Goal: Task Accomplishment & Management: Contribute content

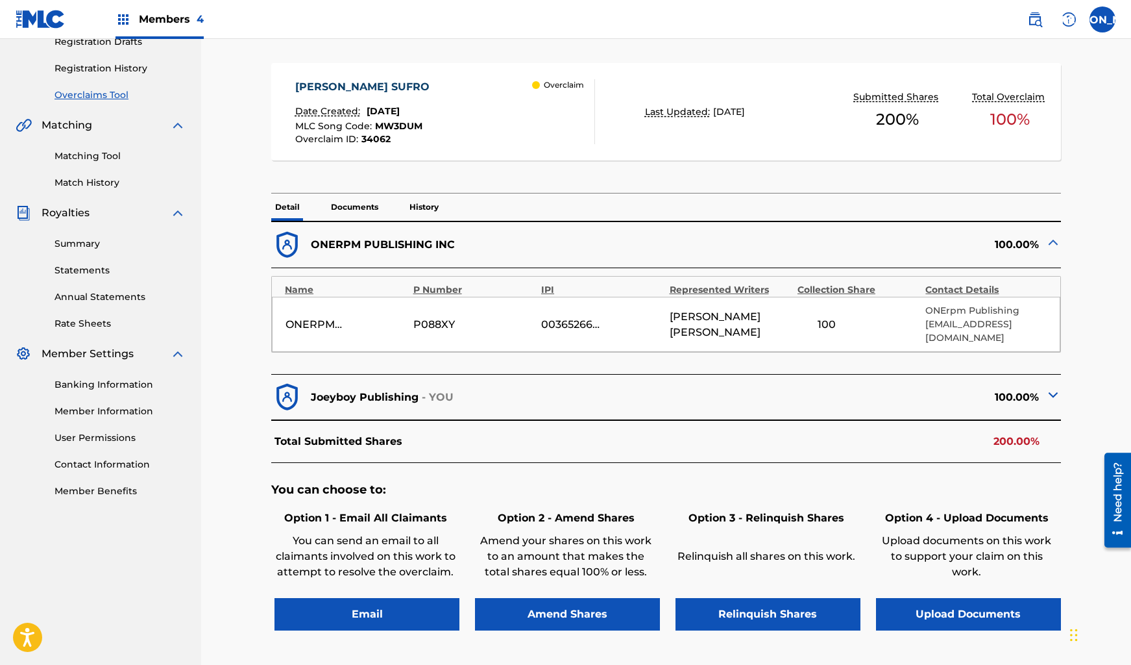
scroll to position [231, 0]
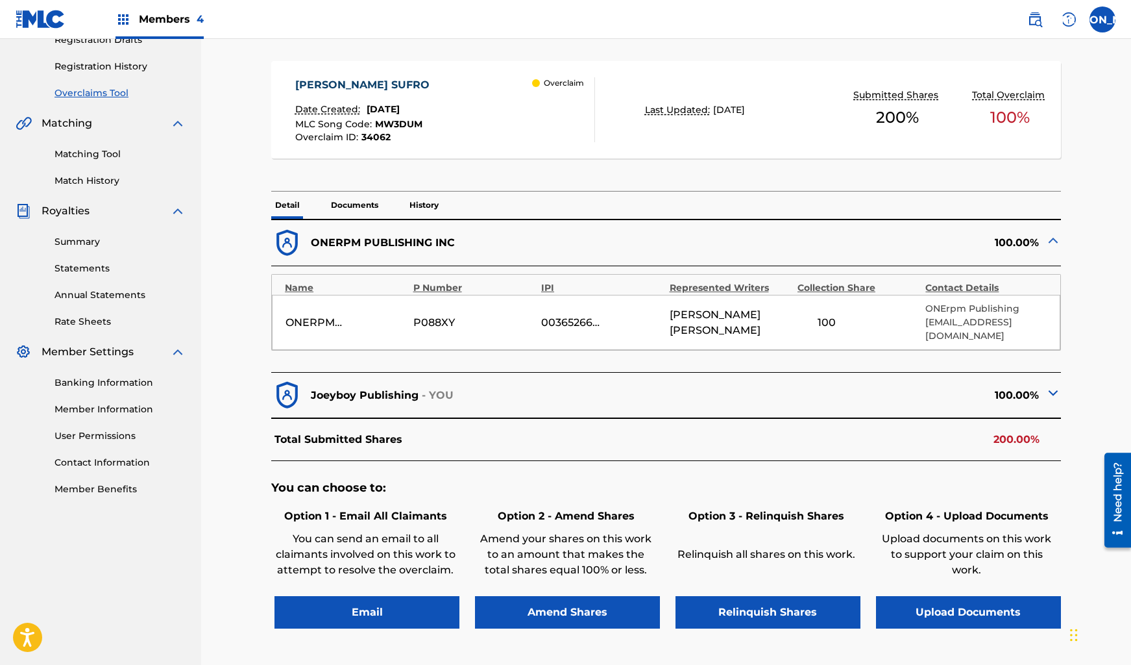
click at [1052, 241] on img at bounding box center [1054, 240] width 16 height 16
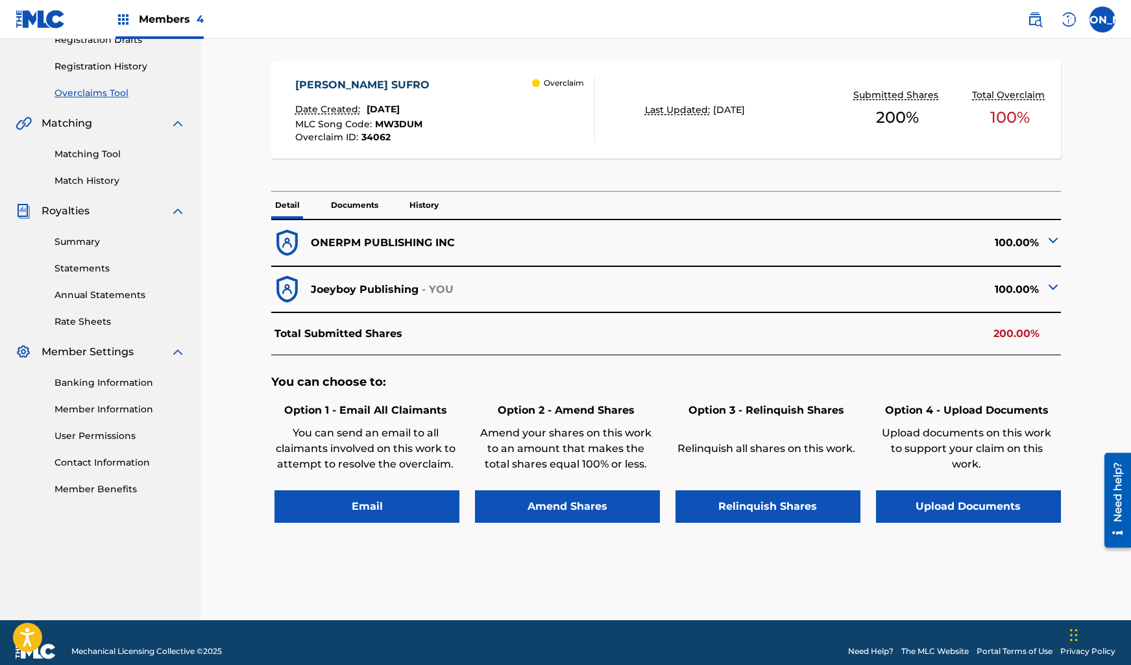
click at [934, 490] on button "Upload Documents" at bounding box center [968, 506] width 185 height 32
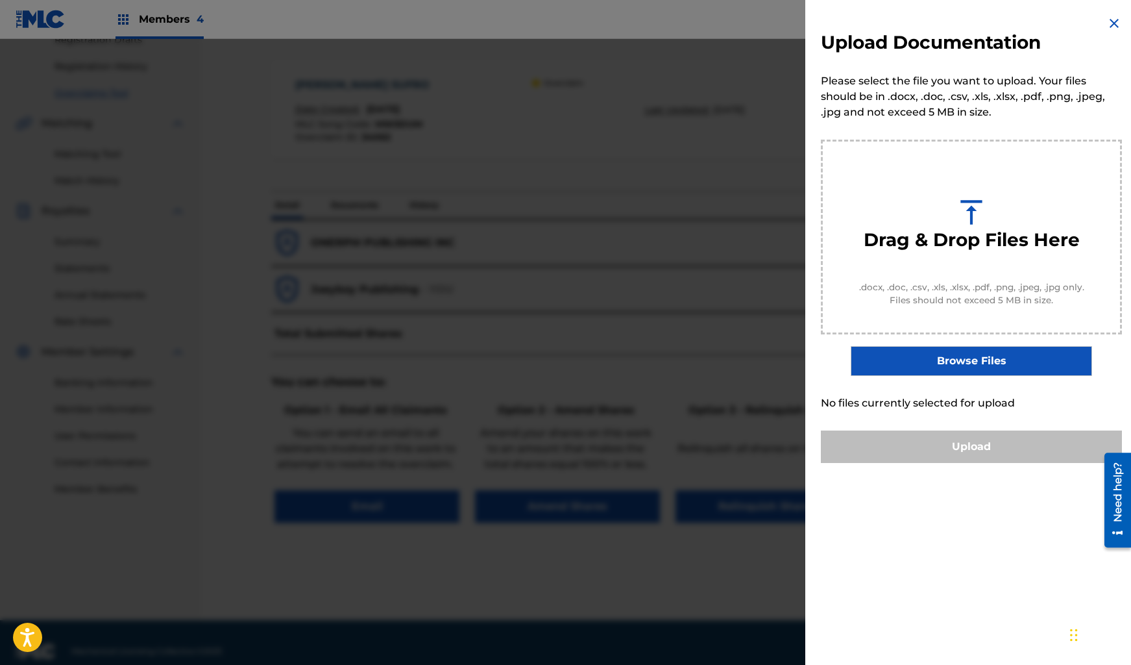
click at [879, 353] on label "Browse Files" at bounding box center [971, 361] width 241 height 30
click at [0, 0] on input "Browse Files" at bounding box center [0, 0] width 0 height 0
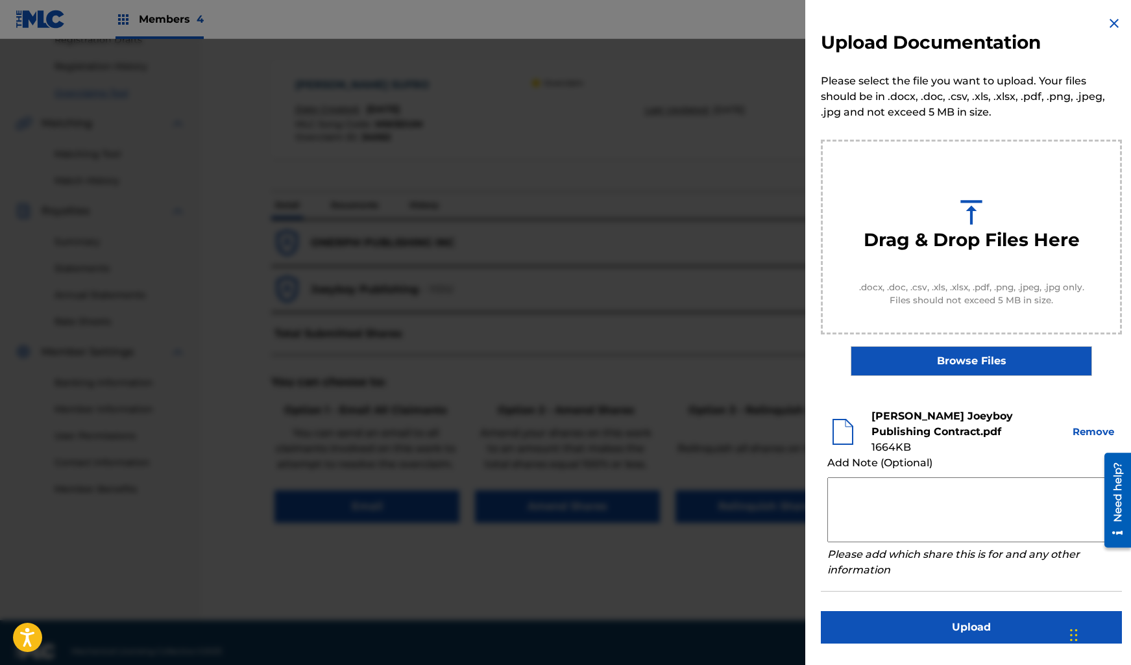
click at [954, 501] on textarea at bounding box center [972, 509] width 288 height 65
click at [901, 497] on textarea at bounding box center [972, 509] width 288 height 65
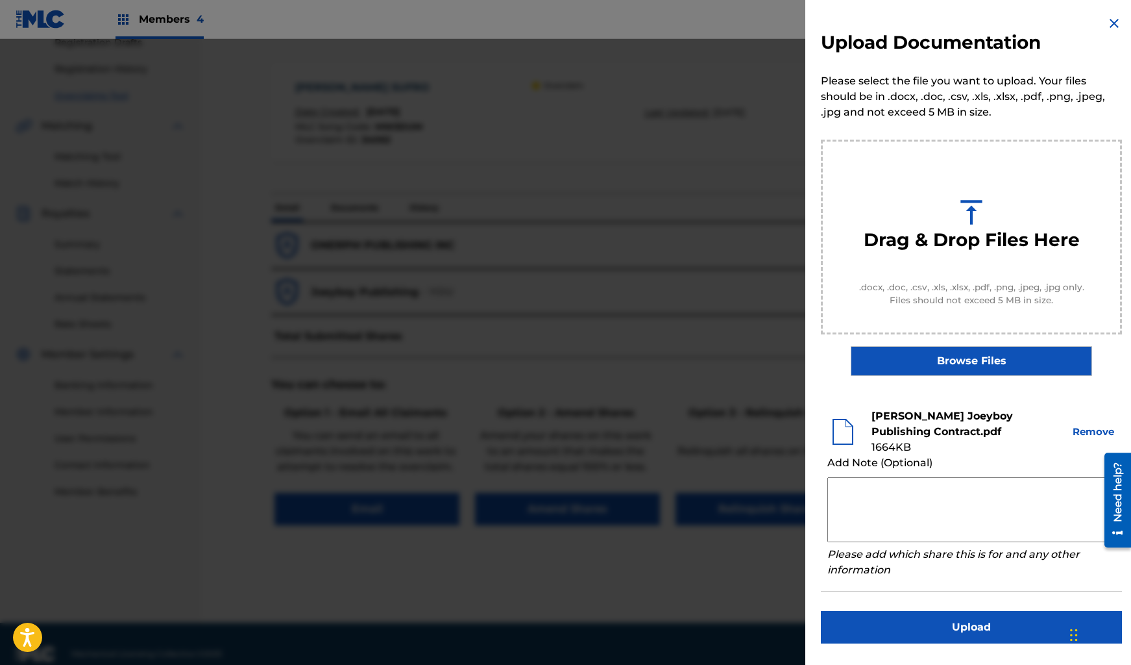
click at [876, 491] on textarea at bounding box center [972, 509] width 288 height 65
click at [856, 462] on div "Add Note (Optional)" at bounding box center [972, 463] width 288 height 16
click at [869, 497] on textarea at bounding box center [972, 509] width 288 height 65
drag, startPoint x: 864, startPoint y: 486, endPoint x: 871, endPoint y: 488, distance: 7.4
click at [865, 486] on textarea "This is a Publishing" at bounding box center [972, 509] width 288 height 65
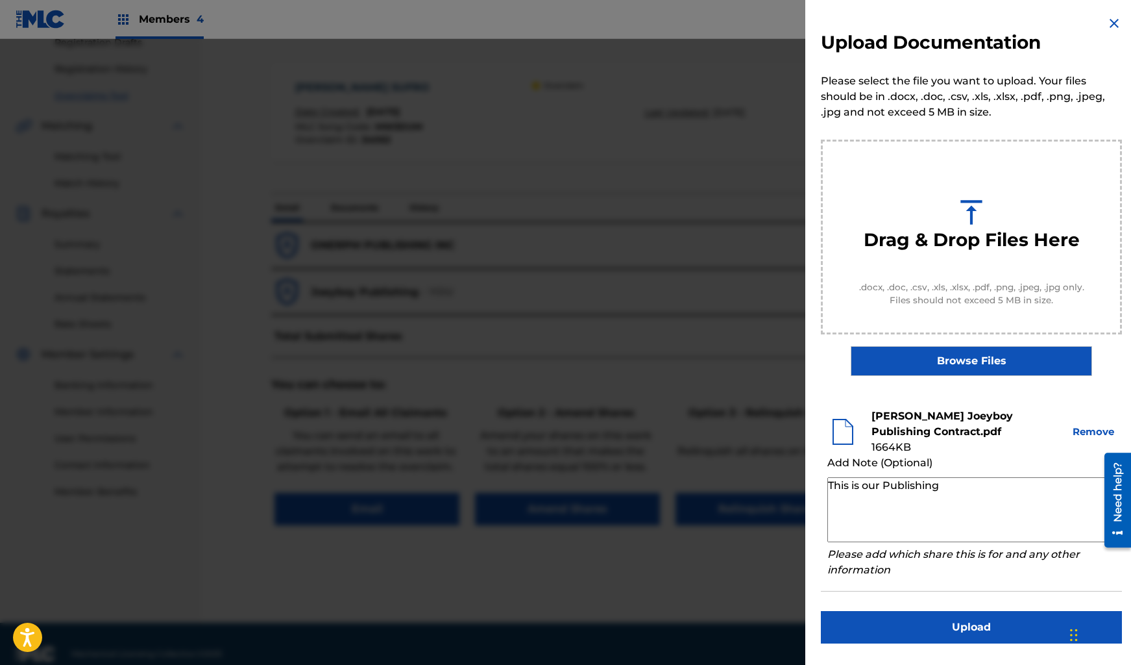
click at [987, 485] on textarea "This is our Publishing" at bounding box center [972, 509] width 288 height 65
drag, startPoint x: 878, startPoint y: 484, endPoint x: 800, endPoint y: 483, distance: 77.9
click at [800, 483] on div "Upload Documentation Please select the file you want to upload. Your files shou…" at bounding box center [565, 352] width 1131 height 626
click at [965, 490] on textarea "Joeyboy Publishing" at bounding box center [972, 509] width 288 height 65
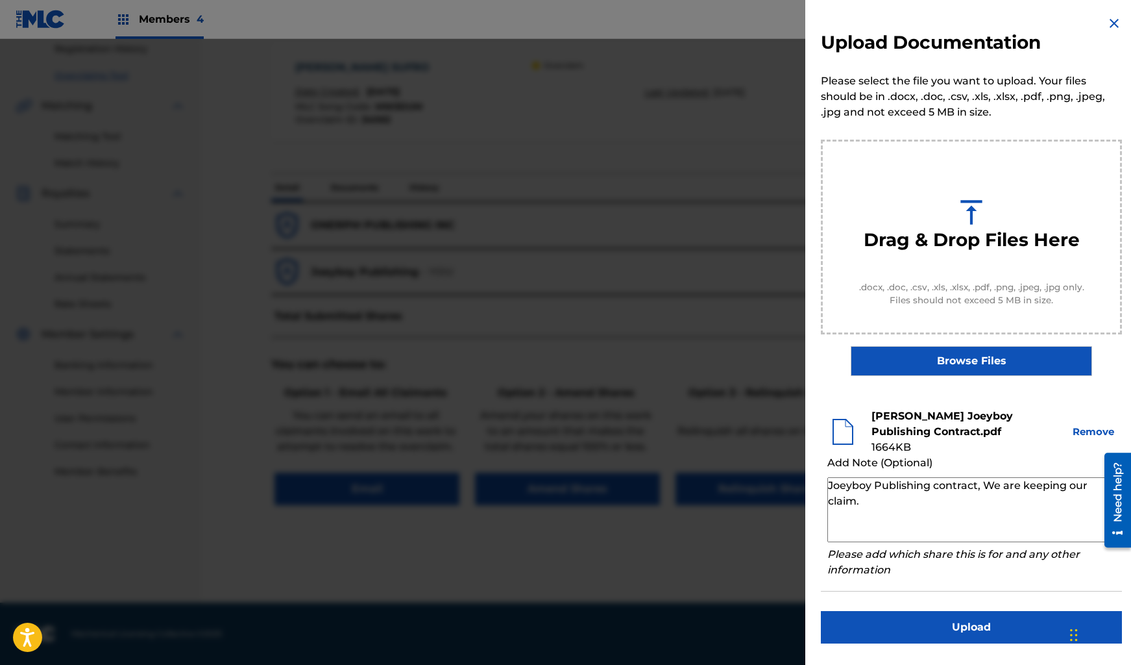
type textarea "Joeyboy Publishing contract, We are keeping our claim."
click at [994, 622] on button "Upload" at bounding box center [971, 627] width 301 height 32
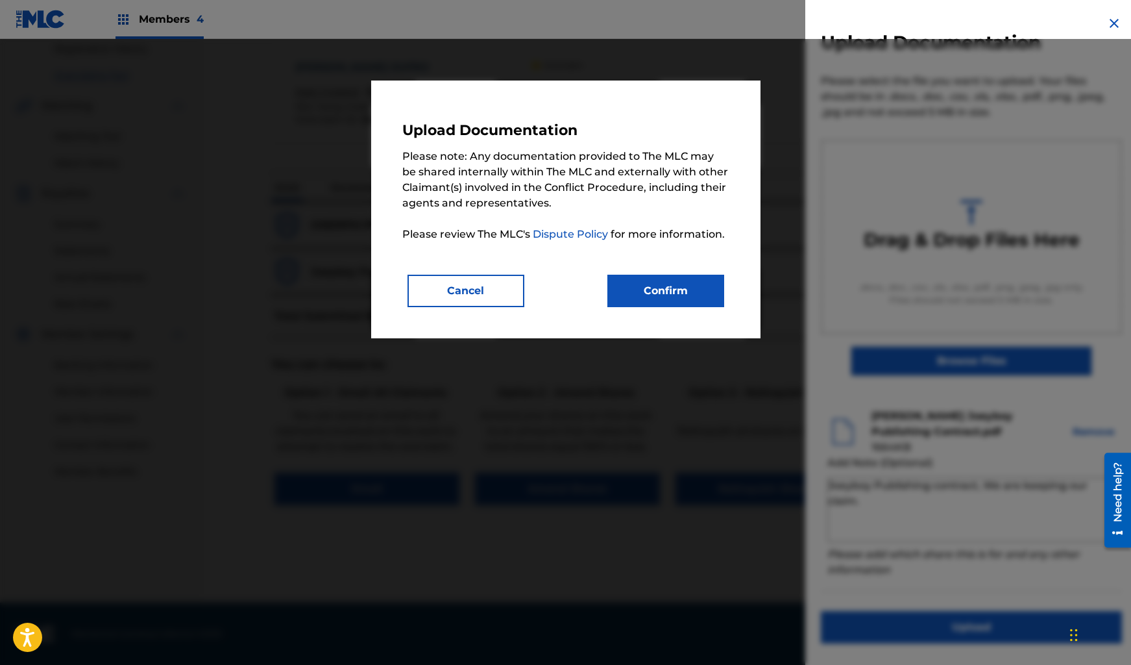
click at [682, 295] on button "Confirm" at bounding box center [666, 291] width 117 height 32
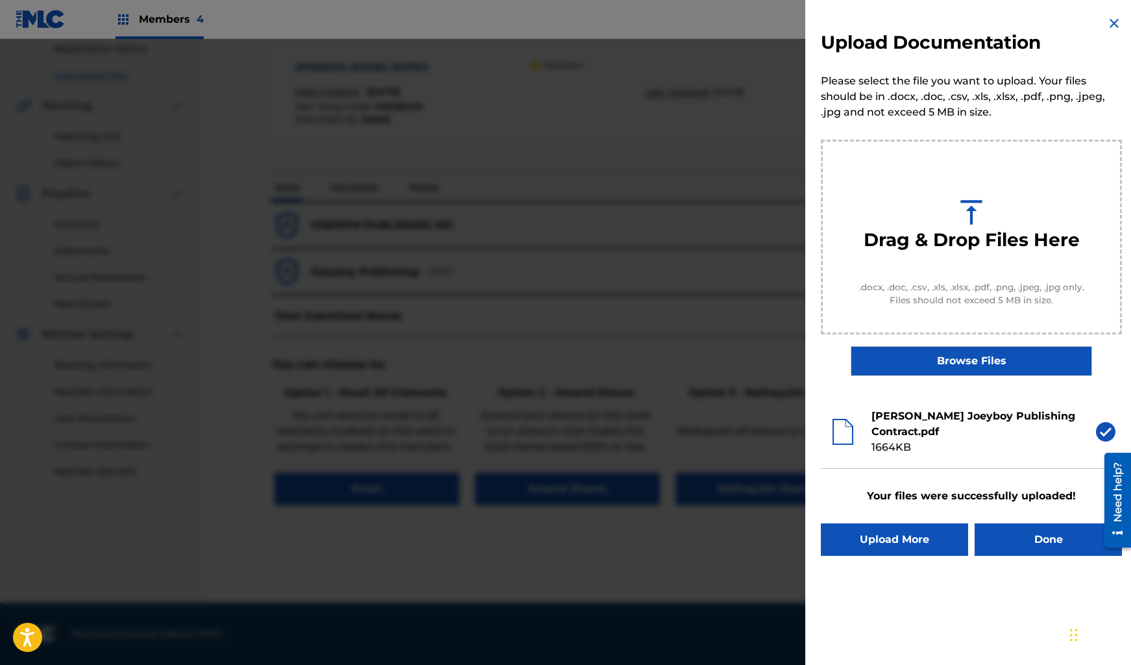
click at [1036, 538] on button "Done" at bounding box center [1048, 539] width 147 height 32
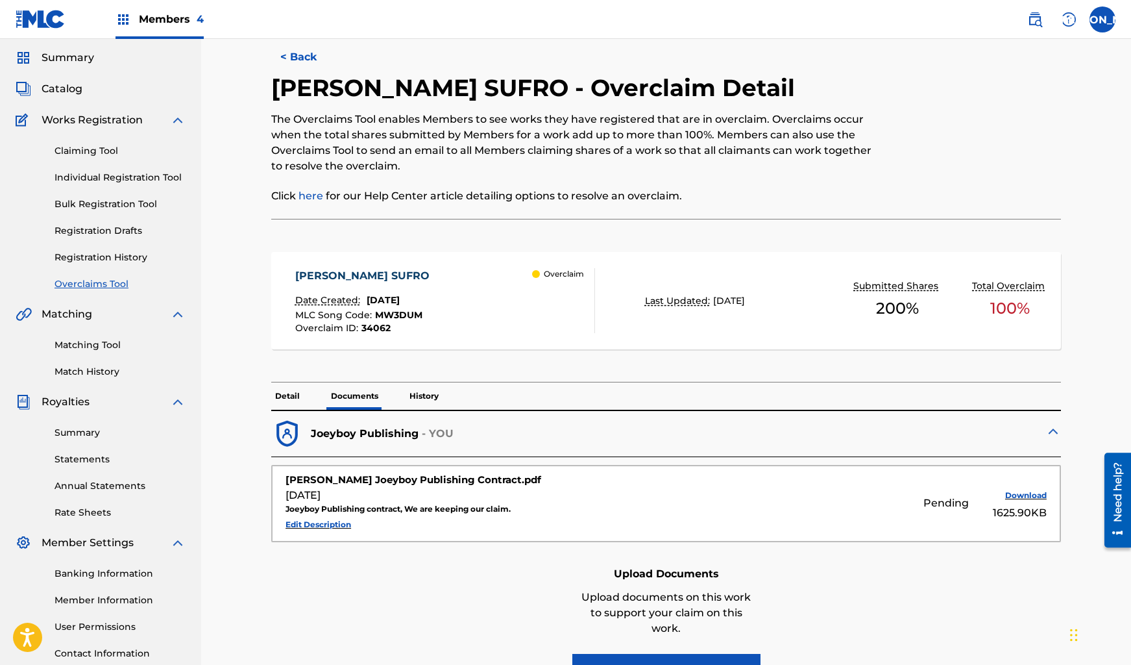
scroll to position [189, 0]
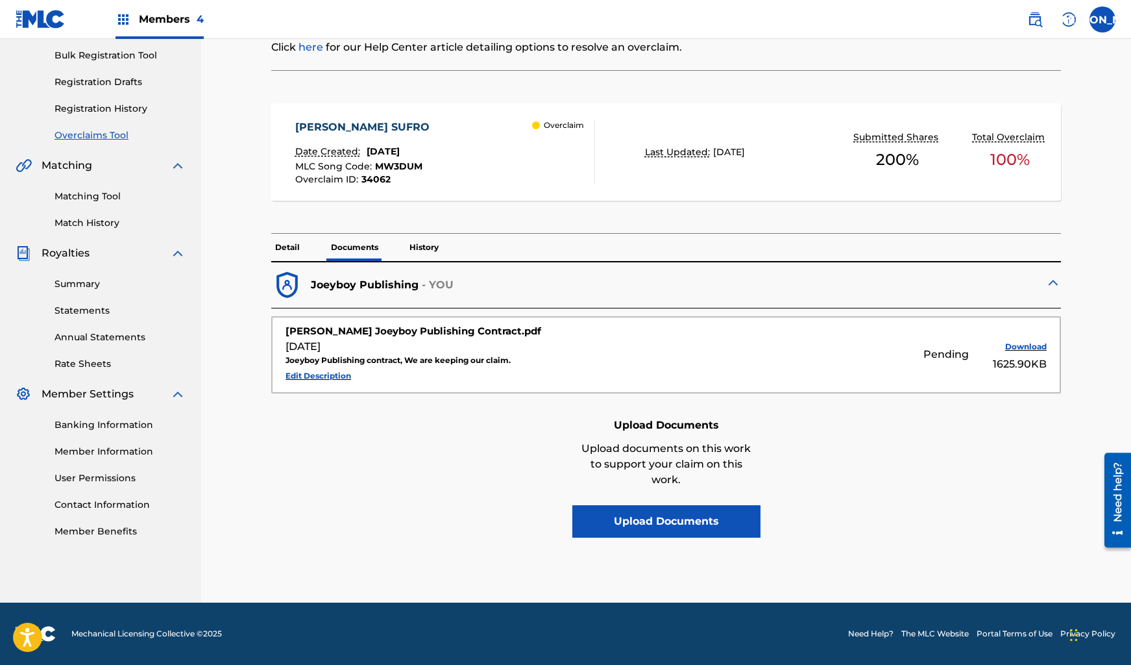
click at [1054, 282] on img at bounding box center [1054, 283] width 16 height 16
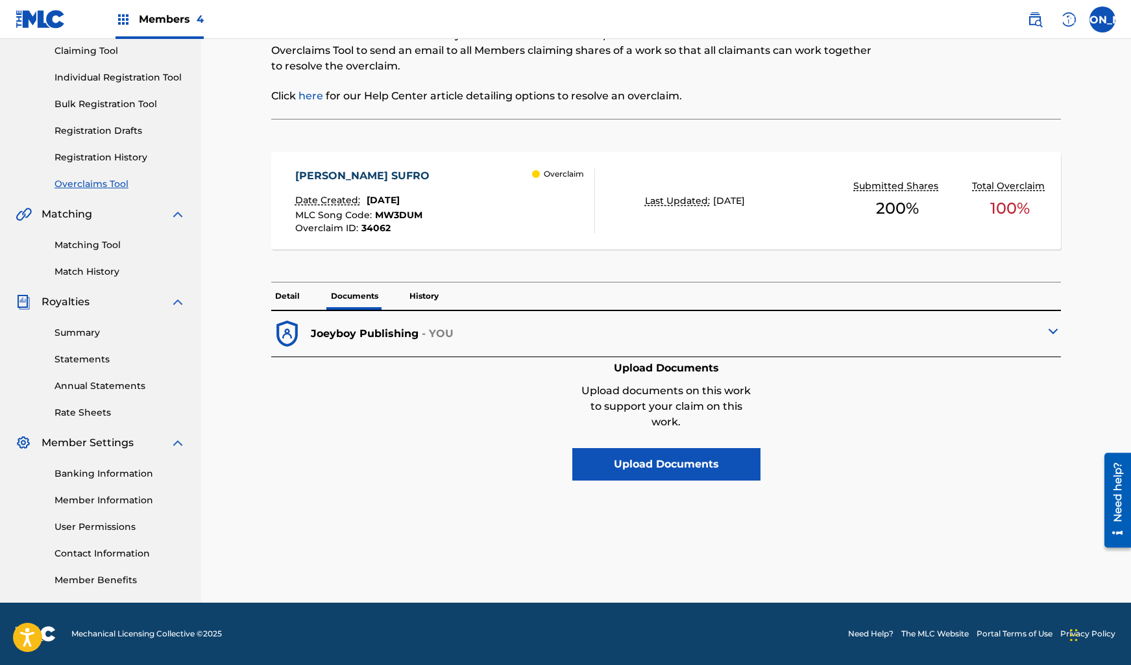
click at [1053, 330] on img at bounding box center [1054, 331] width 16 height 16
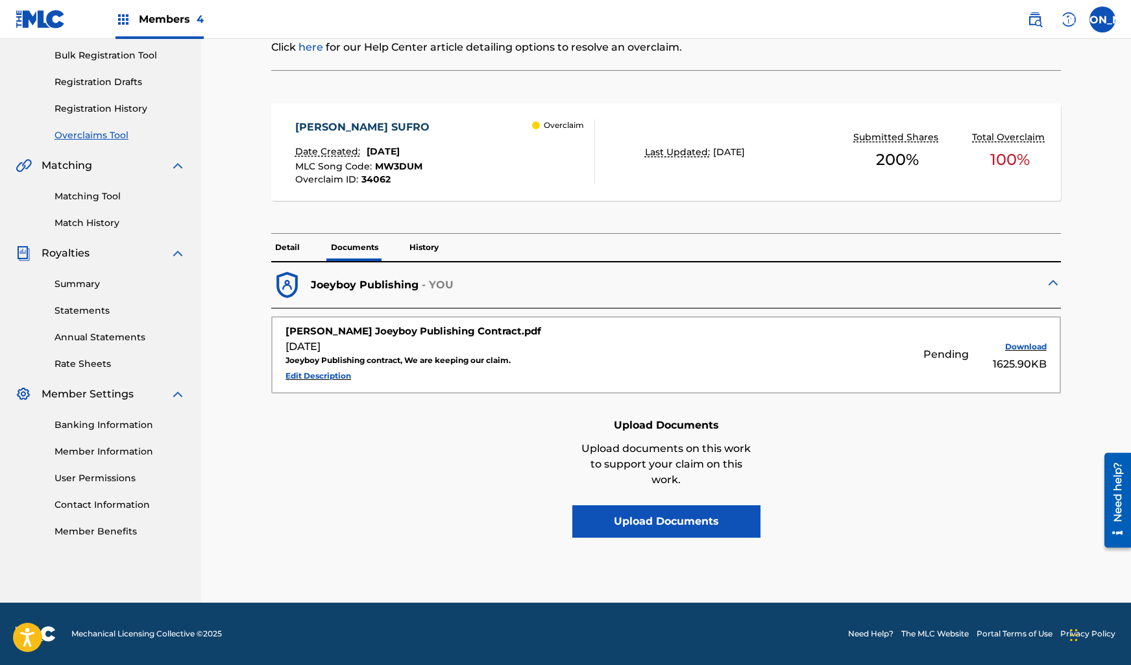
scroll to position [0, 0]
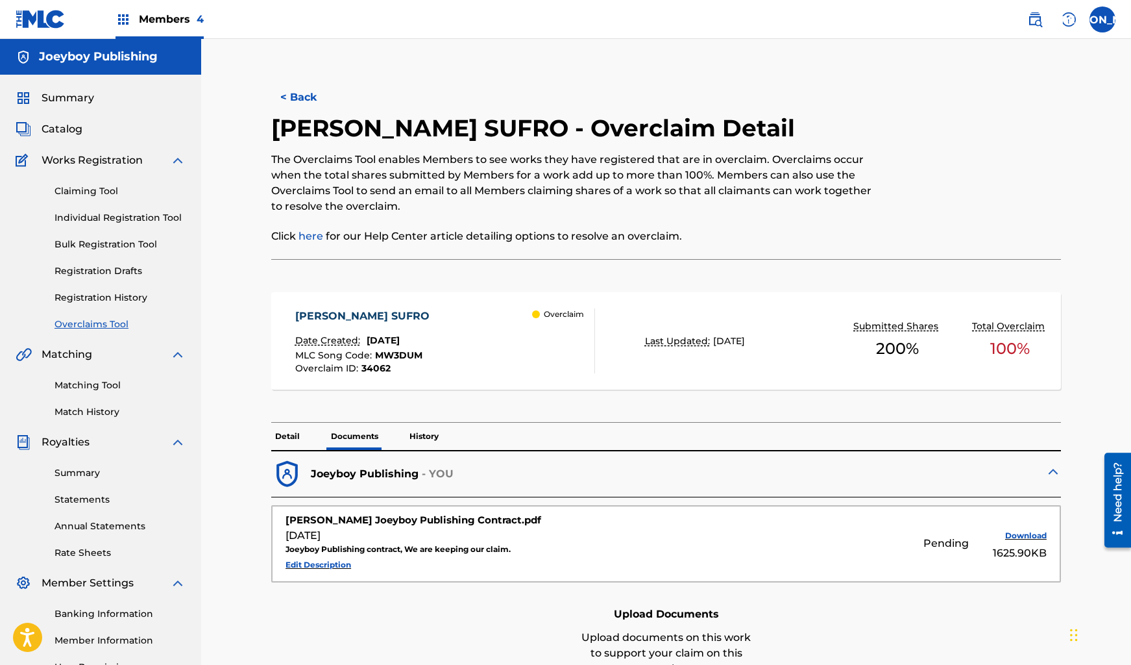
click at [298, 92] on button "< Back" at bounding box center [310, 97] width 78 height 32
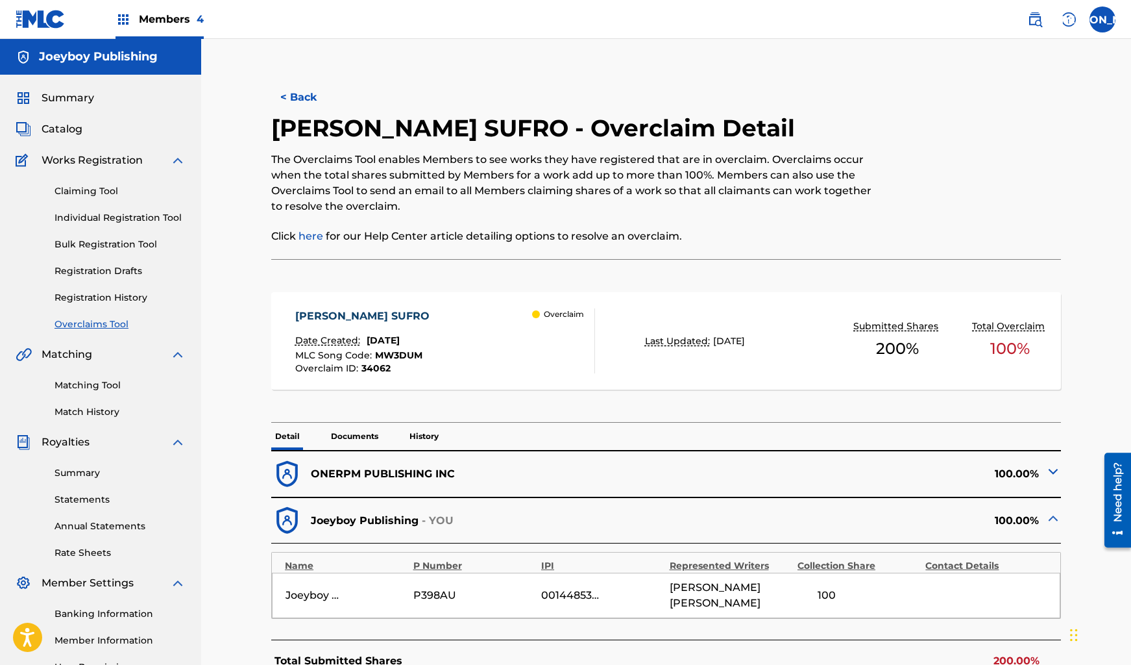
click at [99, 195] on link "Claiming Tool" at bounding box center [120, 191] width 131 height 14
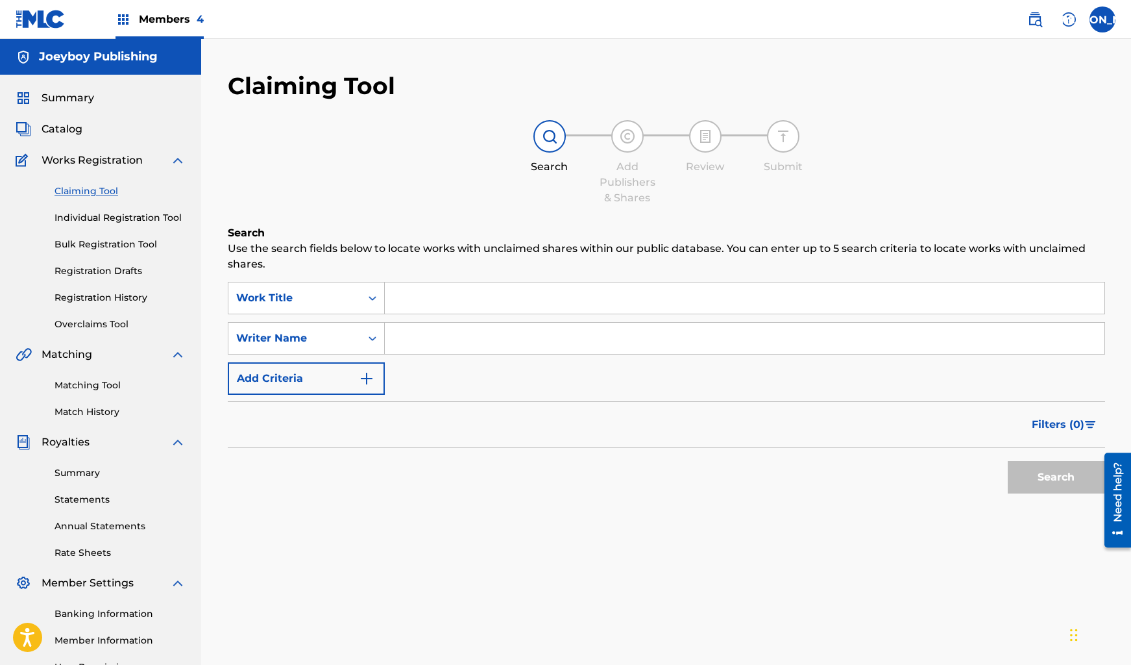
click at [56, 123] on span "Catalog" at bounding box center [62, 129] width 41 height 16
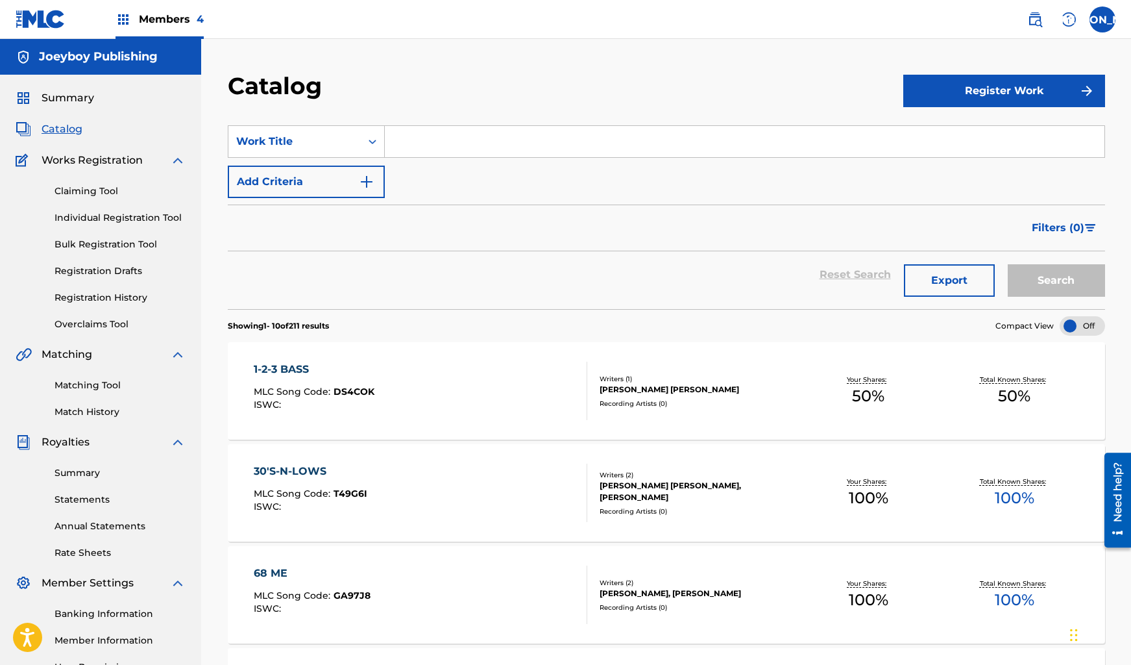
click at [117, 30] on div "Members 4" at bounding box center [160, 19] width 88 height 38
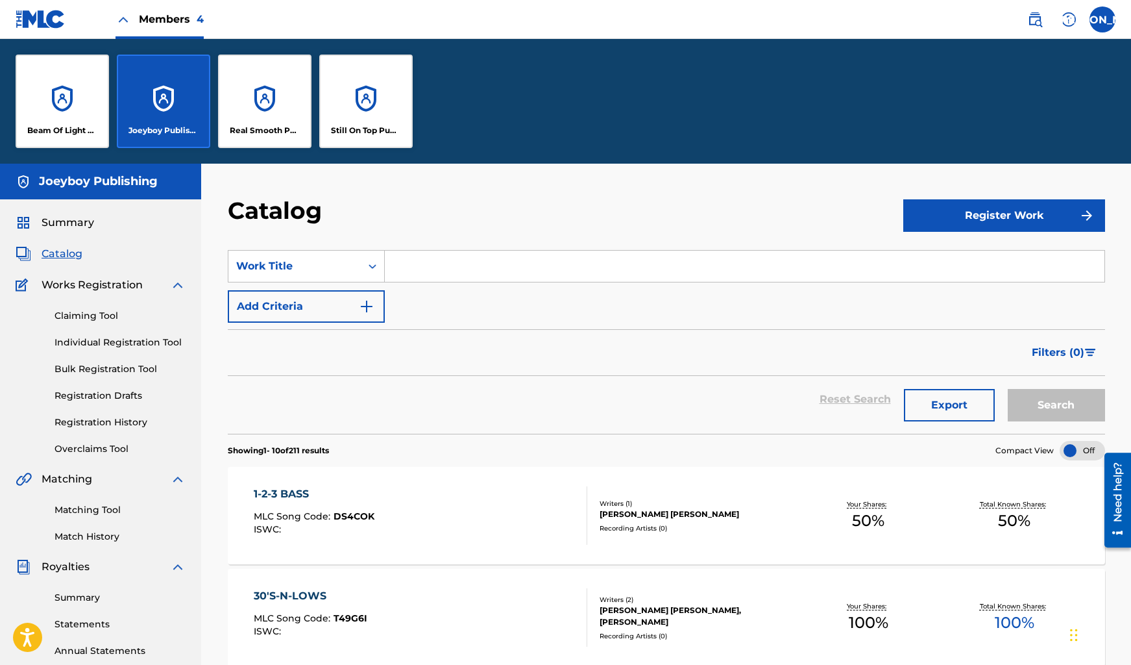
click at [142, 17] on span "Members 4" at bounding box center [171, 19] width 65 height 15
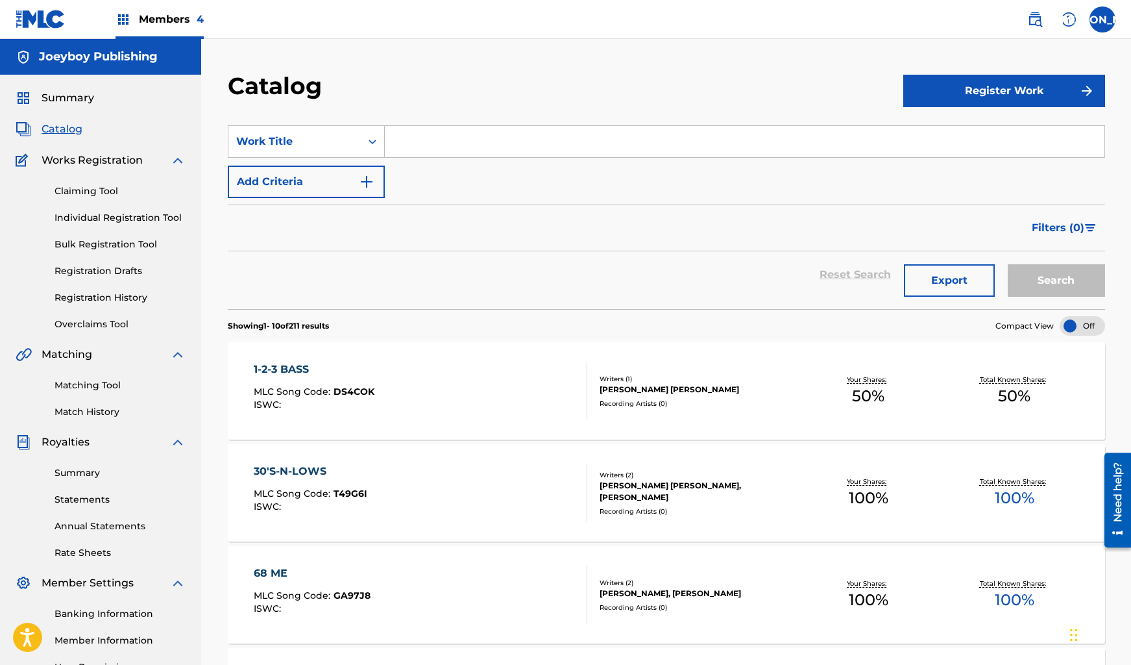
click at [142, 17] on span "Members 4" at bounding box center [171, 19] width 65 height 15
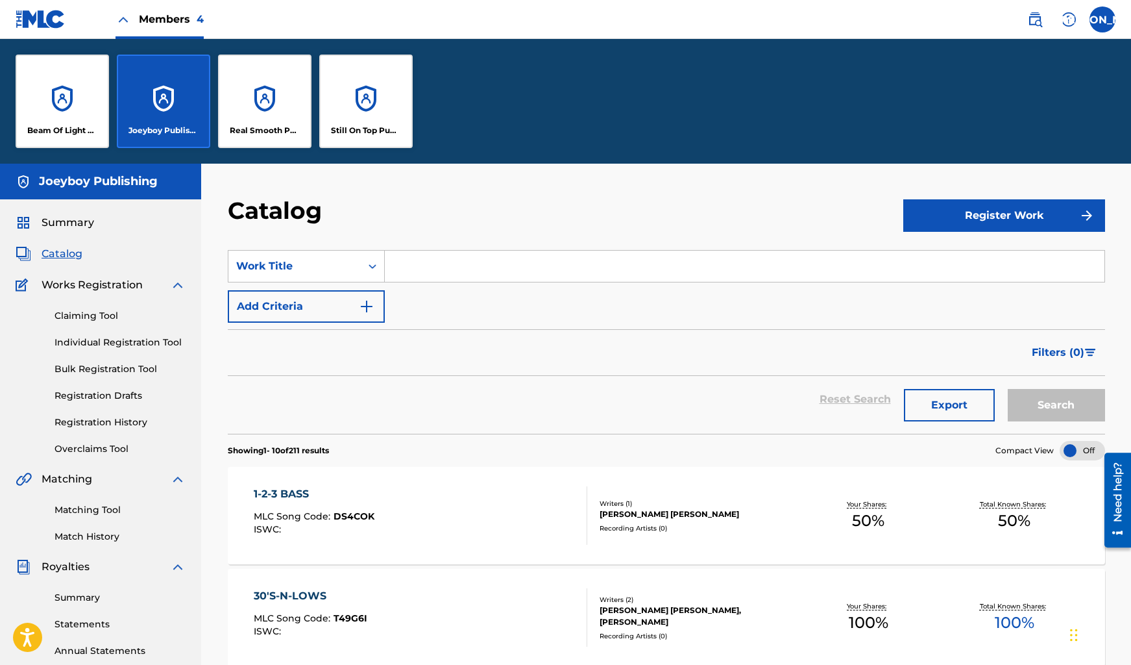
click at [19, 213] on div "Summary Catalog Works Registration Claiming Tool Individual Registration Tool B…" at bounding box center [100, 533] width 201 height 668
click at [27, 221] on img at bounding box center [24, 223] width 16 height 16
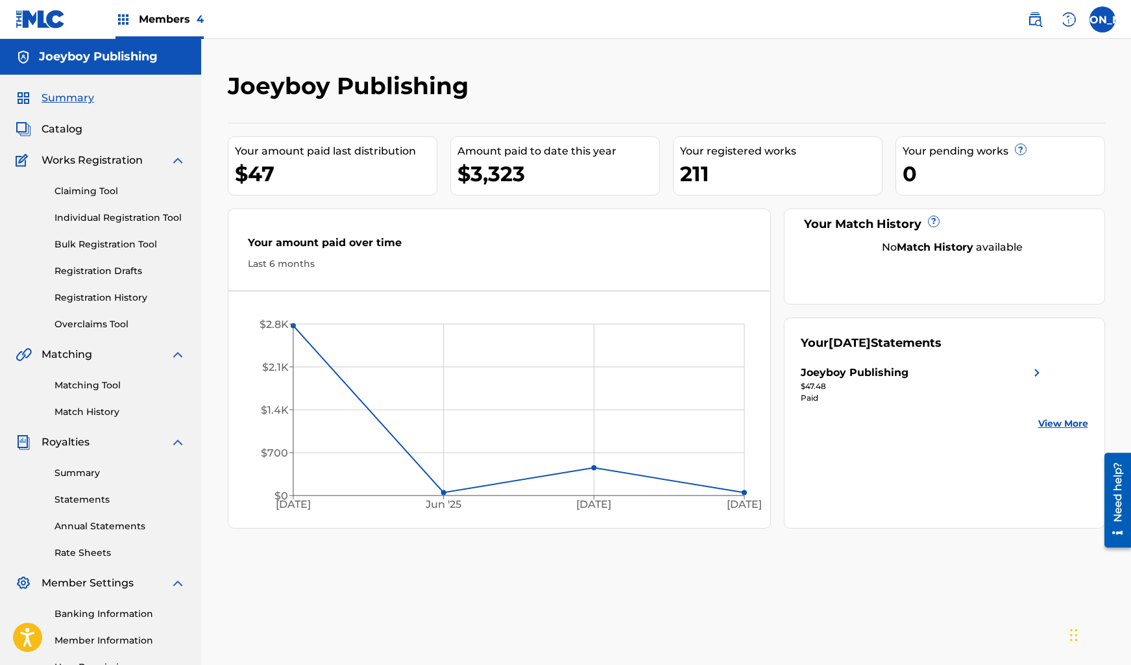
click at [52, 59] on h5 "Joeyboy Publishing" at bounding box center [98, 56] width 119 height 15
click at [97, 66] on div "Joeyboy Publishing" at bounding box center [100, 57] width 201 height 36
click at [99, 322] on link "Overclaims Tool" at bounding box center [120, 324] width 131 height 14
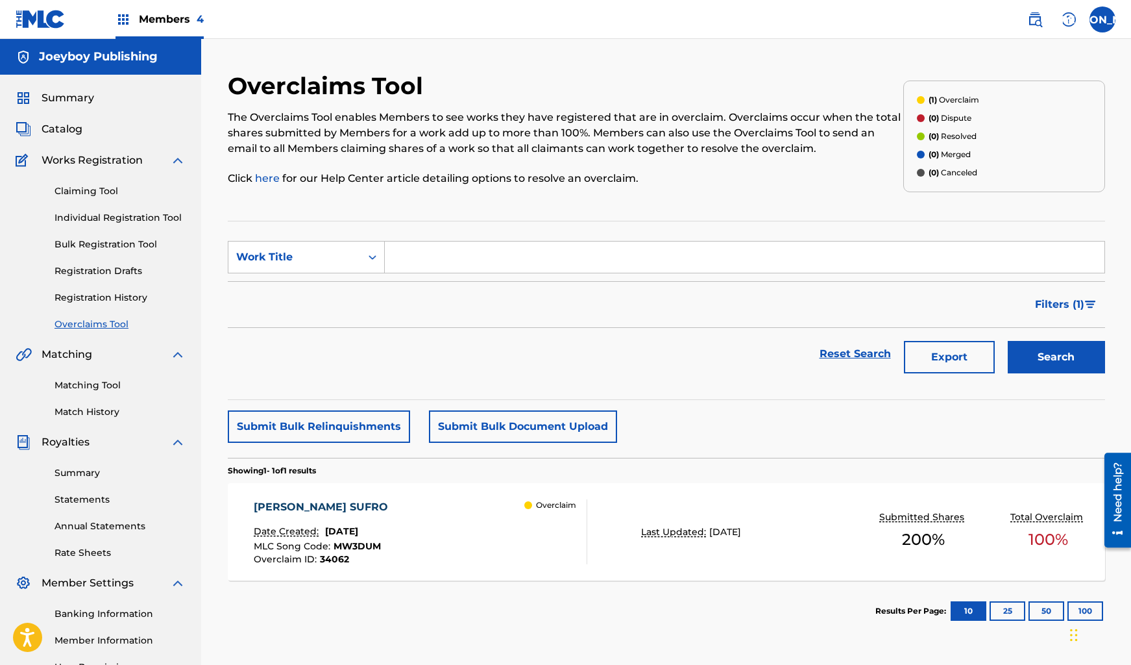
scroll to position [1, 0]
click at [80, 186] on link "Claiming Tool" at bounding box center [120, 191] width 131 height 14
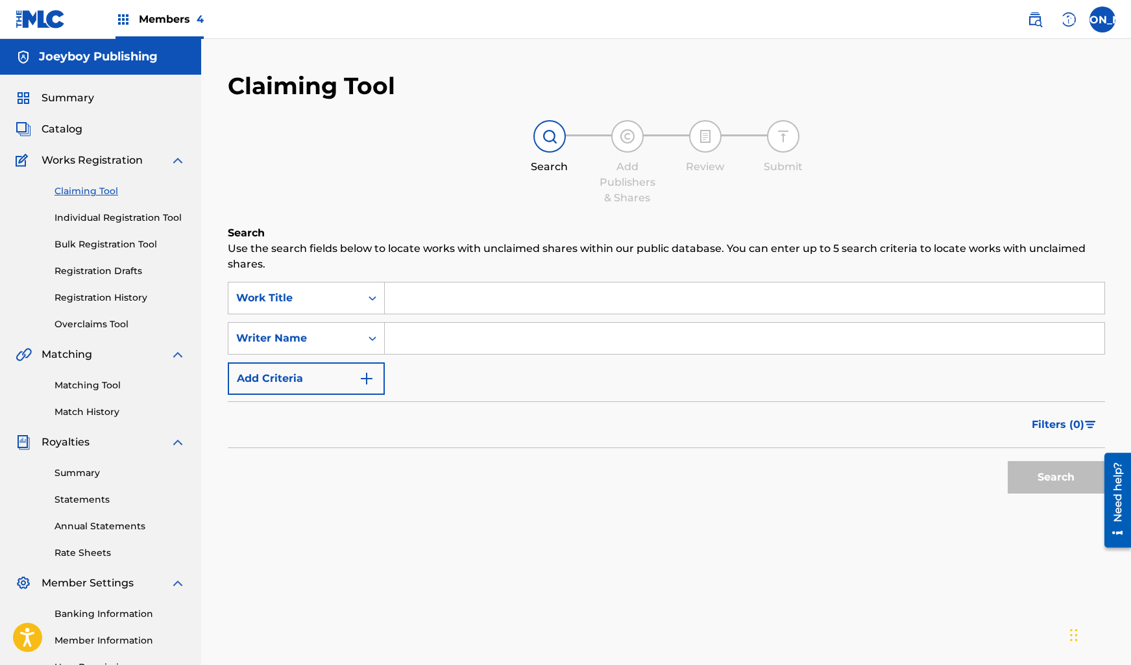
click at [101, 292] on link "Registration History" at bounding box center [120, 298] width 131 height 14
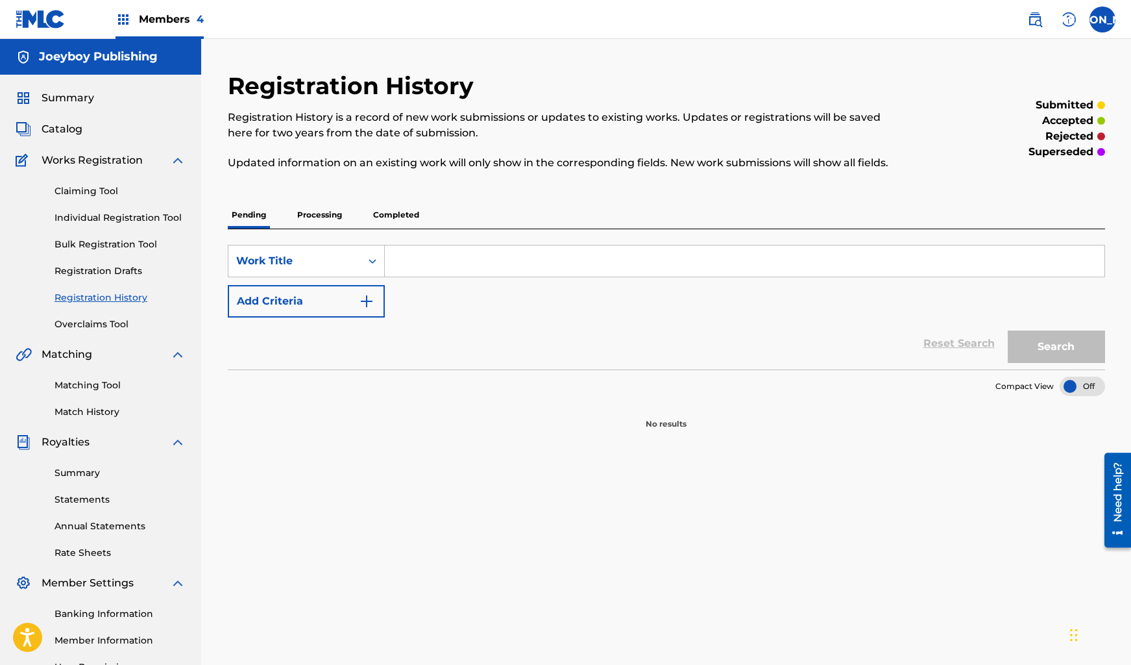
click at [380, 216] on p "Completed" at bounding box center [396, 214] width 54 height 27
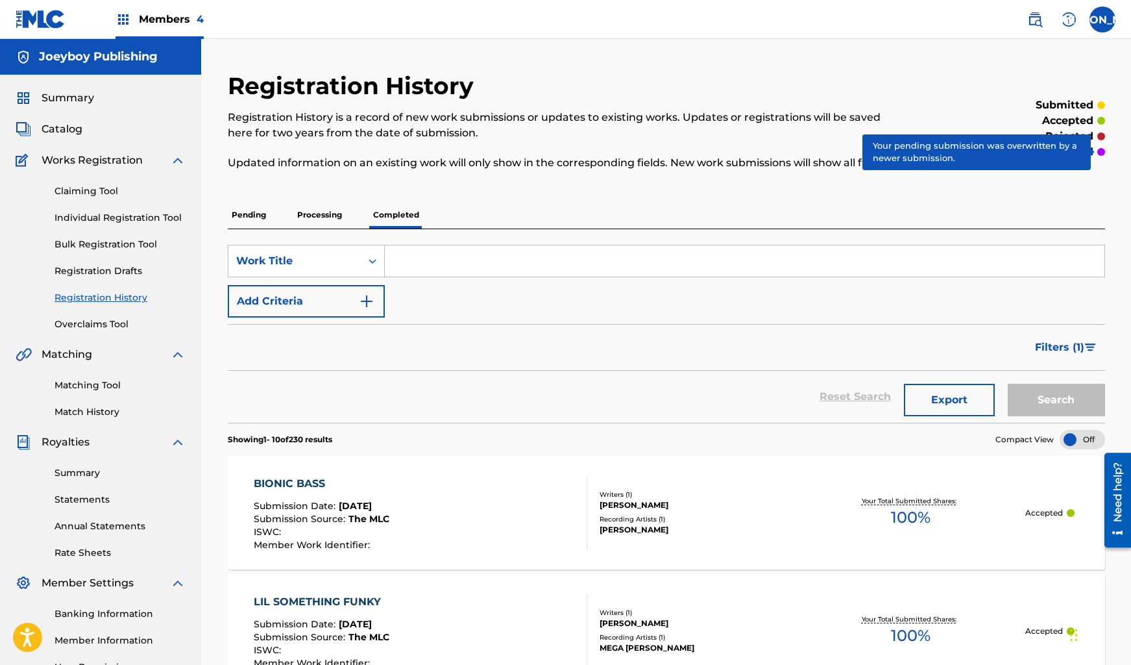
click at [1099, 153] on div at bounding box center [1102, 152] width 8 height 8
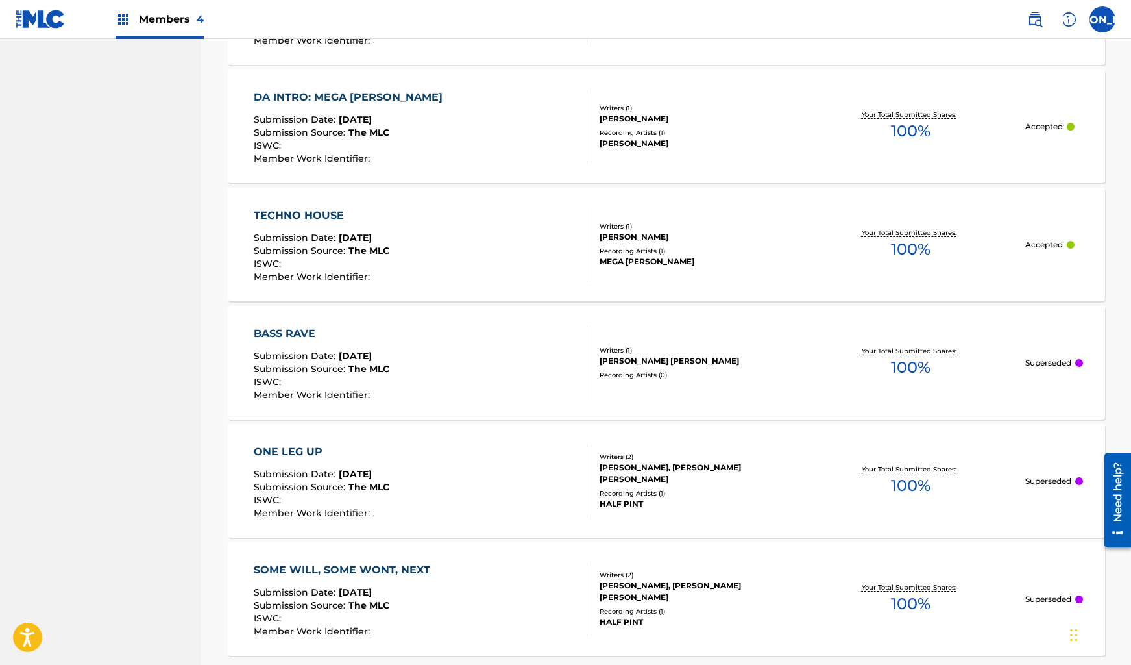
scroll to position [1118, 0]
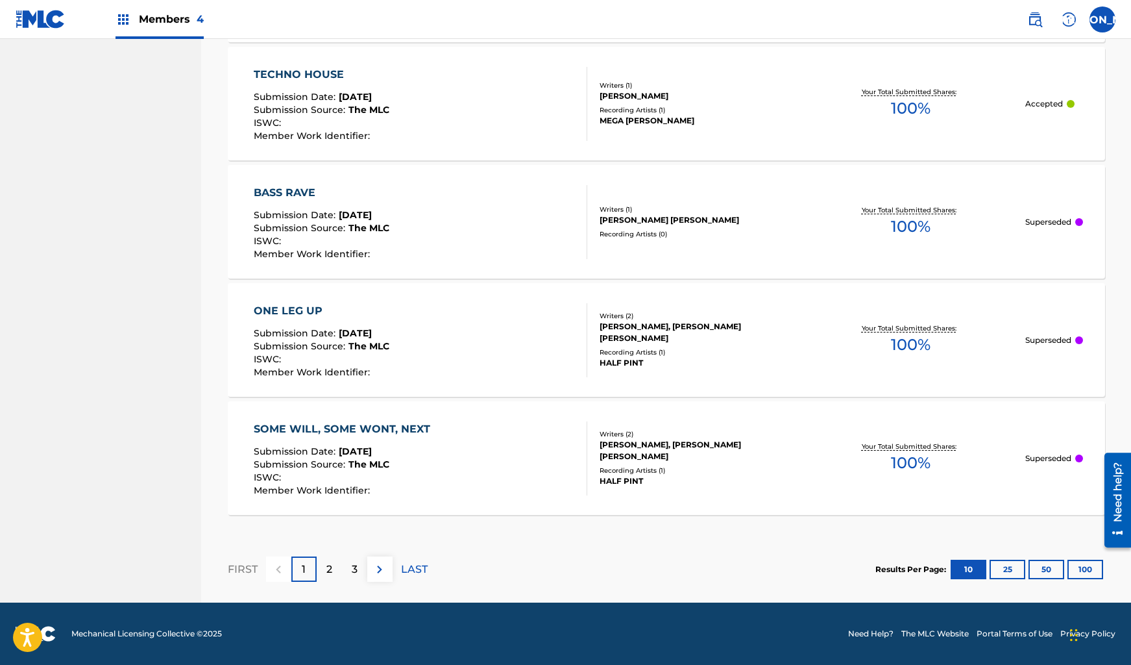
click at [583, 464] on div at bounding box center [581, 458] width 10 height 74
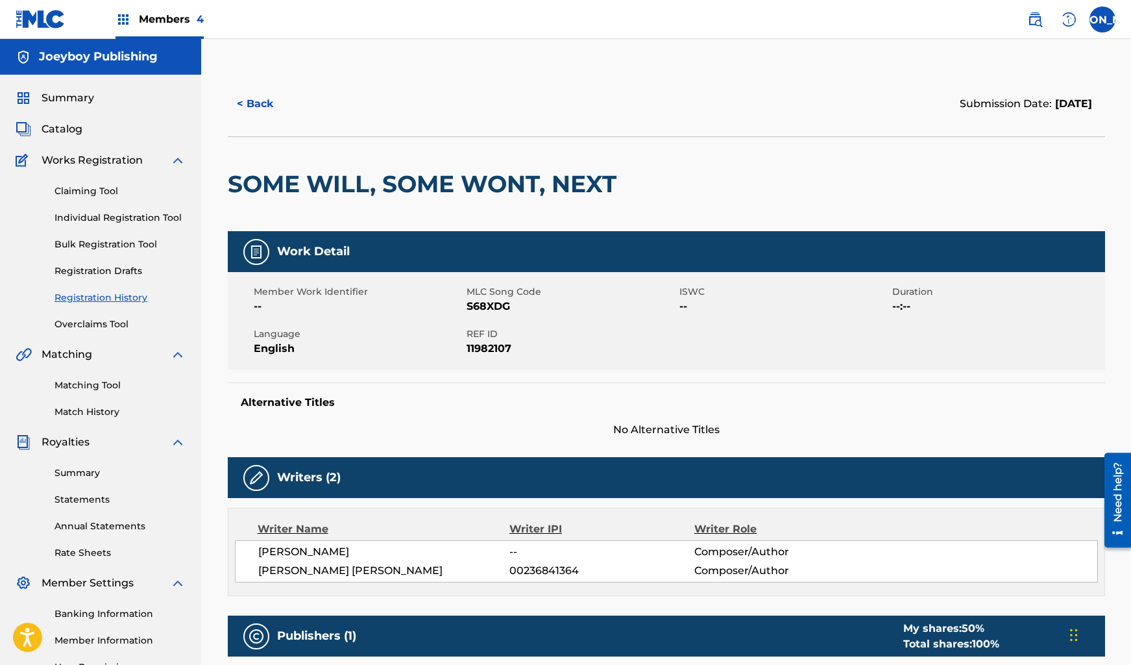
click at [247, 99] on button "< Back" at bounding box center [267, 104] width 78 height 32
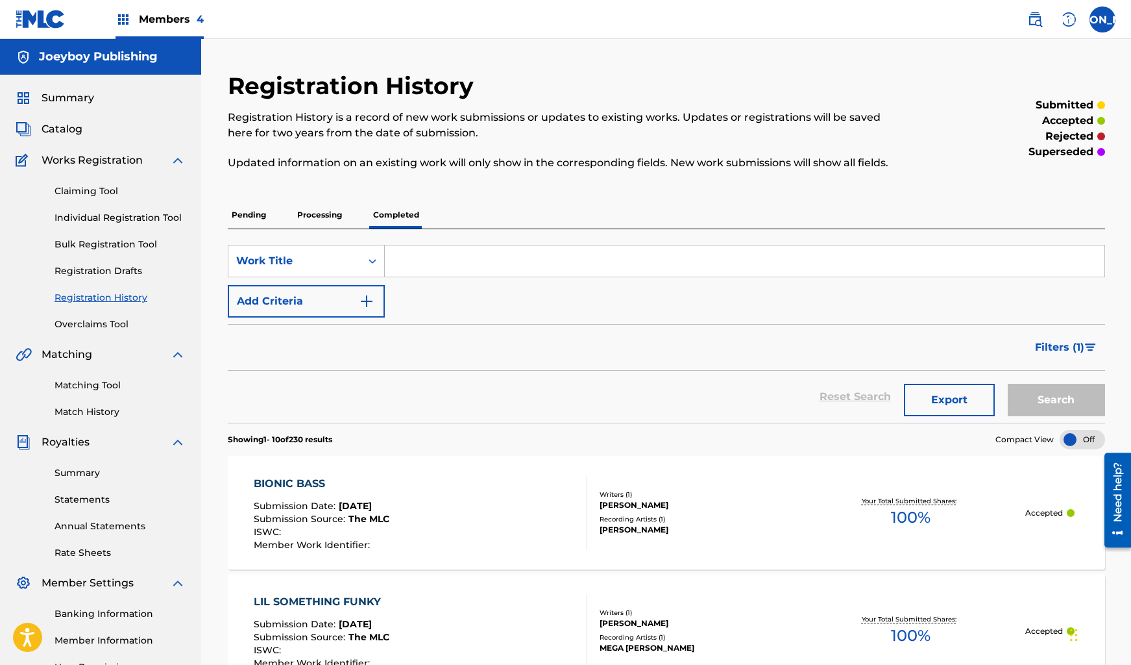
click at [1080, 342] on span "Filters ( 1 )" at bounding box center [1059, 347] width 49 height 16
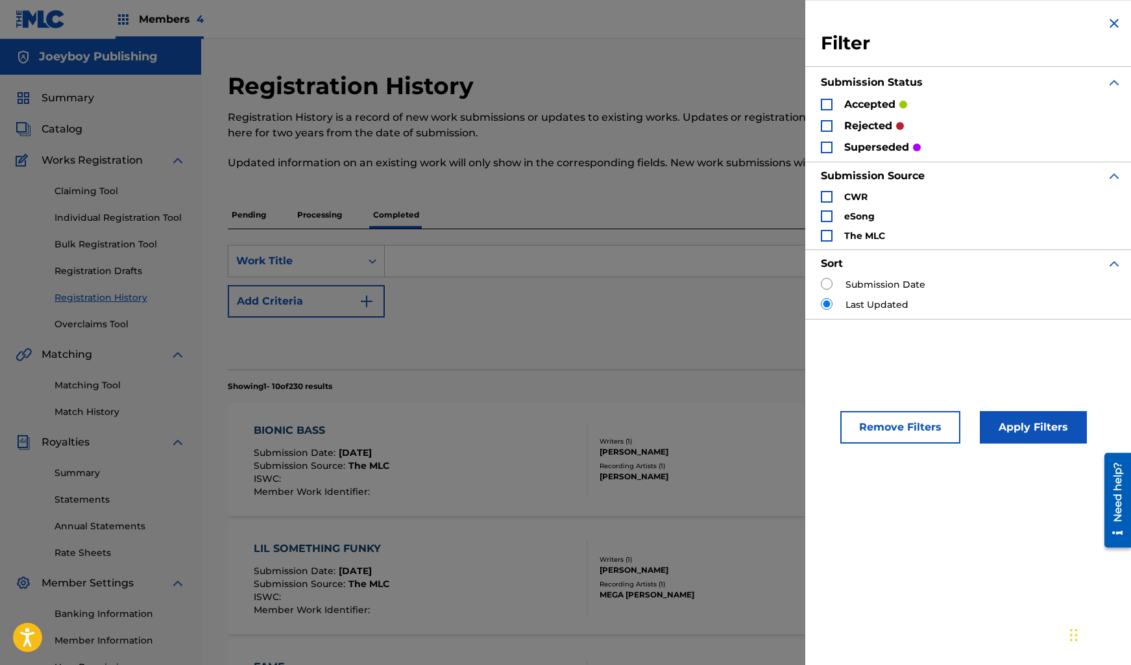
click at [834, 146] on div "superseded" at bounding box center [871, 147] width 100 height 15
click at [830, 146] on div "Search Form" at bounding box center [827, 148] width 12 height 12
click at [1006, 422] on button "Apply Filters" at bounding box center [1033, 427] width 107 height 32
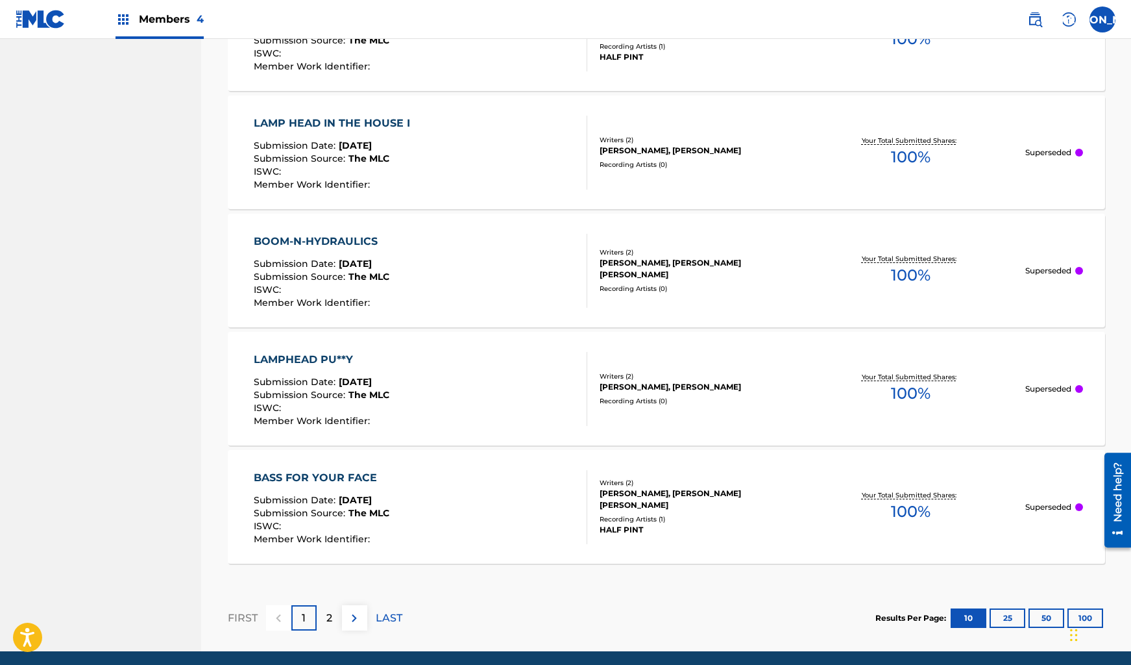
scroll to position [1118, 0]
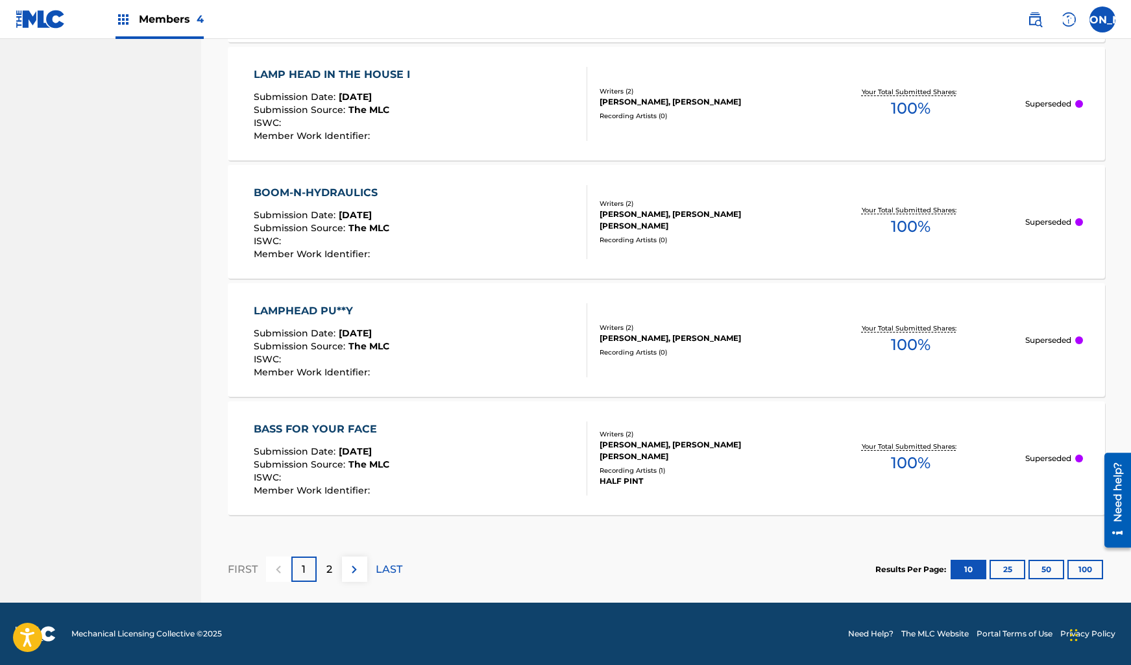
click at [332, 574] on div "2" at bounding box center [329, 568] width 25 height 25
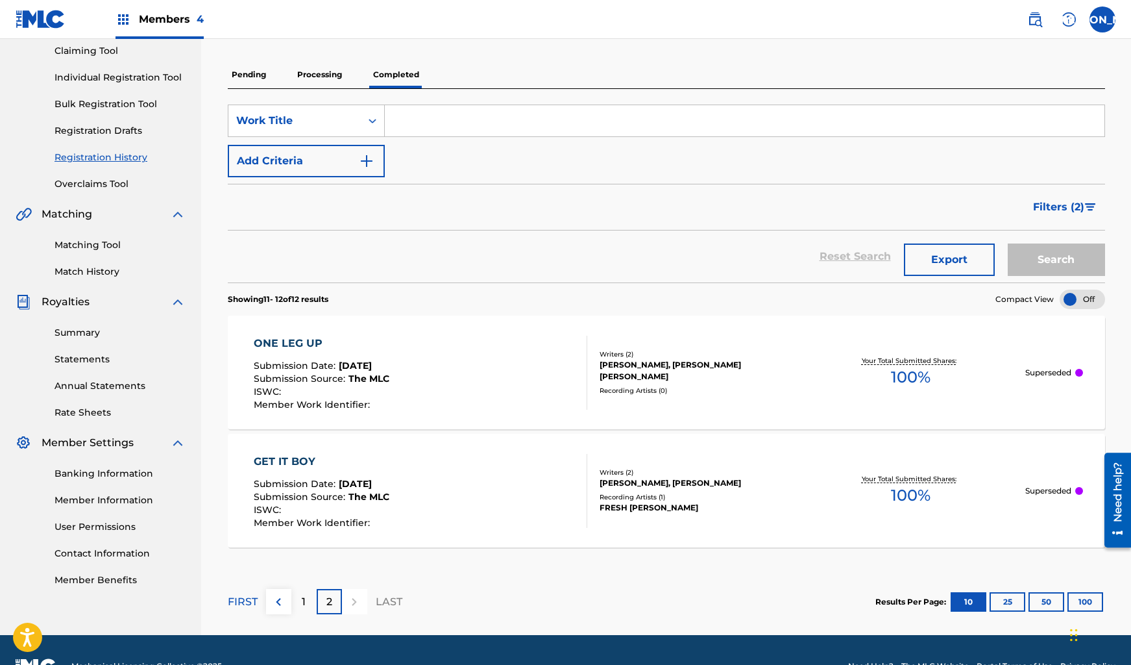
scroll to position [173, 0]
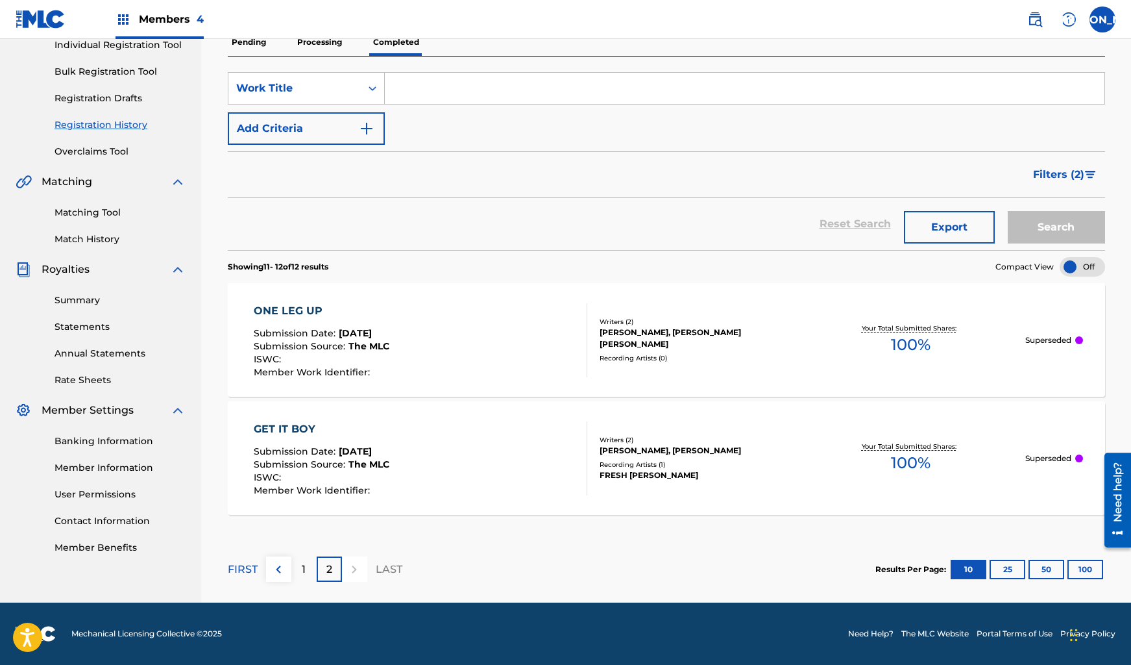
click at [243, 567] on p "FIRST" at bounding box center [243, 570] width 30 height 16
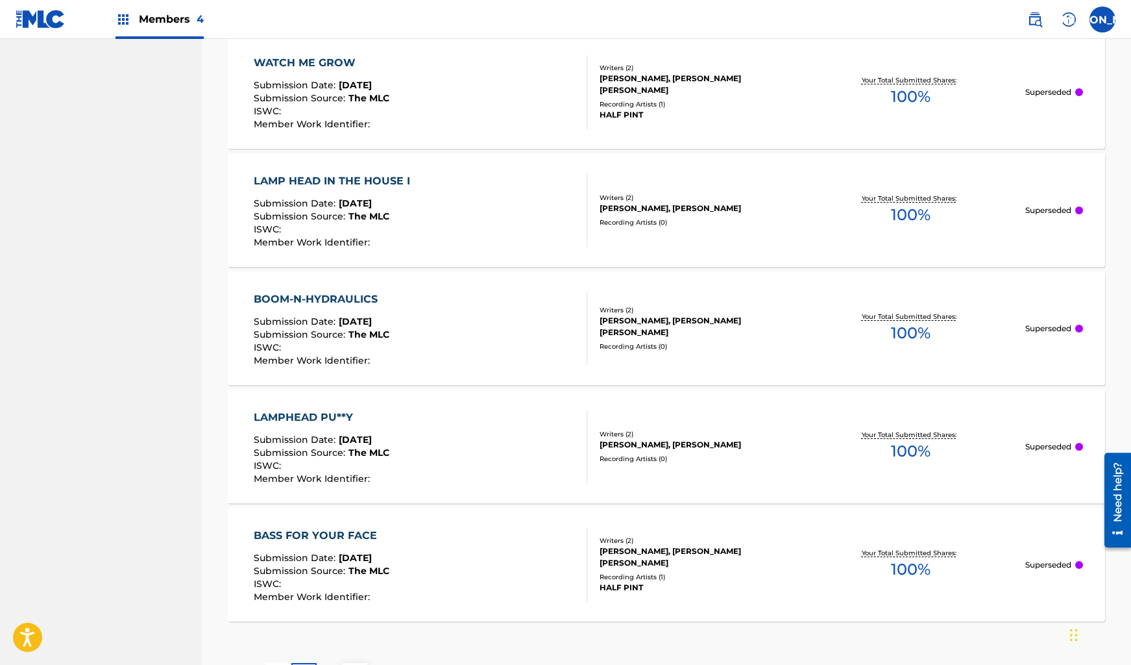
scroll to position [1118, 0]
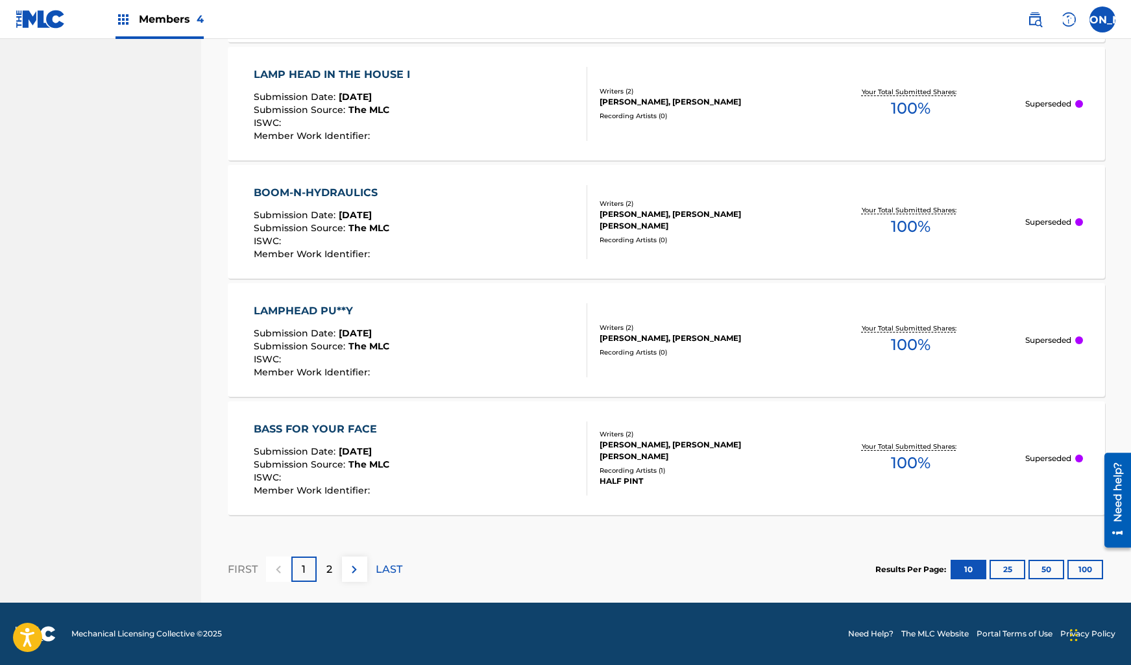
click at [323, 569] on div "2" at bounding box center [329, 568] width 25 height 25
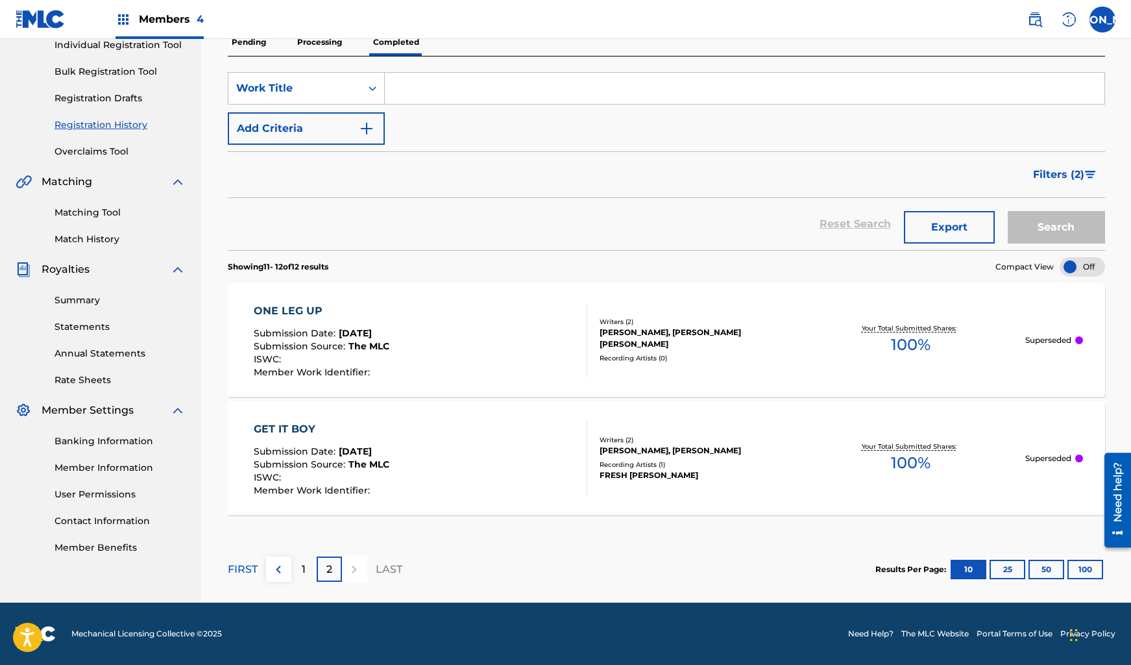
scroll to position [0, 0]
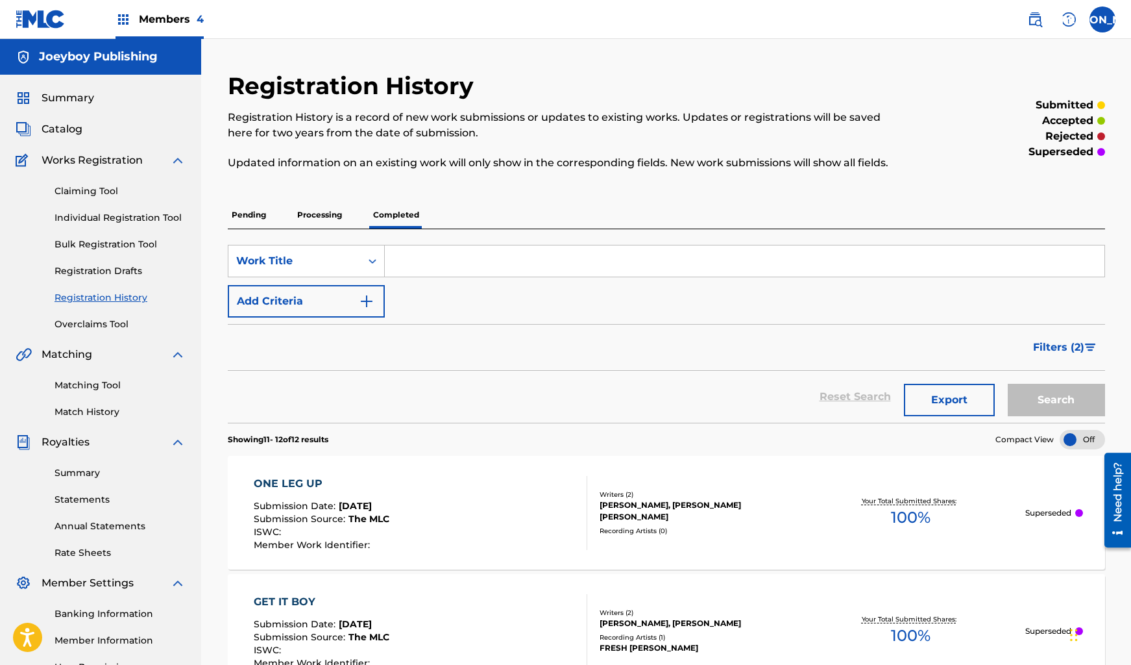
click at [311, 217] on p "Processing" at bounding box center [319, 214] width 53 height 27
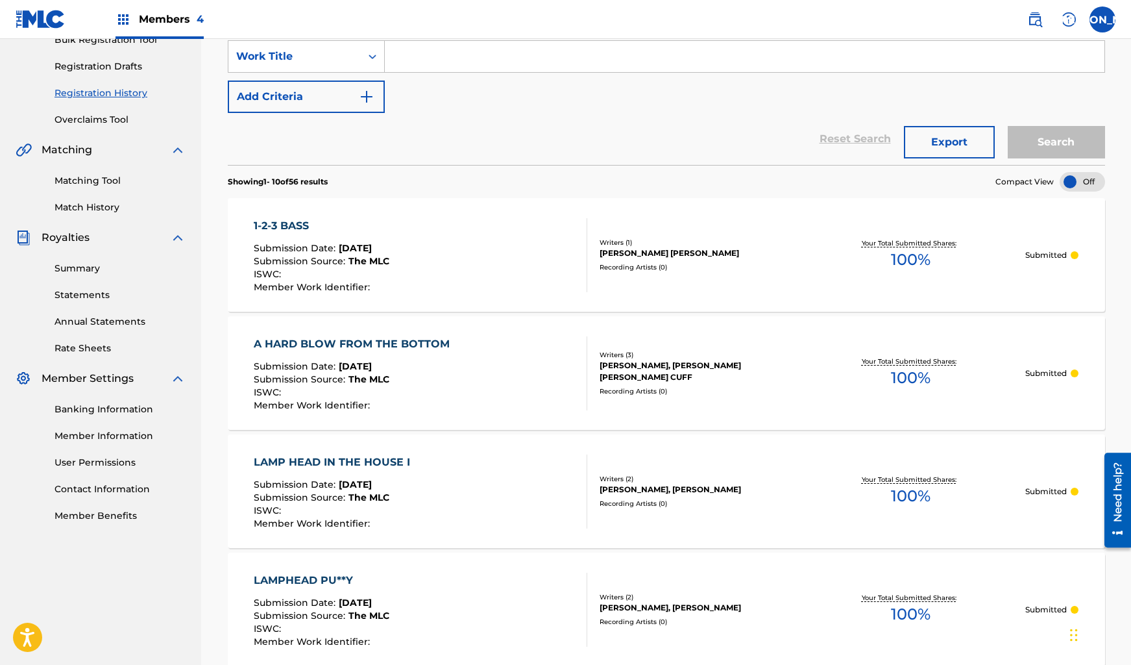
scroll to position [201, 0]
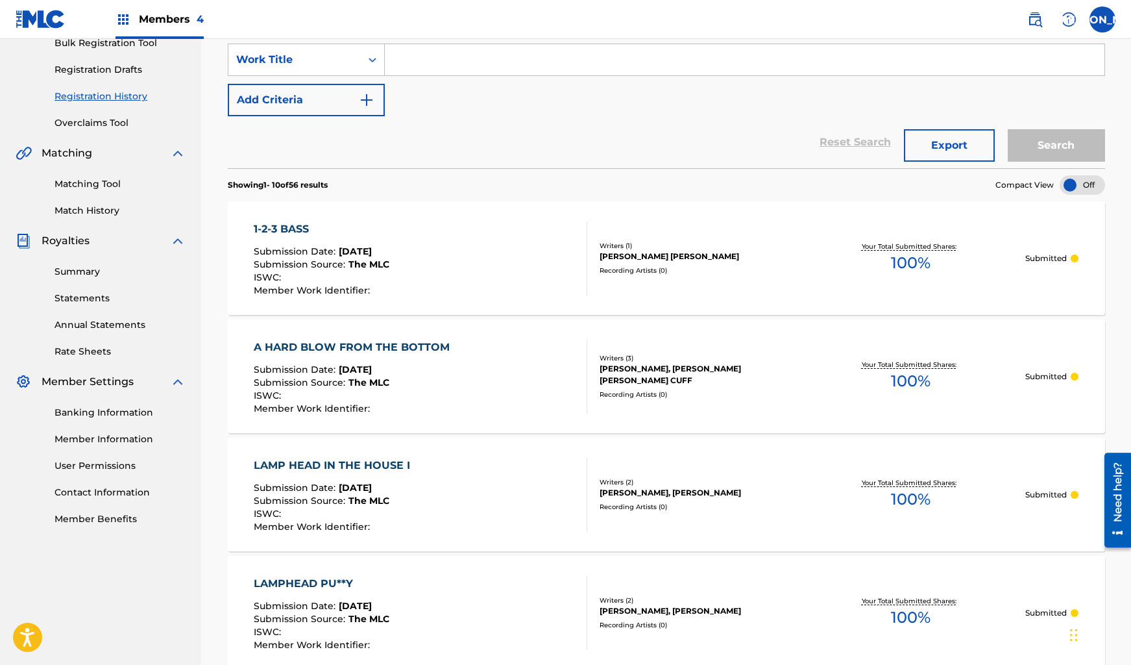
click at [1116, 513] on div "Need help?" at bounding box center [1118, 492] width 18 height 60
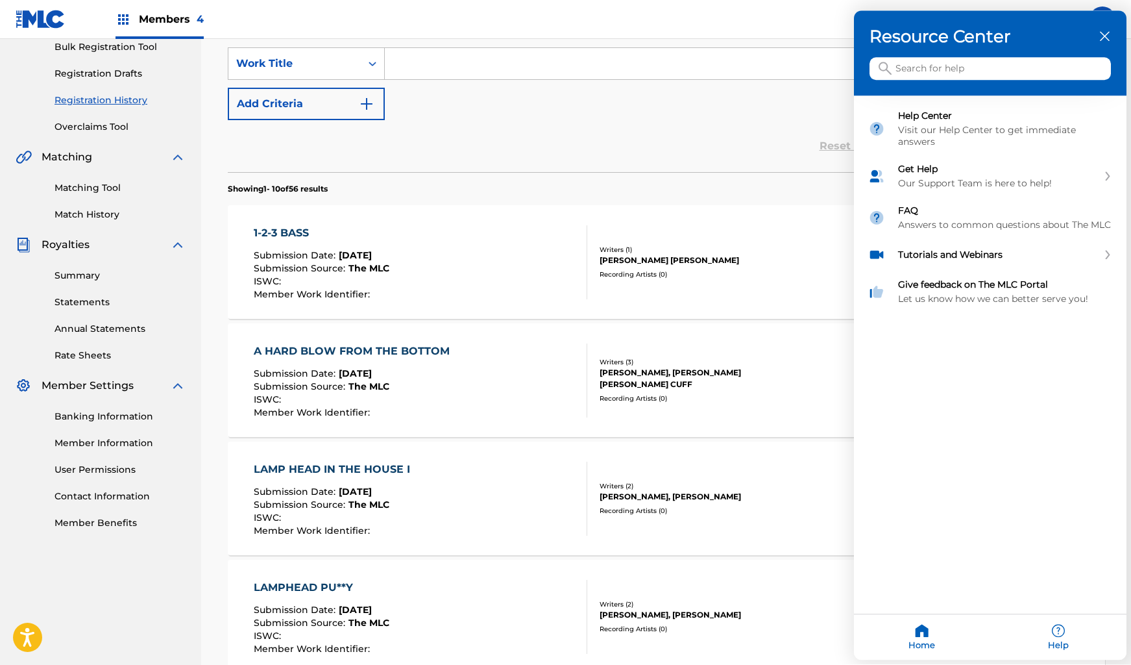
scroll to position [196, 0]
click at [924, 178] on div "Our Support Team is here to help!" at bounding box center [998, 184] width 200 height 12
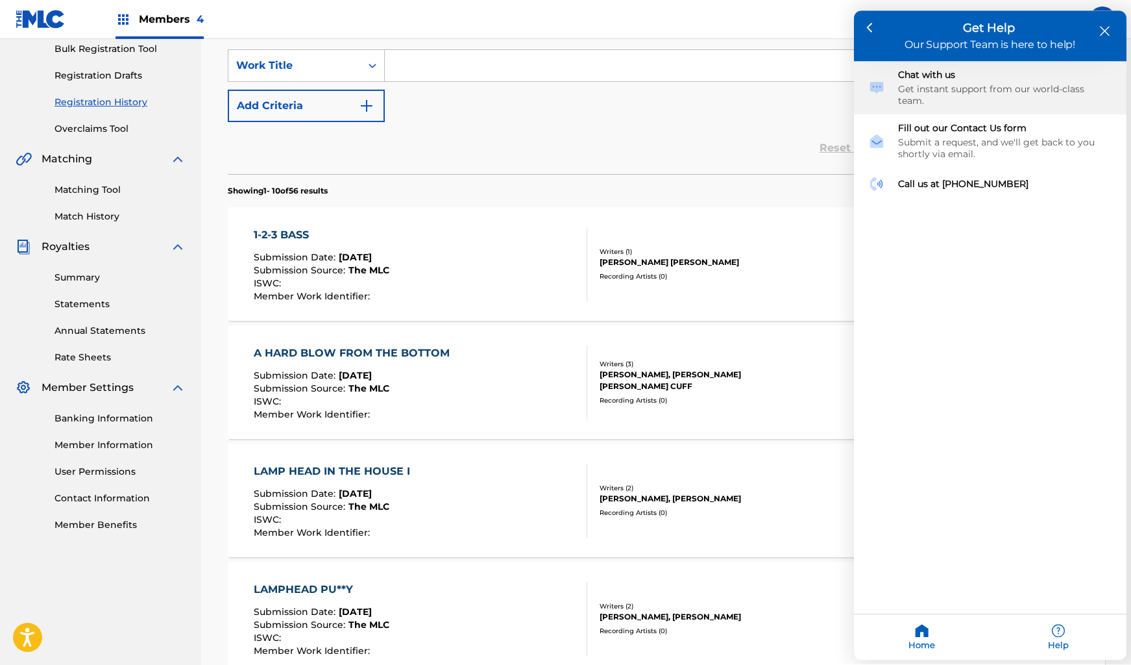
click at [919, 86] on div "Get instant support from our world-class team." at bounding box center [1005, 95] width 214 height 23
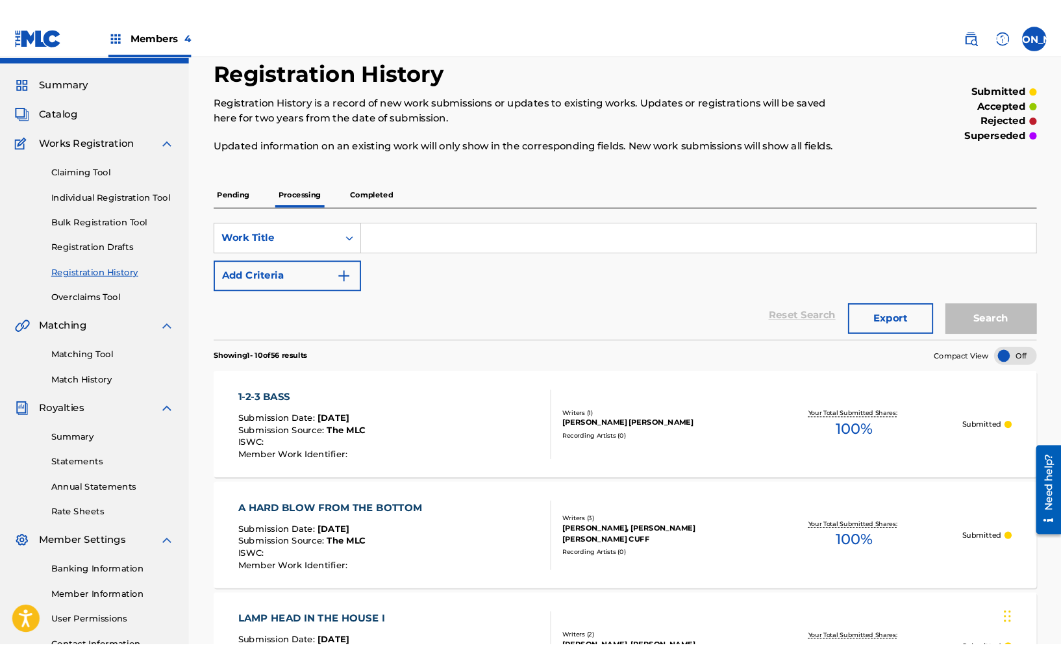
scroll to position [0, 0]
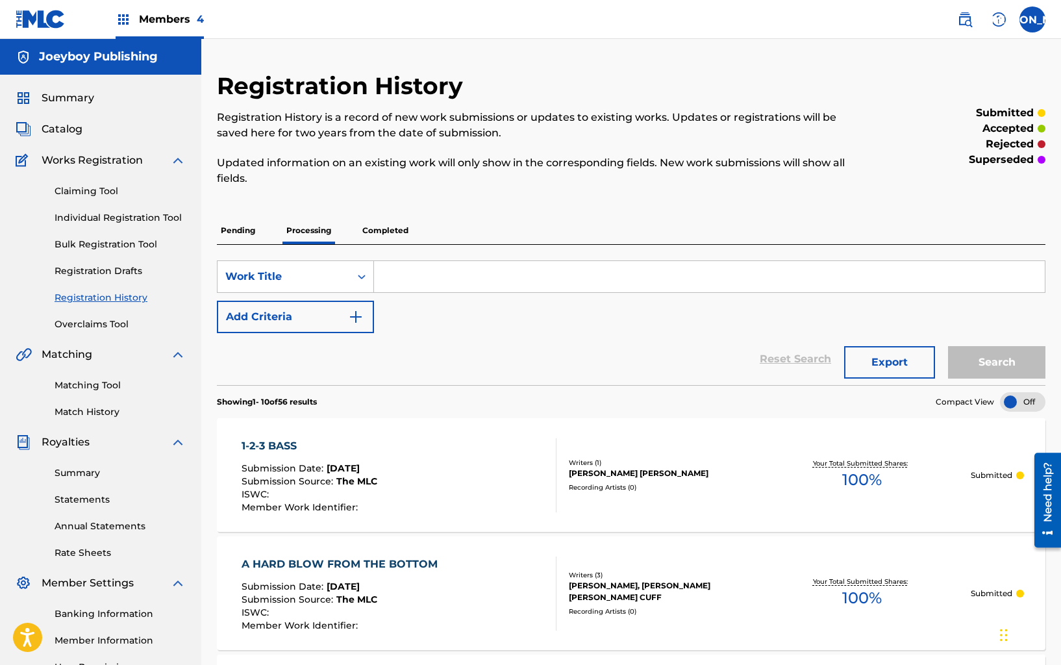
click at [239, 241] on p "Pending" at bounding box center [238, 230] width 42 height 27
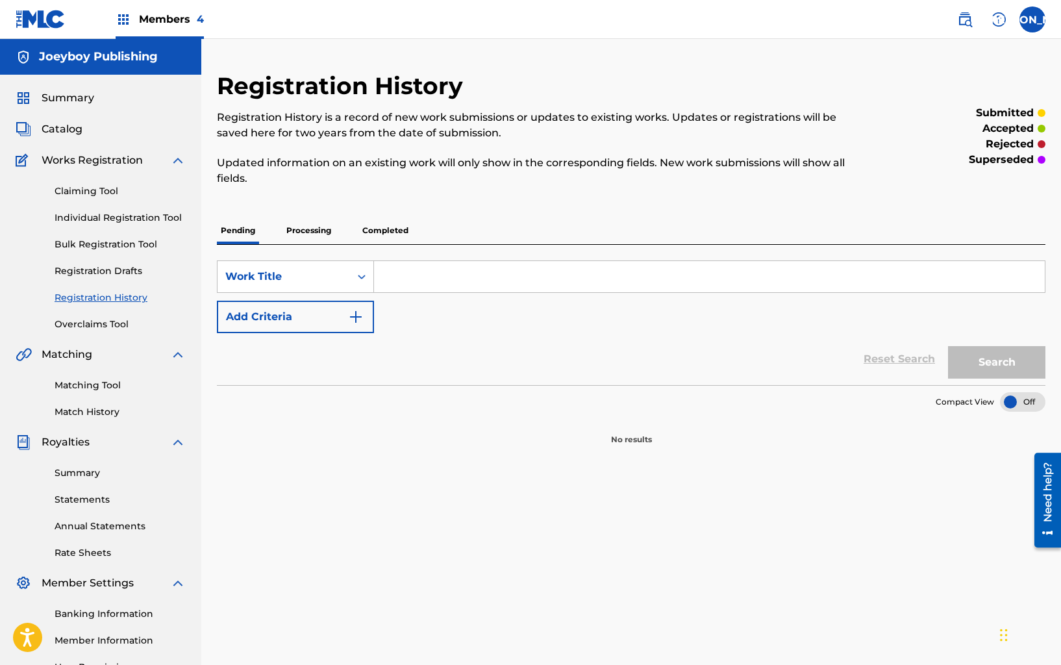
click at [234, 227] on p "Pending" at bounding box center [238, 230] width 42 height 27
click at [73, 131] on span "Catalog" at bounding box center [62, 129] width 41 height 16
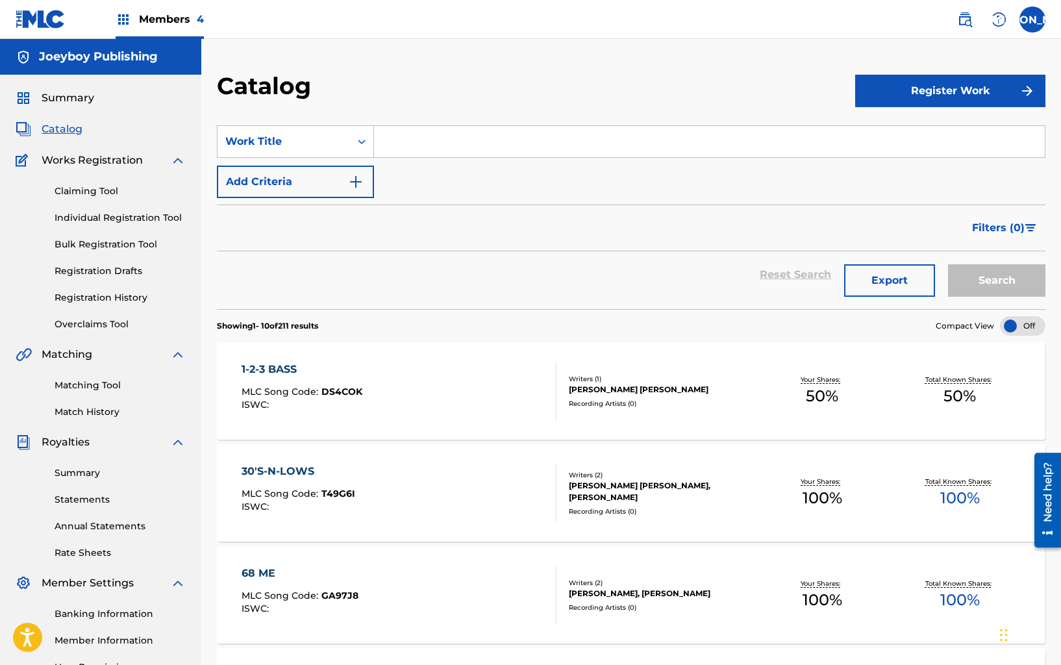
click at [58, 128] on span "Catalog" at bounding box center [62, 129] width 41 height 16
click at [409, 135] on input "Search Form" at bounding box center [709, 141] width 671 height 31
type input "[PERSON_NAME]"
click at [948, 264] on button "Search" at bounding box center [996, 280] width 97 height 32
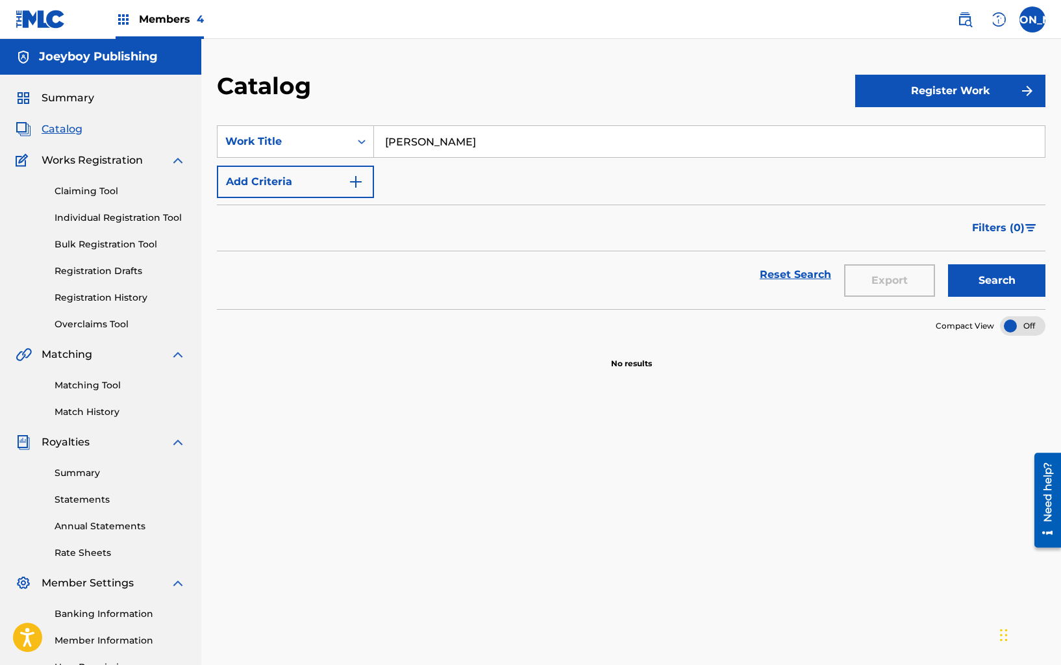
click at [134, 274] on link "Registration Drafts" at bounding box center [120, 271] width 131 height 14
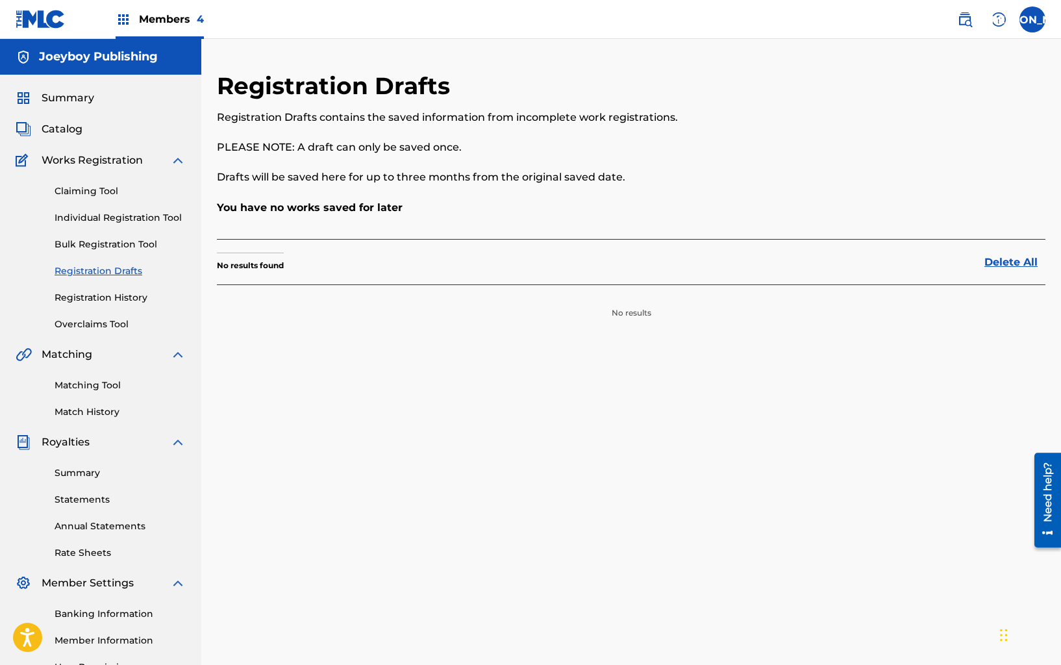
click at [134, 296] on link "Registration History" at bounding box center [120, 298] width 131 height 14
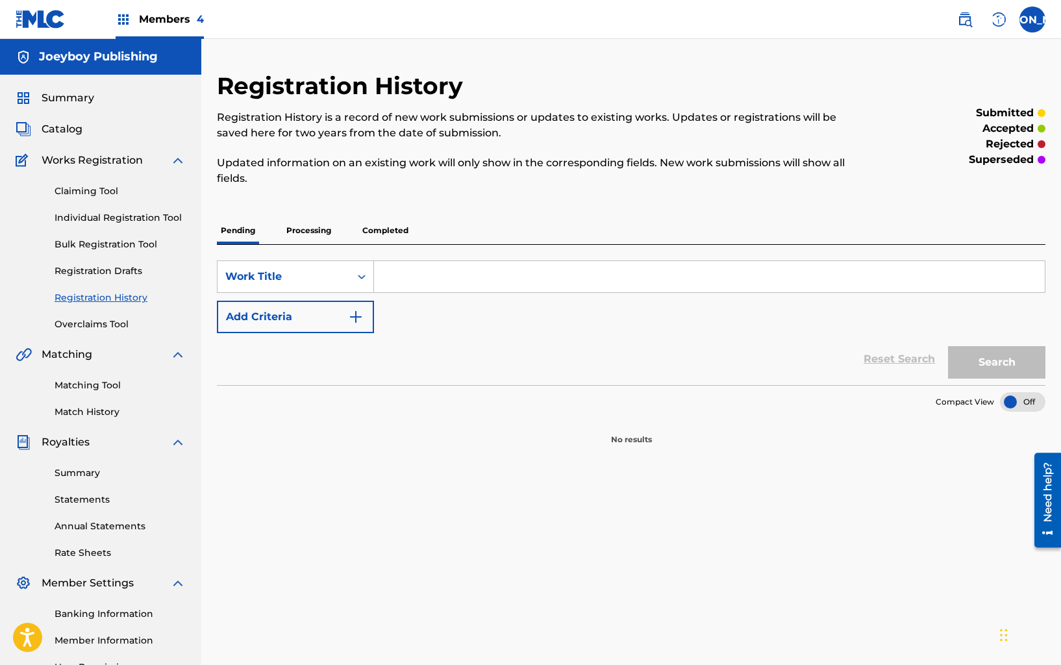
click at [449, 275] on input "Search Form" at bounding box center [709, 276] width 671 height 31
type input "[PERSON_NAME]"
click at [948, 346] on button "Search" at bounding box center [996, 362] width 97 height 32
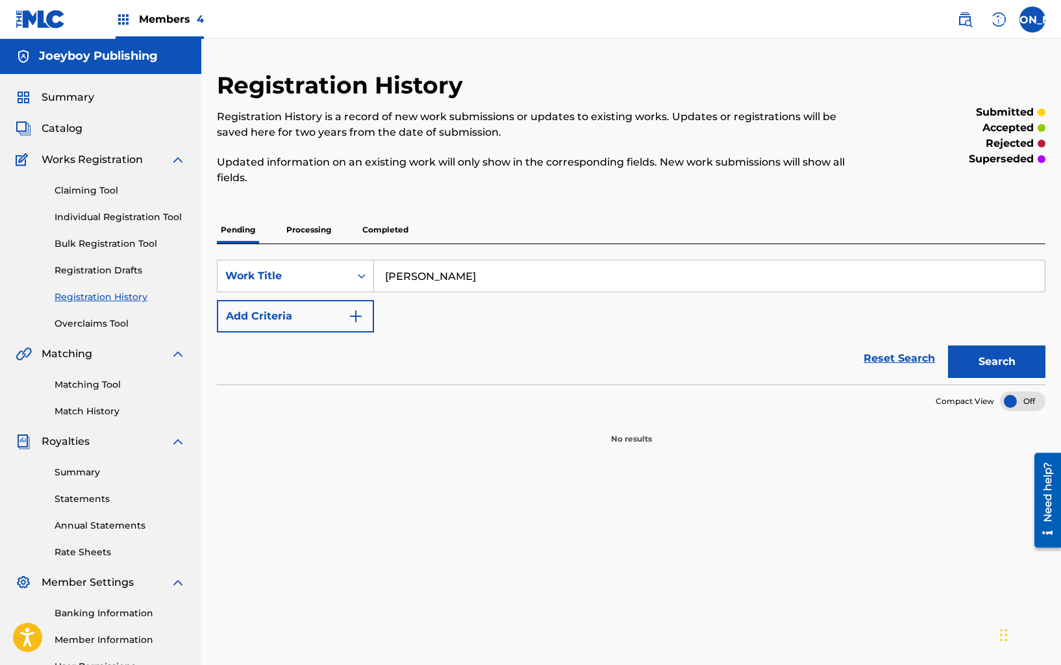
click at [977, 365] on button "Search" at bounding box center [996, 361] width 97 height 32
click at [68, 125] on span "Catalog" at bounding box center [62, 129] width 41 height 16
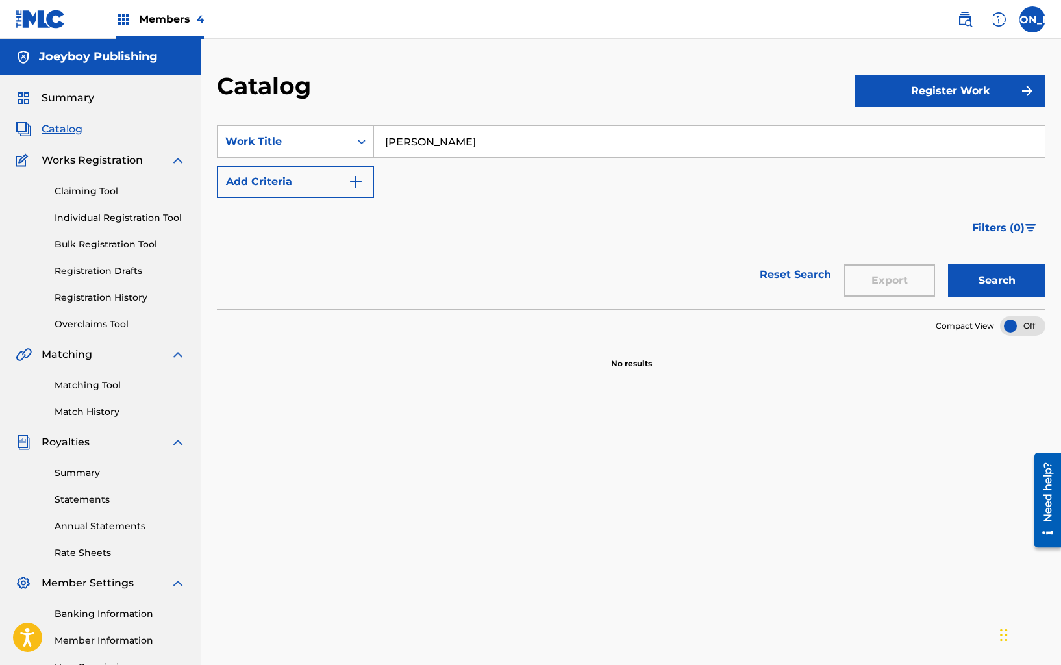
click at [105, 241] on link "Bulk Registration Tool" at bounding box center [120, 245] width 131 height 14
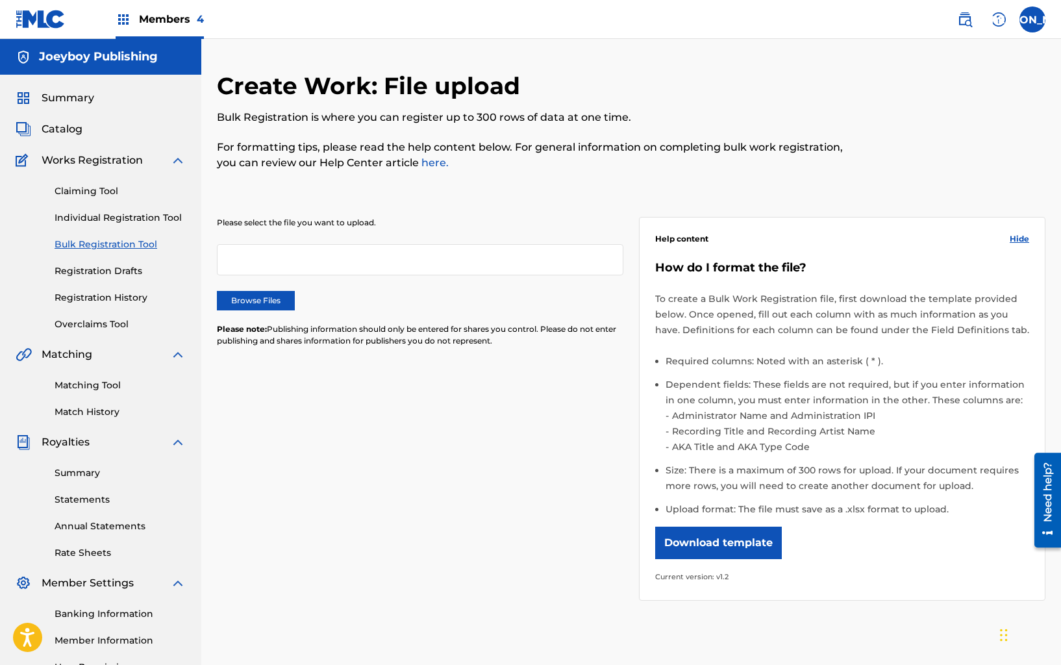
click at [276, 293] on label "Browse Files" at bounding box center [256, 300] width 78 height 19
click at [0, 0] on input "Browse Files" at bounding box center [0, 0] width 0 height 0
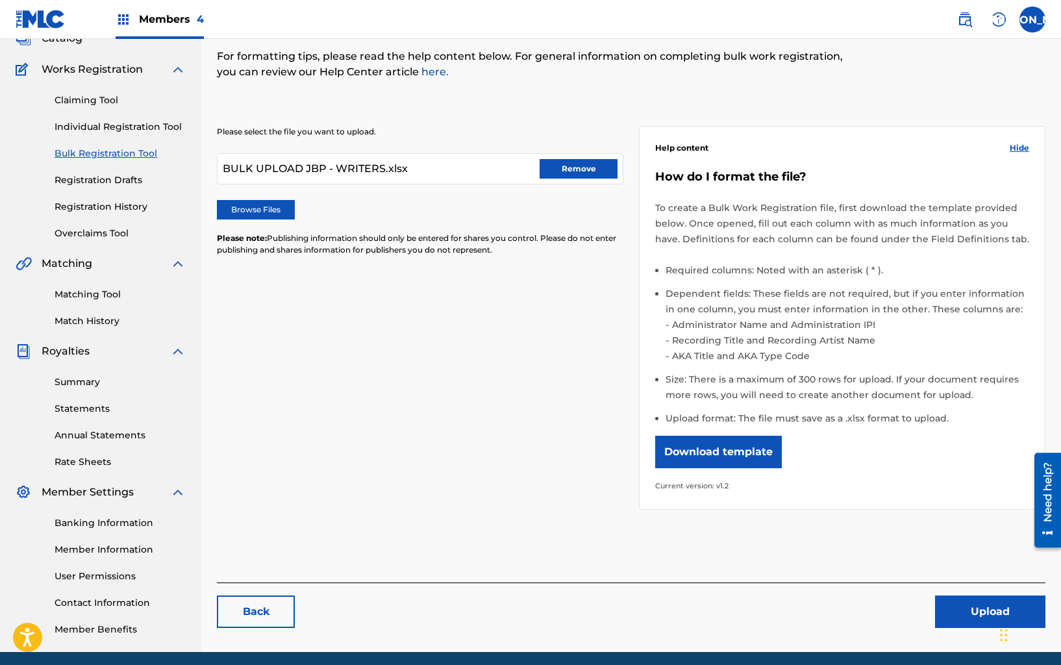
scroll to position [140, 0]
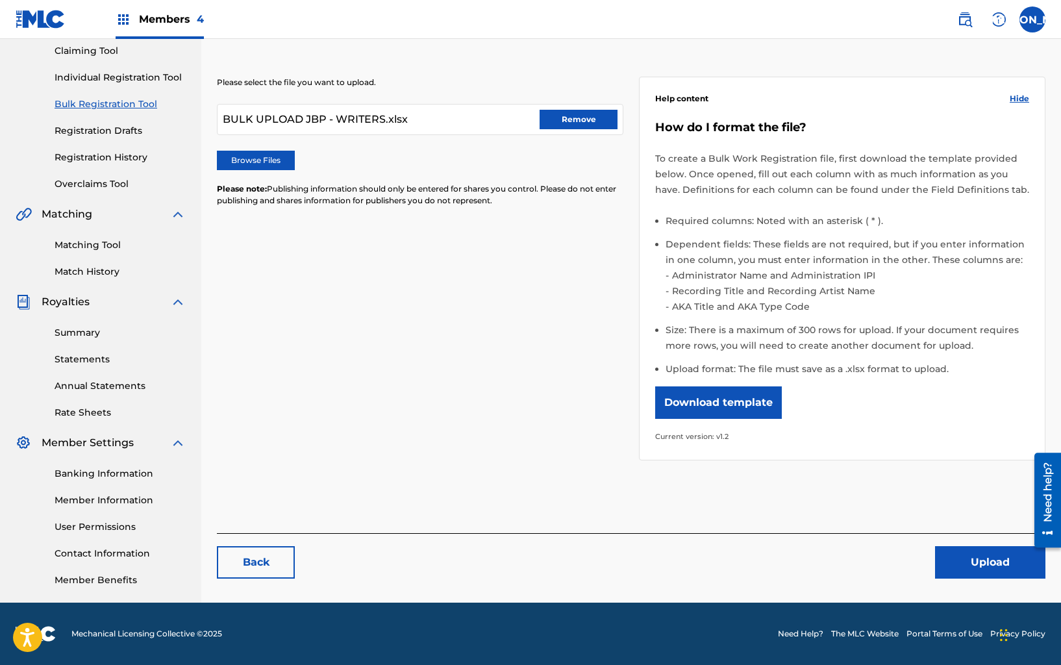
click at [963, 567] on button "Upload" at bounding box center [990, 562] width 110 height 32
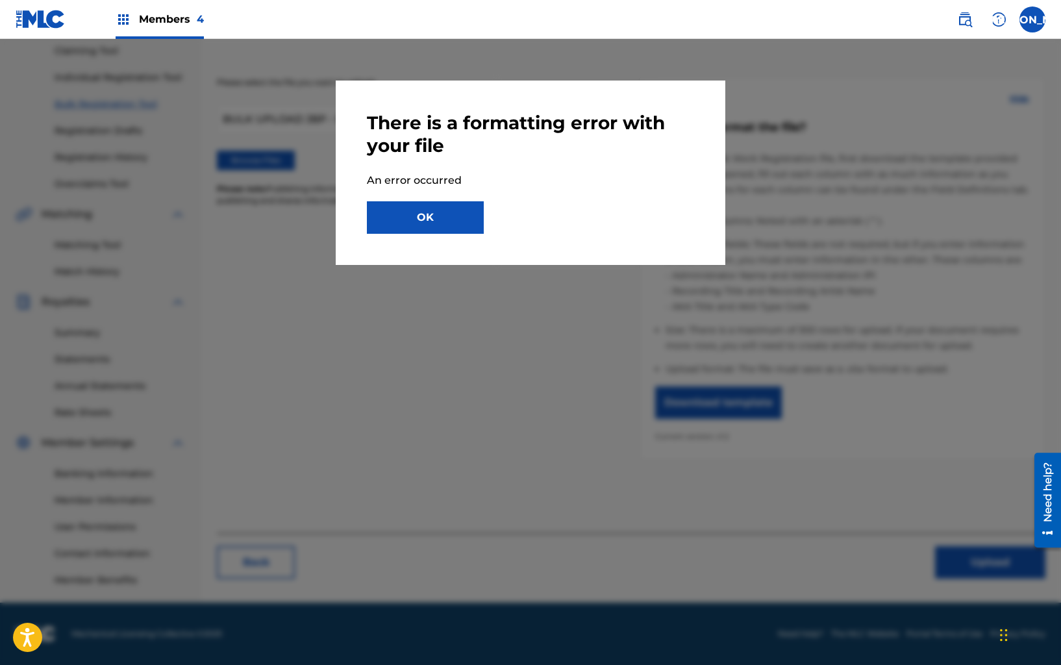
drag, startPoint x: 398, startPoint y: 210, endPoint x: 393, endPoint y: 218, distance: 9.0
click at [396, 211] on button "OK" at bounding box center [425, 217] width 117 height 32
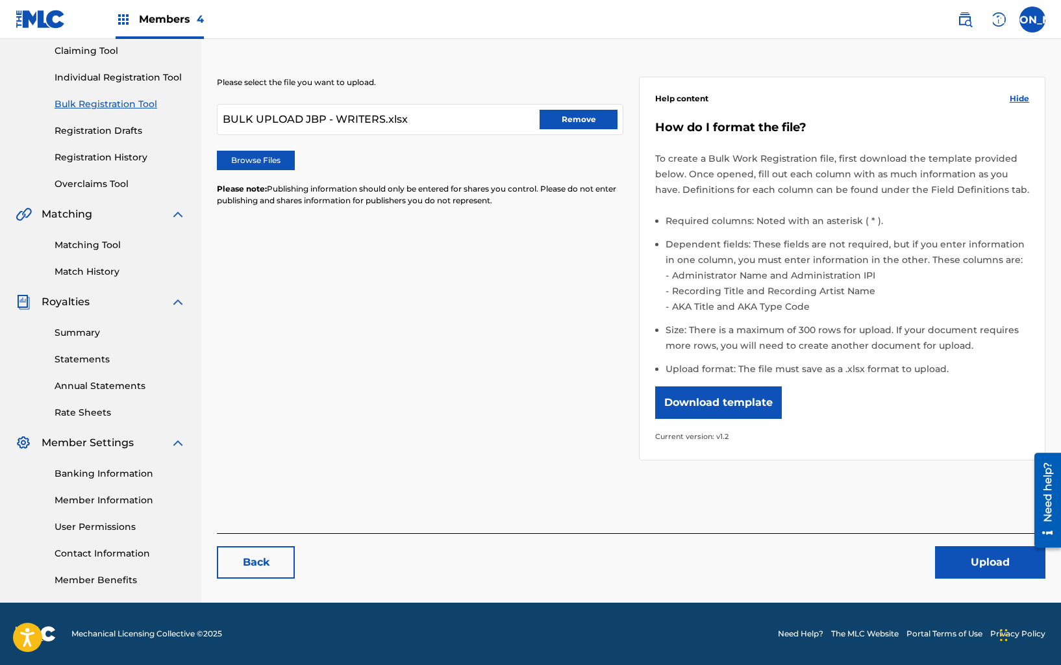
drag, startPoint x: 527, startPoint y: 110, endPoint x: 538, endPoint y: 113, distance: 11.3
click at [534, 112] on div "BULK UPLOAD JBP - WRITERS.xlsx Remove" at bounding box center [420, 119] width 406 height 31
click at [558, 117] on button "Remove" at bounding box center [578, 119] width 78 height 19
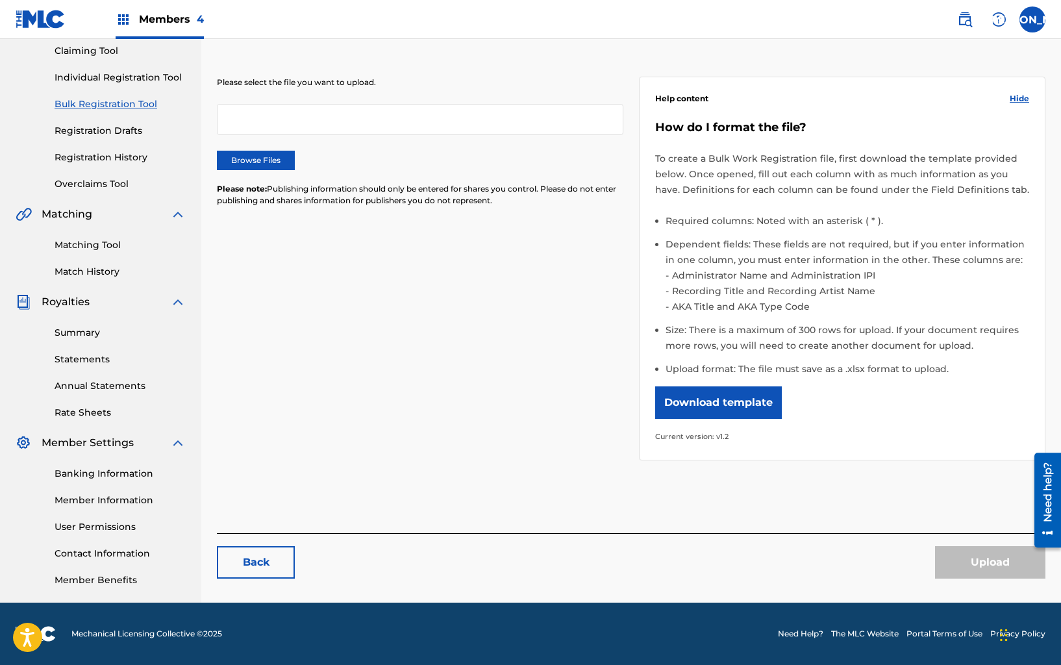
click at [255, 161] on label "Browse Files" at bounding box center [256, 160] width 78 height 19
click at [0, 0] on input "Browse Files" at bounding box center [0, 0] width 0 height 0
click at [256, 158] on label "Browse Files" at bounding box center [256, 160] width 78 height 19
click at [0, 0] on input "Browse Files" at bounding box center [0, 0] width 0 height 0
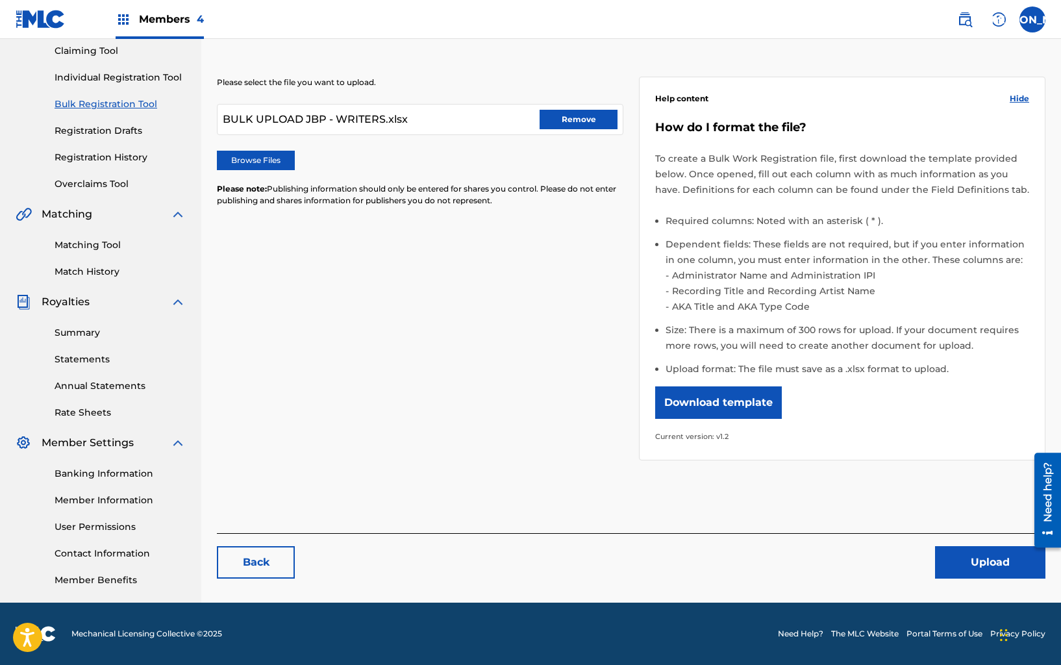
click at [716, 493] on div "Please select the file you want to upload. BULK UPLOAD JBP - WRITERS.xlsx Remov…" at bounding box center [631, 289] width 828 height 488
click at [983, 562] on button "Upload" at bounding box center [990, 562] width 110 height 32
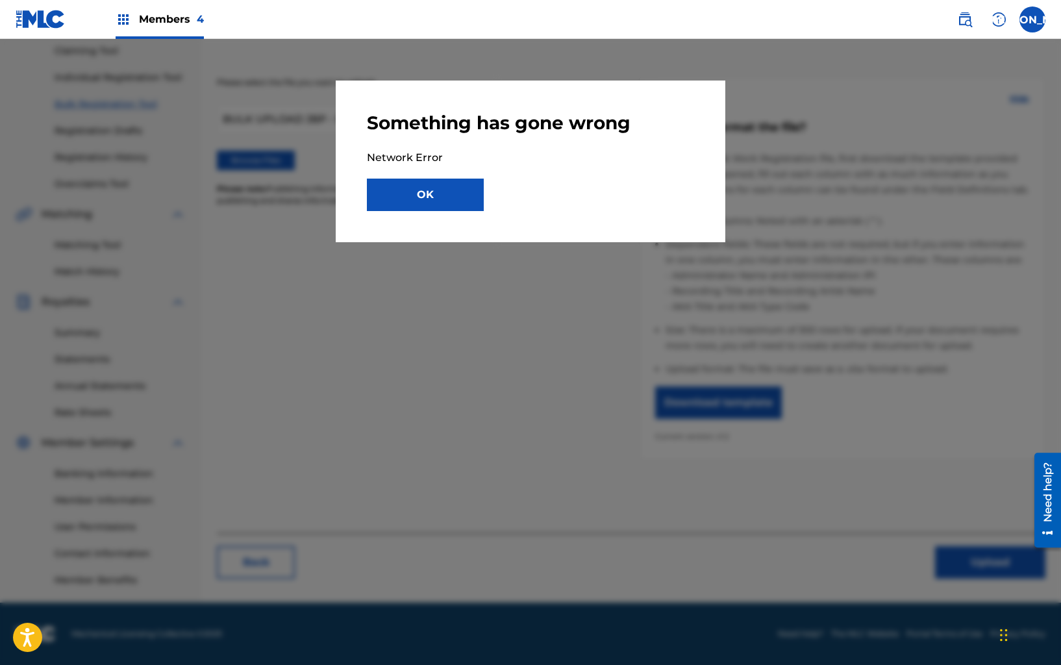
click at [454, 179] on button "OK" at bounding box center [425, 195] width 117 height 32
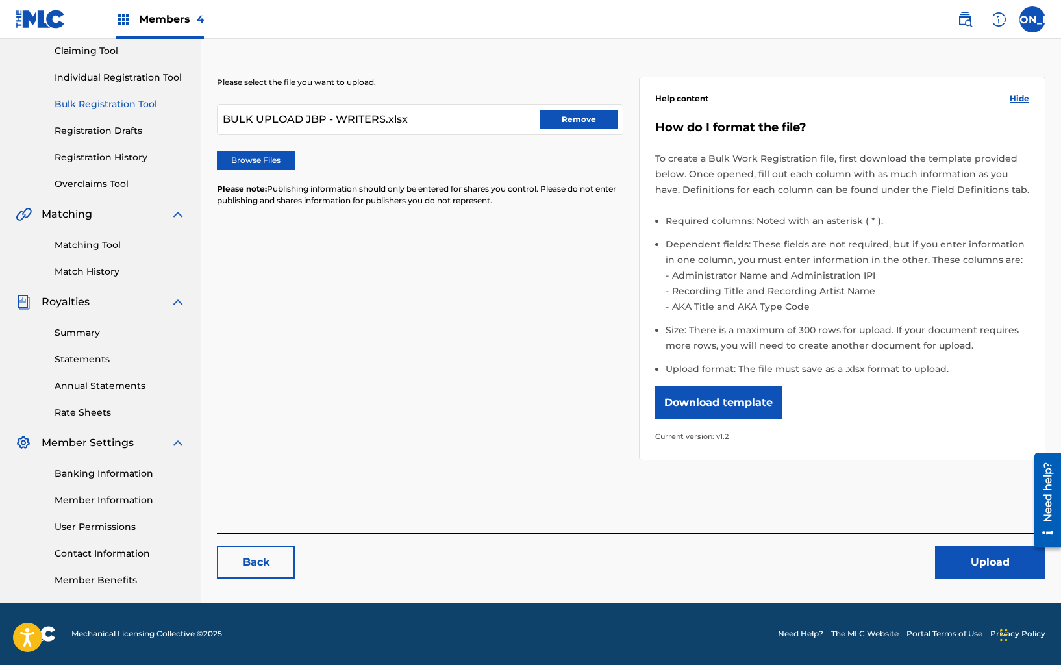
click at [537, 115] on div "BULK UPLOAD JBP - WRITERS.xlsx Remove" at bounding box center [420, 119] width 406 height 31
click at [563, 121] on button "Remove" at bounding box center [578, 119] width 78 height 19
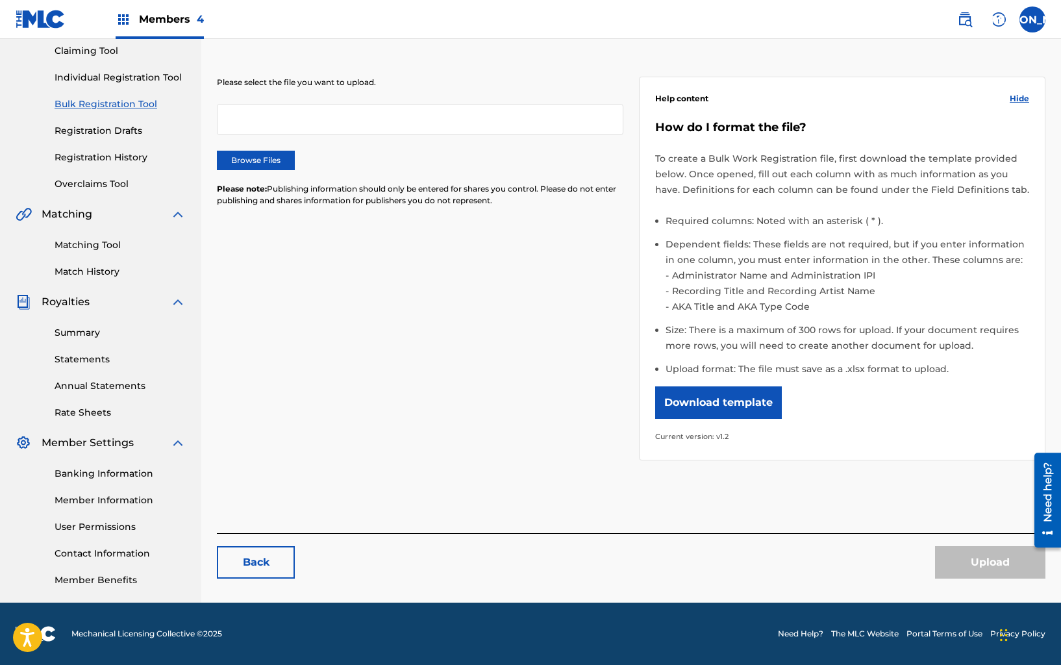
click at [86, 51] on link "Claiming Tool" at bounding box center [120, 51] width 131 height 14
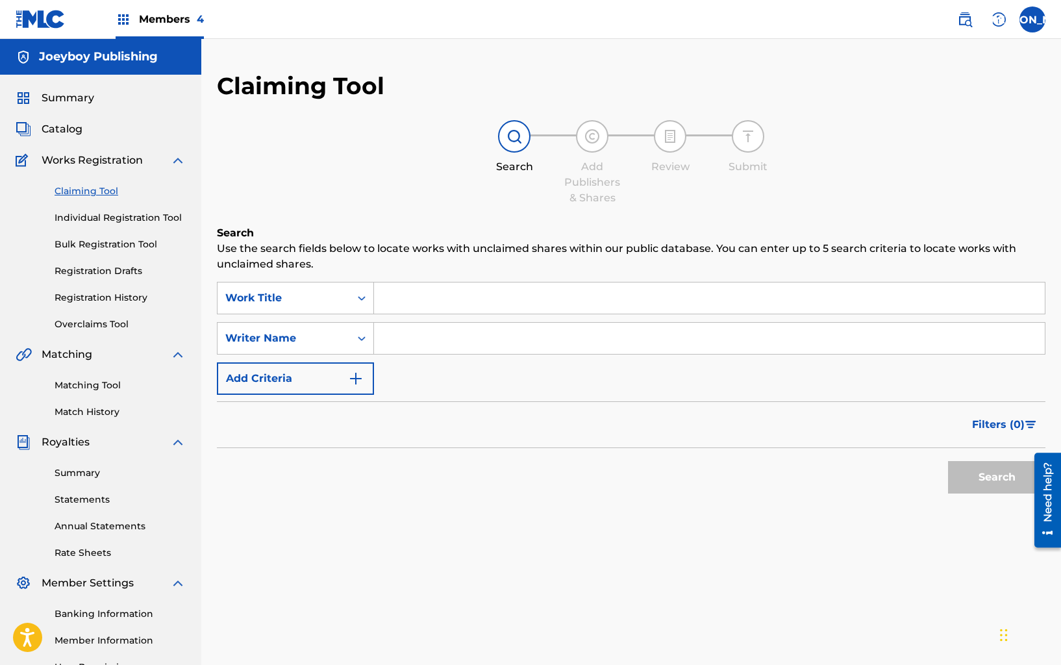
click at [121, 294] on link "Registration History" at bounding box center [120, 298] width 131 height 14
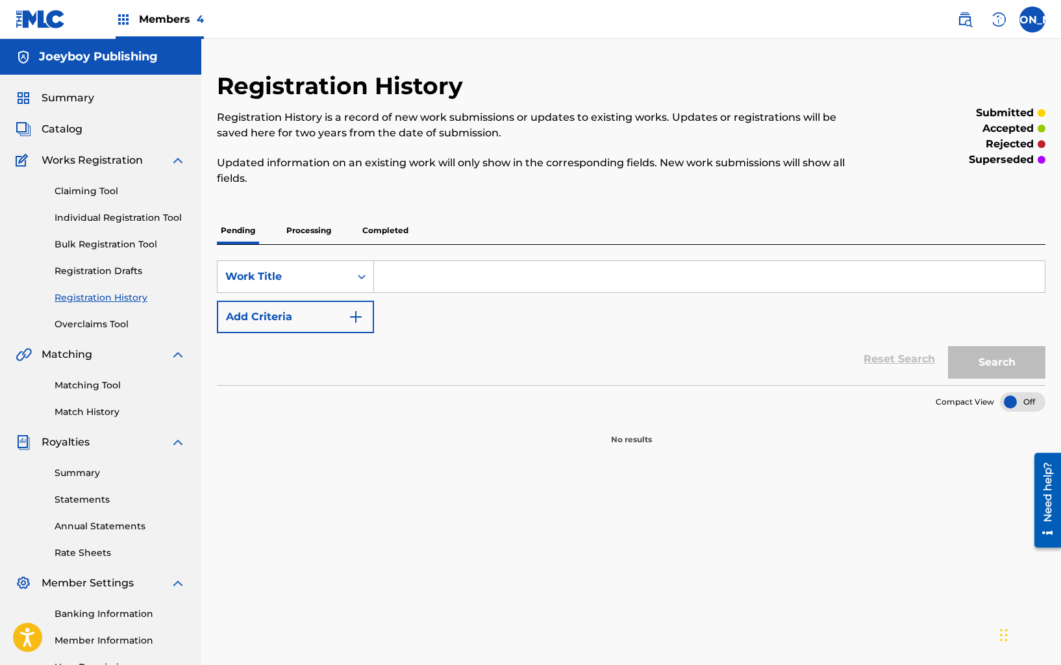
click at [324, 232] on p "Processing" at bounding box center [308, 230] width 53 height 27
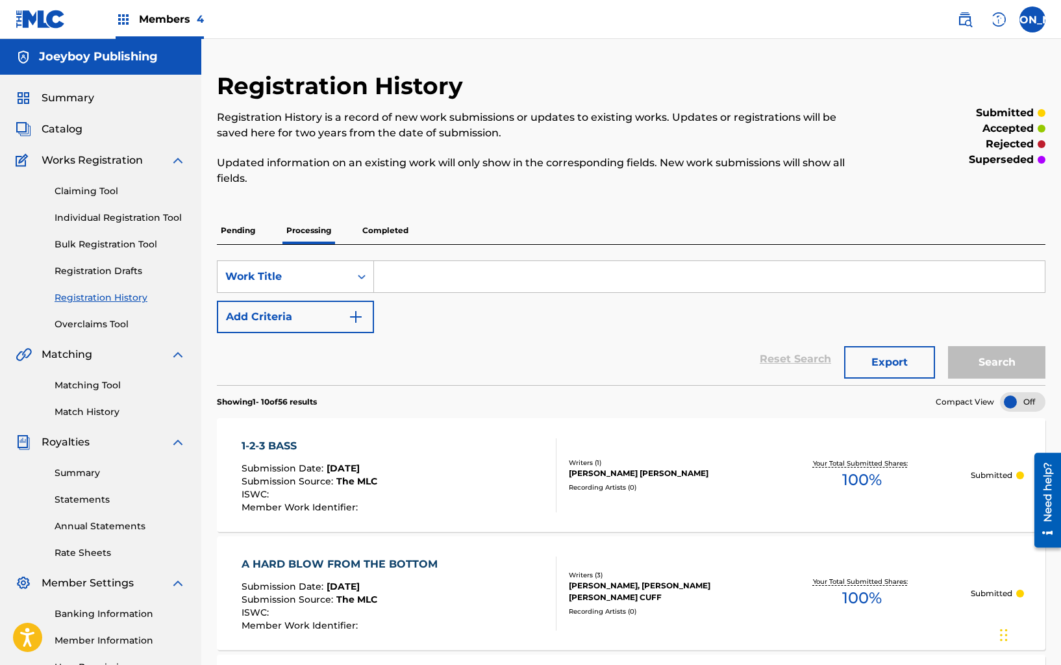
click at [380, 230] on p "Completed" at bounding box center [385, 230] width 54 height 27
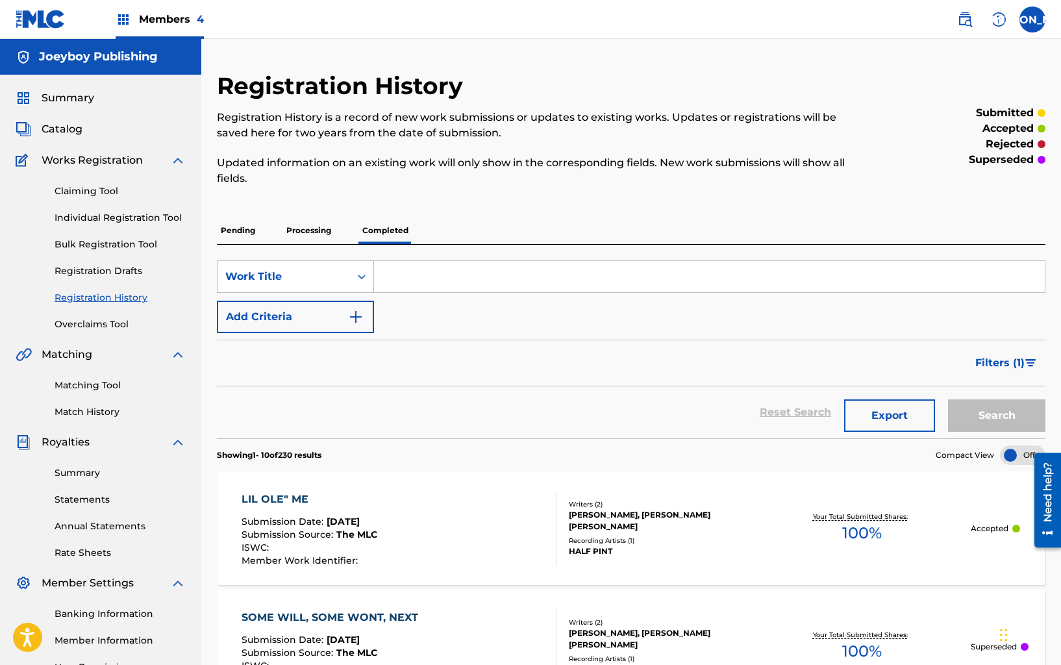
click at [115, 16] on div "Members 4" at bounding box center [110, 19] width 188 height 38
click at [125, 21] on img at bounding box center [124, 20] width 16 height 16
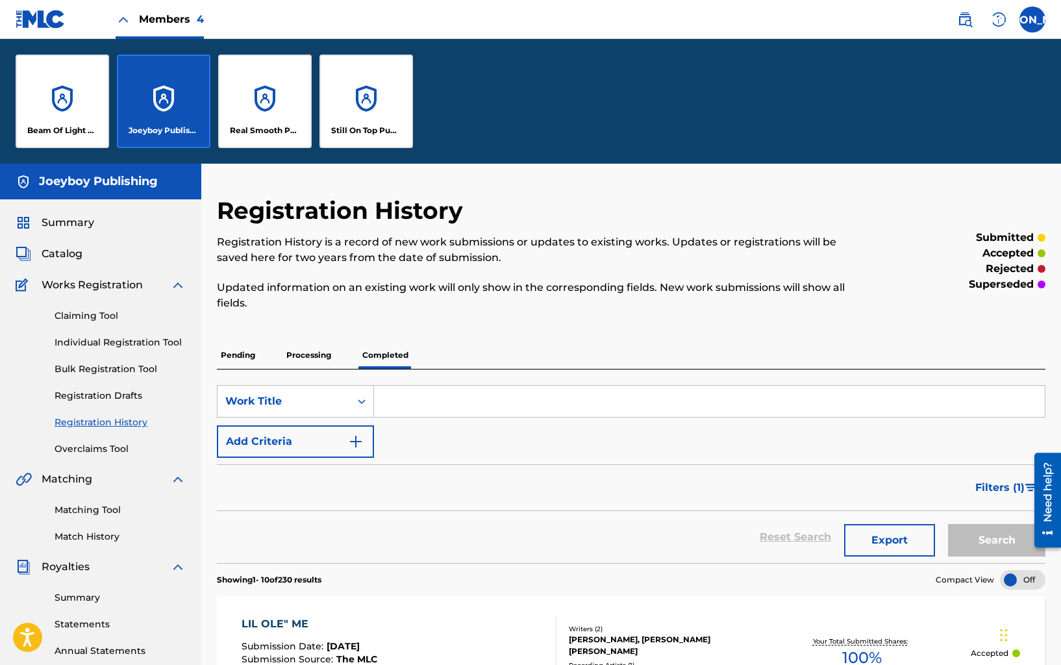
click at [232, 89] on div "Real Smooth Publishing" at bounding box center [264, 101] width 93 height 93
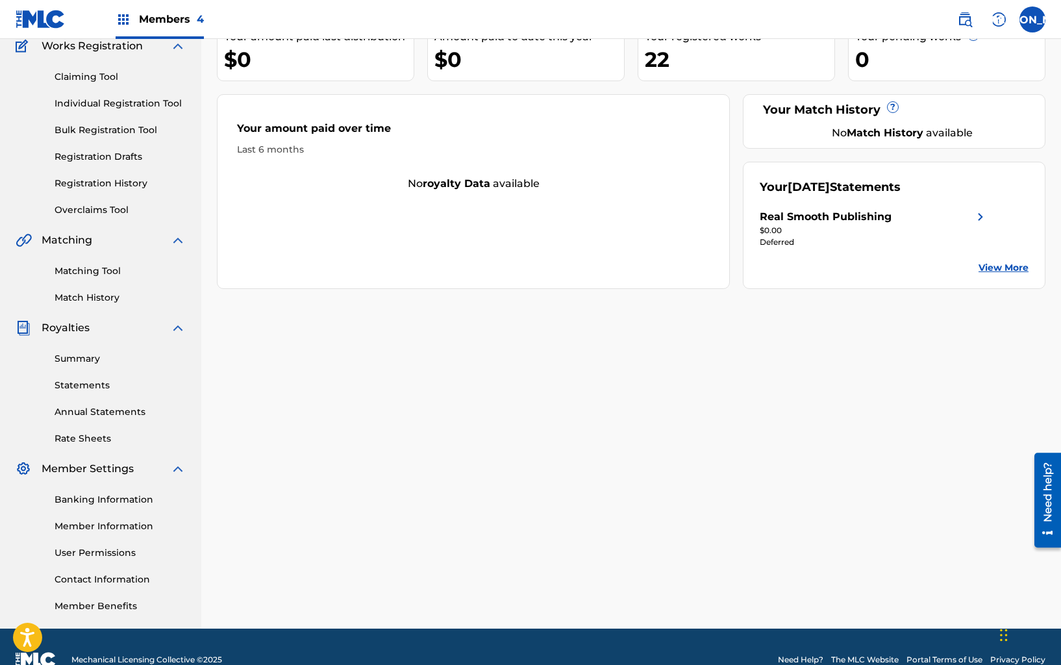
scroll to position [140, 0]
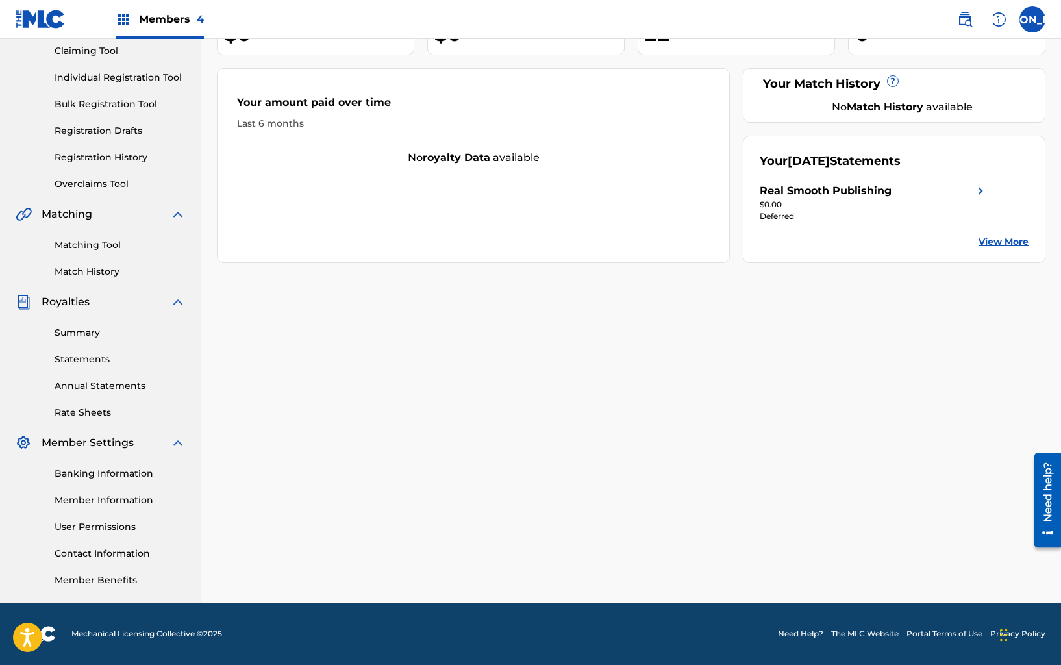
click at [612, 431] on div "Real Smooth Publishing Your amount paid last distribution $0 Amount paid to dat…" at bounding box center [630, 266] width 859 height 671
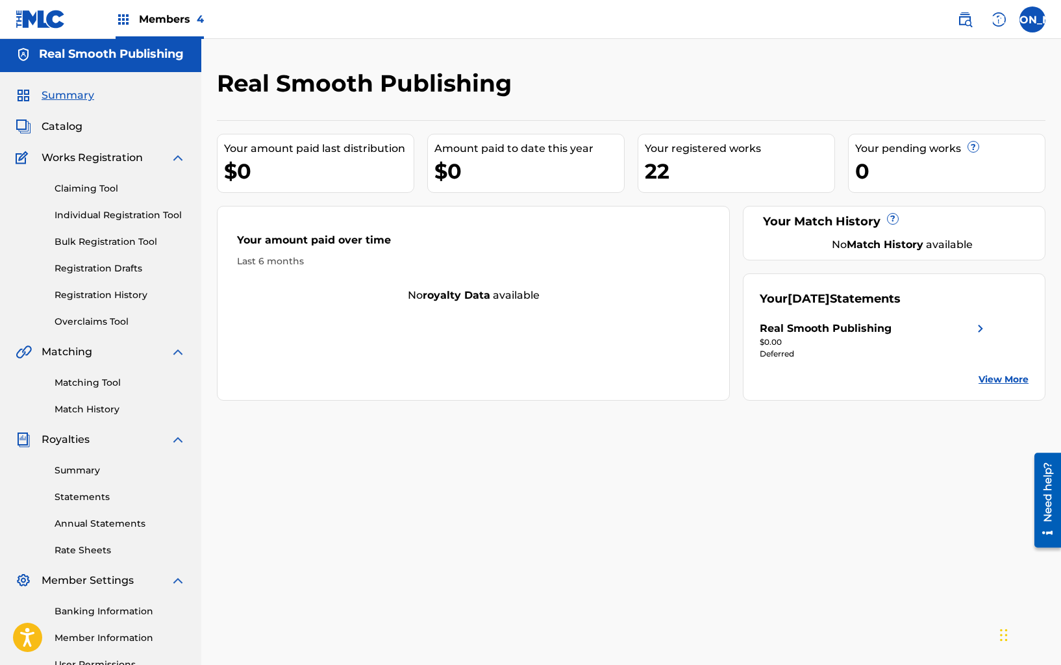
scroll to position [0, 0]
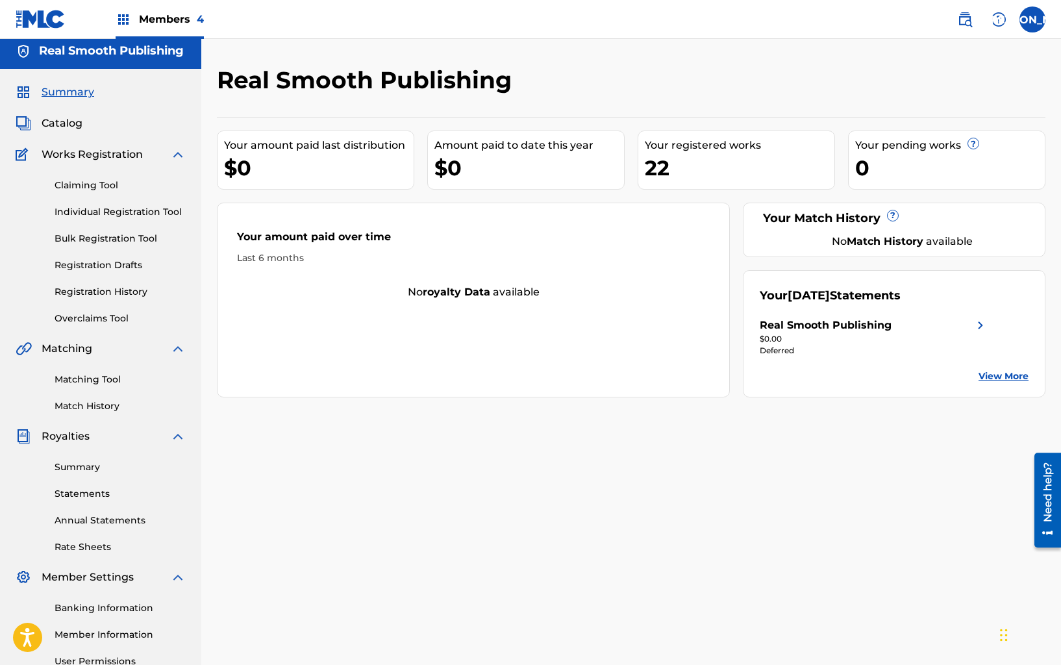
click at [114, 19] on div "Members 4" at bounding box center [110, 19] width 188 height 38
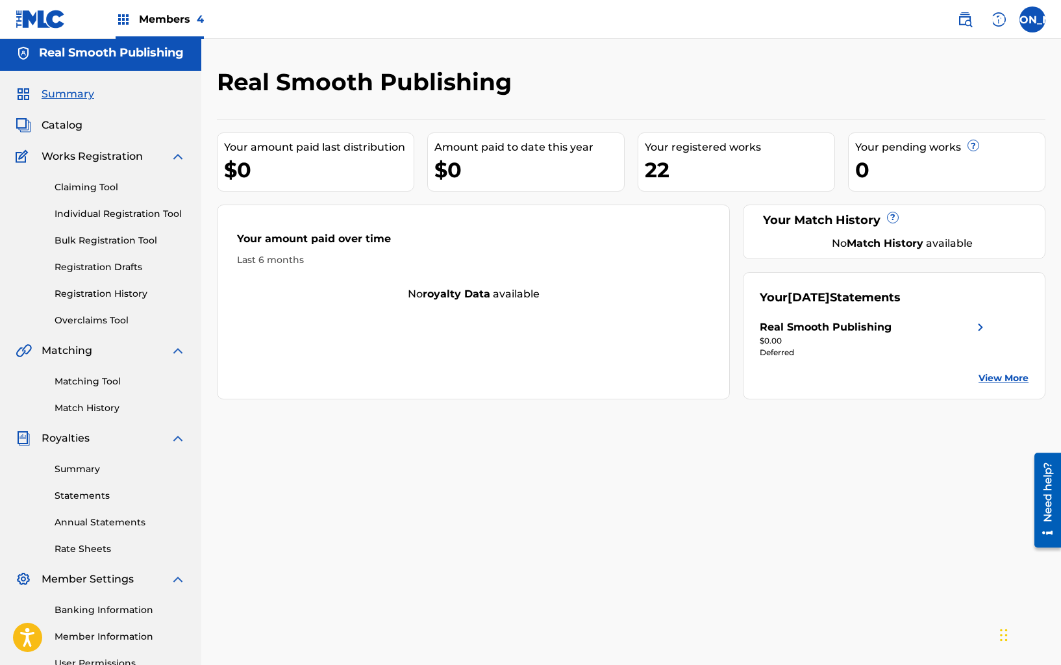
click at [122, 21] on img at bounding box center [124, 20] width 16 height 16
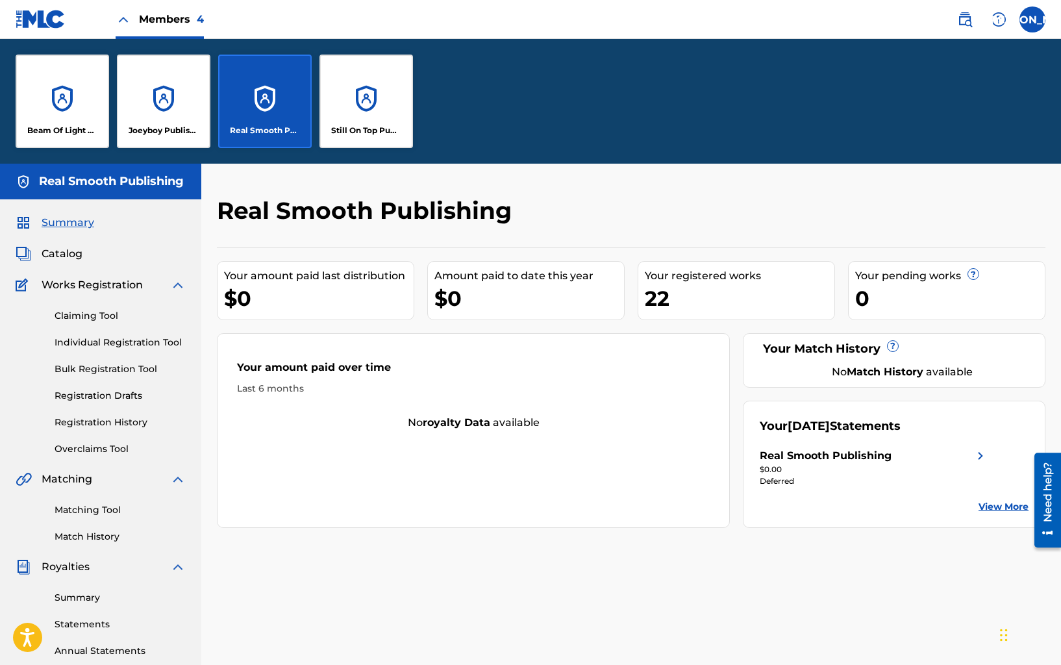
click at [136, 121] on div "Joeyboy Publishing" at bounding box center [163, 101] width 93 height 93
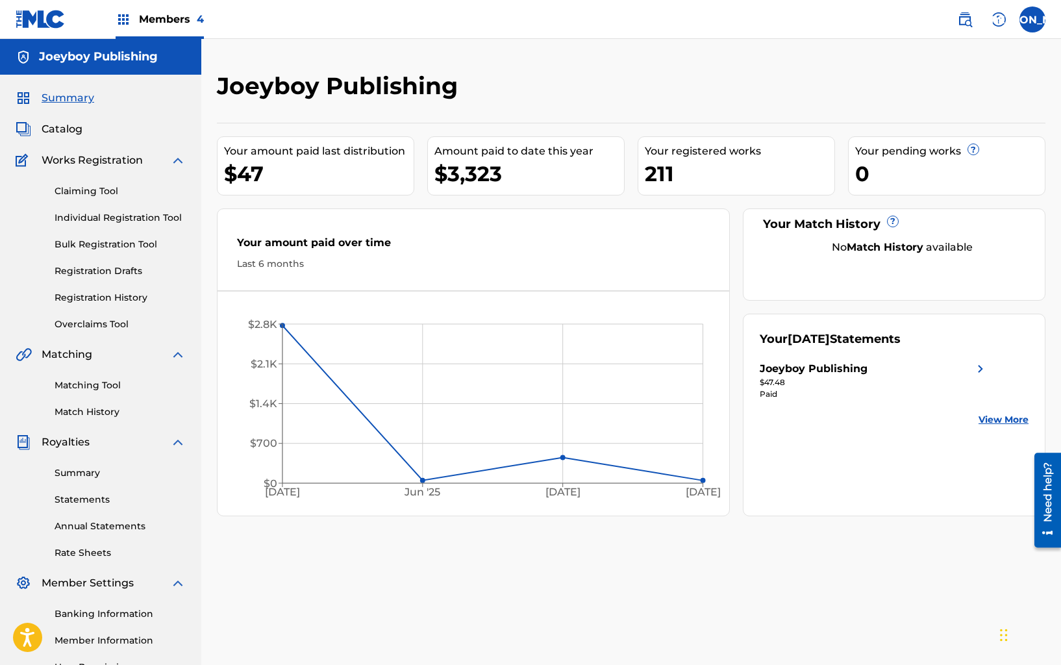
click at [114, 240] on link "Bulk Registration Tool" at bounding box center [120, 245] width 131 height 14
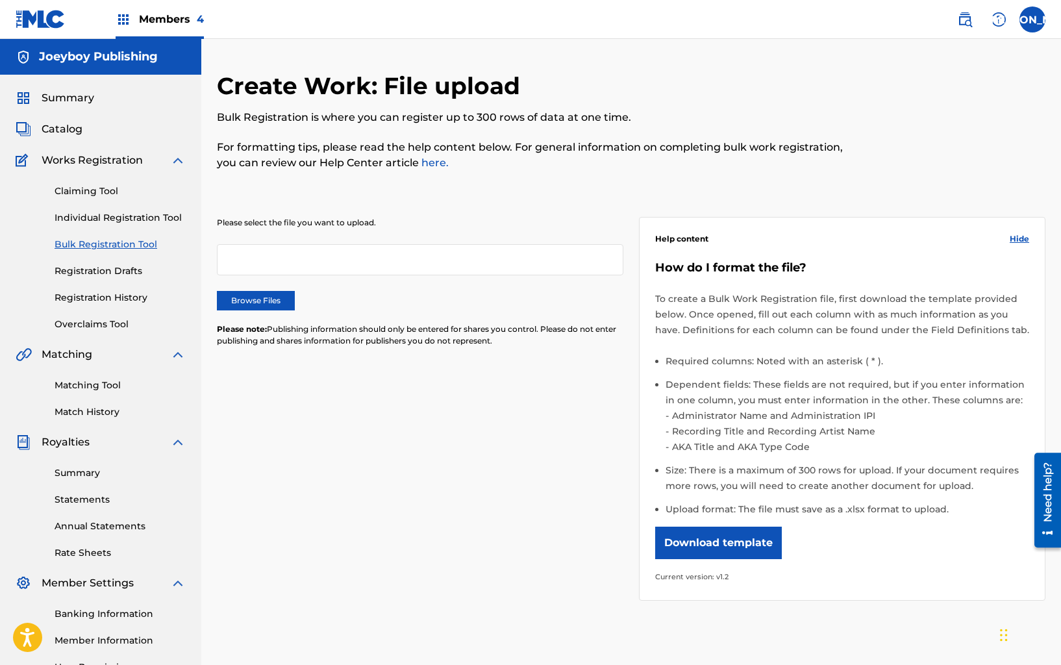
click at [269, 303] on label "Browse Files" at bounding box center [256, 300] width 78 height 19
click at [0, 0] on input "Browse Files" at bounding box center [0, 0] width 0 height 0
click at [257, 299] on label "Browse Files" at bounding box center [256, 300] width 78 height 19
click at [0, 0] on input "Browse Files" at bounding box center [0, 0] width 0 height 0
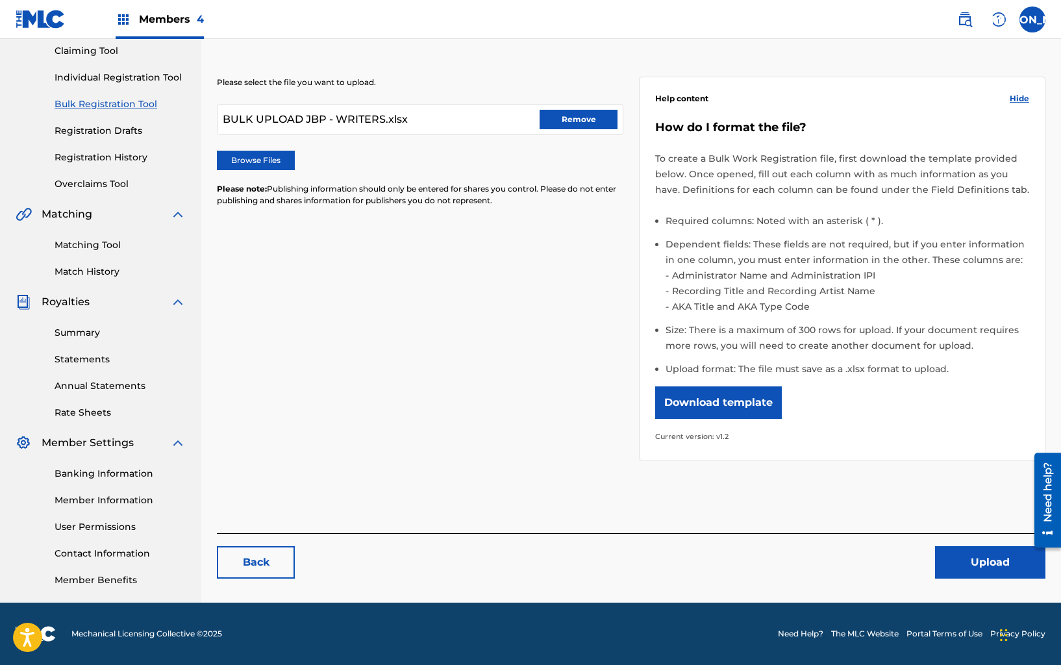
click at [946, 554] on button "Upload" at bounding box center [990, 562] width 110 height 32
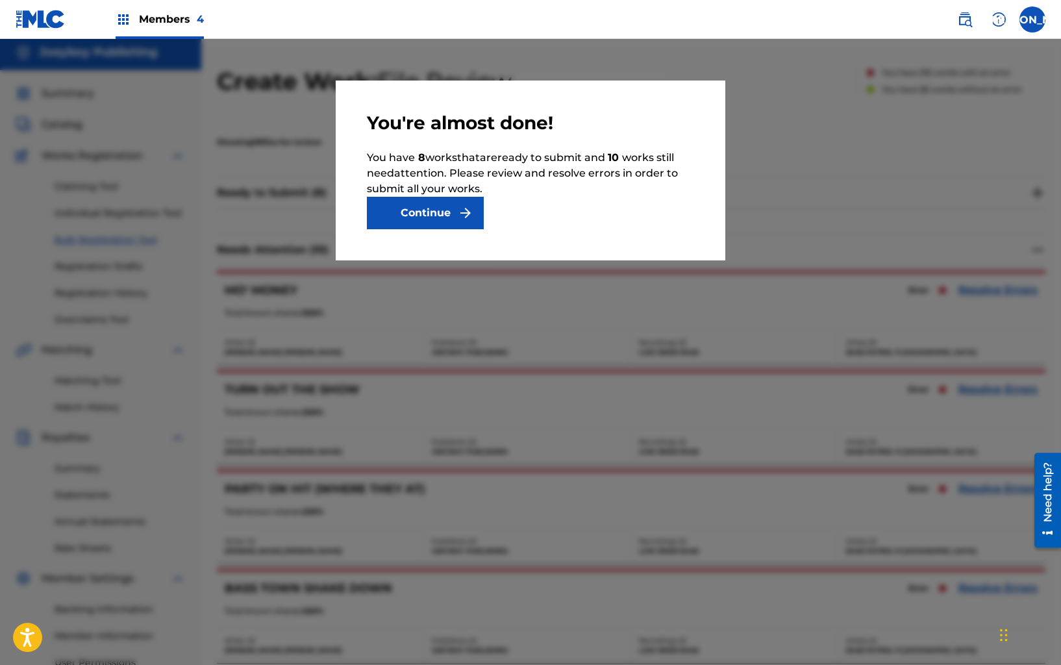
scroll to position [1, 0]
click at [400, 203] on button "Continue" at bounding box center [425, 213] width 117 height 32
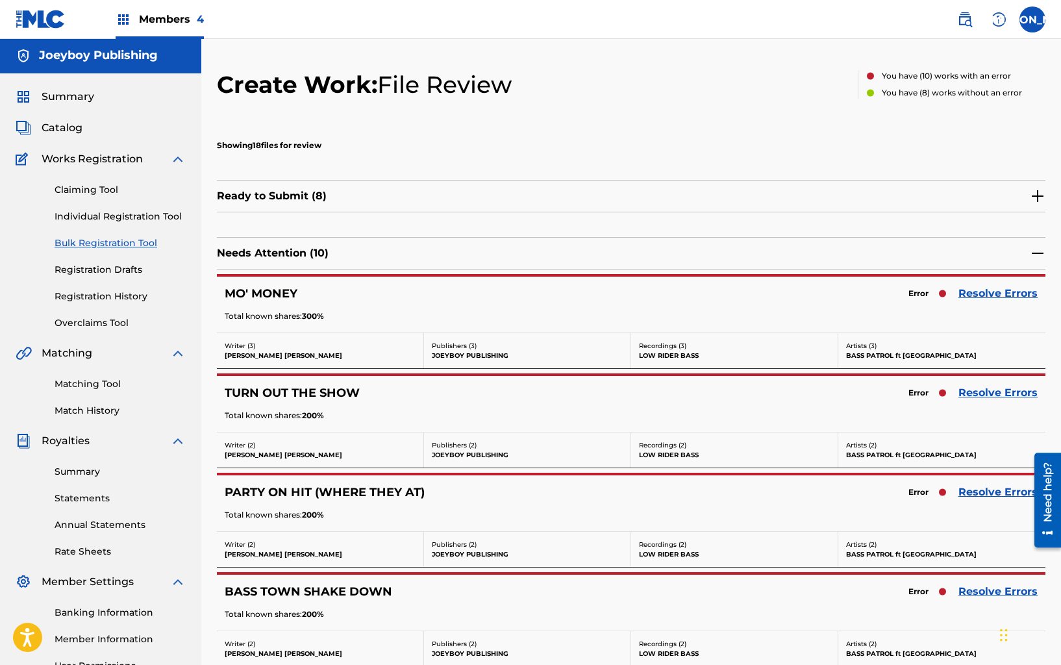
click at [500, 298] on div "MO' MONEY" at bounding box center [522, 293] width 594 height 15
click at [994, 290] on link "Resolve Errors" at bounding box center [997, 294] width 79 height 16
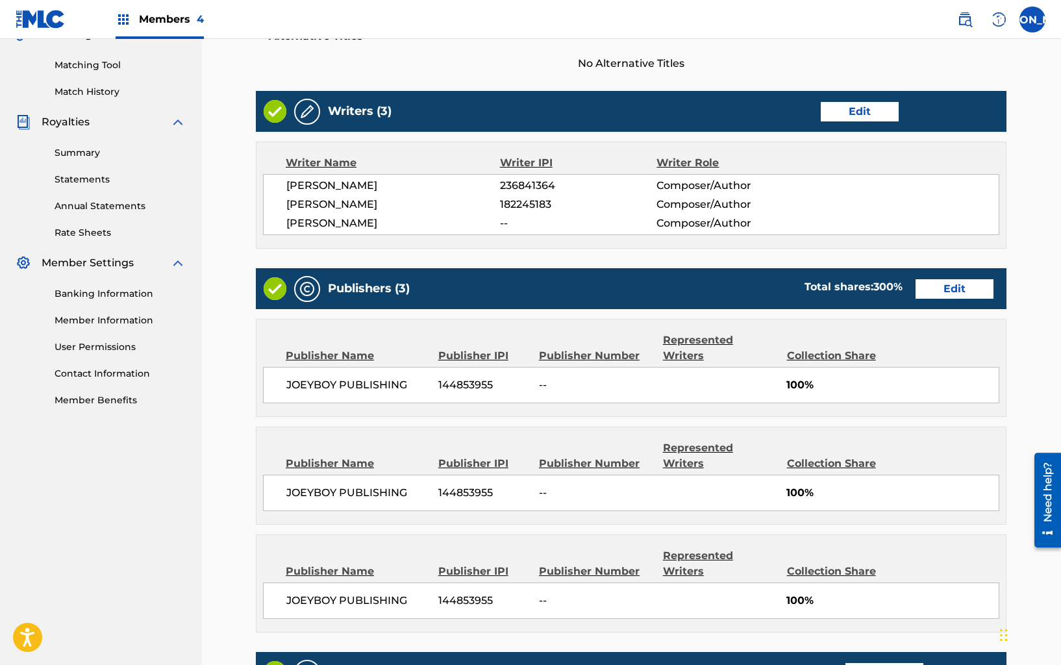
scroll to position [389, 0]
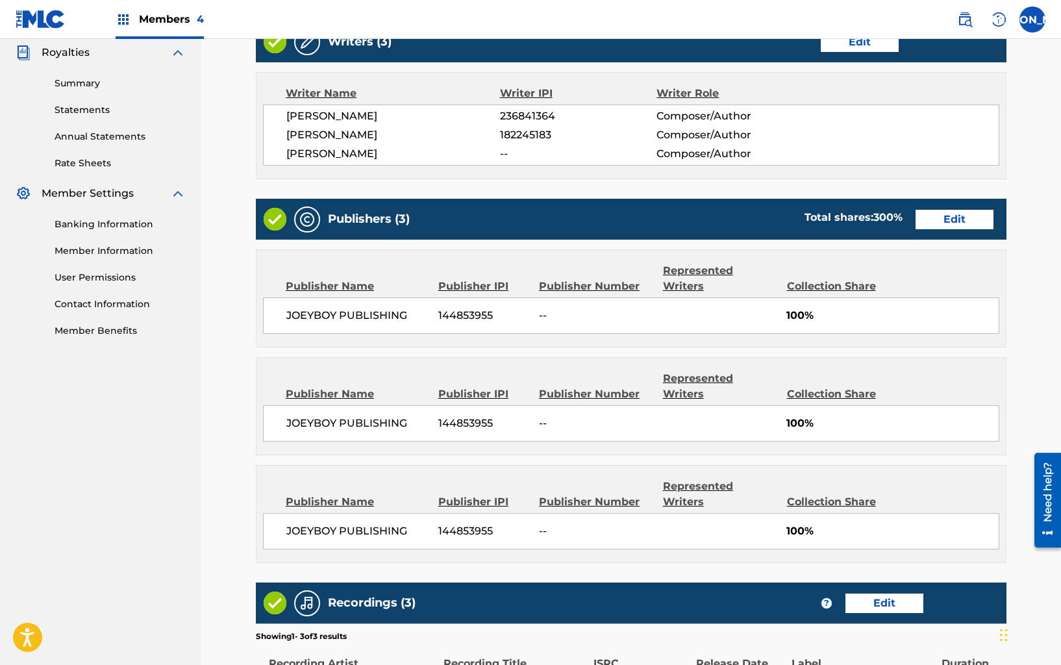
click at [943, 230] on div "Publishers (3) Total shares: 300 % Edit" at bounding box center [631, 219] width 750 height 41
click at [938, 217] on link "Edit" at bounding box center [954, 219] width 78 height 19
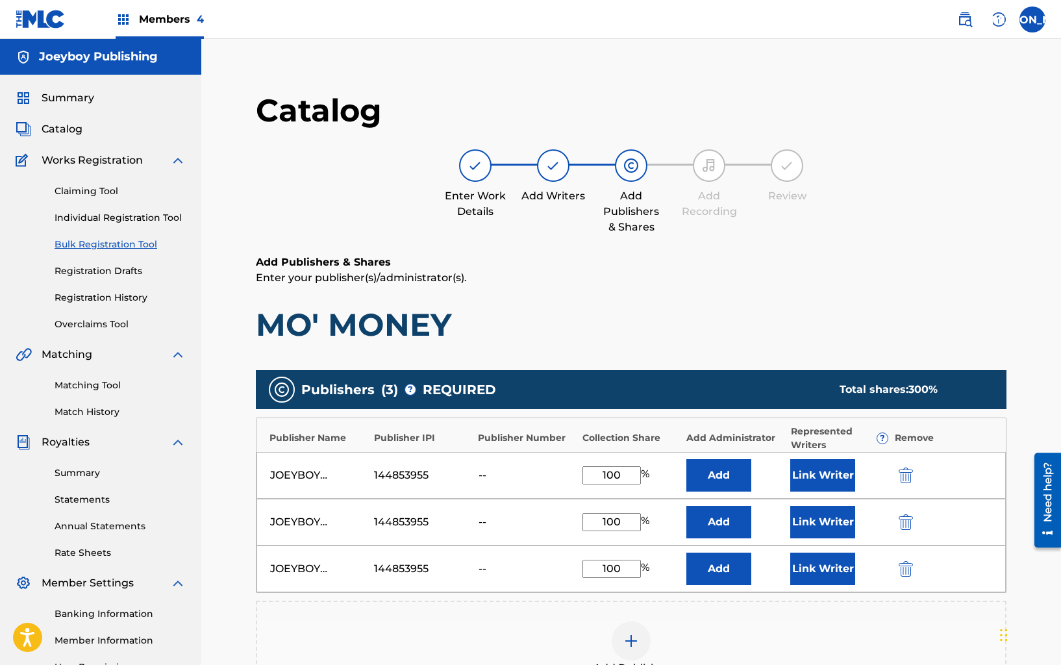
click at [900, 525] on img "submit" at bounding box center [905, 522] width 14 height 16
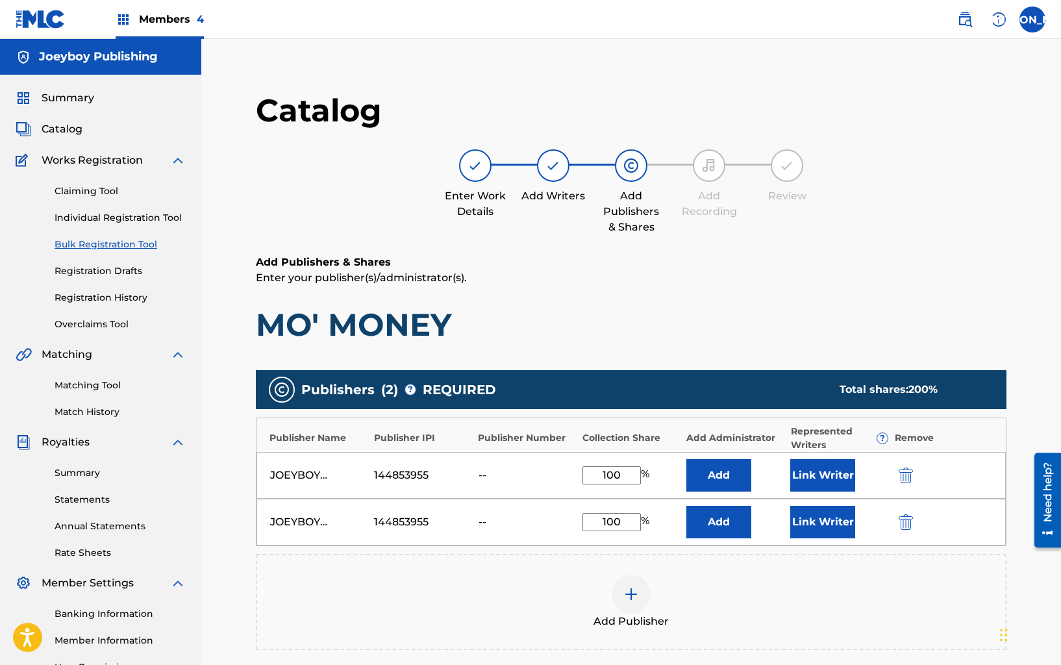
click at [902, 521] on img "submit" at bounding box center [905, 522] width 14 height 16
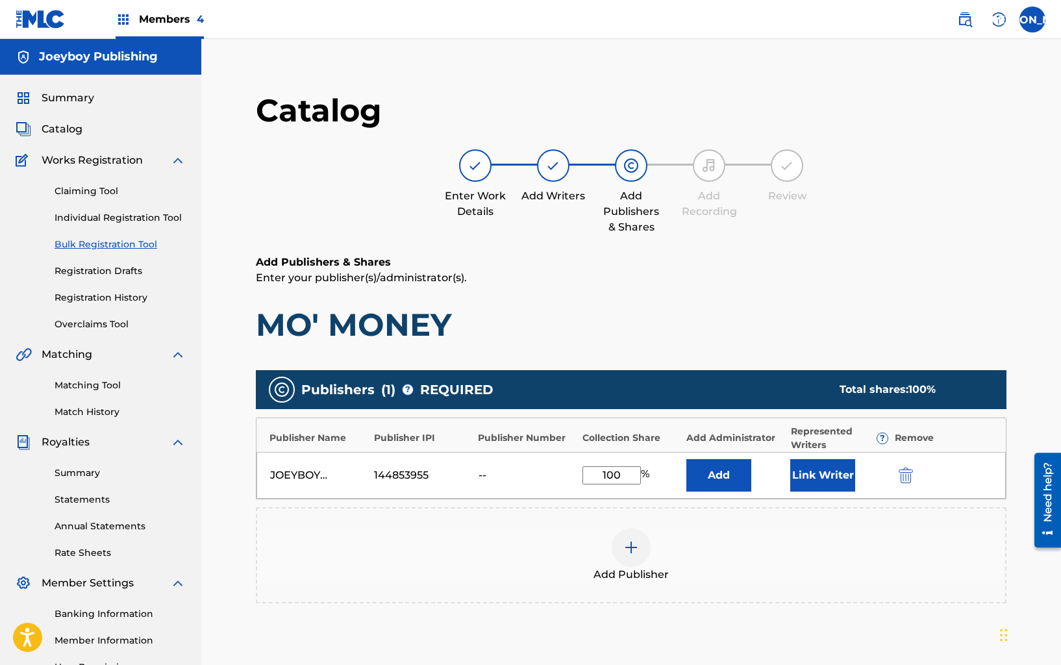
click at [840, 477] on button "Link Writer" at bounding box center [822, 475] width 65 height 32
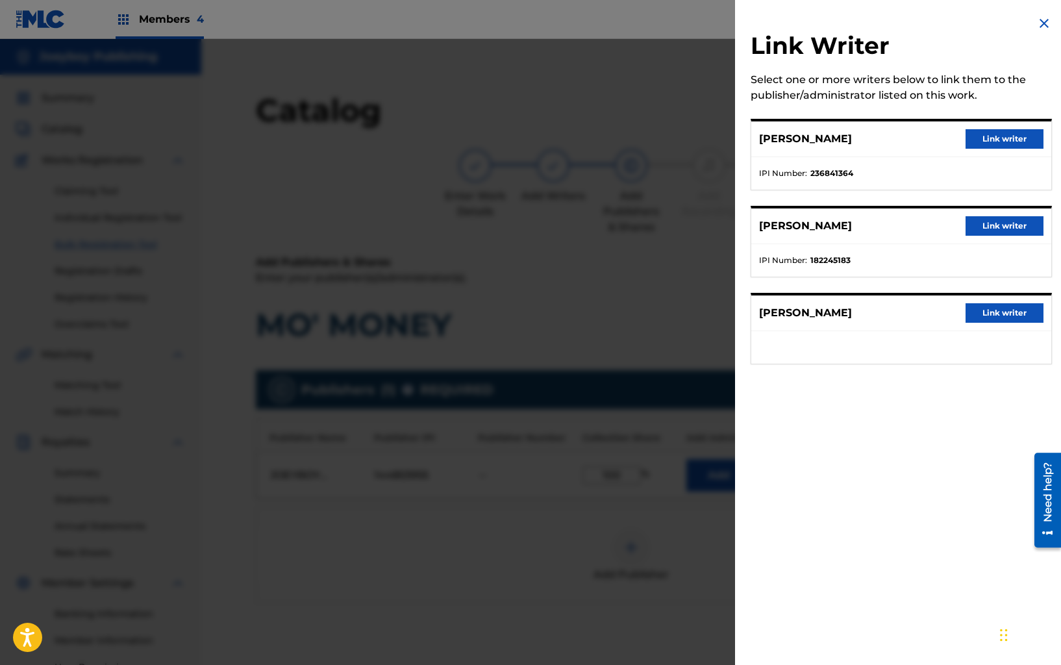
click at [970, 138] on button "Link writer" at bounding box center [1004, 138] width 78 height 19
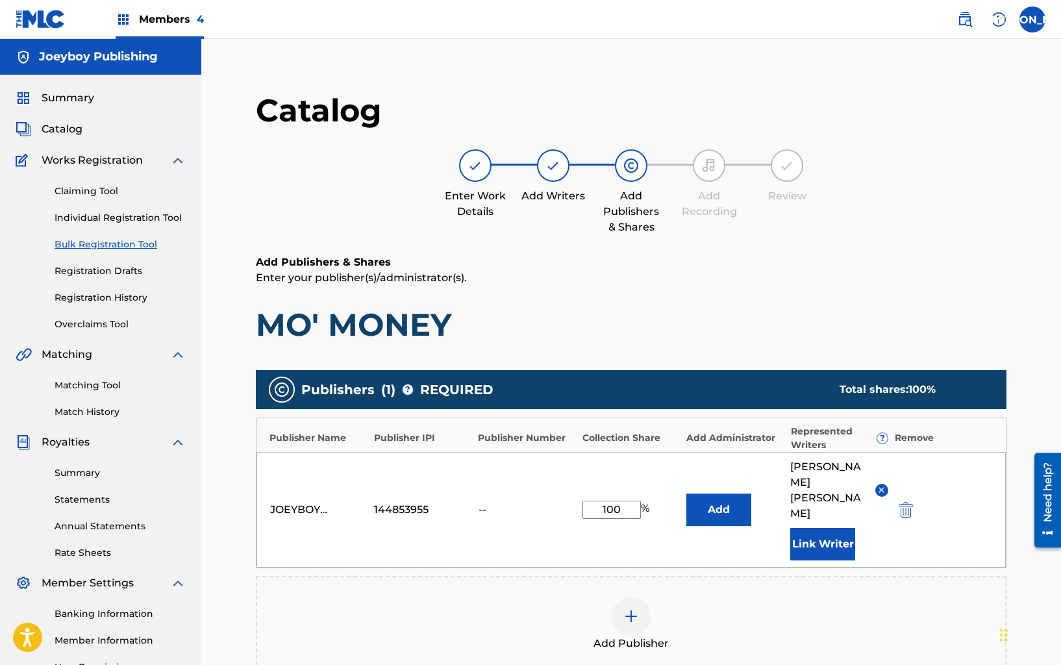
click at [835, 528] on button "Link Writer" at bounding box center [822, 544] width 65 height 32
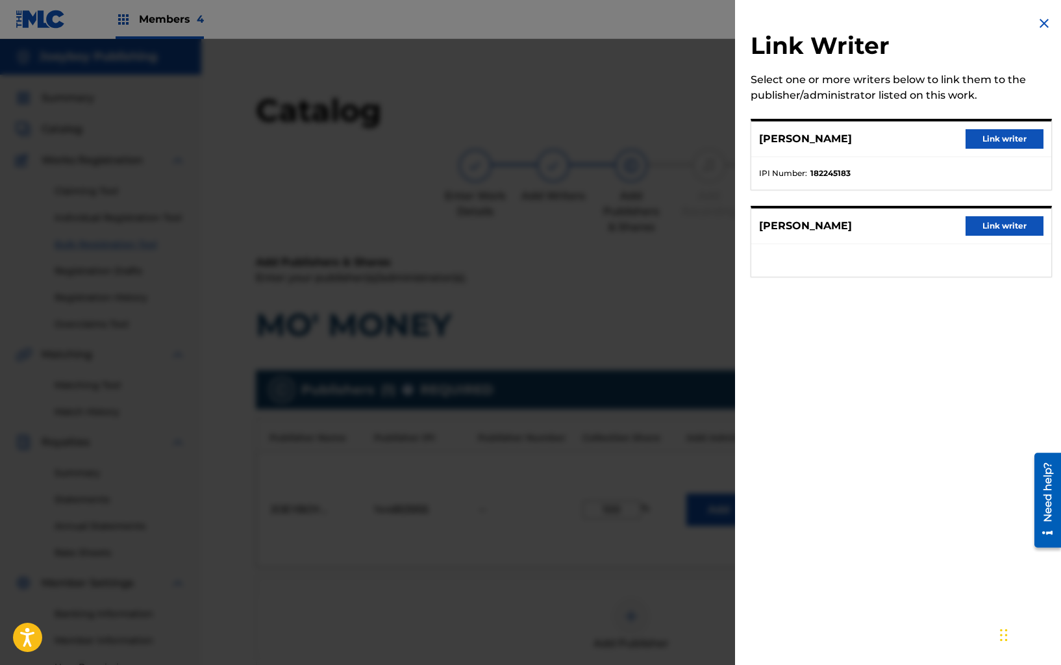
click at [985, 132] on button "Link writer" at bounding box center [1004, 138] width 78 height 19
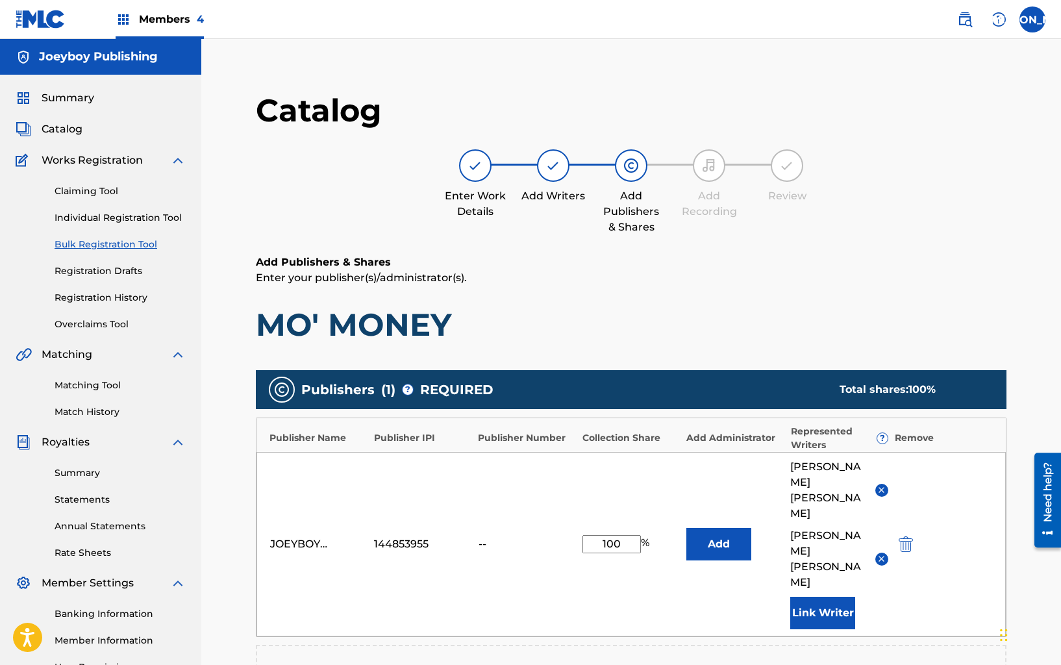
click at [821, 597] on button "Link Writer" at bounding box center [822, 613] width 65 height 32
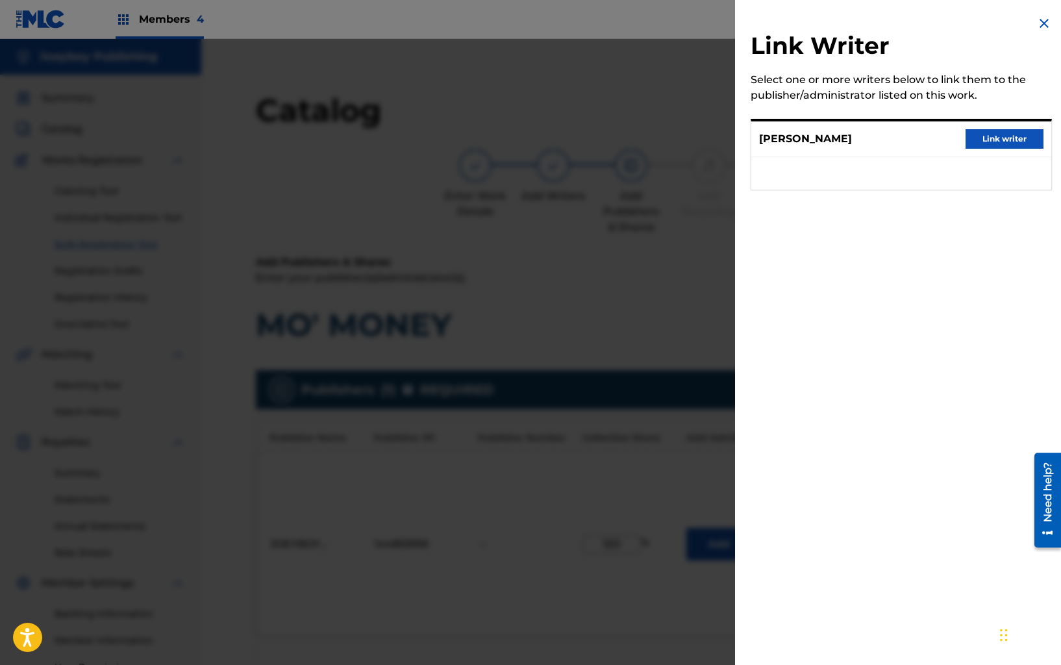
click at [989, 135] on button "Link writer" at bounding box center [1004, 138] width 78 height 19
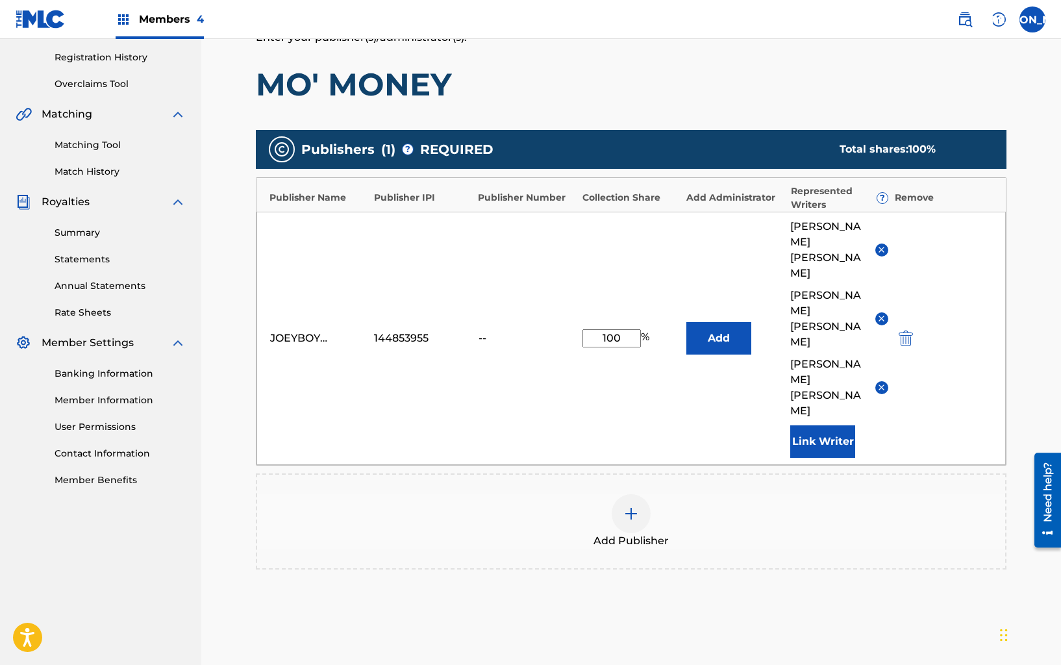
scroll to position [306, 0]
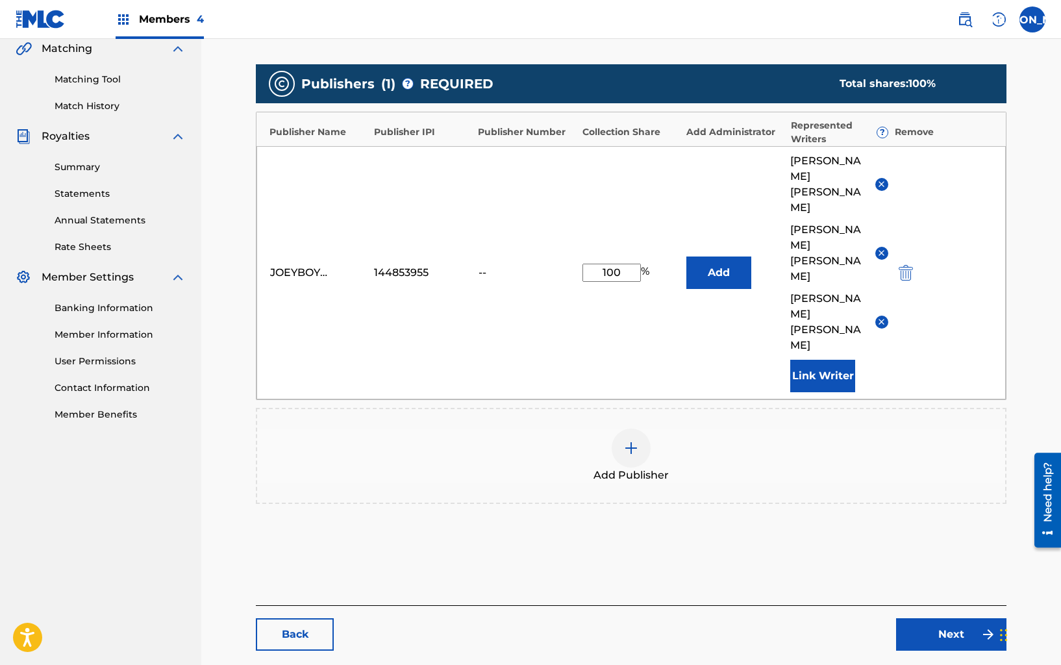
click at [912, 618] on link "Next" at bounding box center [951, 634] width 110 height 32
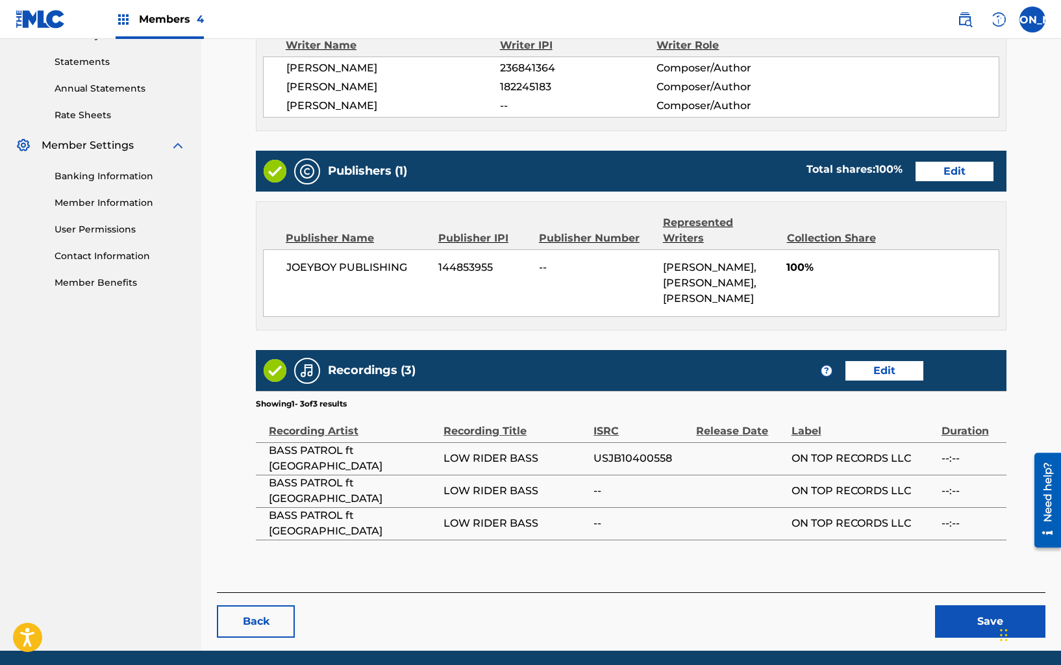
scroll to position [468, 0]
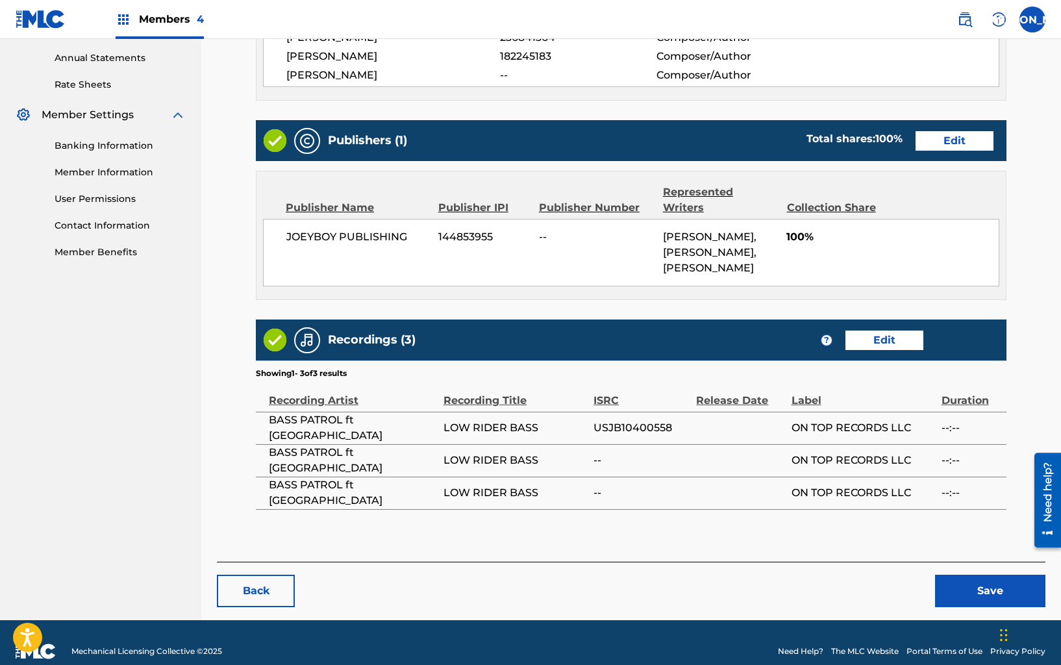
click at [879, 330] on link "Edit" at bounding box center [884, 339] width 78 height 19
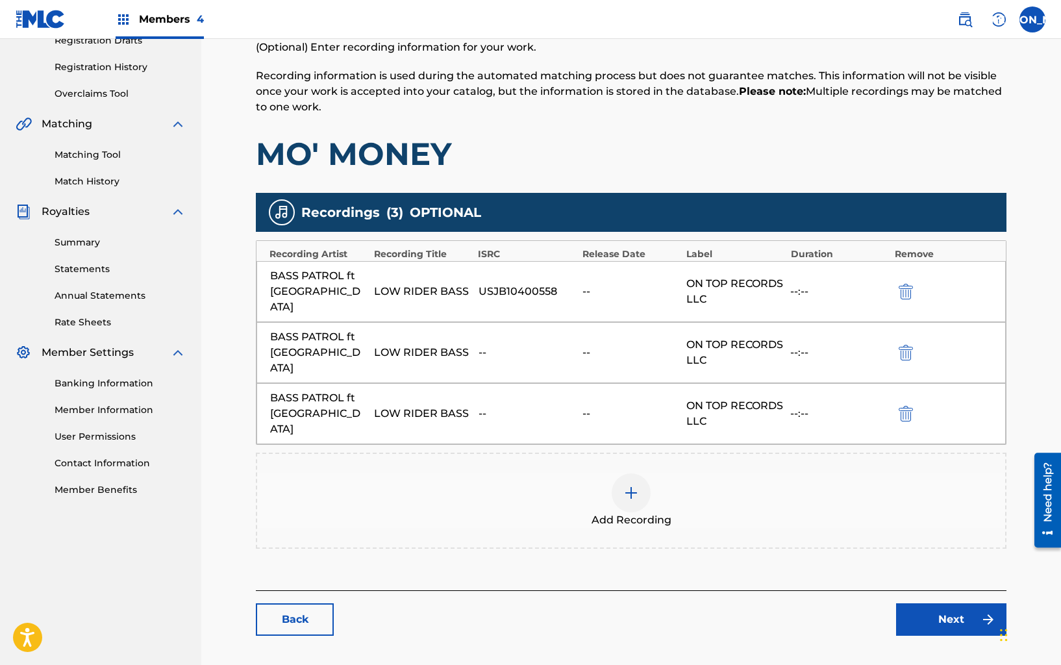
click at [904, 345] on img "submit" at bounding box center [905, 353] width 14 height 16
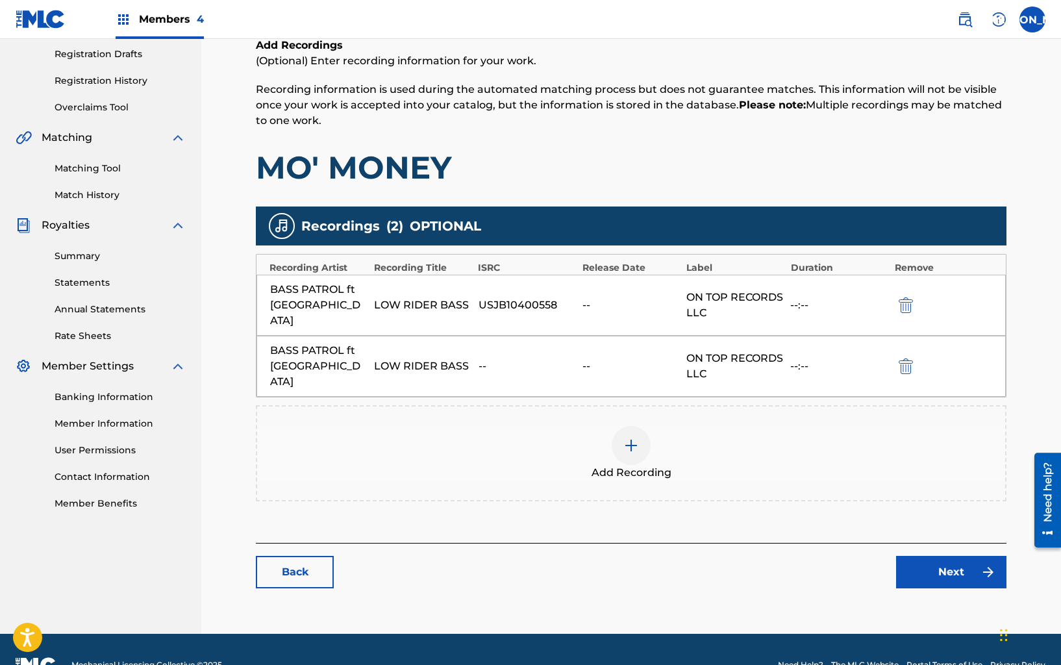
click at [904, 358] on img "submit" at bounding box center [905, 366] width 14 height 16
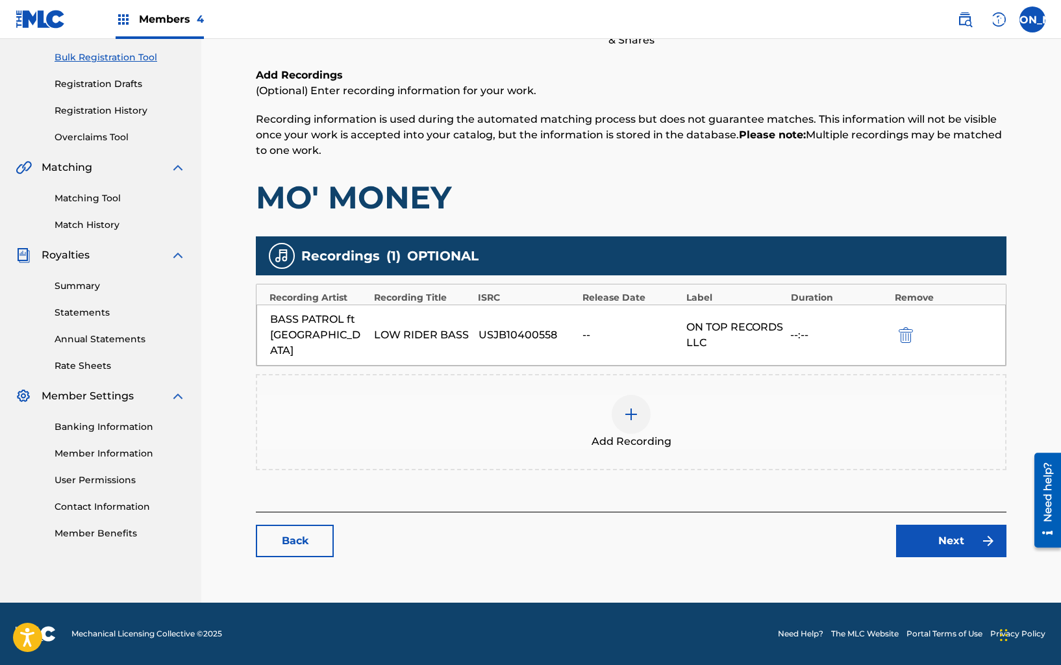
scroll to position [171, 0]
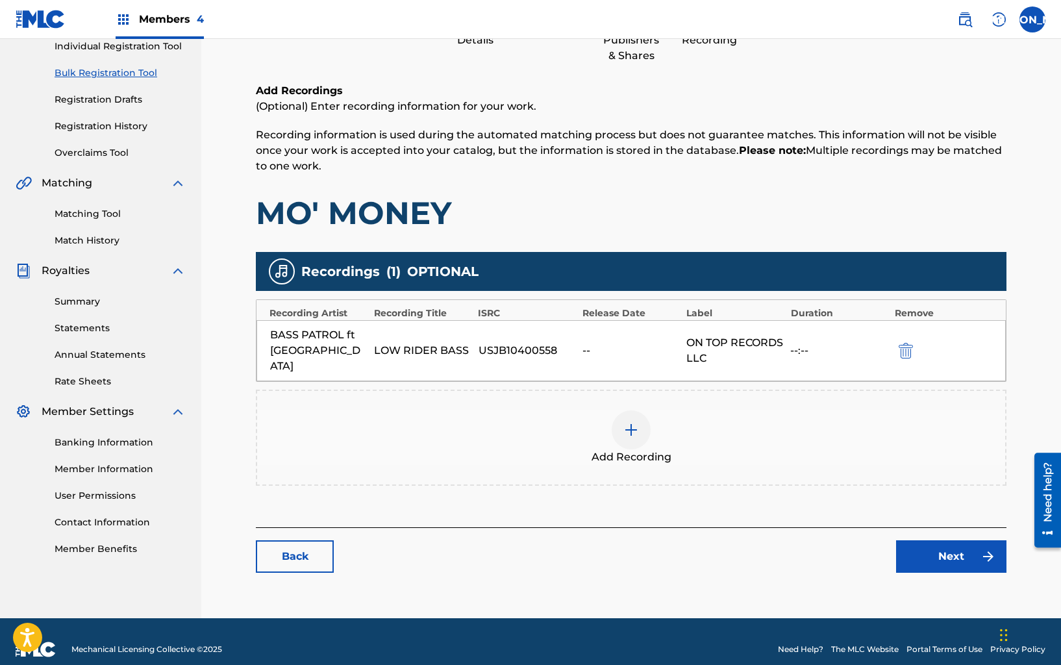
click at [946, 540] on link "Next" at bounding box center [951, 556] width 110 height 32
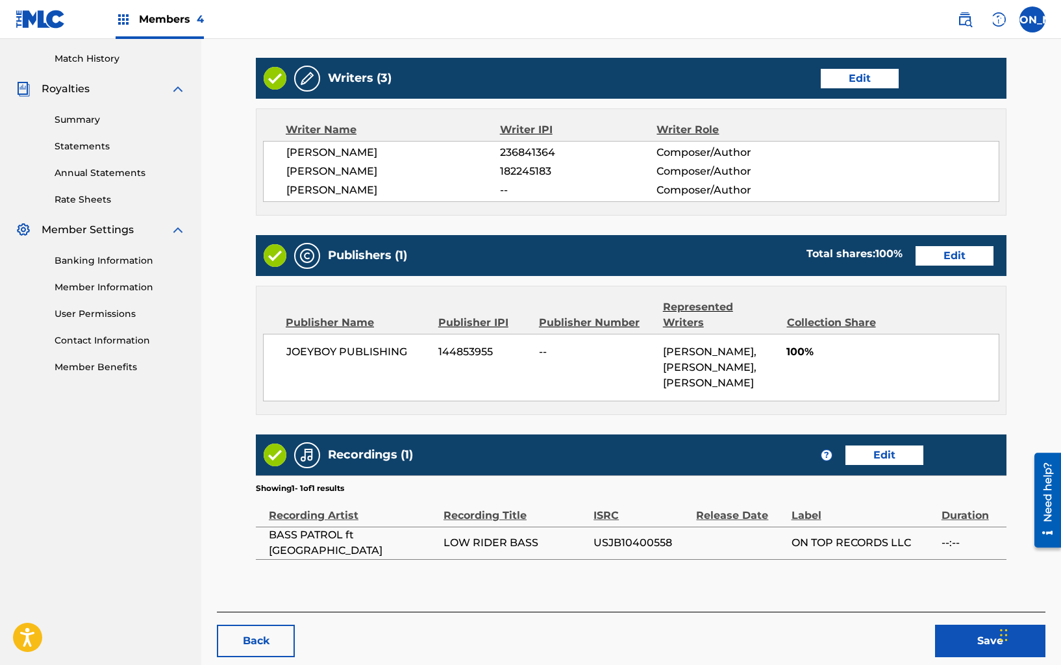
scroll to position [403, 0]
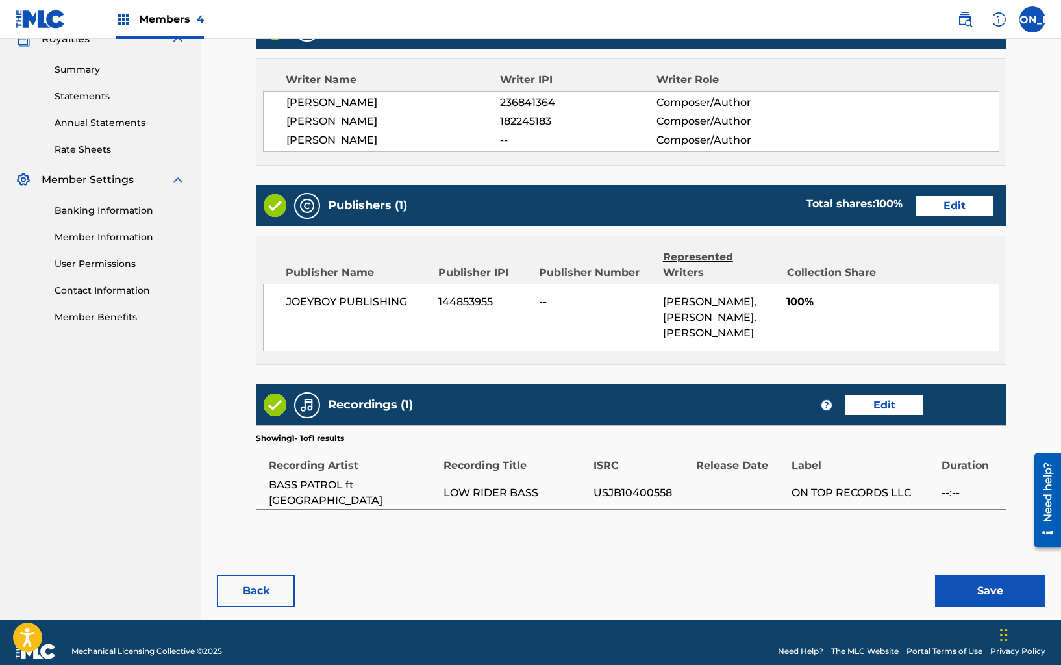
click at [944, 574] on button "Save" at bounding box center [990, 590] width 110 height 32
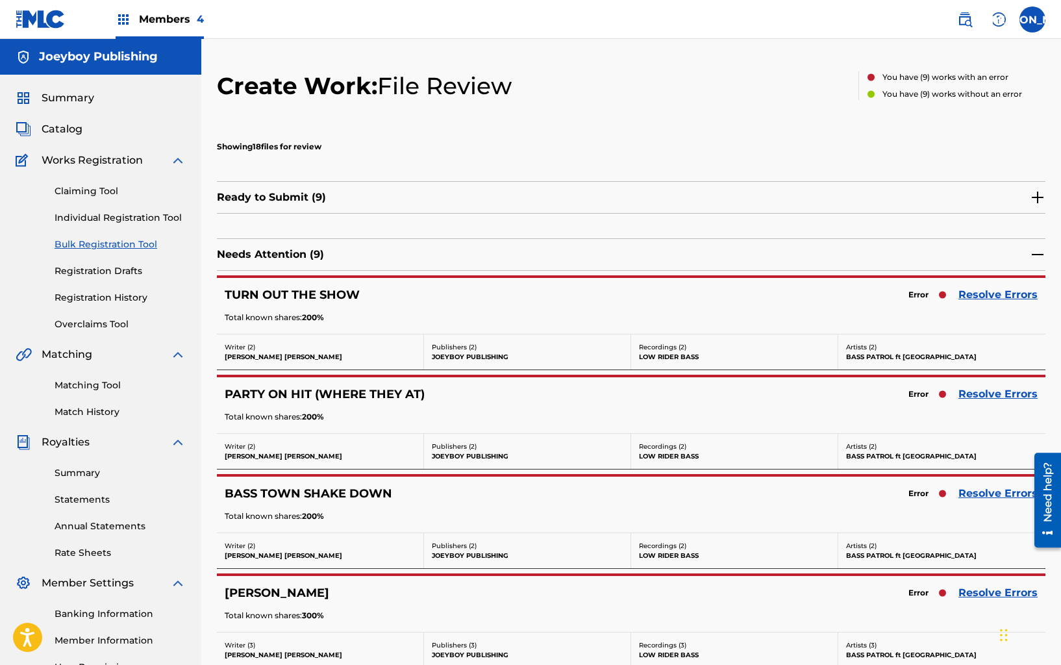
click at [980, 296] on link "Resolve Errors" at bounding box center [997, 295] width 79 height 16
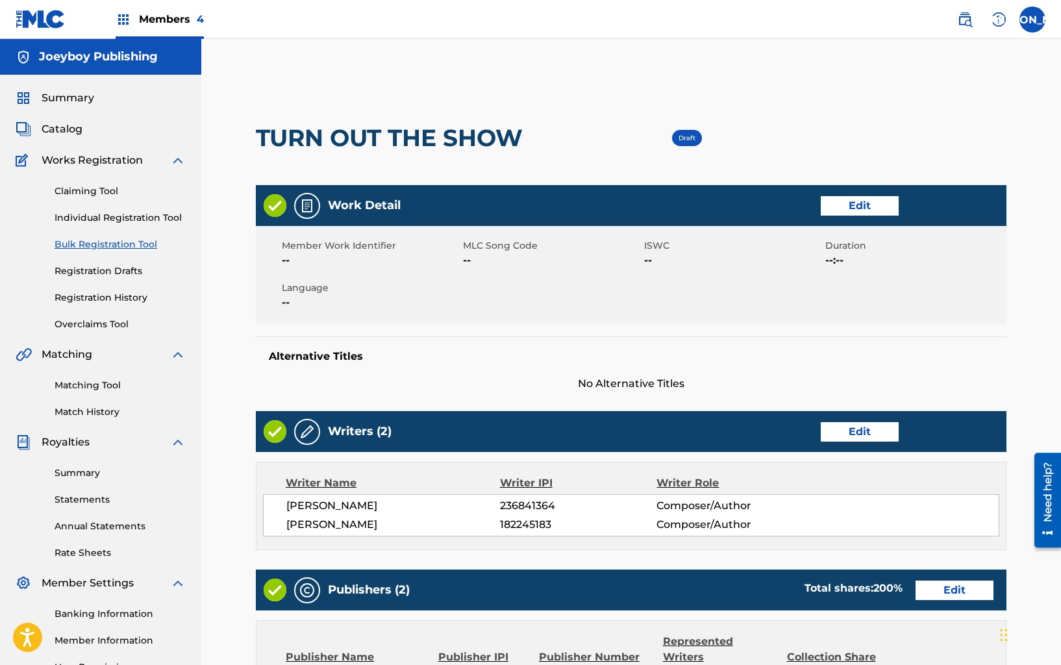
click at [886, 434] on link "Edit" at bounding box center [860, 431] width 78 height 19
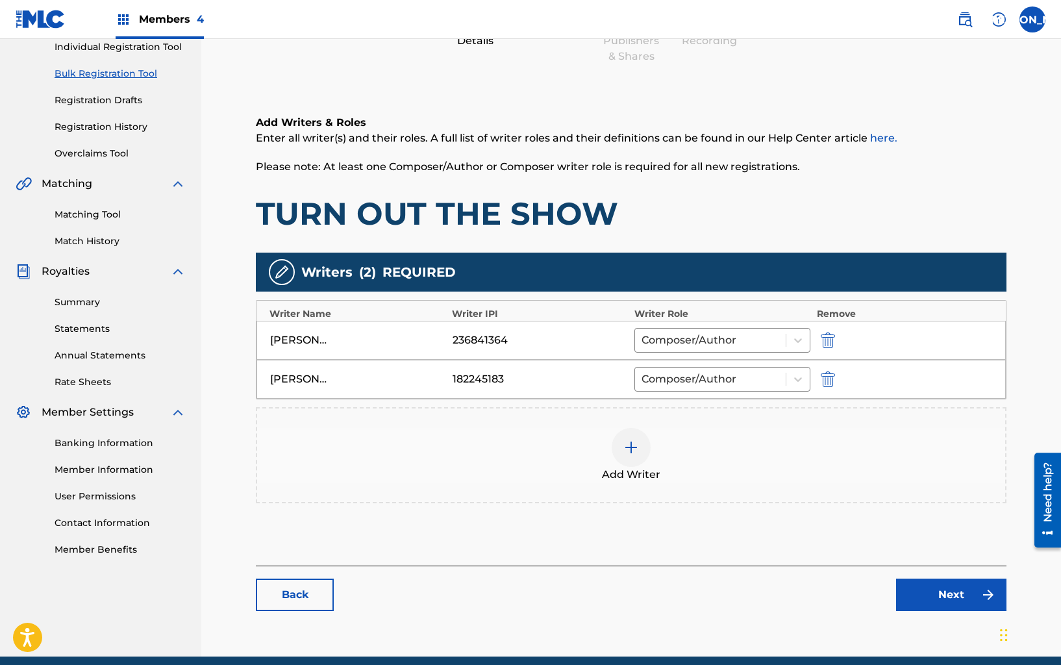
scroll to position [225, 0]
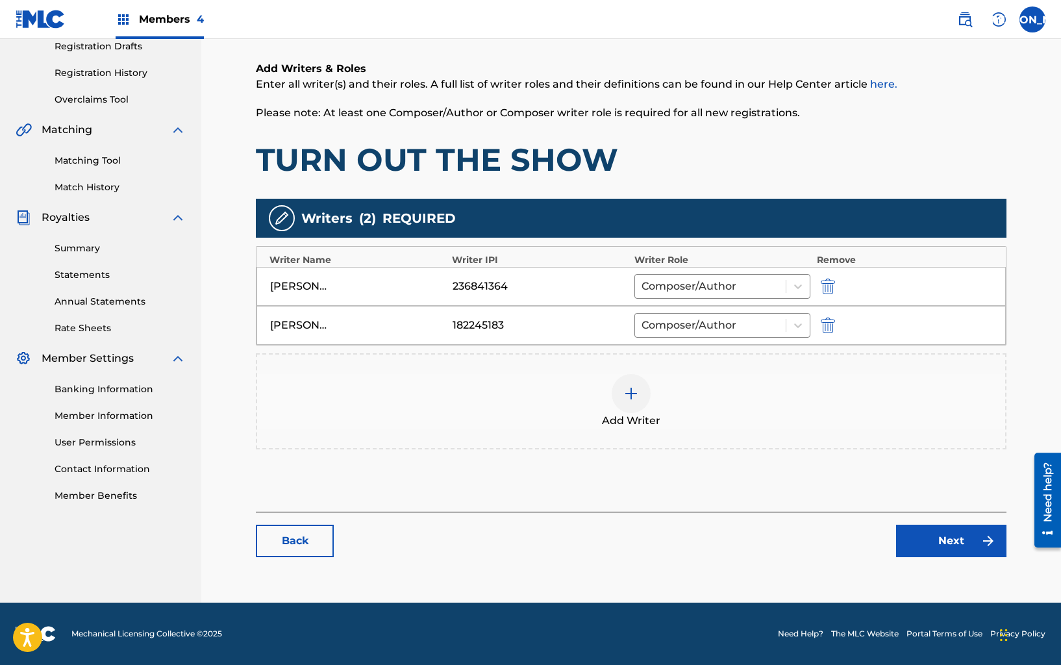
click at [944, 537] on button "Next" at bounding box center [951, 541] width 110 height 32
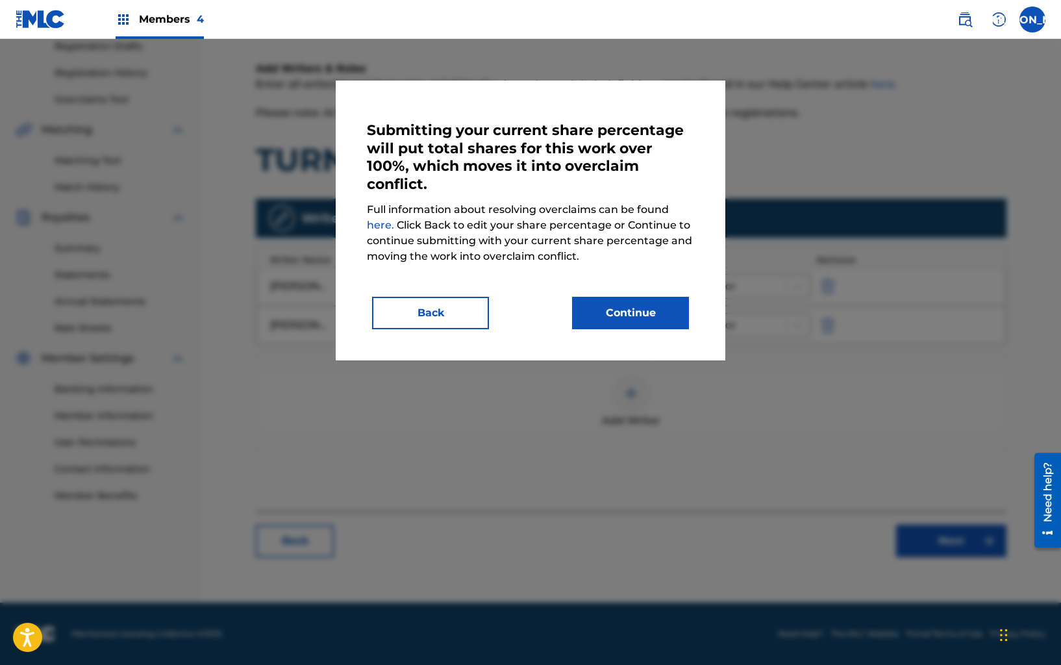
click at [662, 323] on button "Continue" at bounding box center [630, 313] width 117 height 32
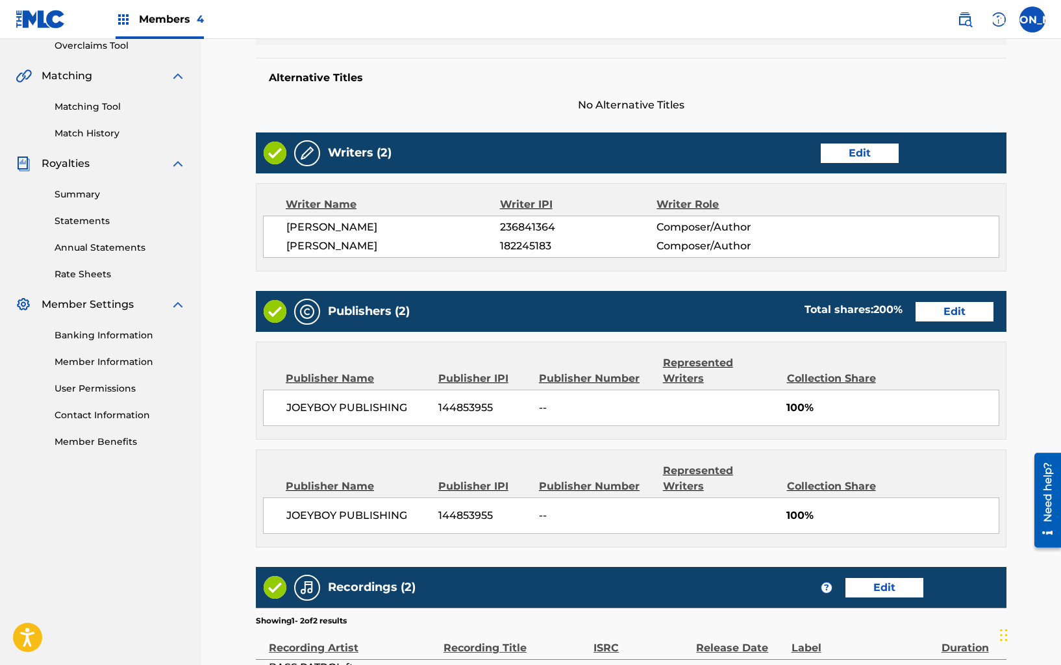
scroll to position [281, 0]
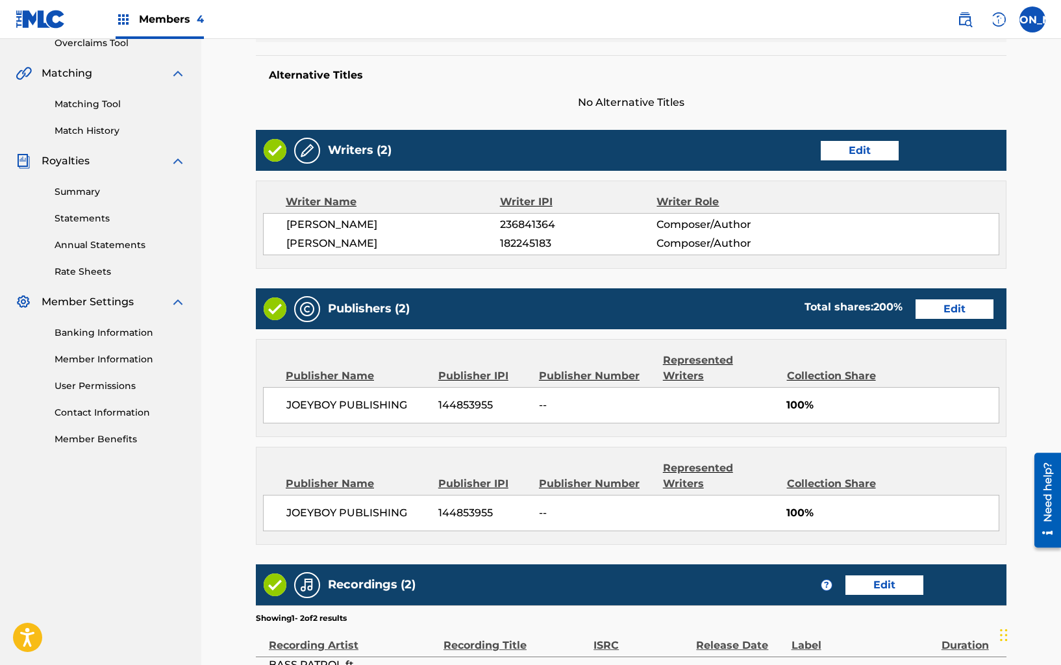
click at [960, 312] on link "Edit" at bounding box center [954, 308] width 78 height 19
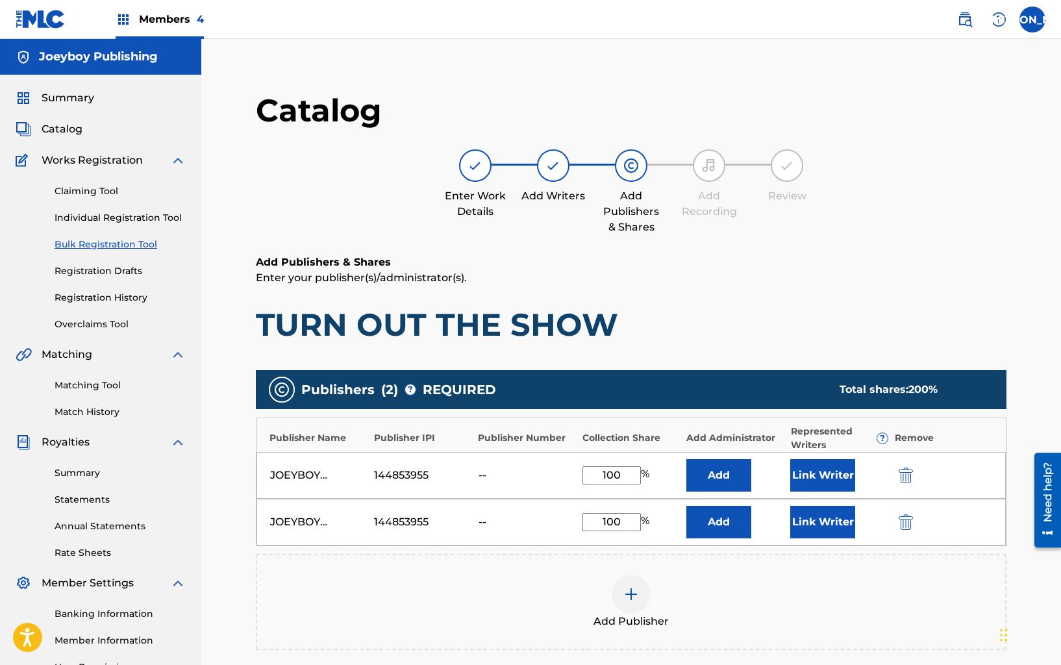
click at [921, 523] on div at bounding box center [924, 521] width 58 height 15
click at [910, 521] on img "submit" at bounding box center [905, 522] width 14 height 16
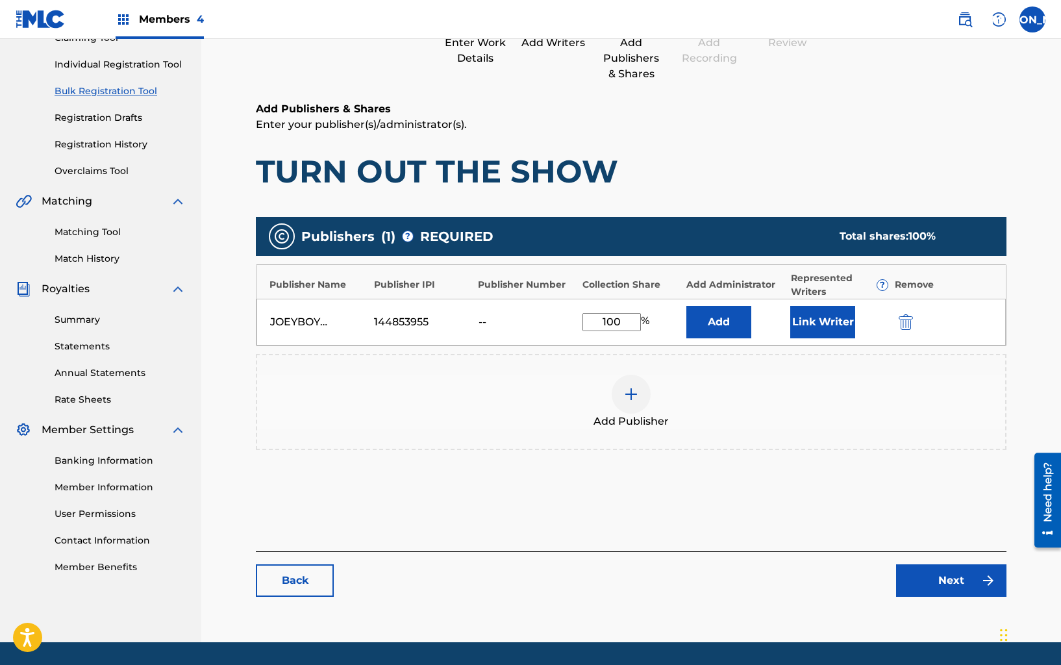
scroll to position [193, 0]
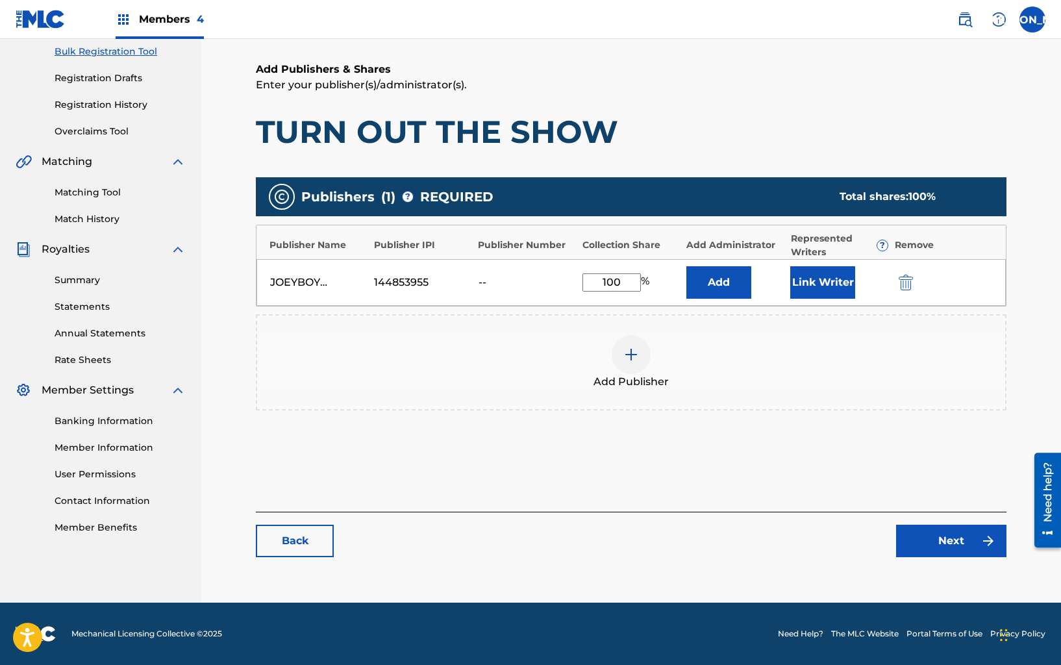
click at [827, 276] on button "Link Writer" at bounding box center [822, 282] width 65 height 32
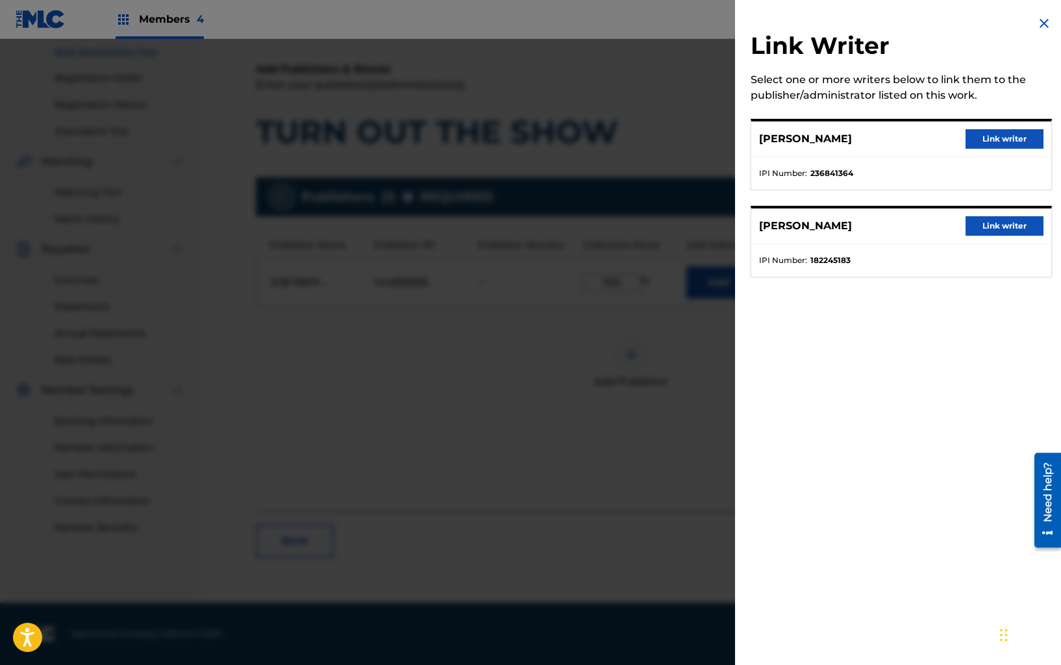
click at [985, 223] on button "Link writer" at bounding box center [1004, 225] width 78 height 19
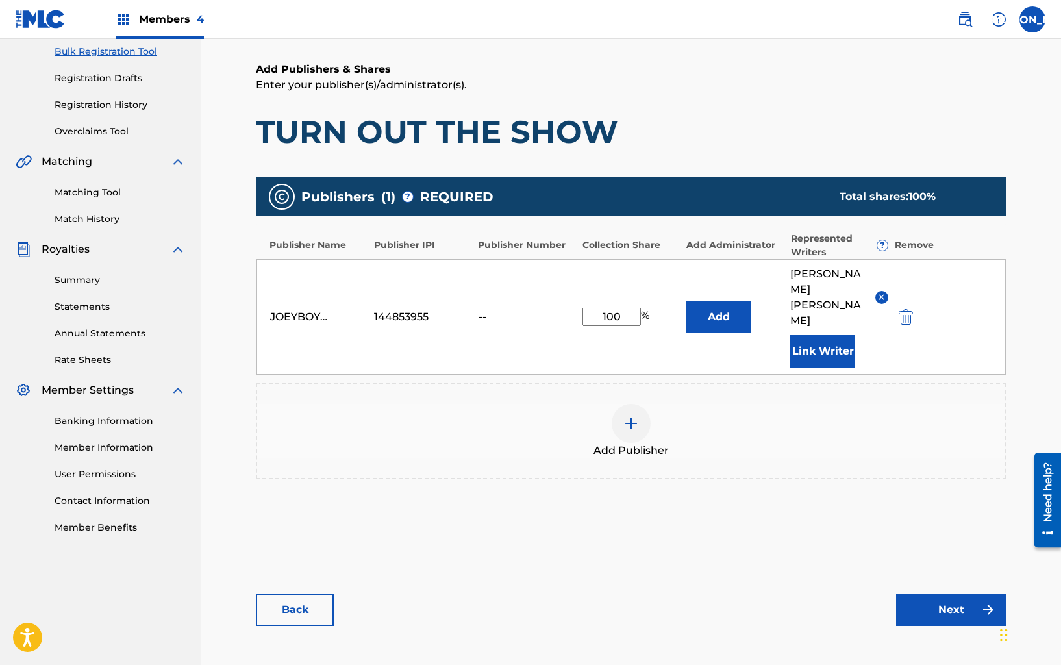
click at [832, 335] on button "Link Writer" at bounding box center [822, 351] width 65 height 32
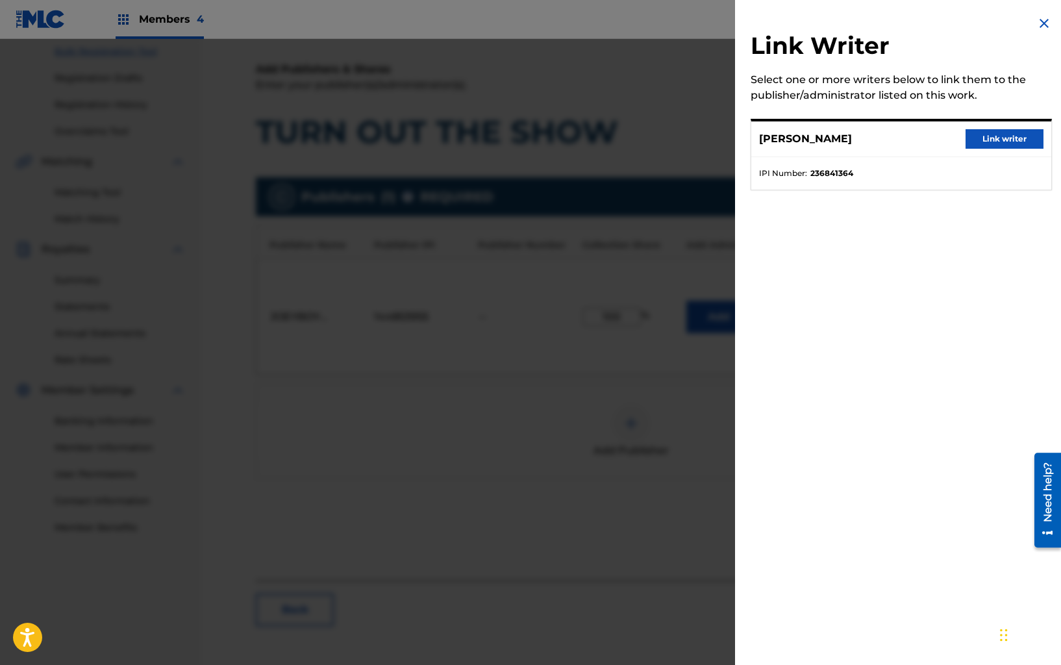
click at [988, 136] on button "Link writer" at bounding box center [1004, 138] width 78 height 19
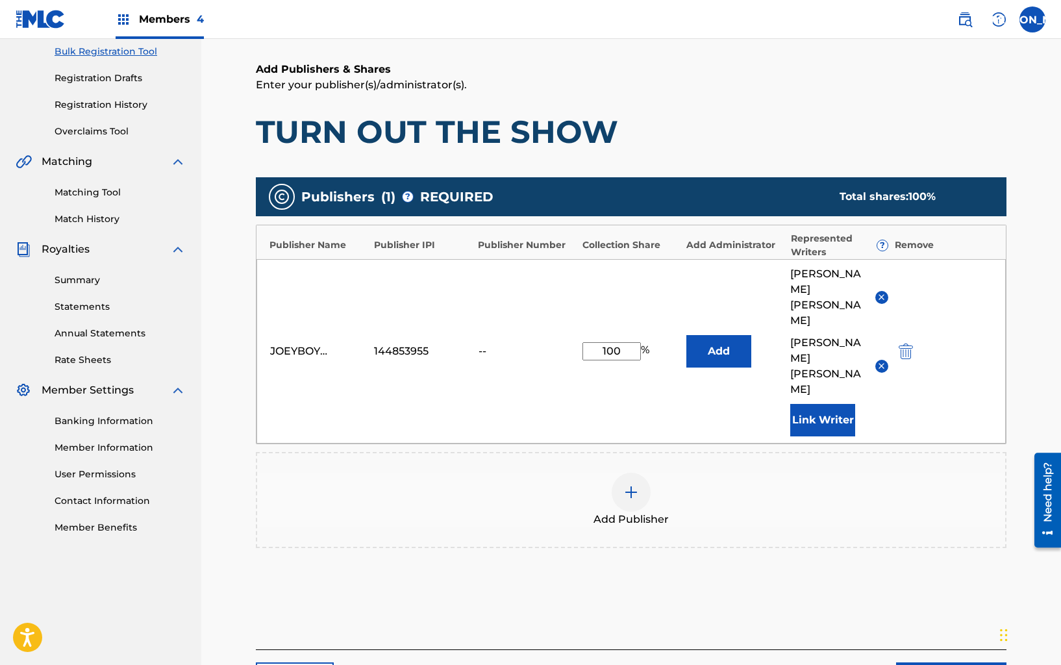
click at [944, 662] on link "Next" at bounding box center [951, 678] width 110 height 32
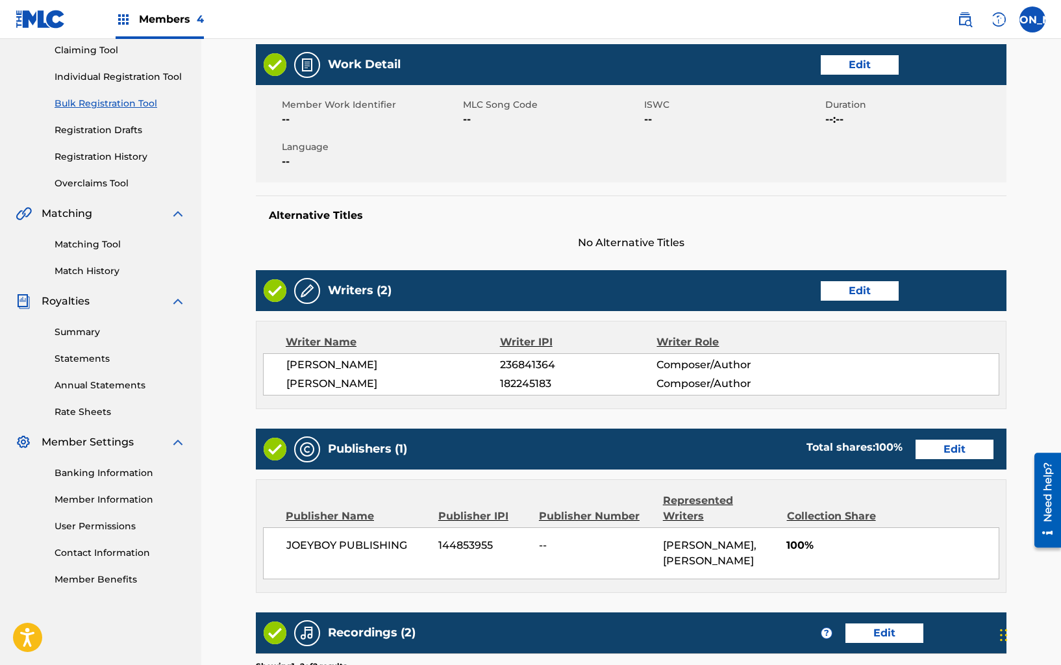
scroll to position [291, 0]
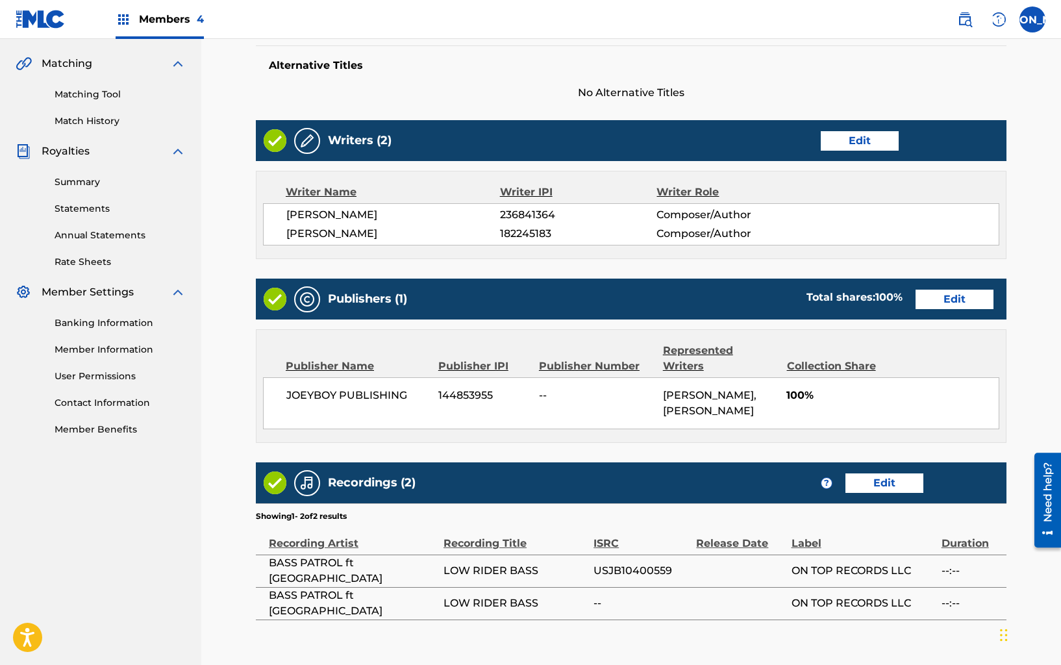
click at [887, 474] on link "Edit" at bounding box center [884, 482] width 78 height 19
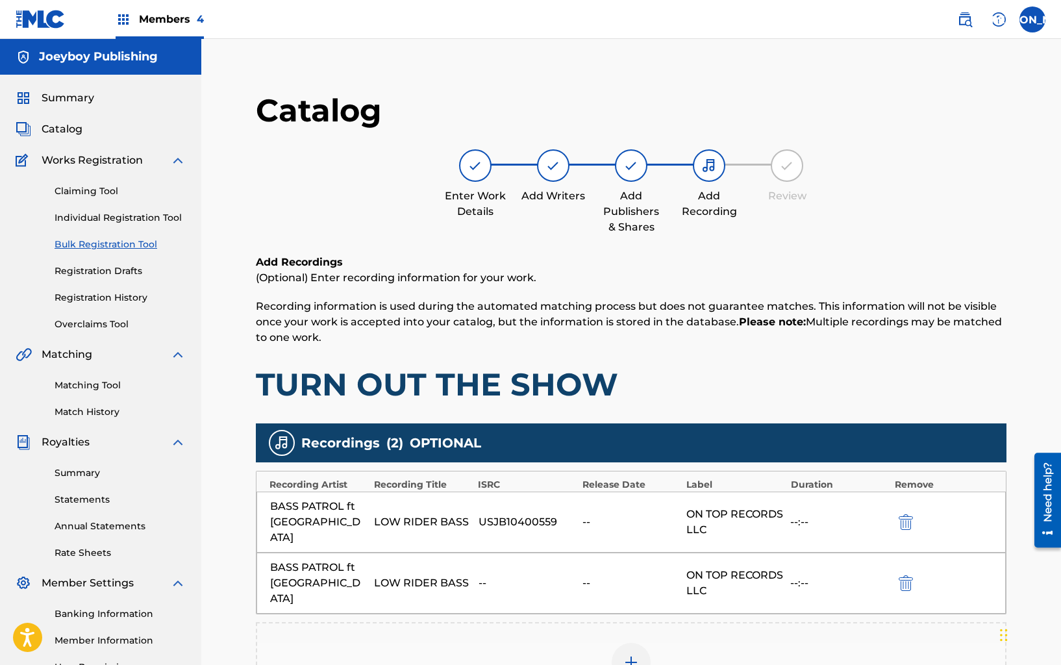
click at [907, 575] on img "submit" at bounding box center [905, 583] width 14 height 16
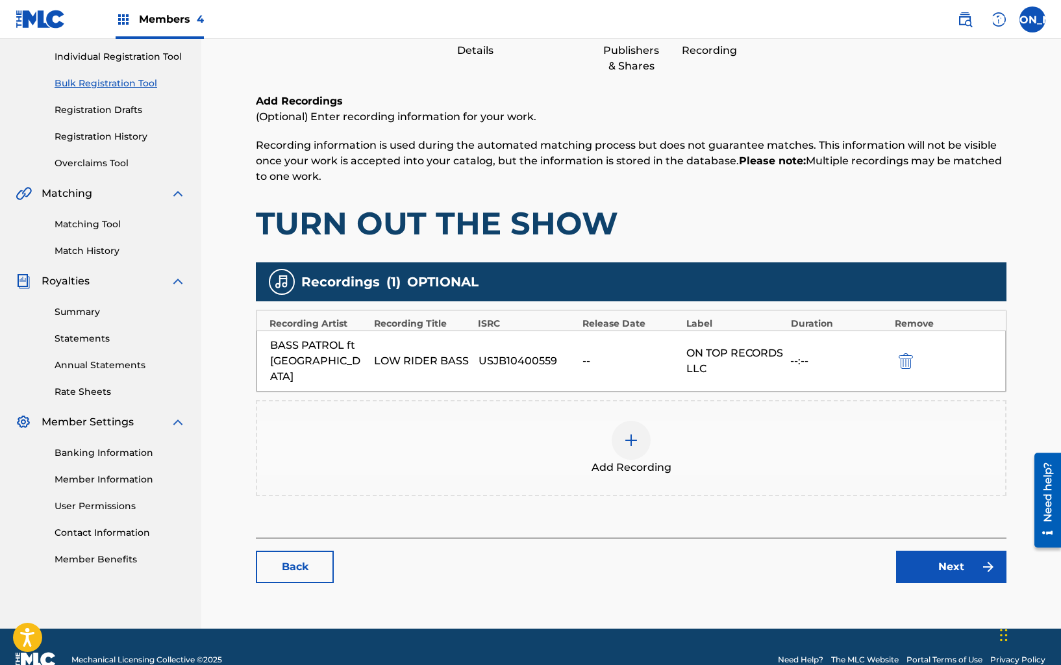
scroll to position [171, 0]
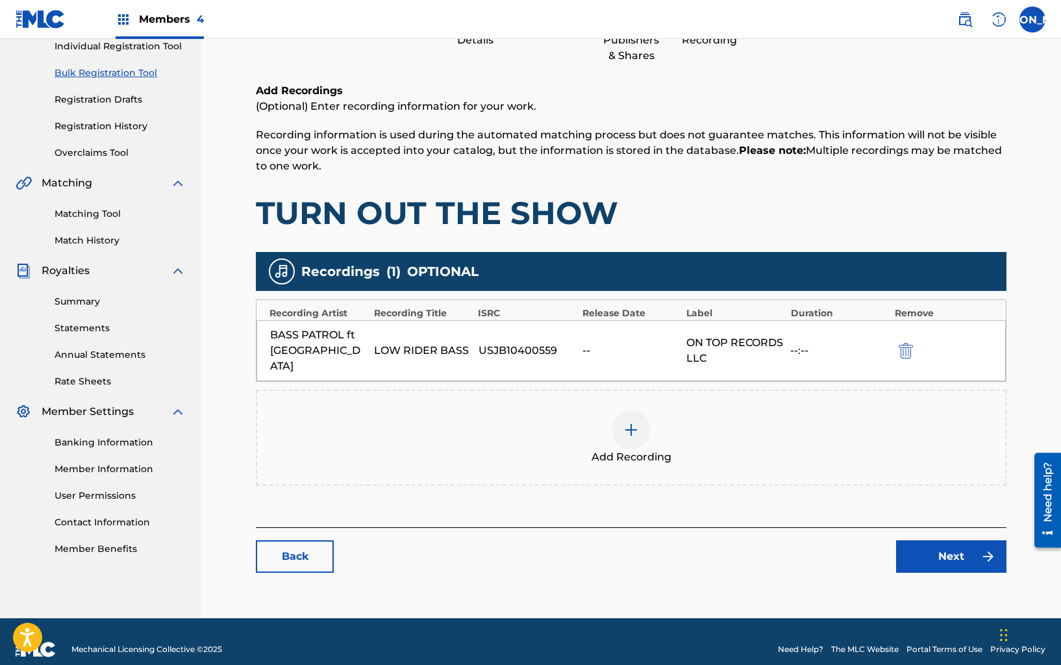
click at [915, 545] on link "Next" at bounding box center [951, 556] width 110 height 32
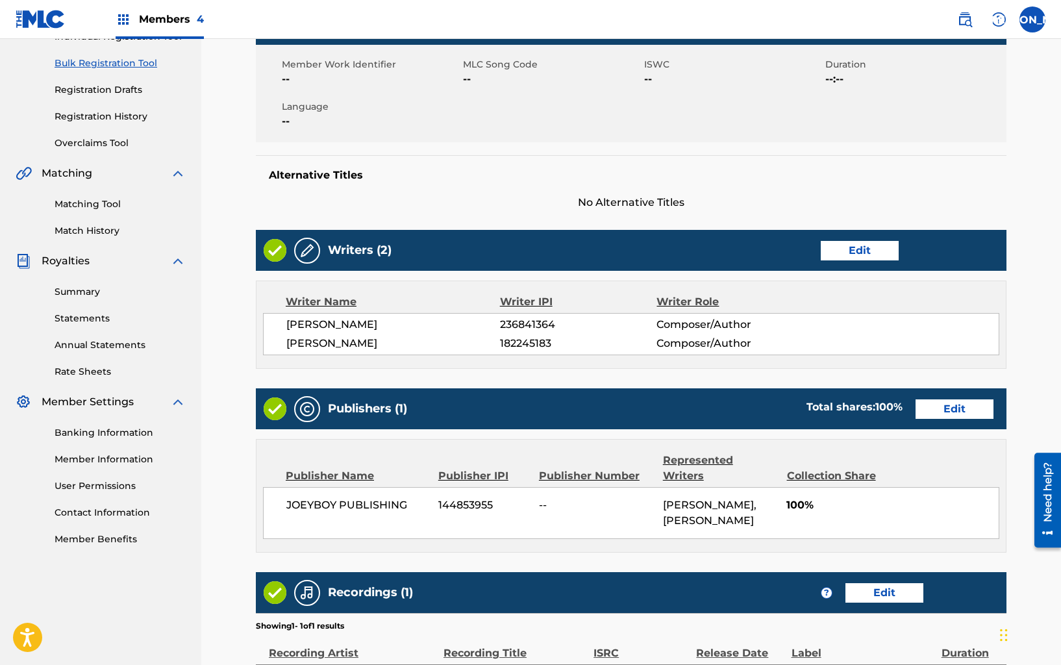
scroll to position [369, 0]
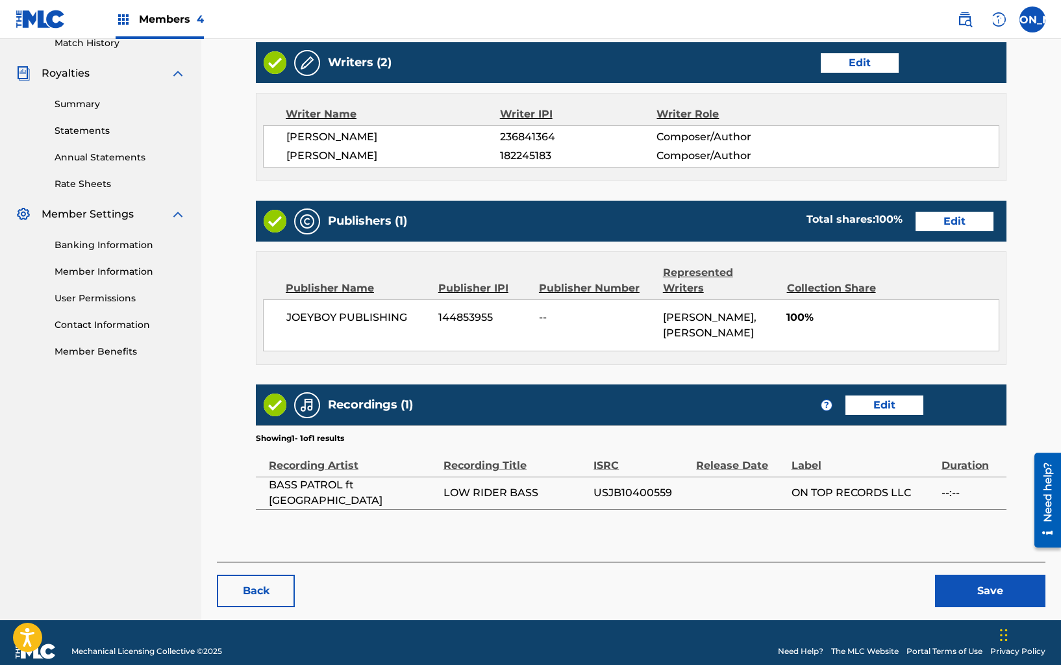
click at [970, 574] on button "Save" at bounding box center [990, 590] width 110 height 32
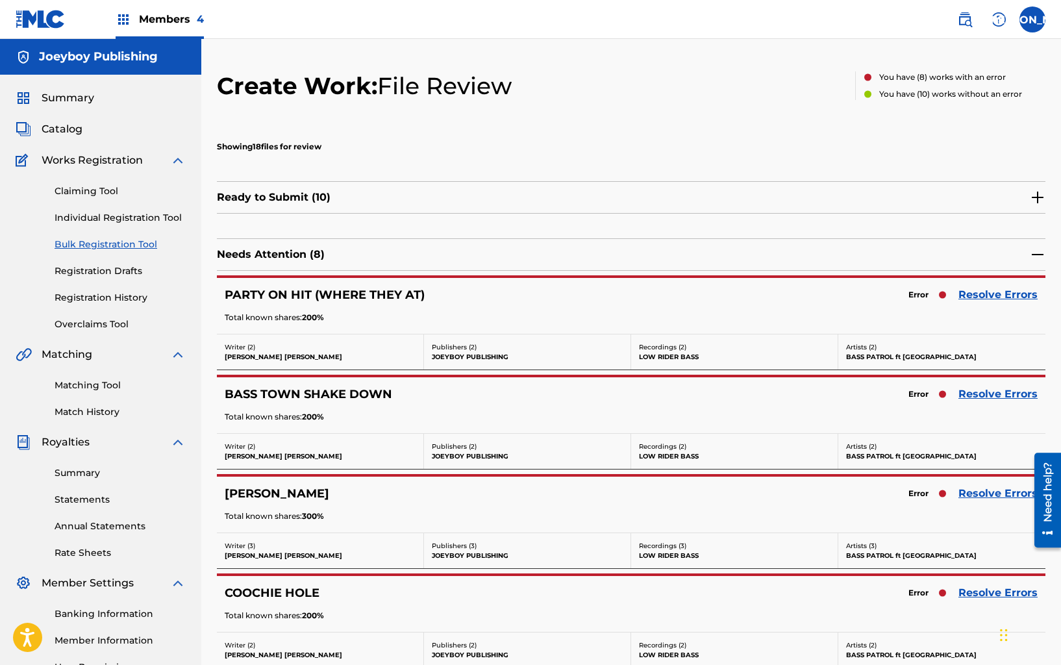
click at [993, 296] on link "Resolve Errors" at bounding box center [997, 295] width 79 height 16
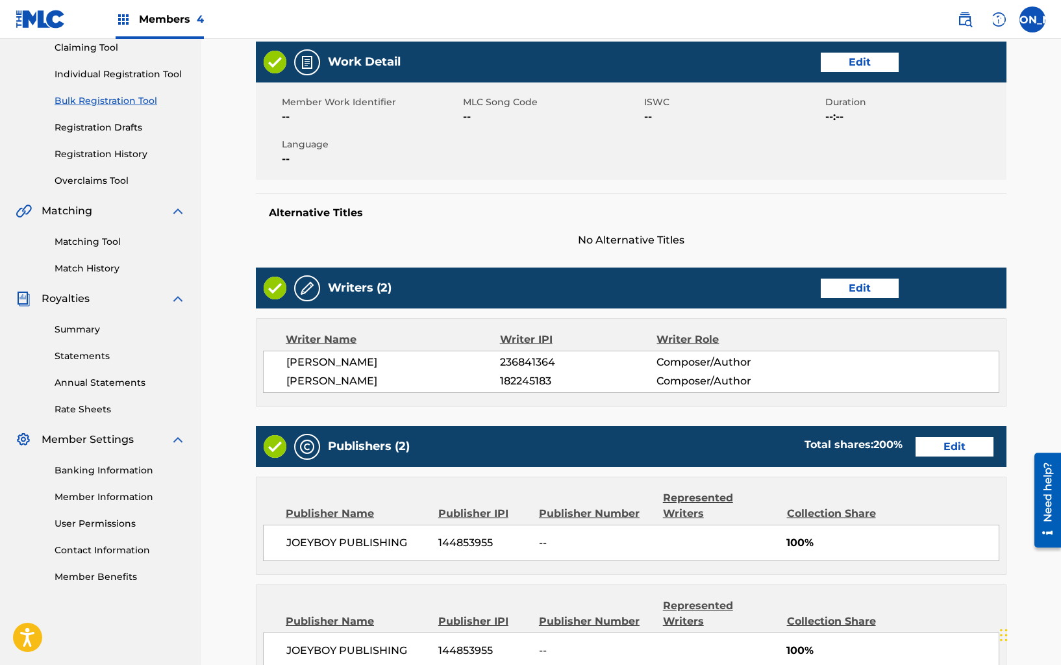
scroll to position [190, 0]
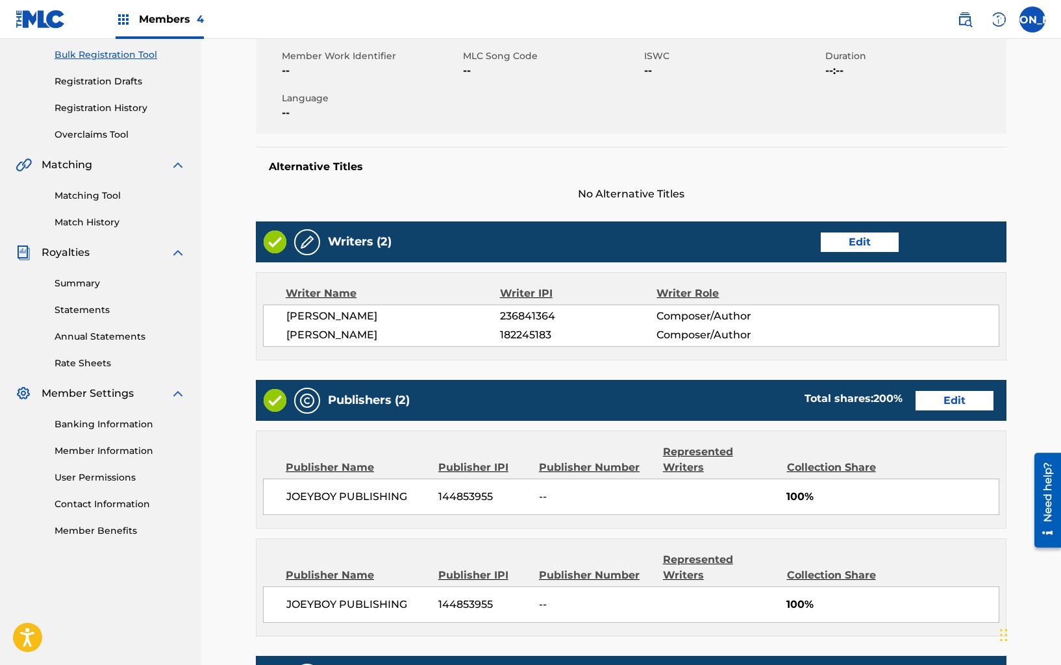
click at [922, 402] on link "Edit" at bounding box center [954, 400] width 78 height 19
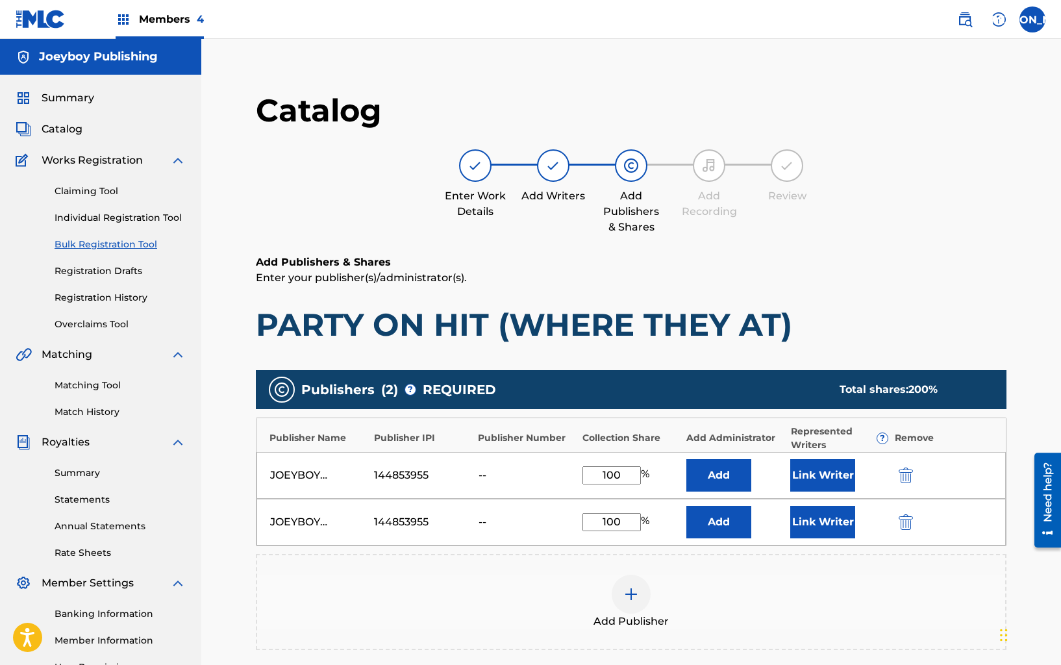
click at [902, 521] on img "submit" at bounding box center [905, 522] width 14 height 16
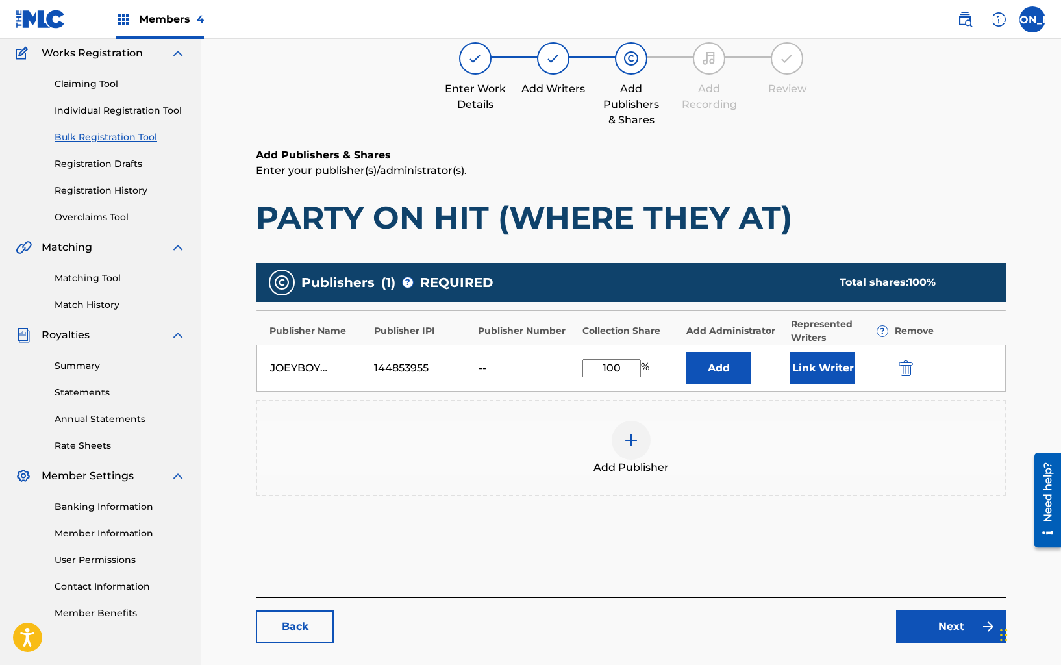
scroll to position [193, 0]
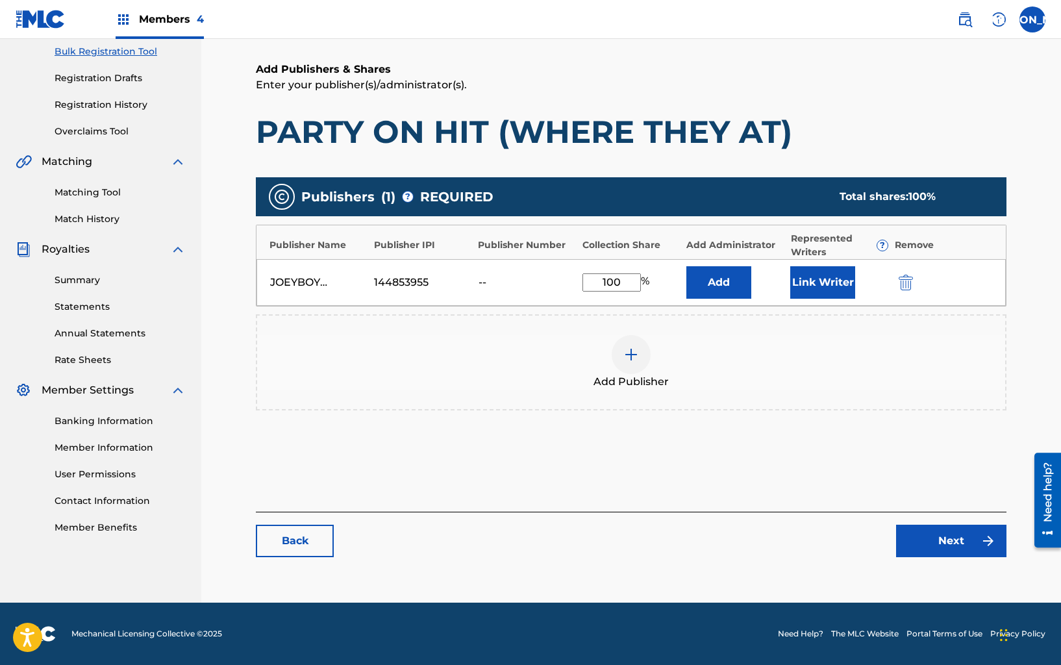
click at [915, 531] on link "Next" at bounding box center [951, 541] width 110 height 32
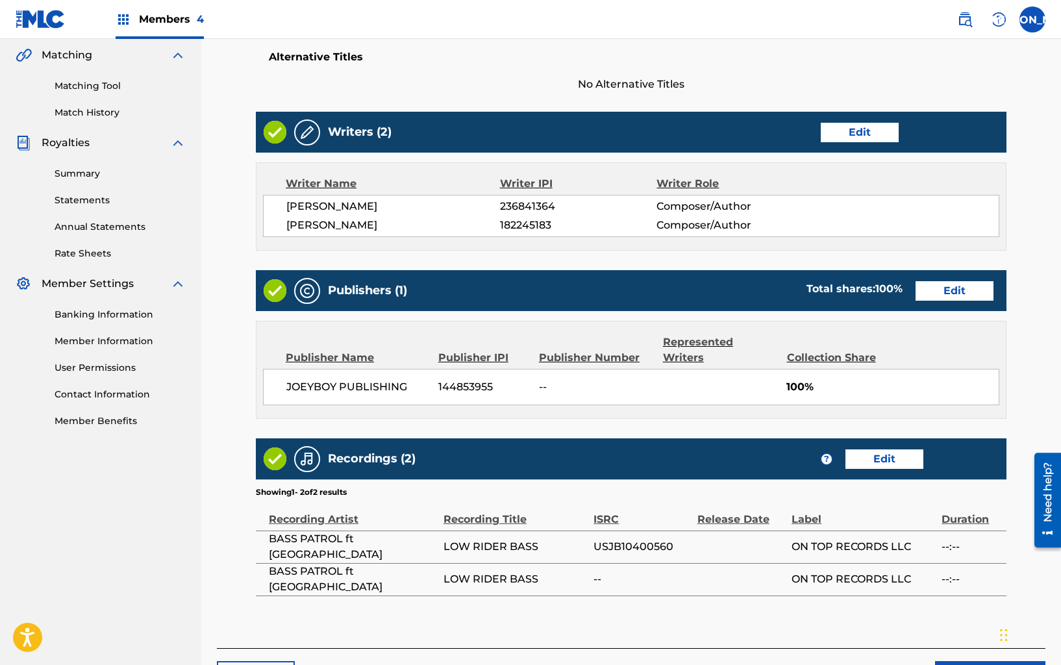
scroll to position [386, 0]
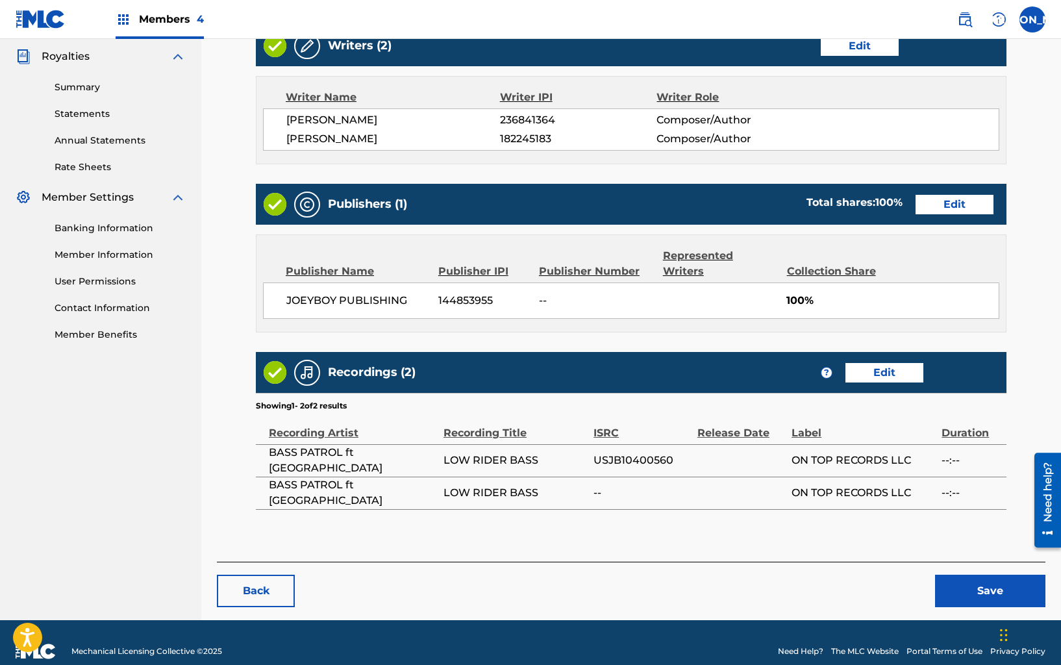
click at [898, 363] on link "Edit" at bounding box center [884, 372] width 78 height 19
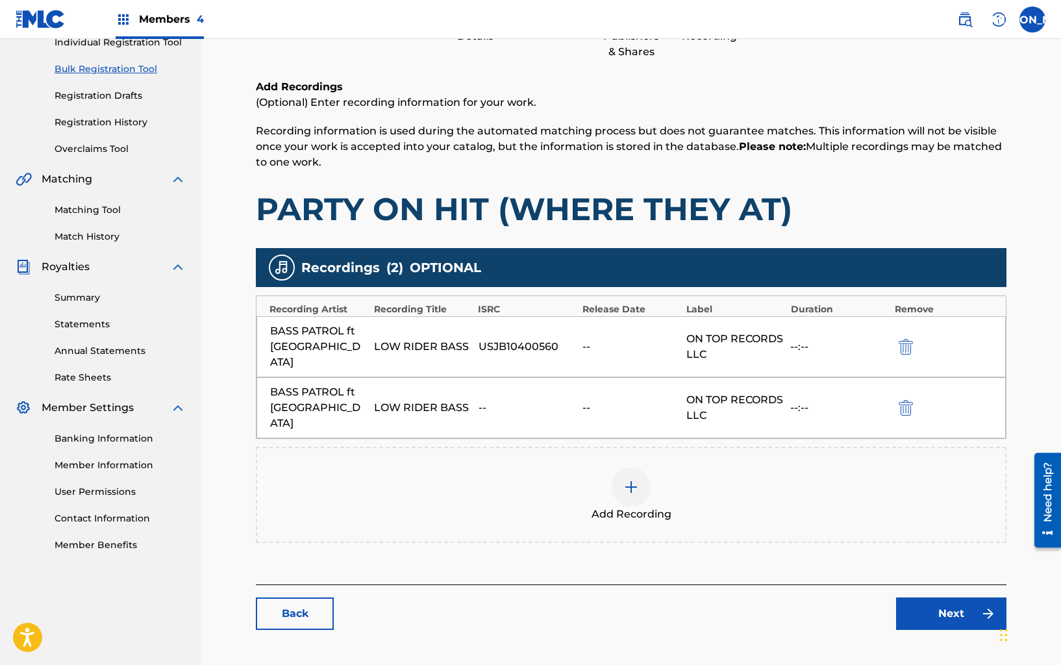
scroll to position [217, 0]
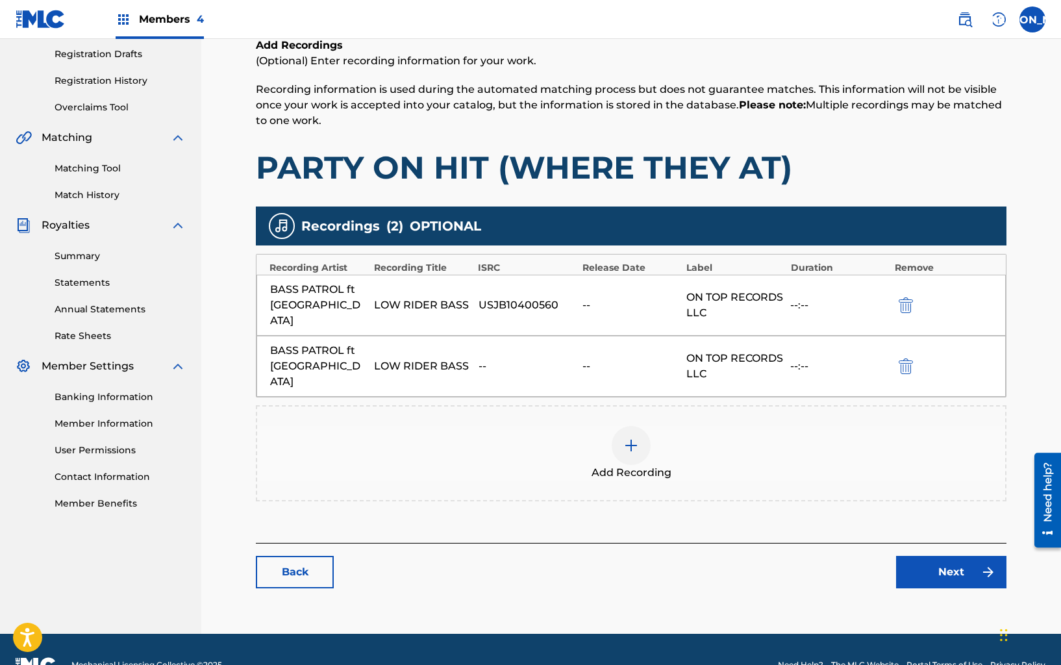
click at [903, 358] on img "submit" at bounding box center [905, 366] width 14 height 16
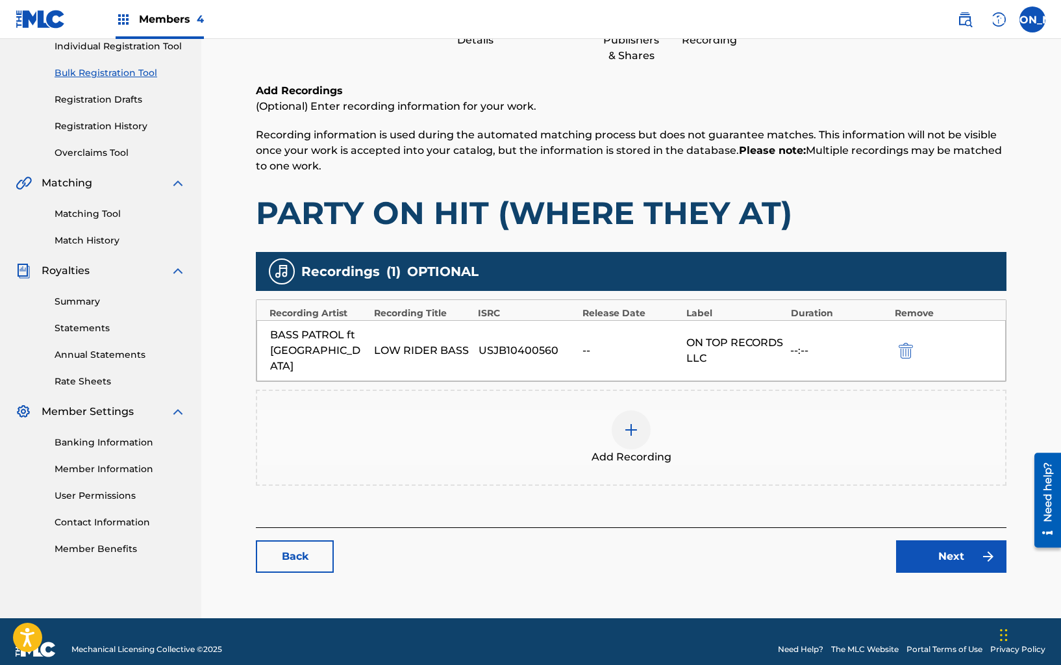
click at [928, 540] on link "Next" at bounding box center [951, 556] width 110 height 32
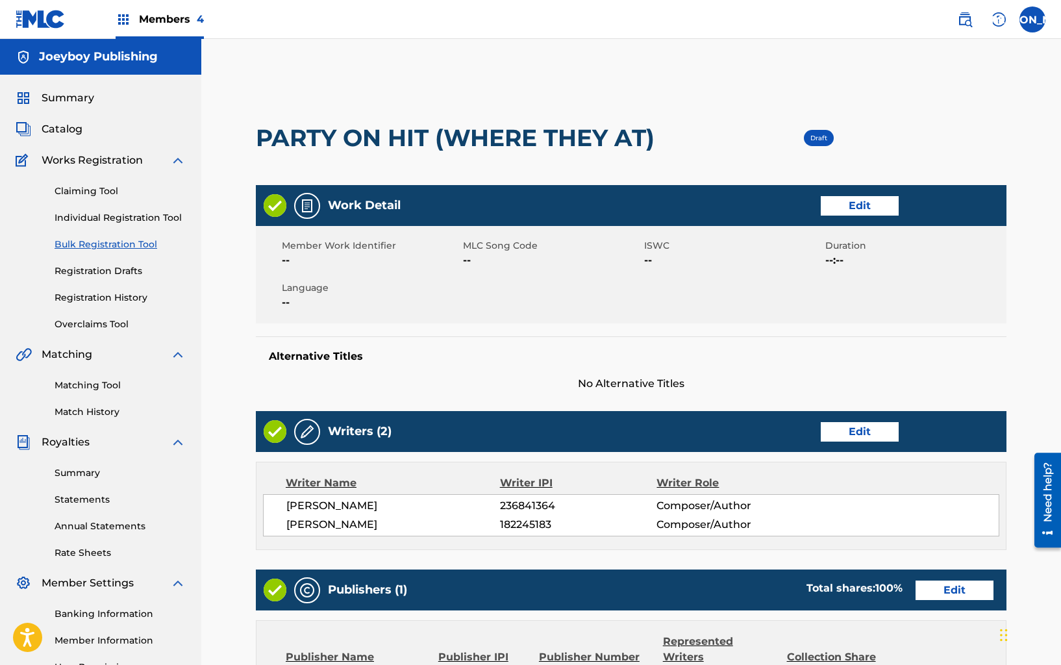
click at [880, 433] on link "Edit" at bounding box center [860, 431] width 78 height 19
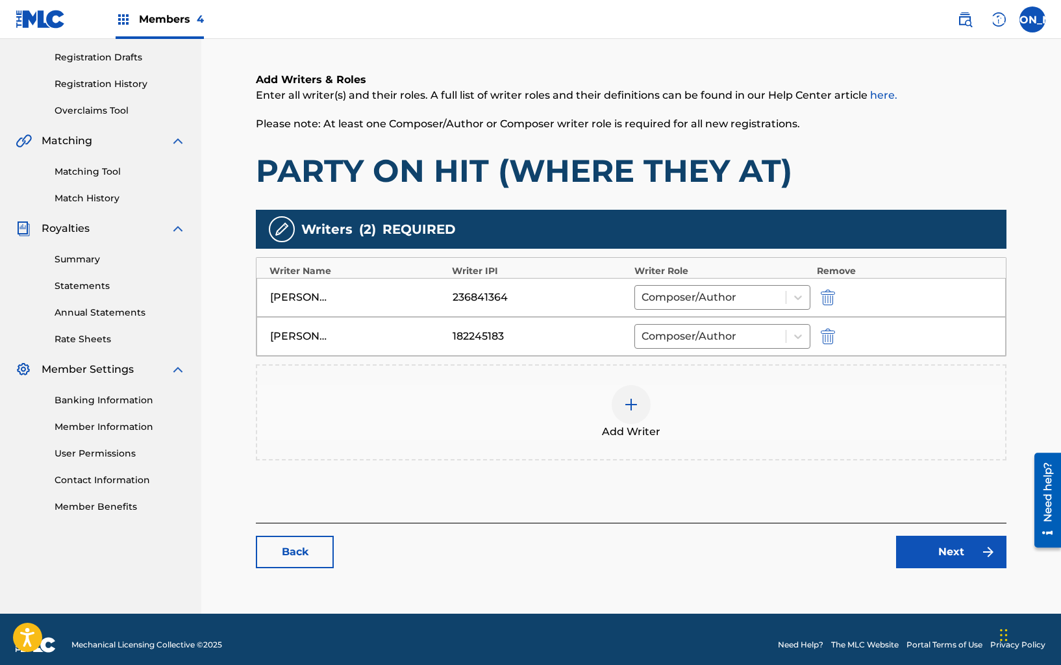
scroll to position [225, 0]
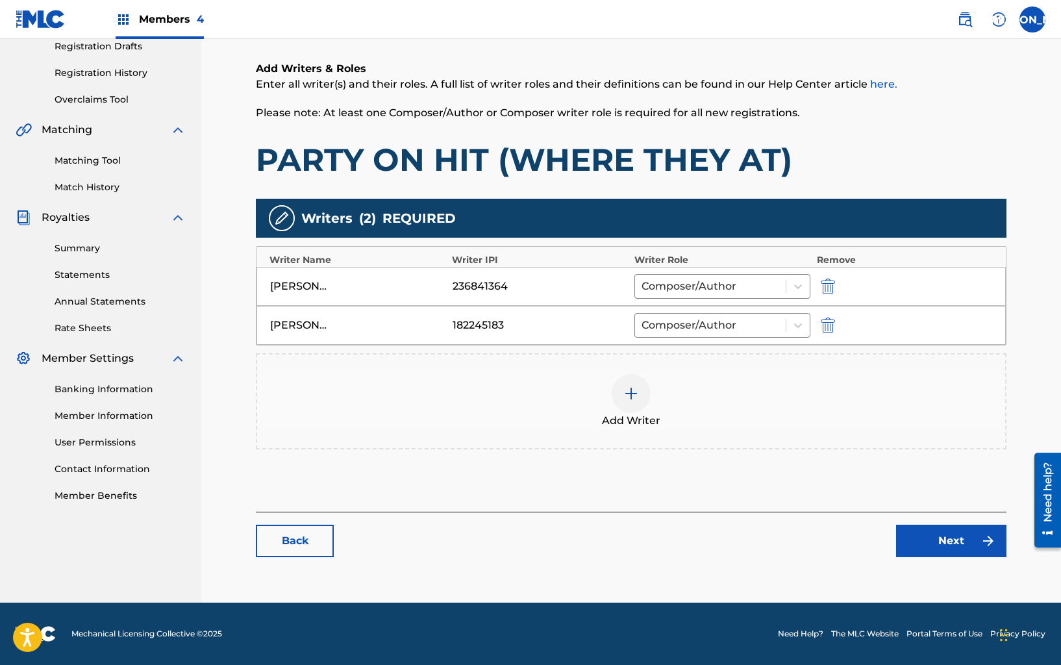
click at [904, 534] on link "Next" at bounding box center [951, 541] width 110 height 32
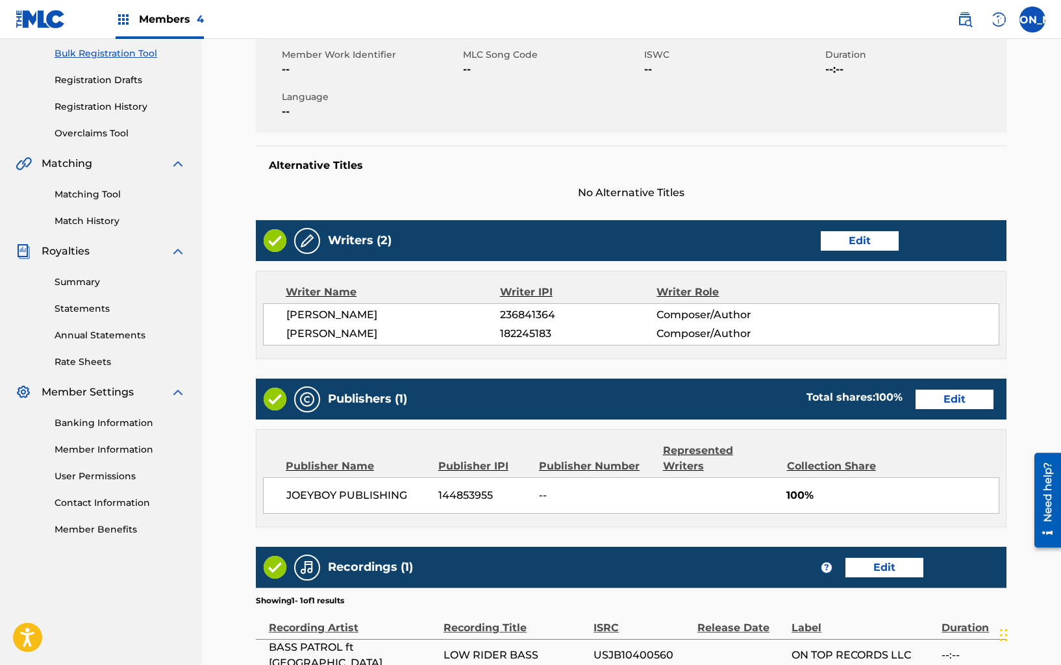
scroll to position [204, 0]
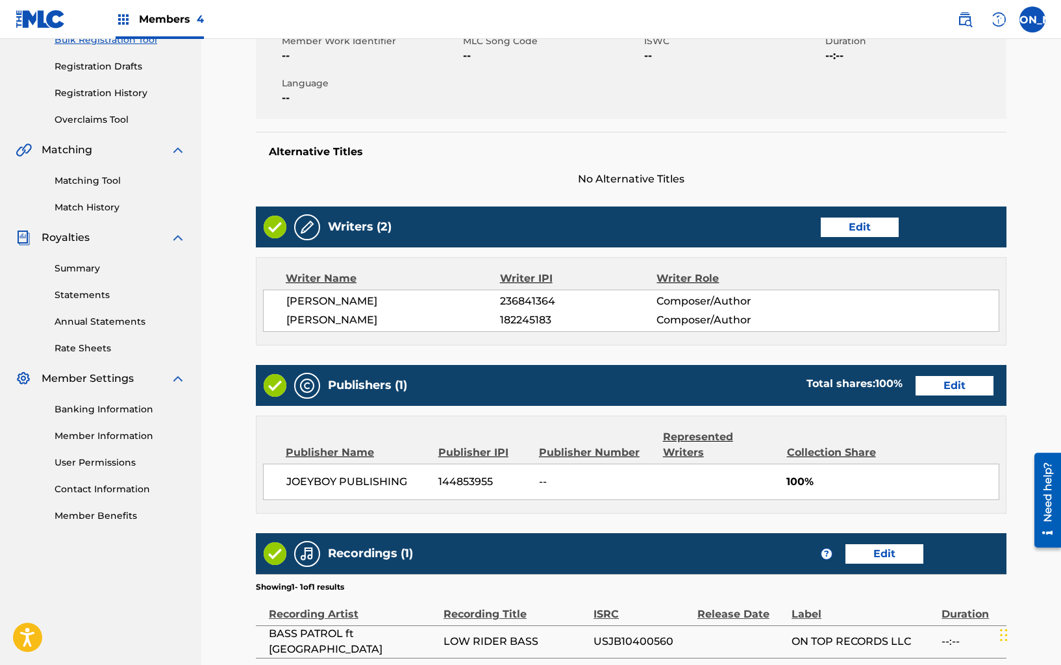
click at [941, 386] on link "Edit" at bounding box center [954, 385] width 78 height 19
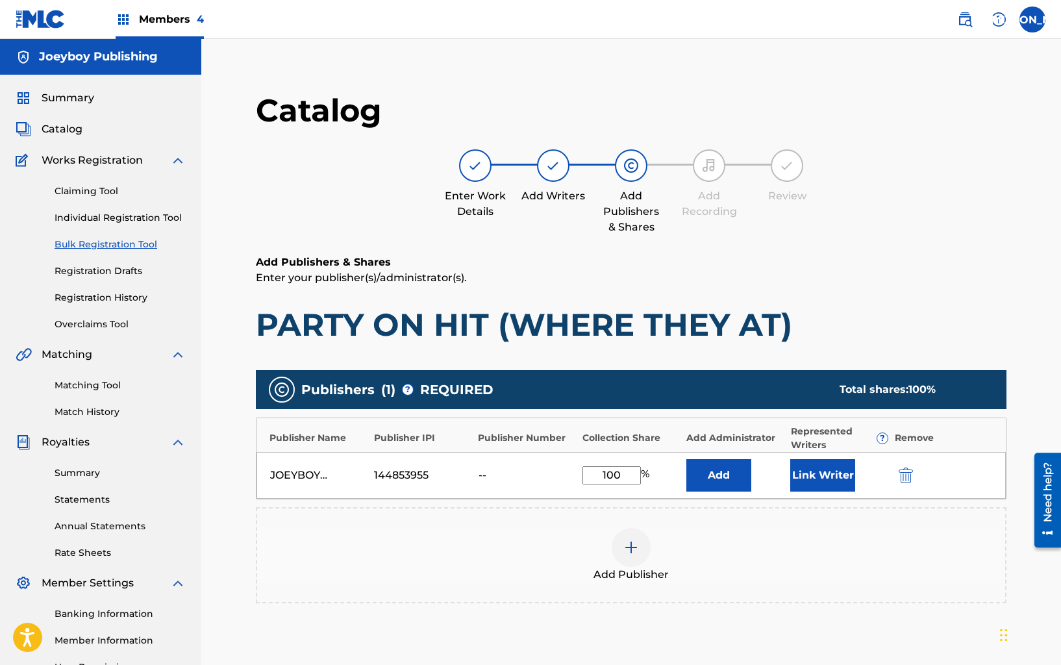
click at [843, 480] on button "Link Writer" at bounding box center [822, 475] width 65 height 32
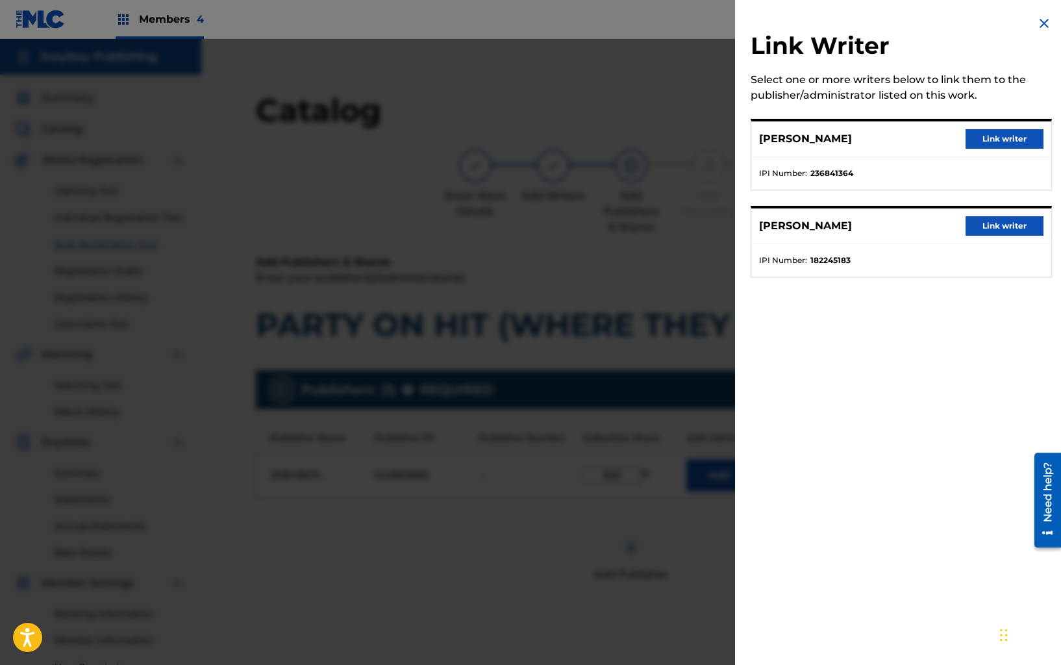
click at [992, 146] on button "Link writer" at bounding box center [1004, 138] width 78 height 19
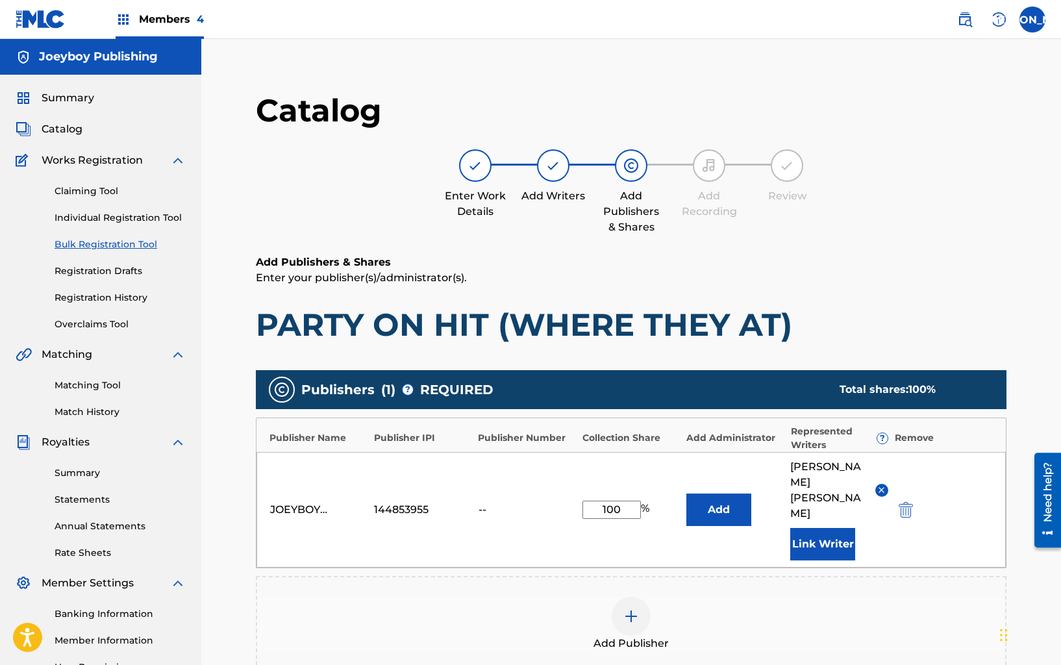
click at [841, 528] on button "Link Writer" at bounding box center [822, 544] width 65 height 32
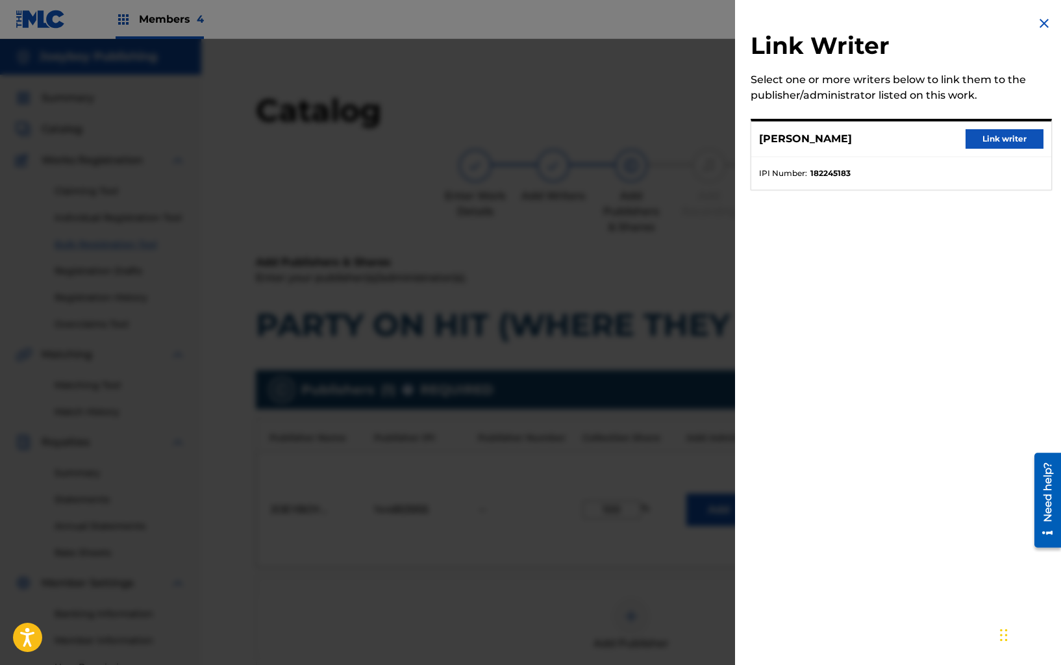
click at [965, 140] on button "Link writer" at bounding box center [1004, 138] width 78 height 19
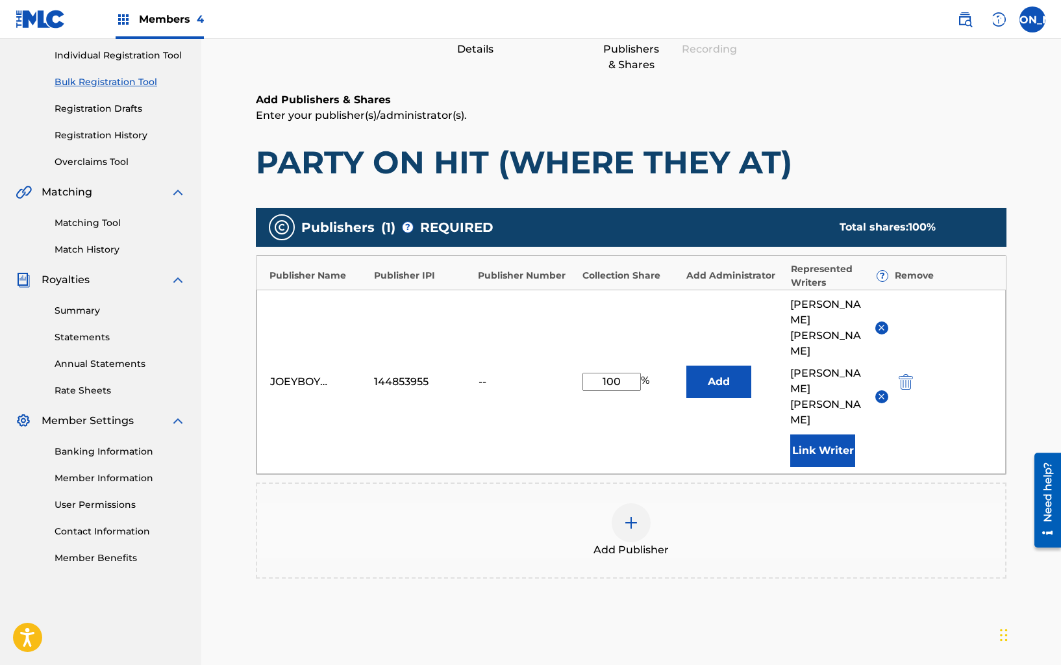
scroll to position [162, 0]
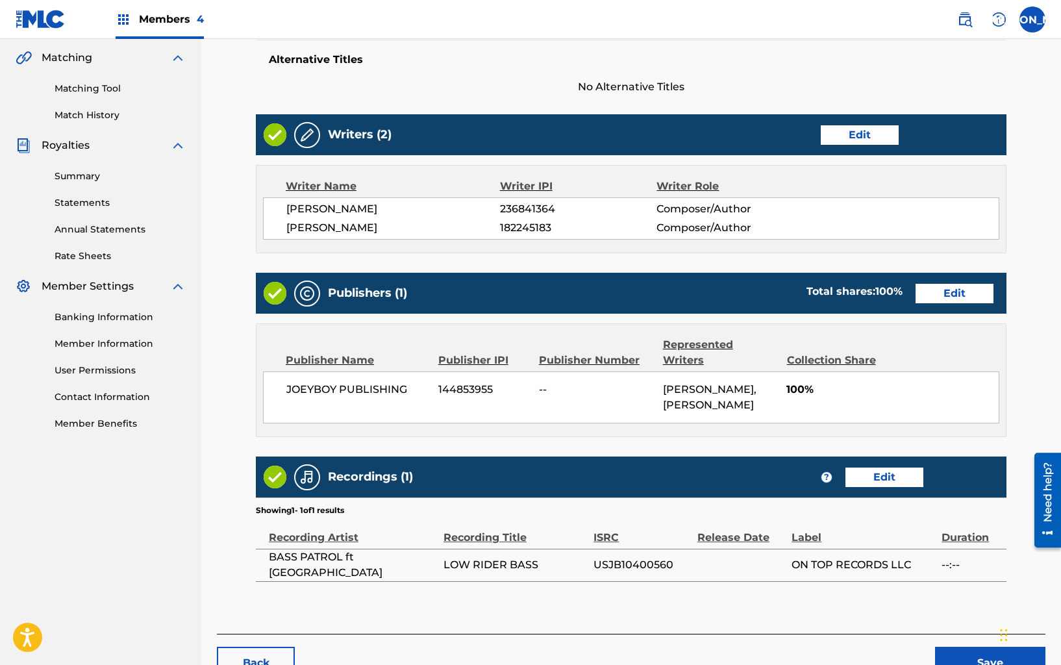
scroll to position [369, 0]
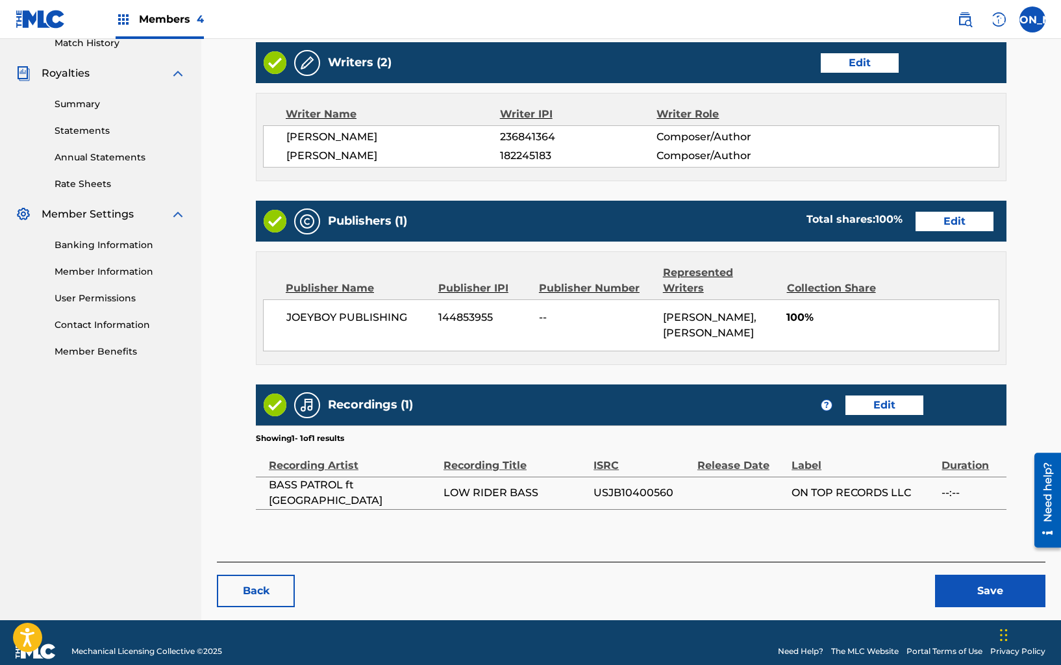
click at [965, 576] on button "Save" at bounding box center [990, 590] width 110 height 32
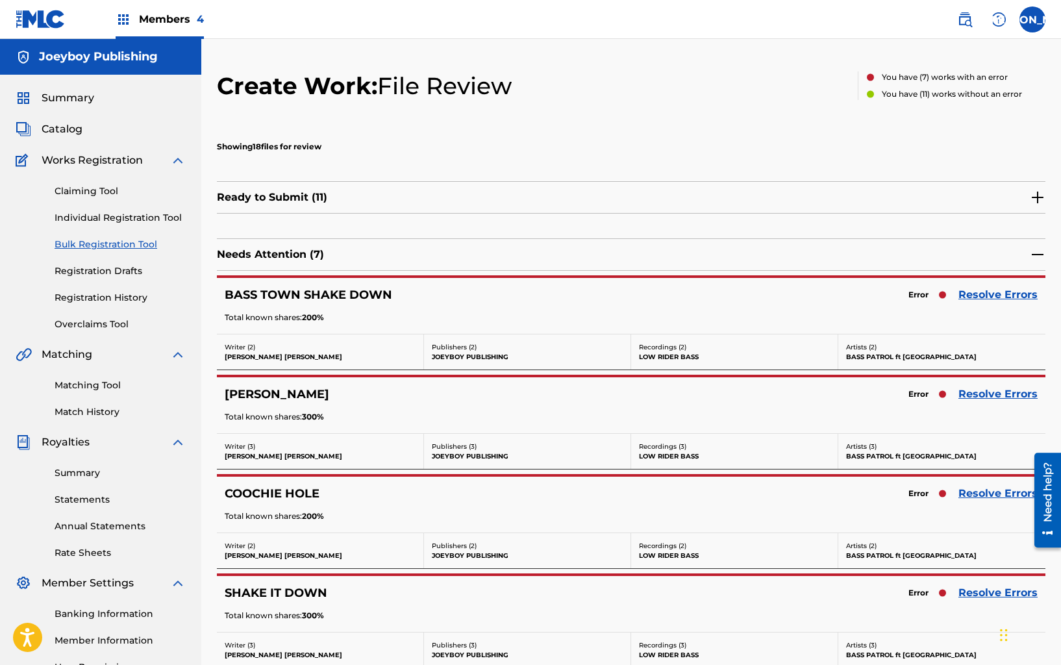
click at [996, 302] on link "Resolve Errors" at bounding box center [997, 295] width 79 height 16
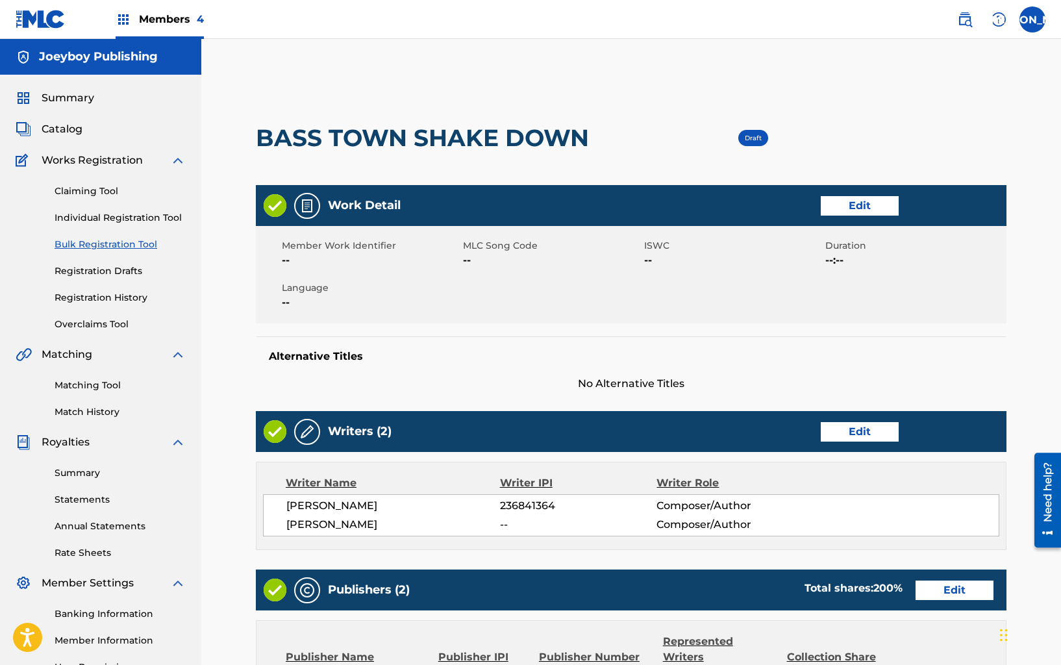
click at [869, 432] on link "Edit" at bounding box center [860, 431] width 78 height 19
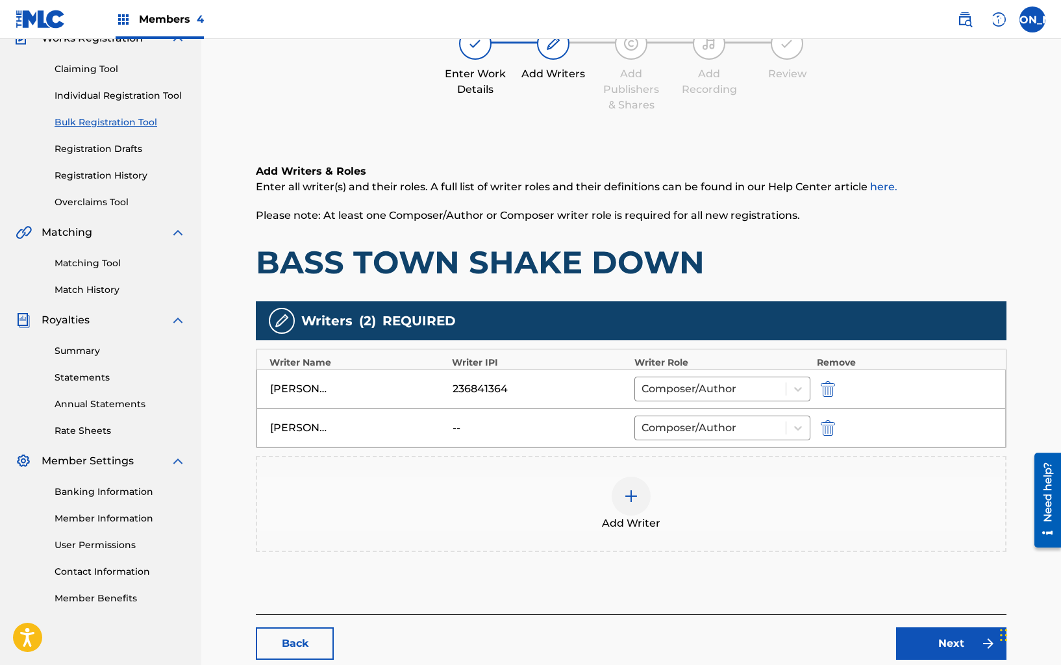
scroll to position [225, 0]
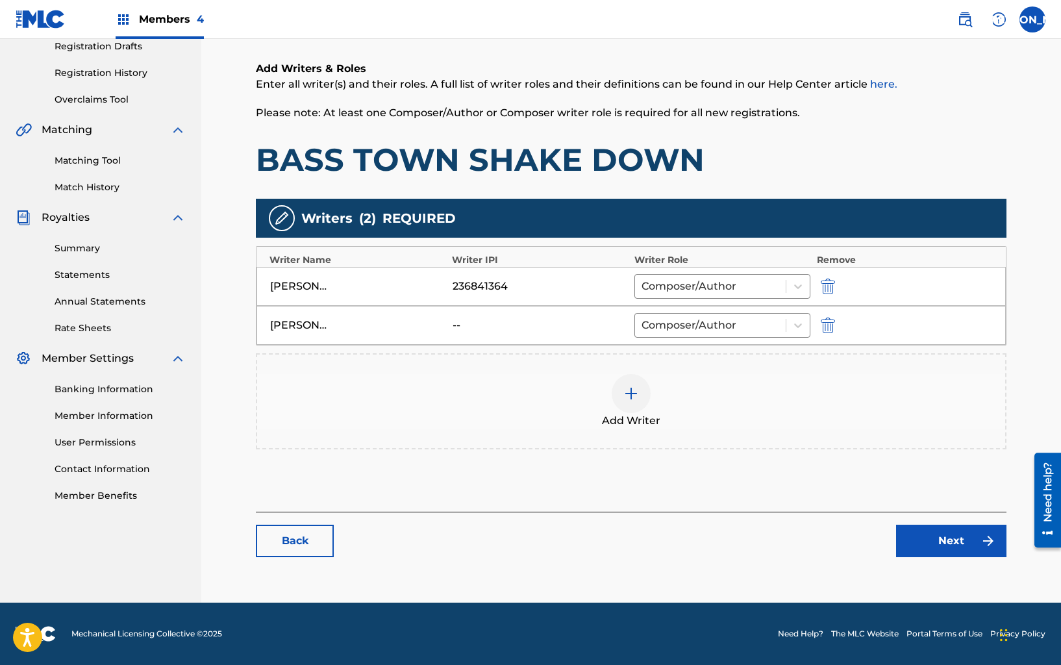
click at [960, 544] on button "Next" at bounding box center [951, 541] width 110 height 32
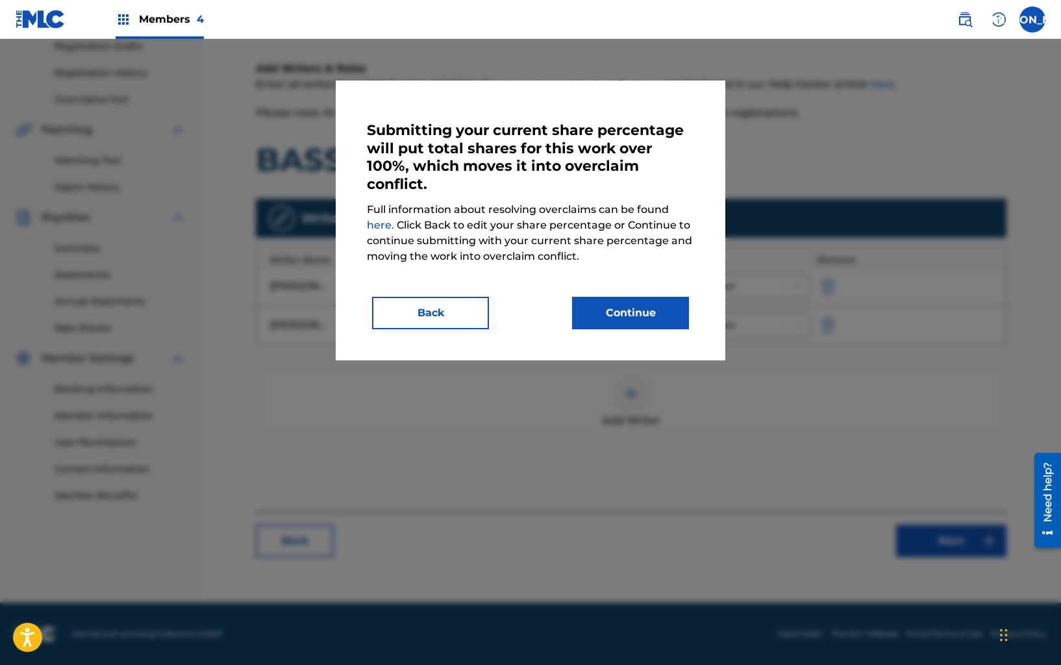
click at [695, 318] on div "Submitting your current share percentage will put total shares for this work ov…" at bounding box center [530, 220] width 389 height 280
click at [674, 310] on button "Continue" at bounding box center [630, 313] width 117 height 32
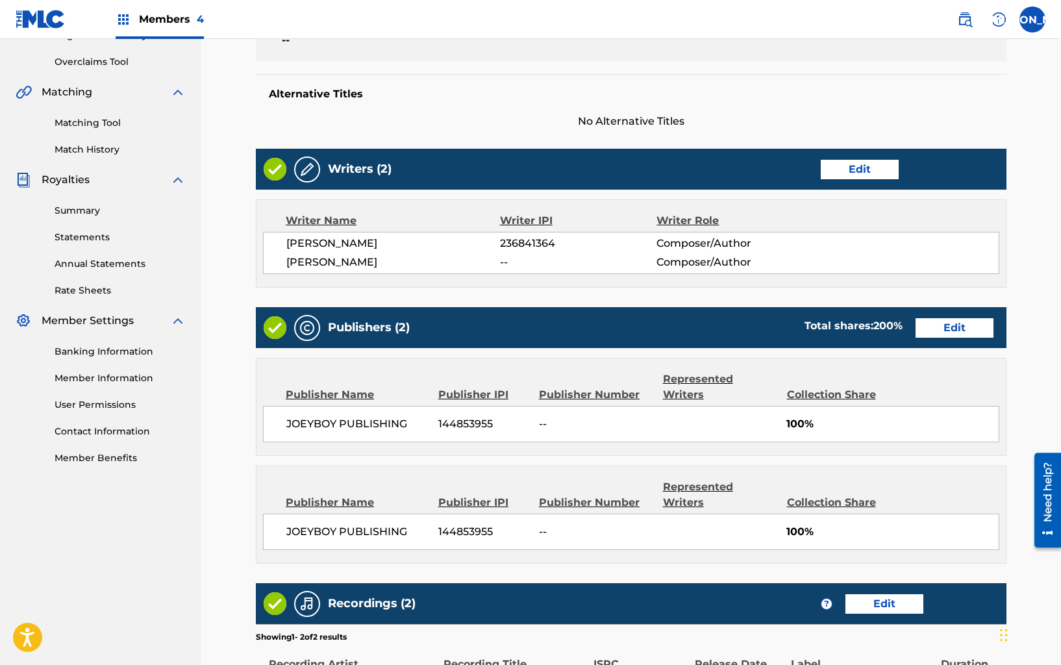
click at [929, 330] on link "Edit" at bounding box center [954, 327] width 78 height 19
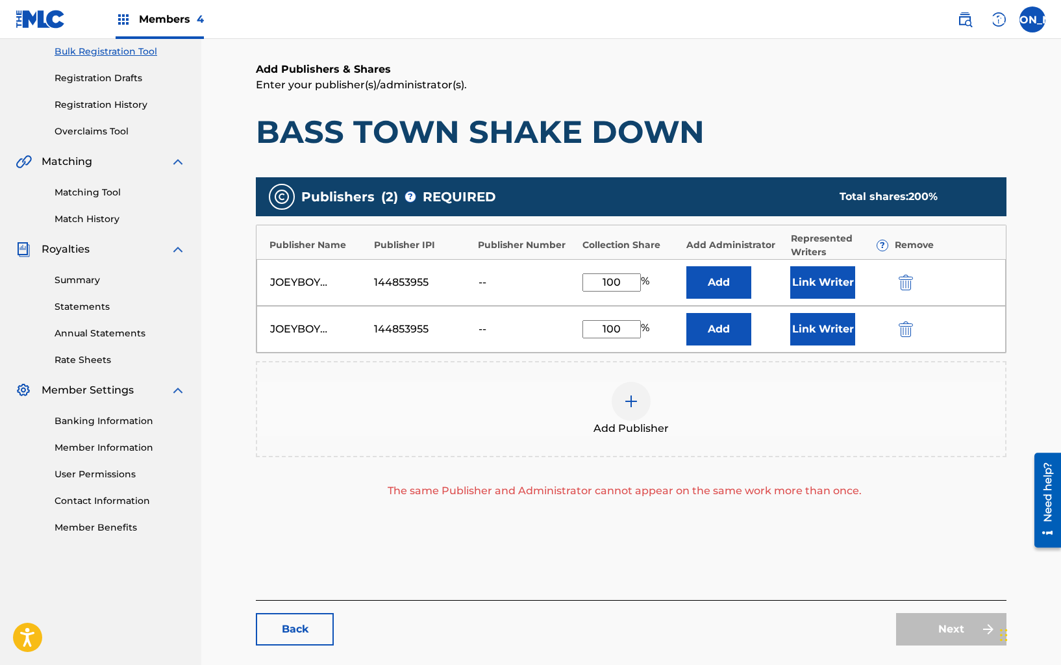
click at [903, 327] on img "submit" at bounding box center [905, 329] width 14 height 16
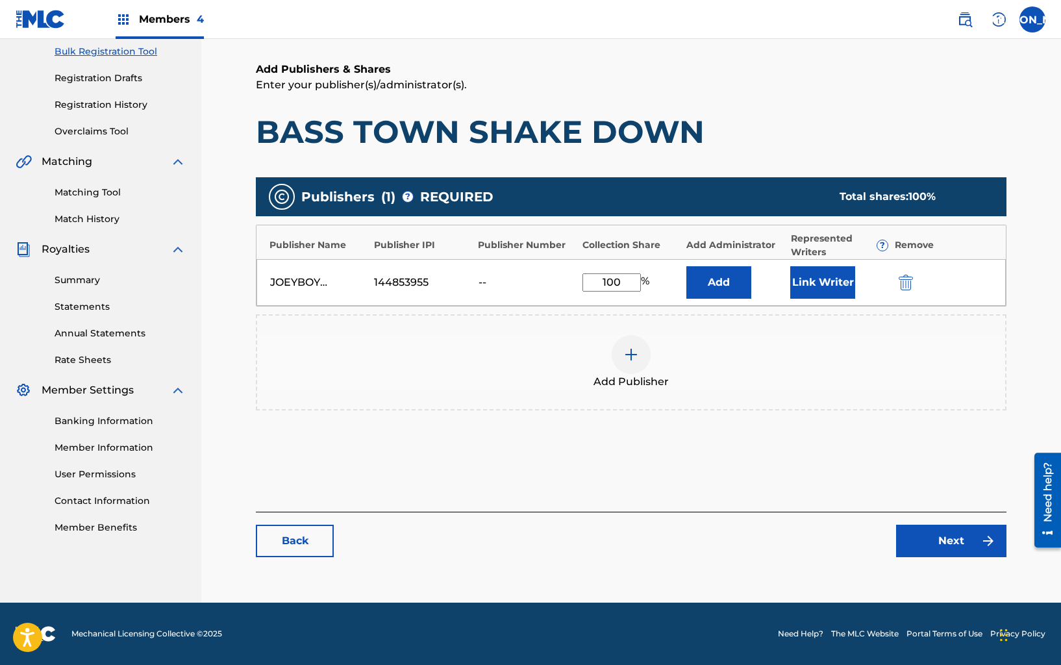
click at [845, 281] on button "Link Writer" at bounding box center [822, 282] width 65 height 32
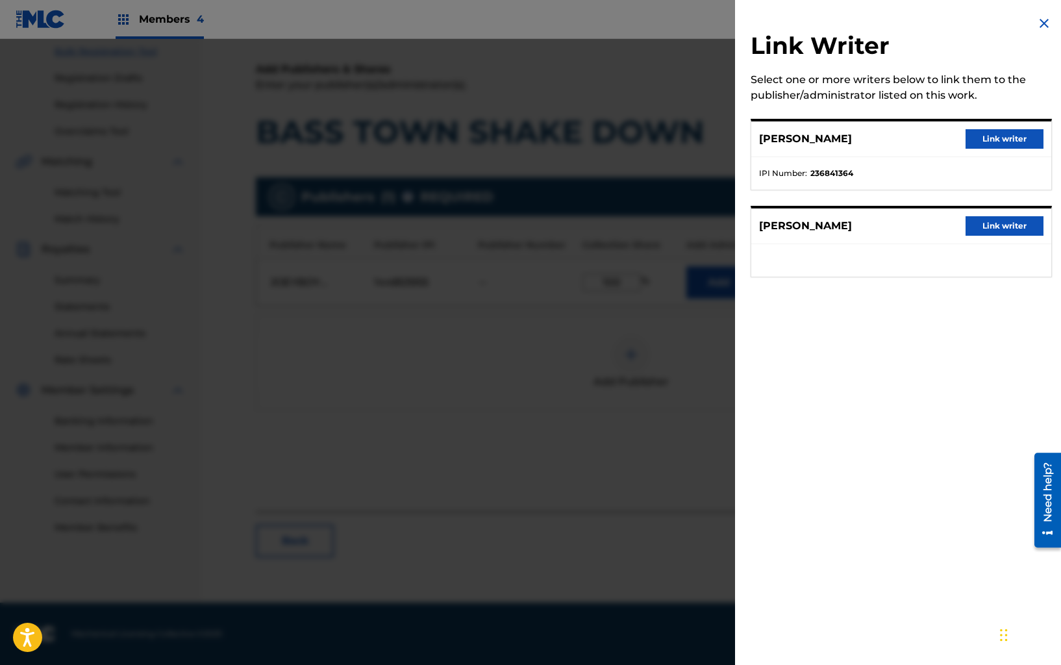
click at [972, 230] on button "Link writer" at bounding box center [1004, 225] width 78 height 19
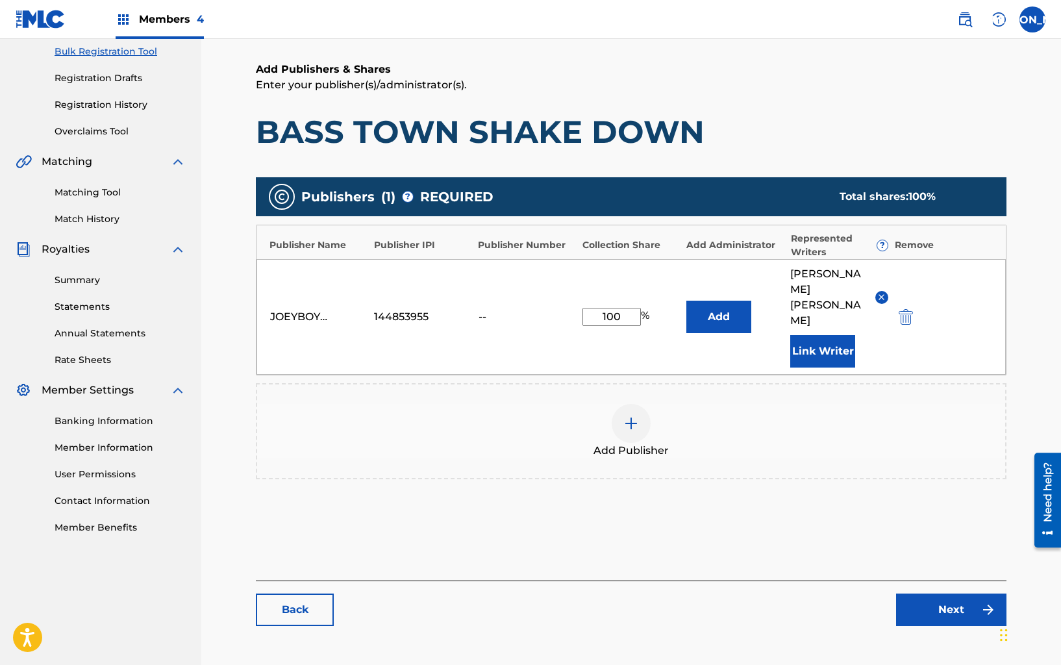
click at [805, 335] on button "Link Writer" at bounding box center [822, 351] width 65 height 32
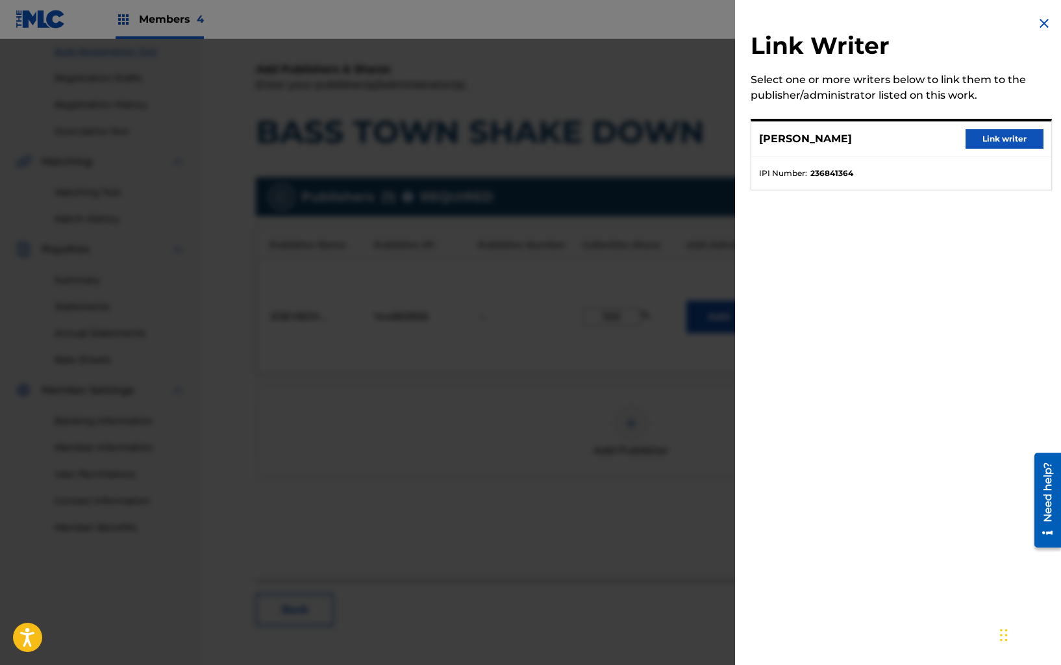
click at [1004, 135] on button "Link writer" at bounding box center [1004, 138] width 78 height 19
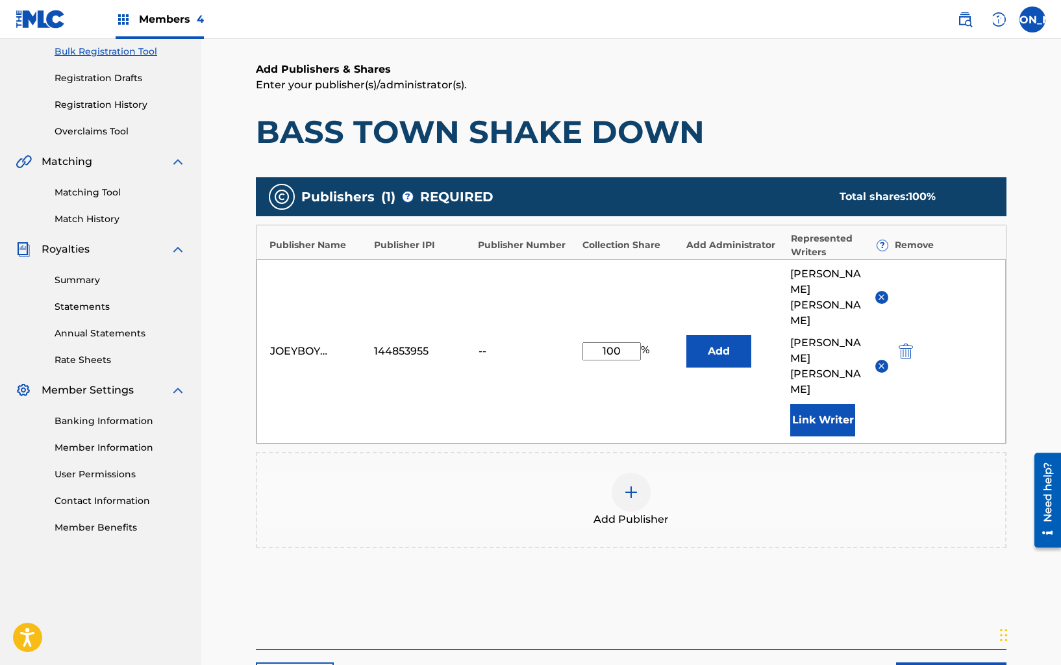
click at [957, 662] on link "Next" at bounding box center [951, 678] width 110 height 32
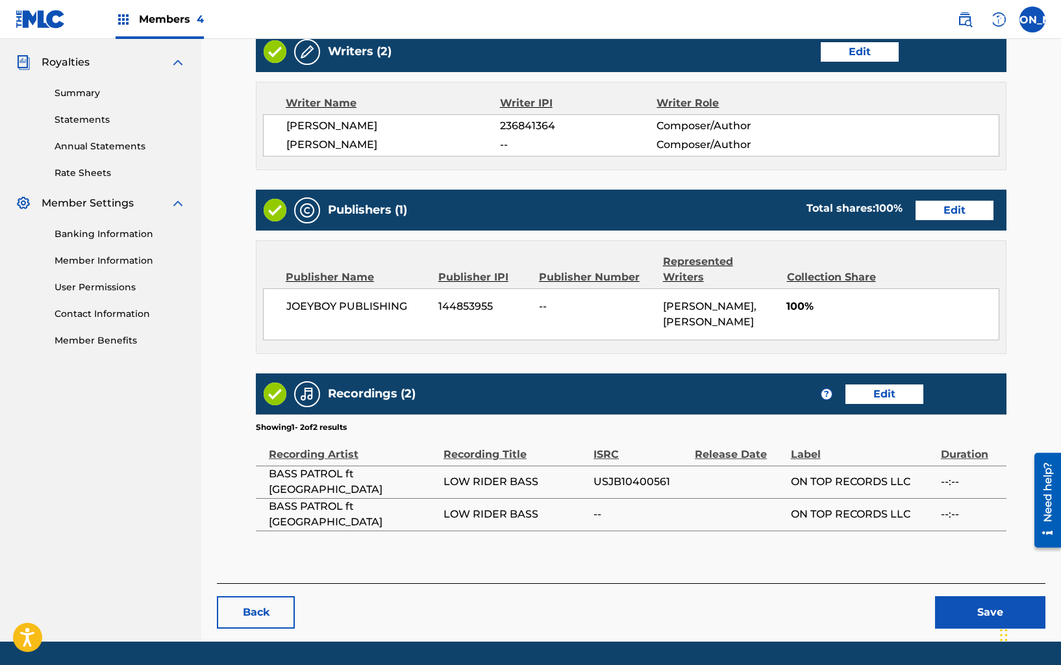
click at [898, 384] on link "Edit" at bounding box center [884, 393] width 78 height 19
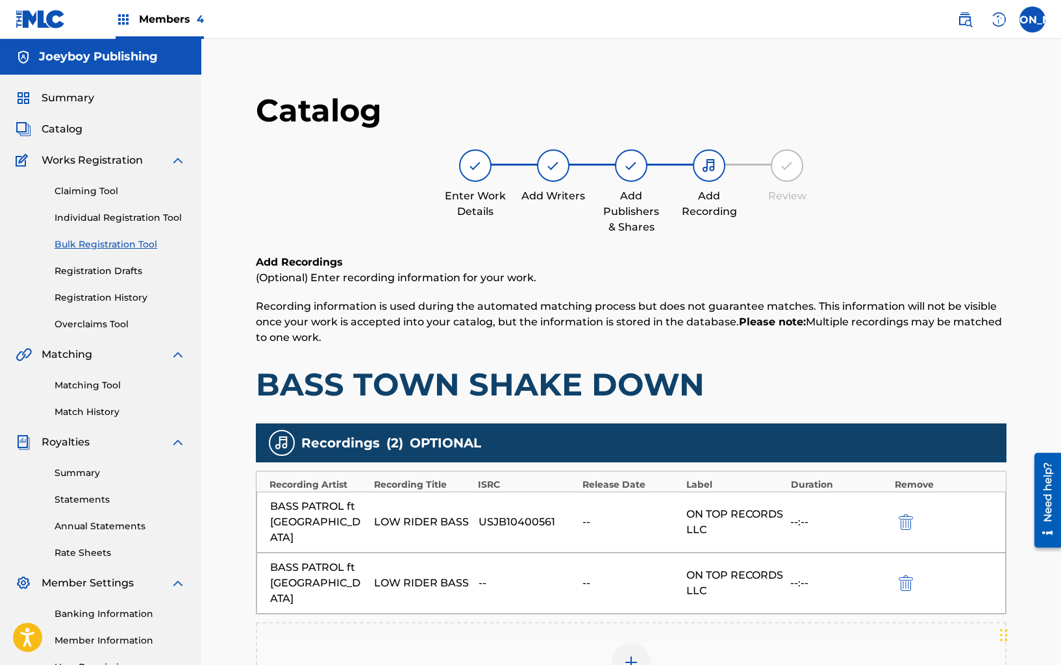
click at [906, 575] on img "submit" at bounding box center [905, 583] width 14 height 16
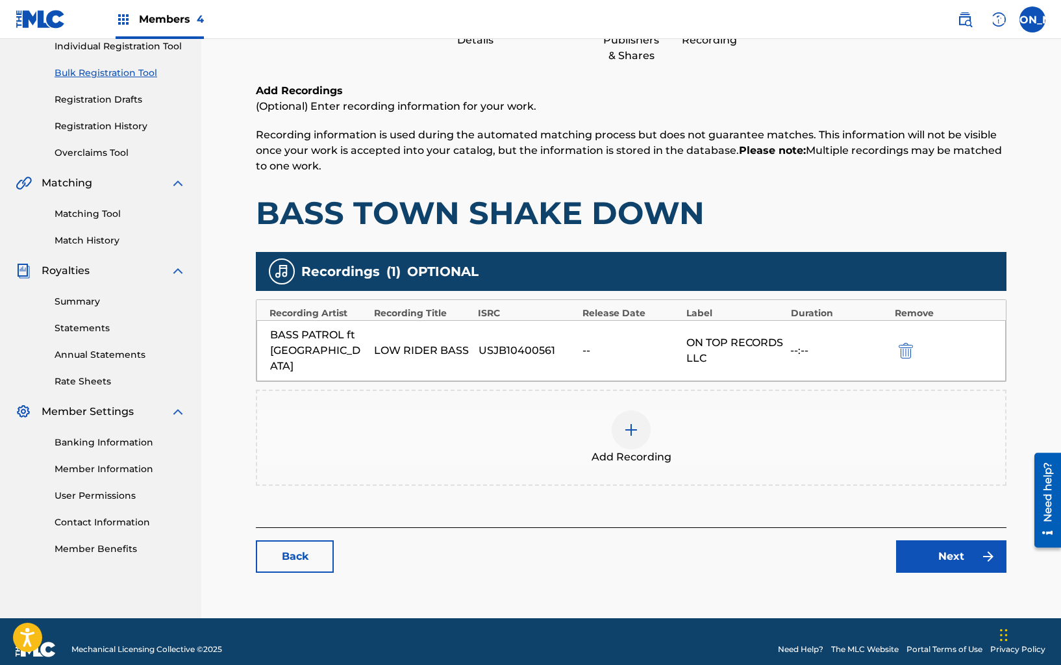
click at [922, 540] on link "Next" at bounding box center [951, 556] width 110 height 32
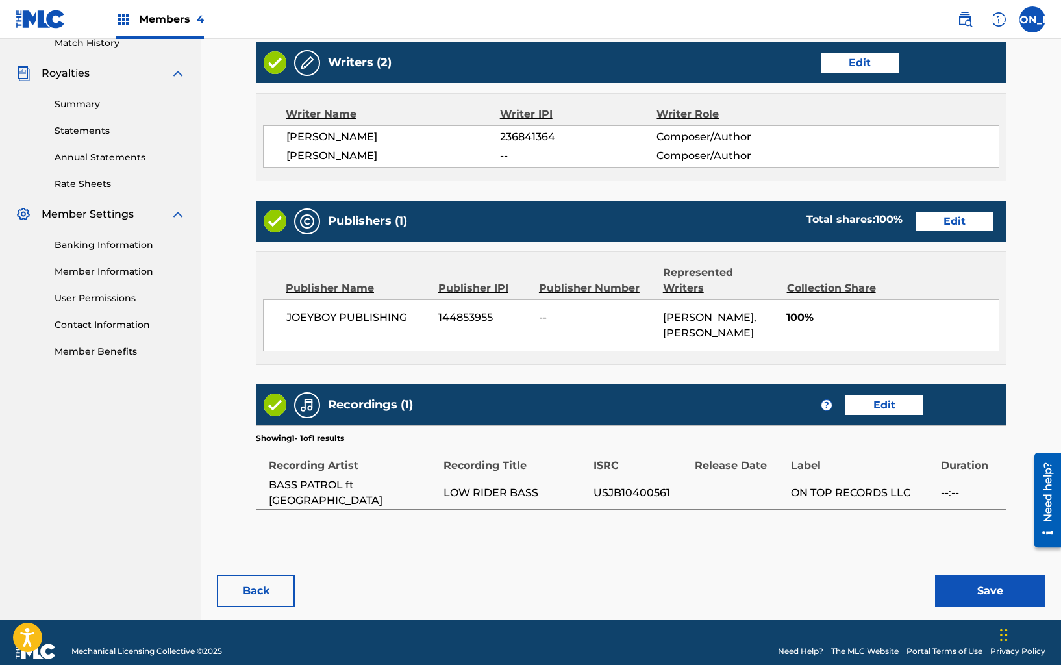
click at [954, 574] on button "Save" at bounding box center [990, 590] width 110 height 32
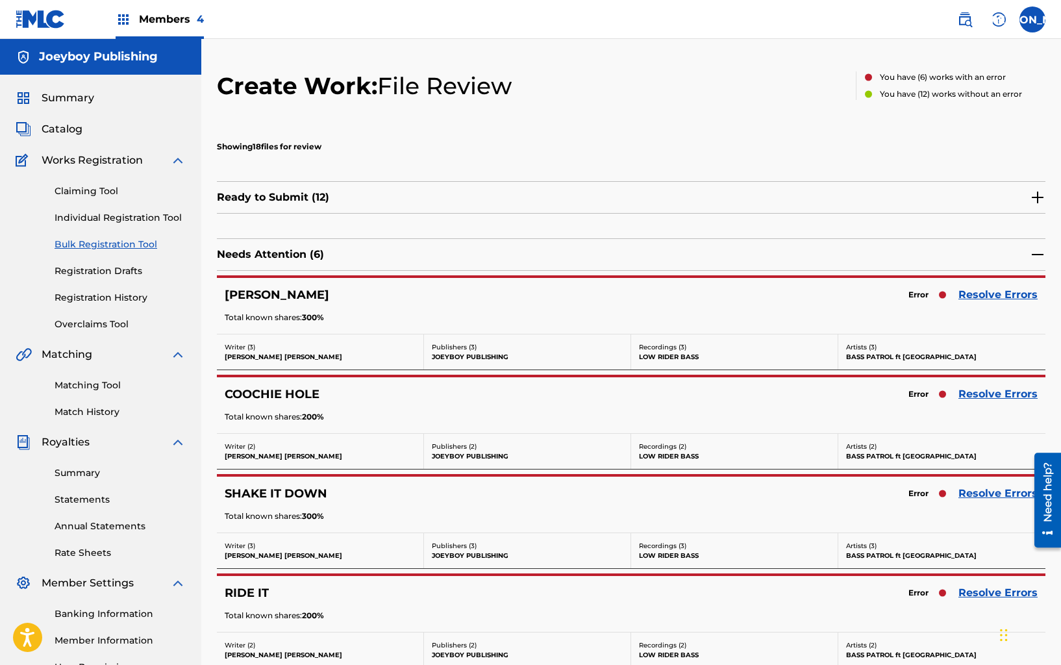
click at [980, 292] on link "Resolve Errors" at bounding box center [997, 295] width 79 height 16
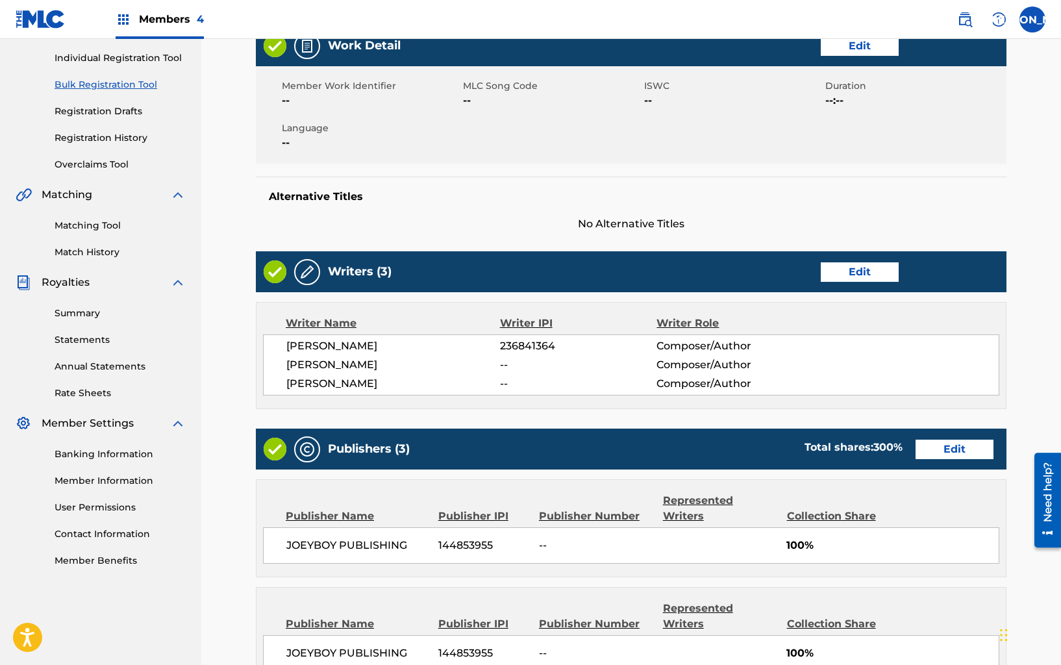
scroll to position [246, 0]
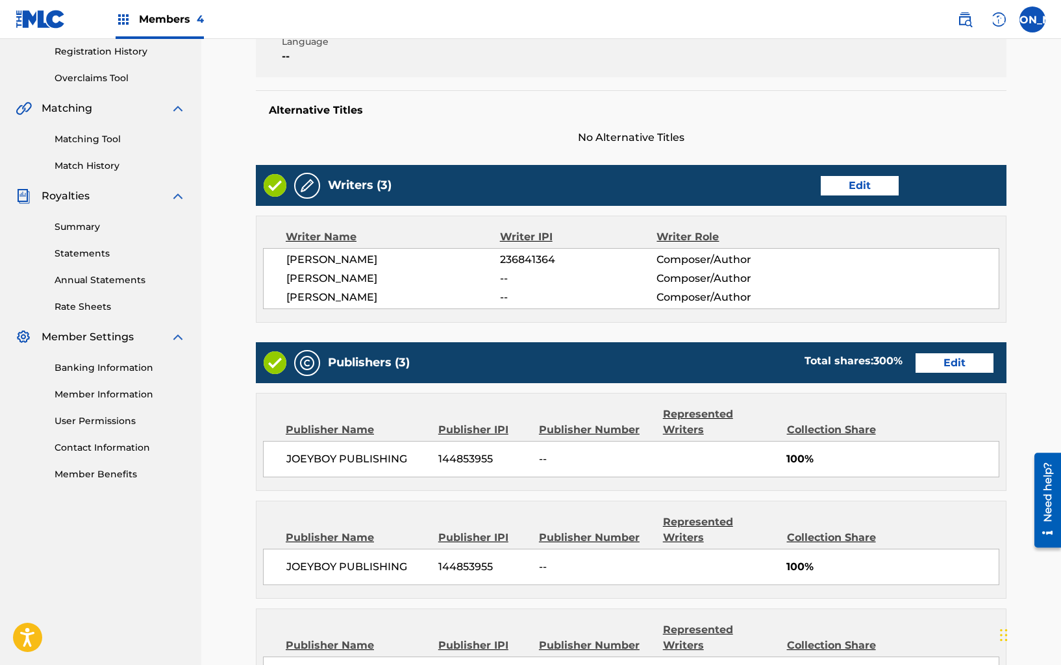
click at [941, 364] on link "Edit" at bounding box center [954, 362] width 78 height 19
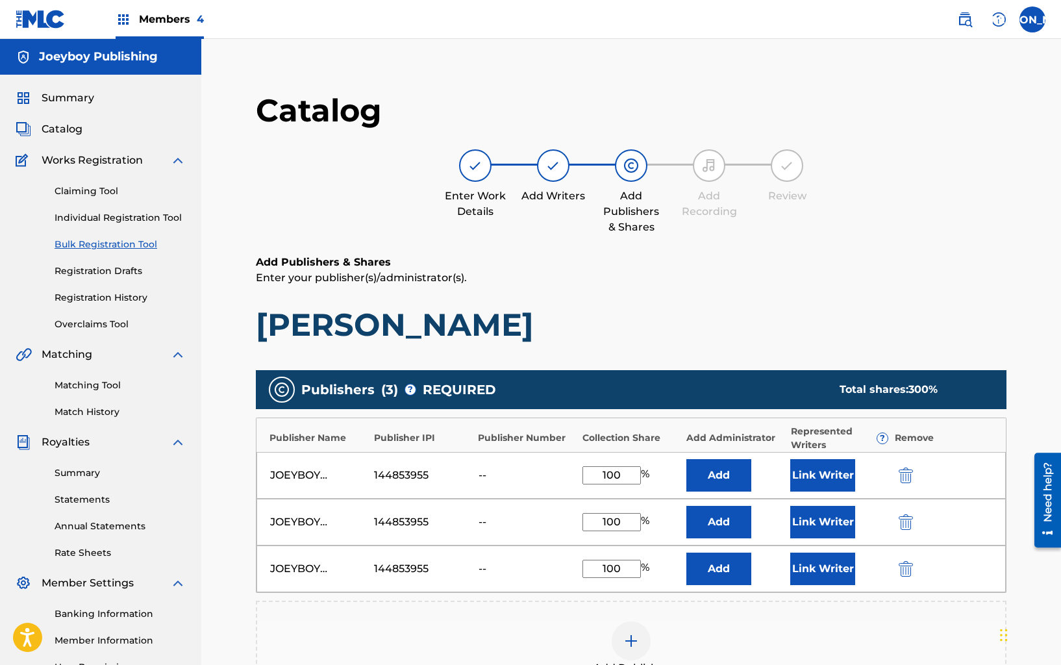
click at [915, 515] on div at bounding box center [924, 521] width 58 height 15
click at [902, 526] on img "submit" at bounding box center [905, 522] width 14 height 16
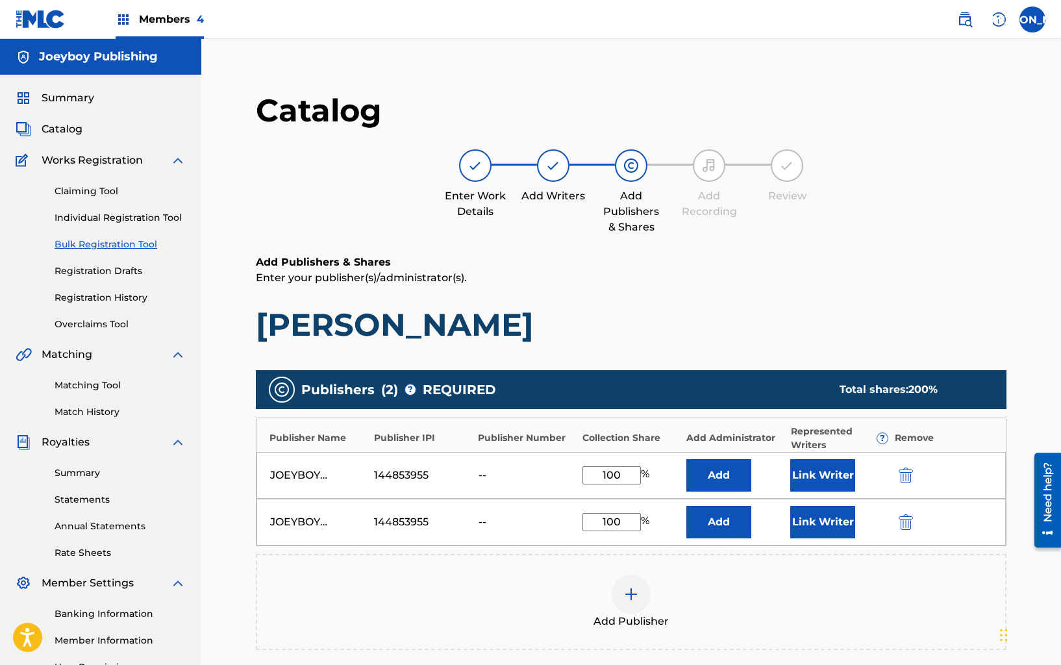
click at [906, 526] on img "submit" at bounding box center [905, 522] width 14 height 16
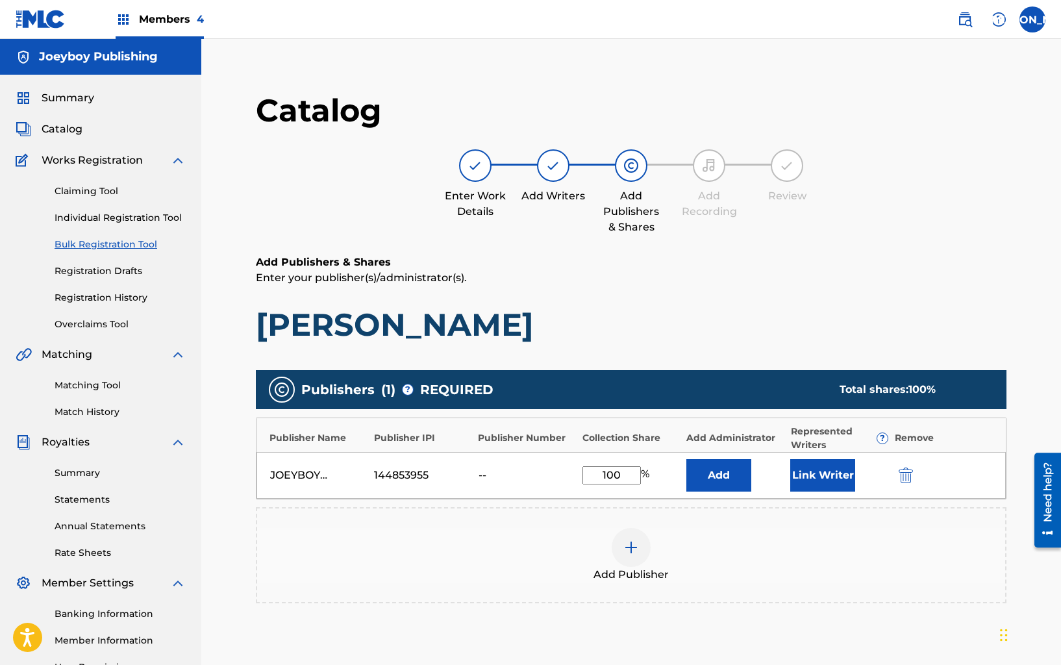
click at [830, 480] on button "Link Writer" at bounding box center [822, 475] width 65 height 32
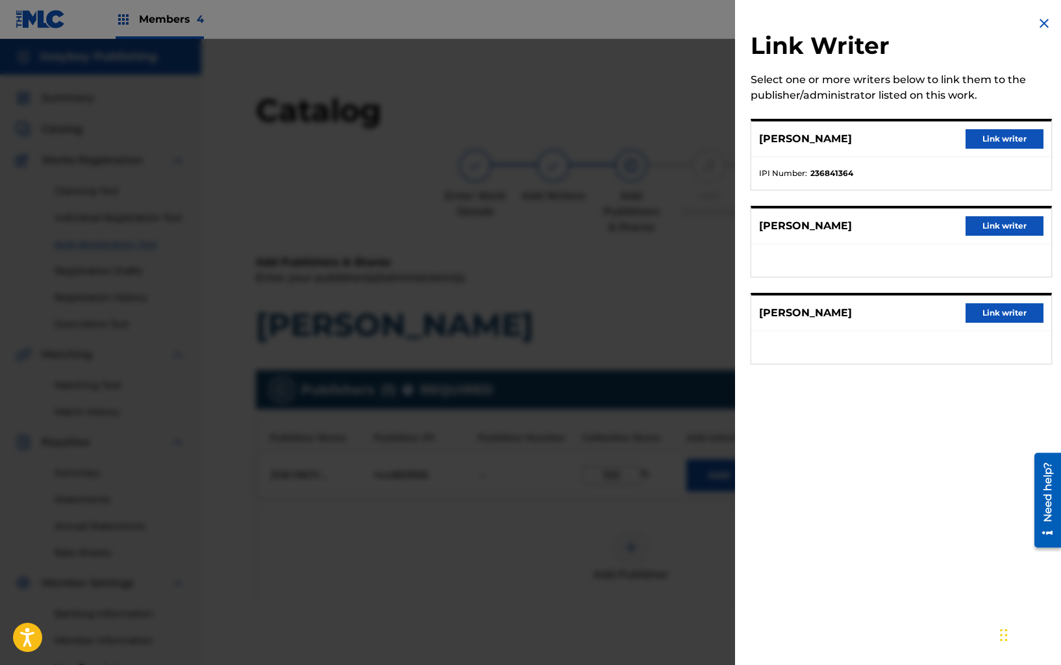
click at [997, 139] on button "Link writer" at bounding box center [1004, 138] width 78 height 19
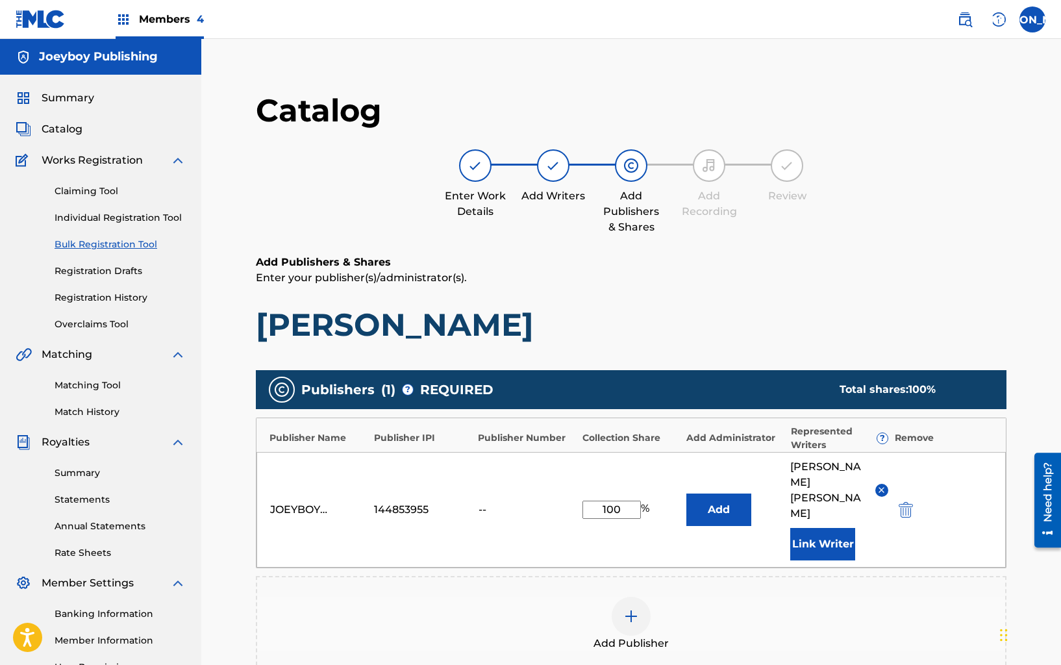
click at [837, 528] on button "Link Writer" at bounding box center [822, 544] width 65 height 32
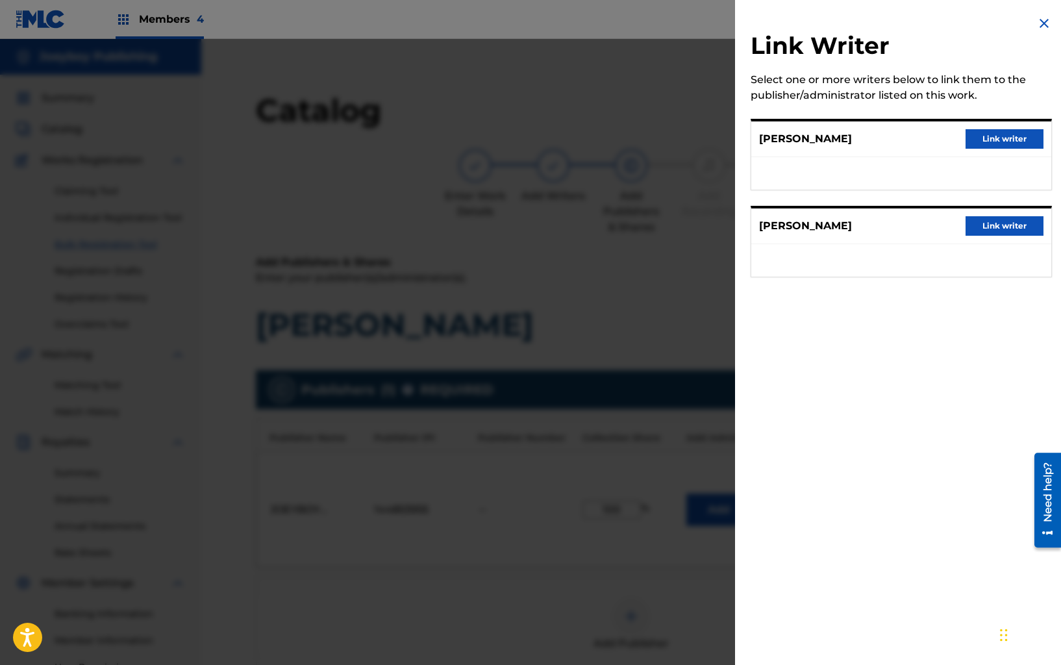
click at [1003, 232] on button "Link writer" at bounding box center [1004, 225] width 78 height 19
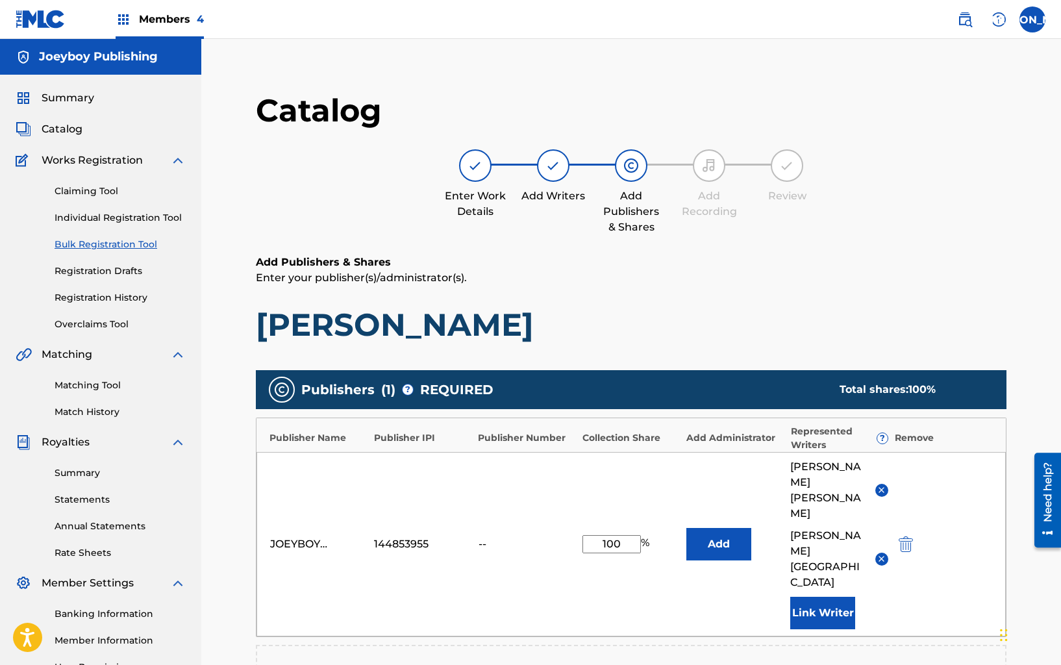
click at [826, 597] on button "Link Writer" at bounding box center [822, 613] width 65 height 32
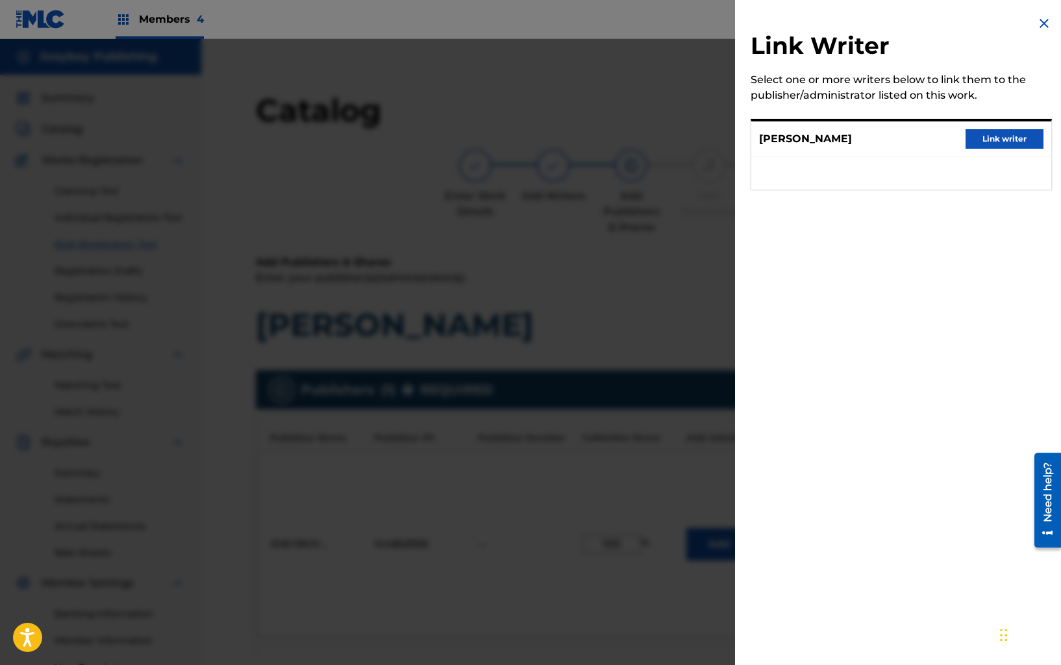
click at [1006, 136] on button "Link writer" at bounding box center [1004, 138] width 78 height 19
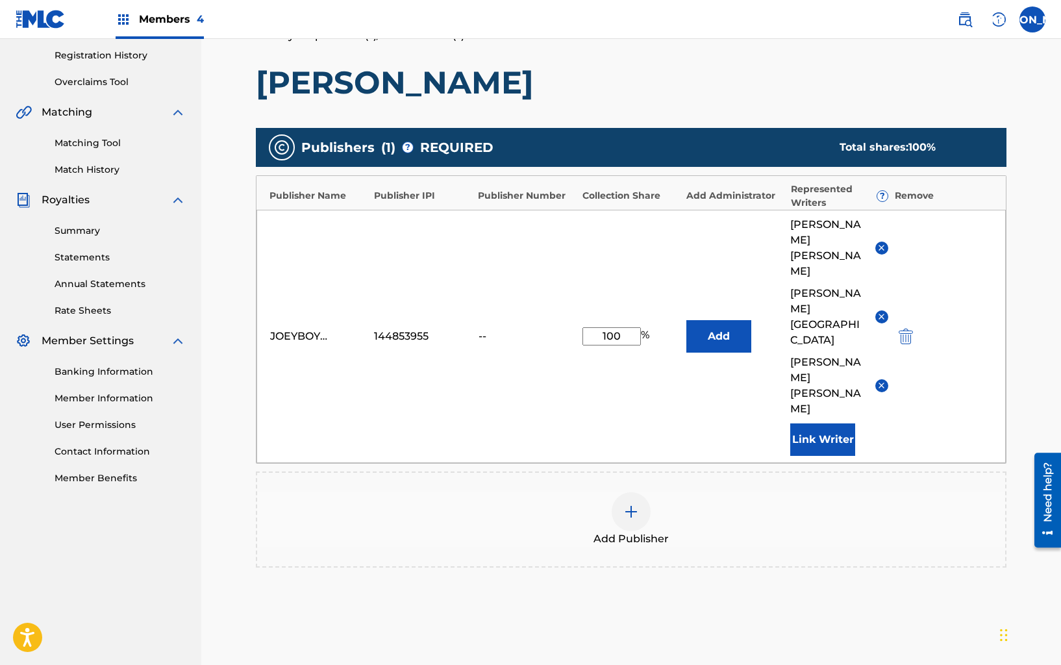
scroll to position [271, 0]
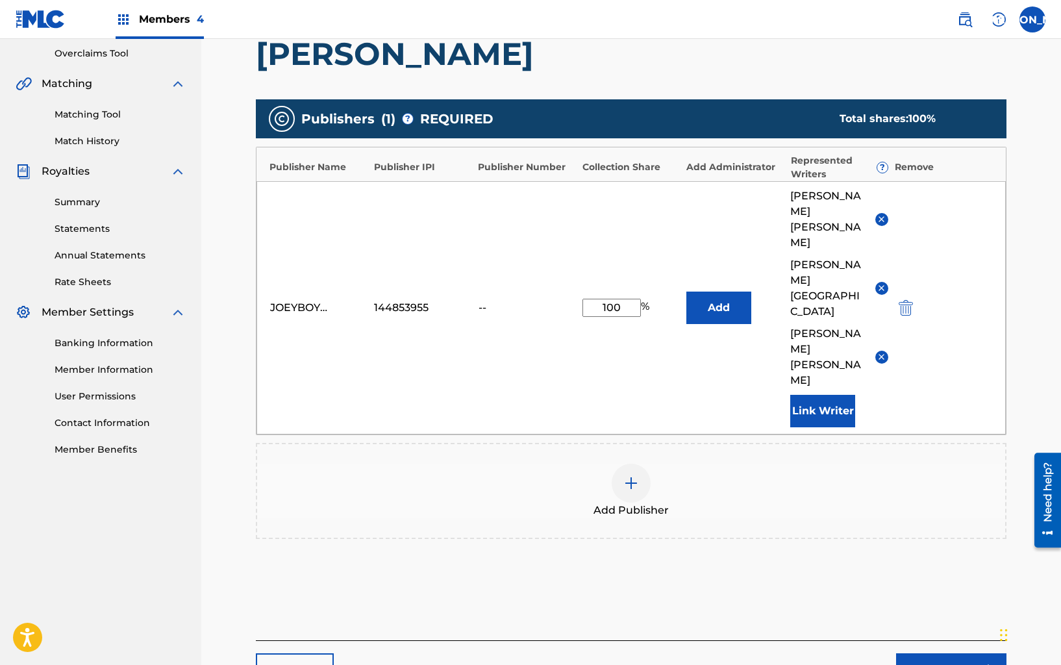
click at [949, 653] on link "Next" at bounding box center [951, 669] width 110 height 32
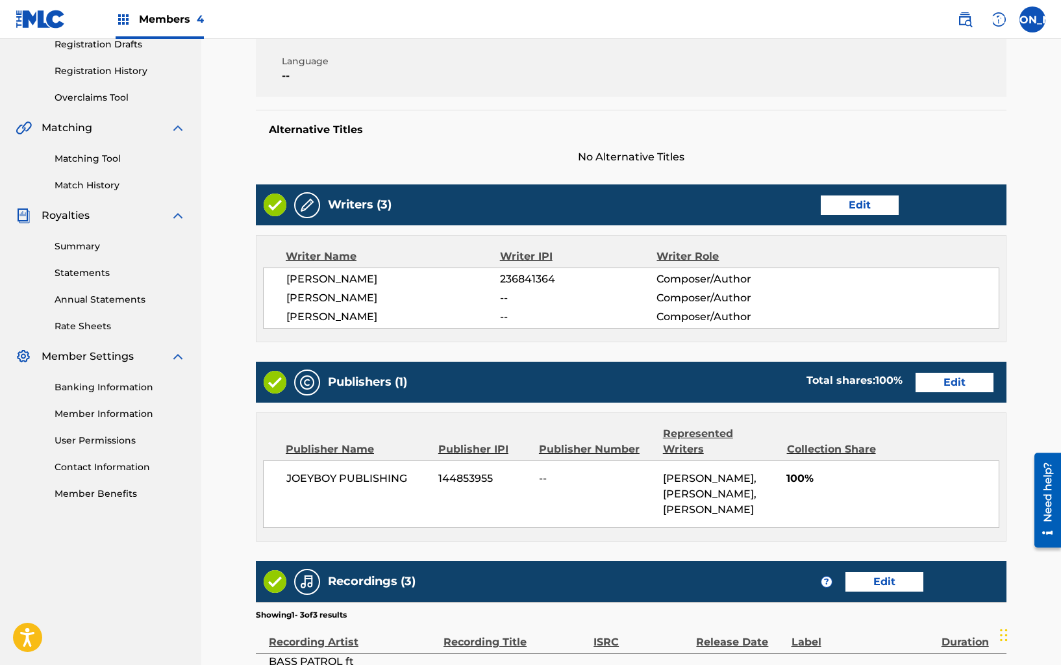
click at [890, 572] on link "Edit" at bounding box center [884, 581] width 78 height 19
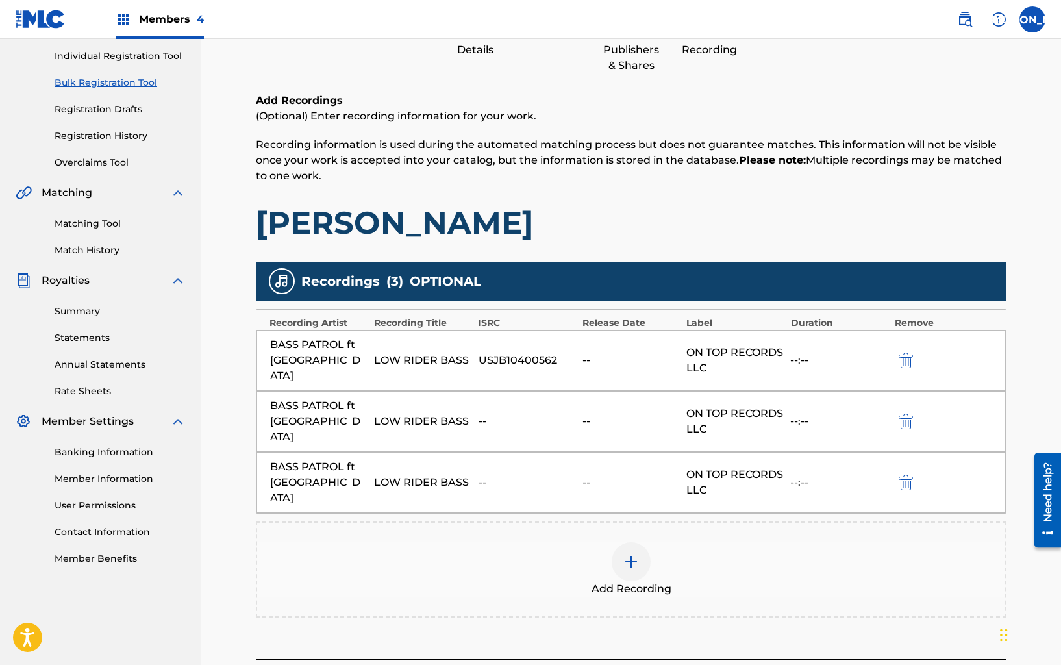
scroll to position [182, 0]
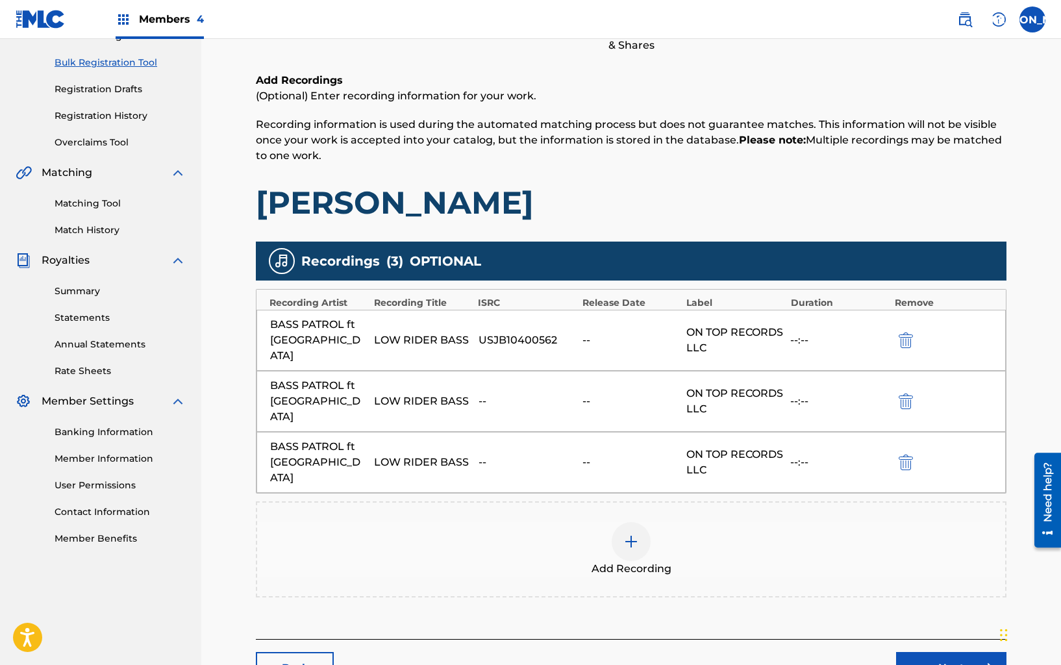
click at [902, 393] on img "submit" at bounding box center [905, 401] width 14 height 16
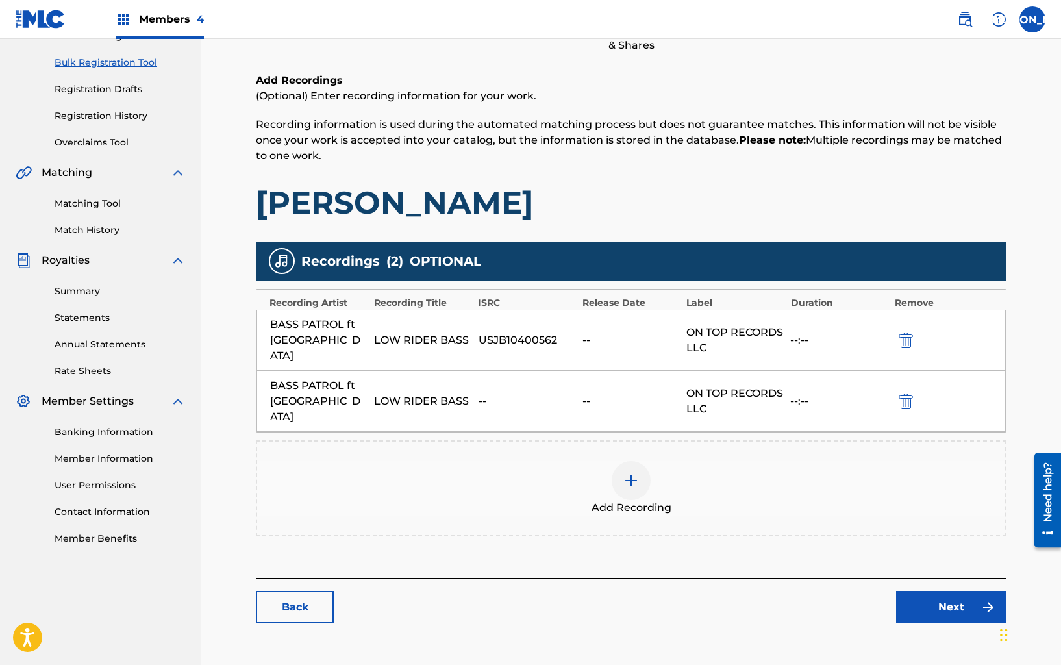
click at [900, 393] on img "submit" at bounding box center [905, 401] width 14 height 16
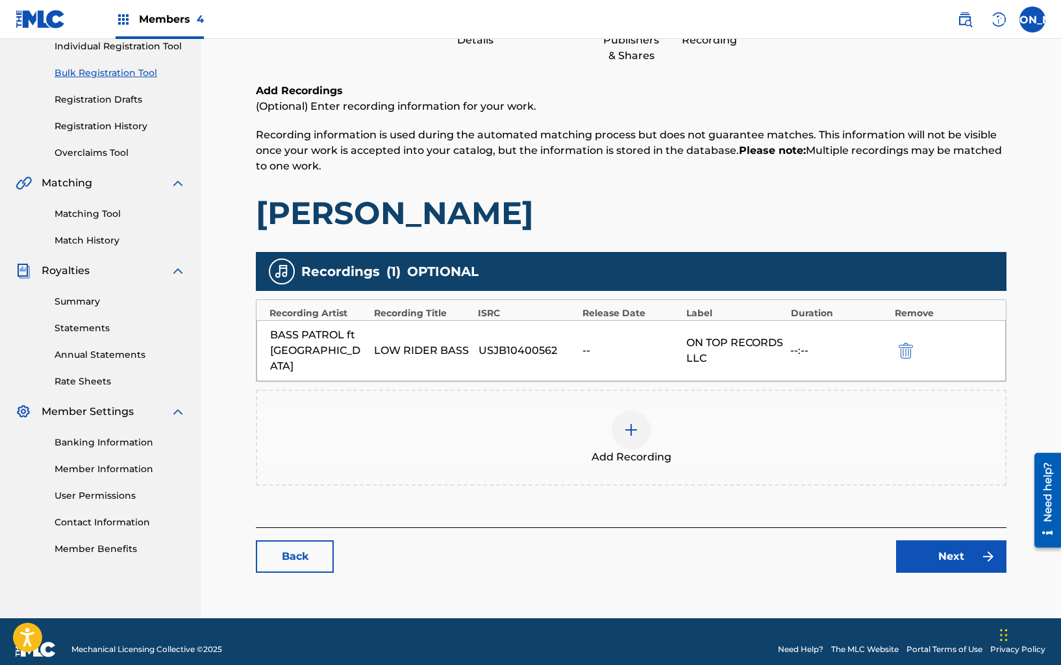
click at [934, 540] on link "Next" at bounding box center [951, 556] width 110 height 32
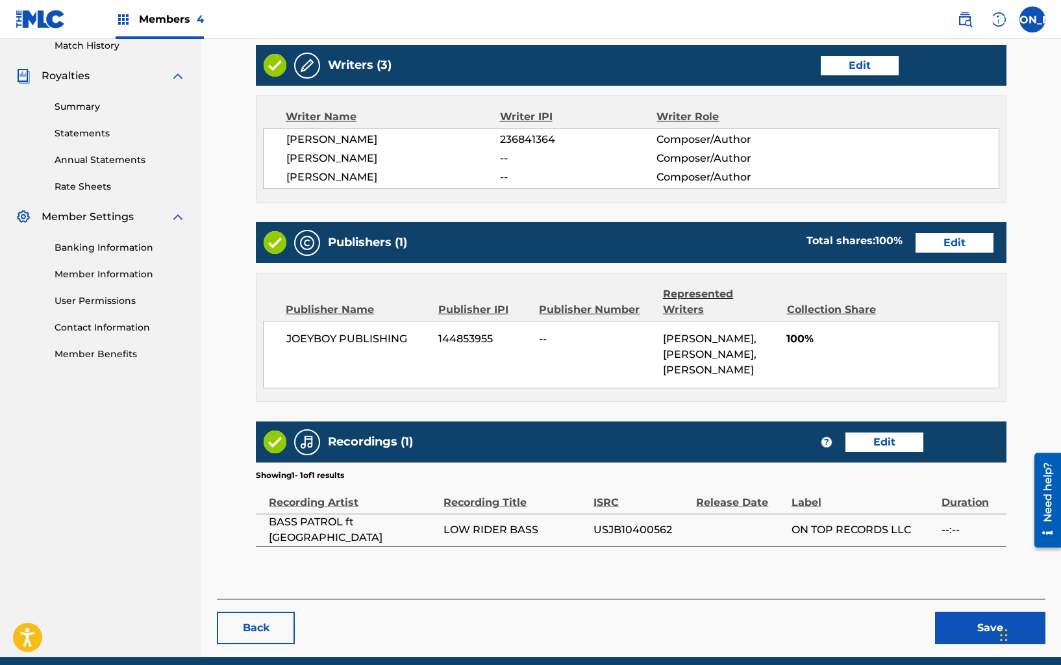
scroll to position [403, 0]
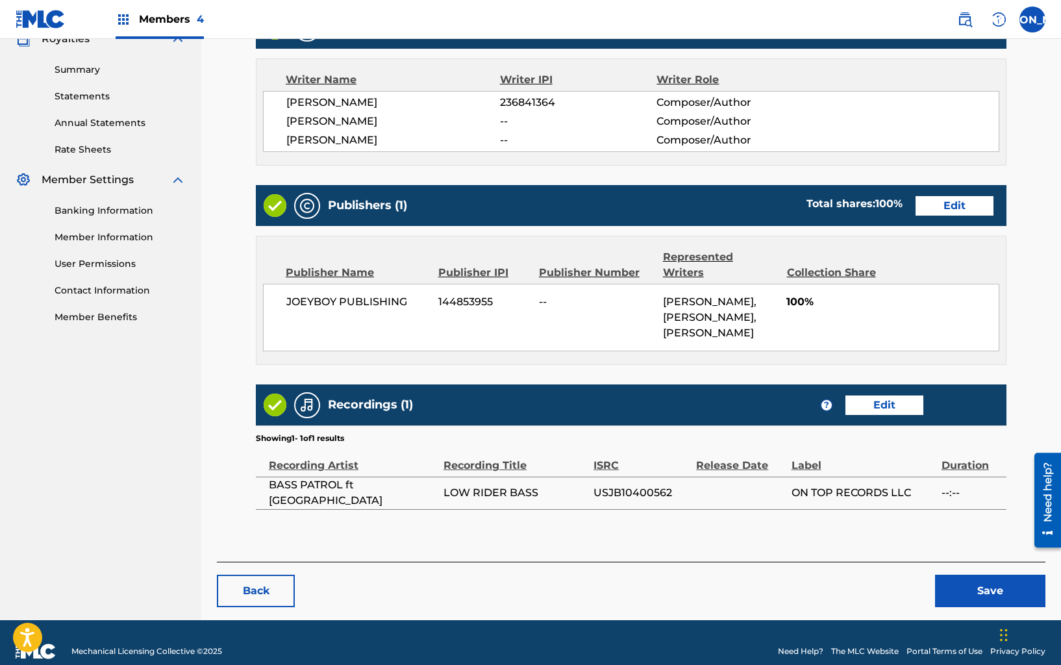
click at [965, 574] on button "Save" at bounding box center [990, 590] width 110 height 32
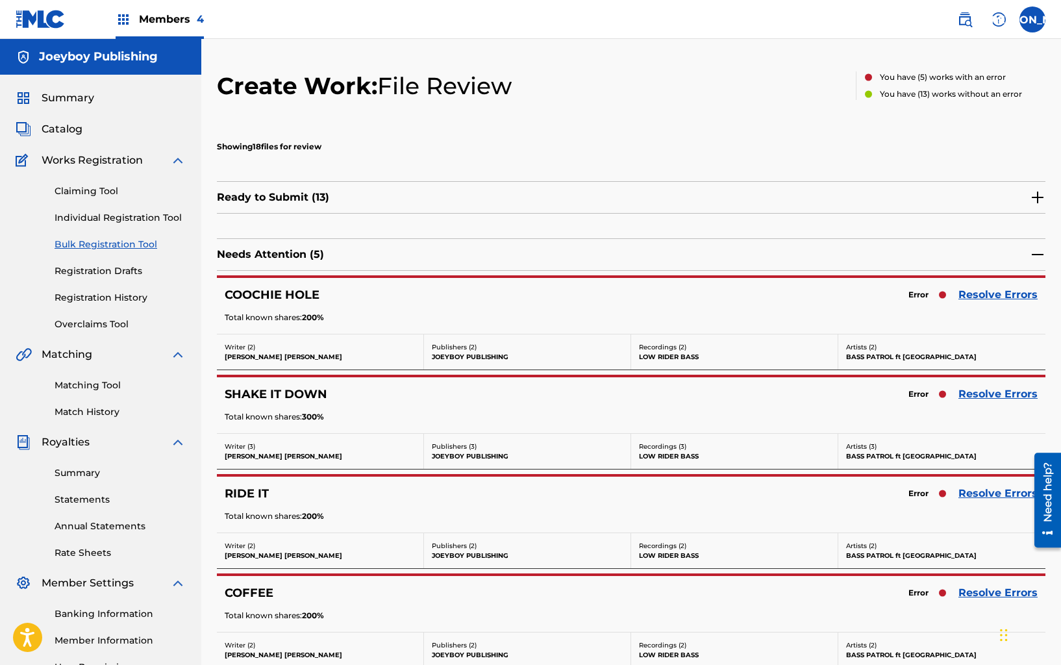
click at [978, 299] on link "Resolve Errors" at bounding box center [997, 295] width 79 height 16
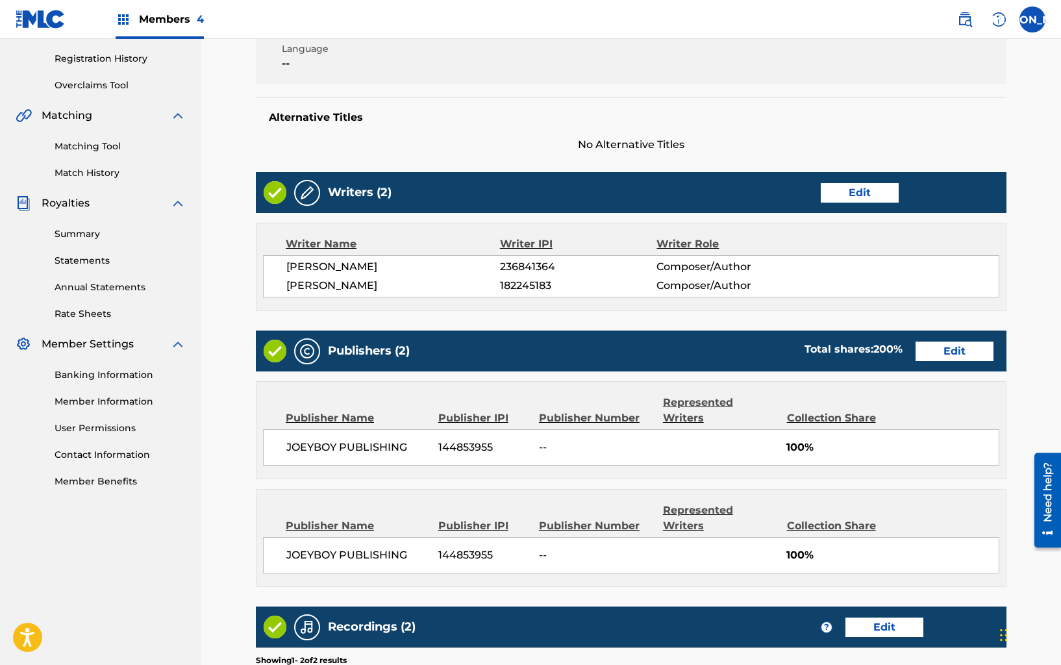
scroll to position [245, 0]
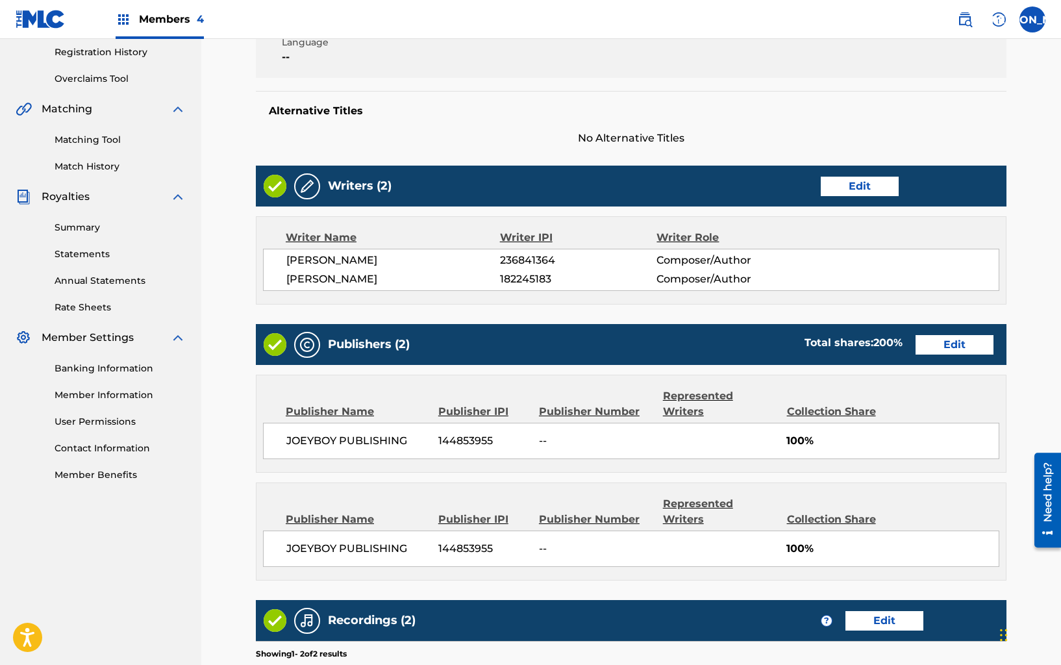
click at [948, 349] on link "Edit" at bounding box center [954, 344] width 78 height 19
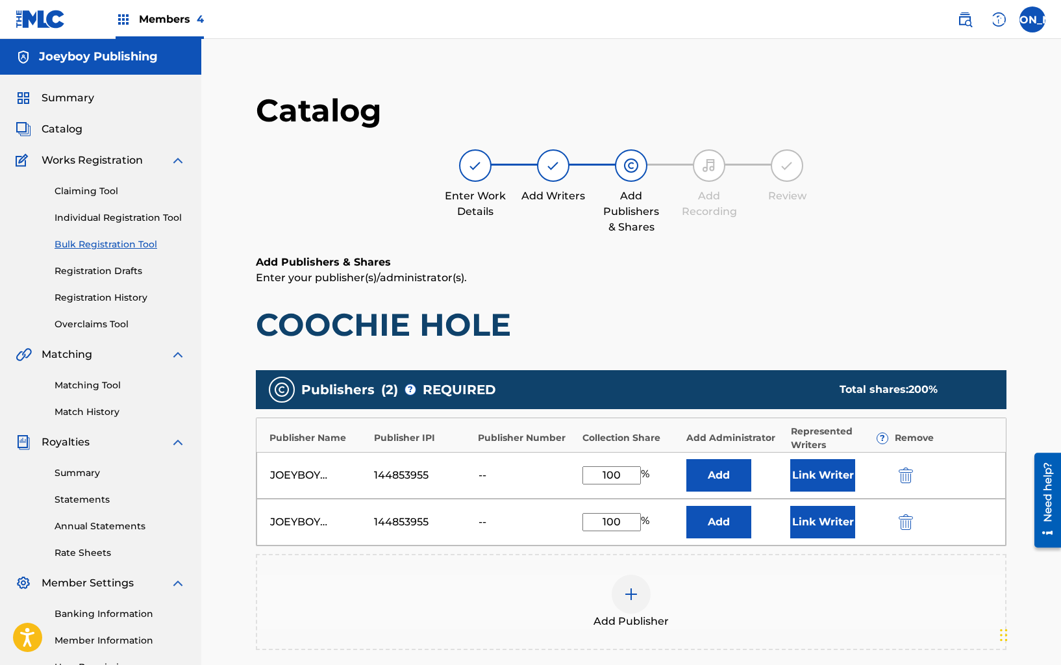
click at [898, 526] on img "submit" at bounding box center [905, 522] width 14 height 16
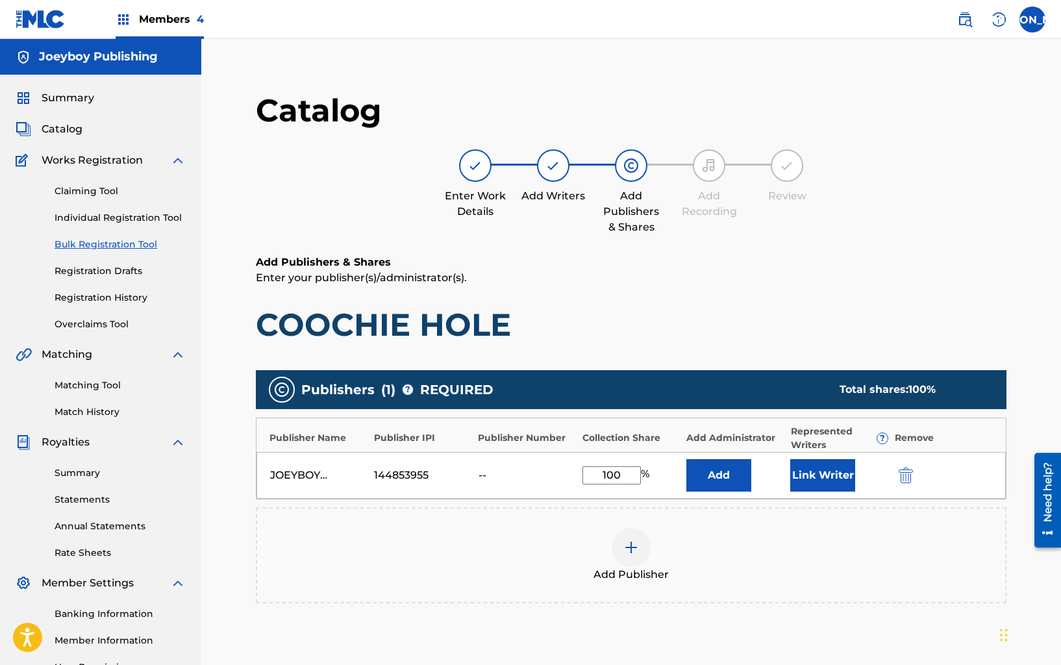
click at [843, 473] on button "Link Writer" at bounding box center [822, 475] width 65 height 32
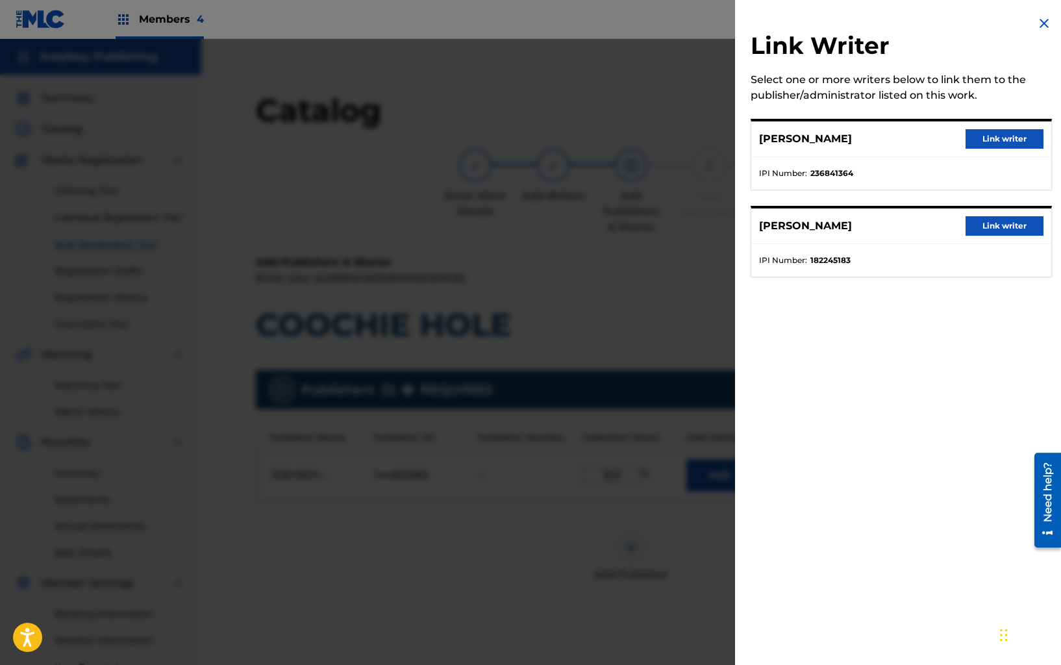
click at [977, 146] on button "Link writer" at bounding box center [1004, 138] width 78 height 19
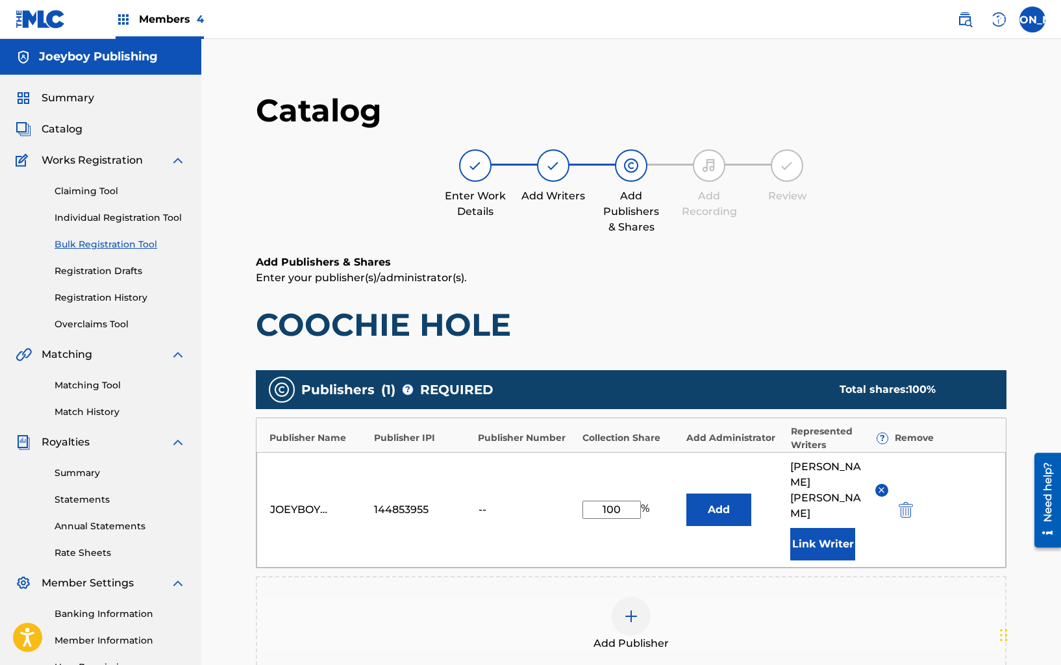
click at [845, 528] on button "Link Writer" at bounding box center [822, 544] width 65 height 32
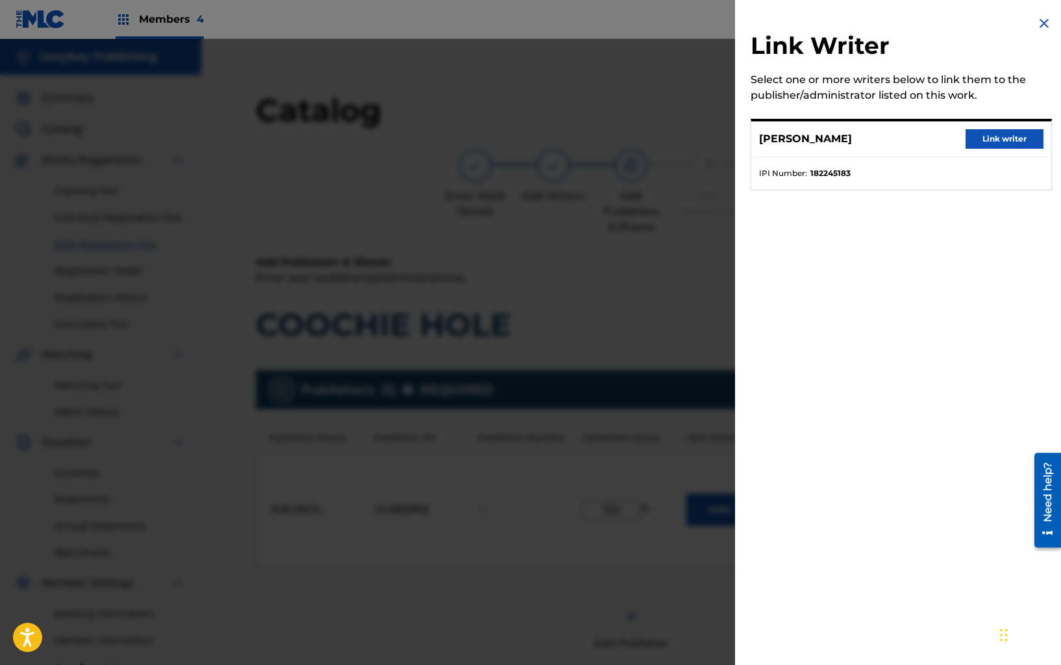
click at [992, 144] on button "Link writer" at bounding box center [1004, 138] width 78 height 19
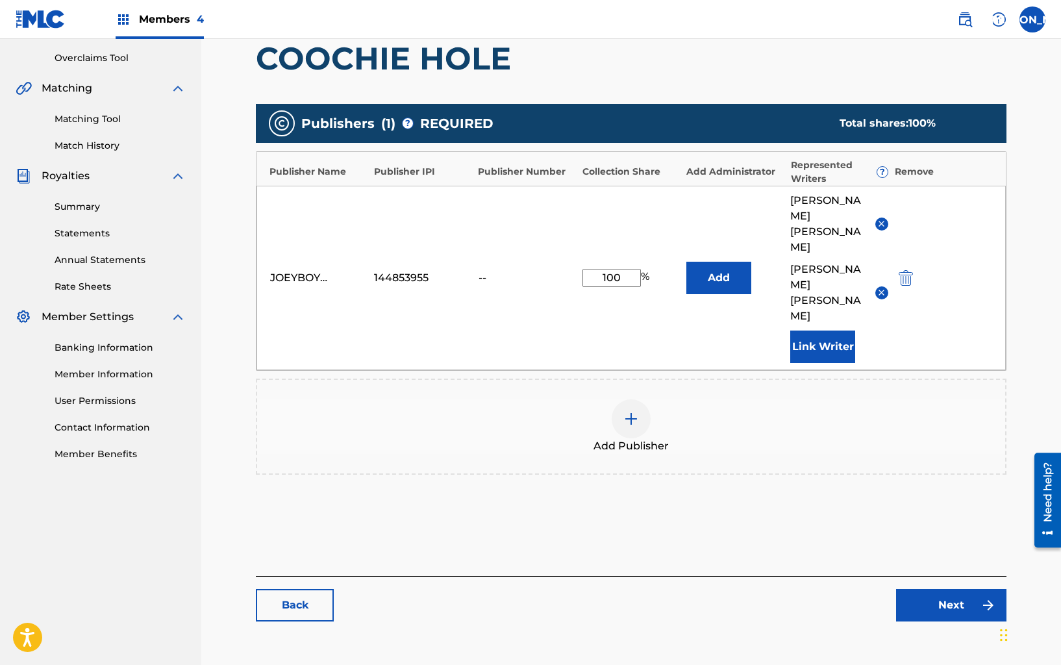
scroll to position [268, 0]
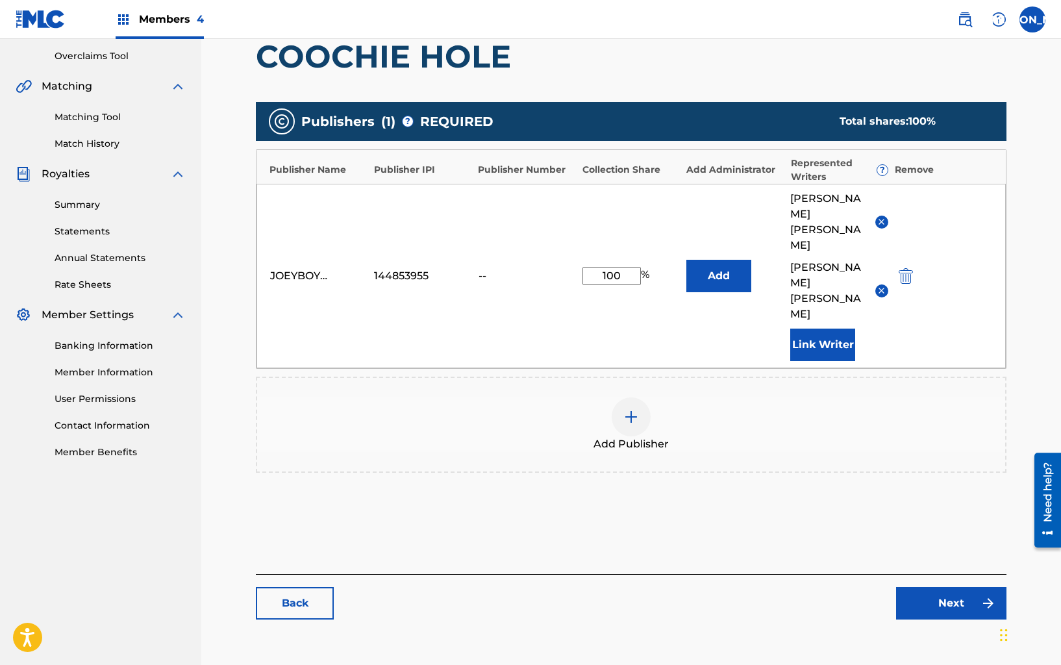
drag, startPoint x: 922, startPoint y: 560, endPoint x: 922, endPoint y: 554, distance: 6.5
click at [922, 558] on div "Catalog Enter Work Details Add Writers Add Publishers & Shares Add Recording Re…" at bounding box center [631, 227] width 750 height 809
click at [921, 587] on link "Next" at bounding box center [951, 603] width 110 height 32
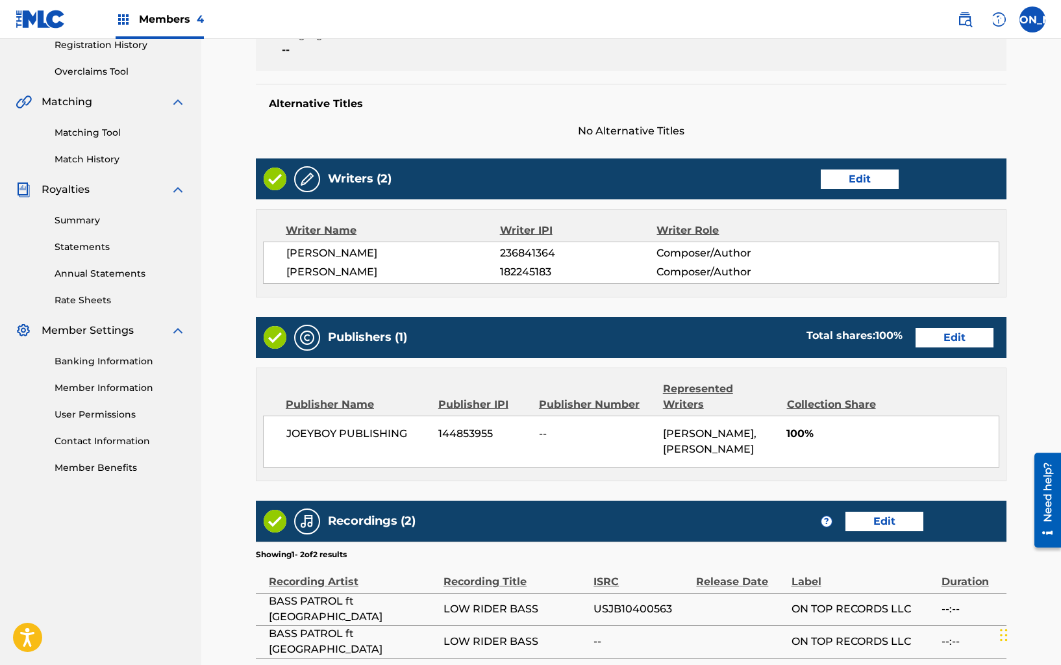
scroll to position [337, 0]
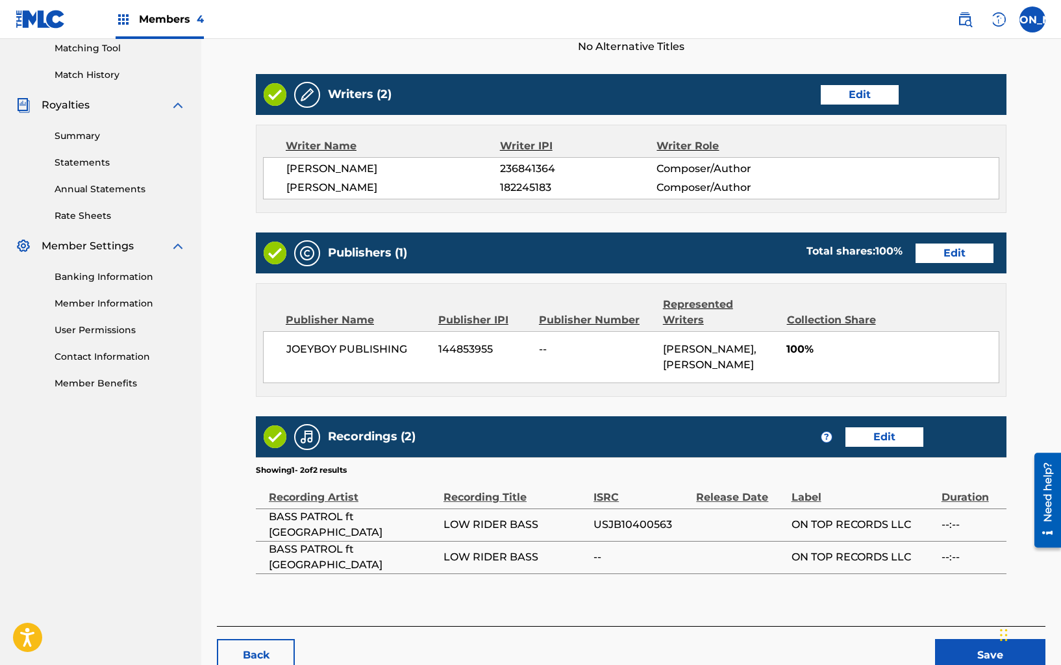
click at [895, 427] on link "Edit" at bounding box center [884, 436] width 78 height 19
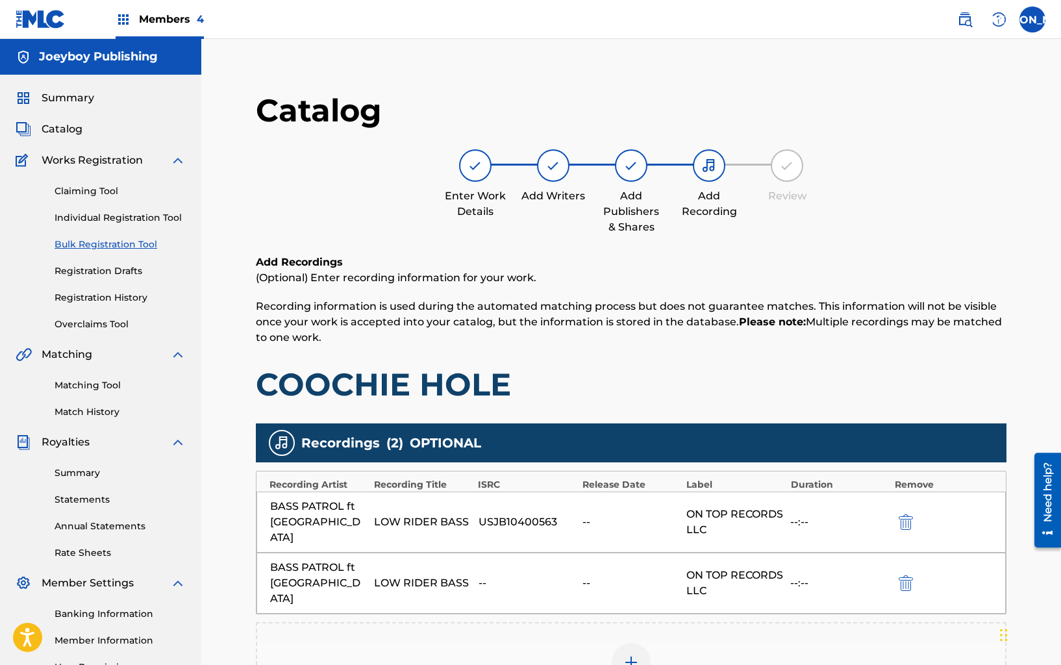
click at [907, 575] on img "submit" at bounding box center [905, 583] width 14 height 16
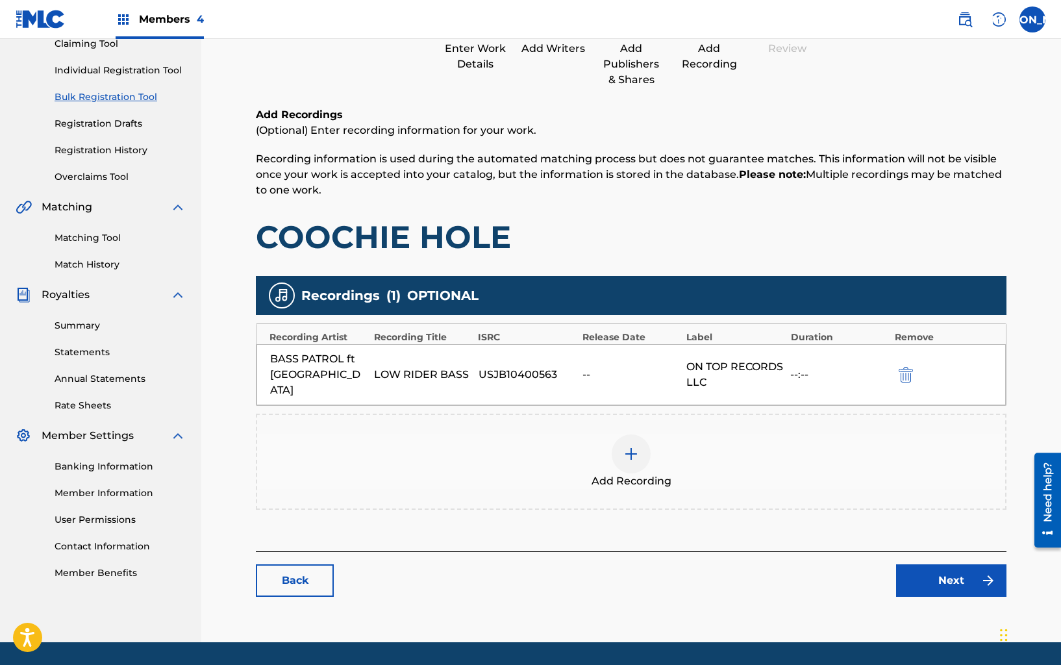
scroll to position [171, 0]
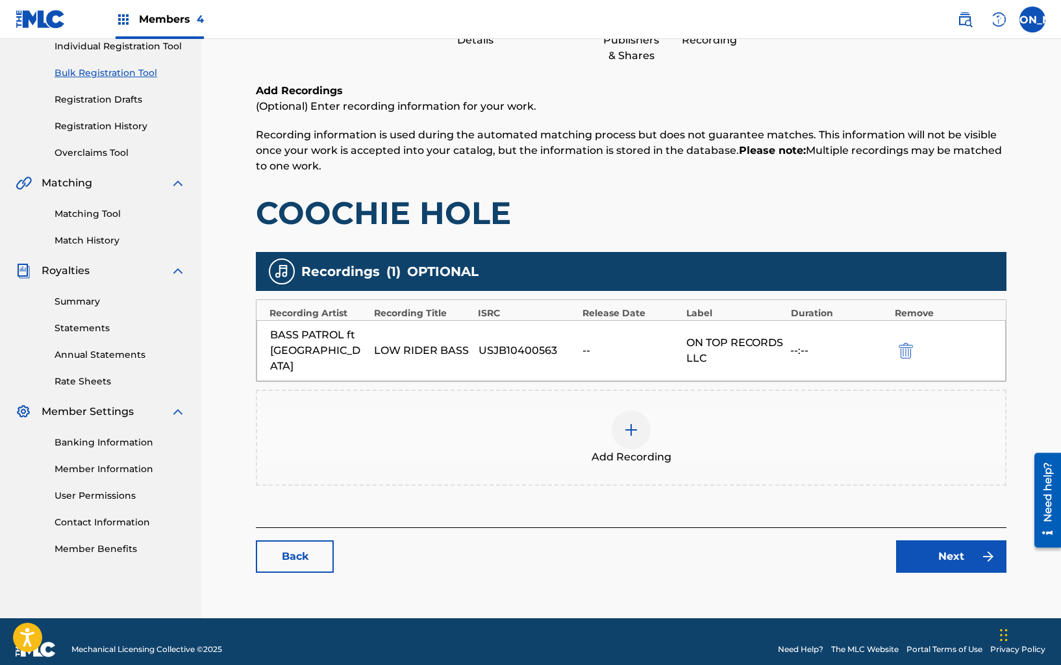
click at [914, 545] on link "Next" at bounding box center [951, 556] width 110 height 32
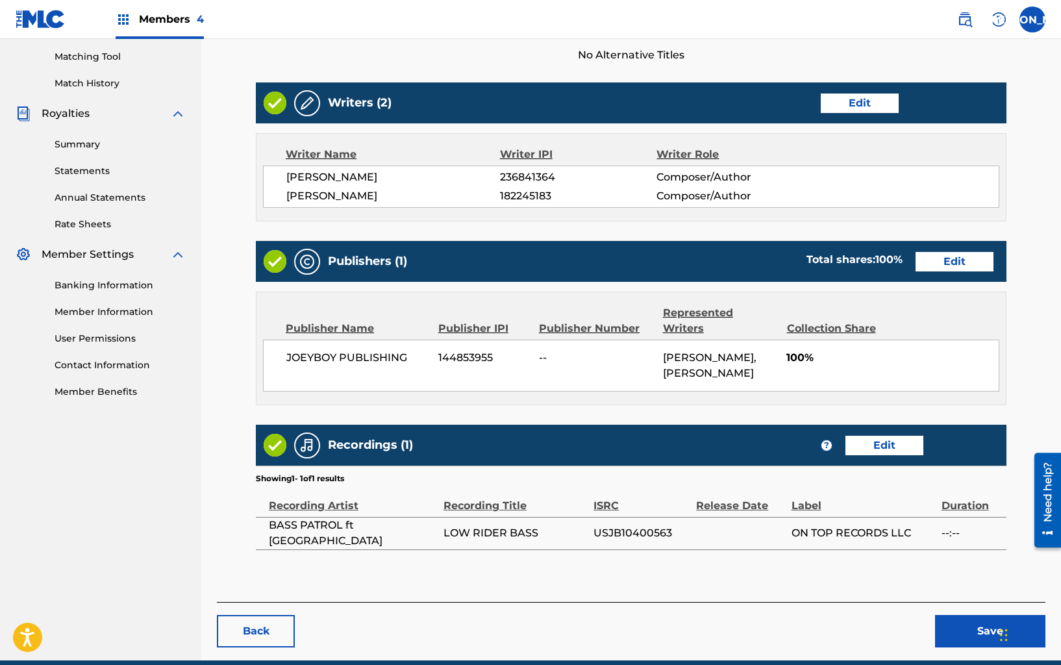
scroll to position [369, 0]
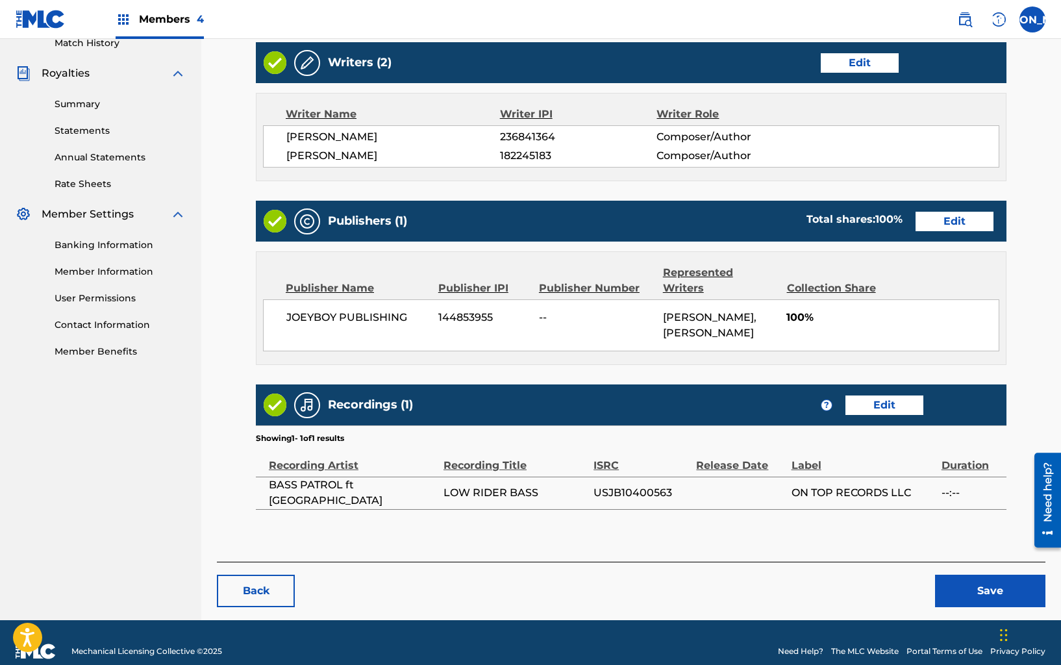
click at [959, 576] on button "Save" at bounding box center [990, 590] width 110 height 32
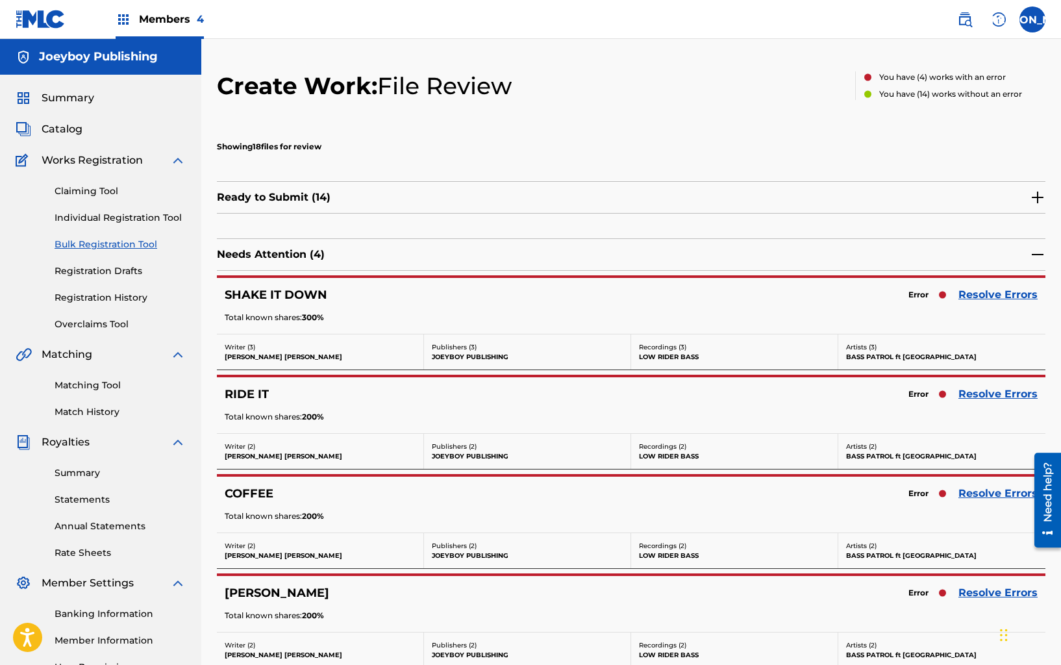
click at [1006, 297] on link "Resolve Errors" at bounding box center [997, 295] width 79 height 16
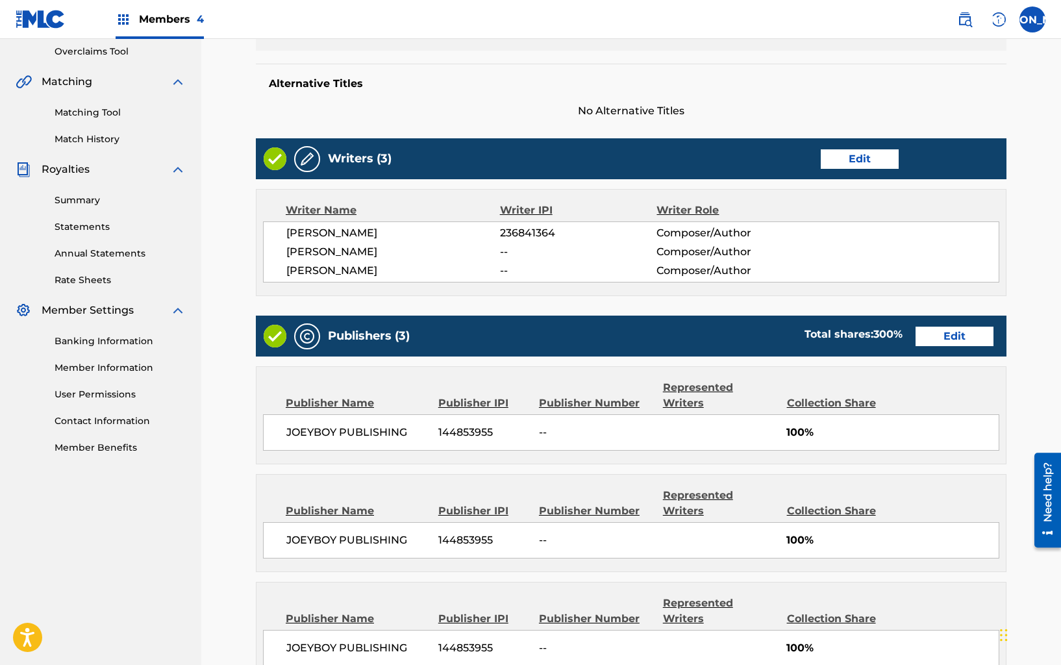
scroll to position [346, 0]
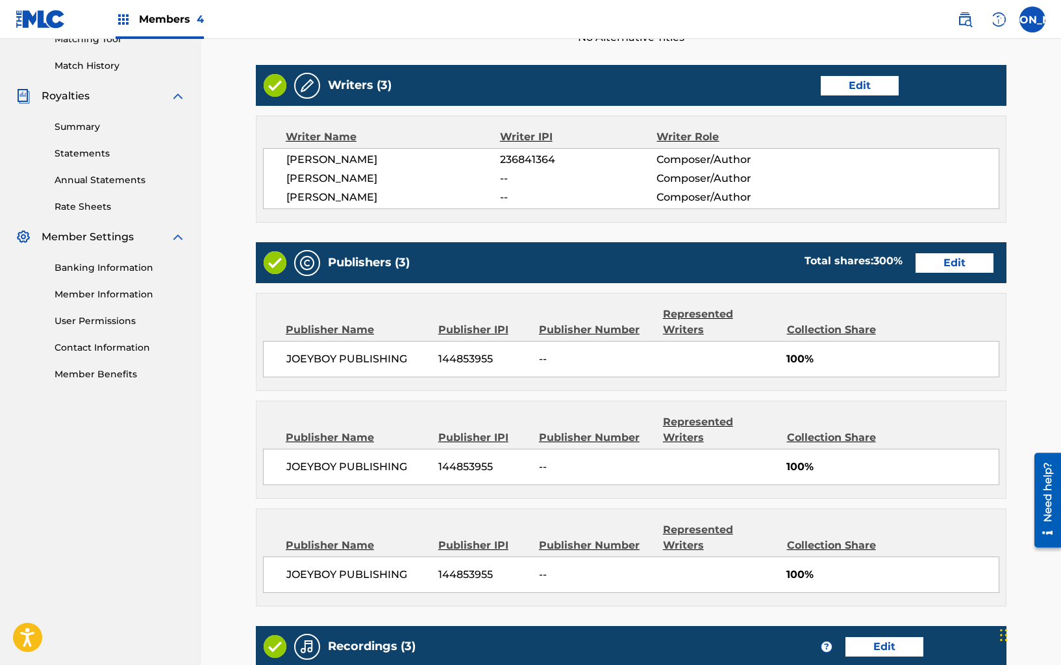
click at [952, 256] on link "Edit" at bounding box center [954, 262] width 78 height 19
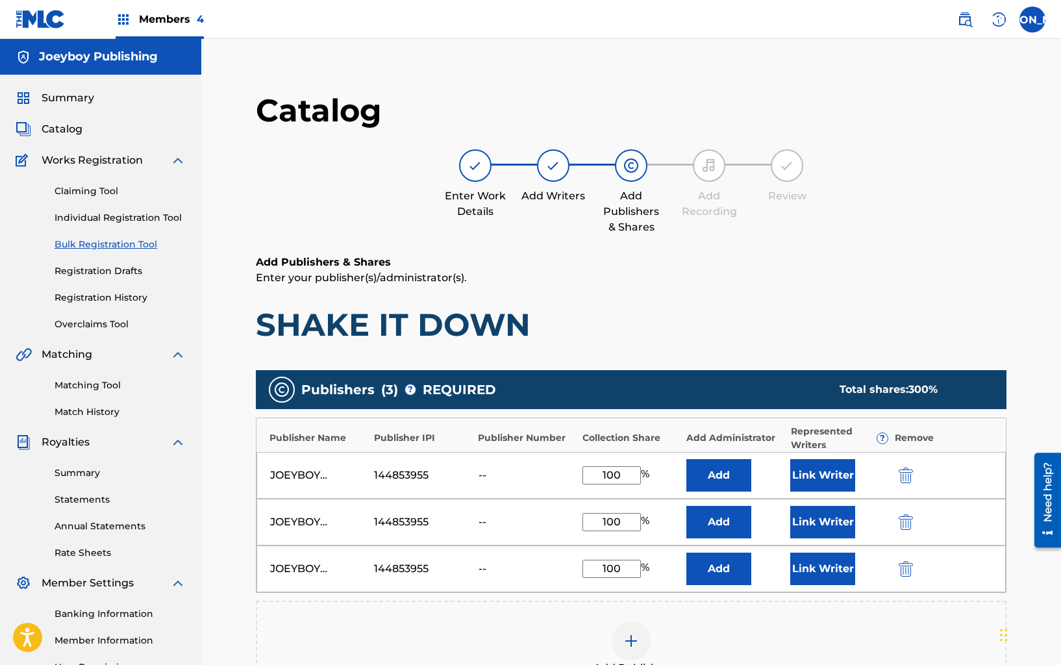
scroll to position [11, 0]
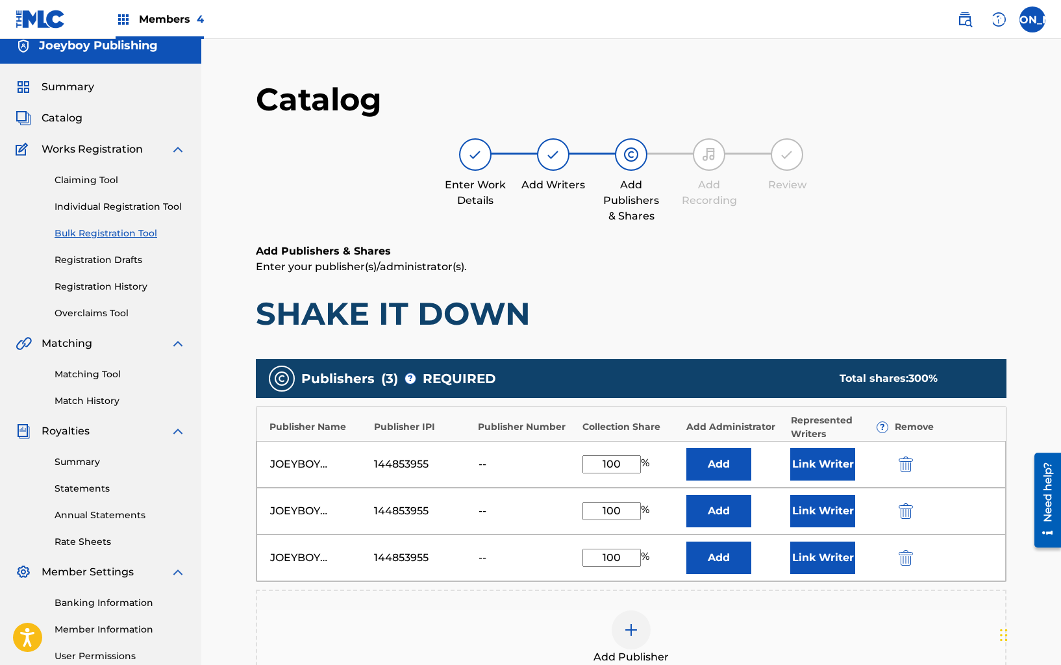
click at [908, 513] on img "submit" at bounding box center [905, 511] width 14 height 16
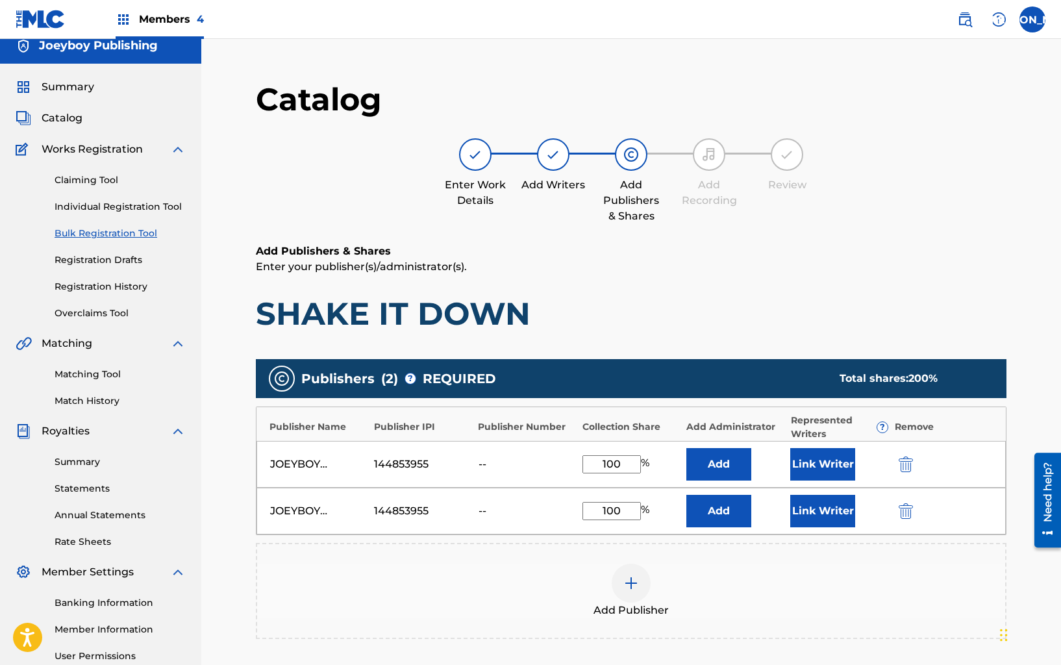
click at [903, 512] on img "submit" at bounding box center [905, 511] width 14 height 16
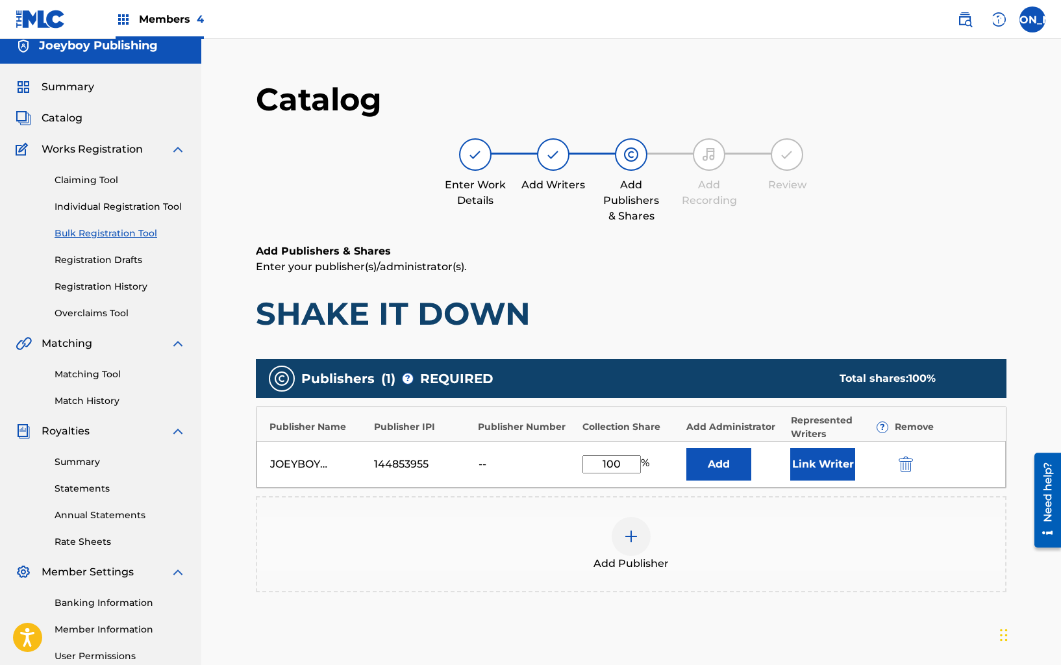
click at [824, 467] on button "Link Writer" at bounding box center [822, 464] width 65 height 32
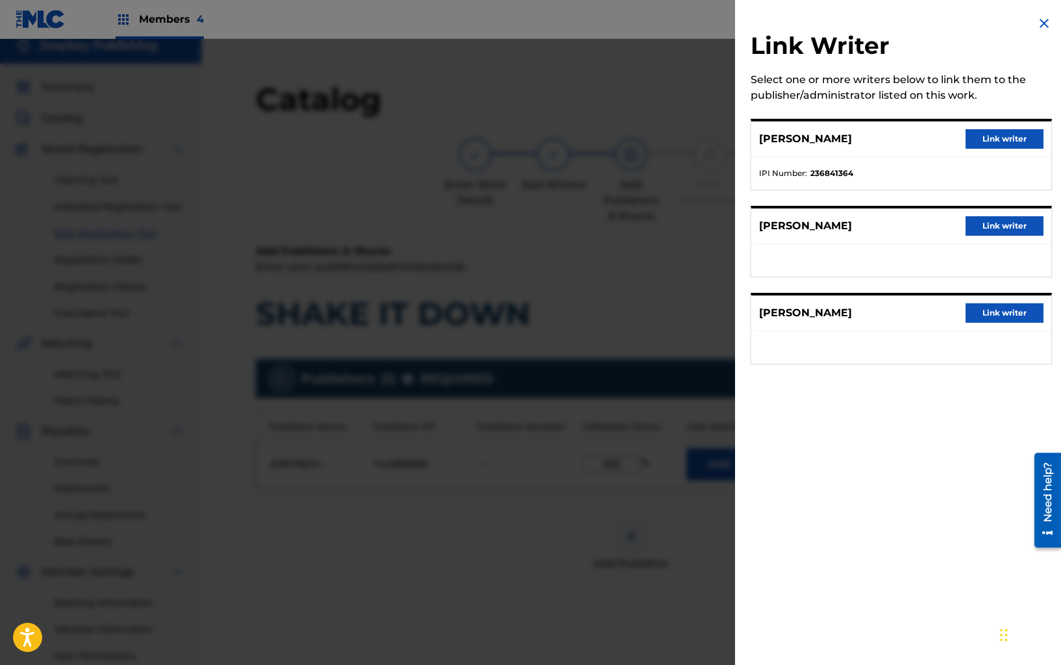
click at [988, 139] on button "Link writer" at bounding box center [1004, 138] width 78 height 19
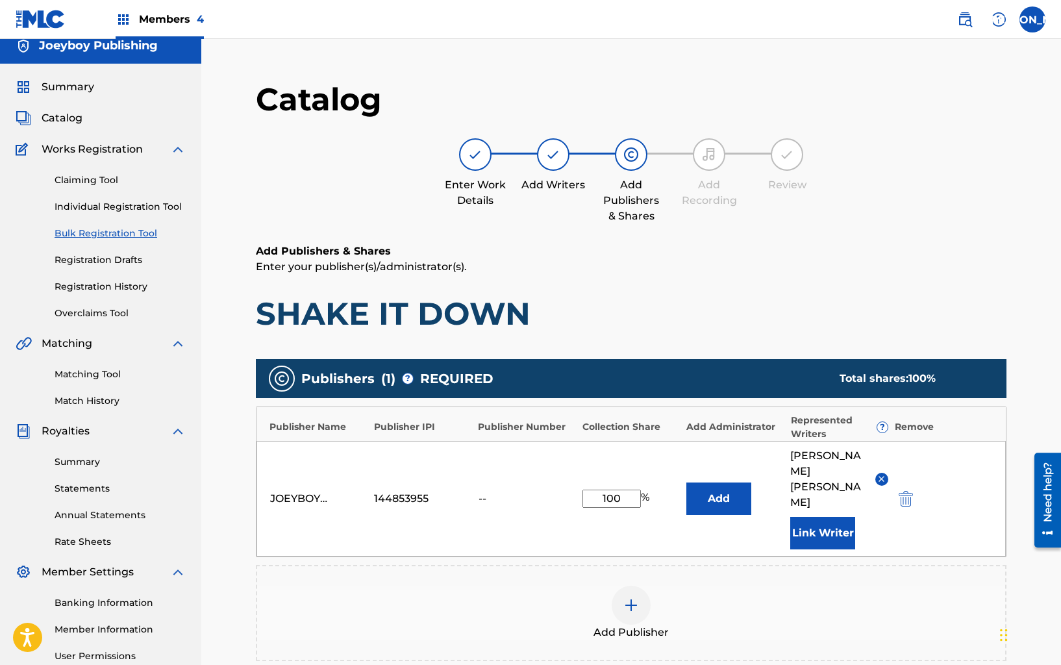
click at [831, 517] on button "Link Writer" at bounding box center [822, 533] width 65 height 32
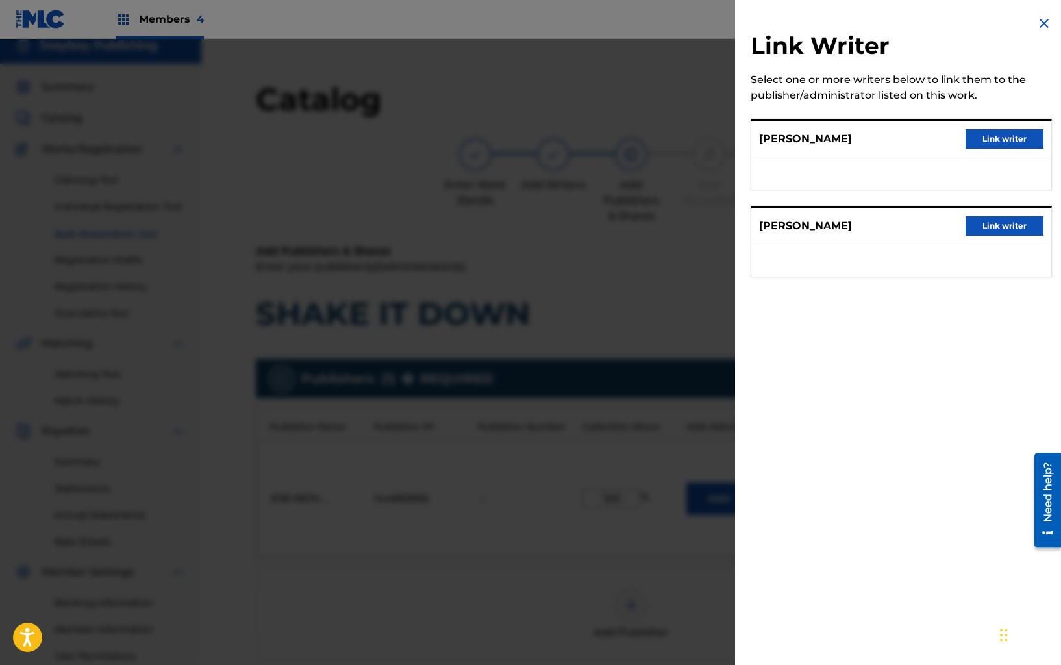
drag, startPoint x: 1003, startPoint y: 227, endPoint x: 997, endPoint y: 241, distance: 14.8
click at [1003, 227] on button "Link writer" at bounding box center [1004, 225] width 78 height 19
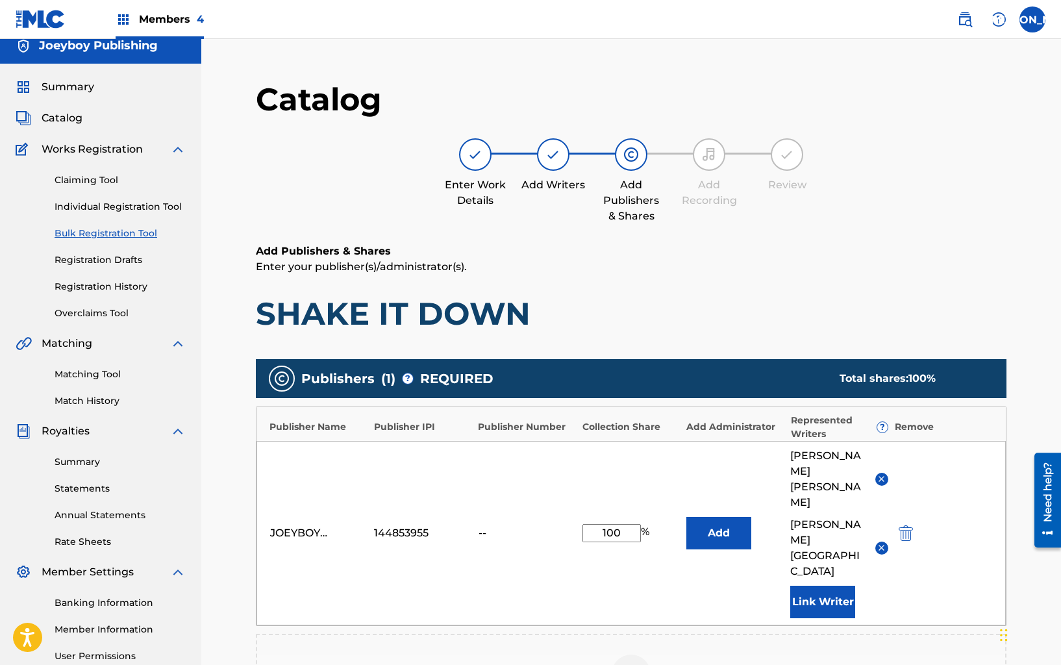
click at [819, 558] on div "JOEYBOY PUBLISHING 144853955 -- 100 % Add [PERSON_NAME] [PERSON_NAME] Link Writ…" at bounding box center [630, 533] width 749 height 184
click at [822, 586] on button "Link Writer" at bounding box center [822, 602] width 65 height 32
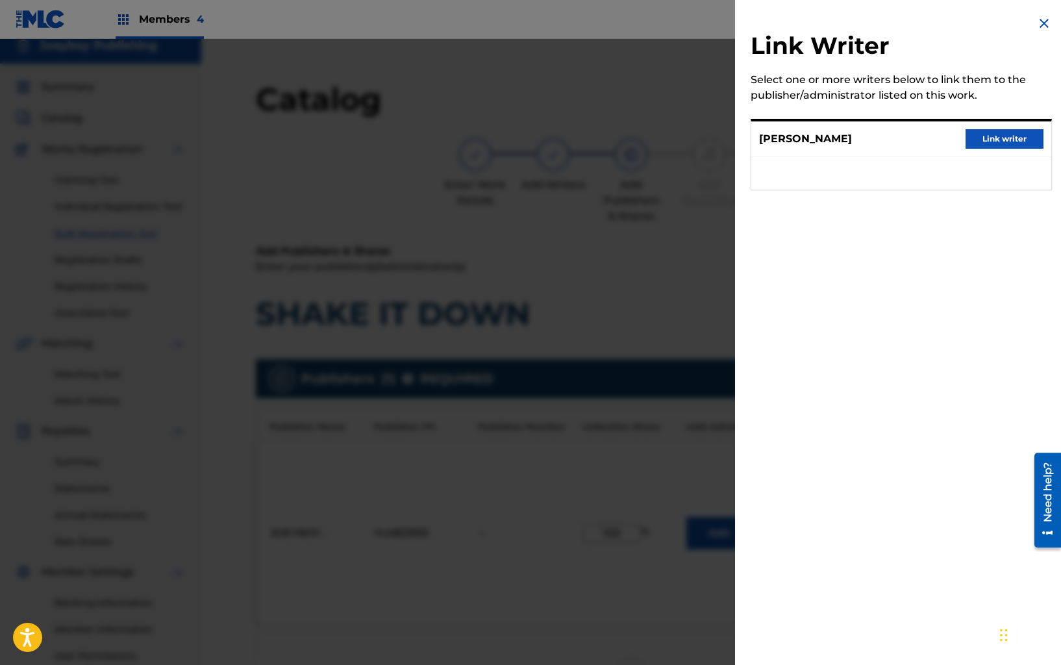
click at [1002, 147] on button "Link writer" at bounding box center [1004, 138] width 78 height 19
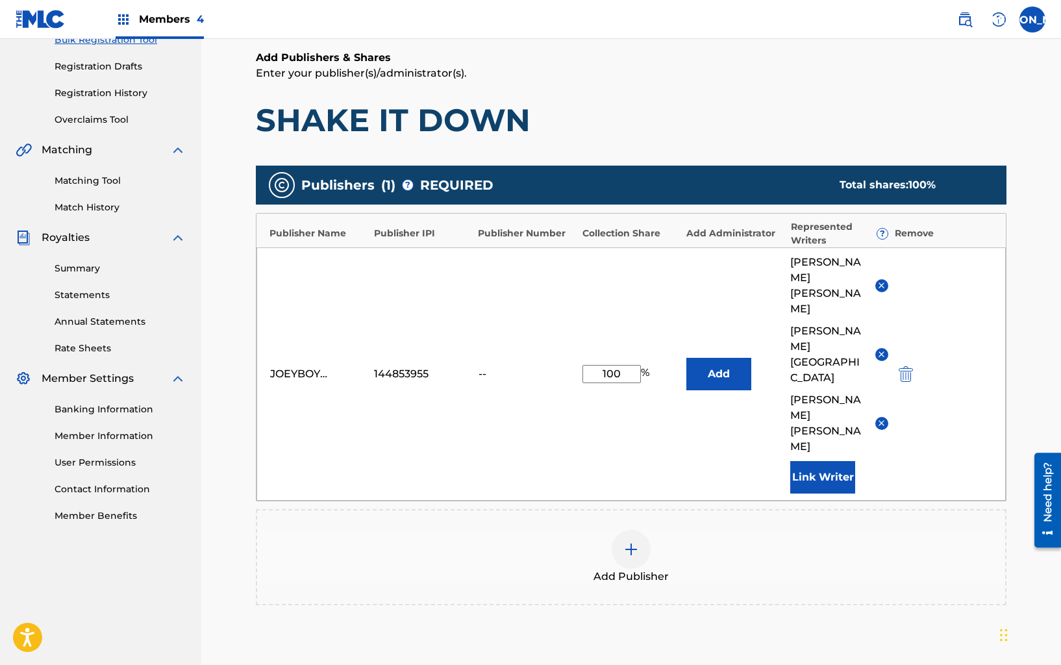
scroll to position [234, 0]
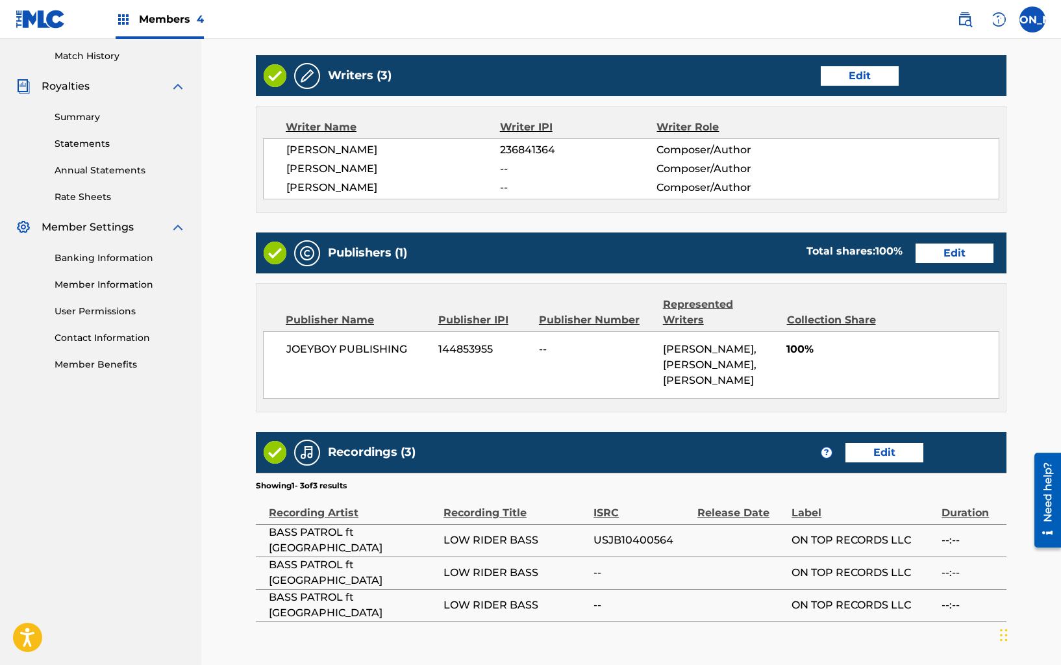
scroll to position [465, 0]
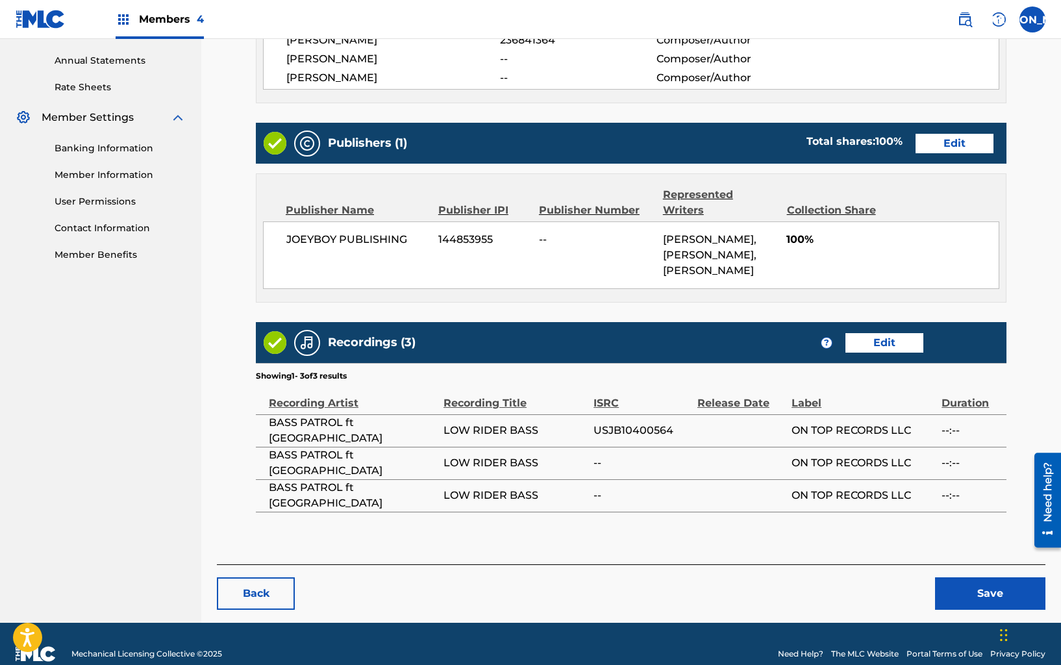
click at [906, 333] on link "Edit" at bounding box center [884, 342] width 78 height 19
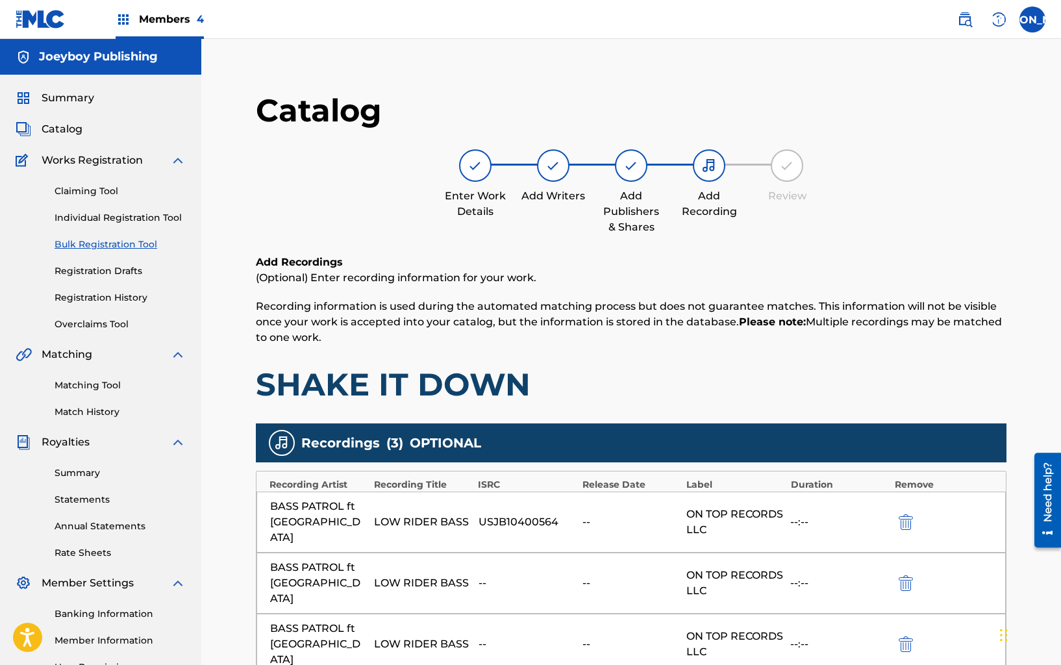
click at [904, 575] on img "submit" at bounding box center [905, 583] width 14 height 16
click at [906, 575] on img "submit" at bounding box center [905, 583] width 14 height 16
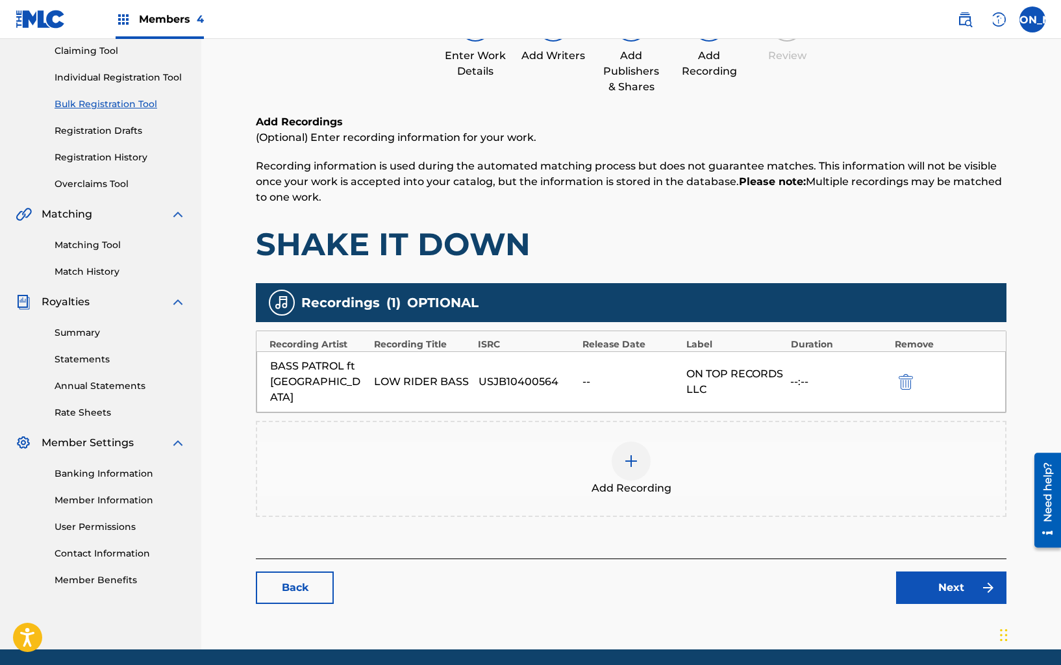
scroll to position [171, 0]
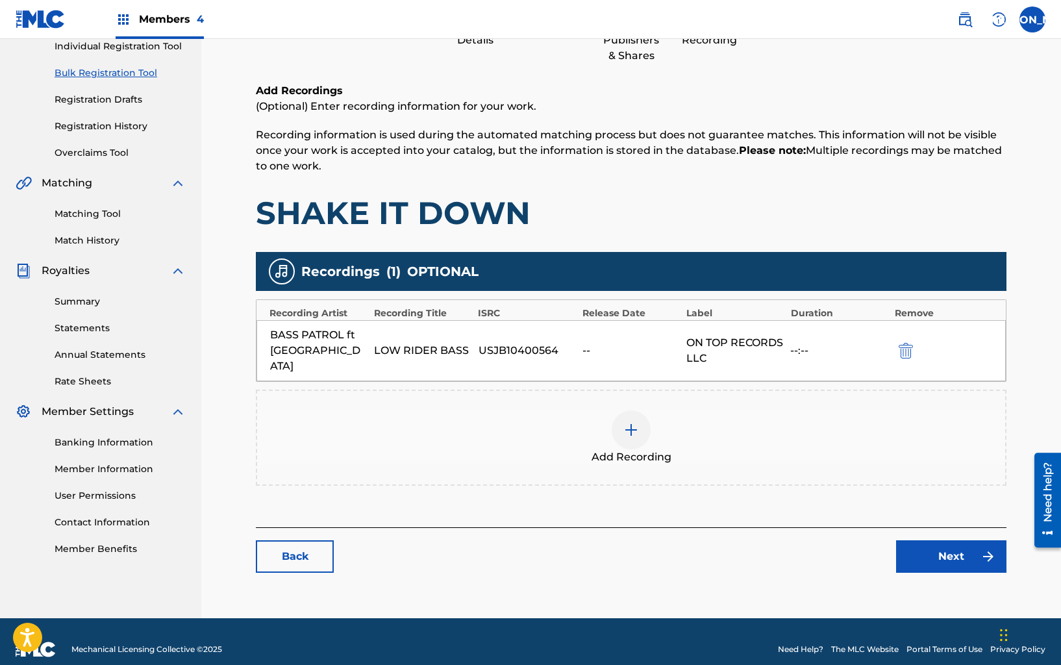
click at [922, 549] on link "Next" at bounding box center [951, 556] width 110 height 32
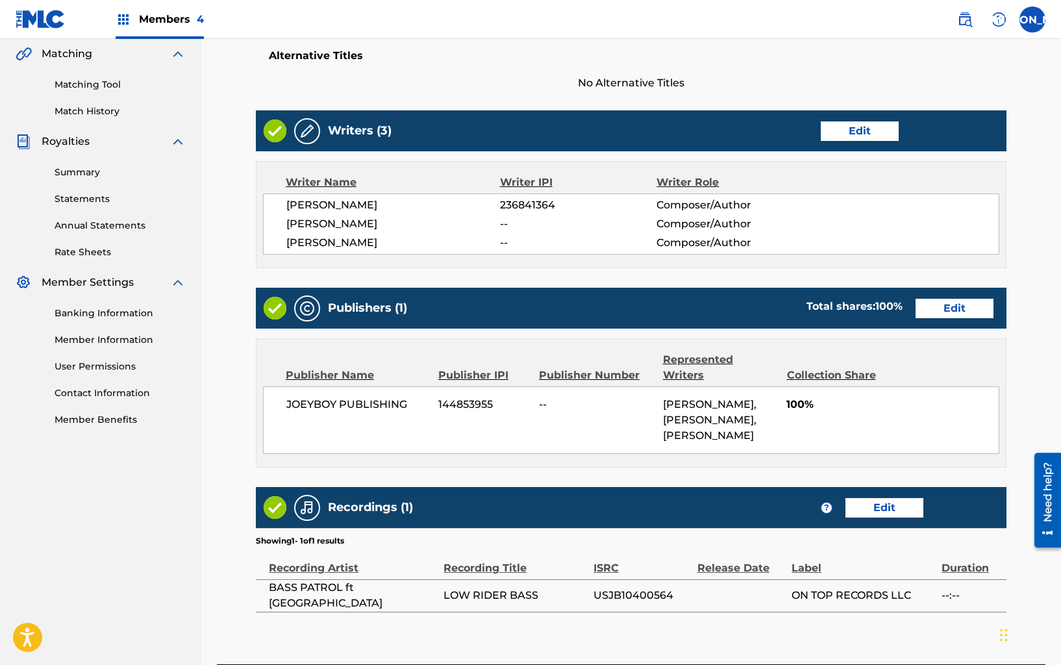
scroll to position [358, 0]
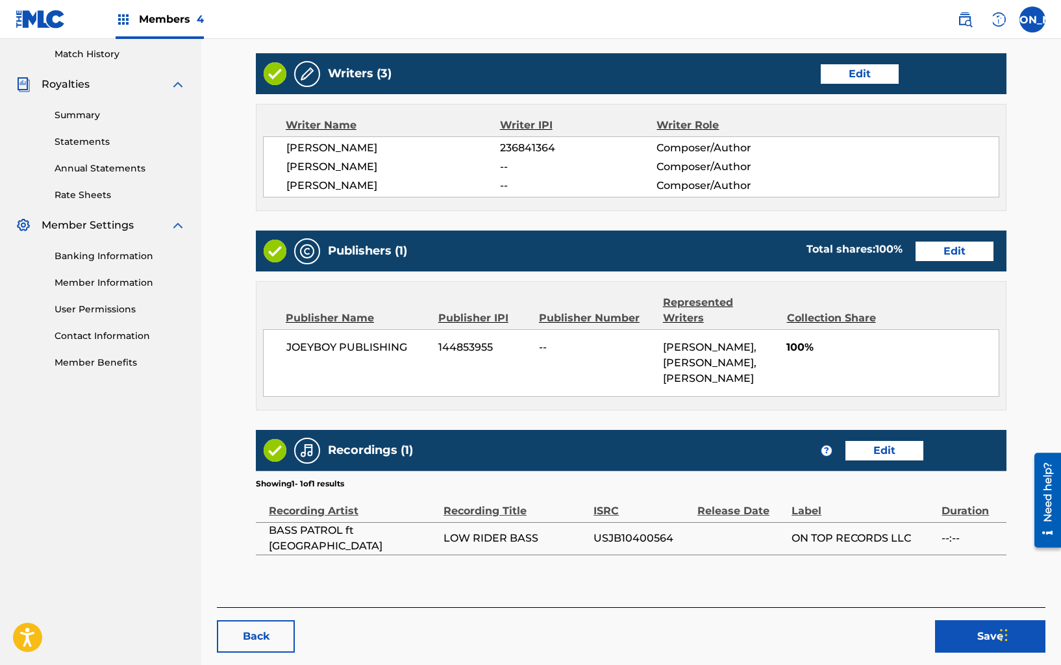
click at [967, 620] on button "Save" at bounding box center [990, 636] width 110 height 32
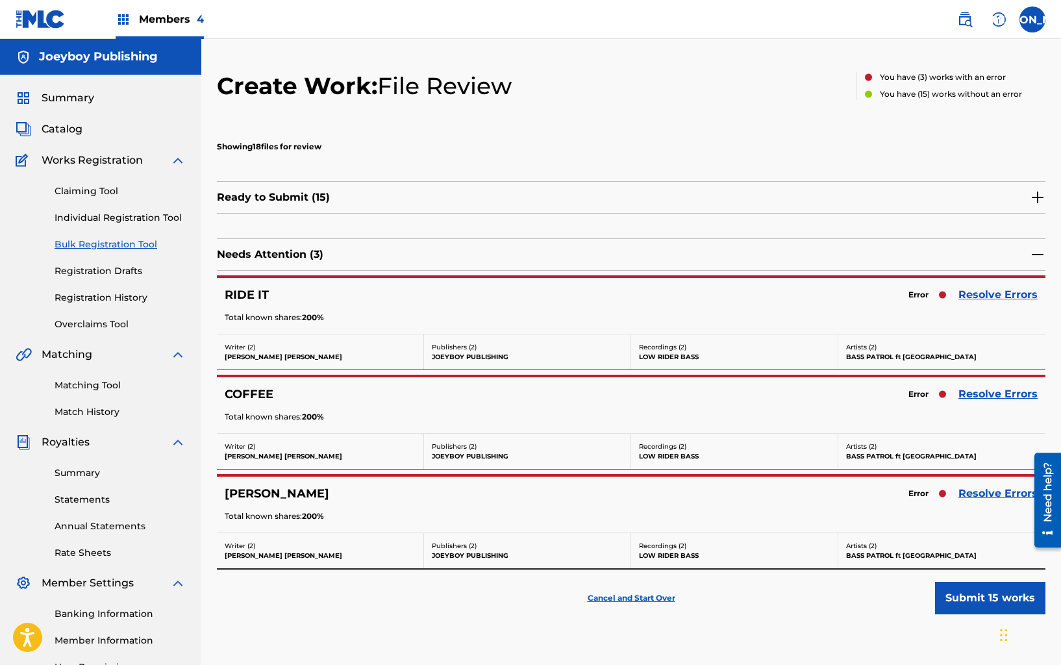
click at [987, 289] on link "Resolve Errors" at bounding box center [997, 295] width 79 height 16
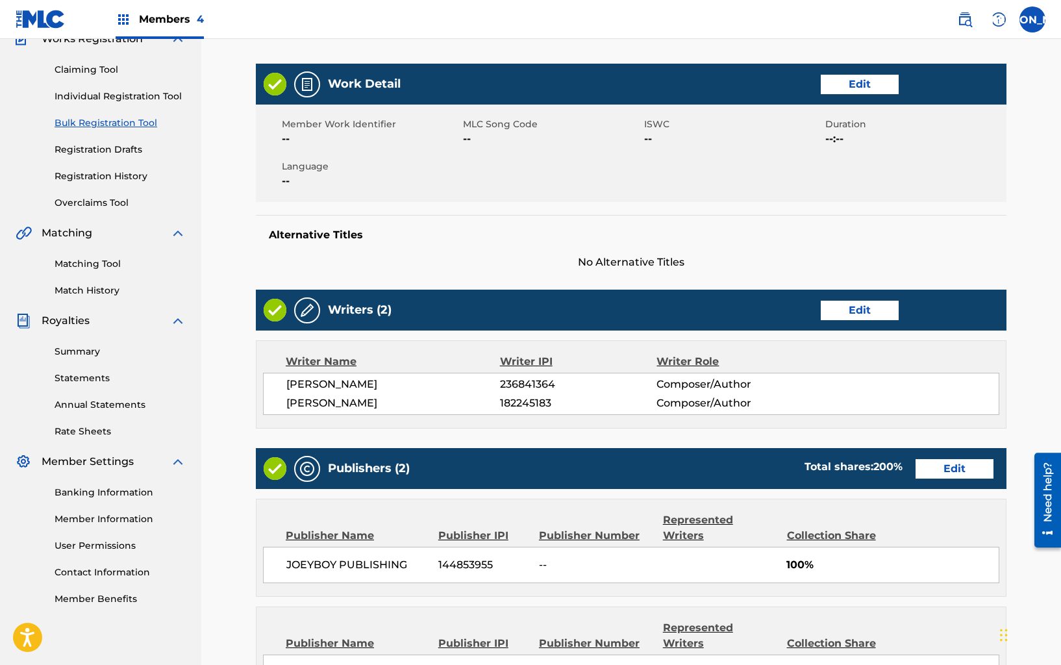
scroll to position [244, 0]
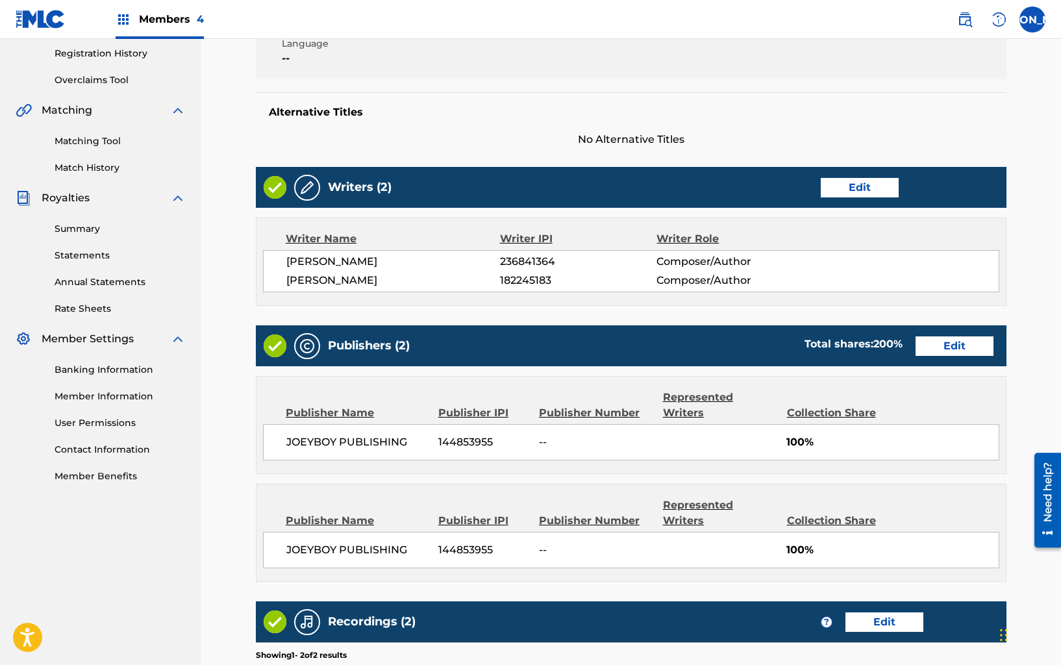
click at [961, 345] on link "Edit" at bounding box center [954, 345] width 78 height 19
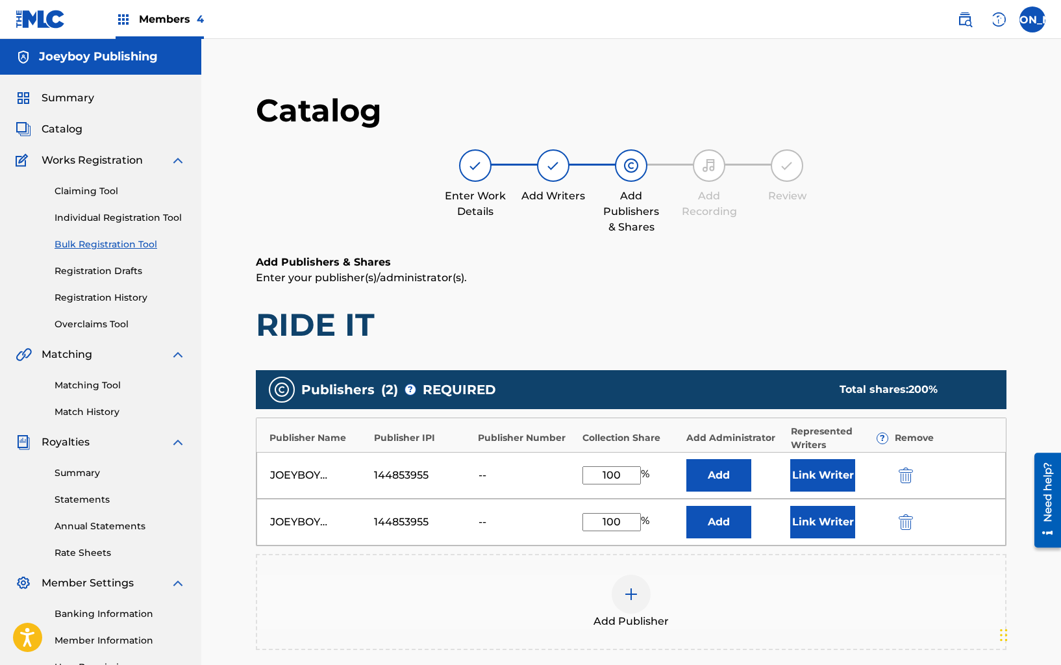
click at [904, 521] on img "submit" at bounding box center [905, 522] width 14 height 16
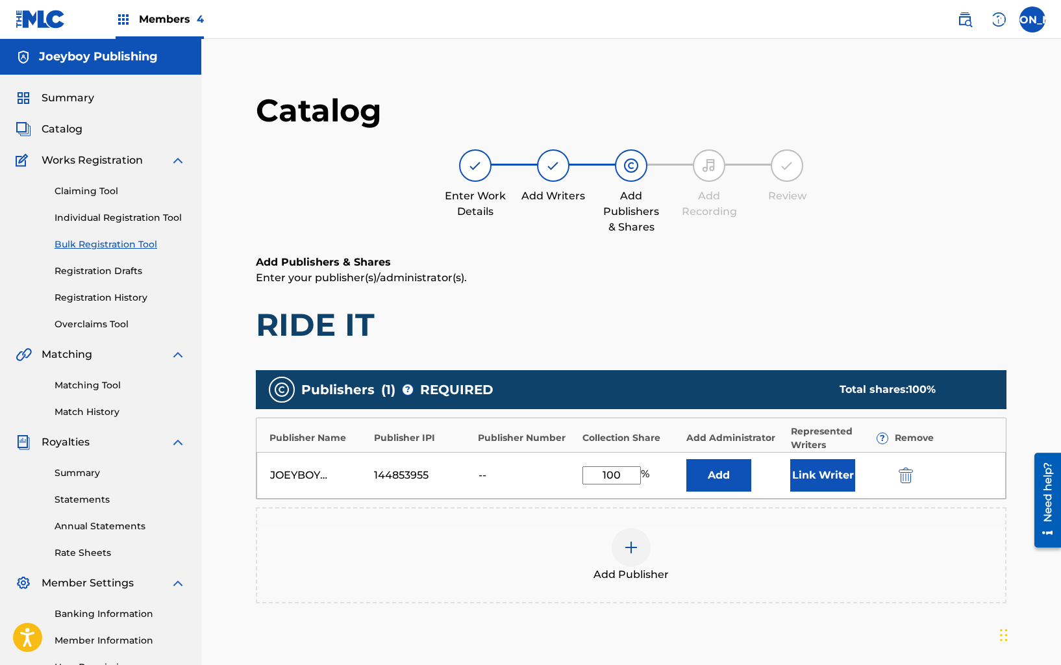
click at [815, 471] on button "Link Writer" at bounding box center [822, 475] width 65 height 32
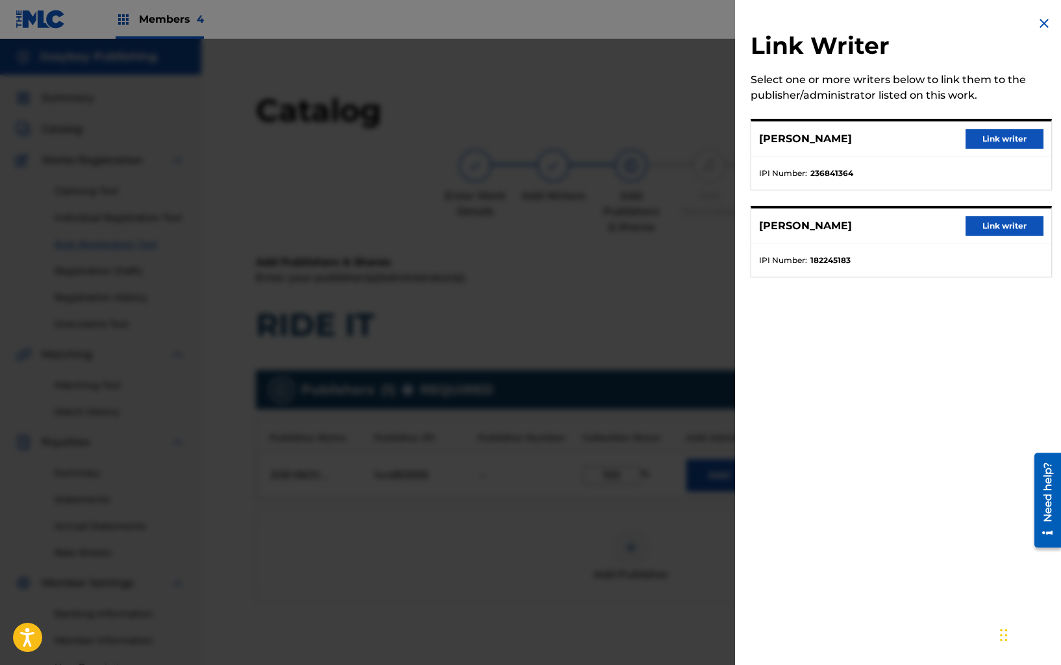
click at [970, 221] on button "Link writer" at bounding box center [1004, 225] width 78 height 19
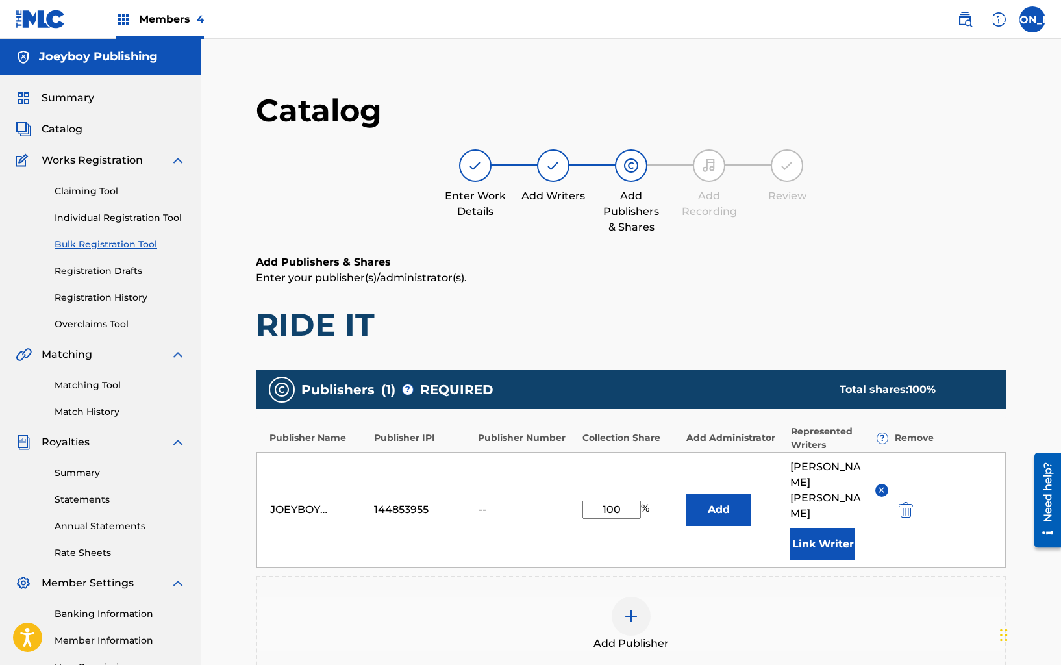
click at [845, 528] on button "Link Writer" at bounding box center [822, 544] width 65 height 32
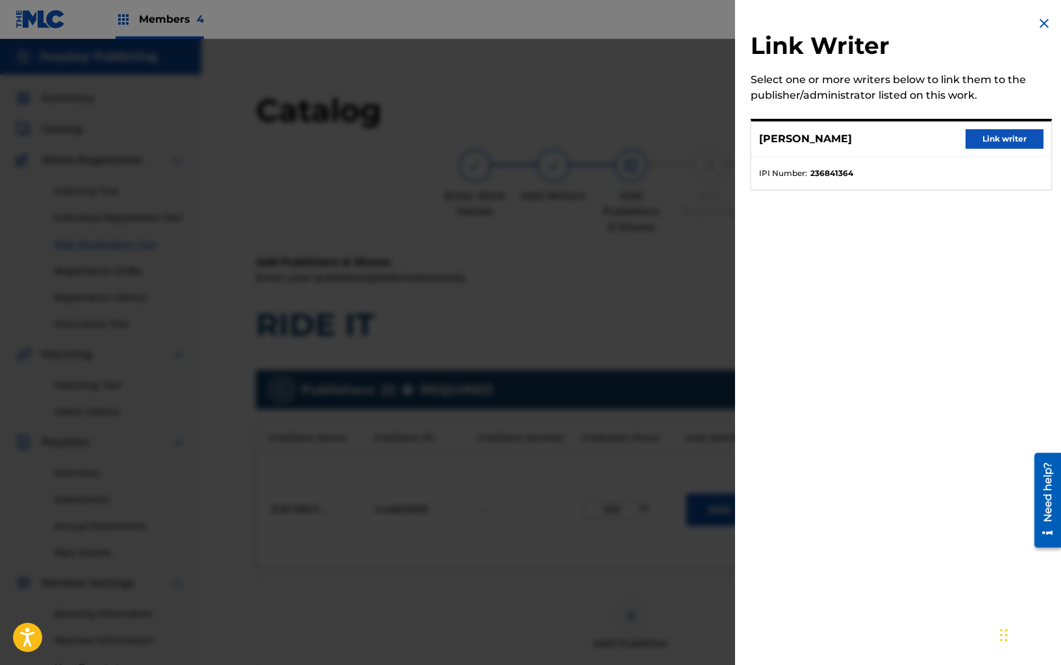
click at [992, 143] on button "Link writer" at bounding box center [1004, 138] width 78 height 19
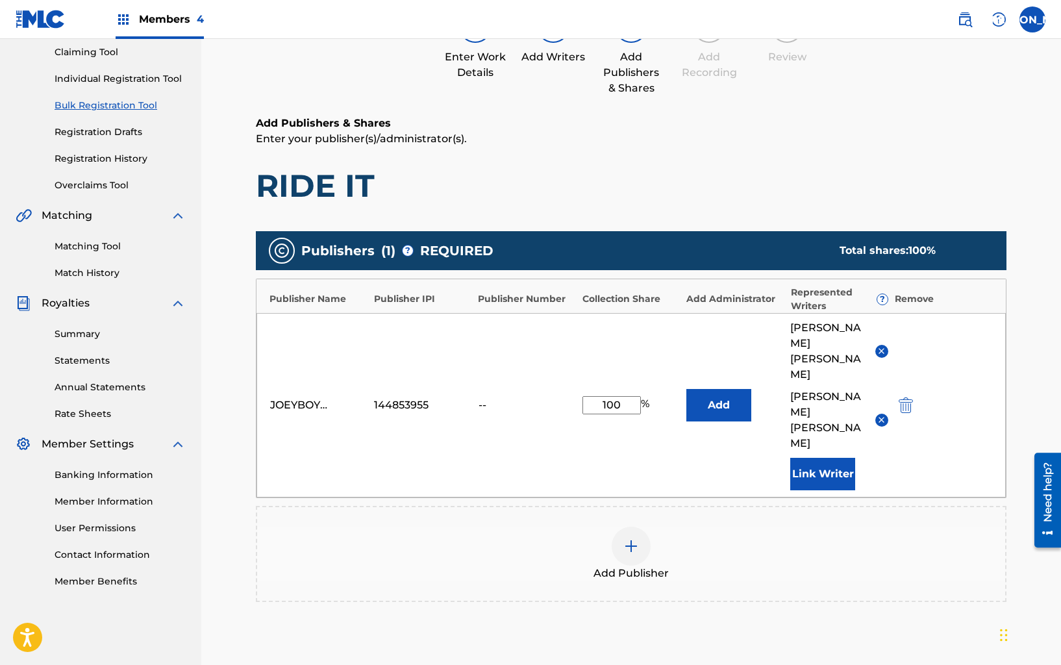
scroll to position [268, 0]
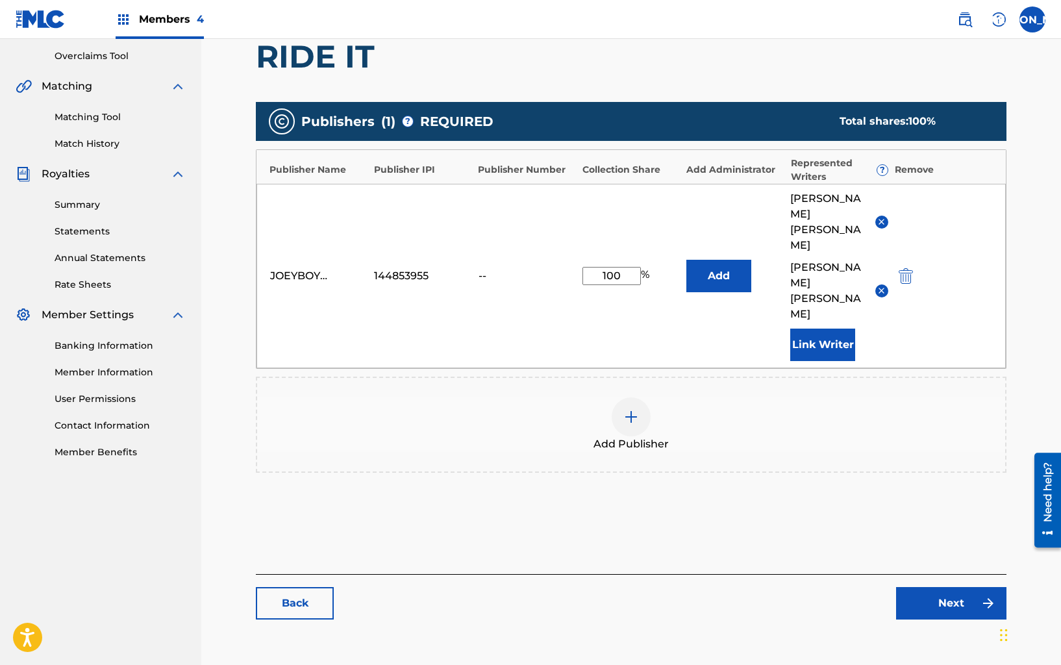
click at [938, 587] on link "Next" at bounding box center [951, 603] width 110 height 32
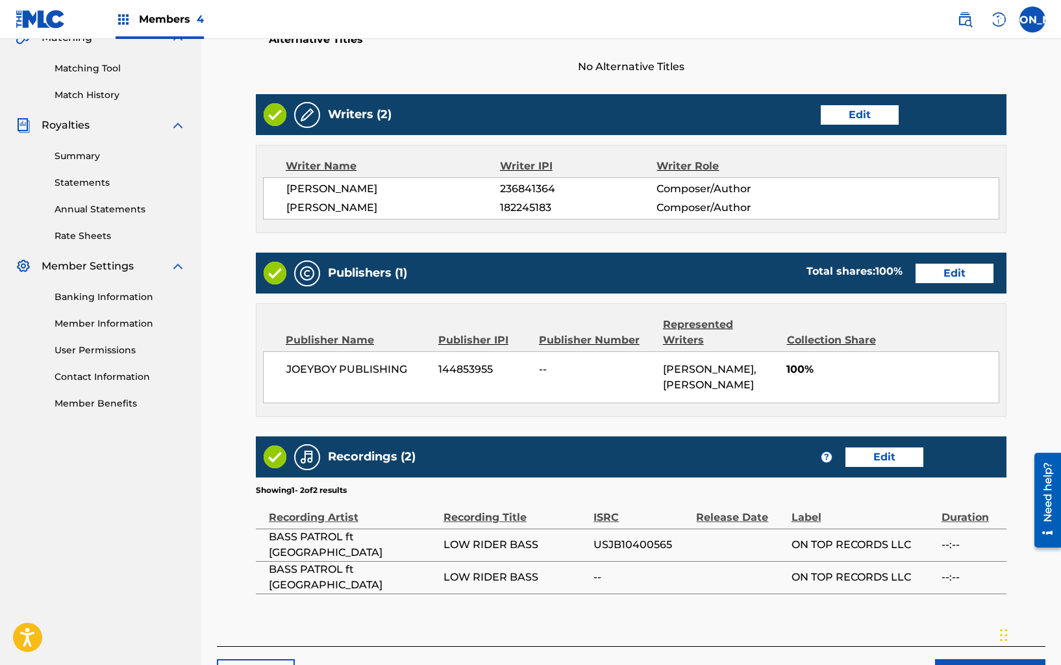
scroll to position [401, 0]
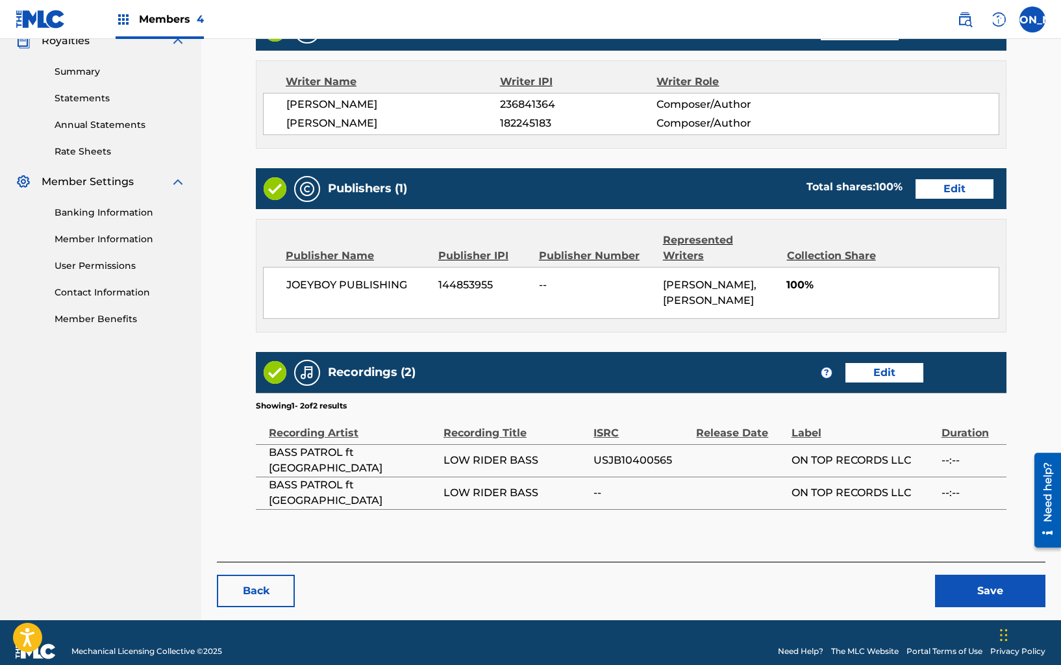
click at [957, 574] on button "Save" at bounding box center [990, 590] width 110 height 32
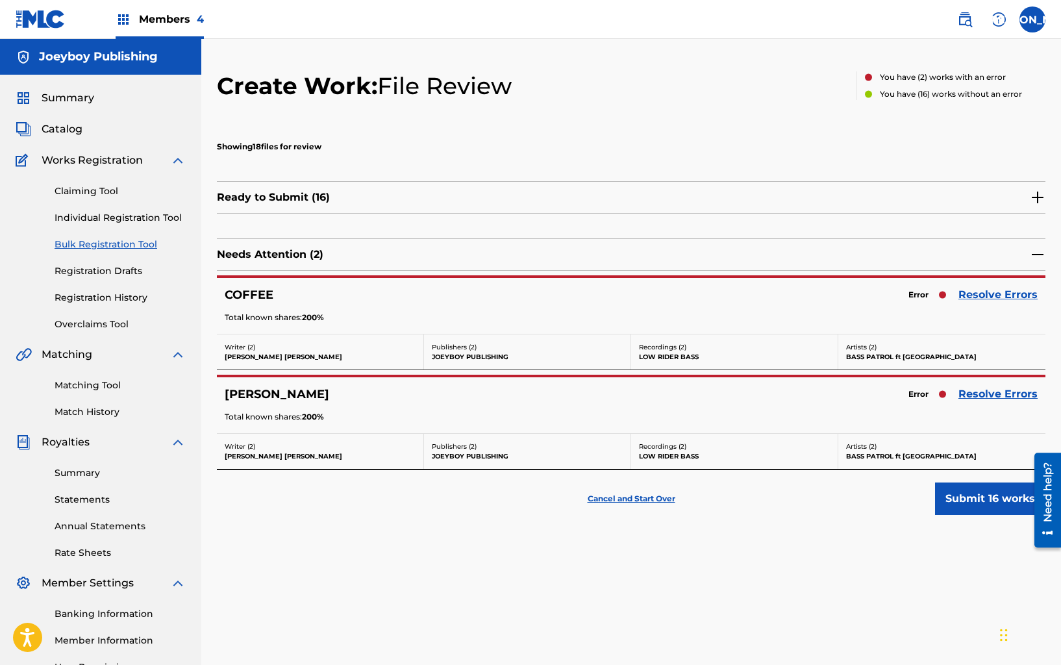
click at [497, 264] on div "Needs Attention ( 2 )" at bounding box center [631, 254] width 828 height 32
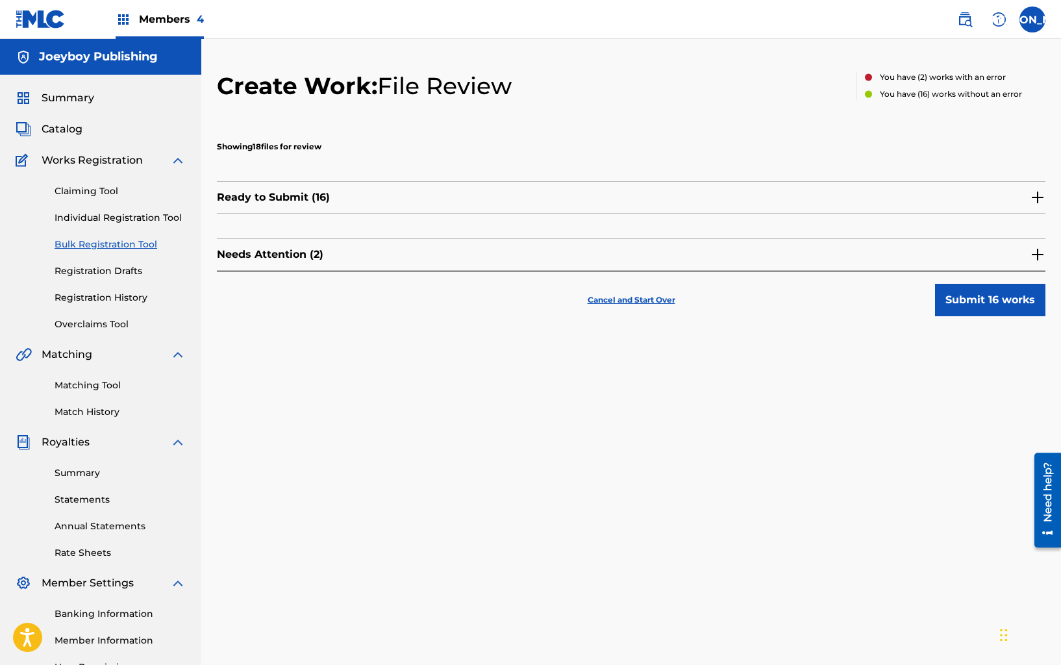
click at [1042, 254] on img at bounding box center [1038, 255] width 16 height 16
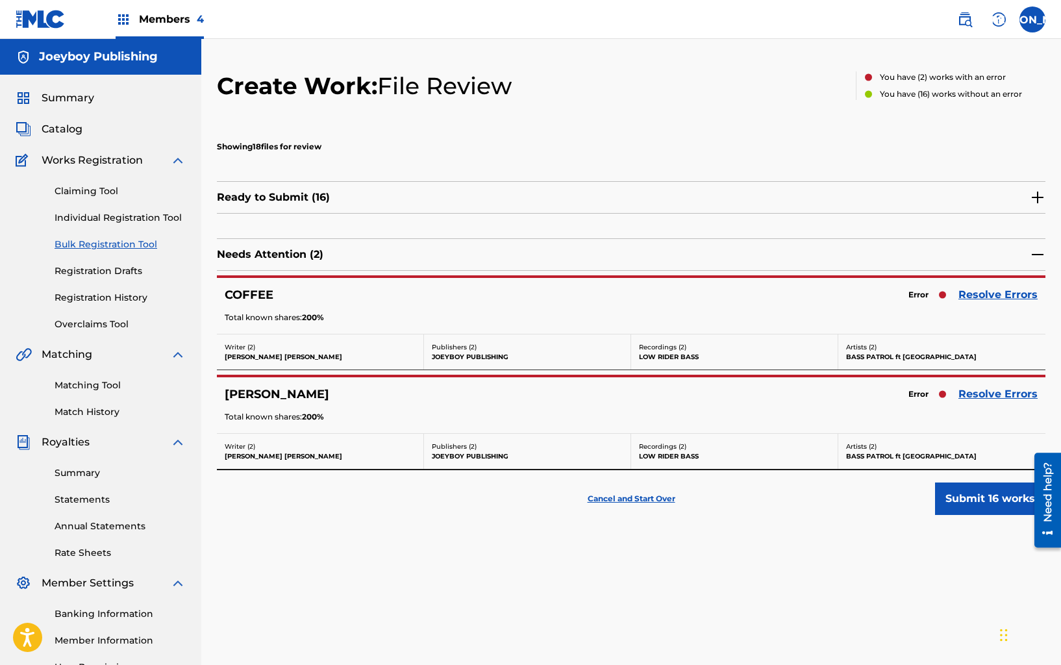
click at [1038, 197] on img at bounding box center [1038, 198] width 16 height 16
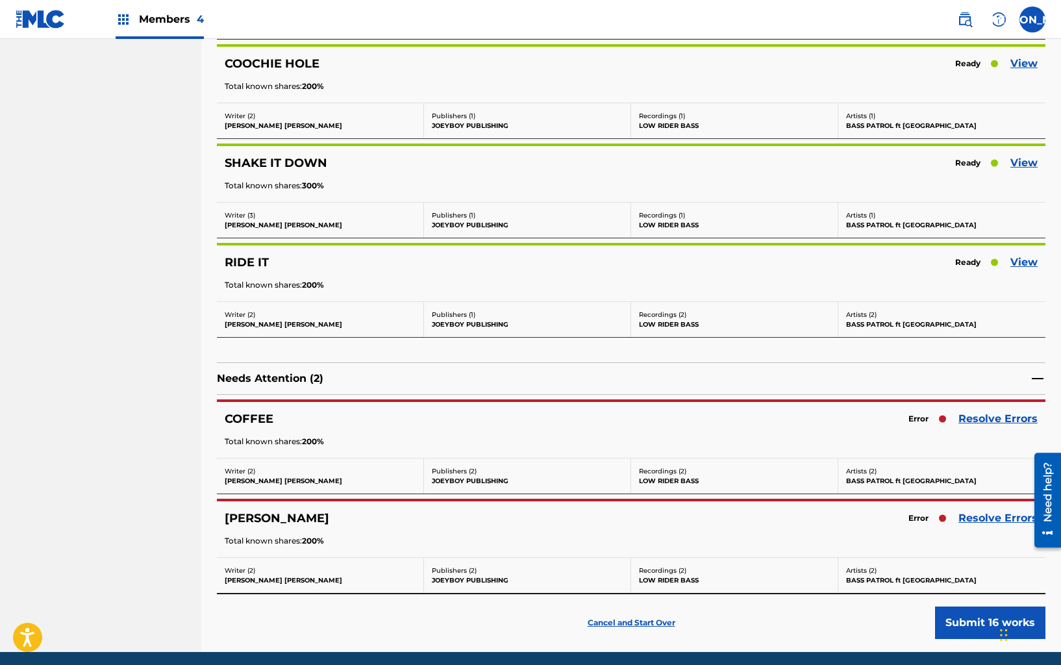
scroll to position [1464, 0]
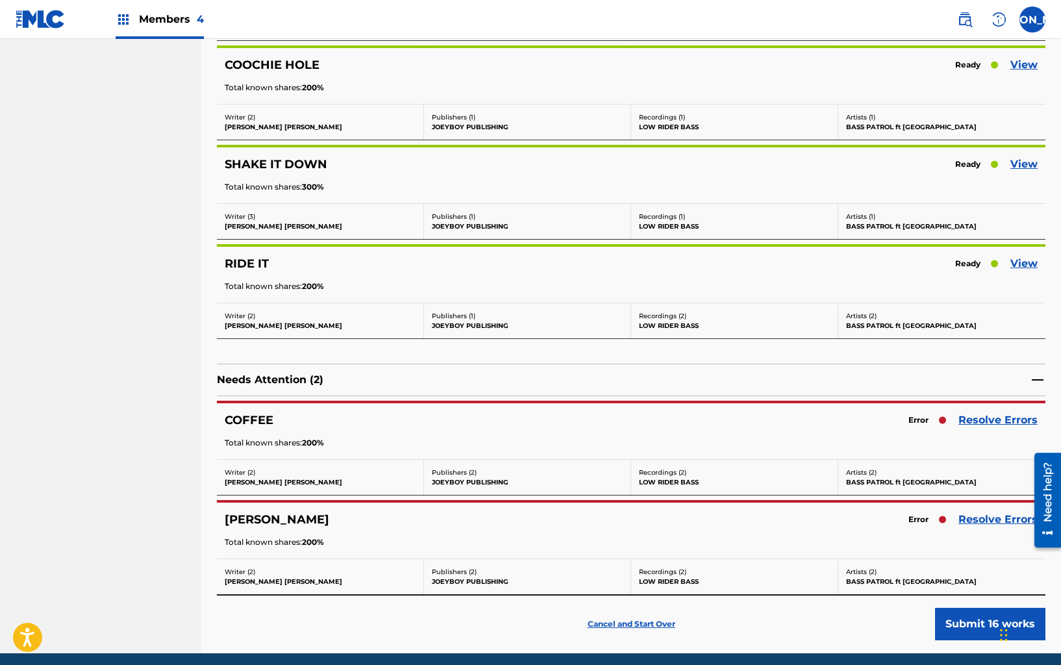
click at [1015, 264] on link "View" at bounding box center [1023, 264] width 27 height 16
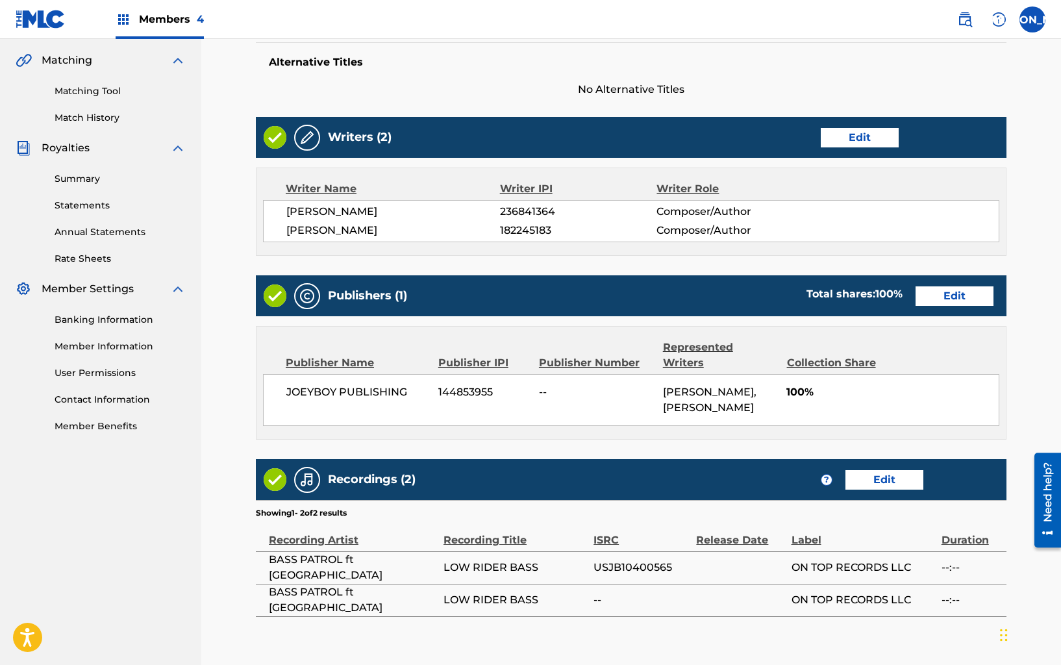
scroll to position [349, 0]
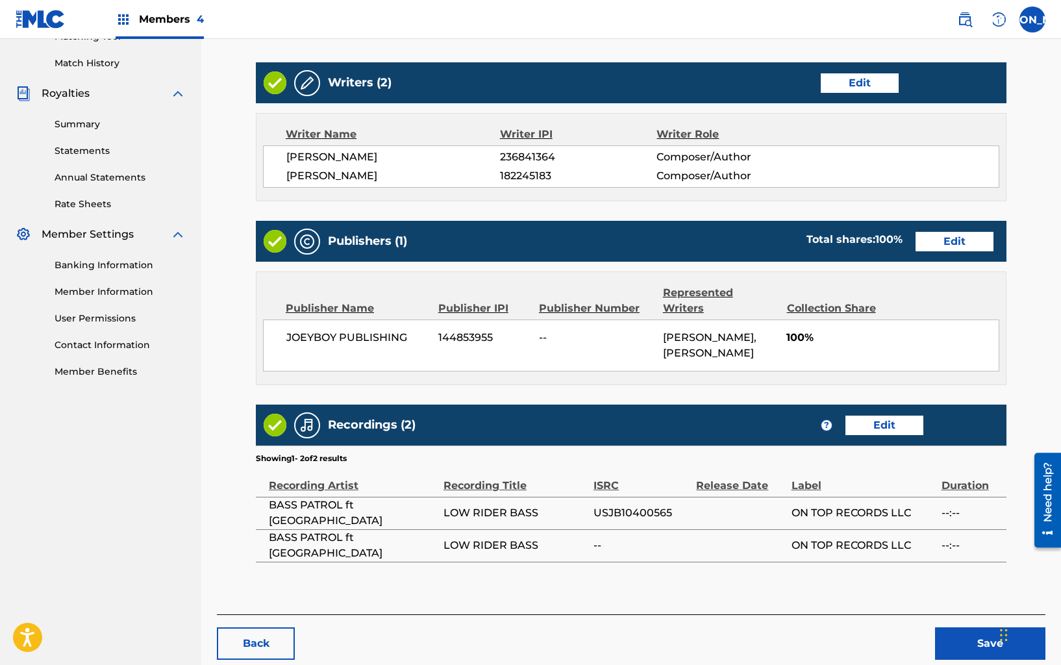
click at [944, 243] on link "Edit" at bounding box center [954, 241] width 78 height 19
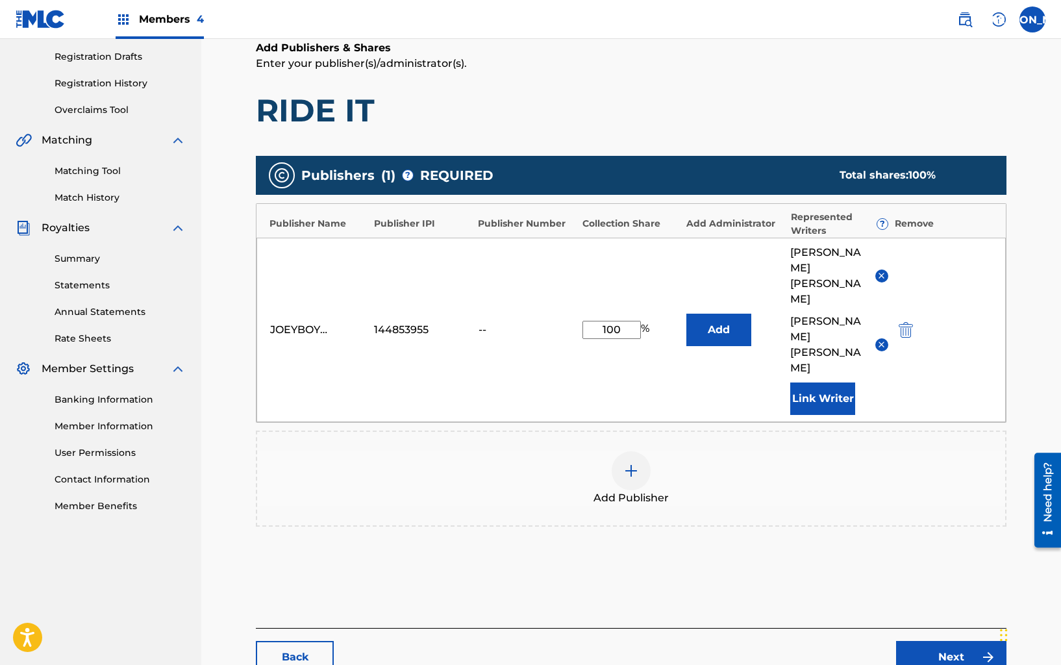
scroll to position [268, 0]
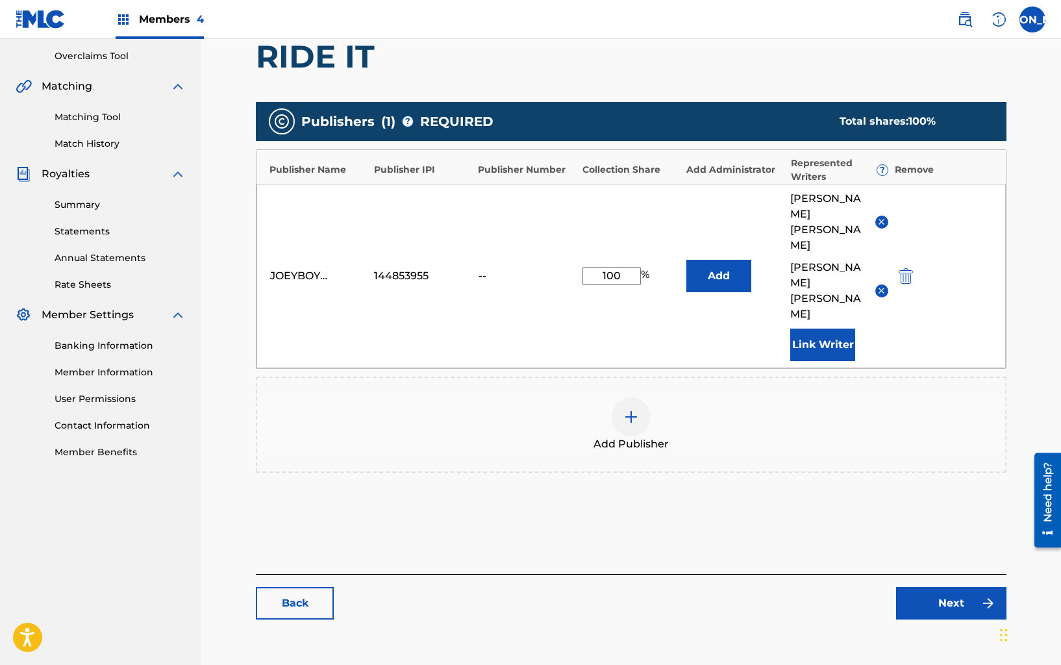
click at [918, 587] on link "Next" at bounding box center [951, 603] width 110 height 32
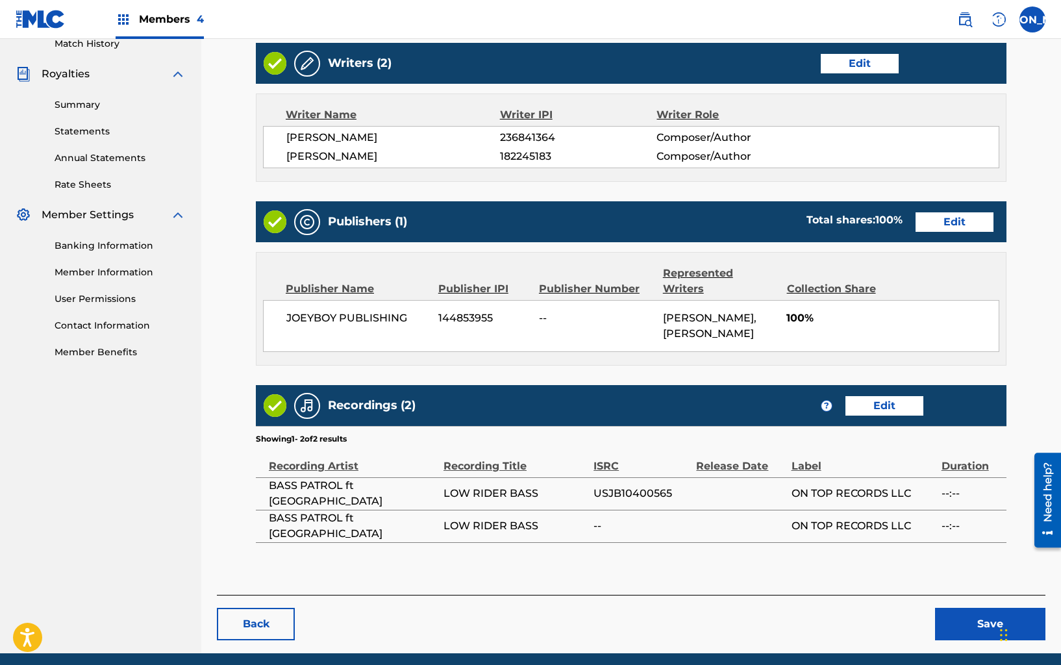
scroll to position [381, 0]
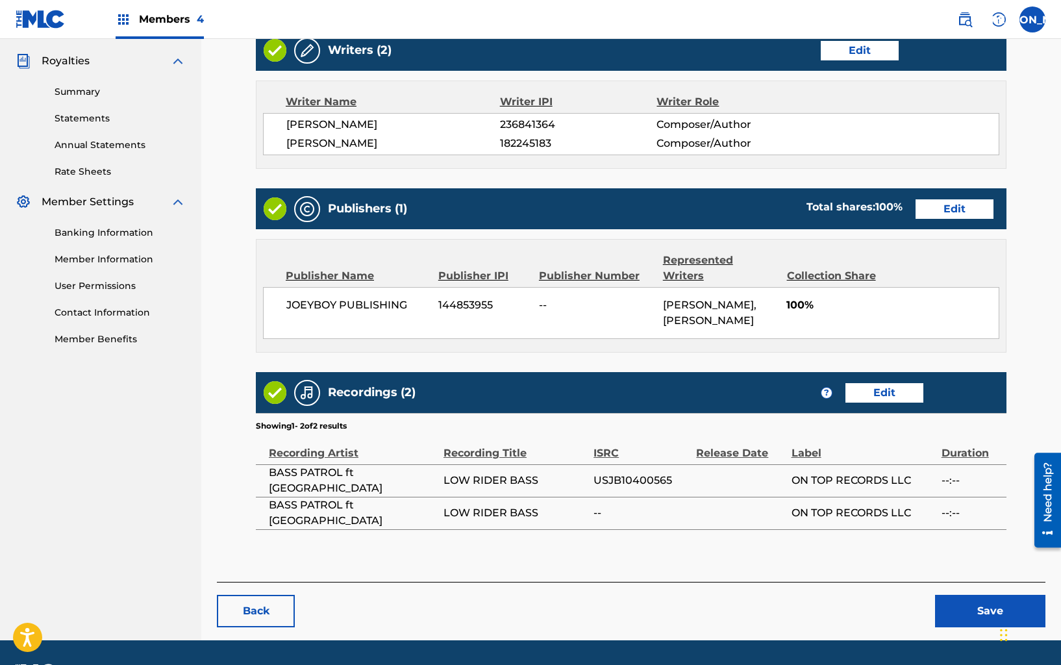
click at [901, 383] on link "Edit" at bounding box center [884, 392] width 78 height 19
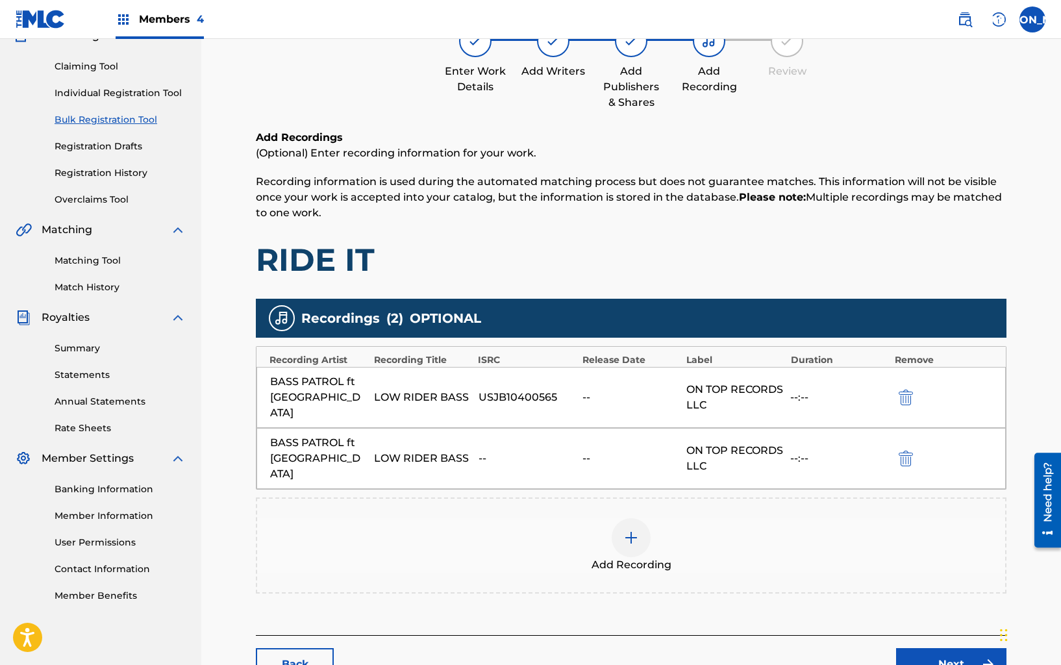
scroll to position [217, 0]
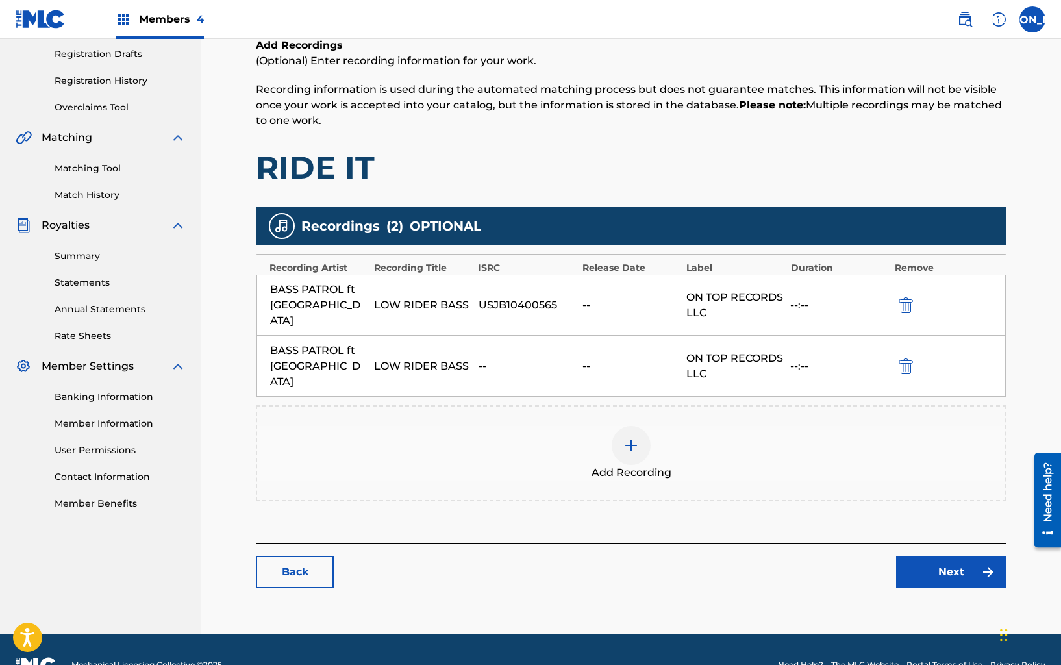
click at [904, 358] on img "submit" at bounding box center [905, 366] width 14 height 16
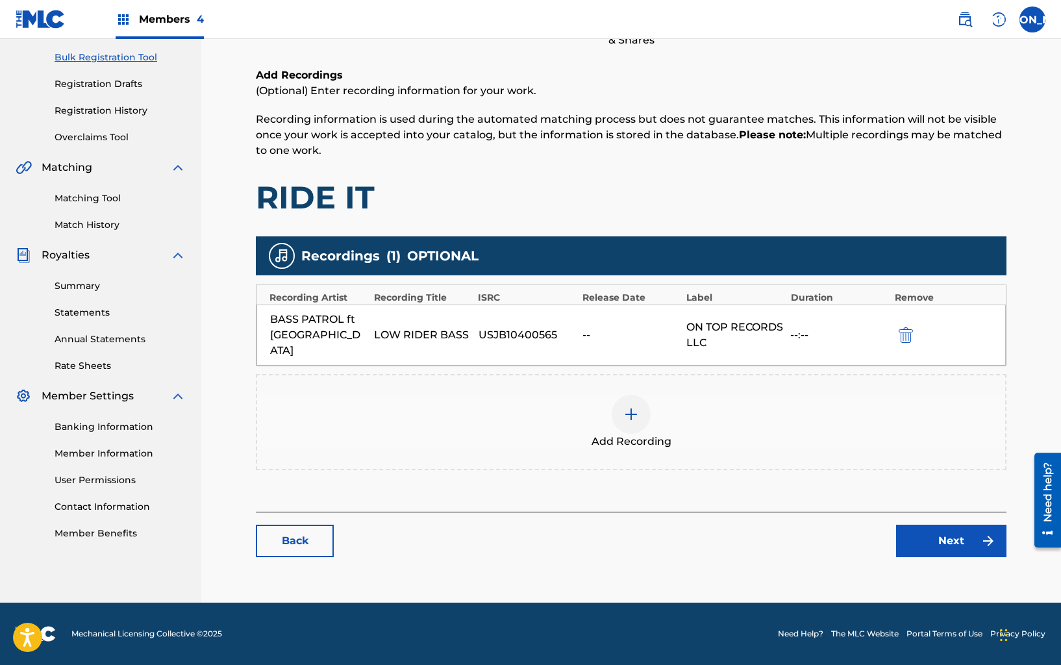
scroll to position [171, 0]
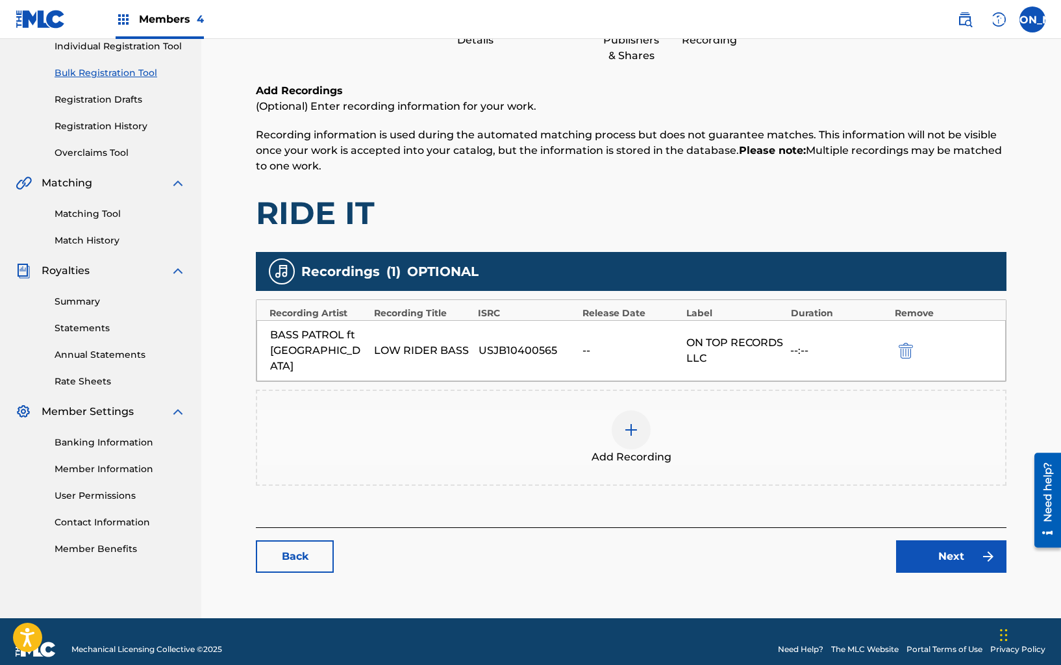
click at [942, 540] on link "Next" at bounding box center [951, 556] width 110 height 32
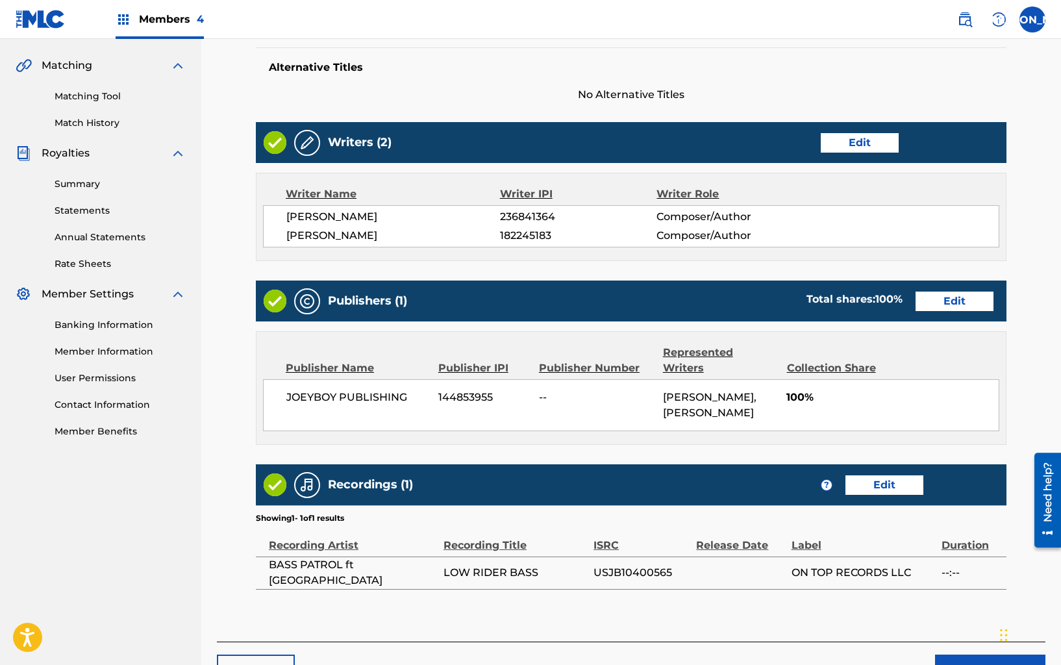
scroll to position [369, 0]
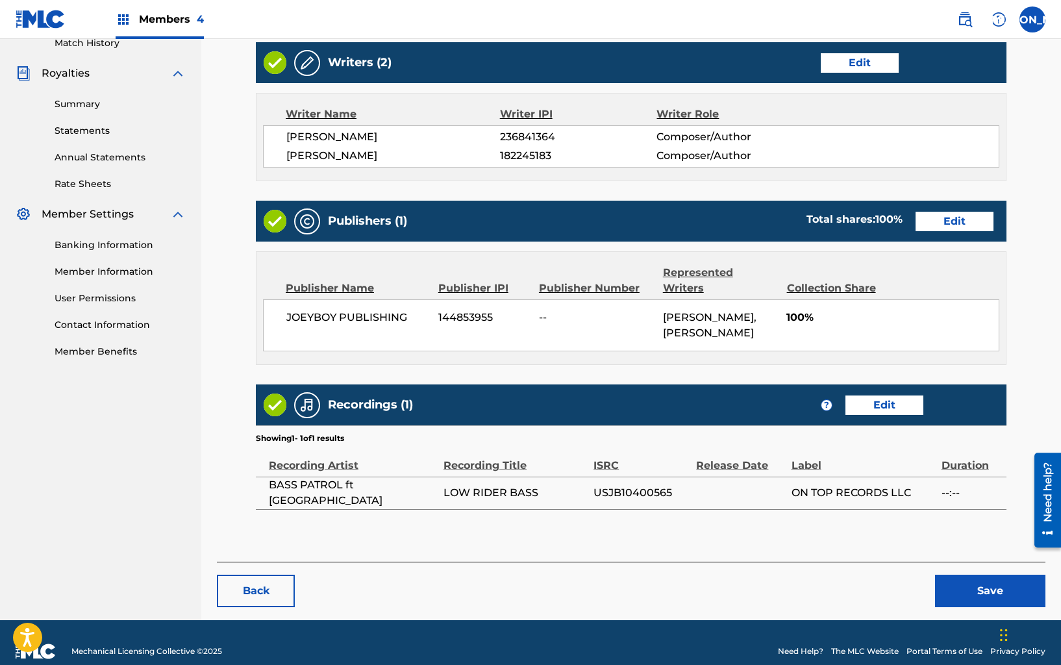
click at [959, 578] on button "Save" at bounding box center [990, 590] width 110 height 32
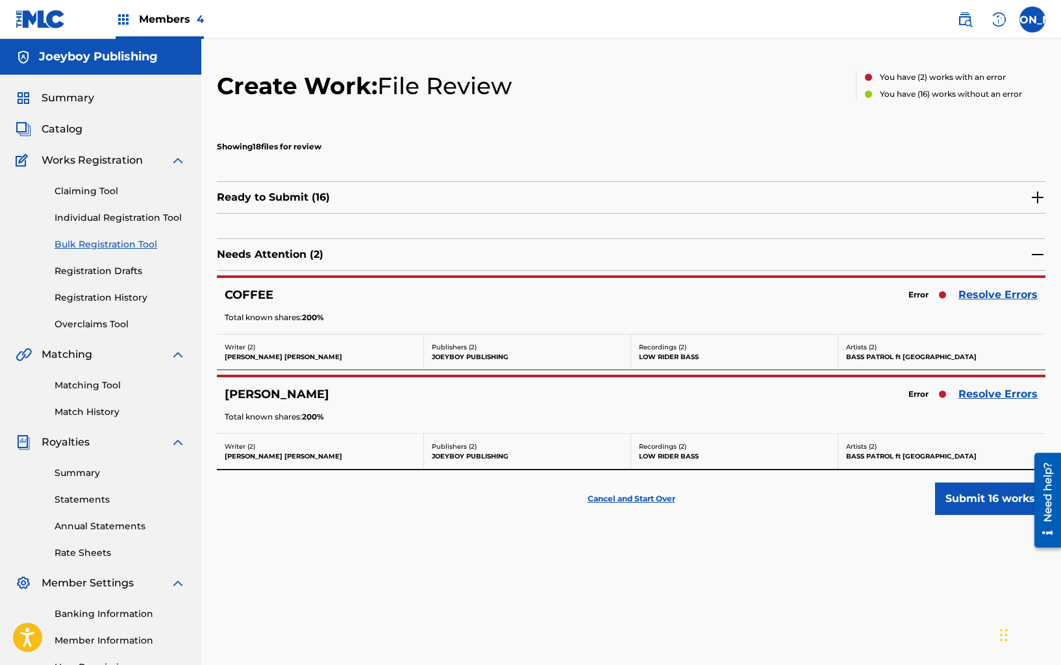
click at [989, 289] on link "Resolve Errors" at bounding box center [997, 295] width 79 height 16
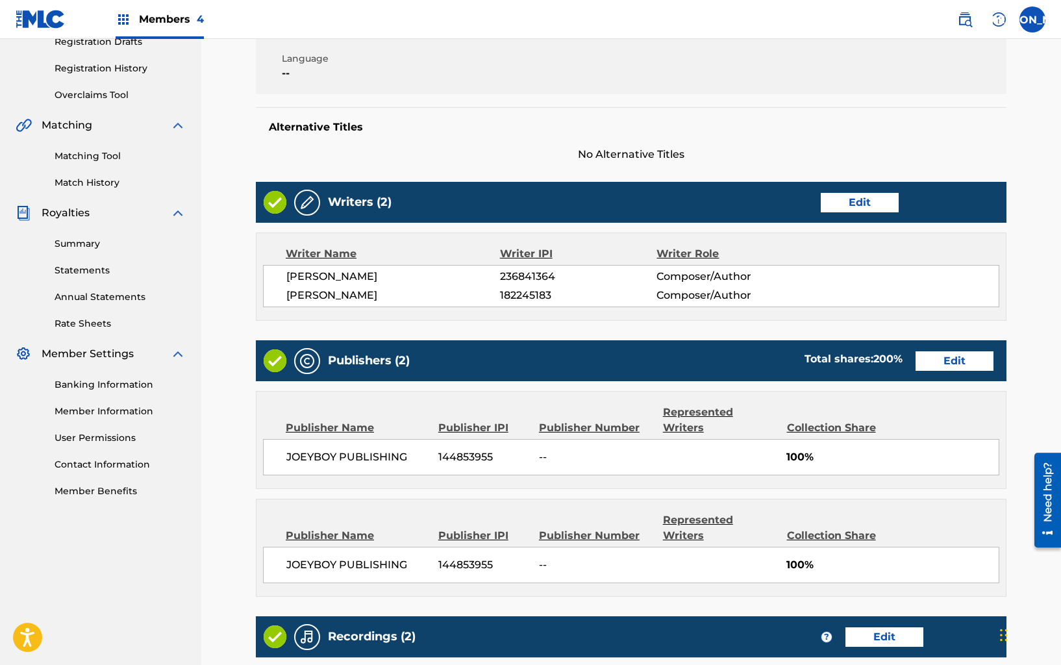
scroll to position [307, 0]
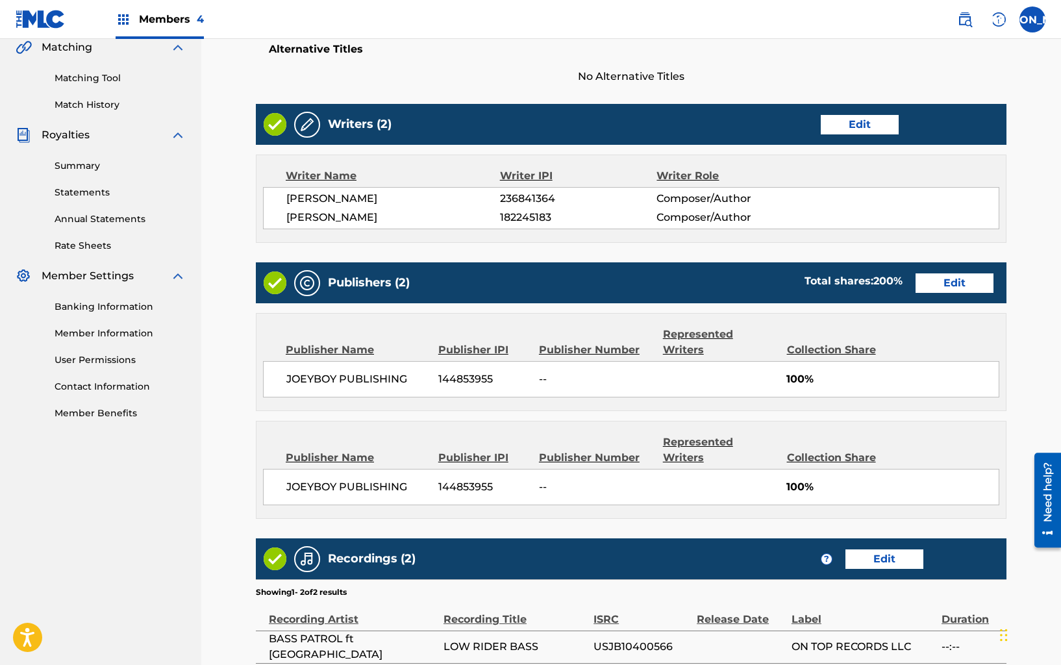
click at [960, 286] on link "Edit" at bounding box center [954, 282] width 78 height 19
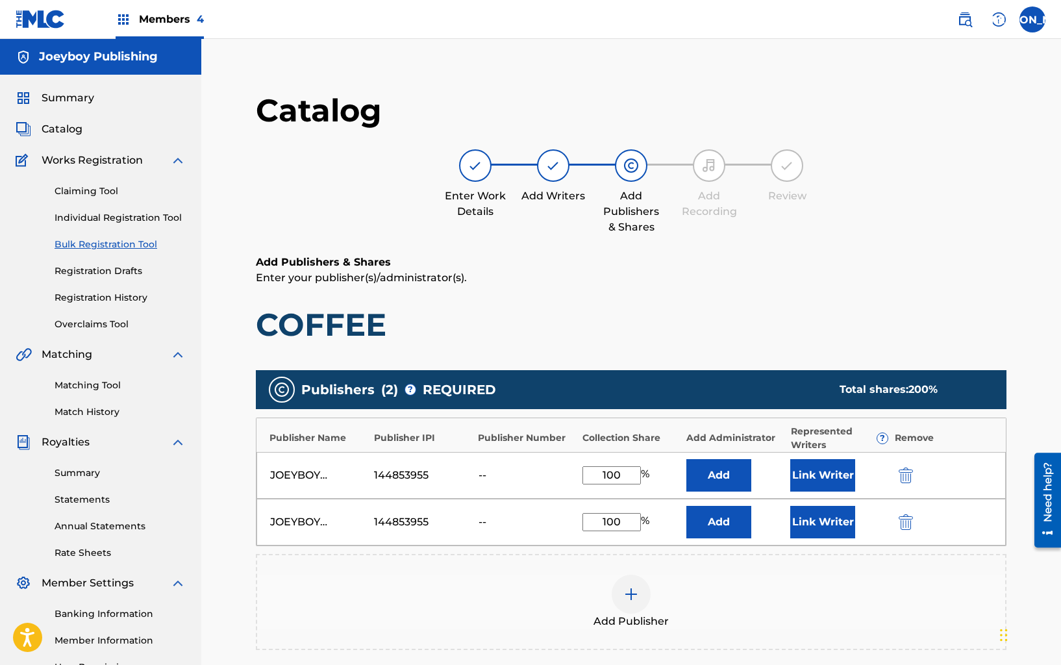
click at [903, 528] on img "submit" at bounding box center [905, 522] width 14 height 16
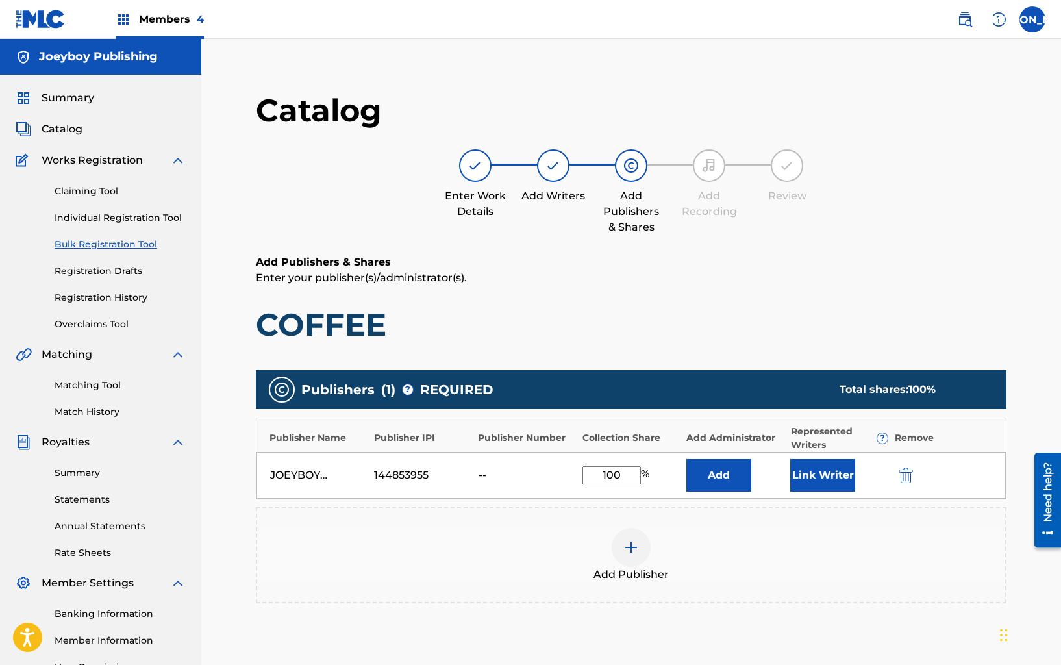
click at [848, 480] on button "Link Writer" at bounding box center [822, 475] width 65 height 32
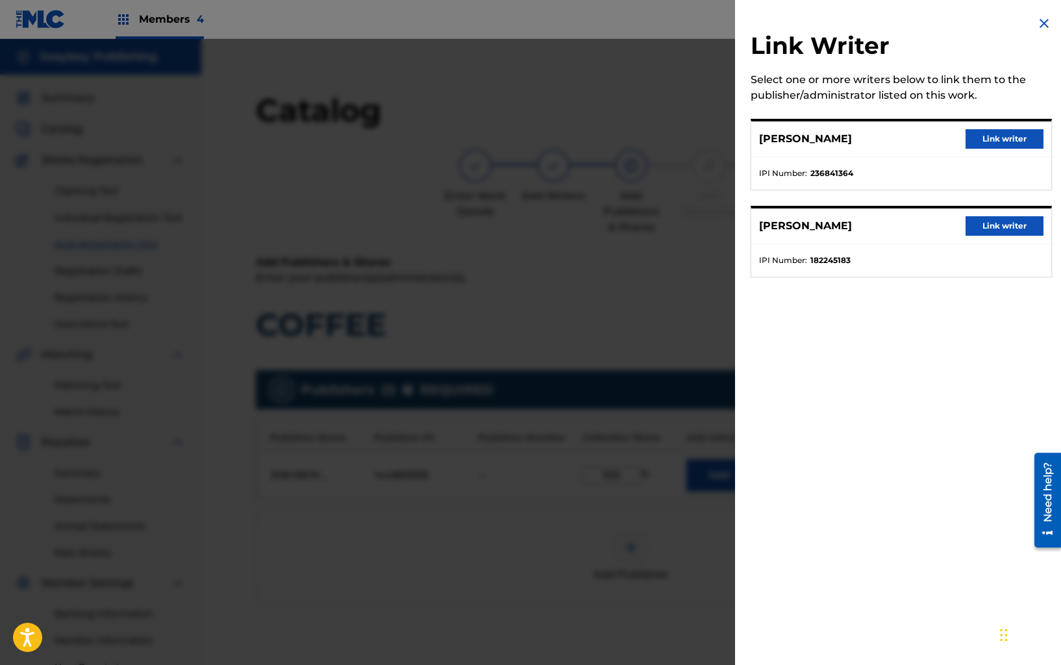
click at [983, 141] on button "Link writer" at bounding box center [1004, 138] width 78 height 19
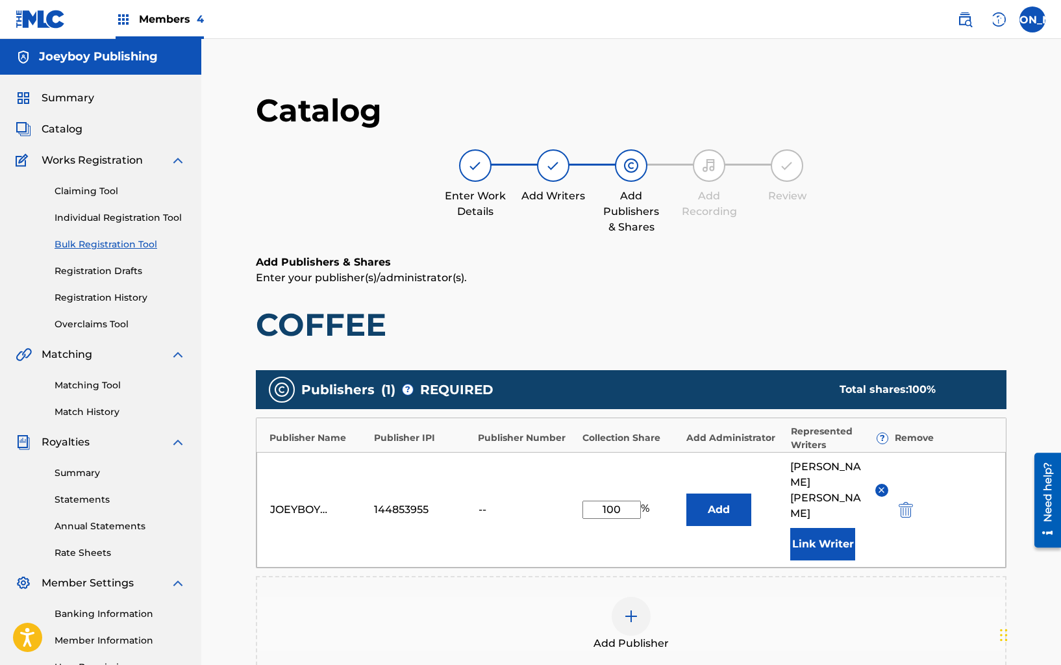
click at [842, 528] on button "Link Writer" at bounding box center [822, 544] width 65 height 32
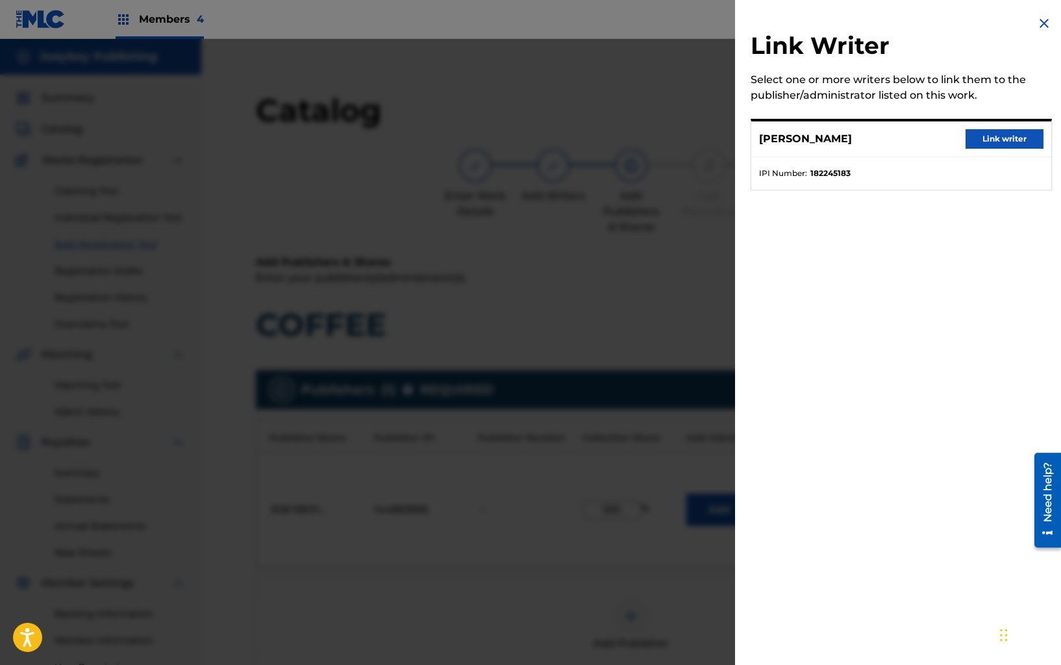
click at [985, 143] on button "Link writer" at bounding box center [1004, 138] width 78 height 19
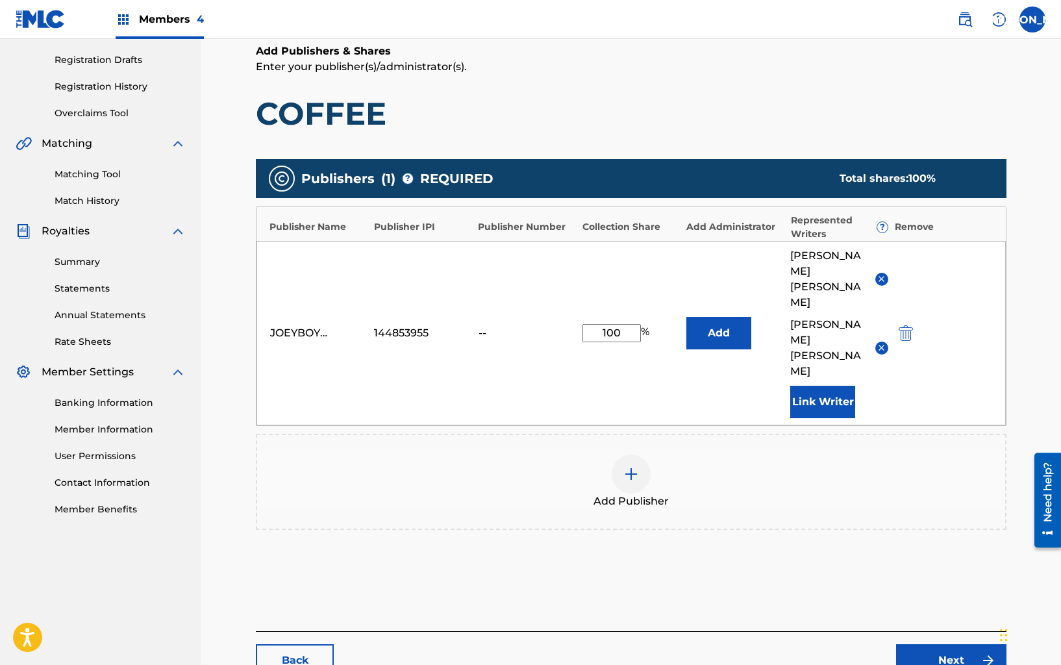
scroll to position [217, 0]
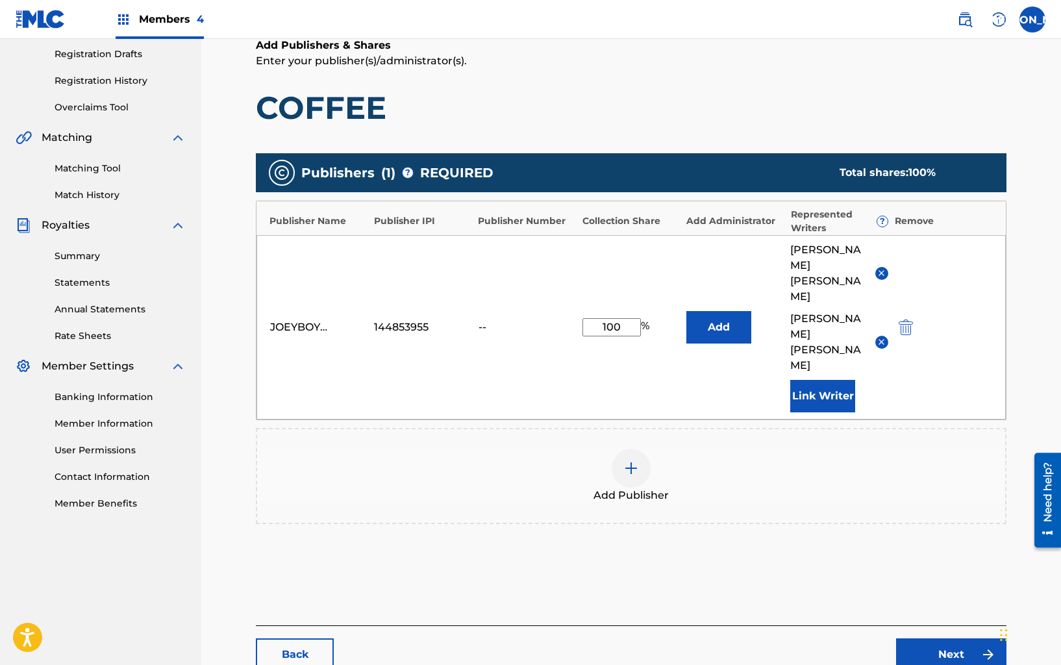
click at [944, 638] on link "Next" at bounding box center [951, 654] width 110 height 32
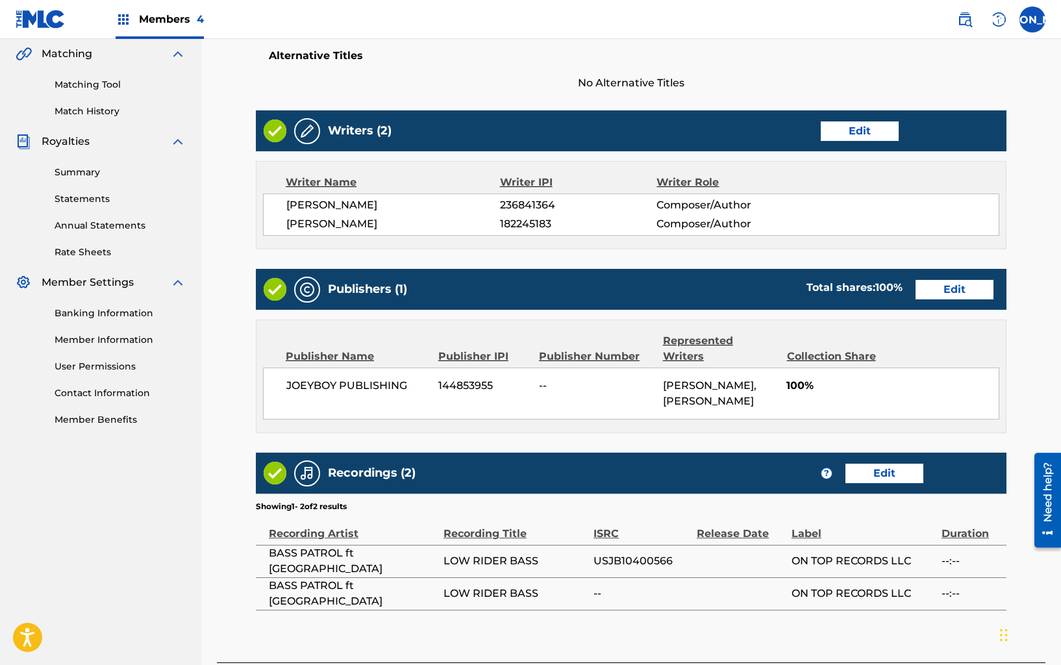
scroll to position [397, 0]
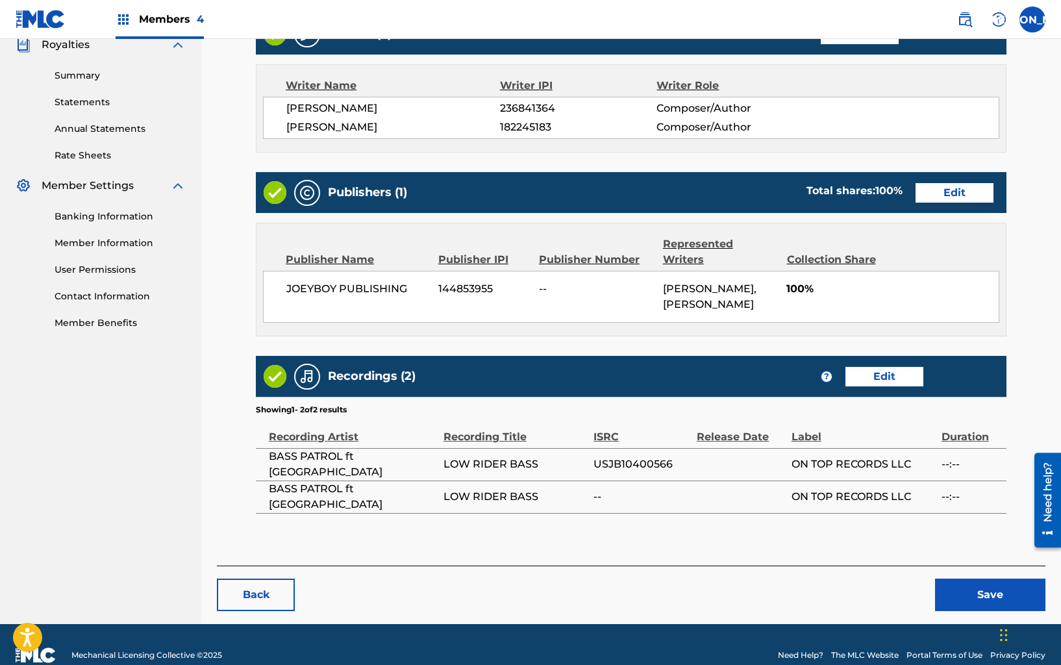
click at [891, 367] on link "Edit" at bounding box center [884, 376] width 78 height 19
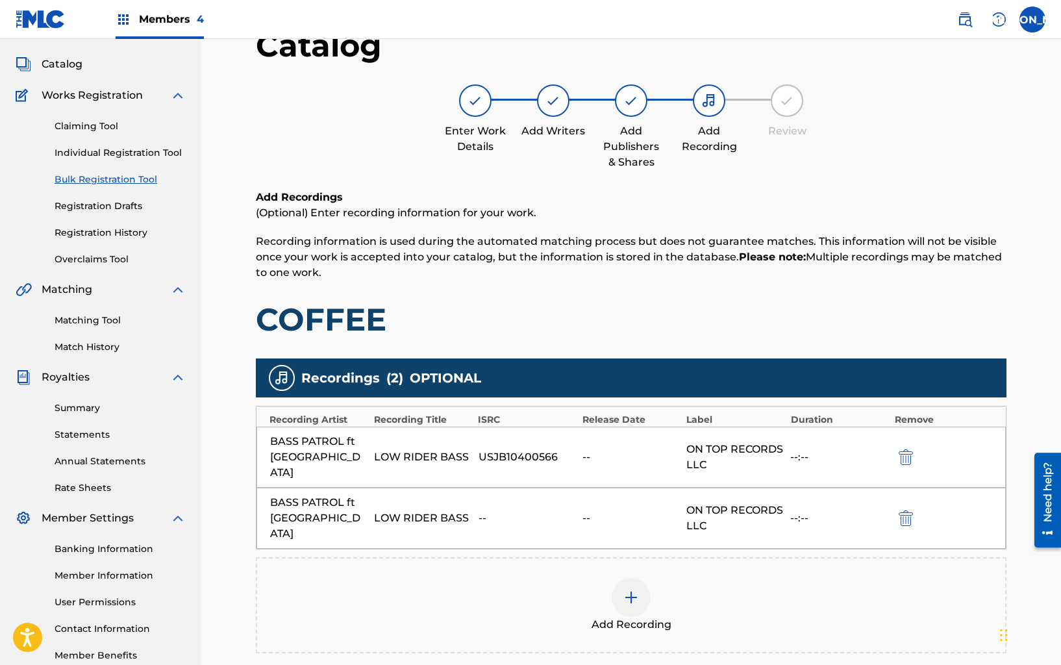
scroll to position [151, 0]
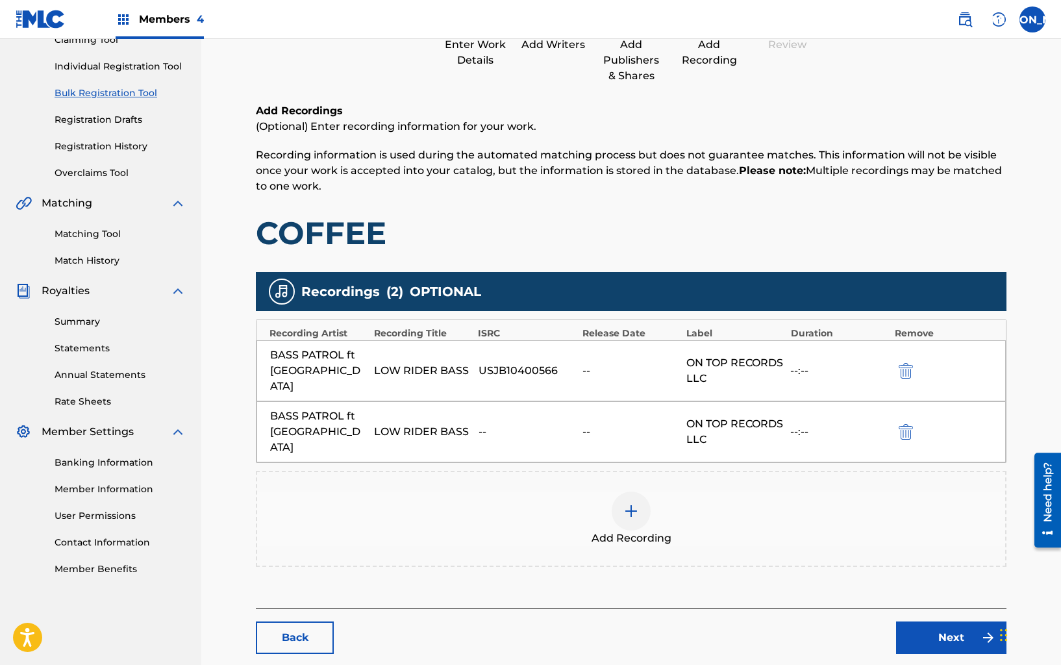
click at [906, 424] on img "submit" at bounding box center [905, 432] width 14 height 16
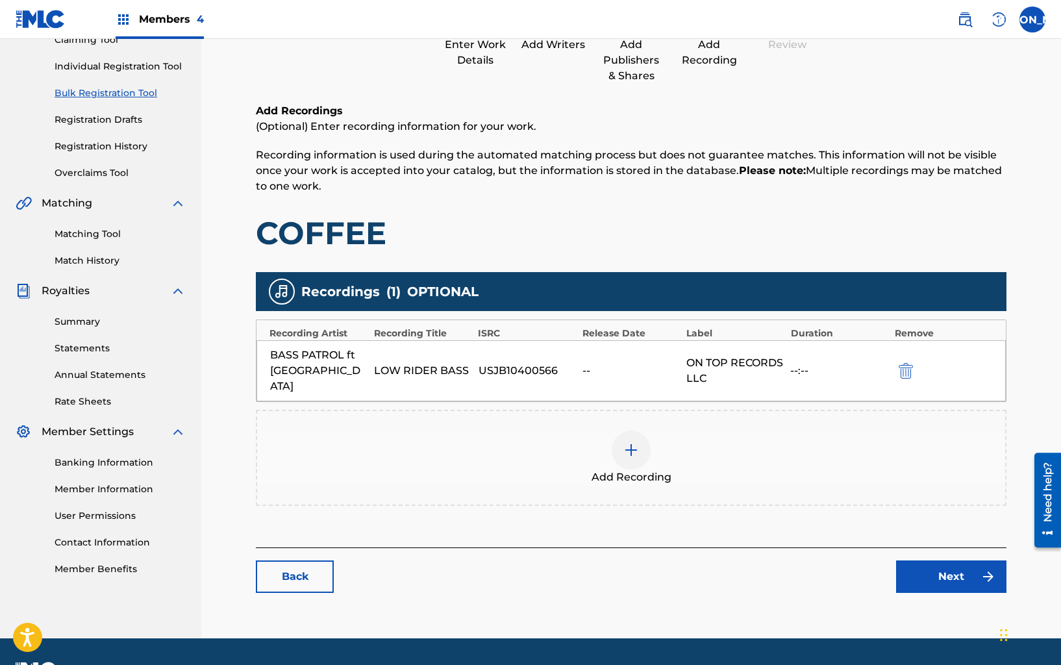
click at [920, 563] on link "Next" at bounding box center [951, 576] width 110 height 32
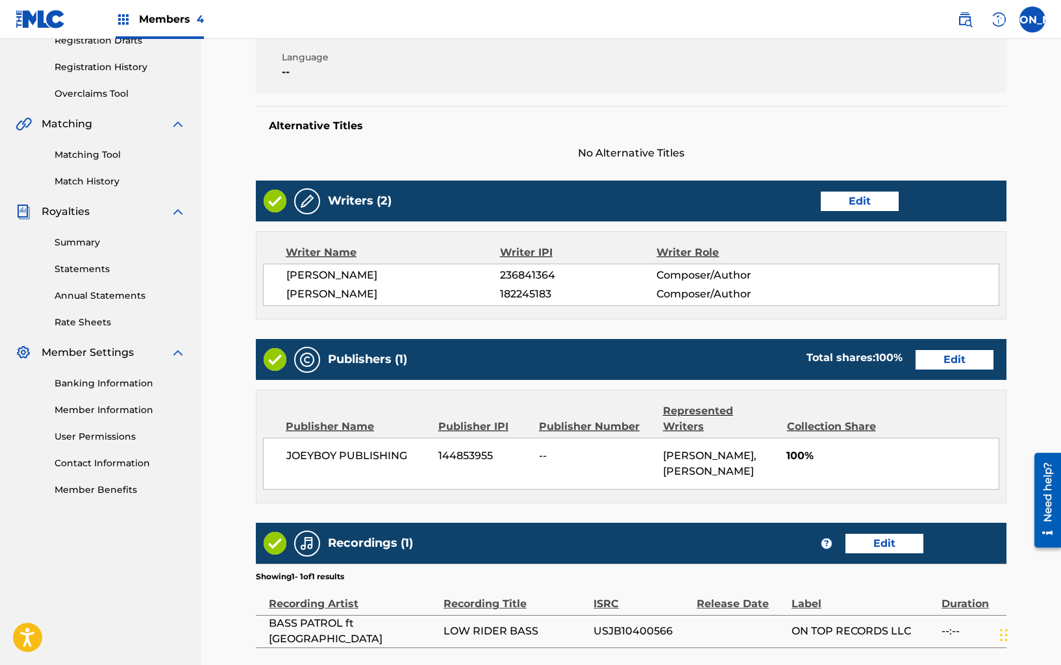
scroll to position [369, 0]
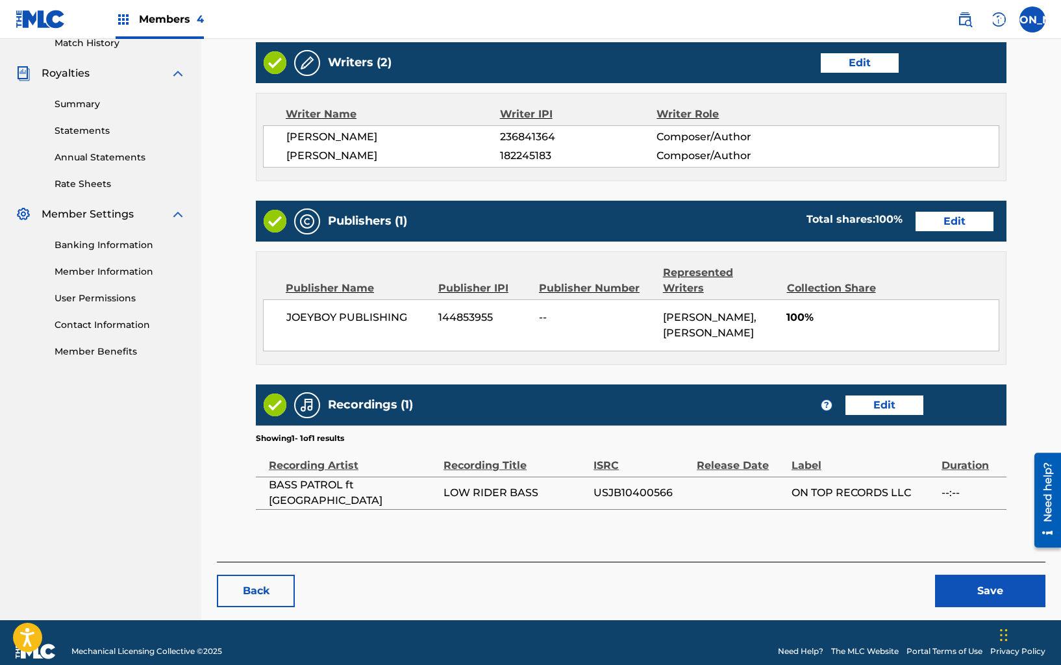
click at [946, 575] on button "Save" at bounding box center [990, 590] width 110 height 32
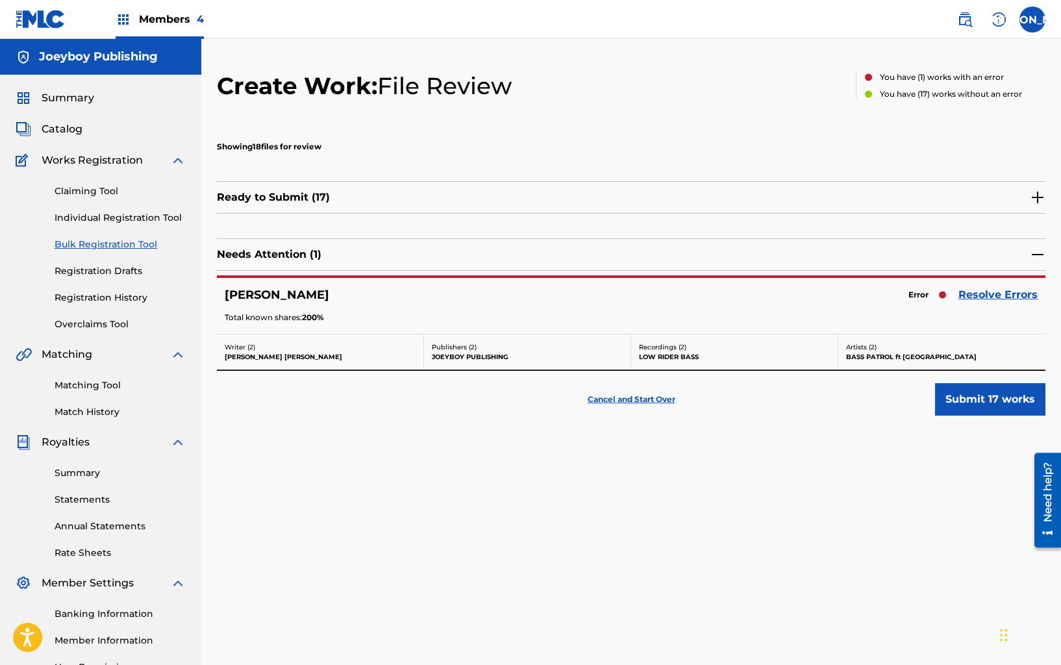
click at [987, 294] on link "Resolve Errors" at bounding box center [997, 295] width 79 height 16
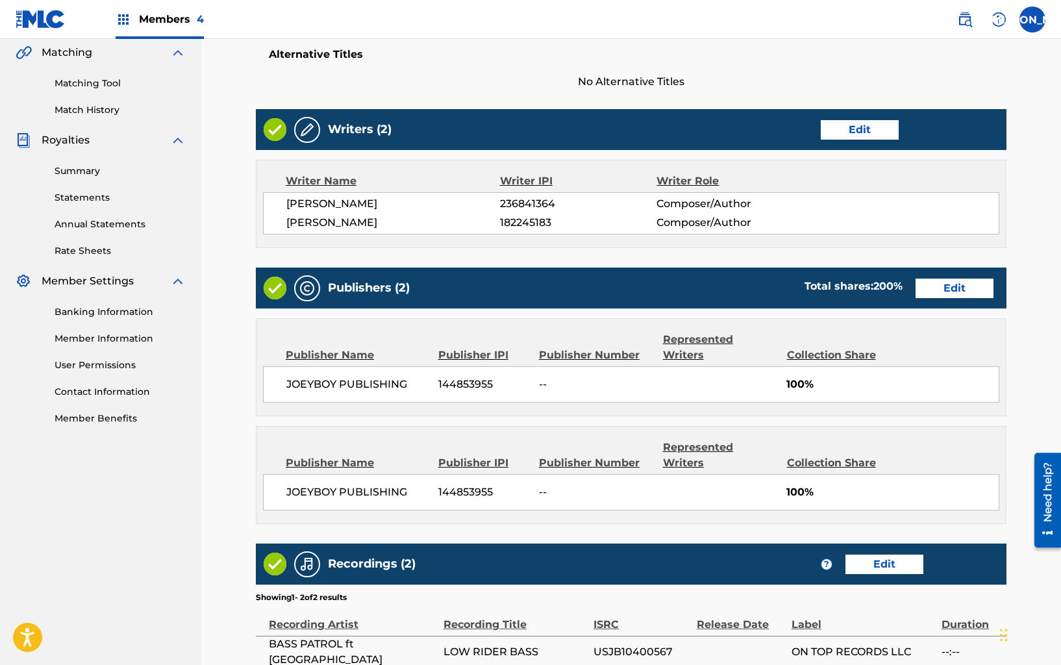
scroll to position [344, 0]
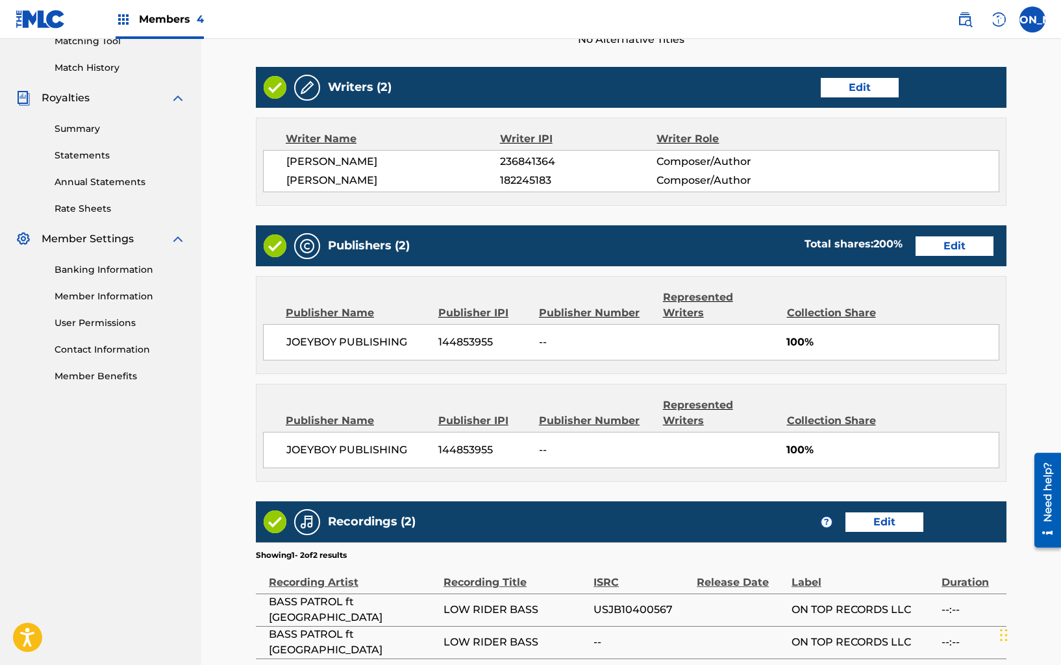
click at [941, 243] on link "Edit" at bounding box center [954, 245] width 78 height 19
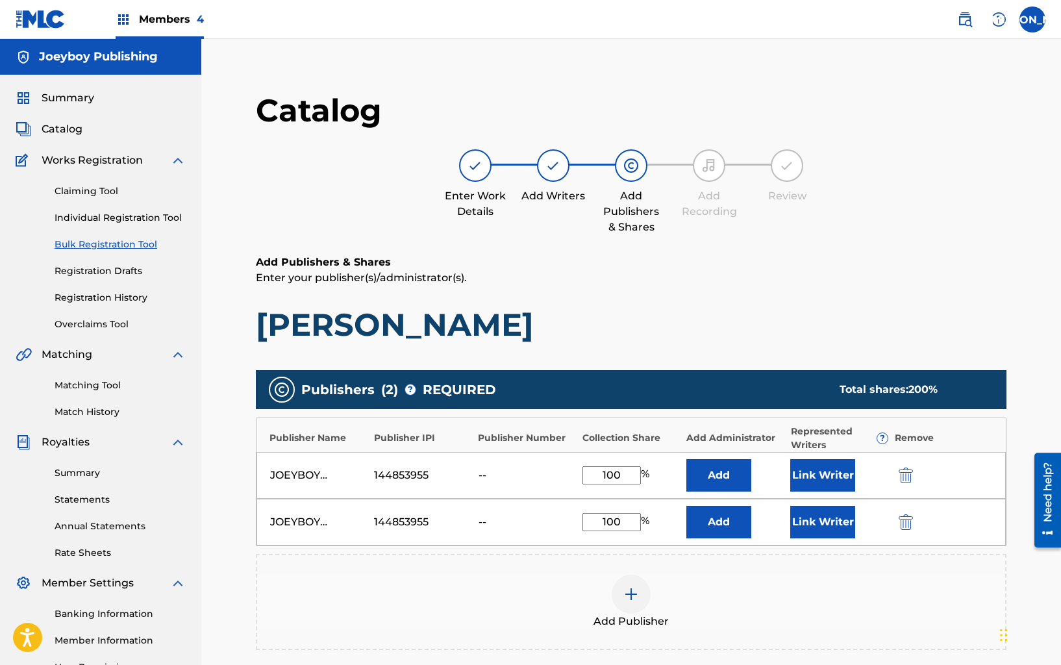
click at [906, 521] on img "submit" at bounding box center [905, 522] width 14 height 16
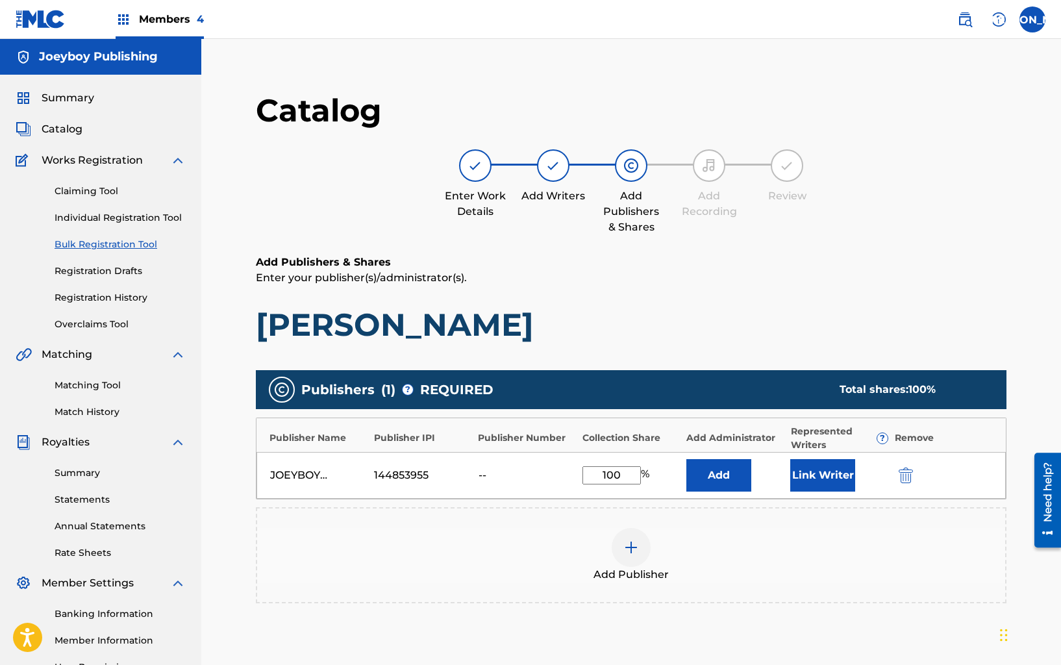
click at [822, 469] on button "Link Writer" at bounding box center [822, 475] width 65 height 32
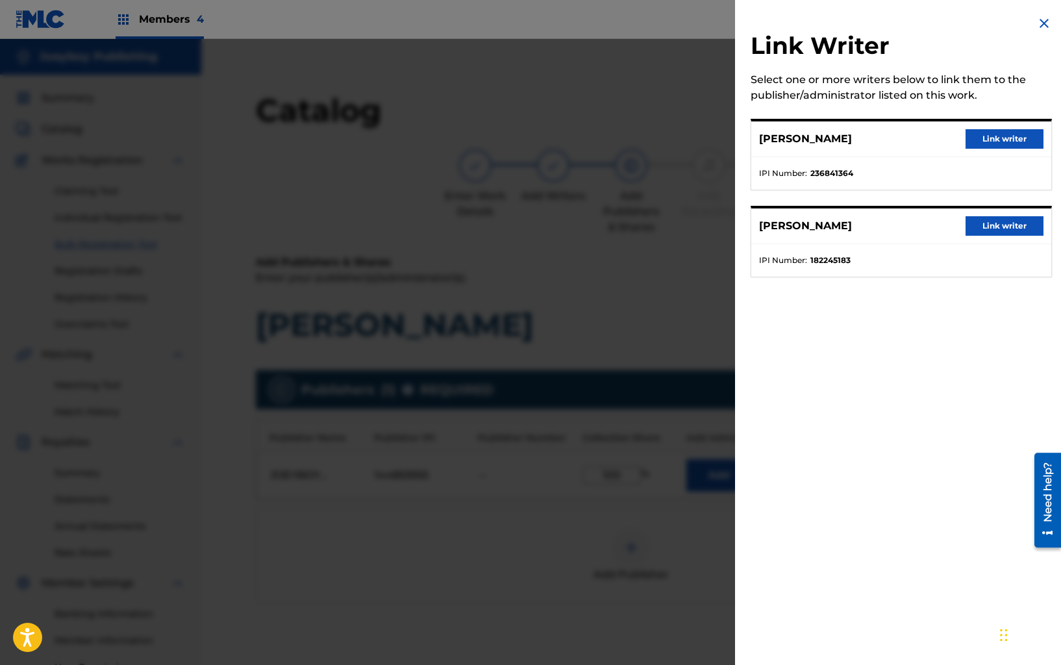
click at [997, 219] on button "Link writer" at bounding box center [1004, 225] width 78 height 19
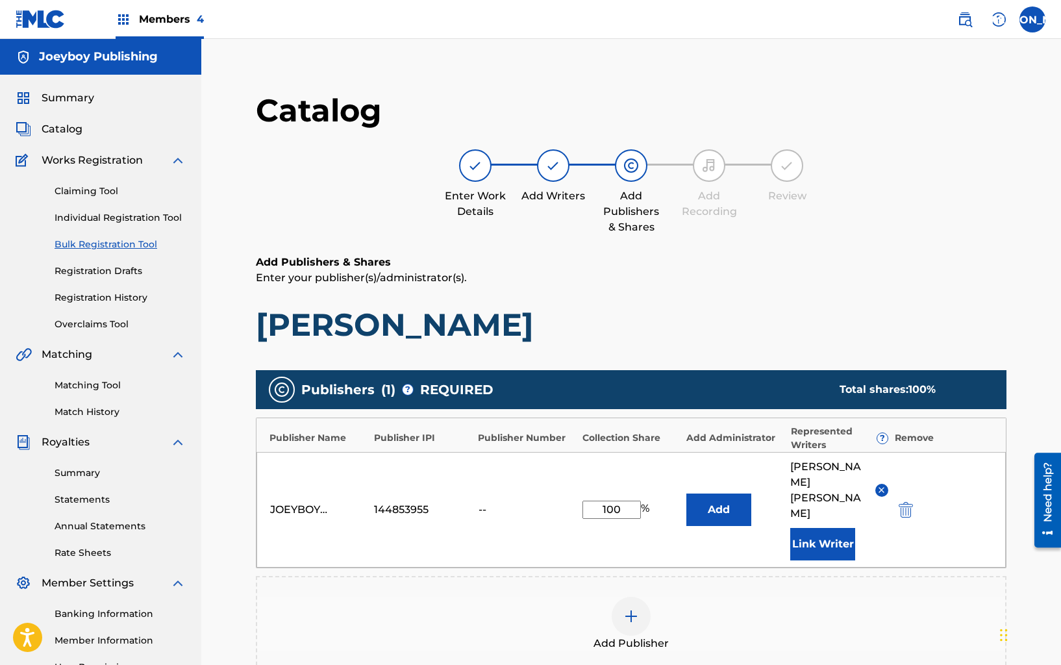
click at [847, 528] on button "Link Writer" at bounding box center [822, 544] width 65 height 32
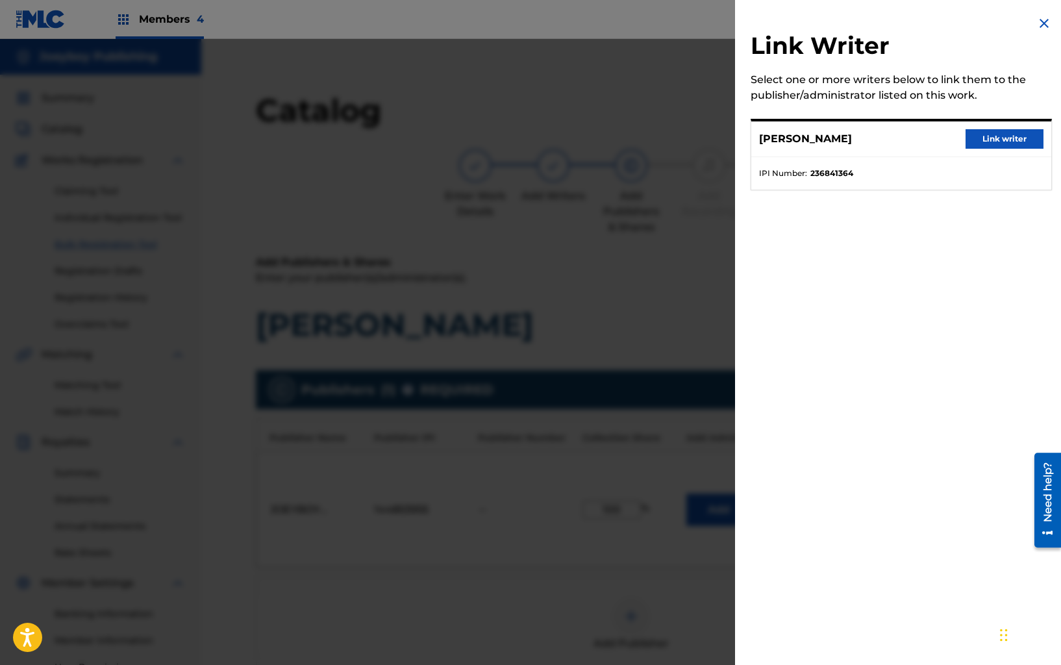
click at [989, 138] on button "Link writer" at bounding box center [1004, 138] width 78 height 19
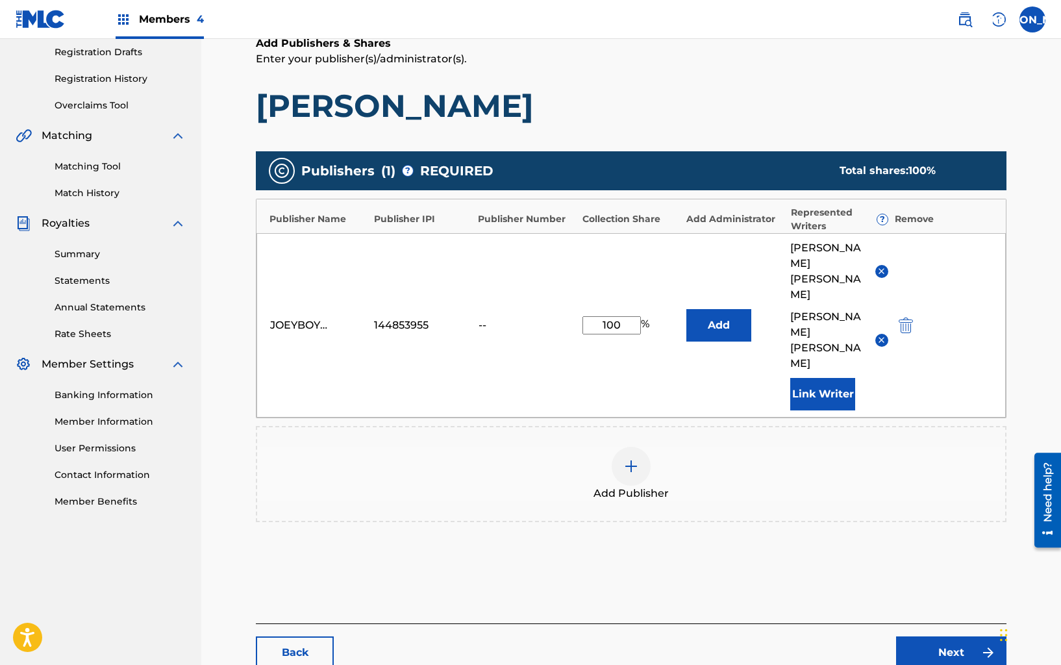
scroll to position [268, 0]
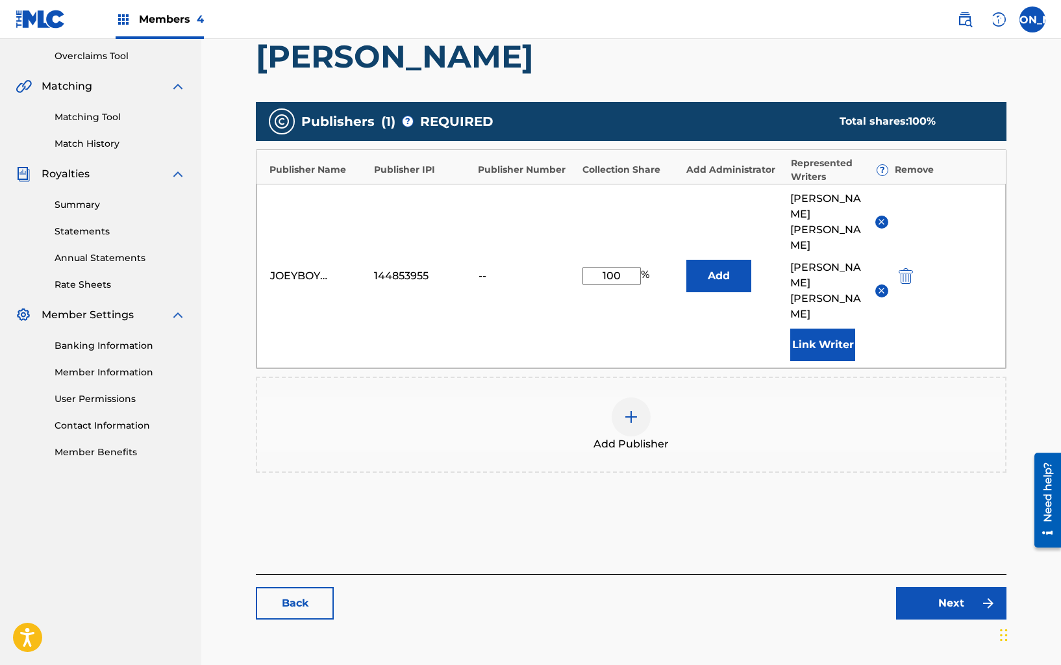
click at [944, 587] on link "Next" at bounding box center [951, 603] width 110 height 32
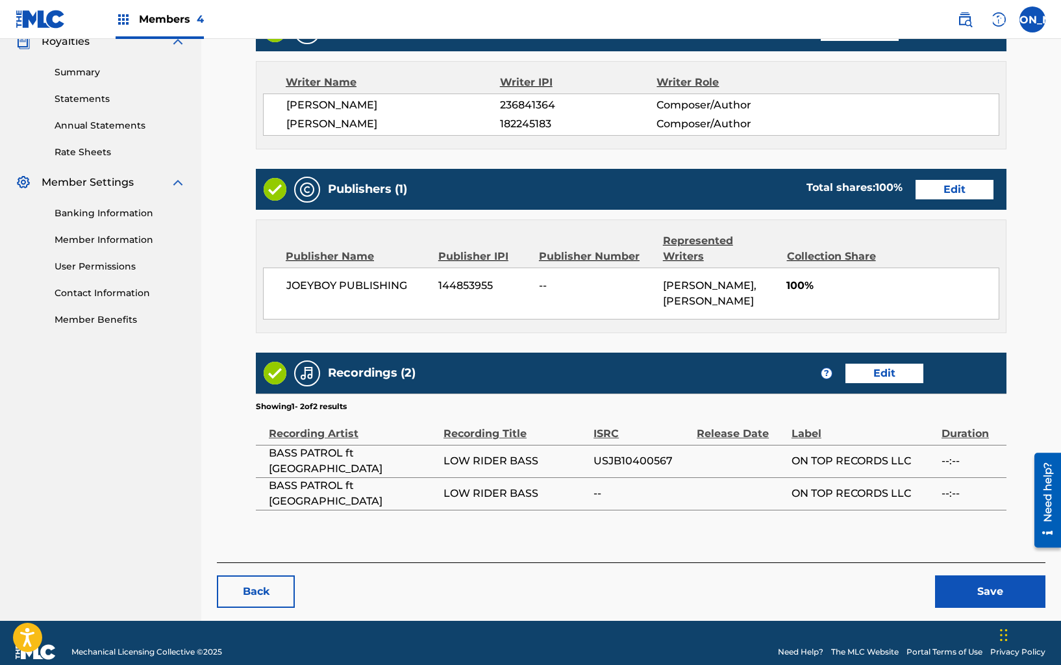
scroll to position [401, 0]
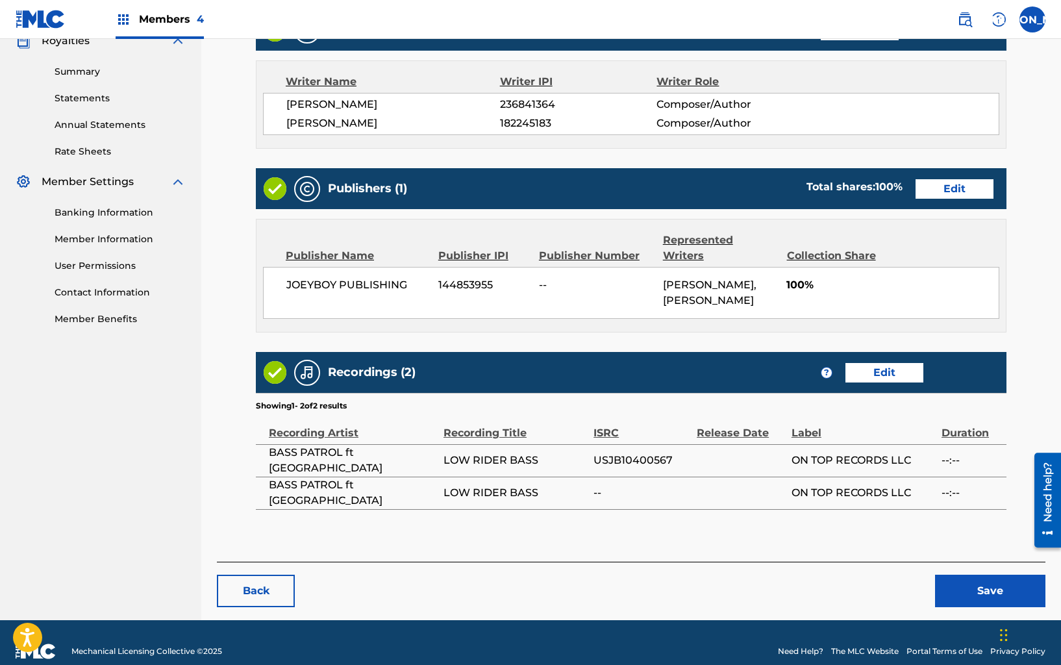
click at [885, 363] on link "Edit" at bounding box center [884, 372] width 78 height 19
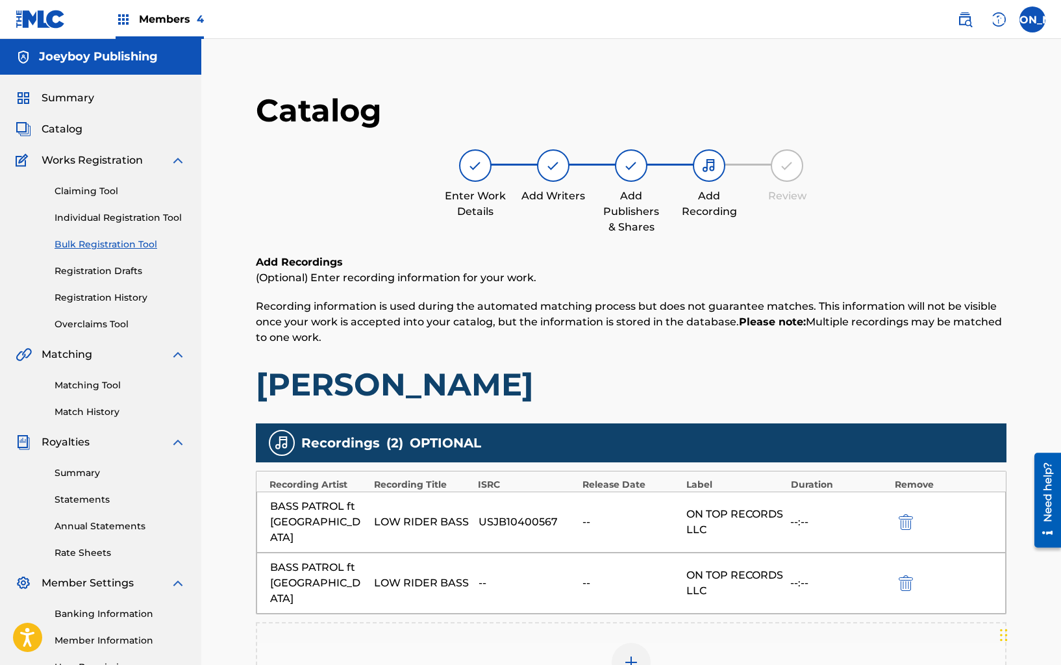
click at [909, 552] on div "BASS PATROL ft BASSTOWN LOW RIDER BASS -- -- ON TOP RECORDS LLC --:--" at bounding box center [630, 582] width 749 height 61
click at [908, 575] on img "submit" at bounding box center [905, 583] width 14 height 16
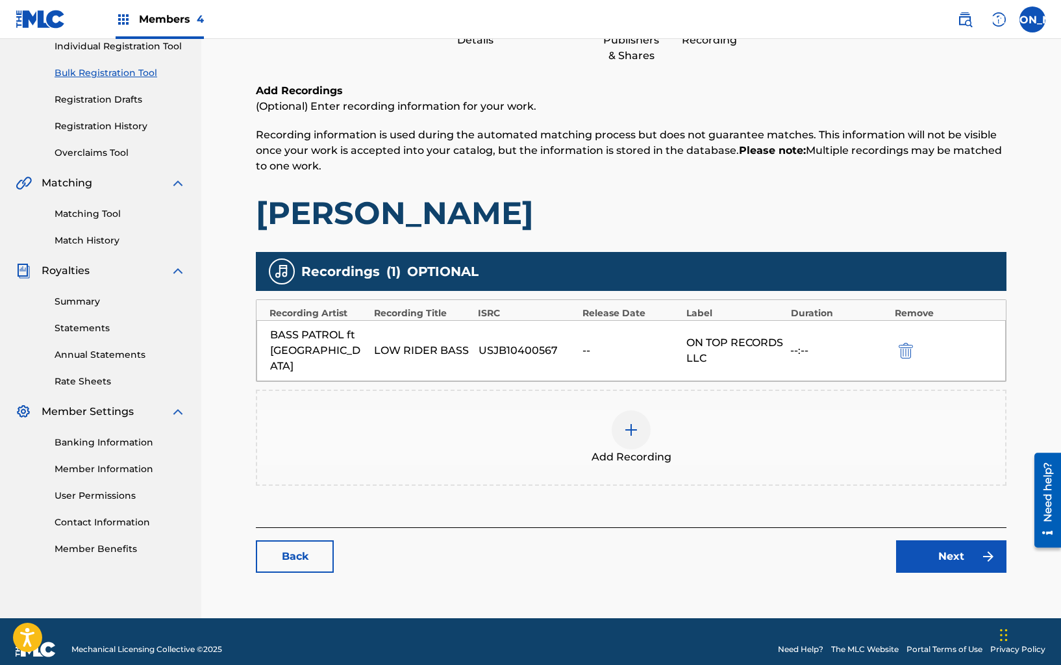
click at [924, 542] on link "Next" at bounding box center [951, 556] width 110 height 32
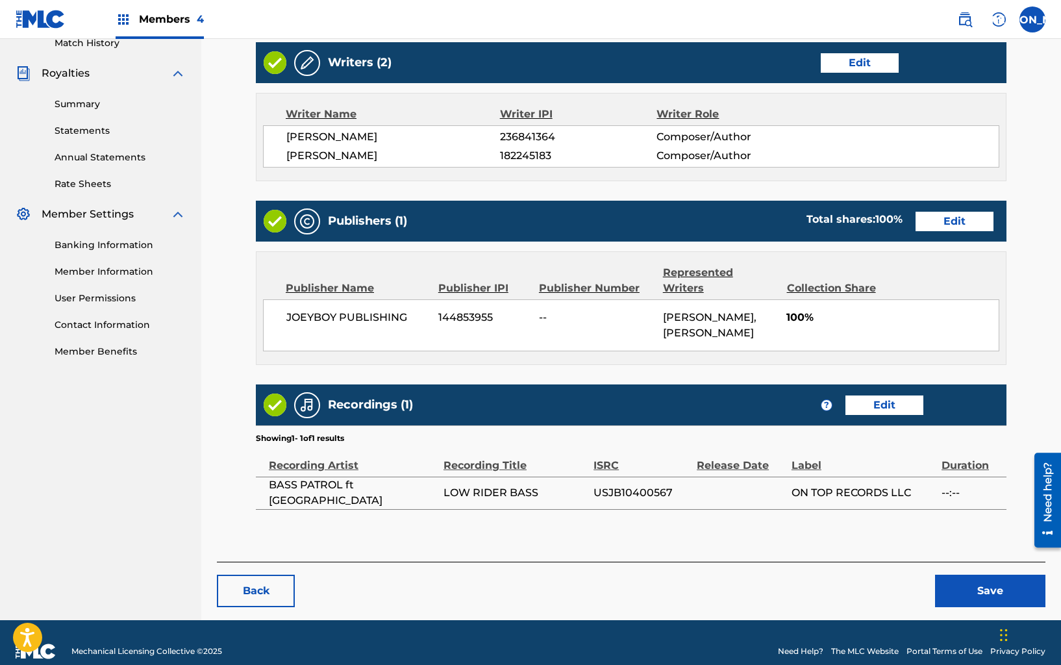
click at [972, 578] on button "Save" at bounding box center [990, 590] width 110 height 32
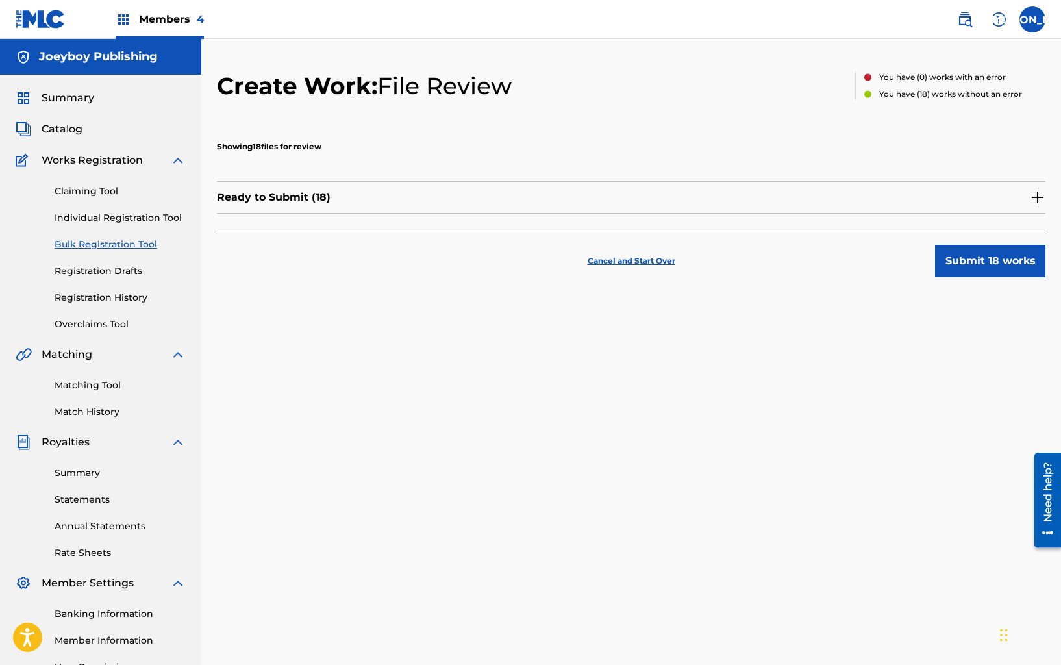
click at [975, 265] on button "Submit 18 works" at bounding box center [990, 261] width 110 height 32
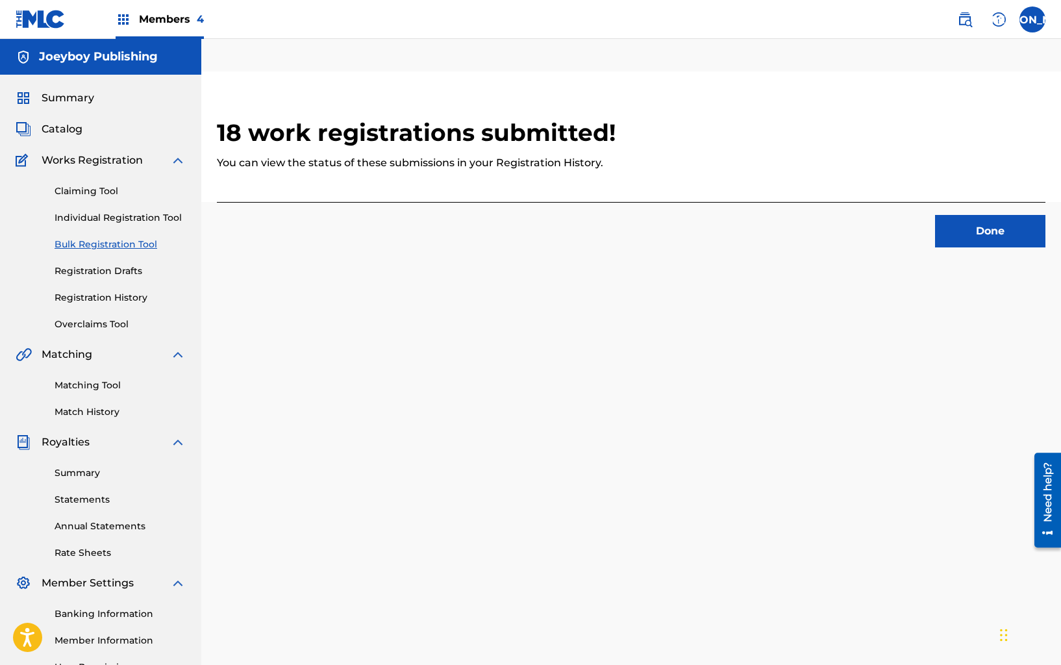
click at [972, 253] on div "18 work registrations submitted! You can view the status of these submissions i…" at bounding box center [631, 165] width 828 height 189
click at [967, 238] on button "Done" at bounding box center [990, 231] width 110 height 32
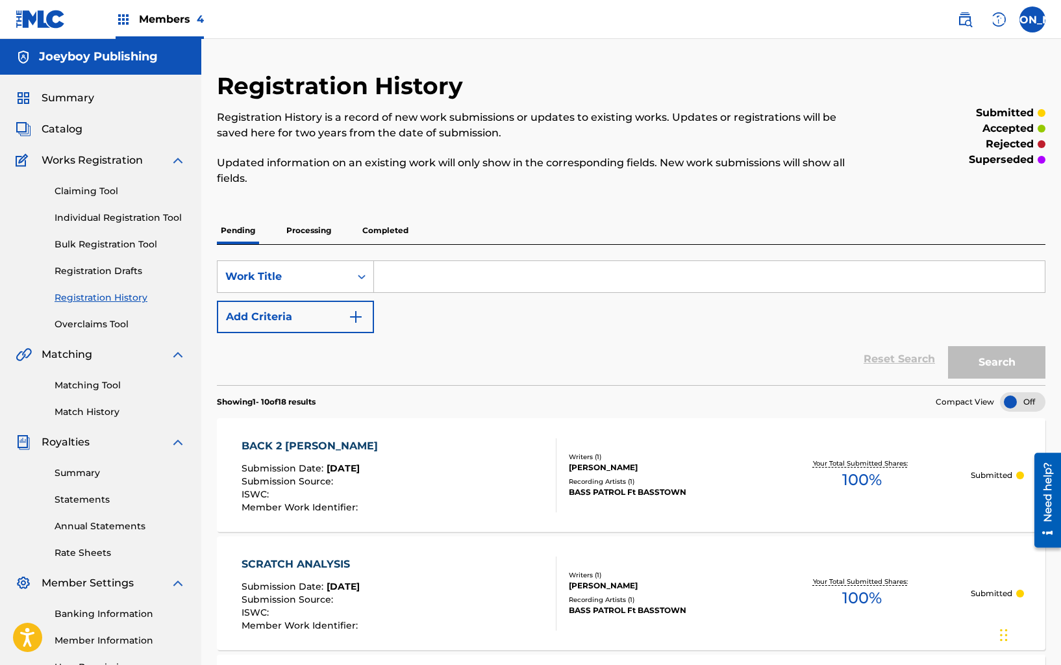
click at [80, 186] on link "Claiming Tool" at bounding box center [120, 191] width 131 height 14
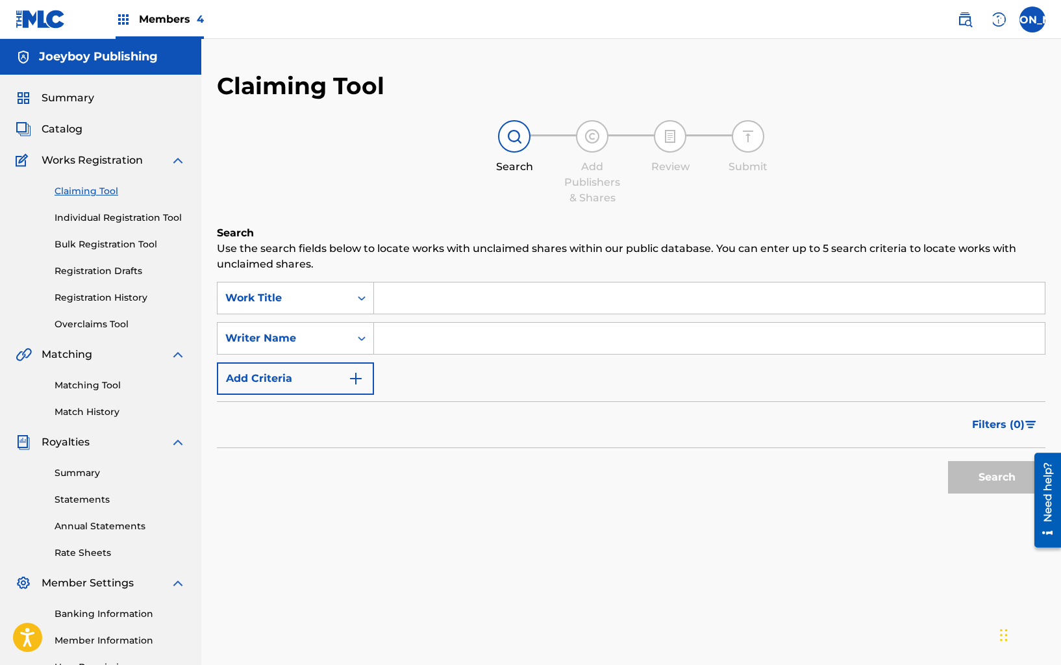
click at [106, 243] on link "Bulk Registration Tool" at bounding box center [120, 245] width 131 height 14
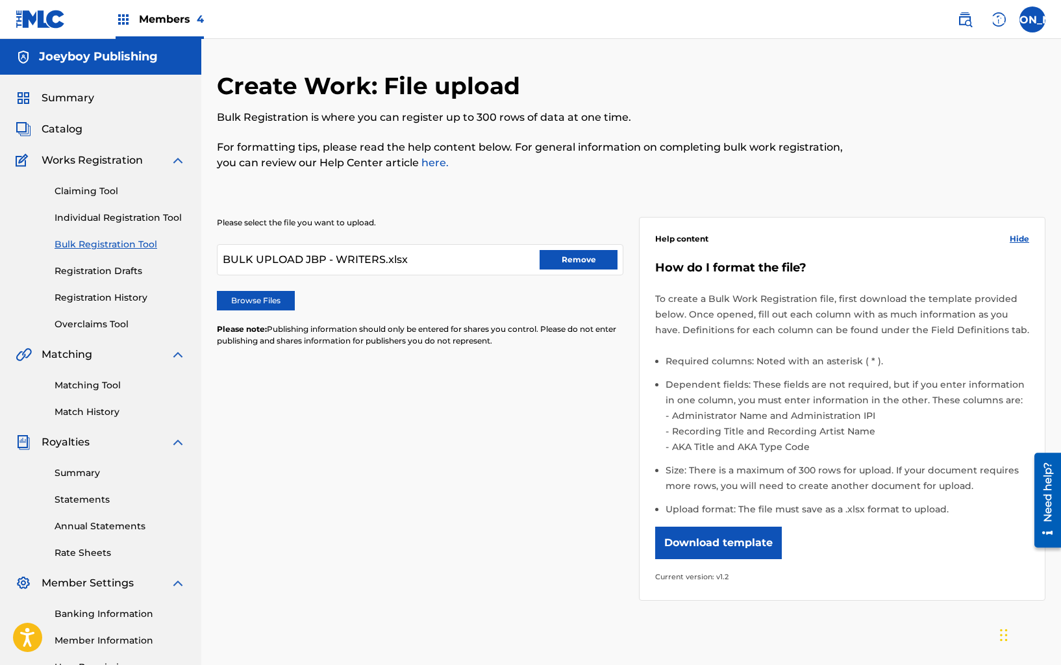
click at [602, 255] on button "Remove" at bounding box center [578, 259] width 78 height 19
click at [271, 299] on label "Browse Files" at bounding box center [256, 300] width 78 height 19
click at [0, 0] on input "Browse Files" at bounding box center [0, 0] width 0 height 0
click at [254, 297] on label "Browse Files" at bounding box center [256, 300] width 78 height 19
click at [0, 0] on input "Browse Files" at bounding box center [0, 0] width 0 height 0
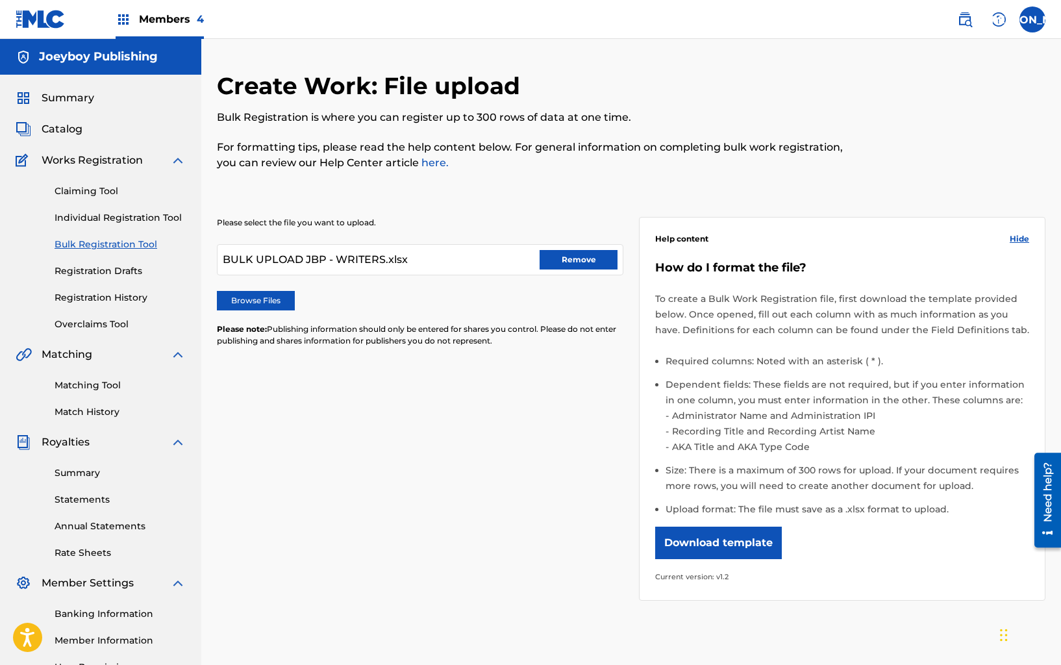
scroll to position [140, 0]
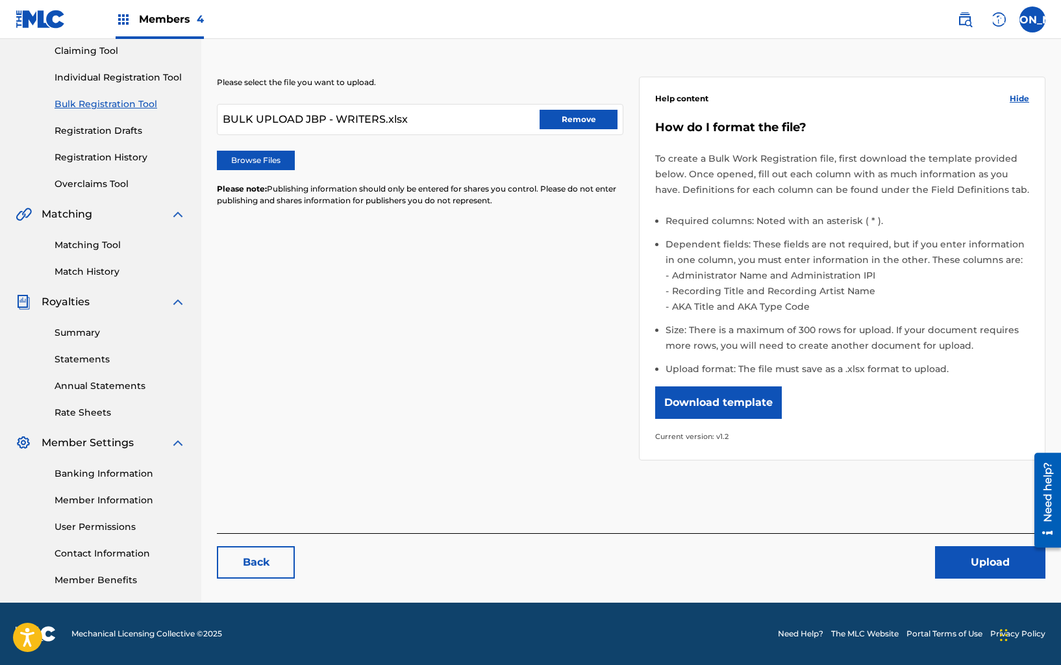
click at [968, 563] on button "Upload" at bounding box center [990, 562] width 110 height 32
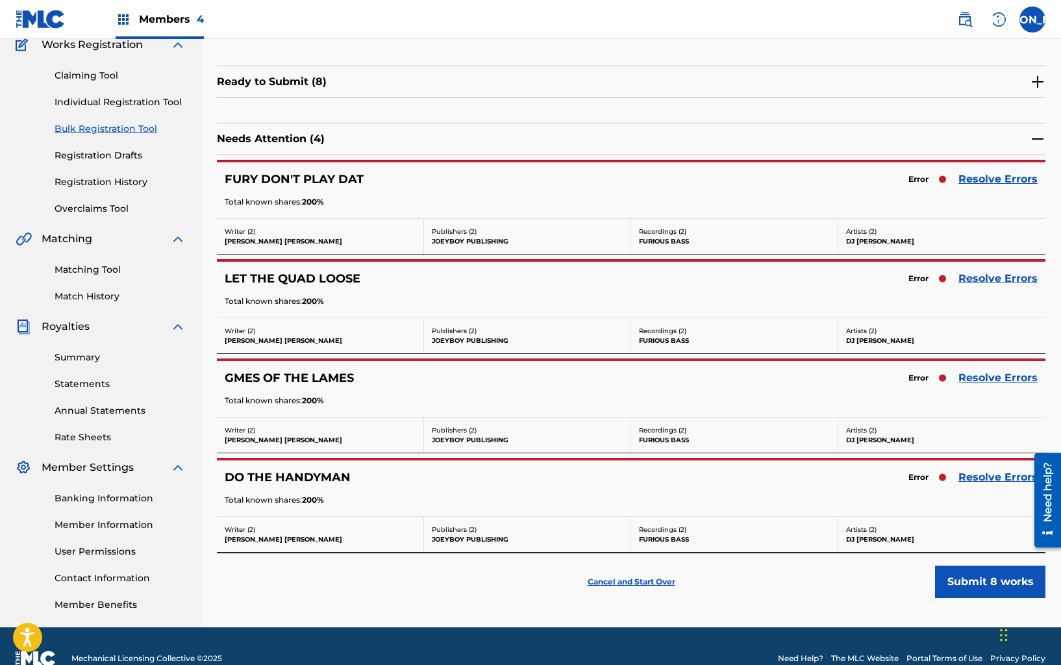
scroll to position [140, 0]
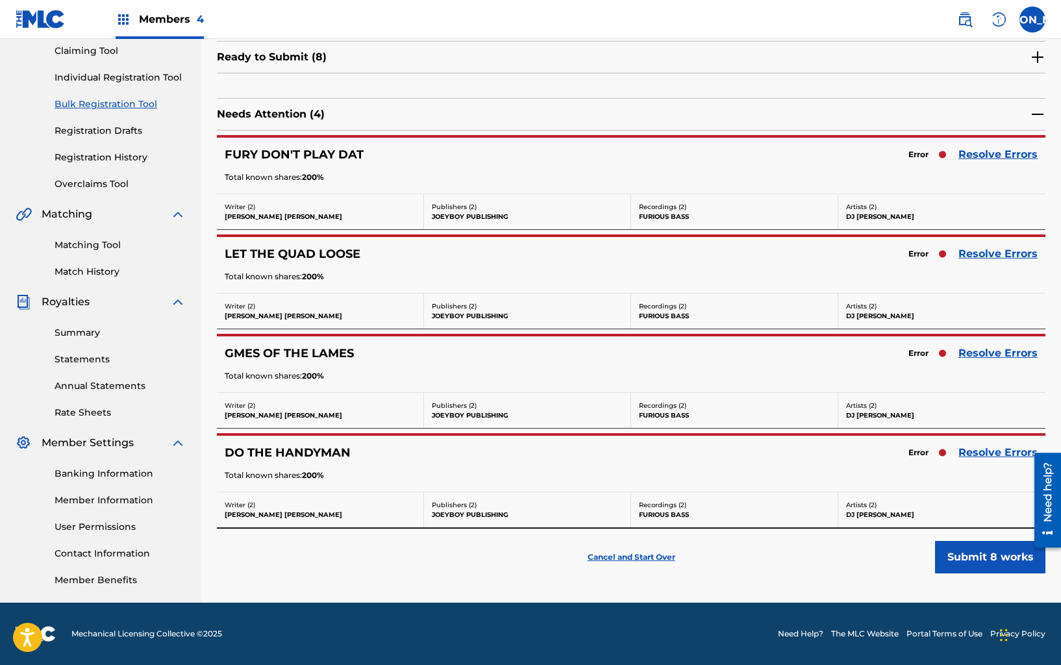
click at [636, 552] on p "Cancel and Start Over" at bounding box center [631, 557] width 88 height 12
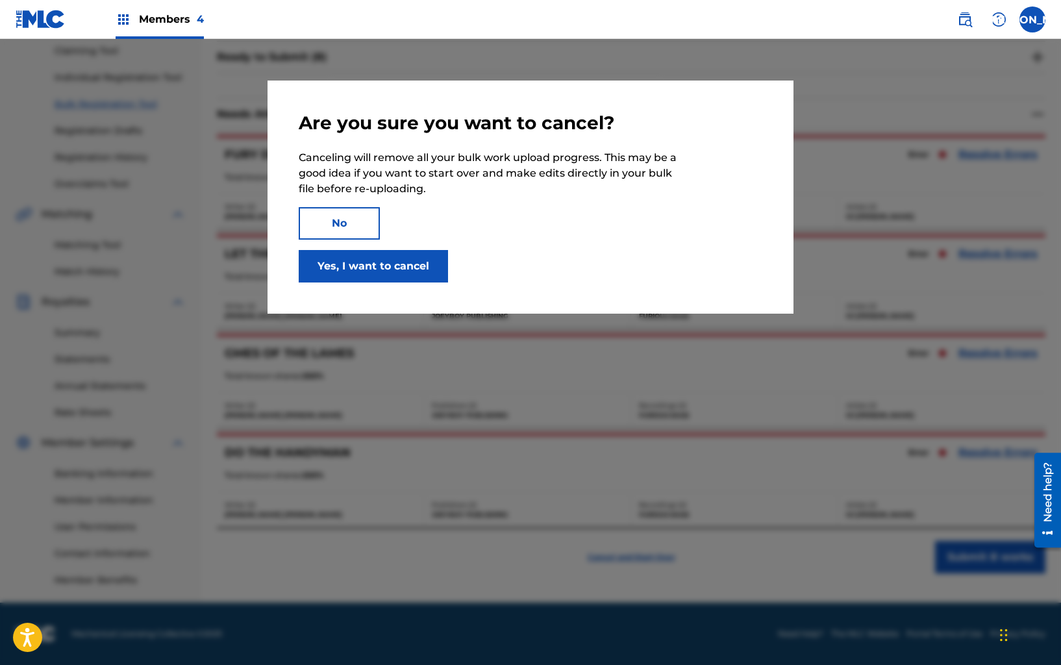
click at [367, 256] on button "Yes, I want to cancel" at bounding box center [373, 266] width 149 height 32
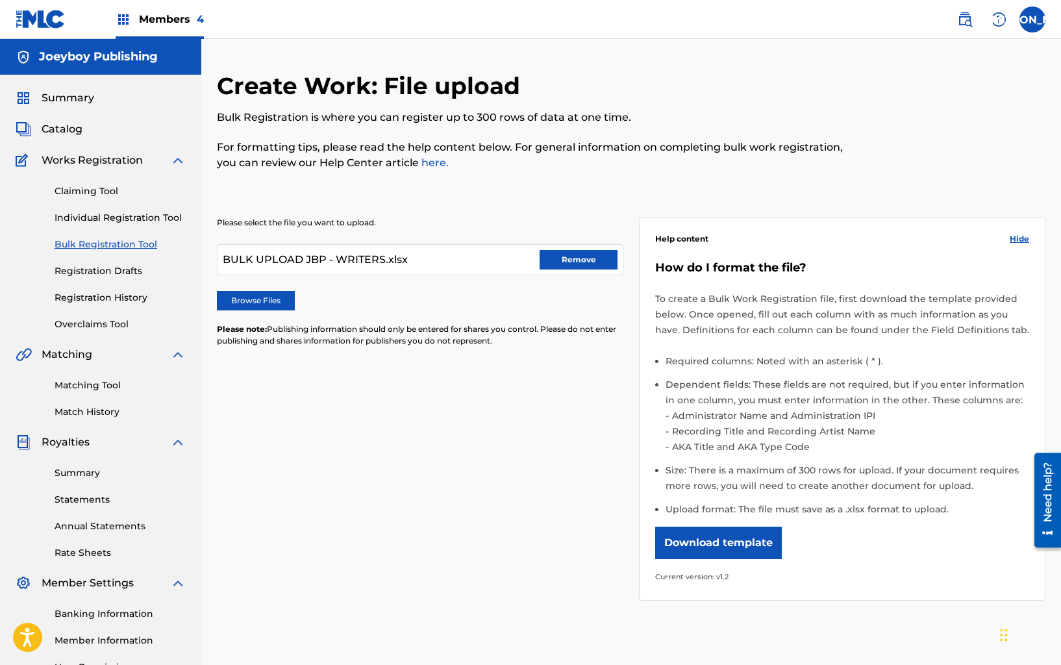
click at [574, 252] on button "Remove" at bounding box center [578, 259] width 78 height 19
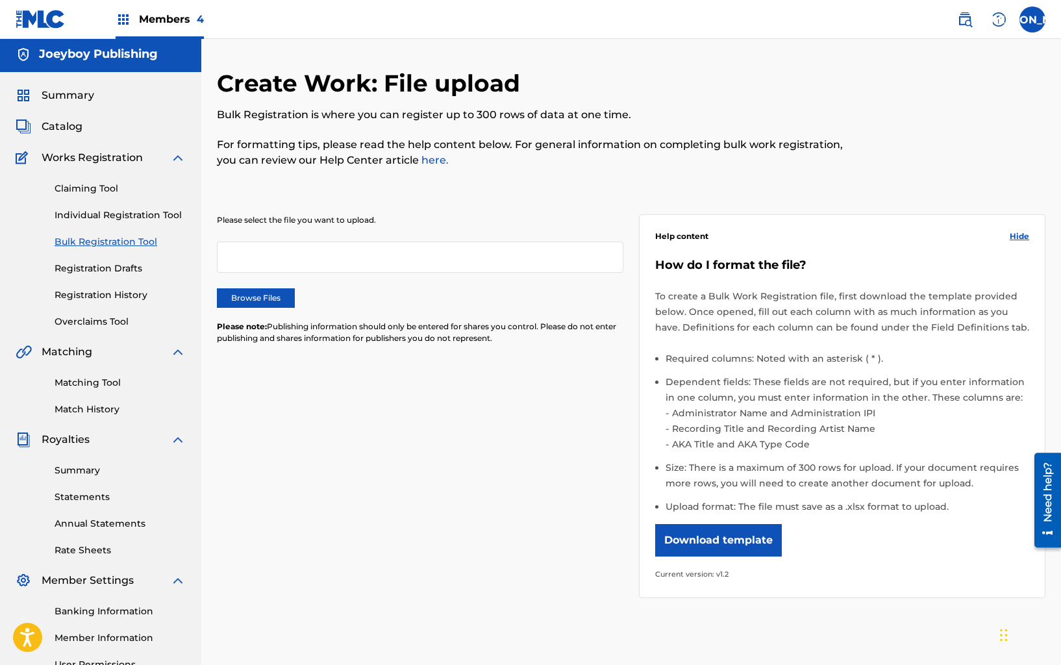
scroll to position [3, 0]
click at [256, 302] on label "Browse Files" at bounding box center [256, 297] width 78 height 19
click at [0, 0] on input "Browse Files" at bounding box center [0, 0] width 0 height 0
click at [271, 304] on label "Browse Files" at bounding box center [256, 297] width 78 height 19
click at [0, 0] on input "Browse Files" at bounding box center [0, 0] width 0 height 0
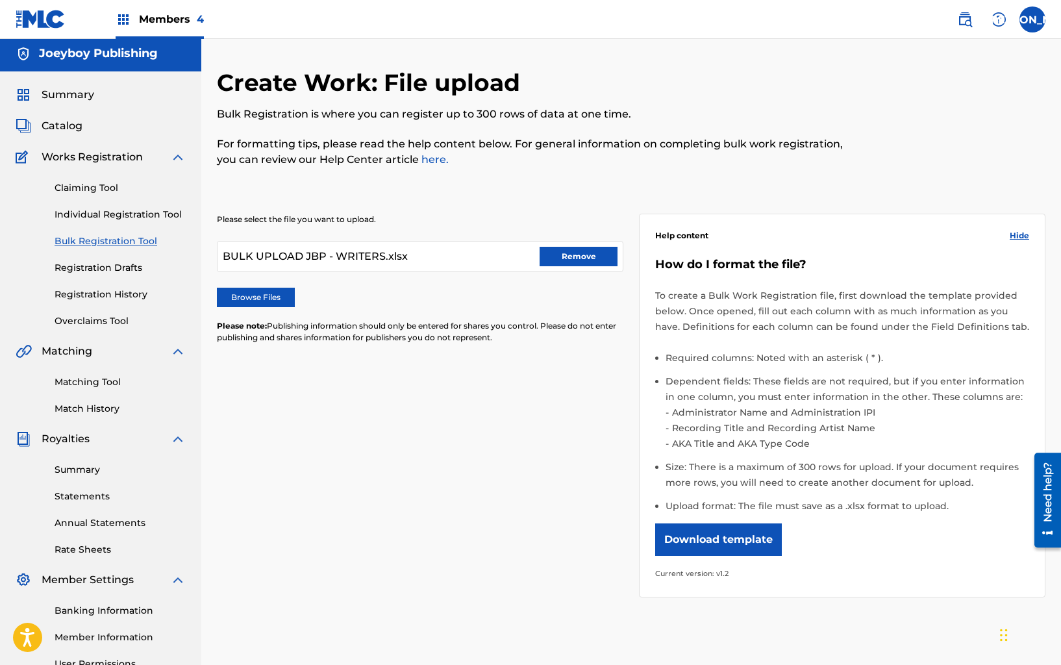
scroll to position [140, 0]
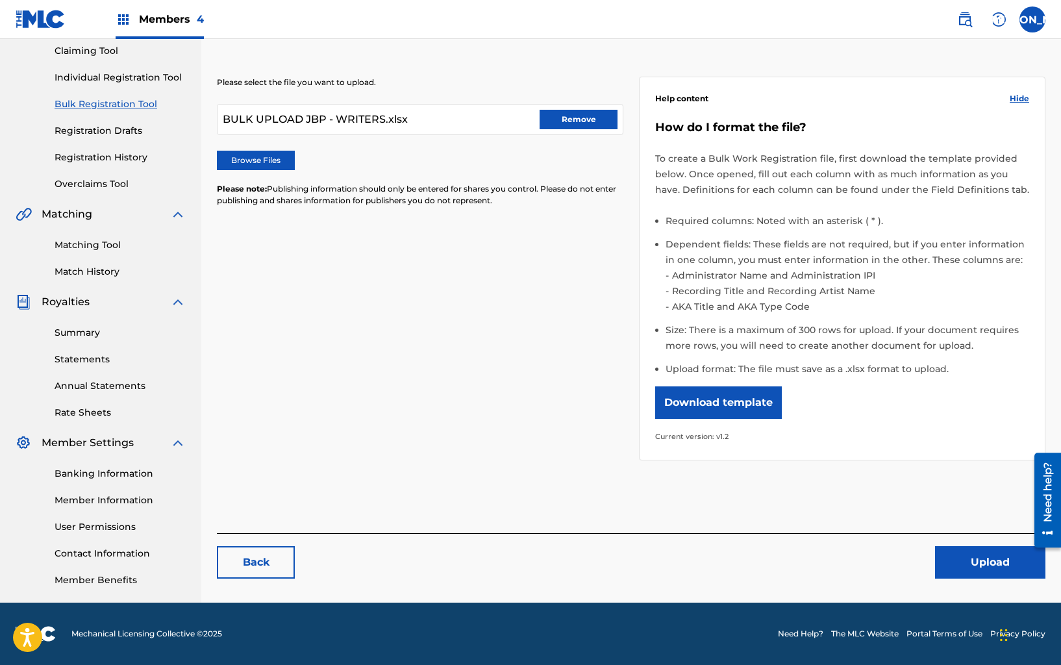
click at [969, 567] on button "Upload" at bounding box center [990, 562] width 110 height 32
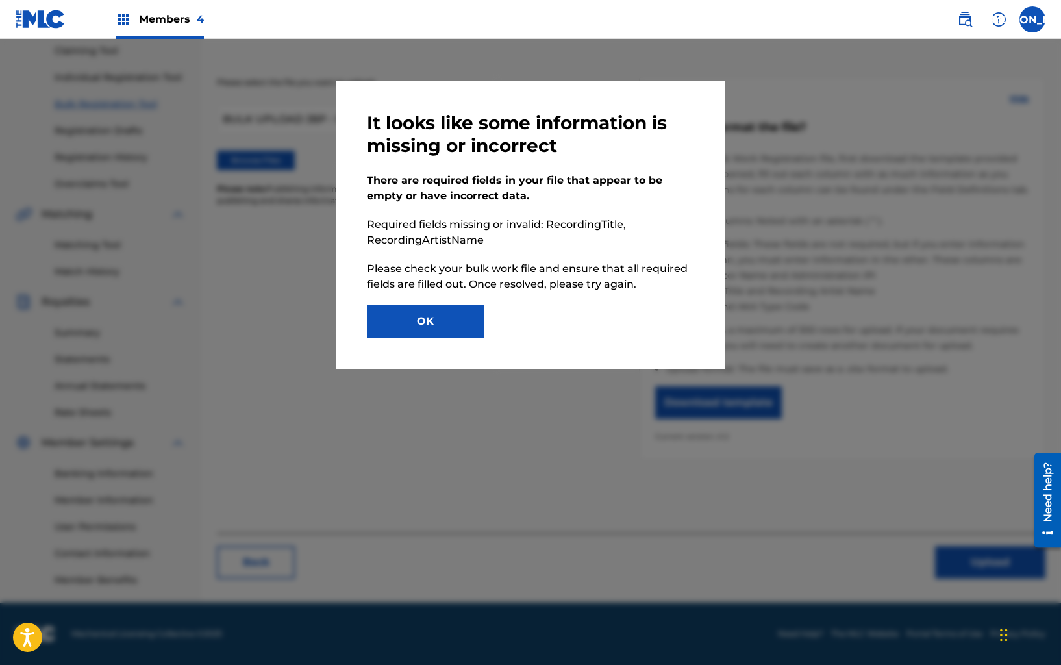
click at [438, 322] on button "OK" at bounding box center [425, 321] width 117 height 32
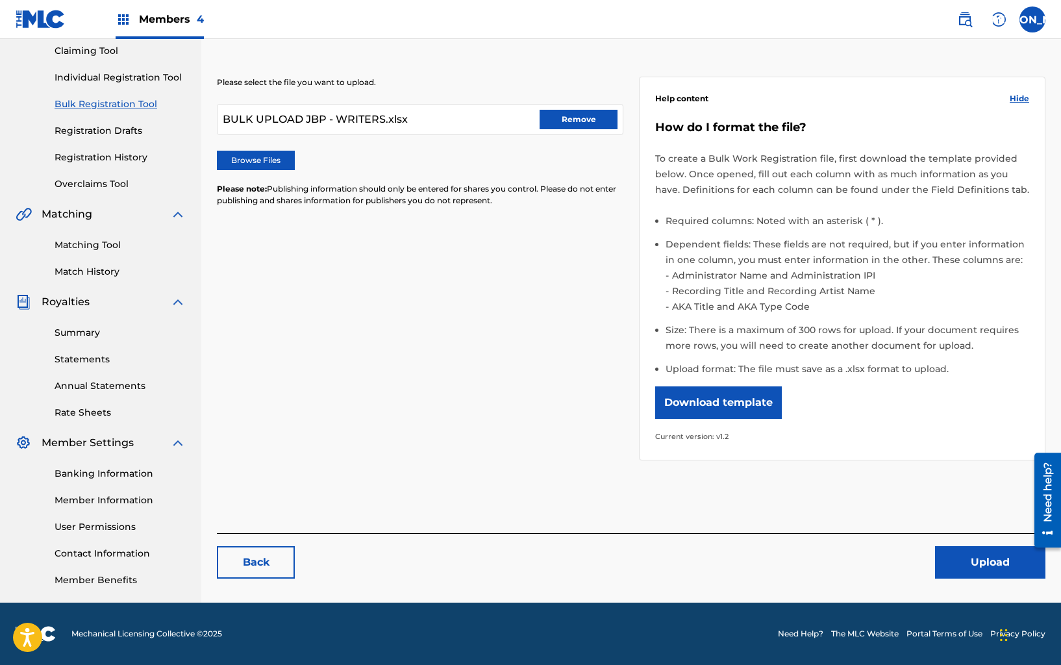
click at [570, 125] on button "Remove" at bounding box center [578, 119] width 78 height 19
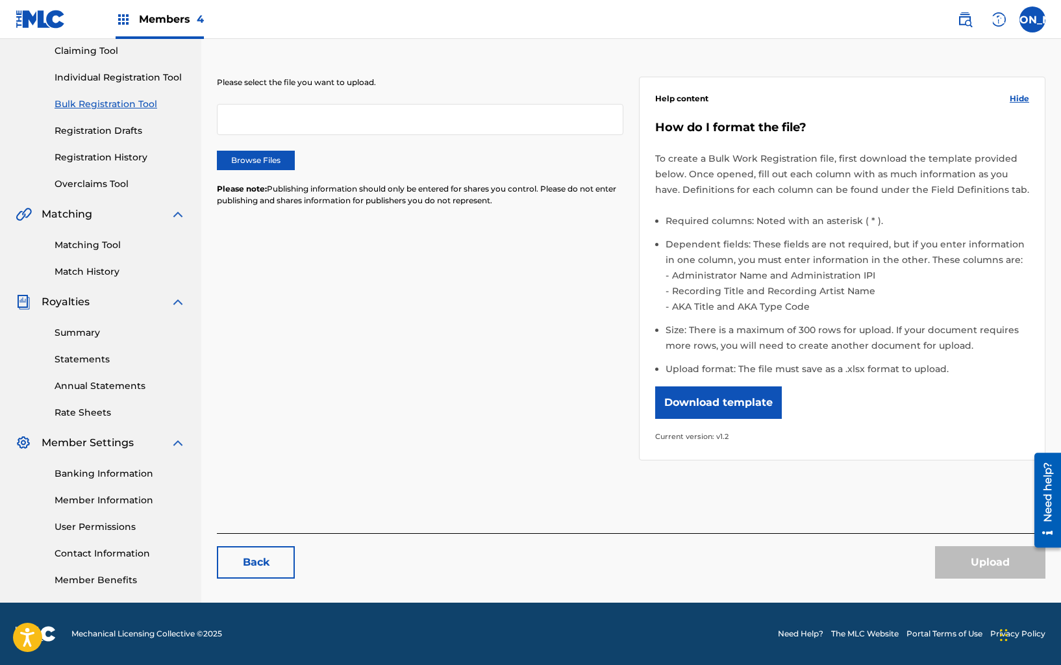
click at [256, 158] on label "Browse Files" at bounding box center [256, 160] width 78 height 19
click at [0, 0] on input "Browse Files" at bounding box center [0, 0] width 0 height 0
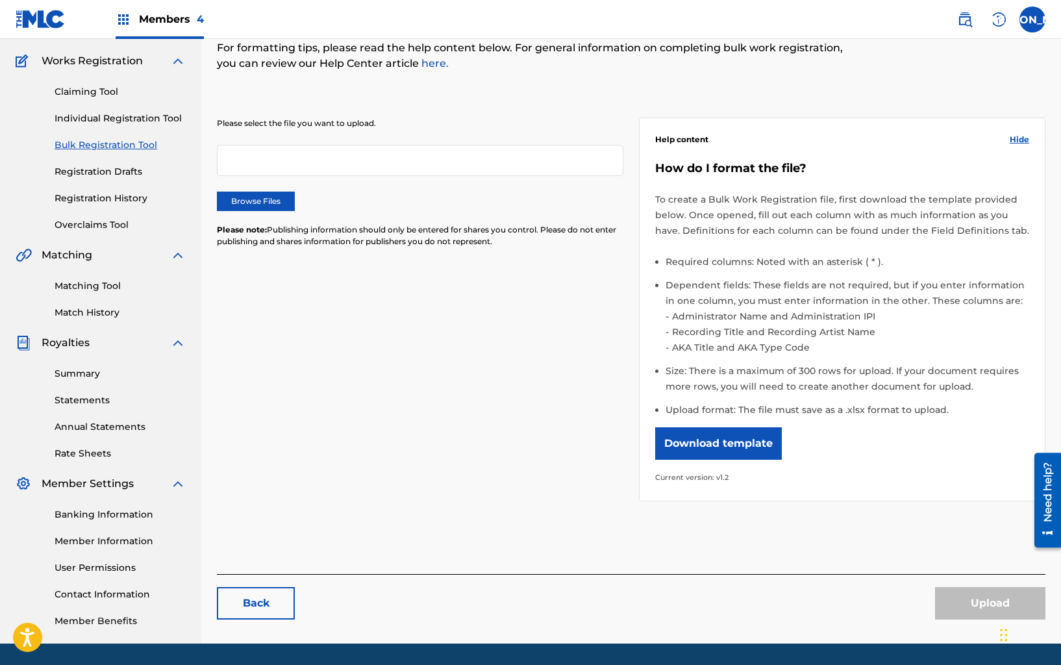
scroll to position [95, 0]
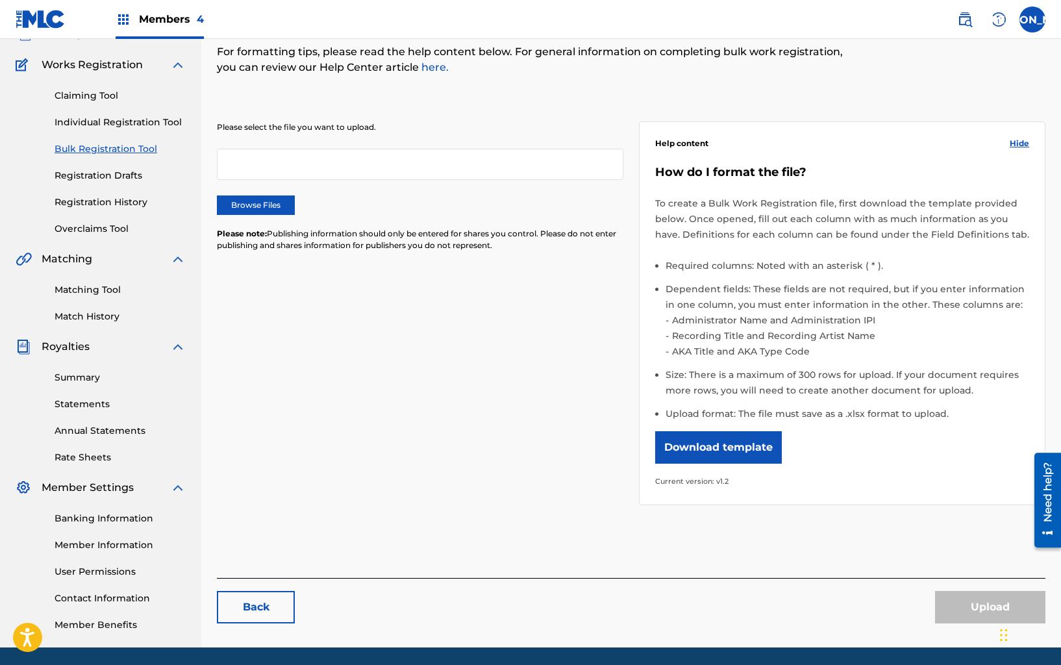
click at [275, 200] on label "Browse Files" at bounding box center [256, 204] width 78 height 19
click at [0, 0] on input "Browse Files" at bounding box center [0, 0] width 0 height 0
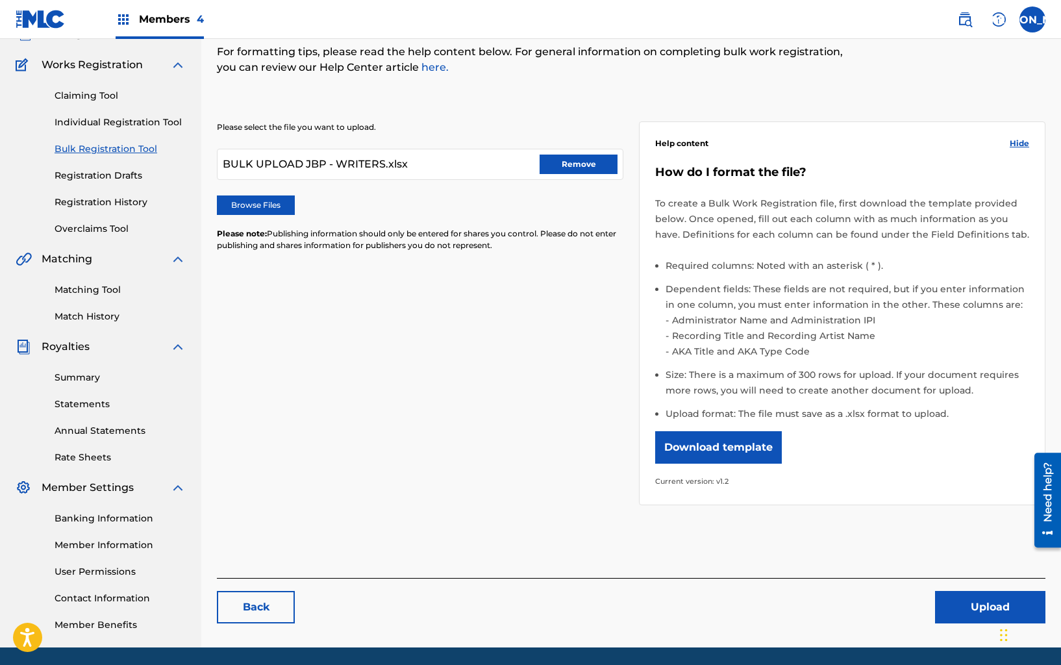
click at [972, 610] on button "Upload" at bounding box center [990, 607] width 110 height 32
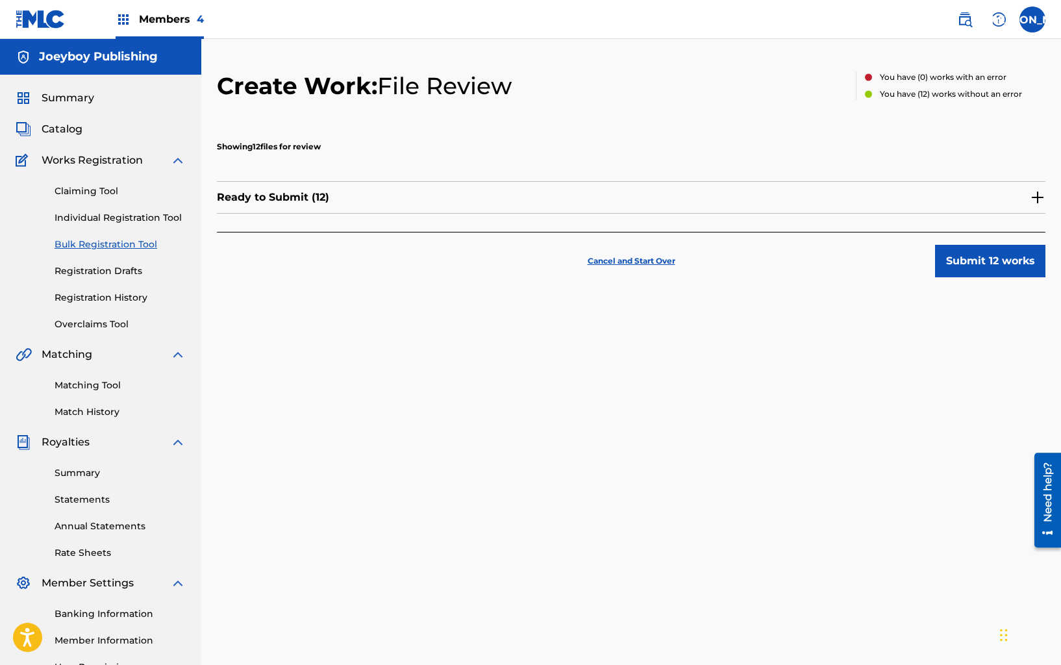
click at [967, 269] on button "Submit 12 works" at bounding box center [990, 261] width 110 height 32
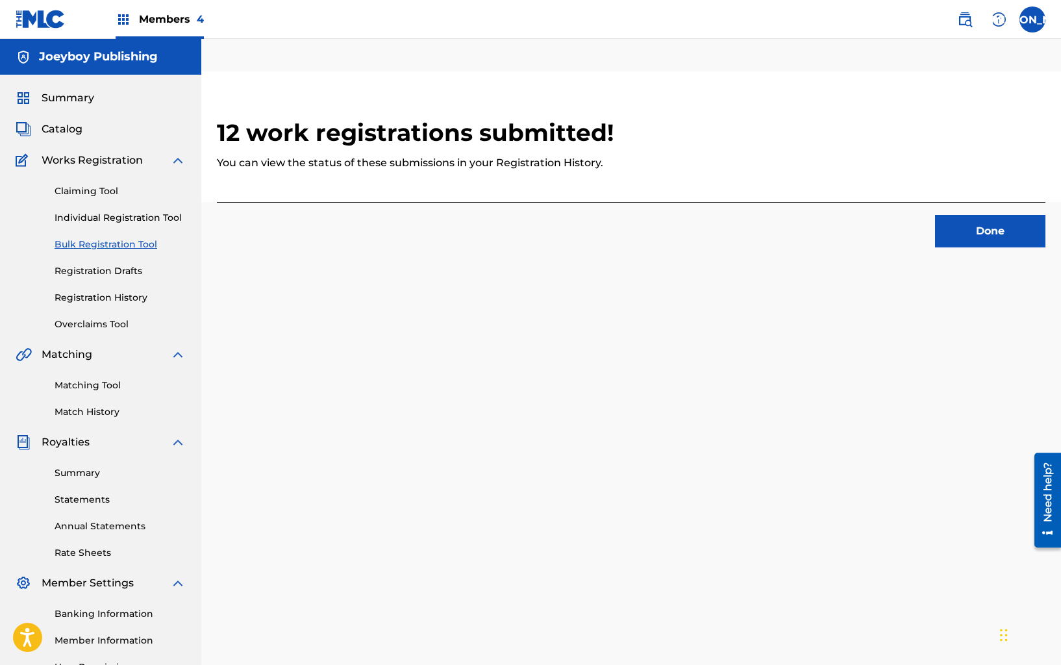
click at [1006, 227] on button "Done" at bounding box center [990, 231] width 110 height 32
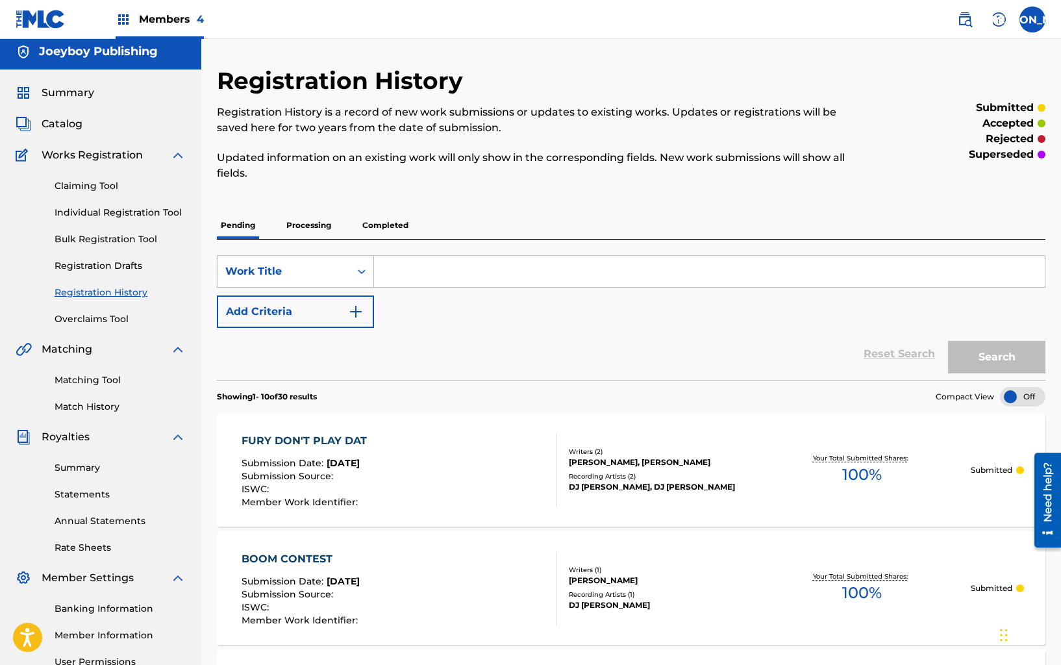
click at [164, 24] on span "Members 4" at bounding box center [171, 19] width 65 height 15
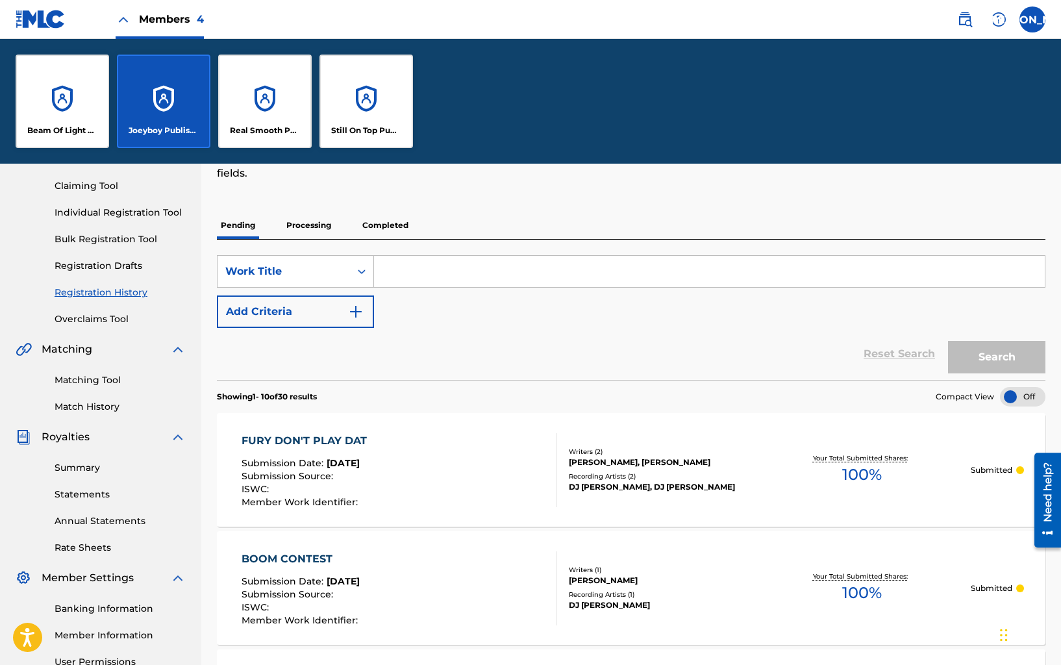
click at [351, 125] on p "Still On Top Publishing" at bounding box center [366, 131] width 71 height 12
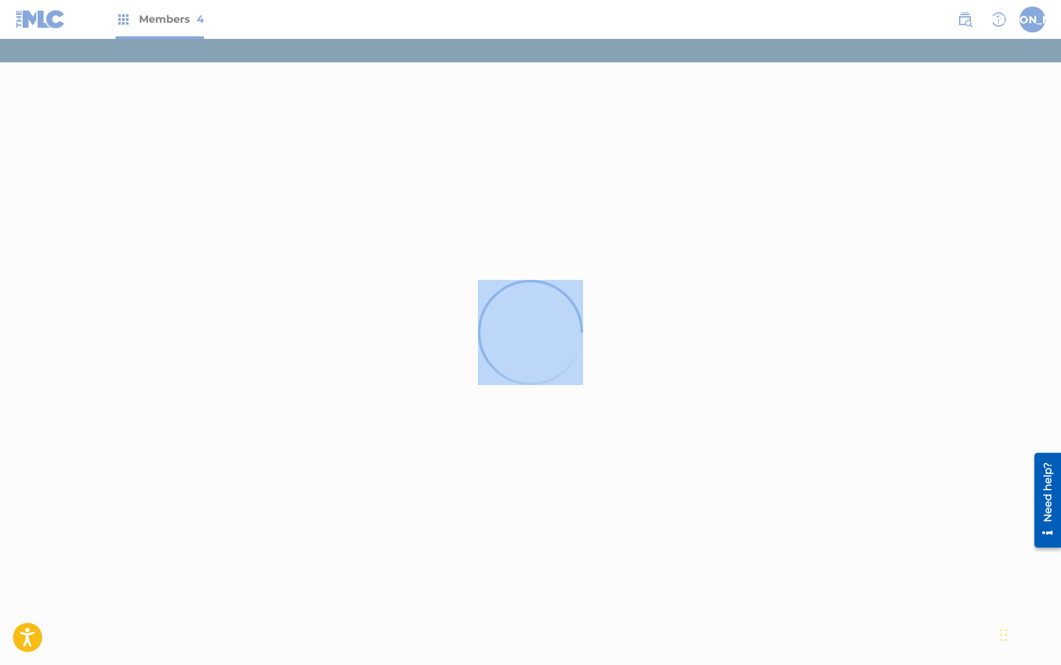
click at [350, 125] on div at bounding box center [530, 332] width 1061 height 665
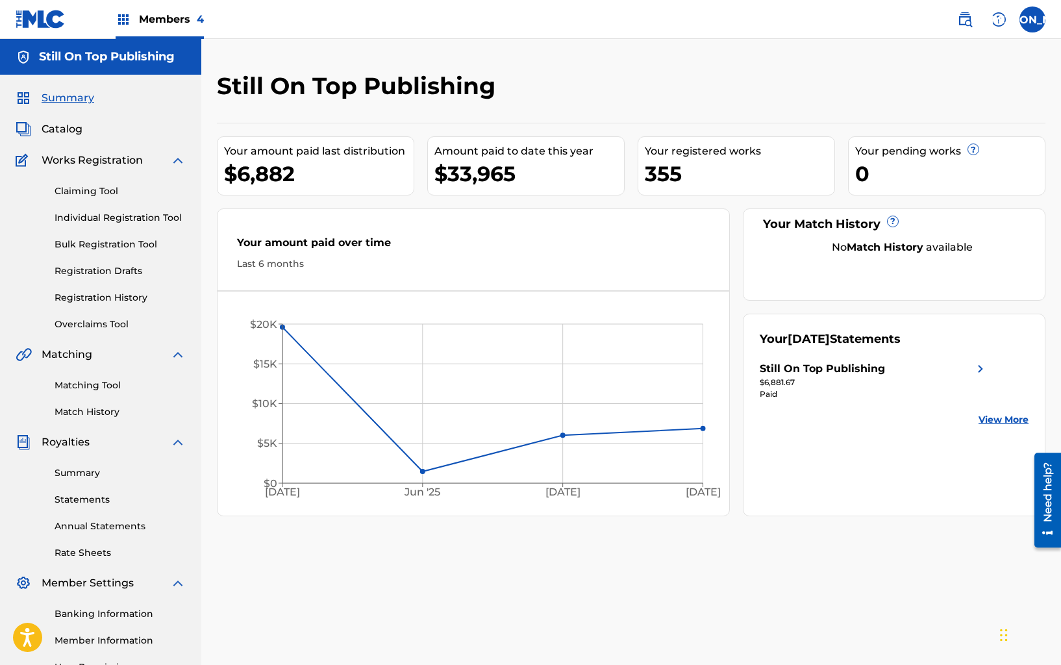
click at [66, 126] on span "Catalog" at bounding box center [62, 129] width 41 height 16
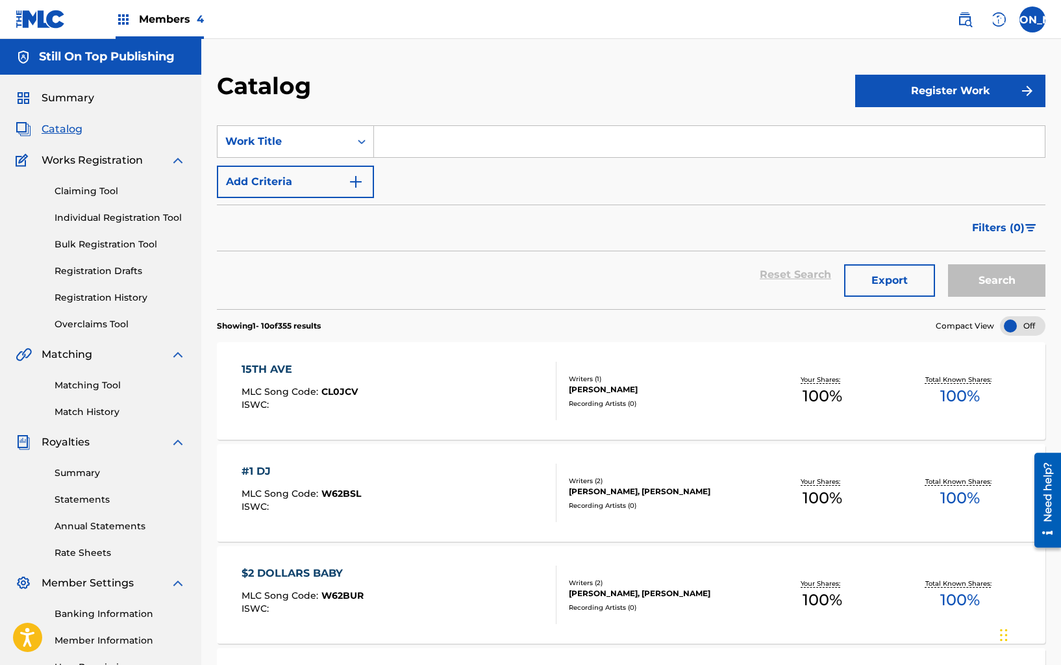
click at [438, 140] on input "Search Form" at bounding box center [709, 141] width 671 height 31
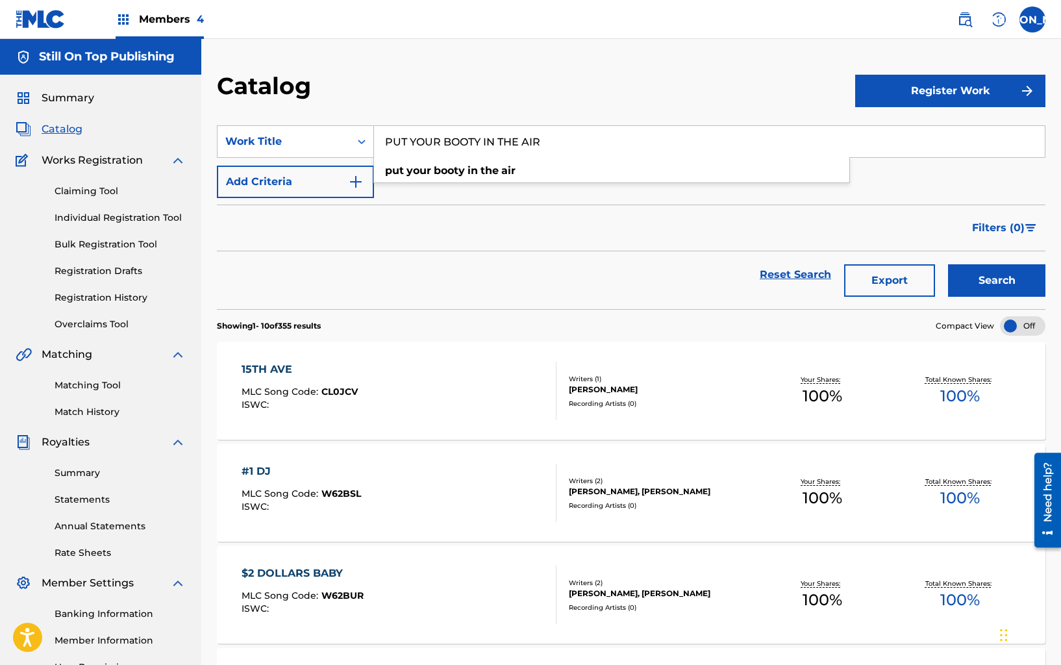
type input "PUT YOUR BOOTY IN THE AIR"
click at [948, 264] on button "Search" at bounding box center [996, 280] width 97 height 32
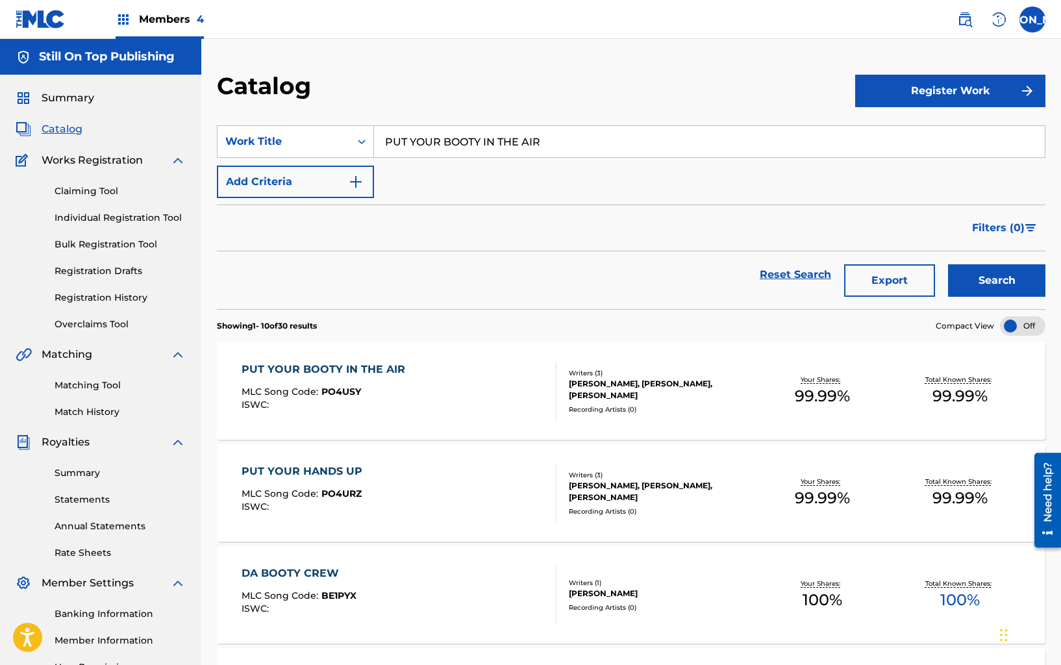
click at [648, 393] on div "[PERSON_NAME], [PERSON_NAME], [PERSON_NAME]" at bounding box center [661, 389] width 184 height 23
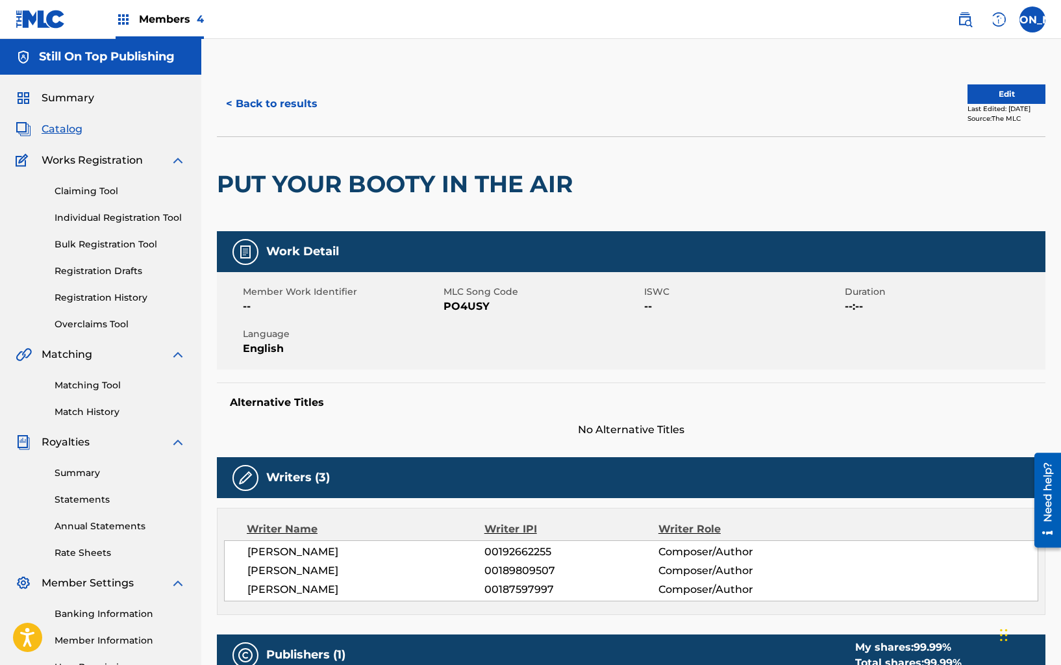
click at [991, 95] on button "Edit" at bounding box center [1006, 93] width 78 height 19
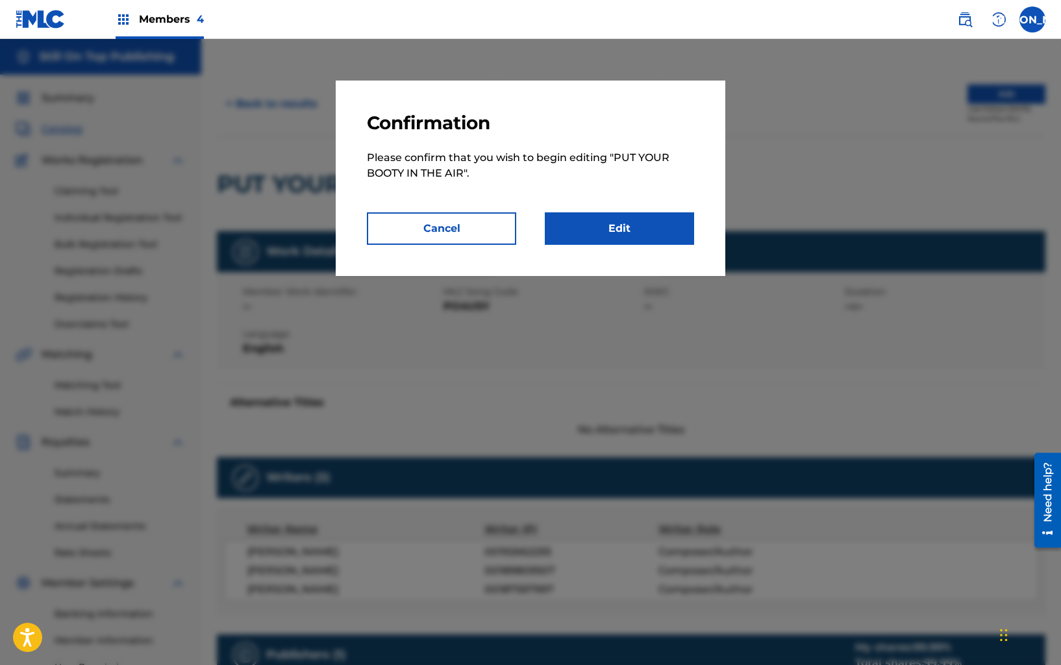
click at [597, 237] on link "Edit" at bounding box center [619, 228] width 149 height 32
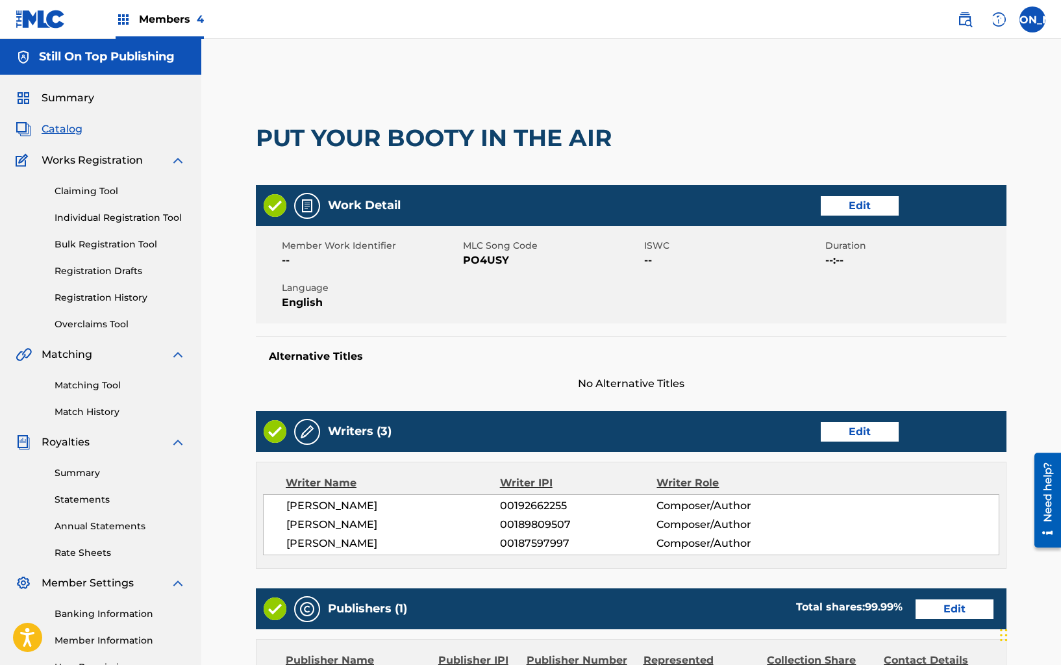
scroll to position [10, 0]
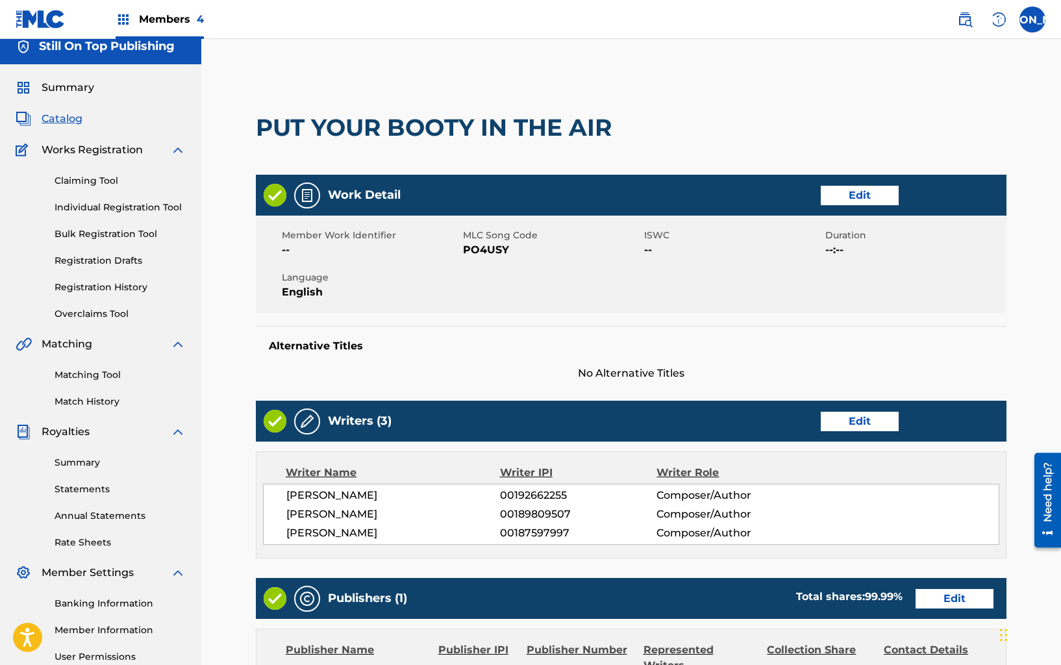
click at [832, 413] on link "Edit" at bounding box center [860, 421] width 78 height 19
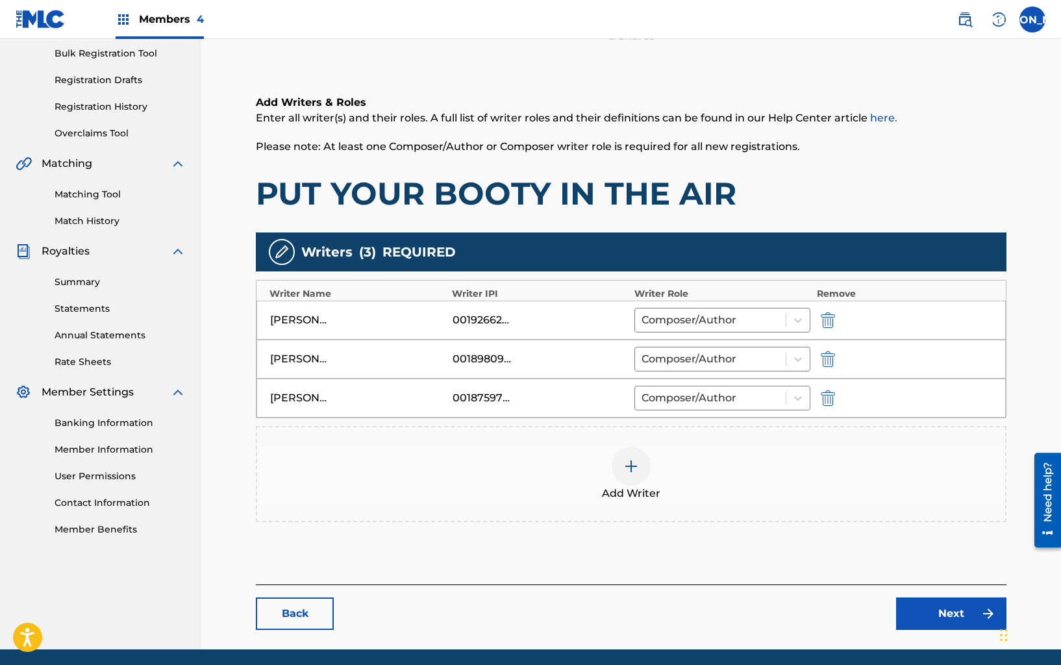
scroll to position [238, 0]
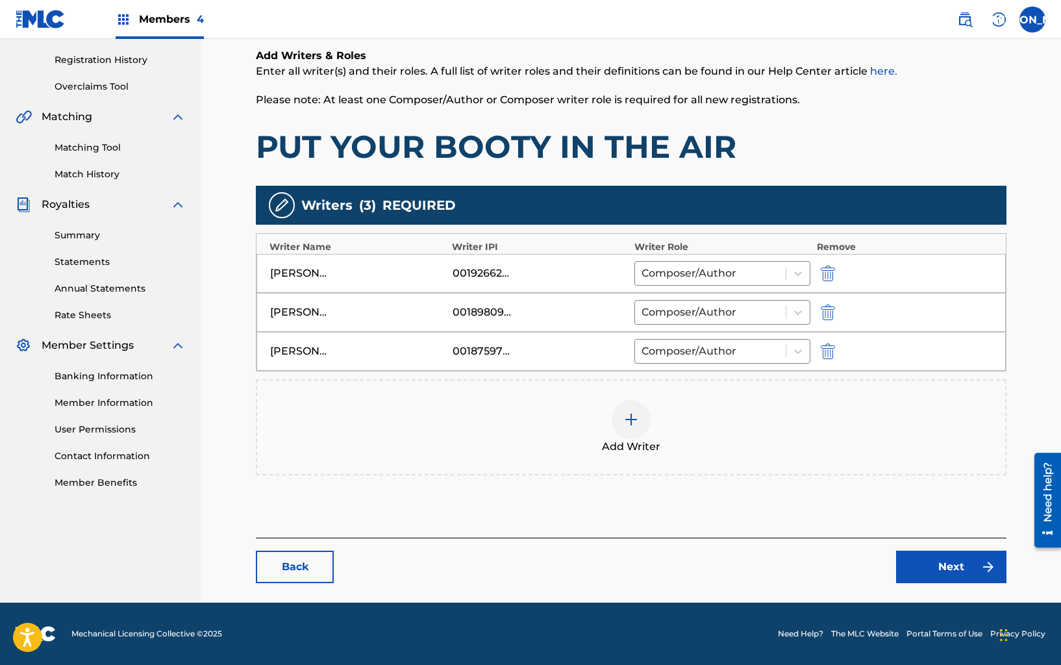
click at [919, 562] on link "Next" at bounding box center [951, 566] width 110 height 32
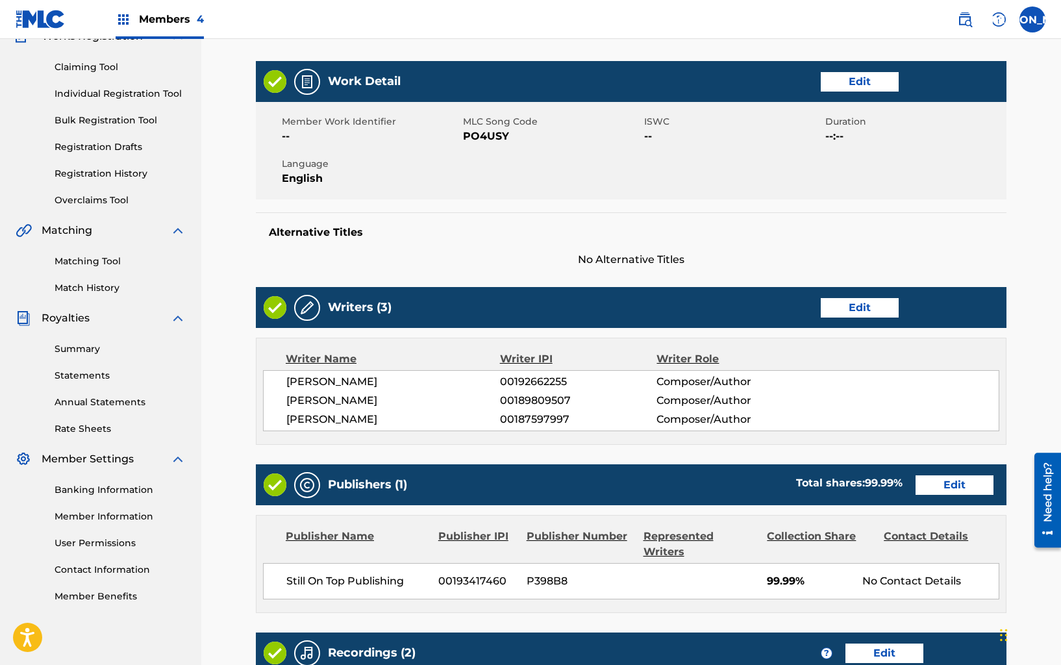
scroll to position [351, 0]
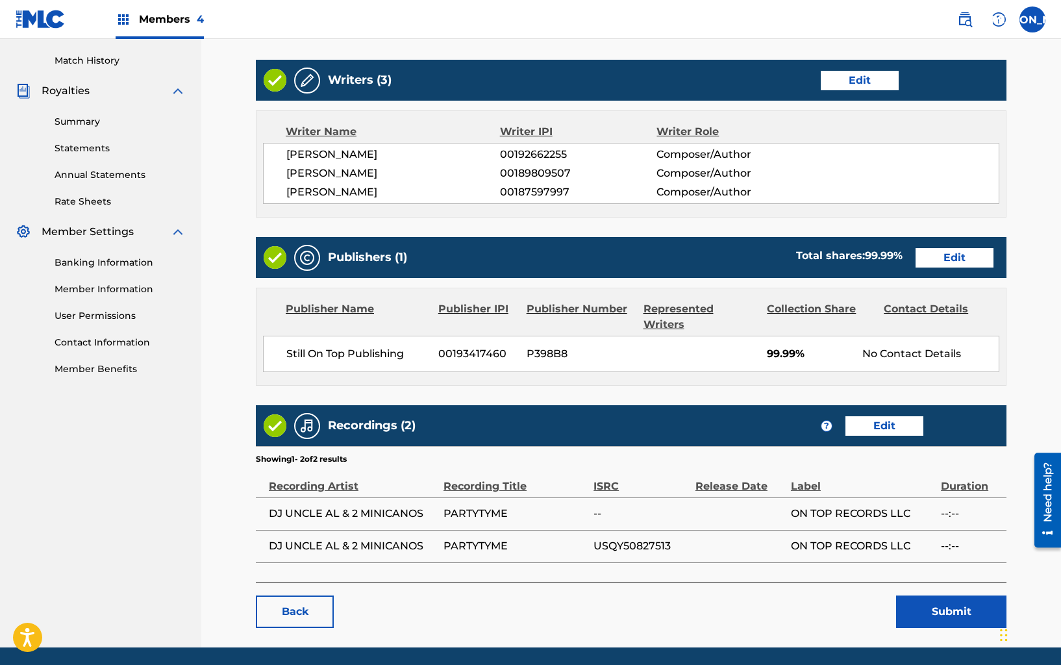
click at [944, 256] on link "Edit" at bounding box center [954, 257] width 78 height 19
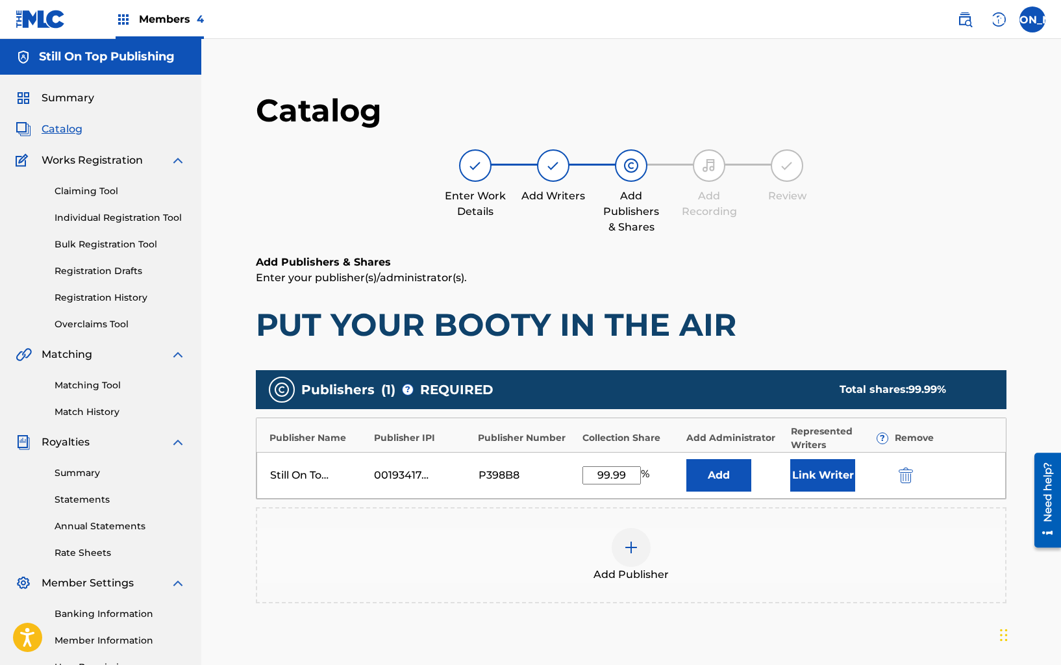
drag, startPoint x: 585, startPoint y: 476, endPoint x: 664, endPoint y: 478, distance: 79.2
click at [664, 478] on div "99.99 %" at bounding box center [630, 475] width 97 height 18
type input "100"
click at [817, 477] on button "Link Writer" at bounding box center [822, 475] width 65 height 32
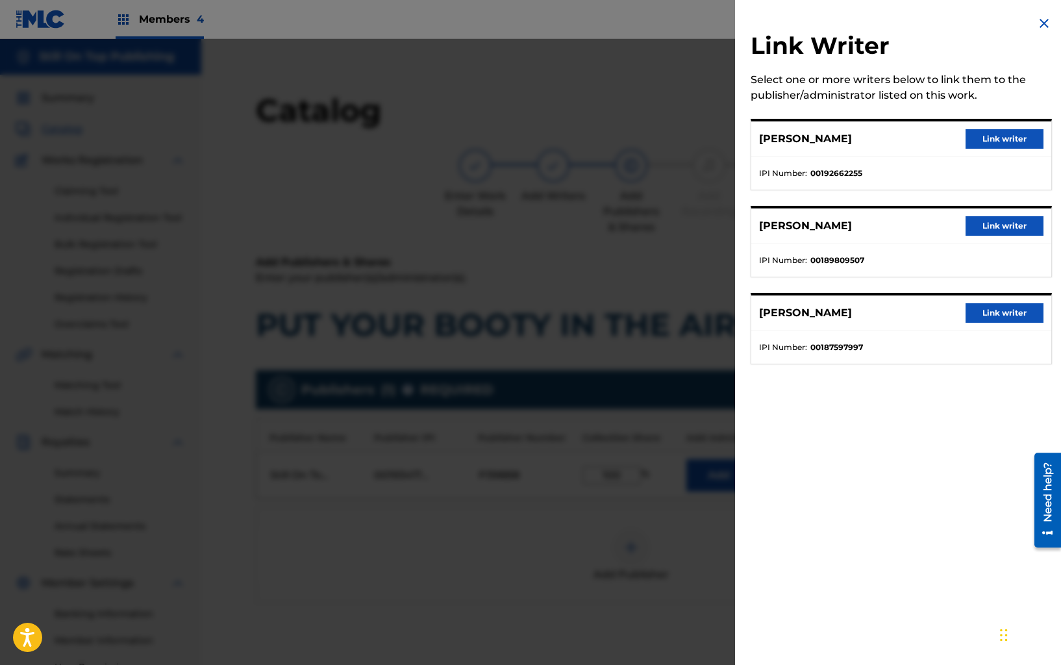
click at [983, 141] on button "Link writer" at bounding box center [1004, 138] width 78 height 19
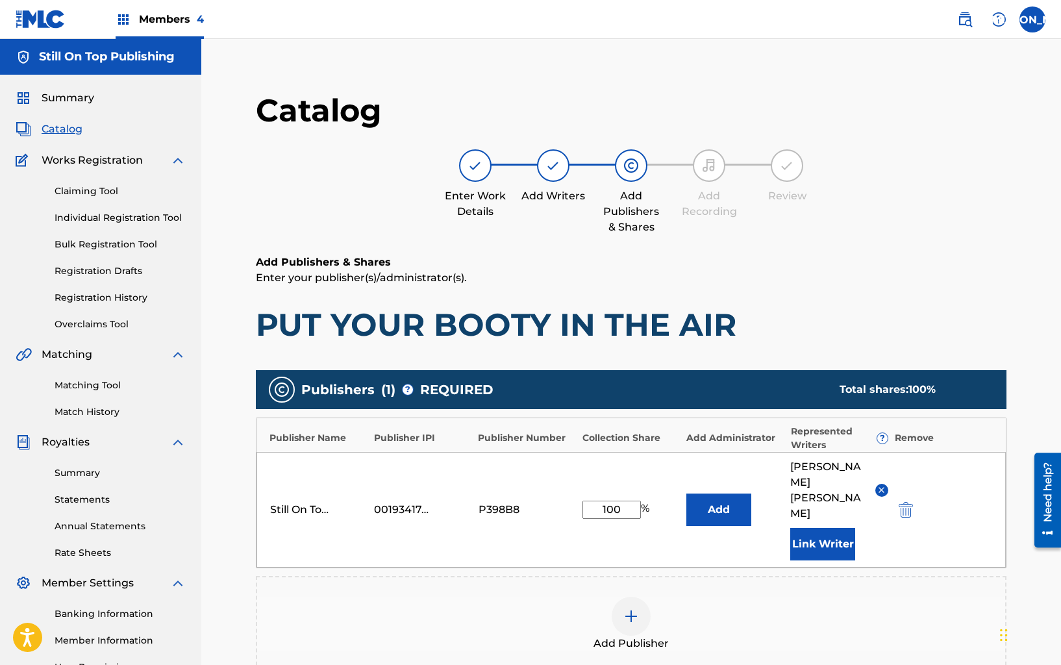
click at [823, 528] on button "Link Writer" at bounding box center [822, 544] width 65 height 32
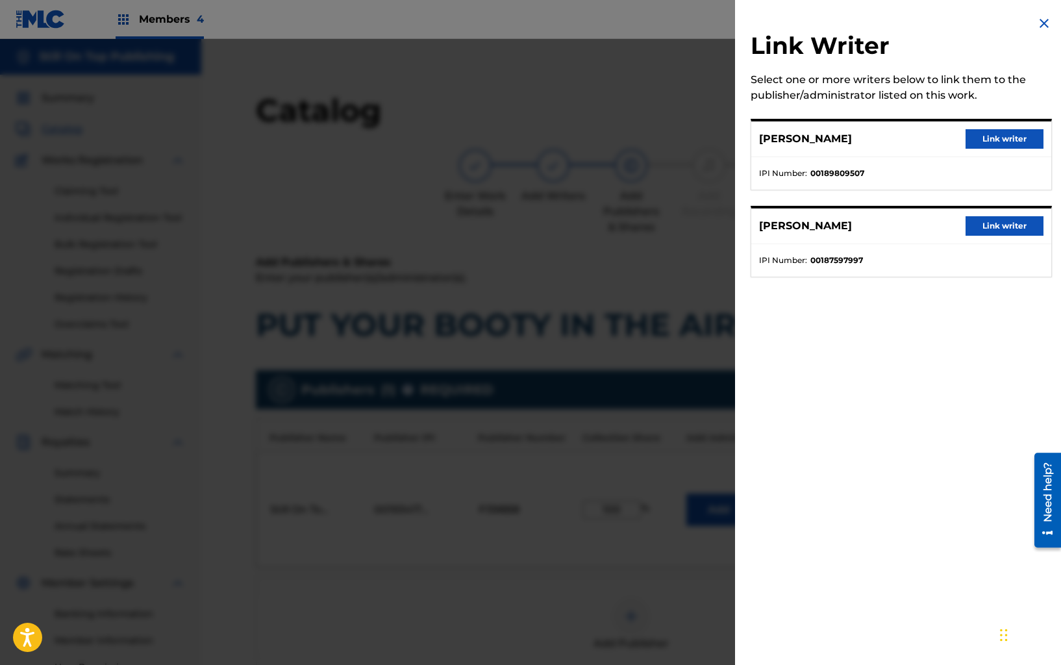
click at [965, 147] on button "Link writer" at bounding box center [1004, 138] width 78 height 19
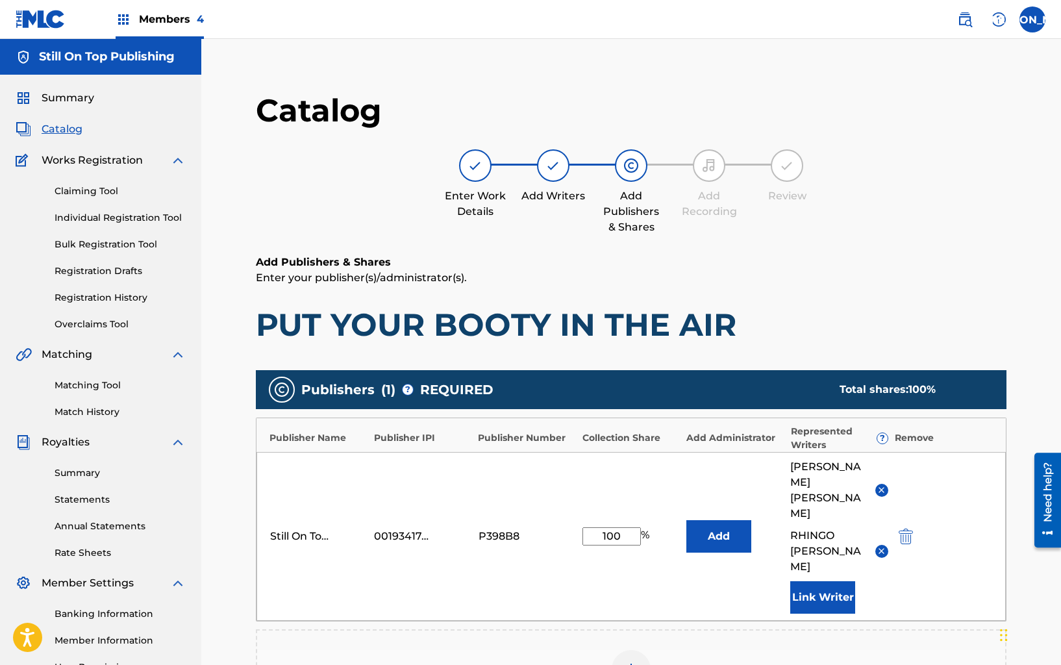
click at [827, 581] on button "Link Writer" at bounding box center [822, 597] width 65 height 32
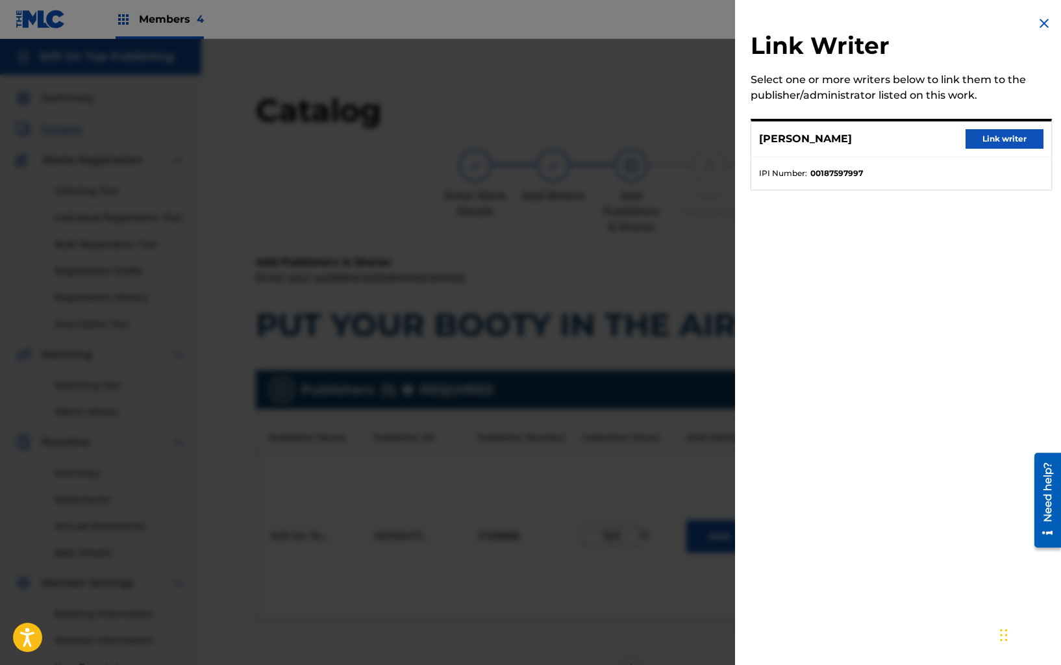
click at [981, 141] on button "Link writer" at bounding box center [1004, 138] width 78 height 19
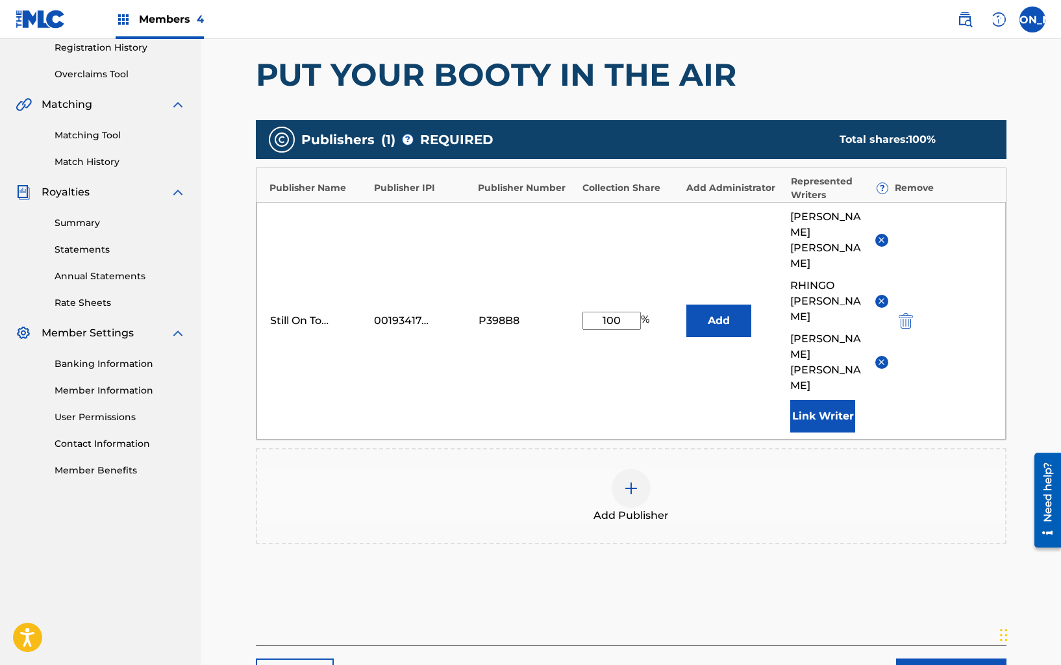
scroll to position [280, 0]
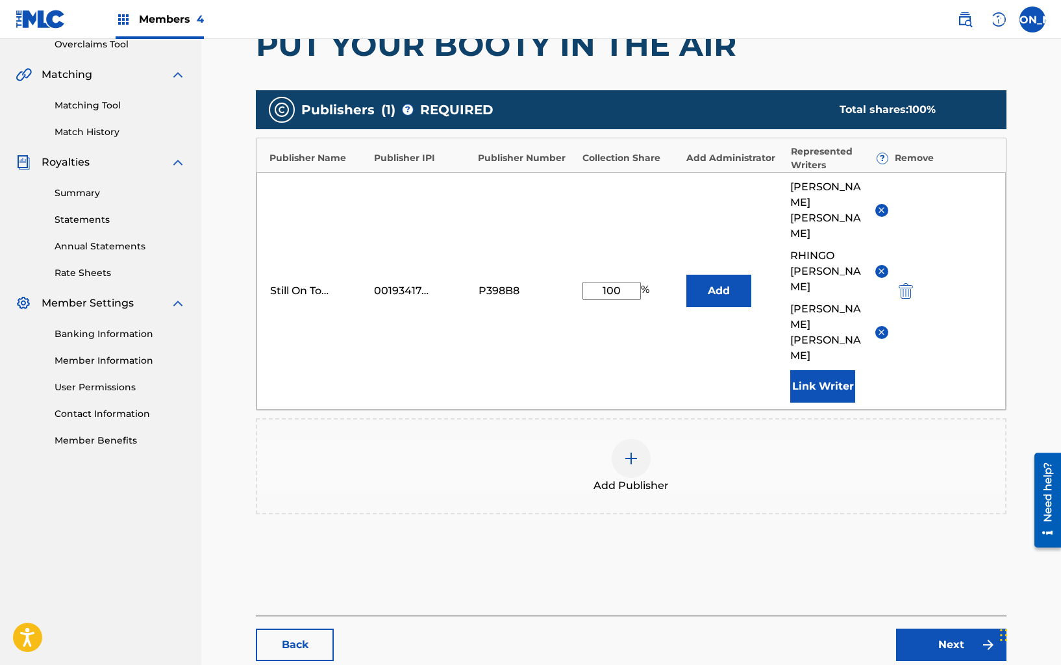
click at [930, 628] on link "Next" at bounding box center [951, 644] width 110 height 32
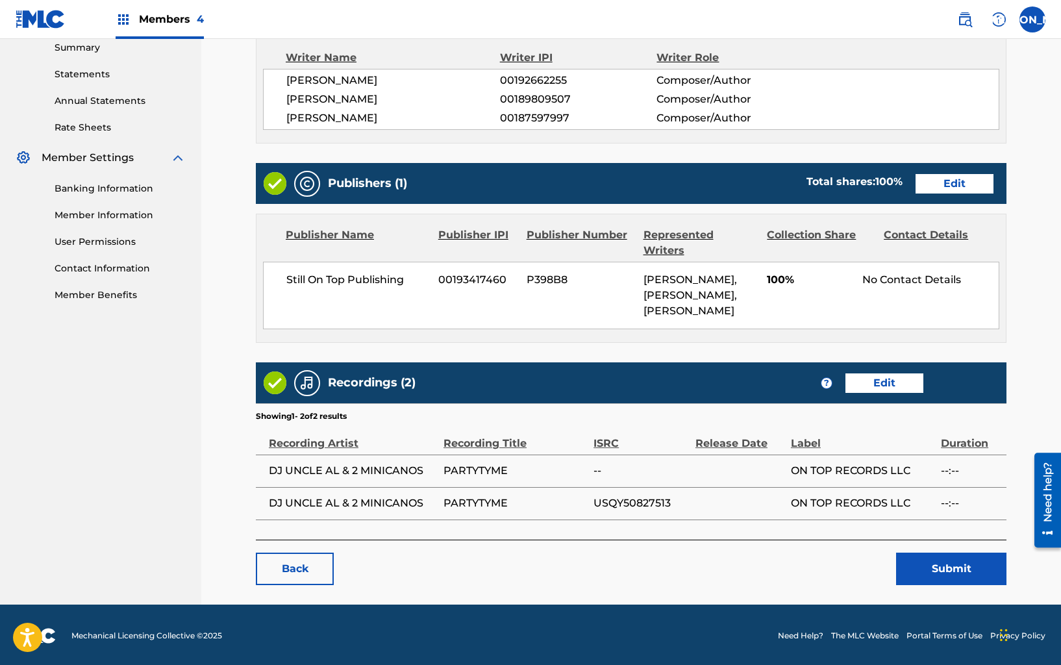
scroll to position [425, 0]
click at [872, 380] on link "Edit" at bounding box center [884, 382] width 78 height 19
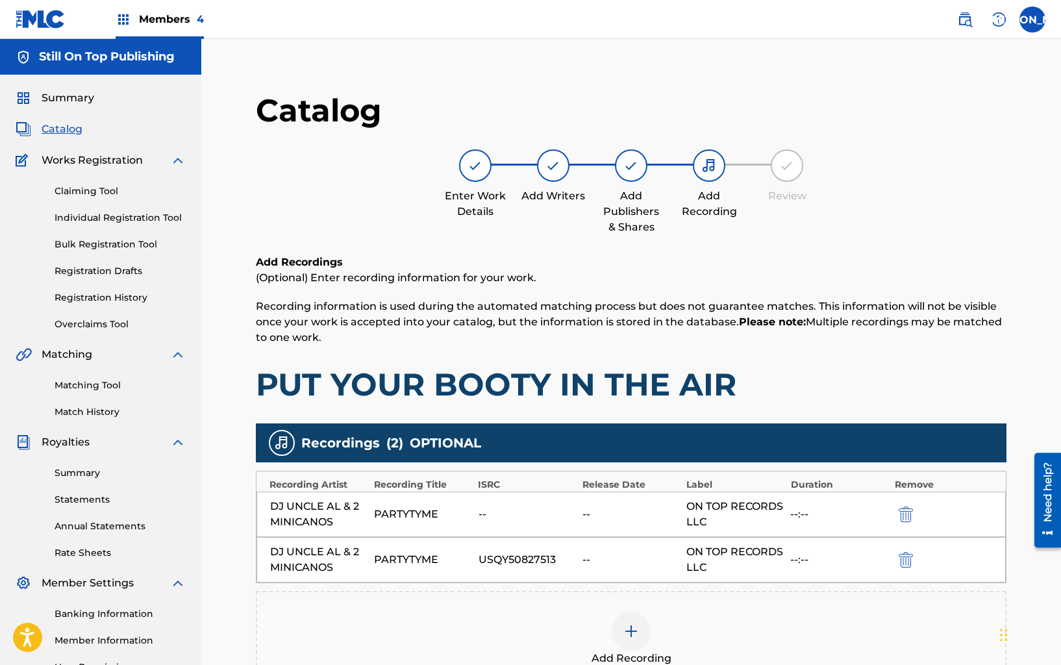
click at [906, 511] on img "submit" at bounding box center [905, 514] width 14 height 16
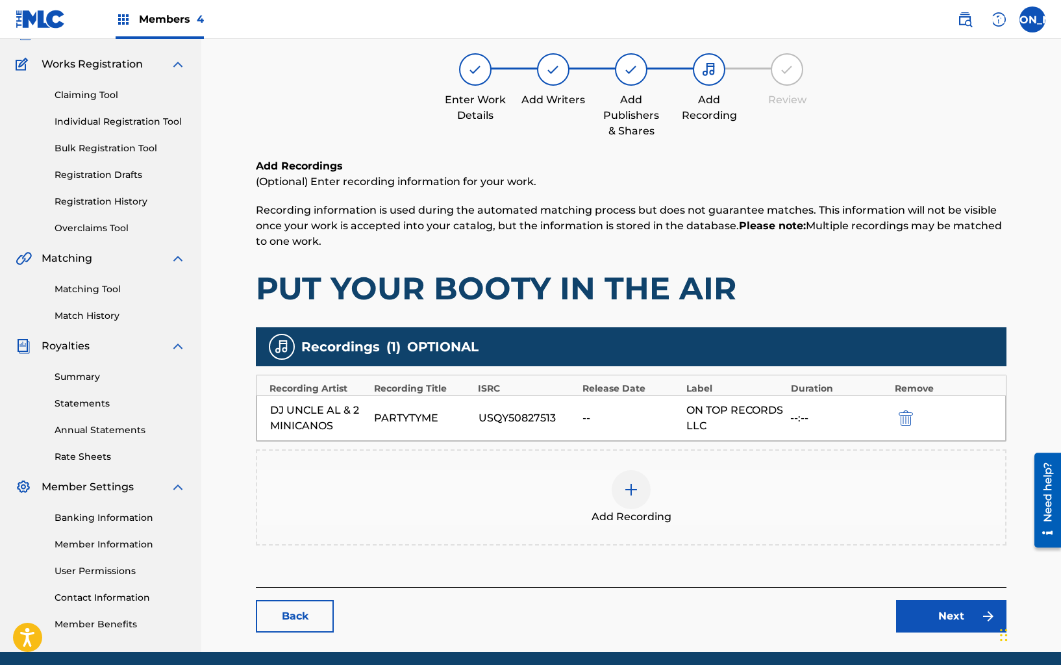
scroll to position [145, 0]
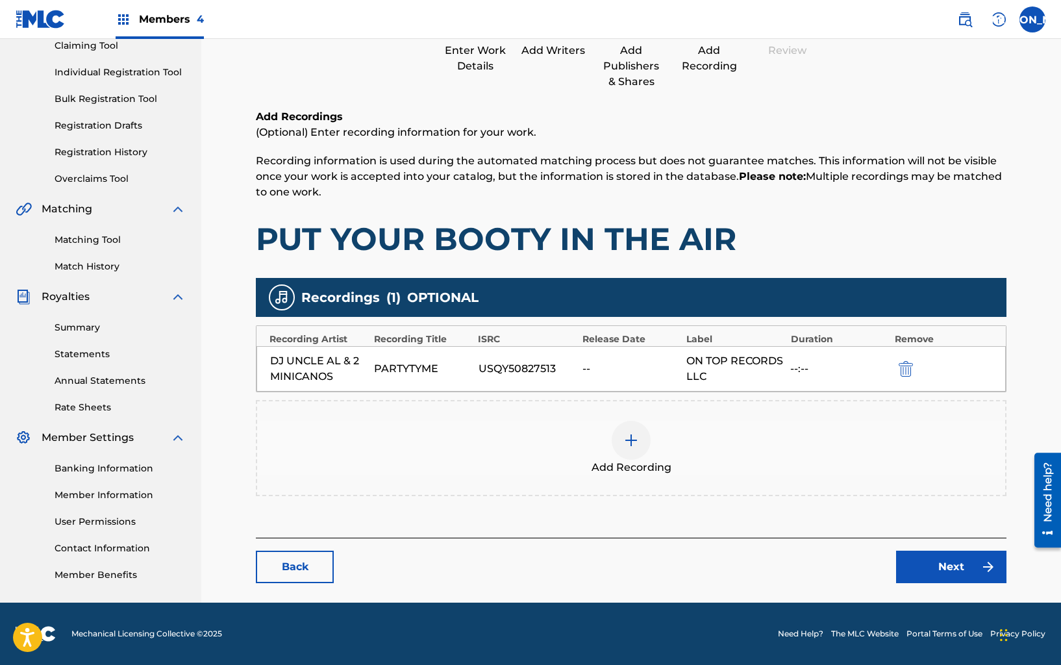
click at [934, 574] on link "Next" at bounding box center [951, 566] width 110 height 32
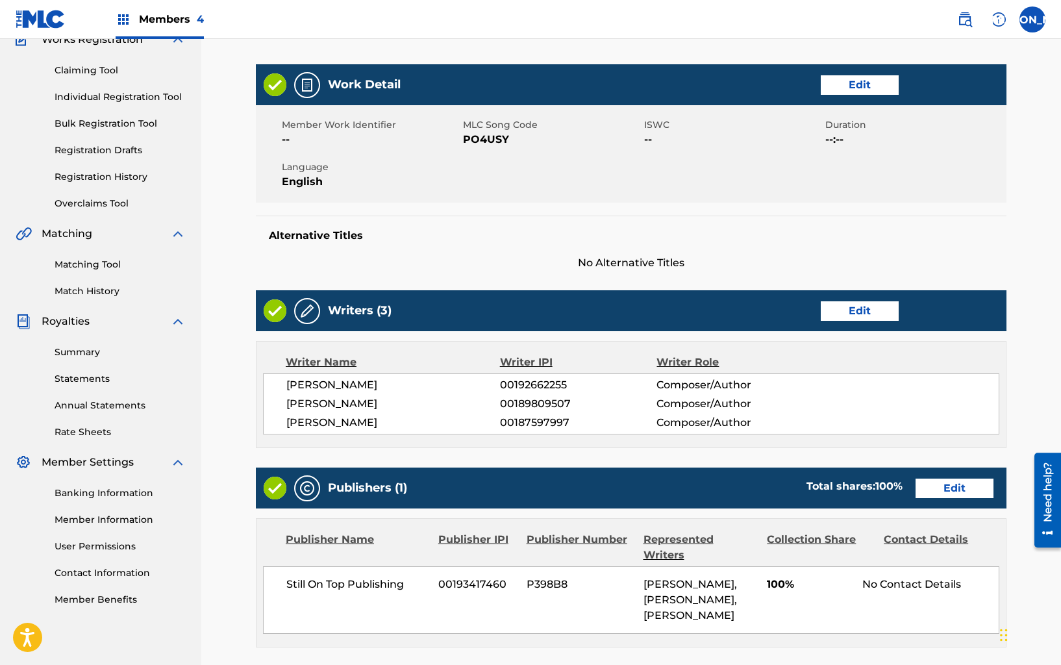
scroll to position [365, 0]
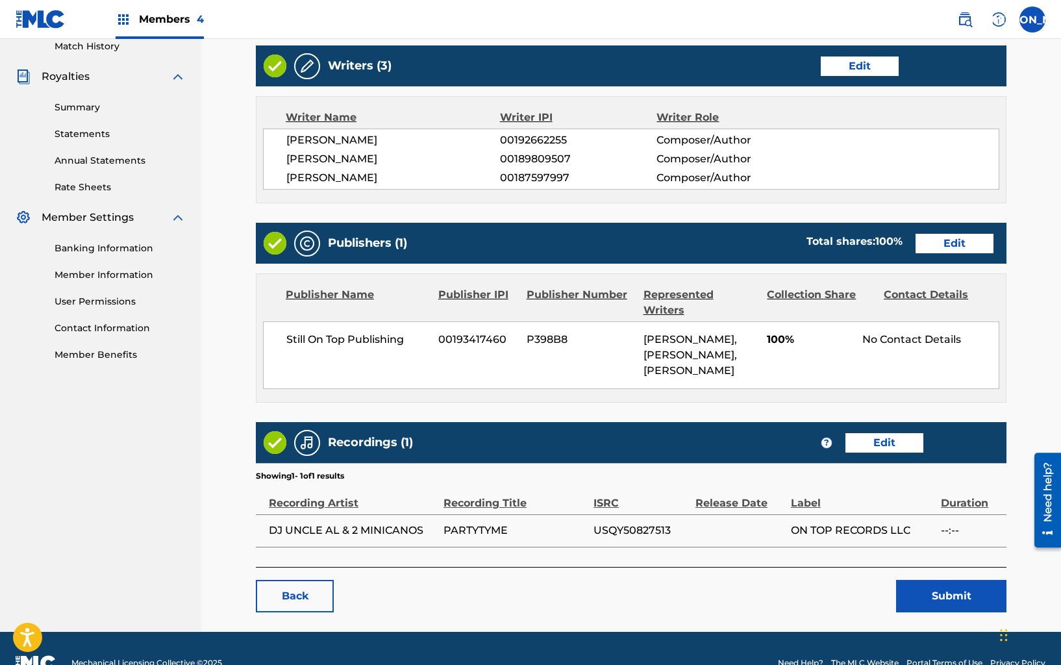
click at [923, 599] on button "Submit" at bounding box center [951, 596] width 110 height 32
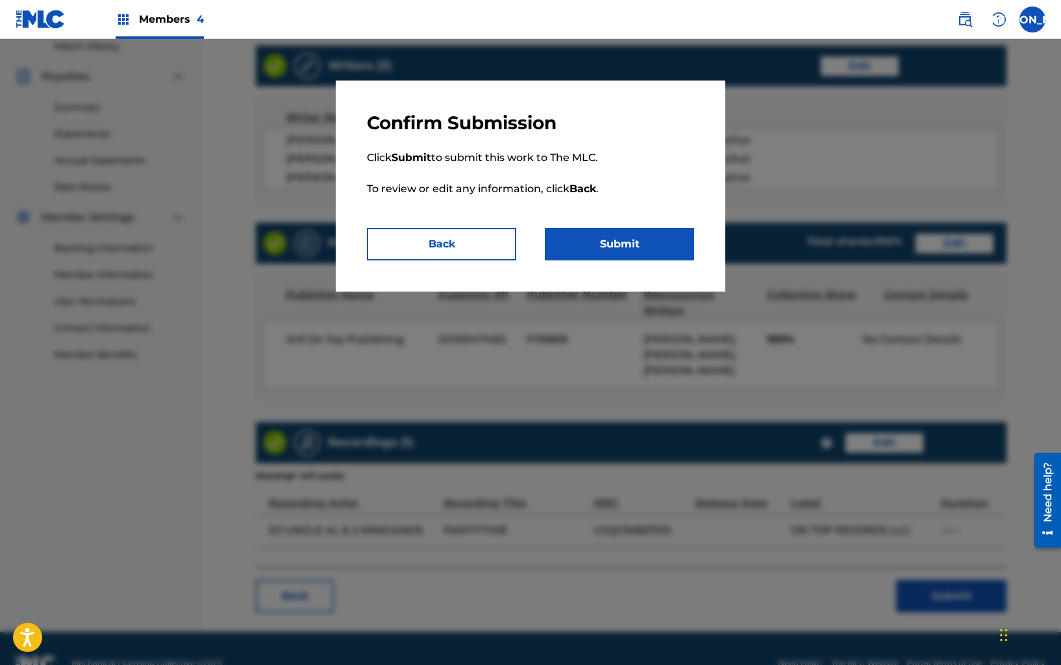
click at [603, 249] on button "Submit" at bounding box center [619, 244] width 149 height 32
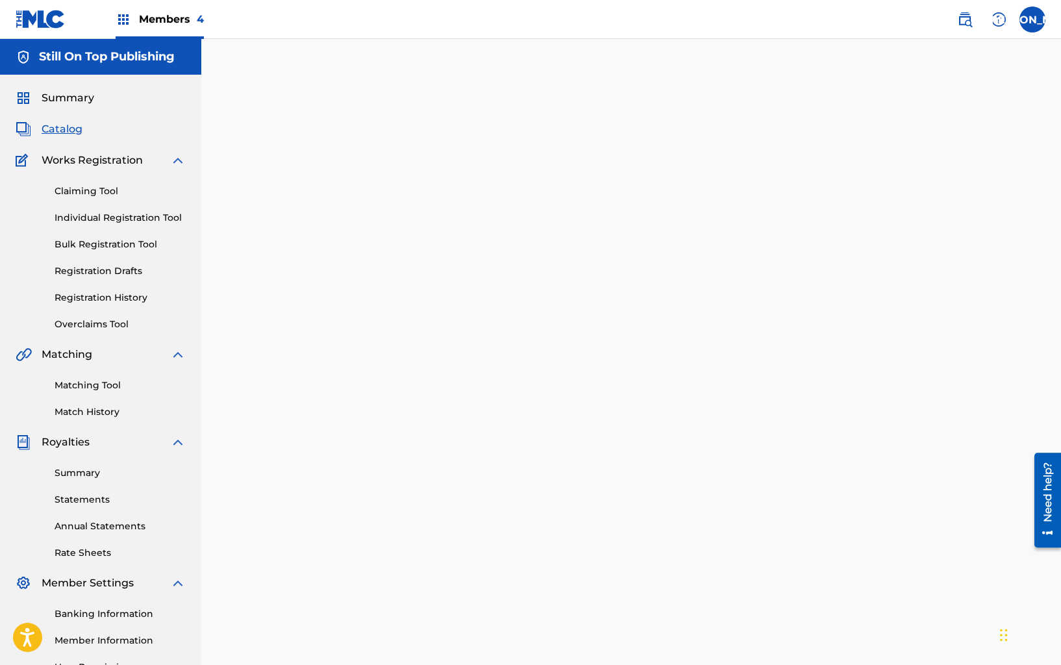
click at [63, 129] on span "Catalog" at bounding box center [62, 129] width 41 height 16
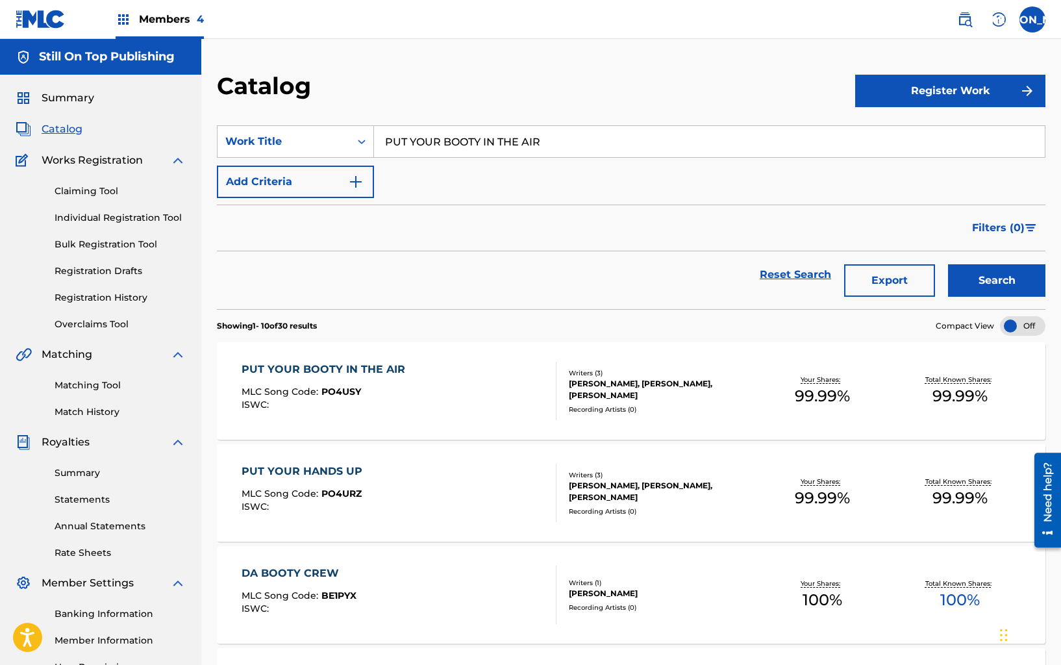
click at [806, 275] on link "Reset Search" at bounding box center [795, 274] width 84 height 29
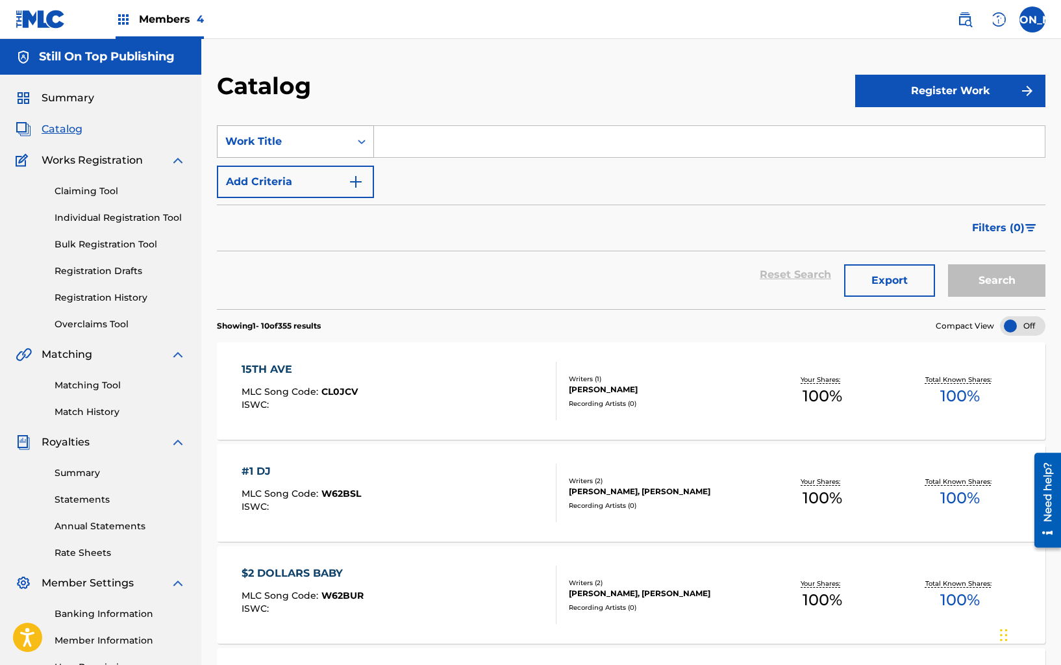
click at [354, 143] on div "Search Form" at bounding box center [361, 141] width 23 height 23
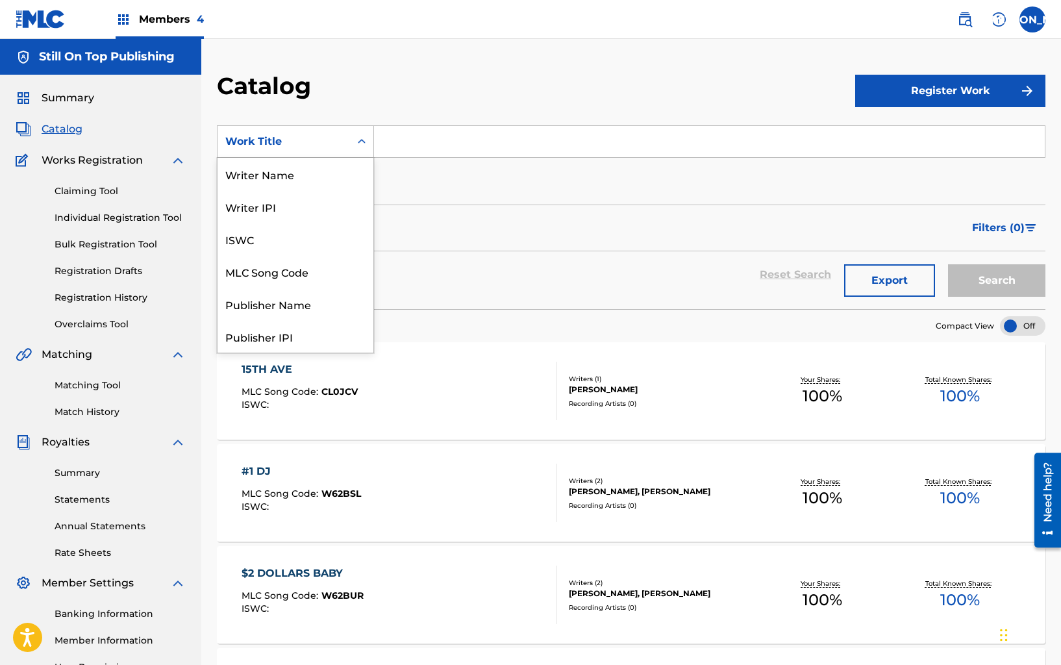
scroll to position [195, 0]
click at [311, 260] on div "Artist" at bounding box center [295, 271] width 156 height 32
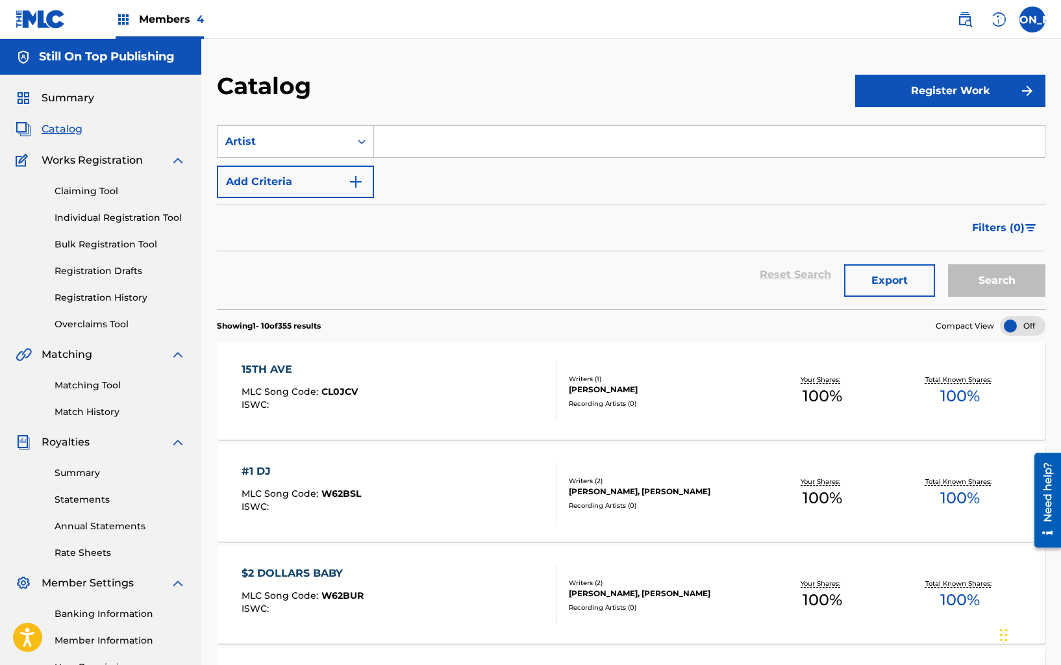
click at [408, 140] on input "Search Form" at bounding box center [709, 141] width 671 height 31
type input "DJ UNCLE FT 2 MINICANOS"
click at [948, 264] on button "Search" at bounding box center [996, 280] width 97 height 32
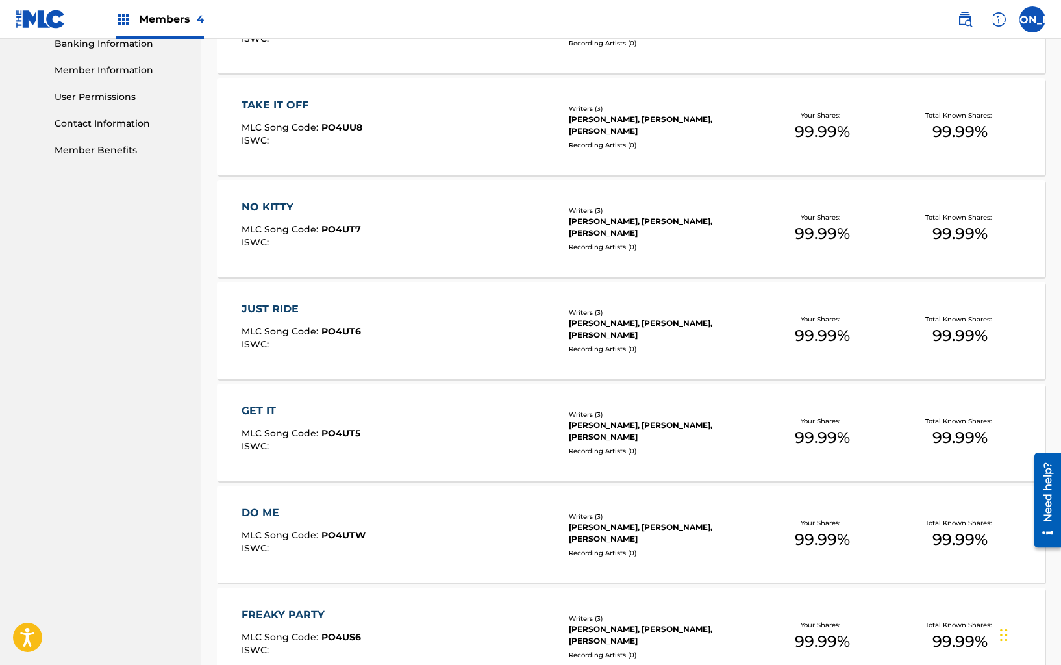
scroll to position [0, 0]
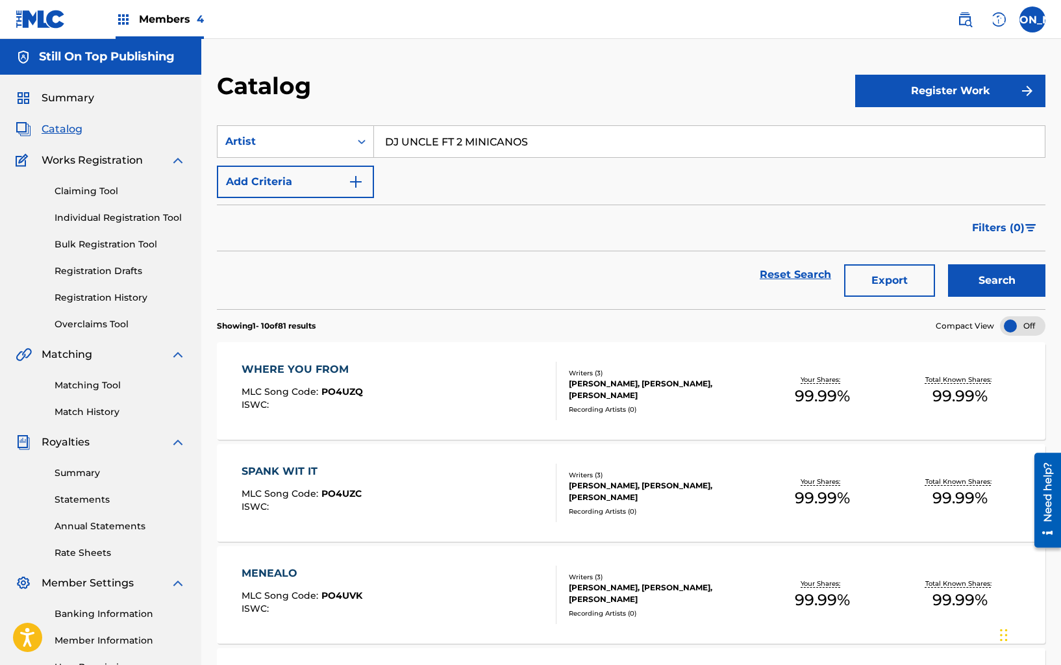
click at [660, 378] on div "[PERSON_NAME], [PERSON_NAME], [PERSON_NAME]" at bounding box center [661, 389] width 184 height 23
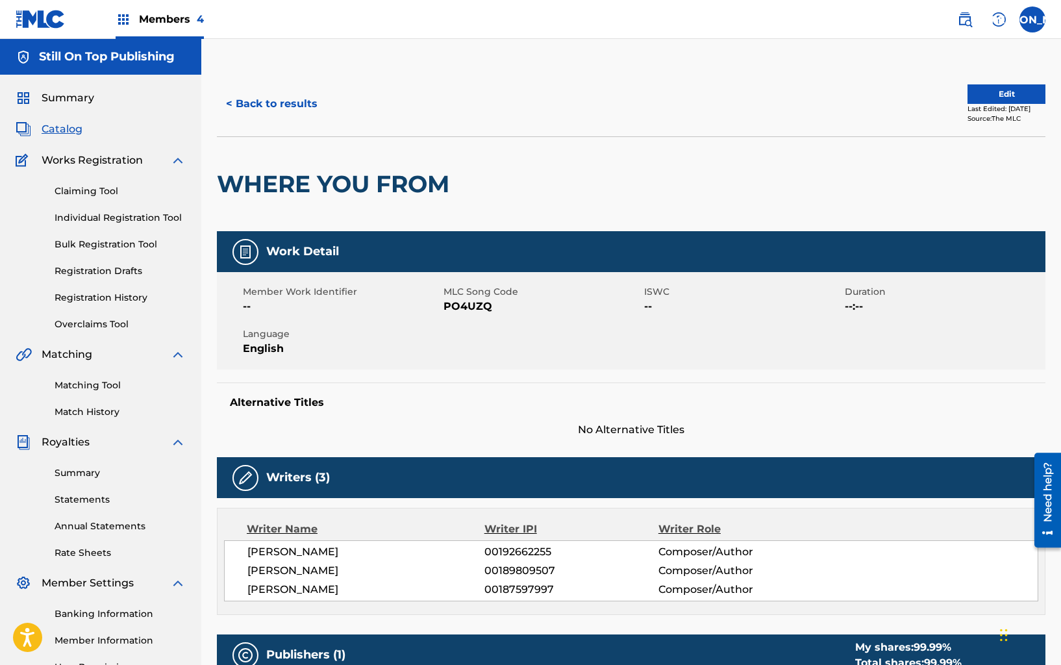
click at [996, 86] on button "Edit" at bounding box center [1006, 93] width 78 height 19
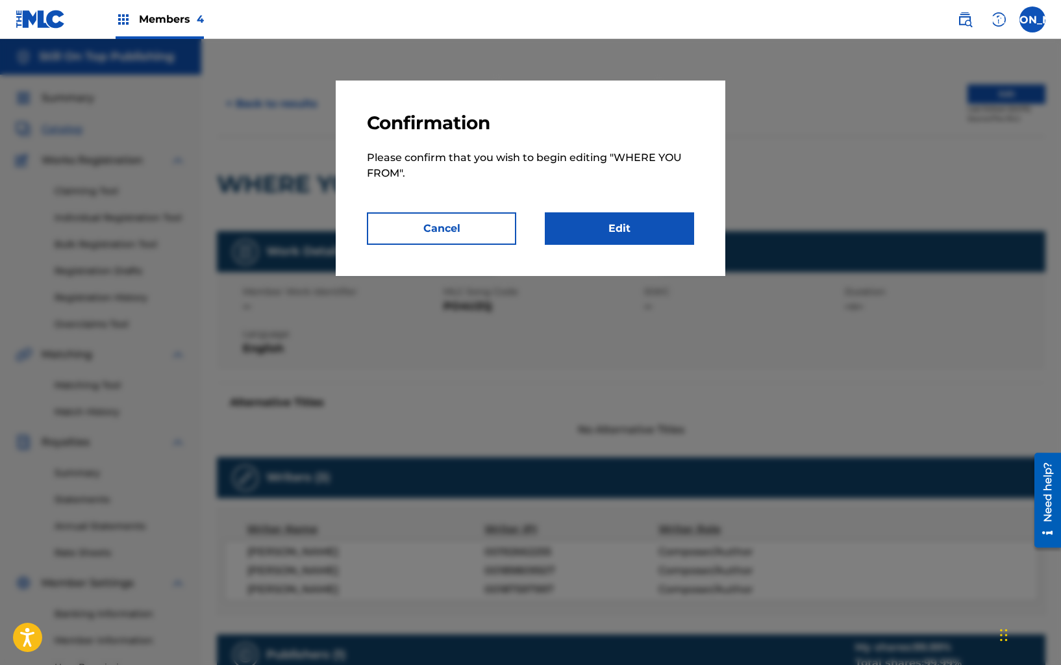
click at [563, 227] on link "Edit" at bounding box center [619, 228] width 149 height 32
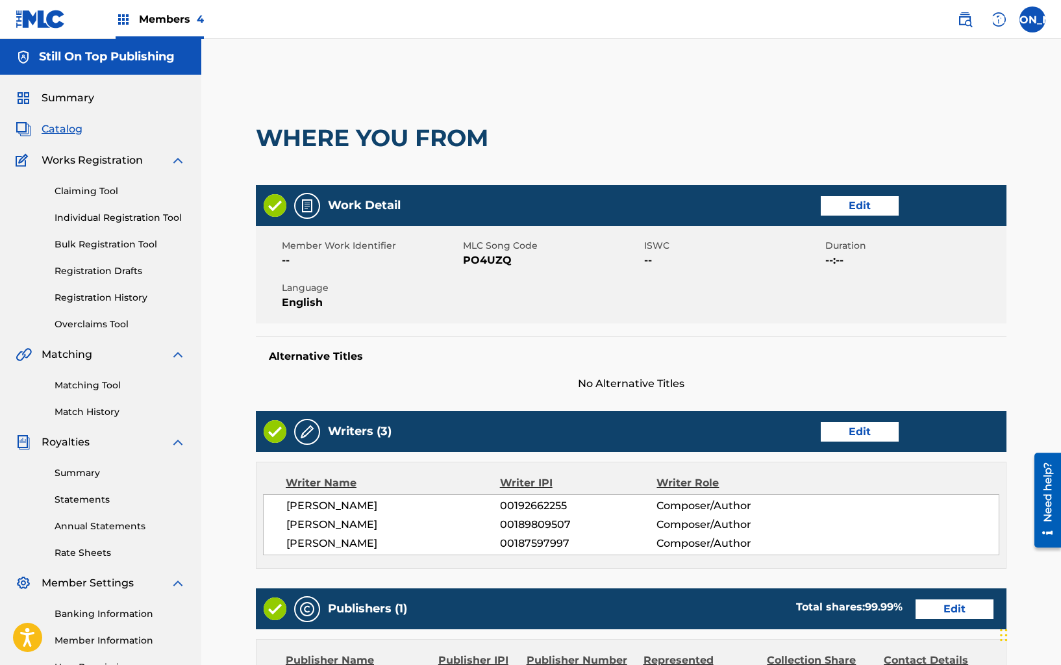
scroll to position [304, 0]
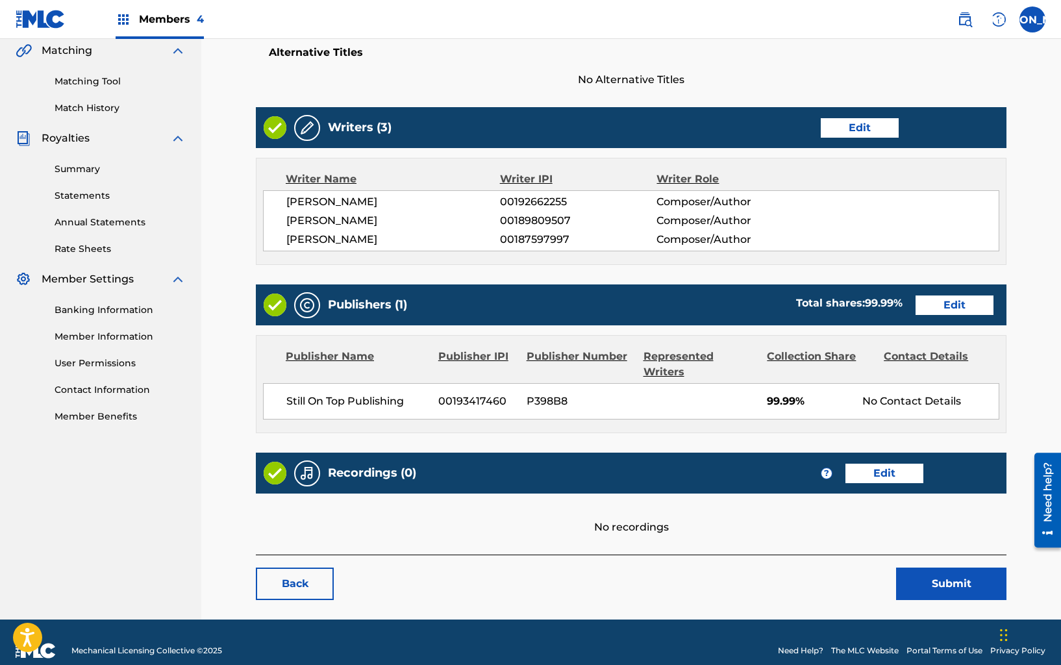
click at [924, 311] on link "Edit" at bounding box center [954, 304] width 78 height 19
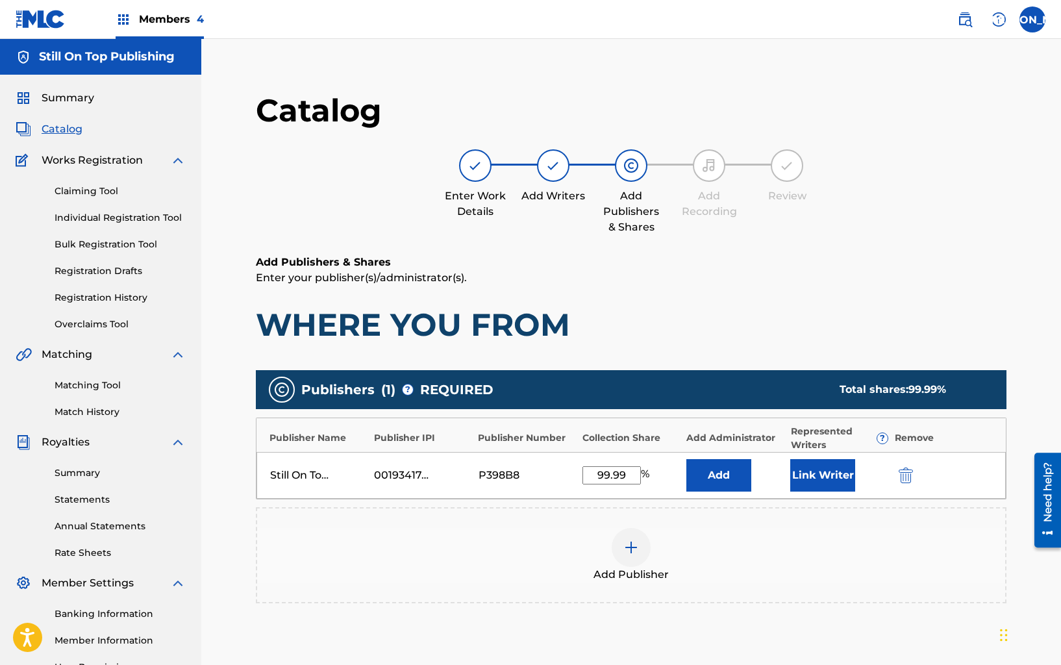
drag, startPoint x: 588, startPoint y: 474, endPoint x: 669, endPoint y: 480, distance: 80.7
click at [669, 480] on div "99.99 %" at bounding box center [630, 475] width 97 height 18
type input "100"
click at [840, 476] on button "Link Writer" at bounding box center [822, 475] width 65 height 32
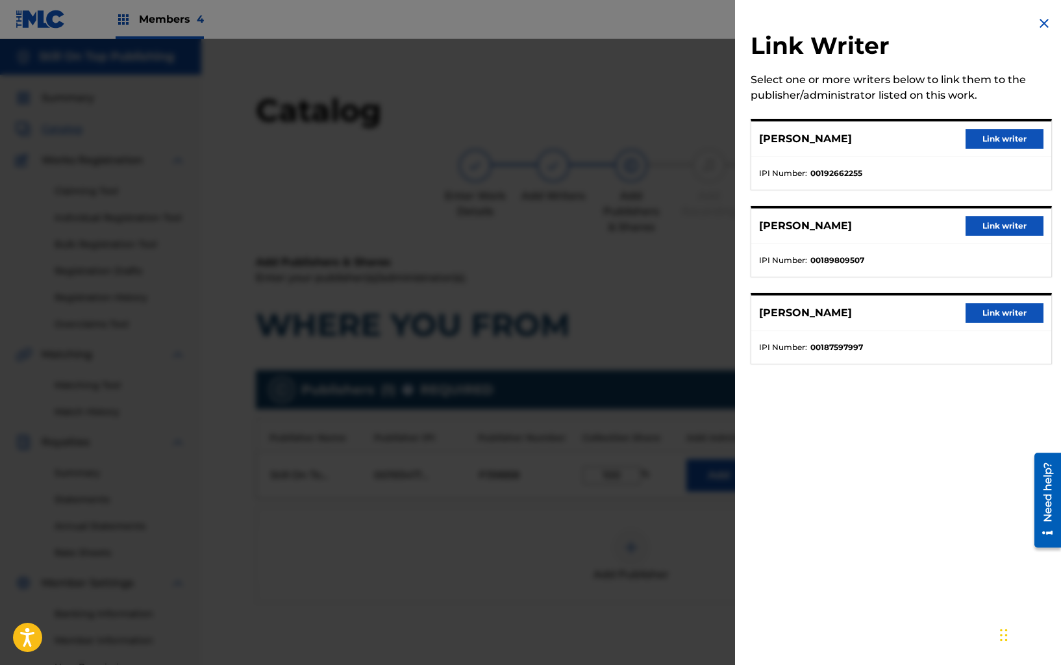
click at [1016, 138] on button "Link writer" at bounding box center [1004, 138] width 78 height 19
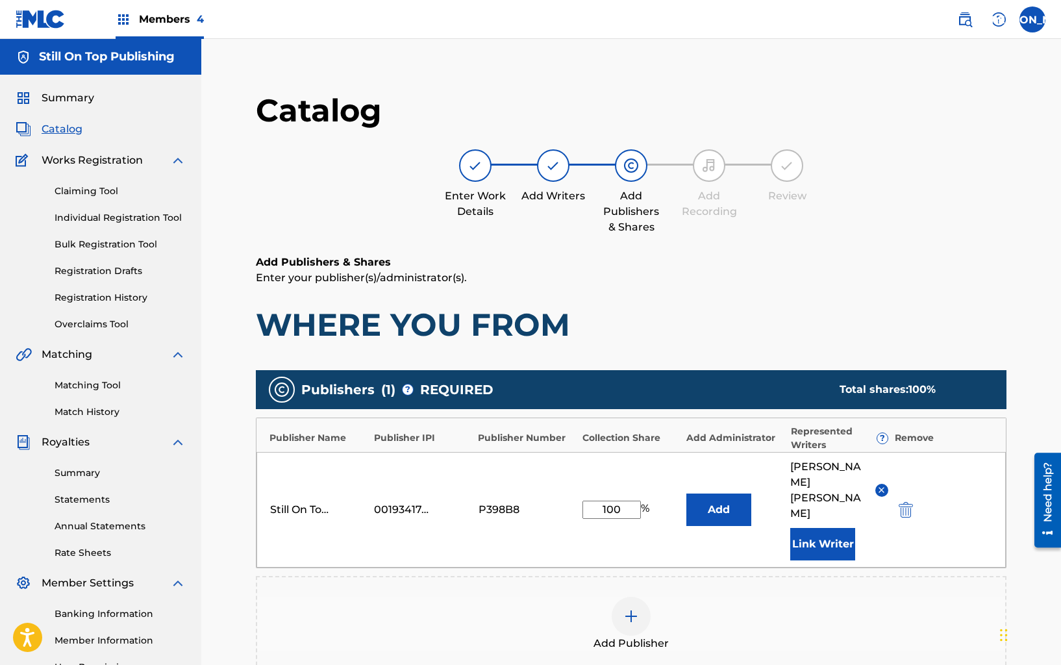
click at [841, 528] on button "Link Writer" at bounding box center [822, 544] width 65 height 32
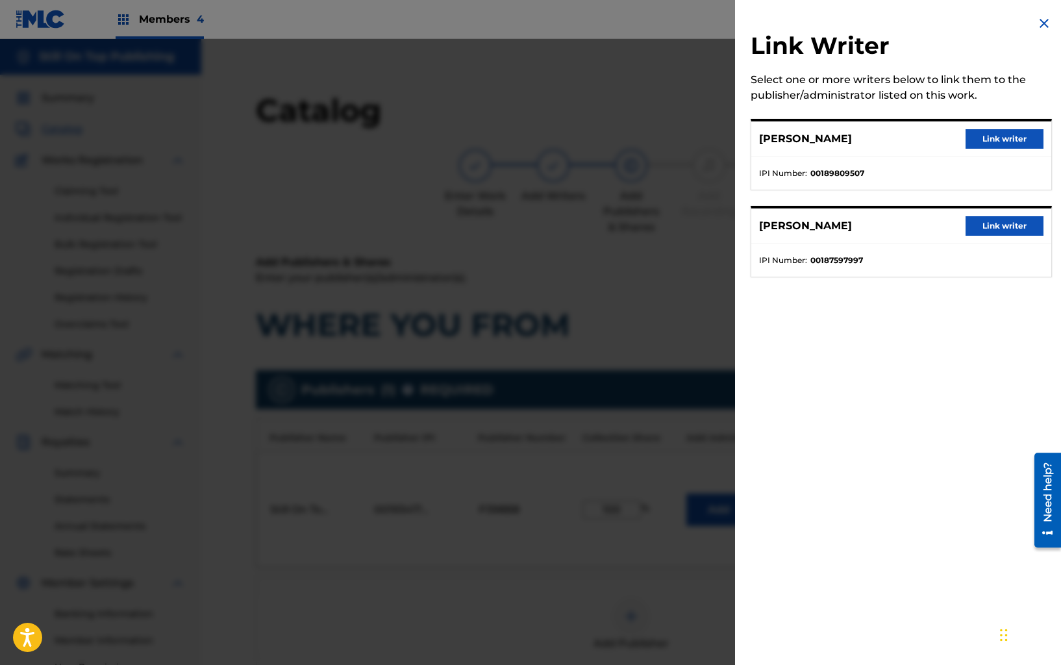
click at [1002, 133] on button "Link writer" at bounding box center [1004, 138] width 78 height 19
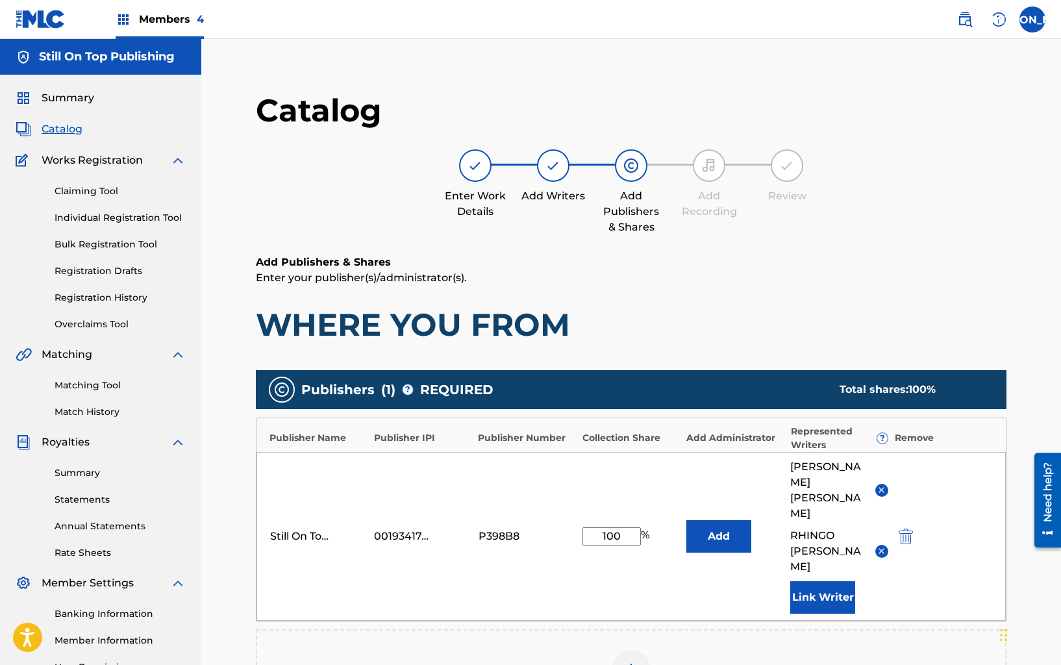
click at [821, 581] on button "Link Writer" at bounding box center [822, 597] width 65 height 32
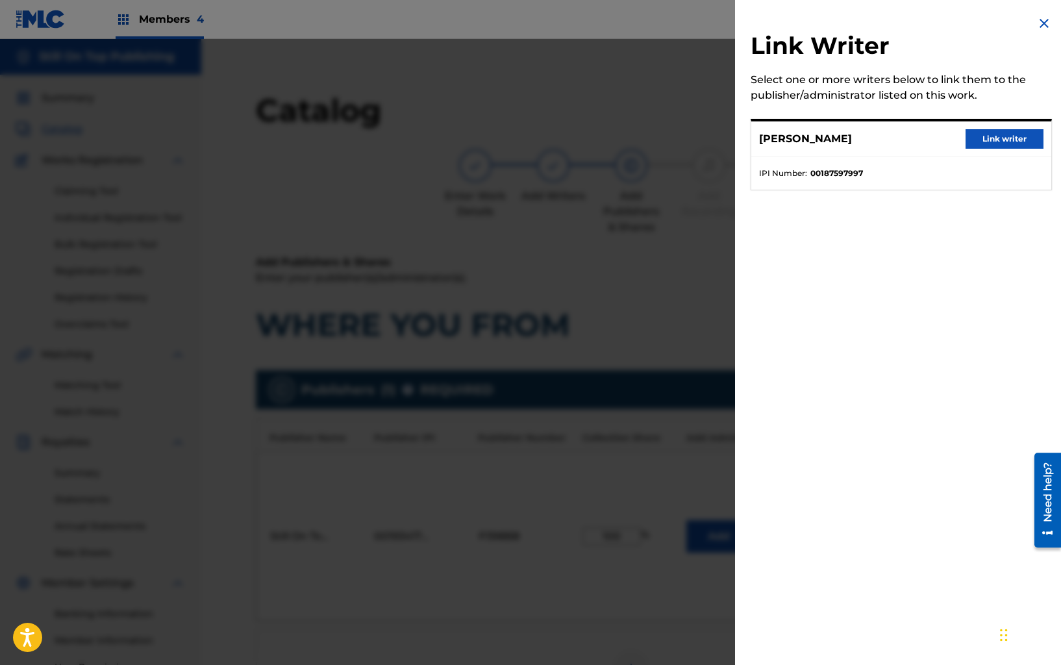
click at [975, 142] on button "Link writer" at bounding box center [1004, 138] width 78 height 19
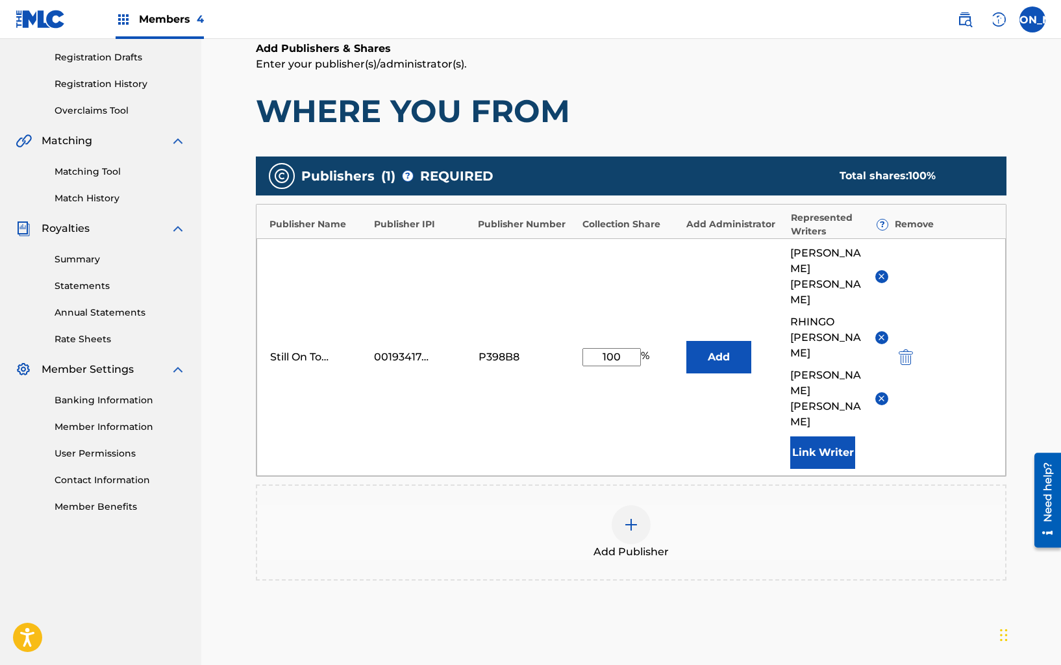
scroll to position [225, 0]
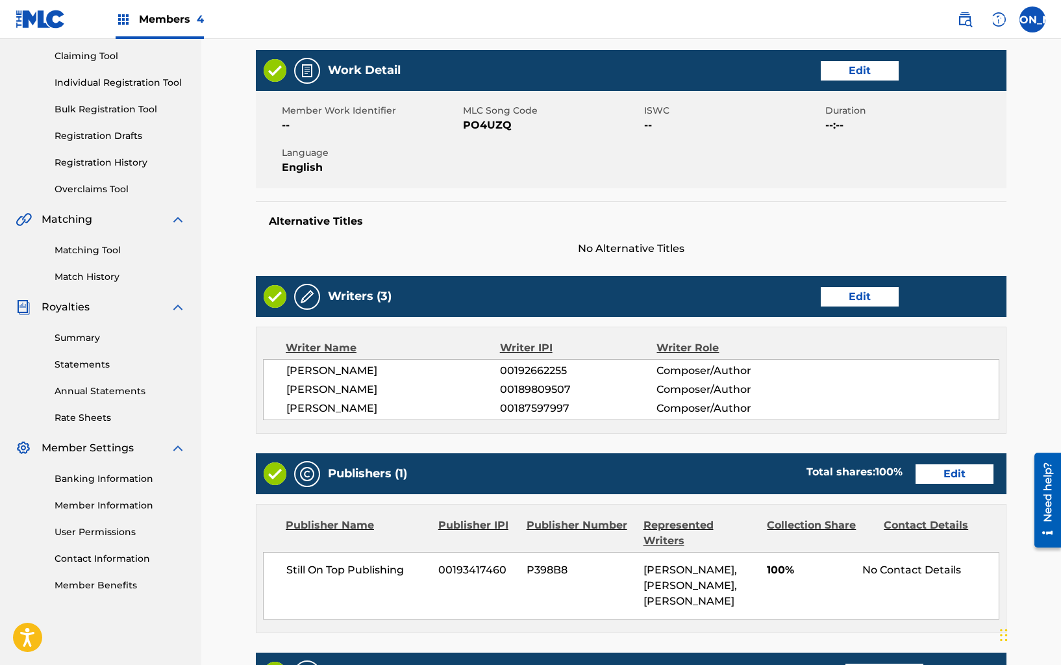
scroll to position [425, 0]
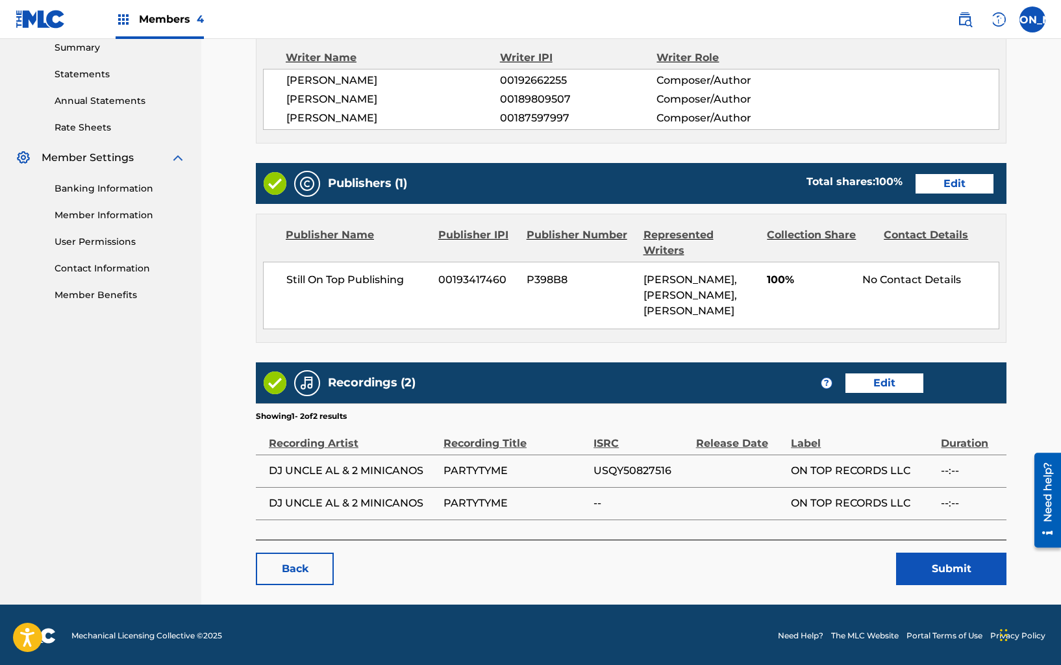
click at [880, 377] on link "Edit" at bounding box center [884, 382] width 78 height 19
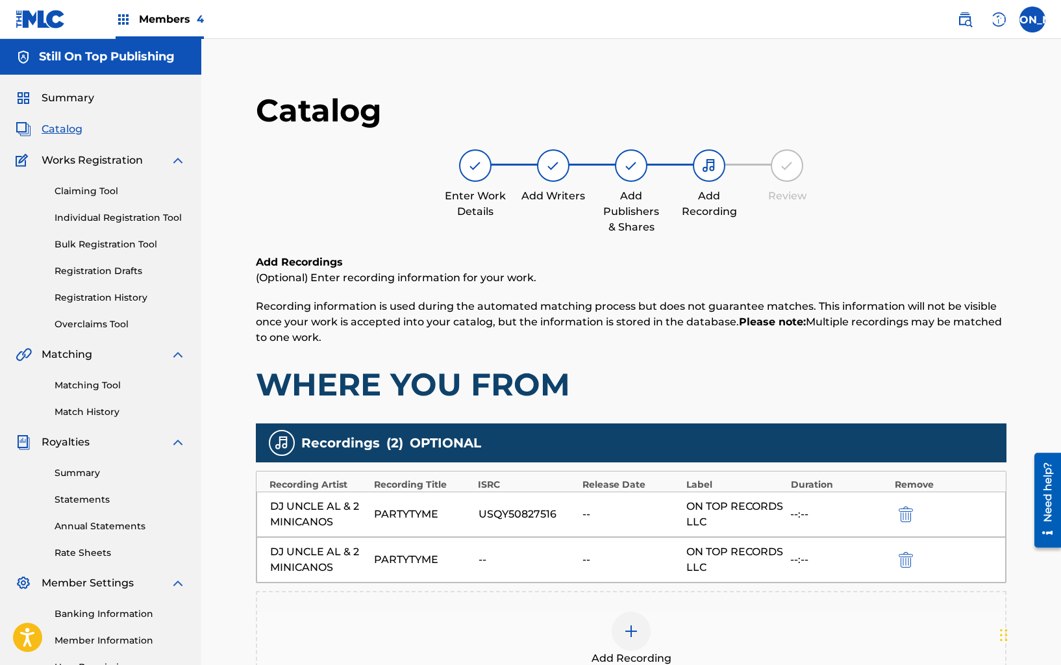
click at [906, 554] on img "submit" at bounding box center [905, 560] width 14 height 16
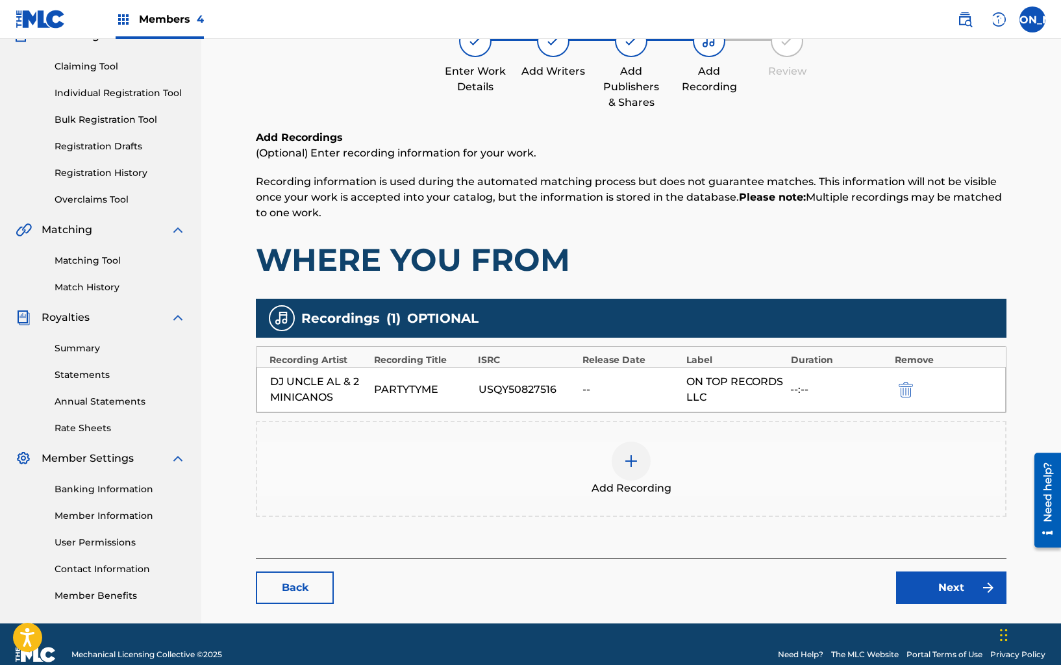
scroll to position [145, 0]
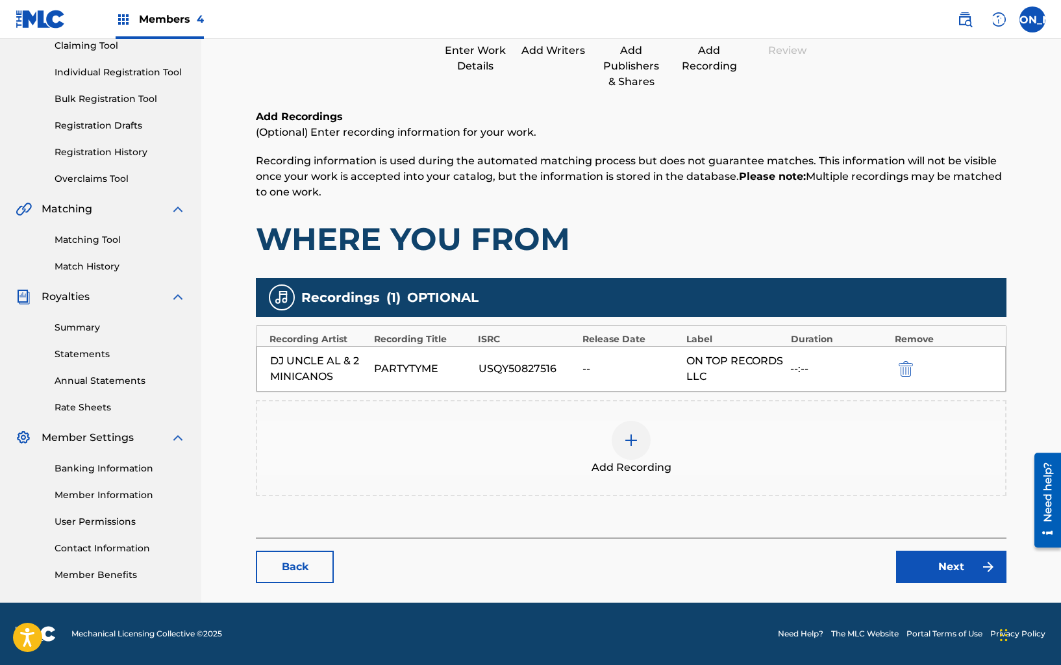
click at [913, 561] on link "Next" at bounding box center [951, 566] width 110 height 32
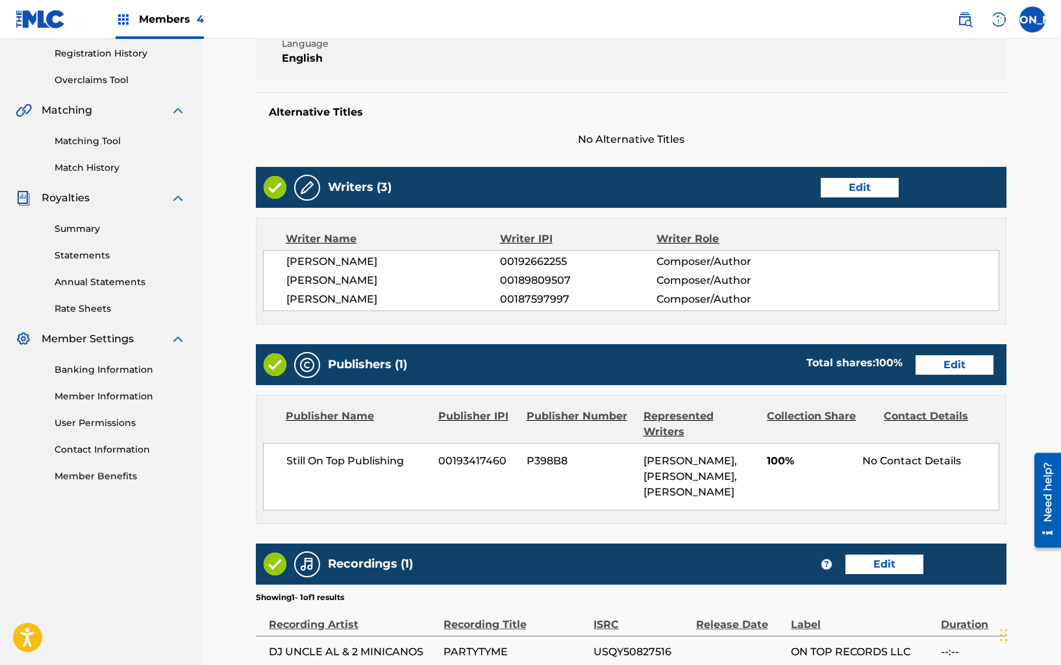
scroll to position [393, 0]
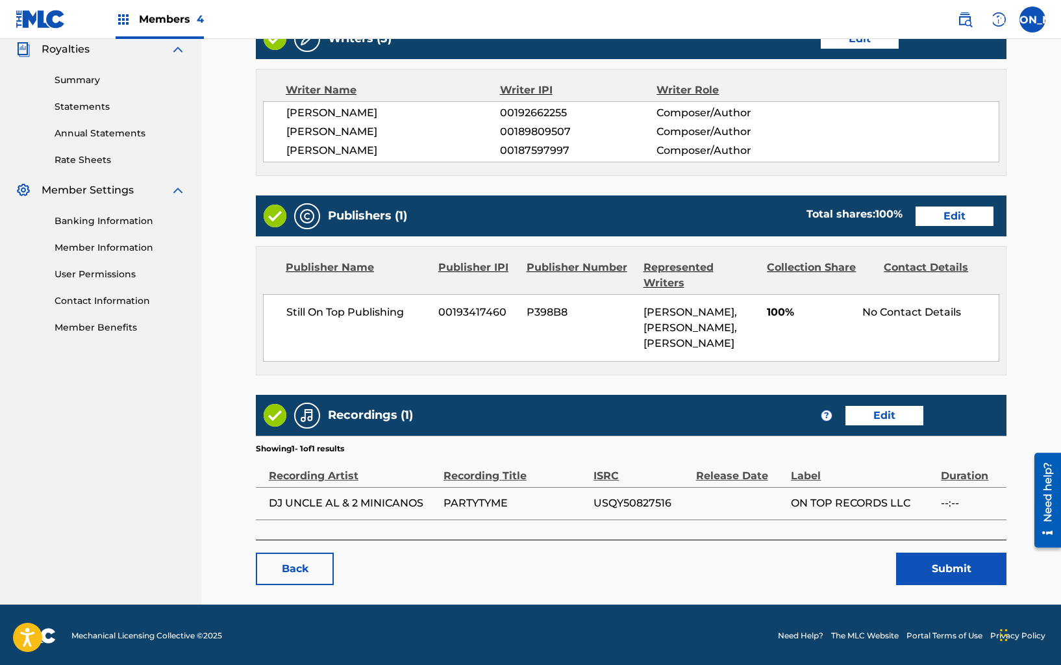
click at [914, 562] on button "Submit" at bounding box center [951, 568] width 110 height 32
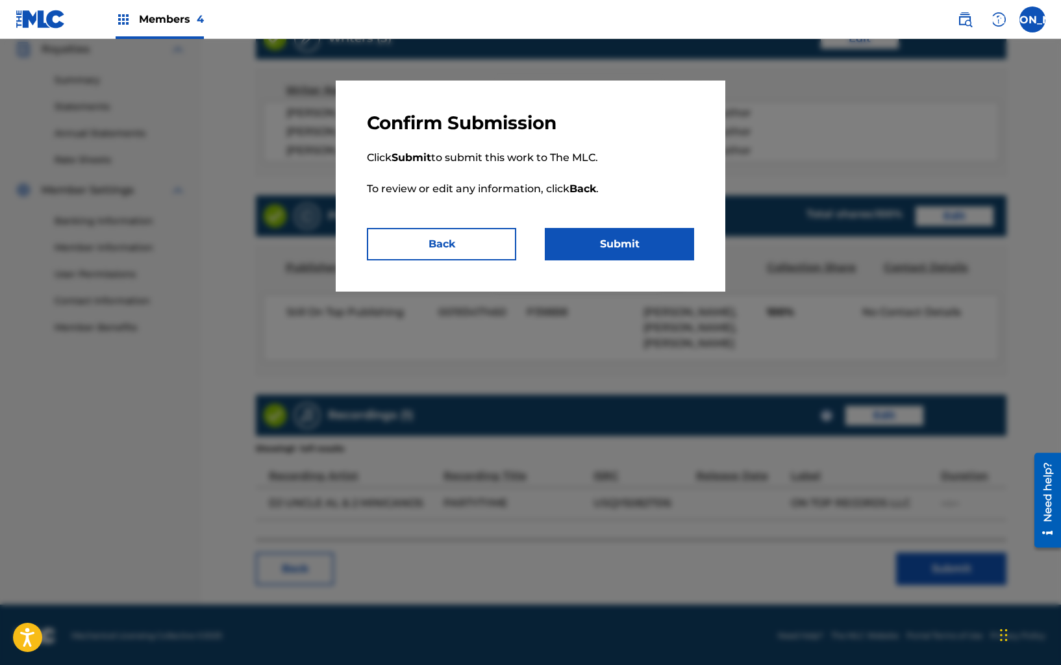
click at [609, 228] on button "Submit" at bounding box center [619, 244] width 149 height 32
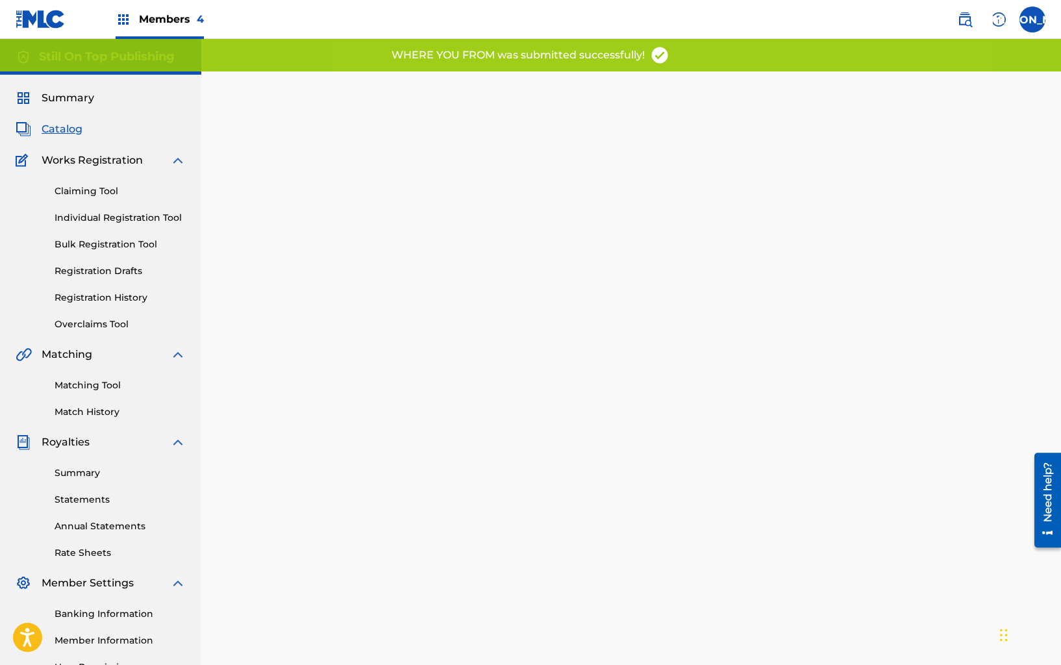
click at [76, 127] on span "Catalog" at bounding box center [62, 129] width 41 height 16
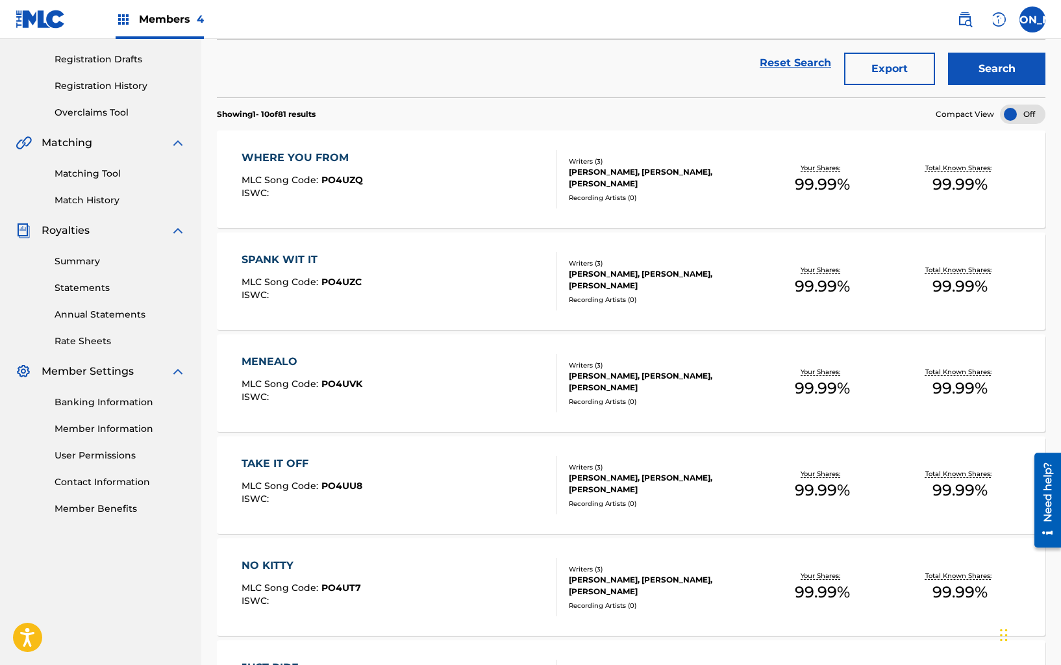
scroll to position [214, 0]
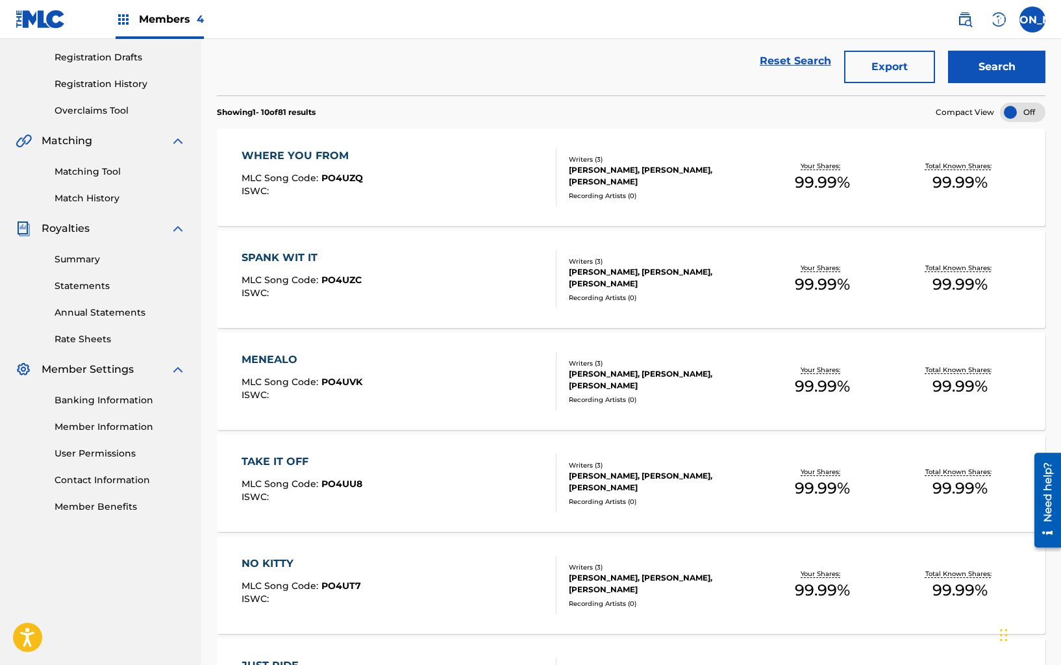
click at [429, 199] on div "WHERE YOU FROM MLC Song Code : PO4UZQ ISWC :" at bounding box center [398, 177] width 315 height 58
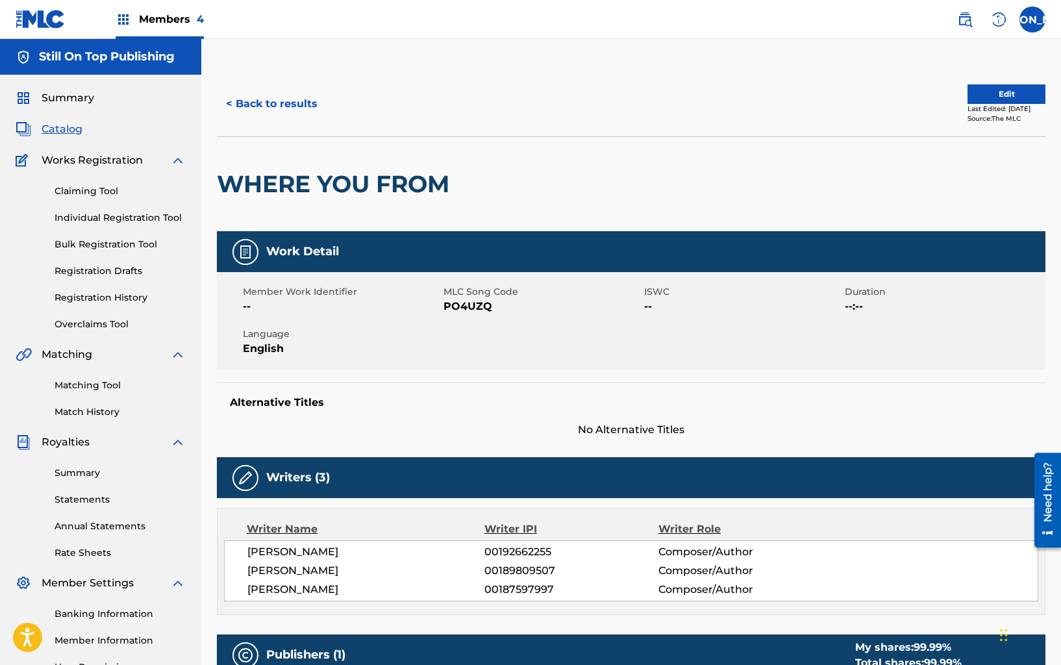
click at [969, 95] on button "Edit" at bounding box center [1006, 93] width 78 height 19
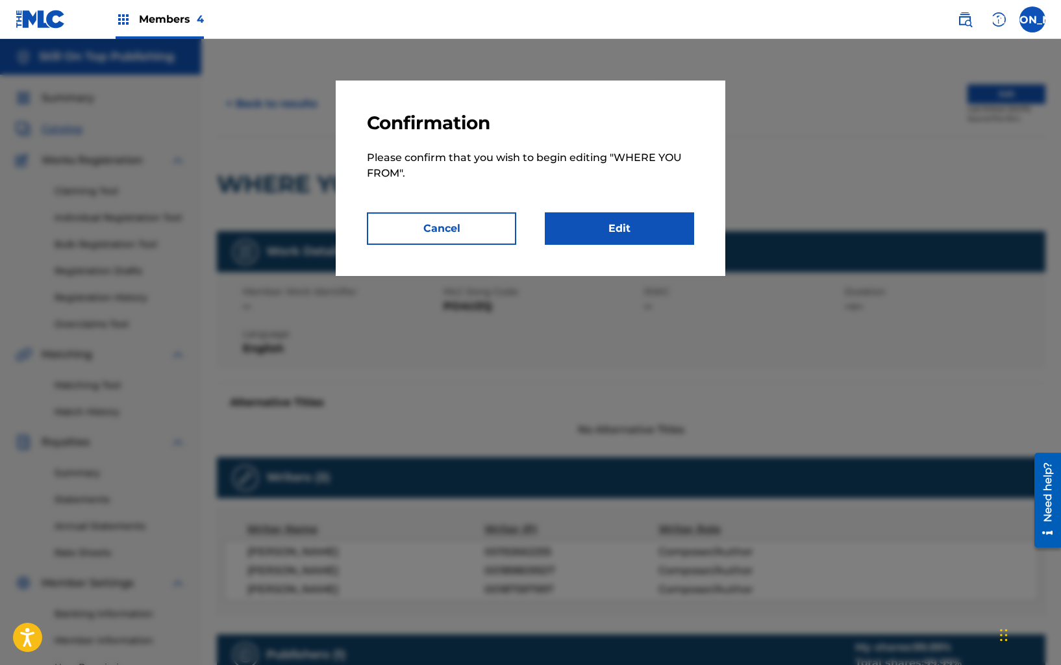
click at [661, 226] on link "Edit" at bounding box center [619, 228] width 149 height 32
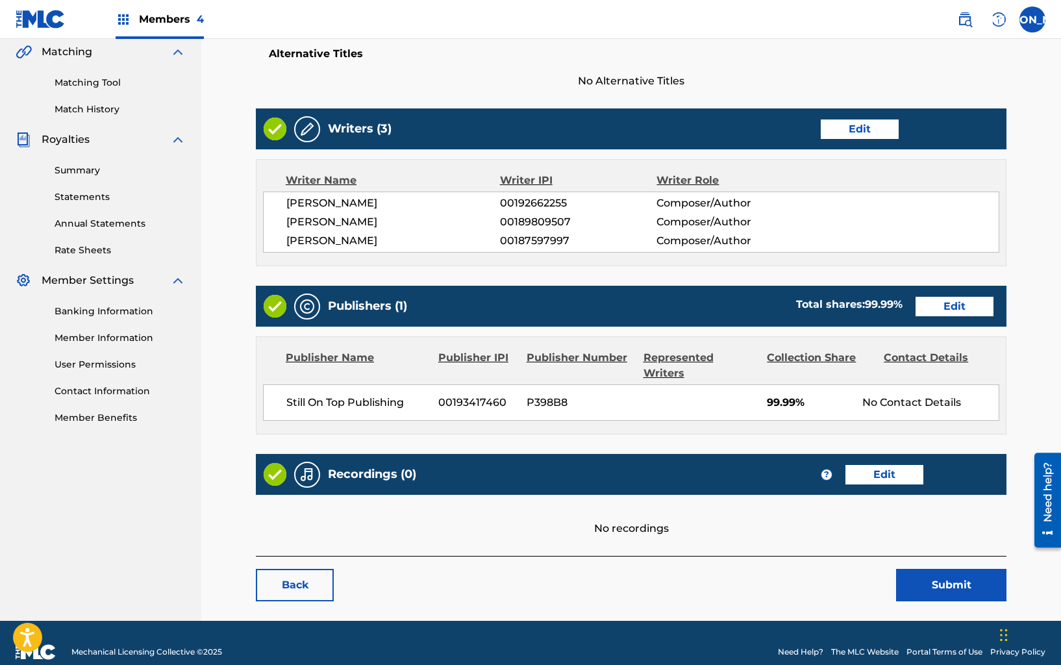
scroll to position [304, 0]
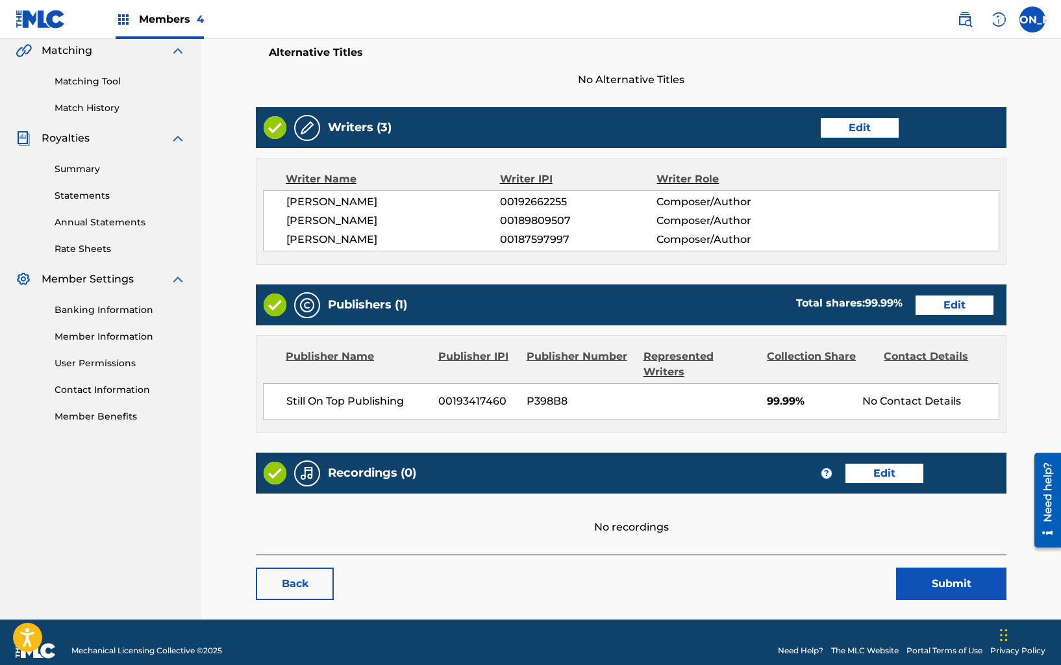
click at [953, 304] on link "Edit" at bounding box center [954, 304] width 78 height 19
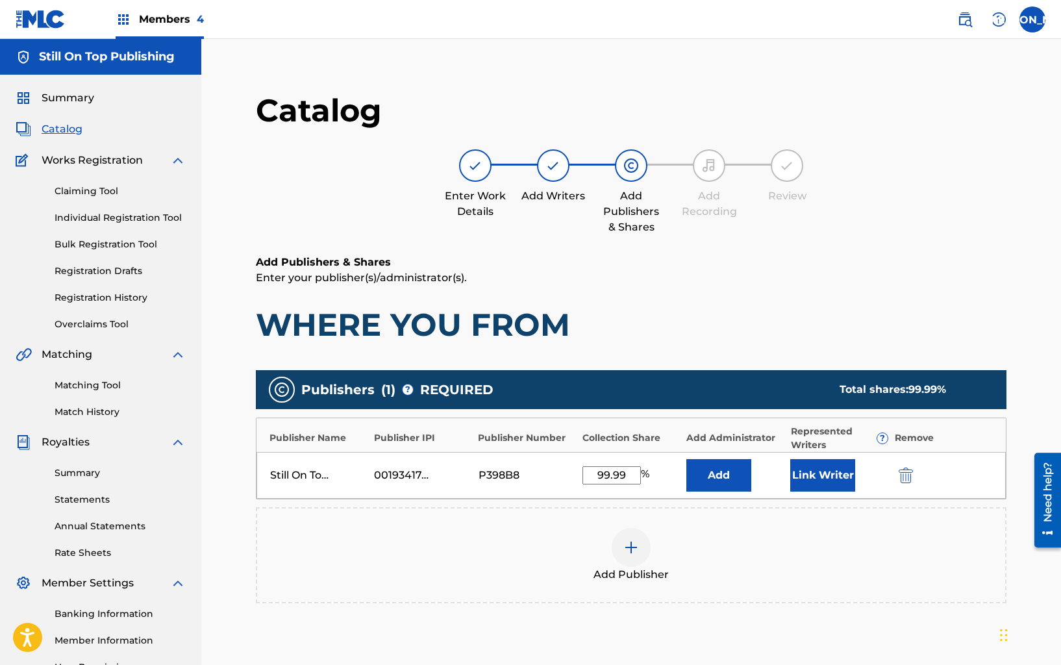
drag, startPoint x: 589, startPoint y: 473, endPoint x: 691, endPoint y: 476, distance: 102.6
click at [691, 476] on div "Still On Top Publishing 00193417460 P398B8 99.99 % Add Link Writer" at bounding box center [630, 475] width 749 height 47
type input "100"
click at [825, 467] on button "Link Writer" at bounding box center [822, 475] width 65 height 32
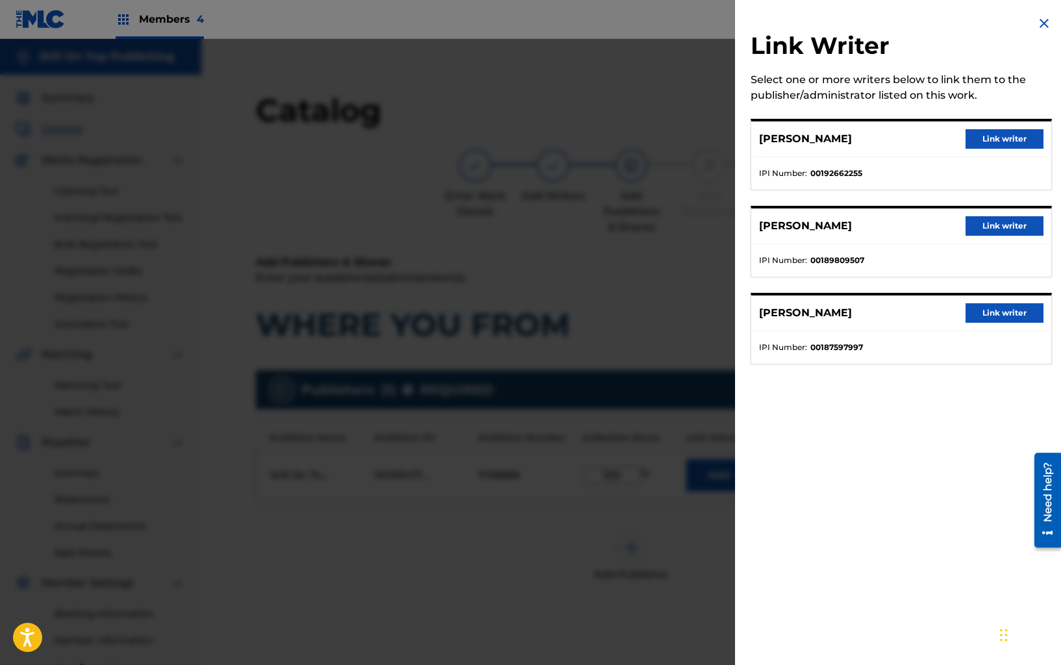
click at [975, 313] on button "Link writer" at bounding box center [1004, 312] width 78 height 19
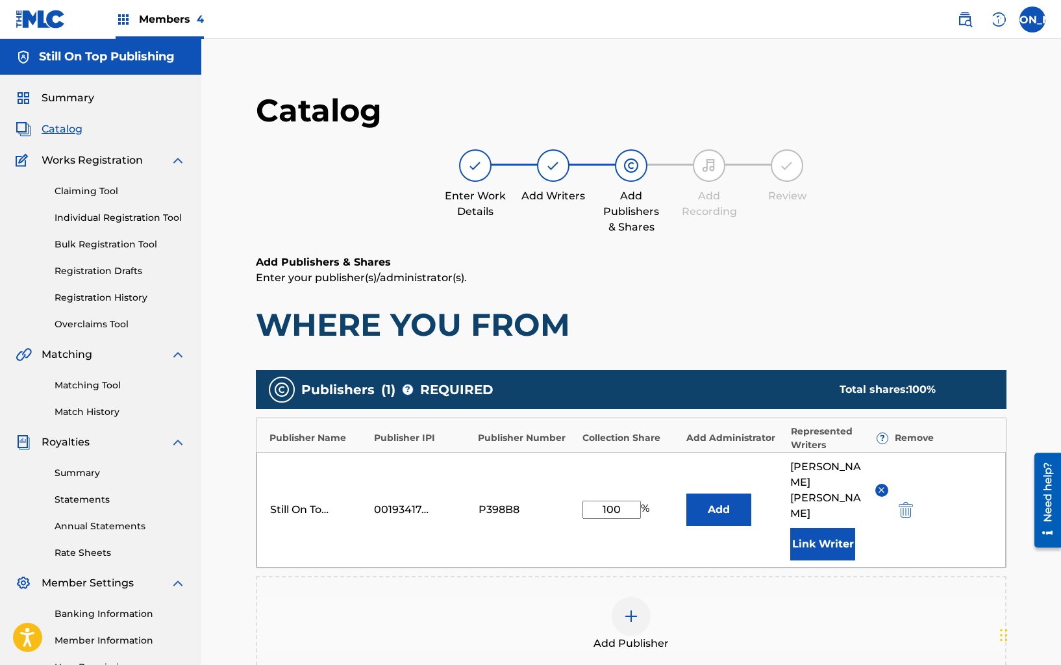
click at [826, 528] on button "Link Writer" at bounding box center [822, 544] width 65 height 32
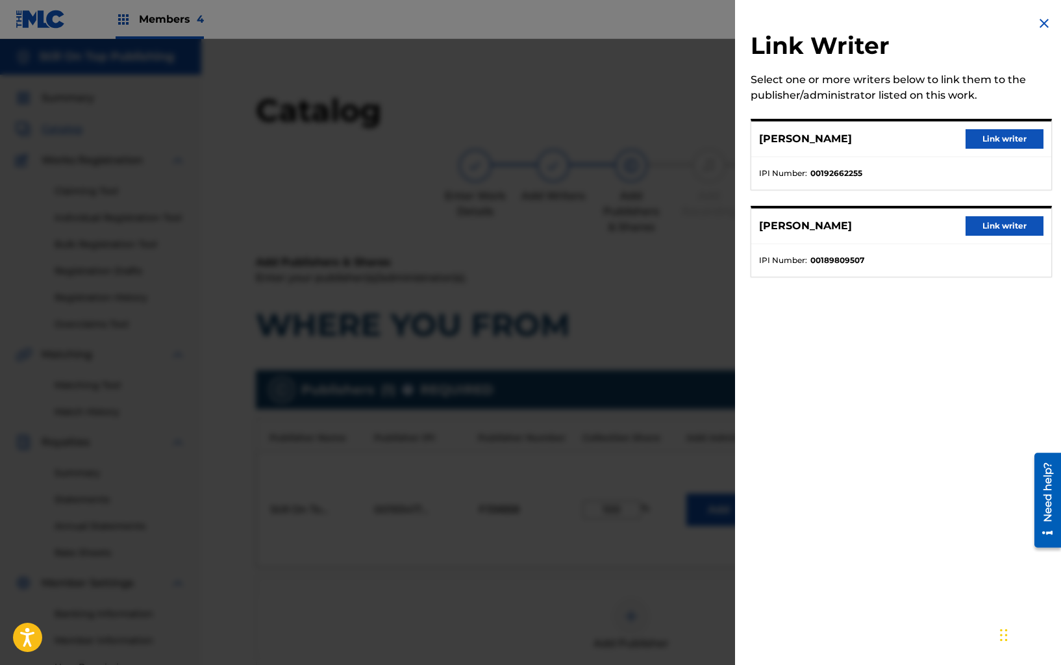
click at [971, 226] on button "Link writer" at bounding box center [1004, 225] width 78 height 19
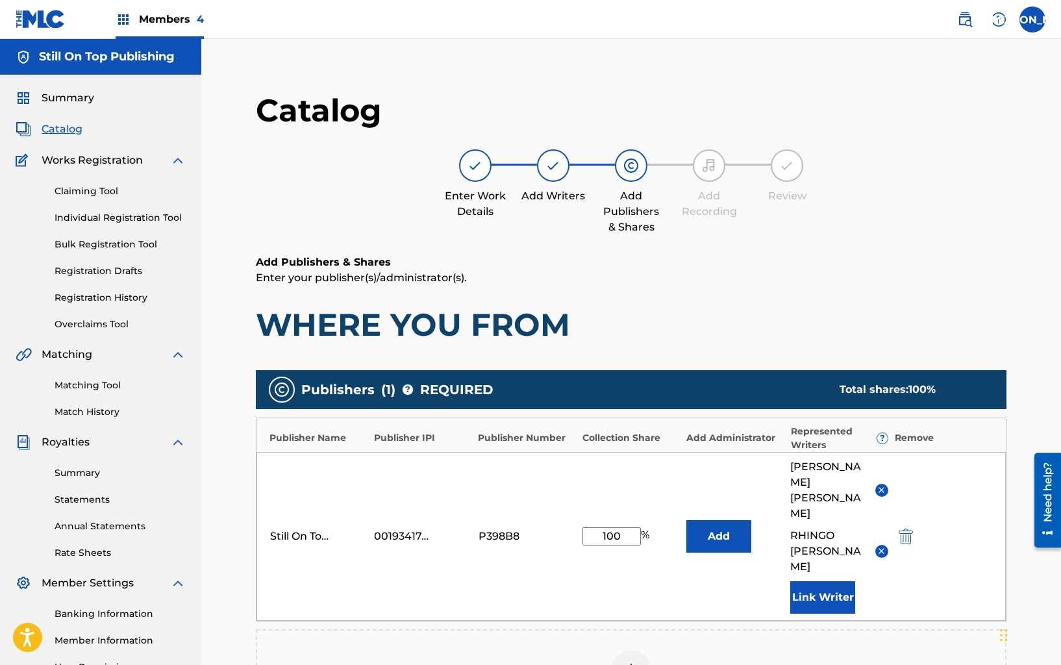
click at [830, 581] on button "Link Writer" at bounding box center [822, 597] width 65 height 32
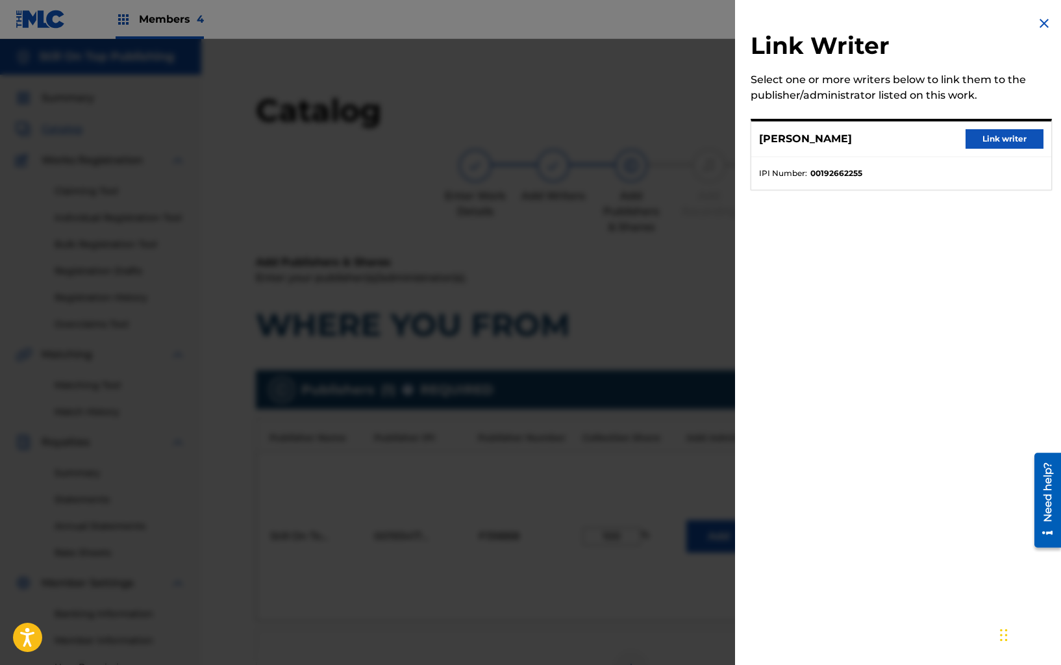
click at [973, 131] on button "Link writer" at bounding box center [1004, 138] width 78 height 19
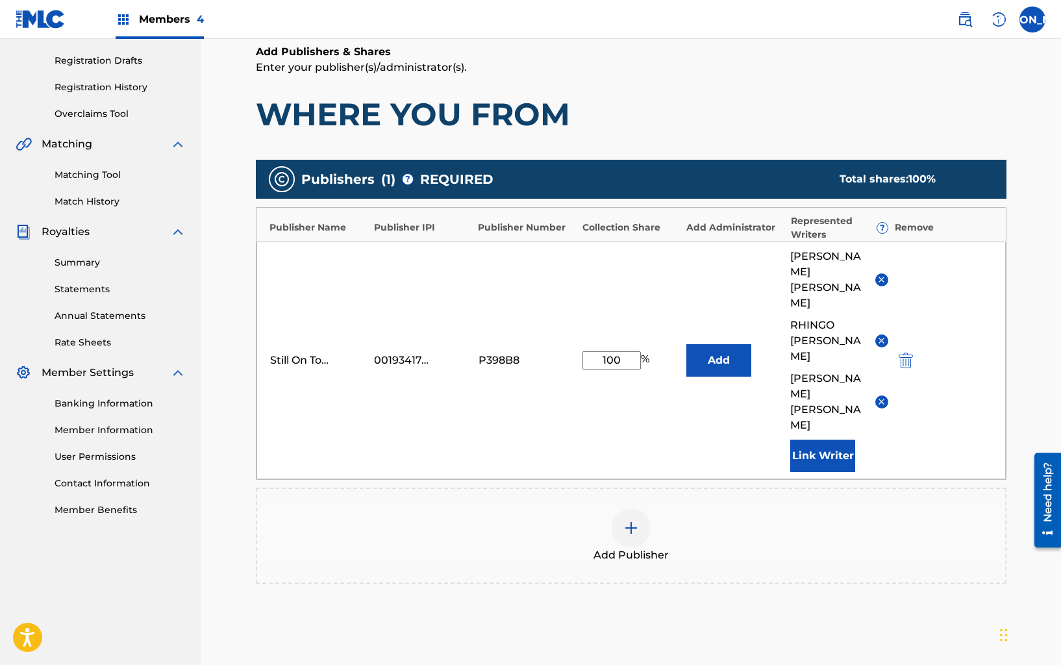
scroll to position [237, 0]
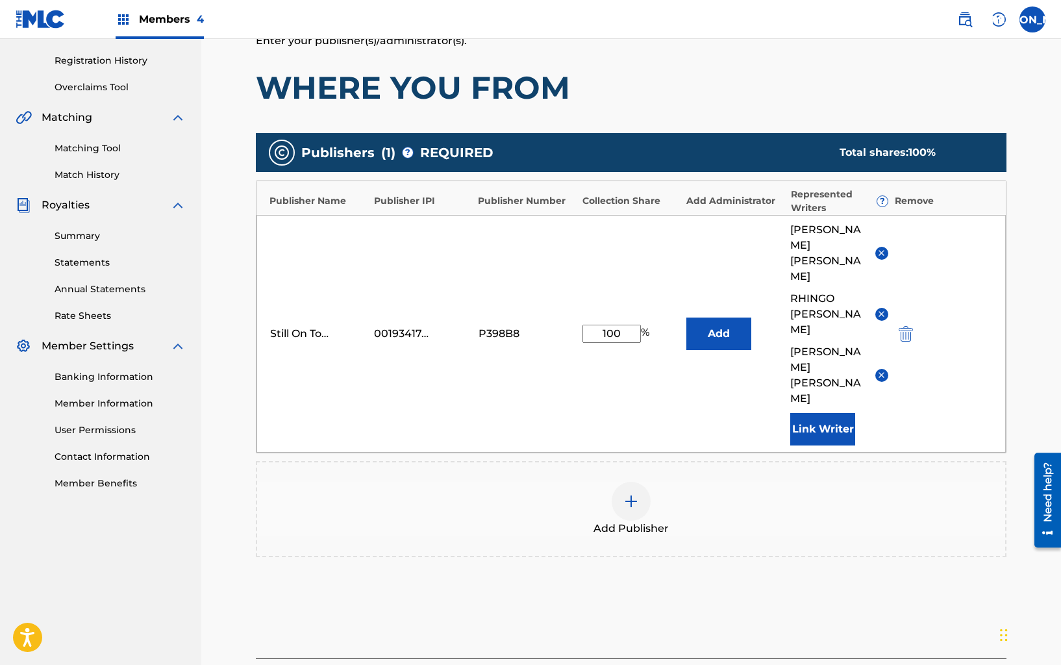
click at [735, 482] on div "Add Publisher" at bounding box center [631, 509] width 748 height 55
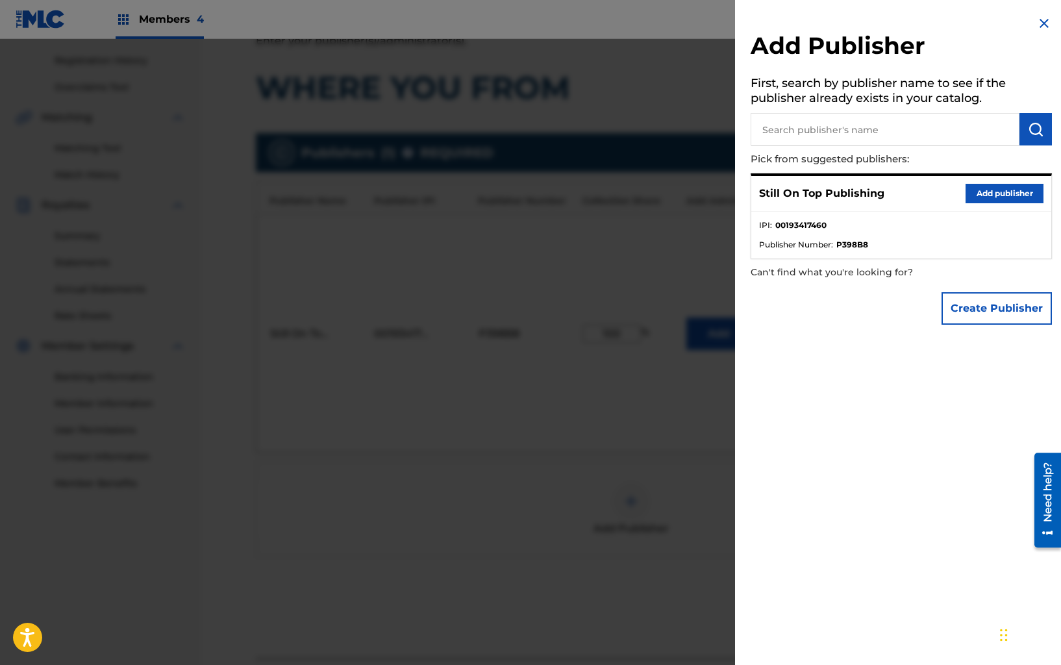
click at [682, 421] on div at bounding box center [530, 371] width 1061 height 665
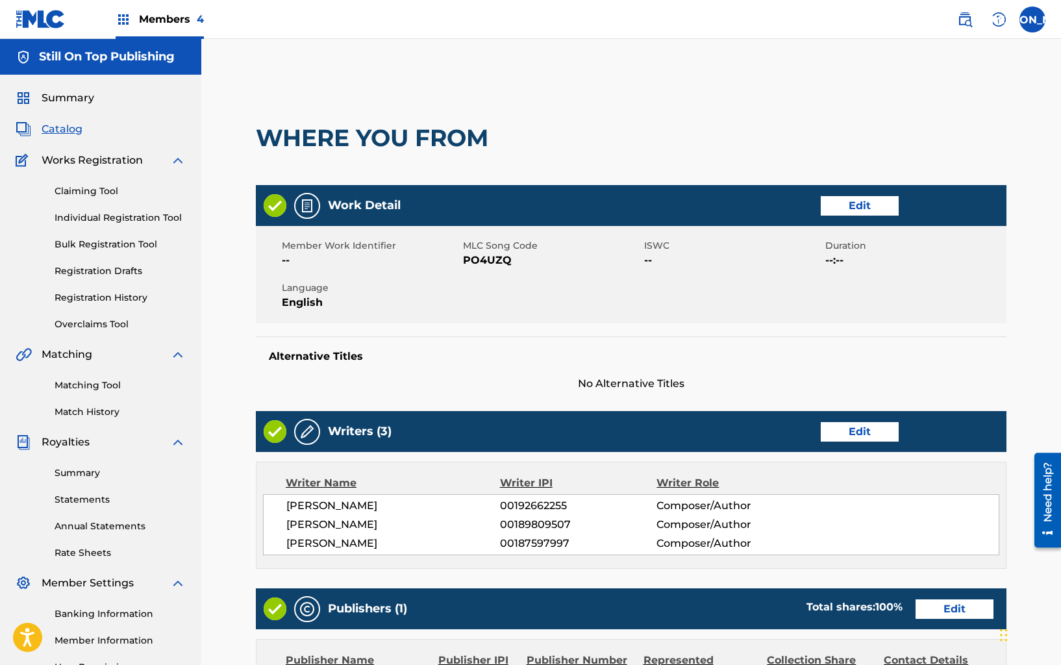
click at [705, 484] on div "Writer Role" at bounding box center [727, 483] width 143 height 16
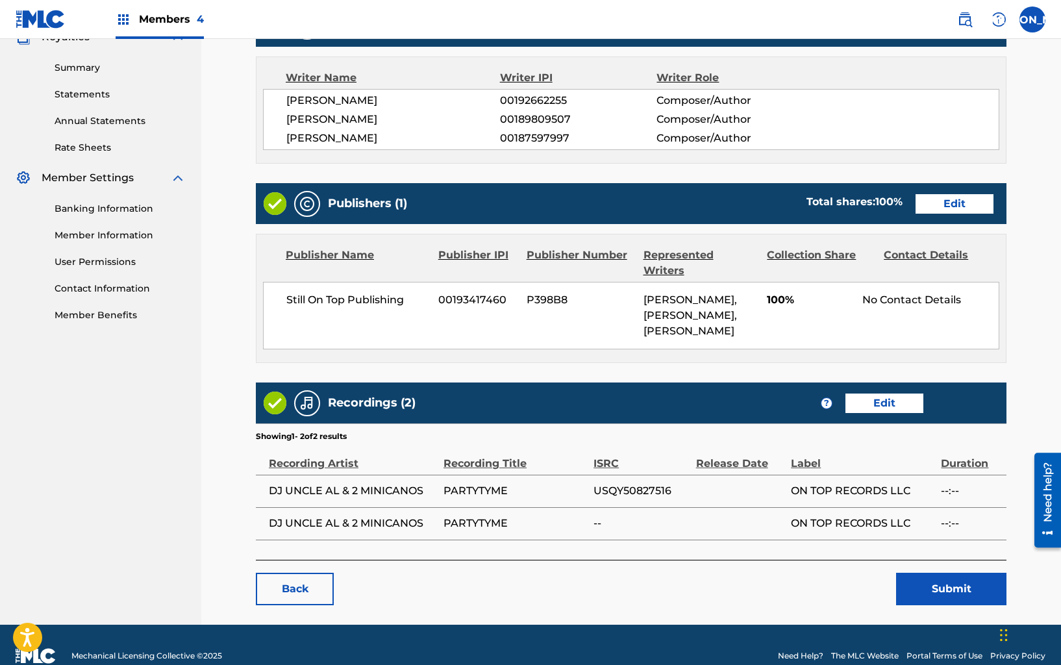
scroll to position [406, 0]
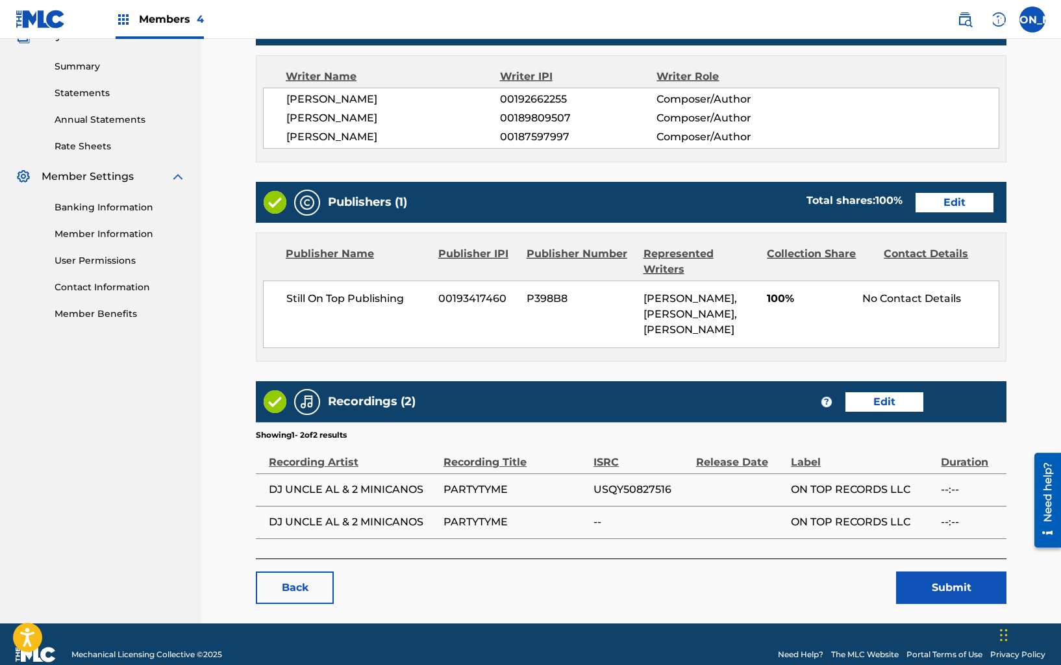
click at [883, 404] on link "Edit" at bounding box center [884, 401] width 78 height 19
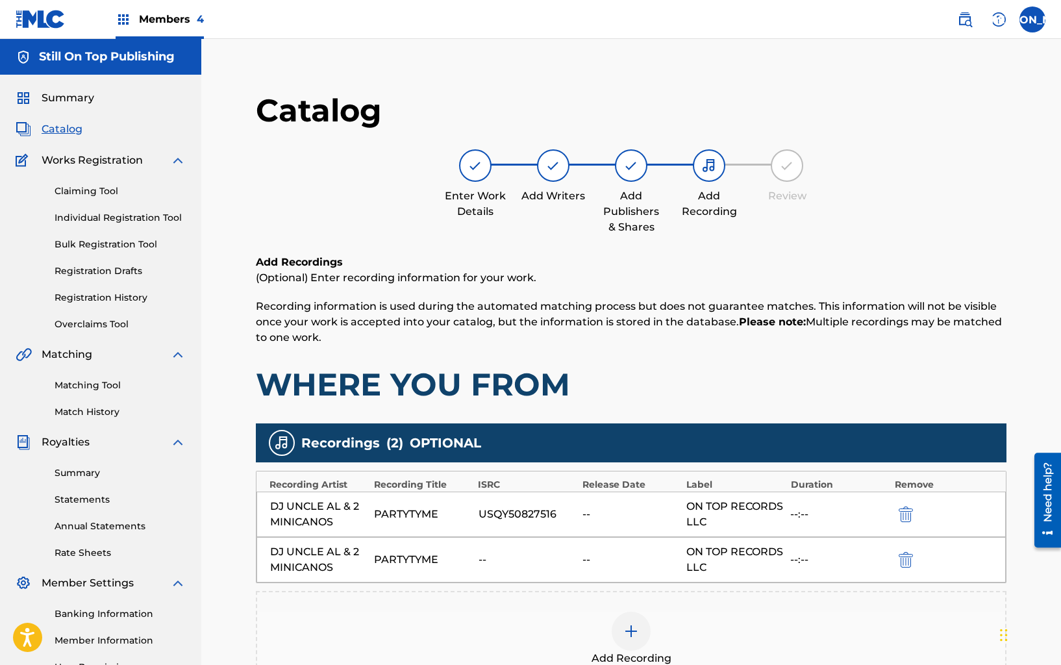
click at [909, 557] on img "submit" at bounding box center [905, 560] width 14 height 16
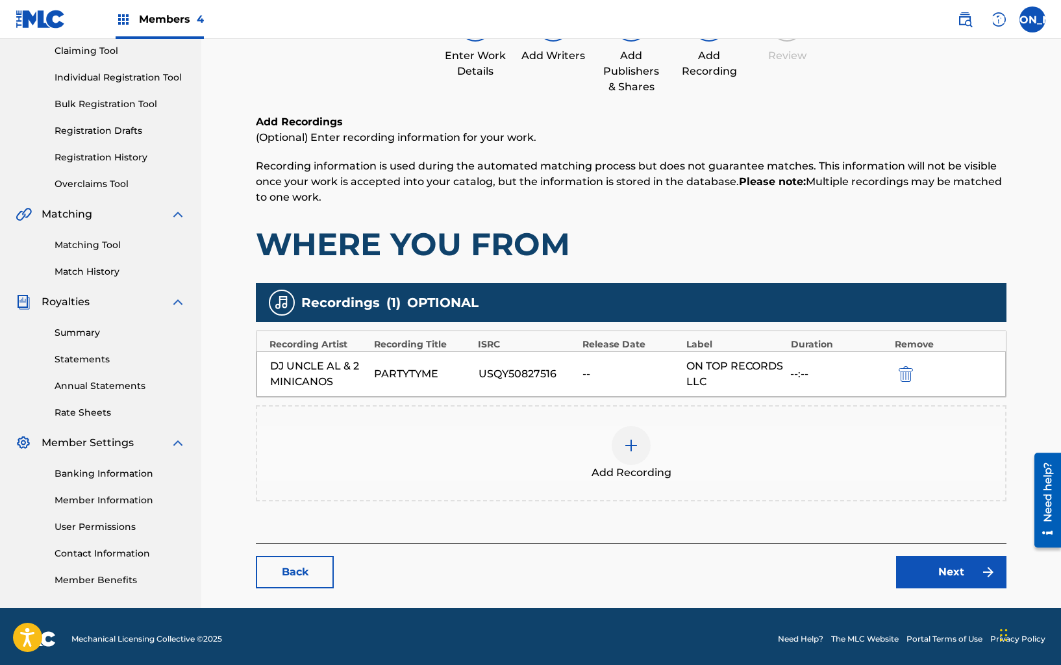
scroll to position [137, 0]
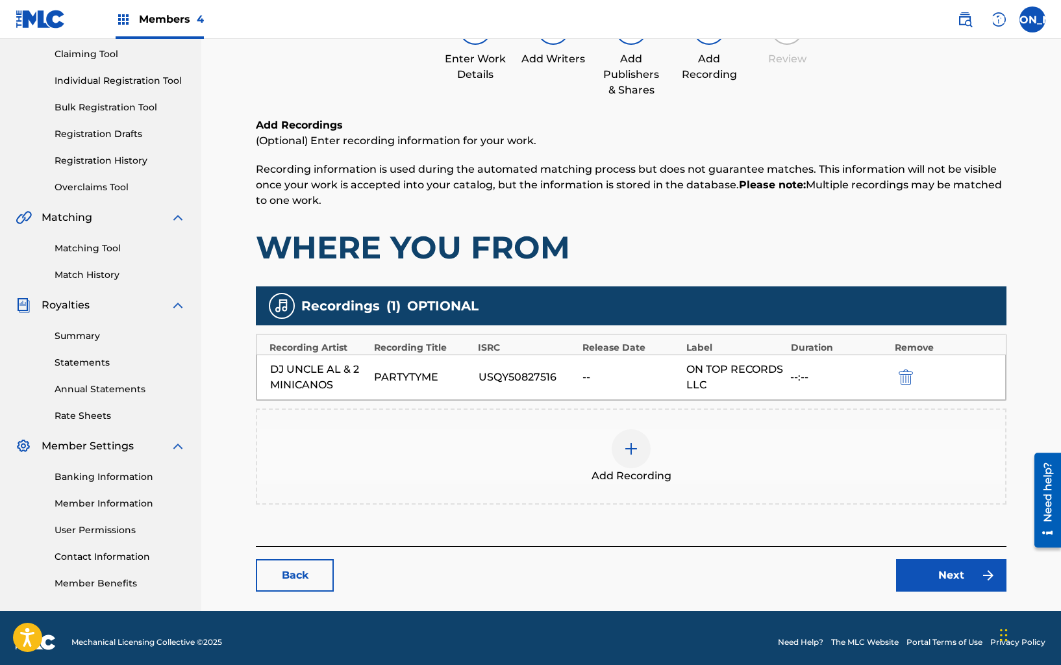
click at [926, 566] on link "Next" at bounding box center [951, 575] width 110 height 32
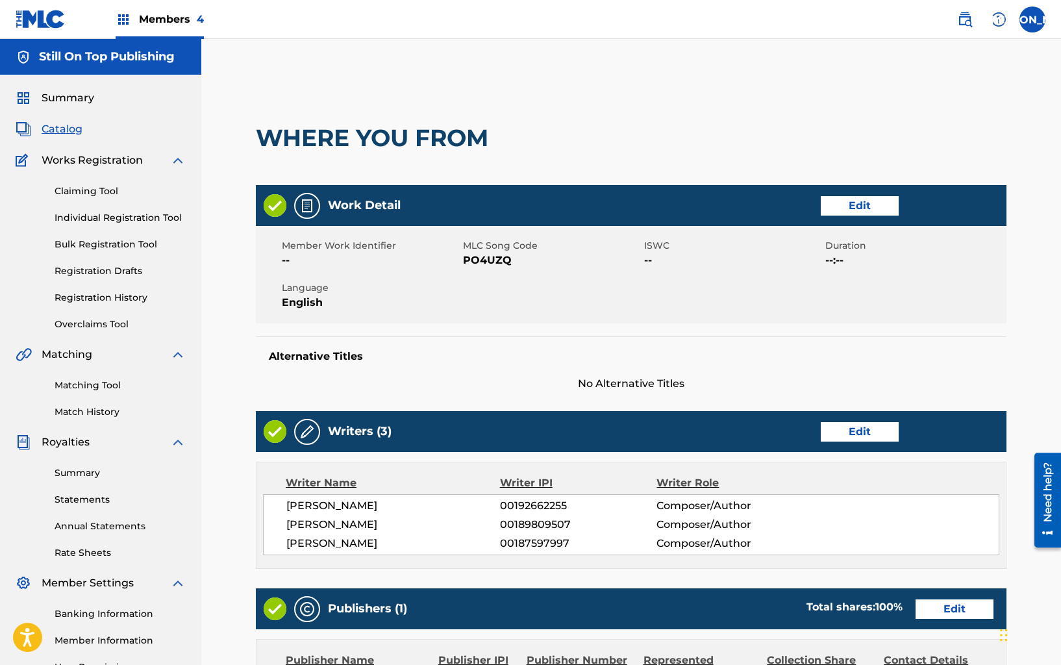
click at [846, 443] on div "Writers (3) Edit" at bounding box center [631, 431] width 750 height 41
click at [845, 435] on link "Edit" at bounding box center [860, 431] width 78 height 19
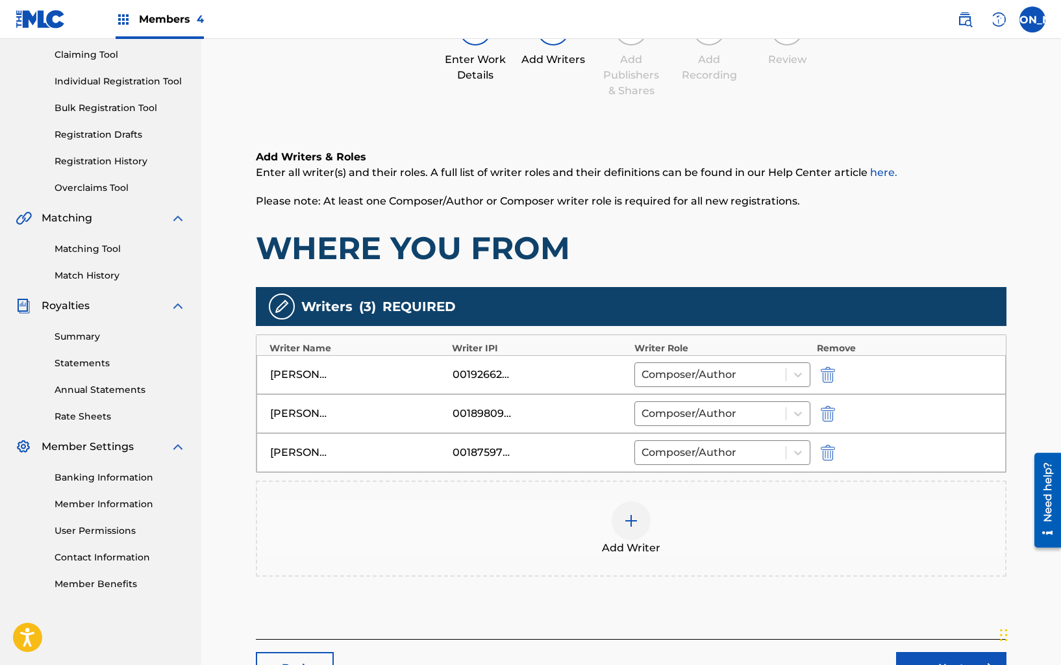
scroll to position [238, 0]
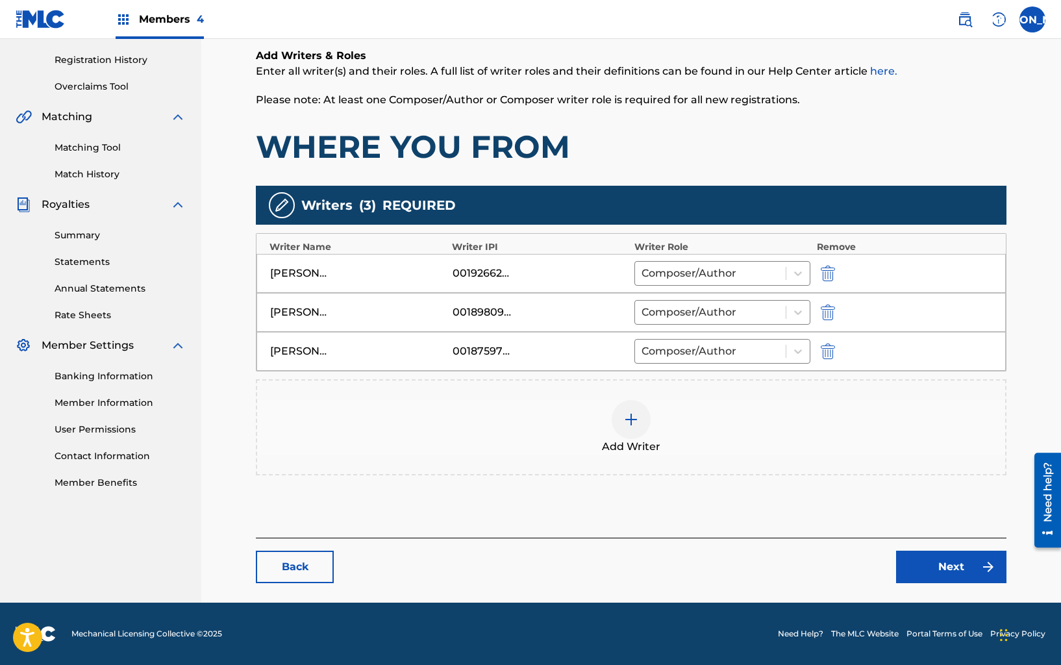
click at [924, 563] on link "Next" at bounding box center [951, 566] width 110 height 32
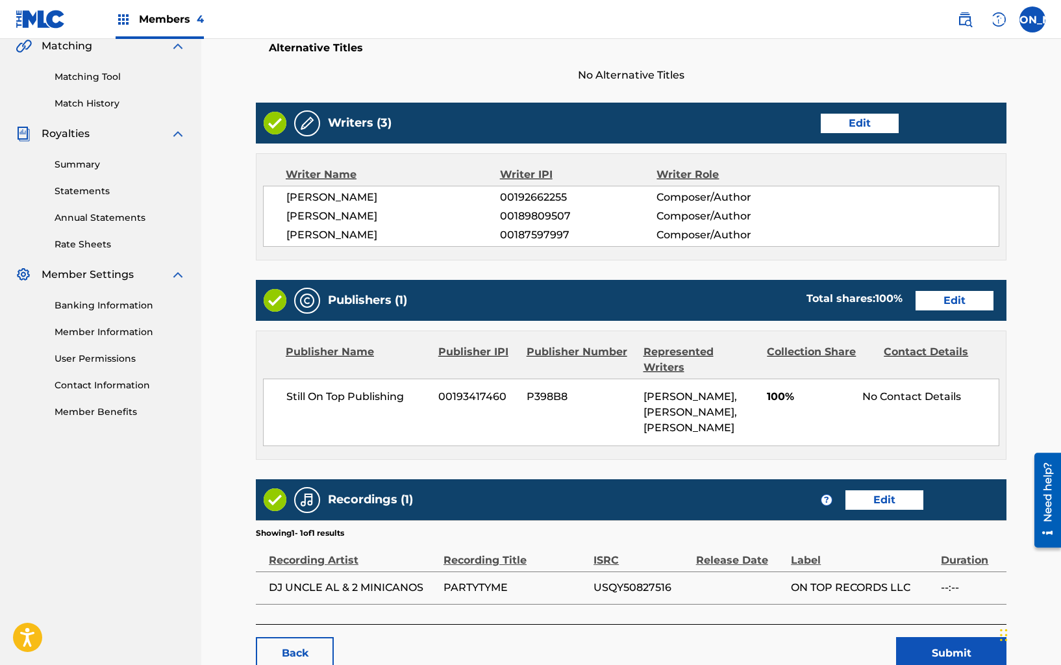
scroll to position [393, 0]
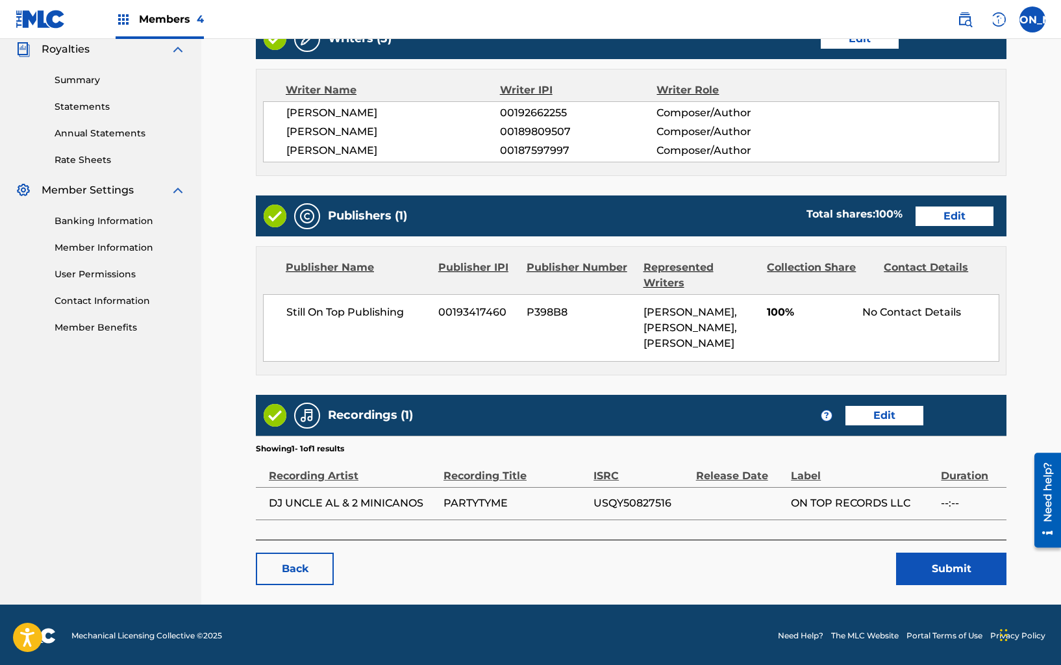
click at [923, 563] on button "Submit" at bounding box center [951, 568] width 110 height 32
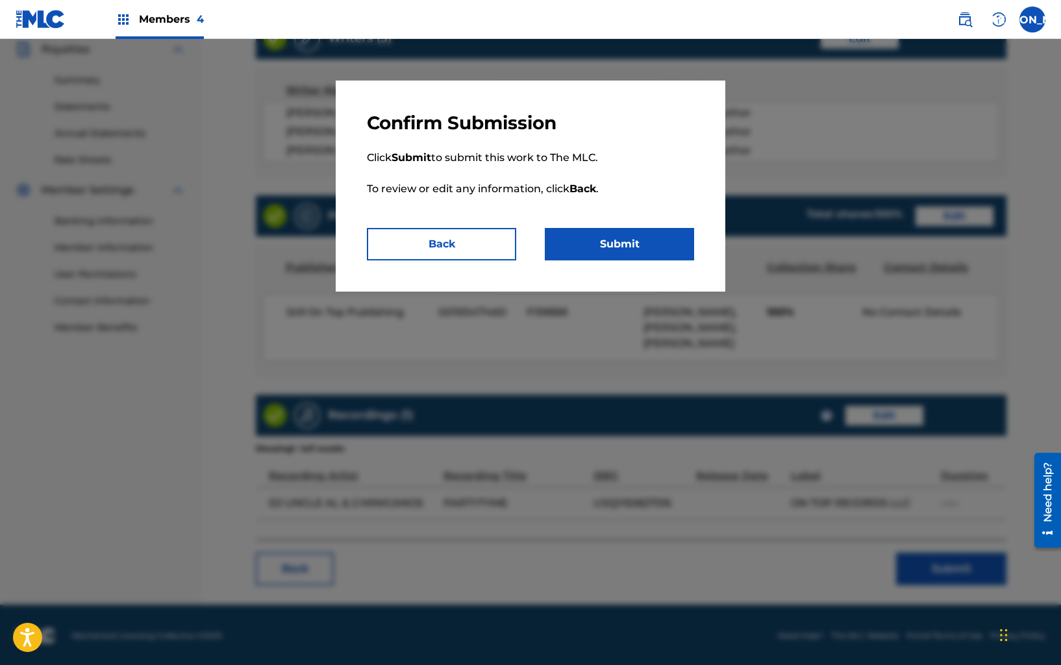
click at [622, 246] on button "Submit" at bounding box center [619, 244] width 149 height 32
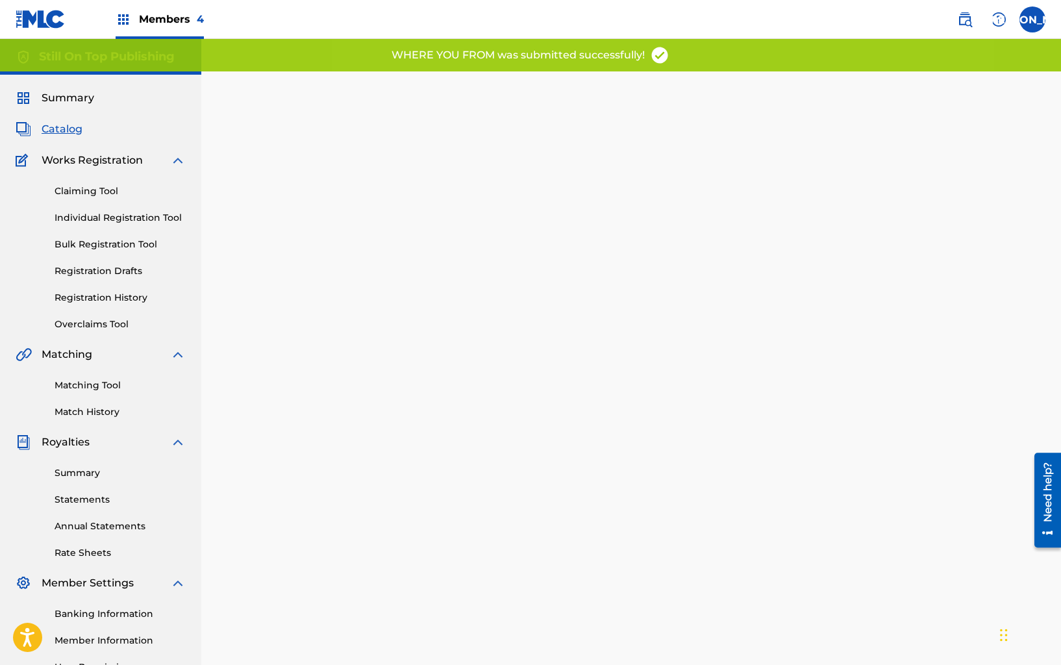
click at [51, 108] on div "Summary Catalog Works Registration Claiming Tool Individual Registration Tool B…" at bounding box center [100, 409] width 201 height 668
click at [55, 132] on span "Catalog" at bounding box center [62, 129] width 41 height 16
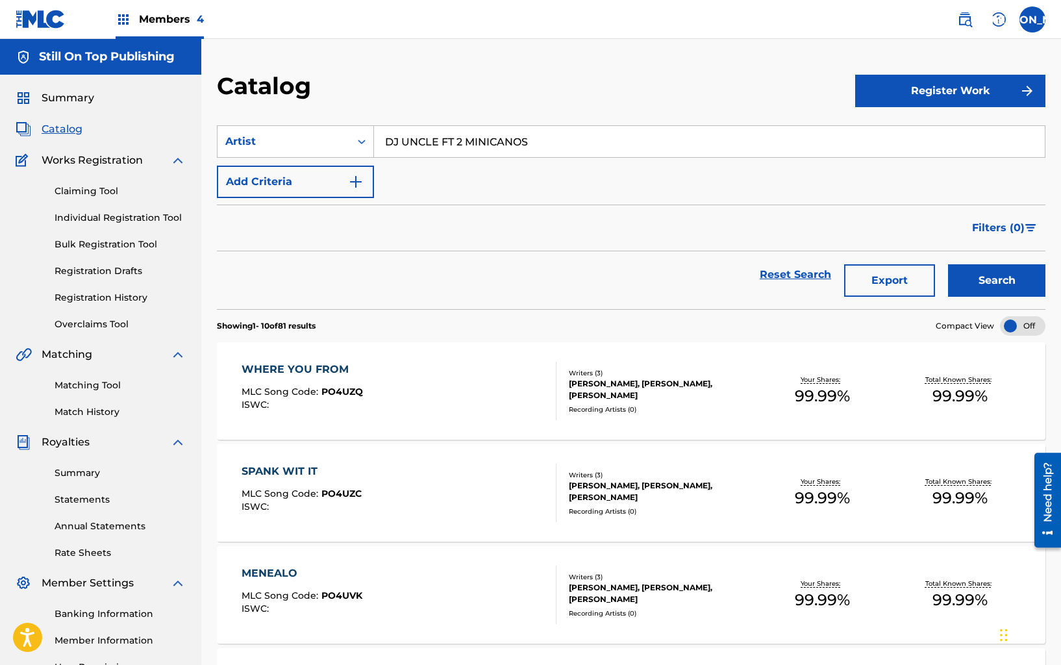
click at [425, 402] on div "WHERE YOU FROM MLC Song Code : PO4UZQ ISWC :" at bounding box center [398, 391] width 315 height 58
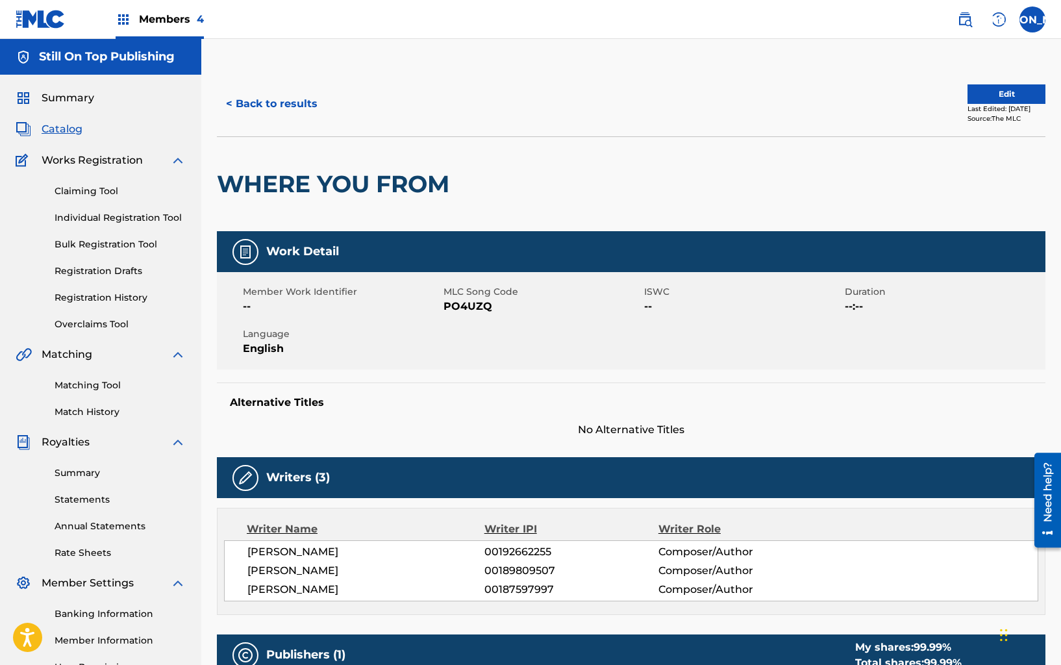
click at [1006, 91] on button "Edit" at bounding box center [1006, 93] width 78 height 19
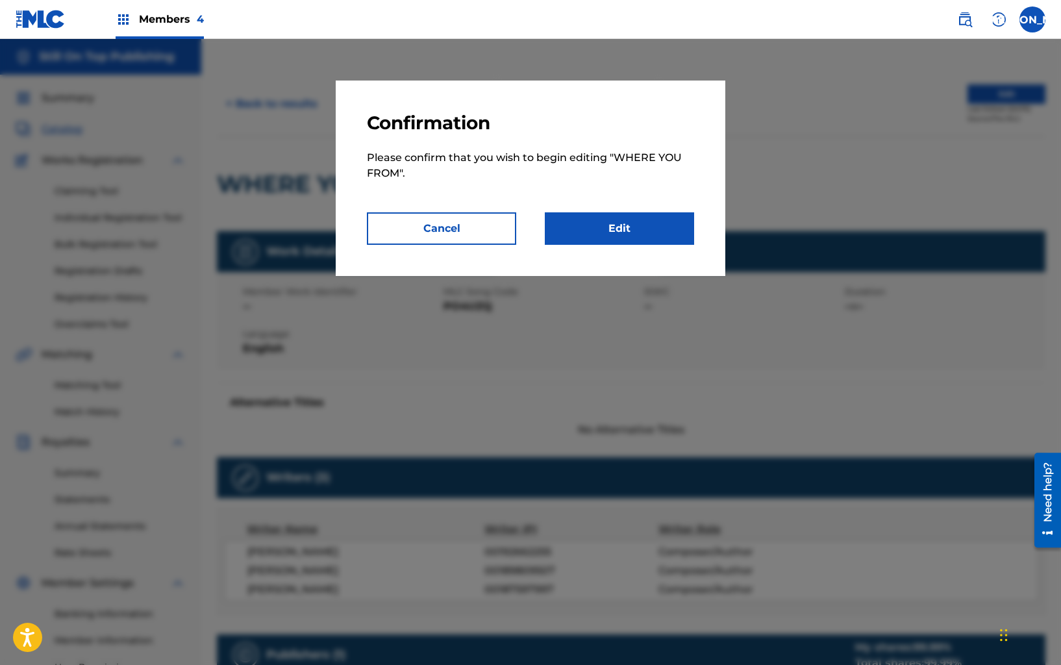
click at [658, 234] on link "Edit" at bounding box center [619, 228] width 149 height 32
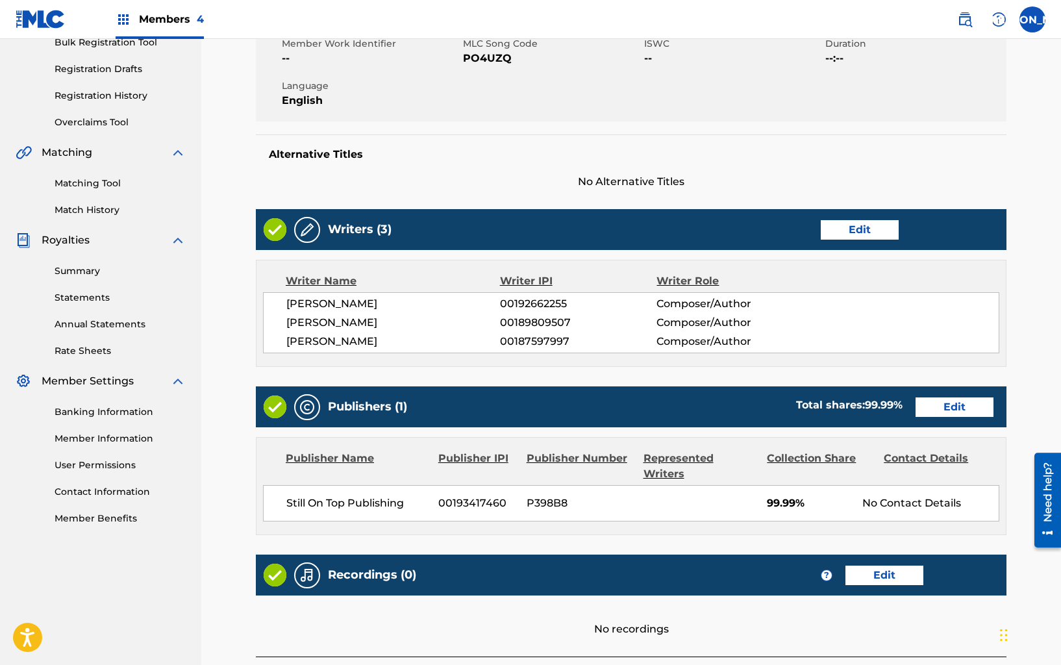
scroll to position [304, 0]
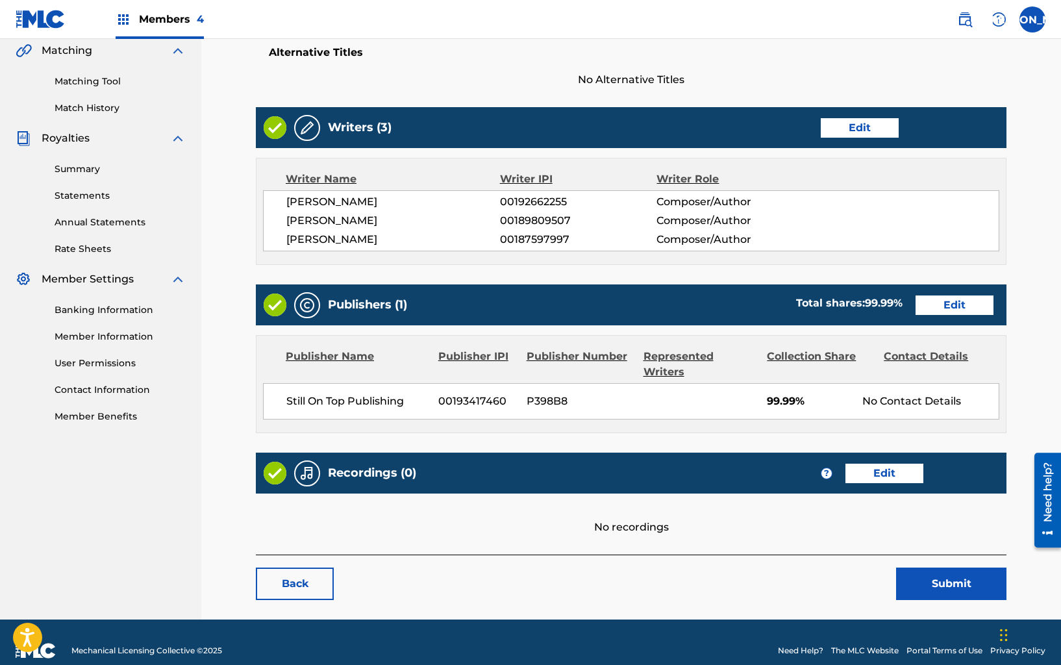
click at [888, 465] on link "Edit" at bounding box center [884, 472] width 78 height 19
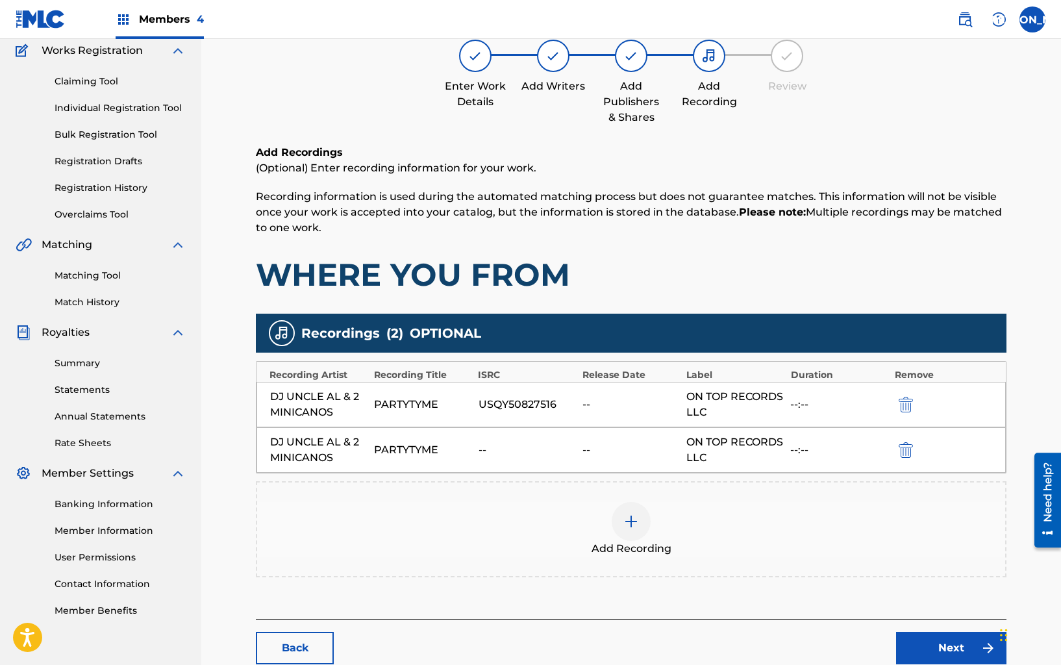
scroll to position [191, 0]
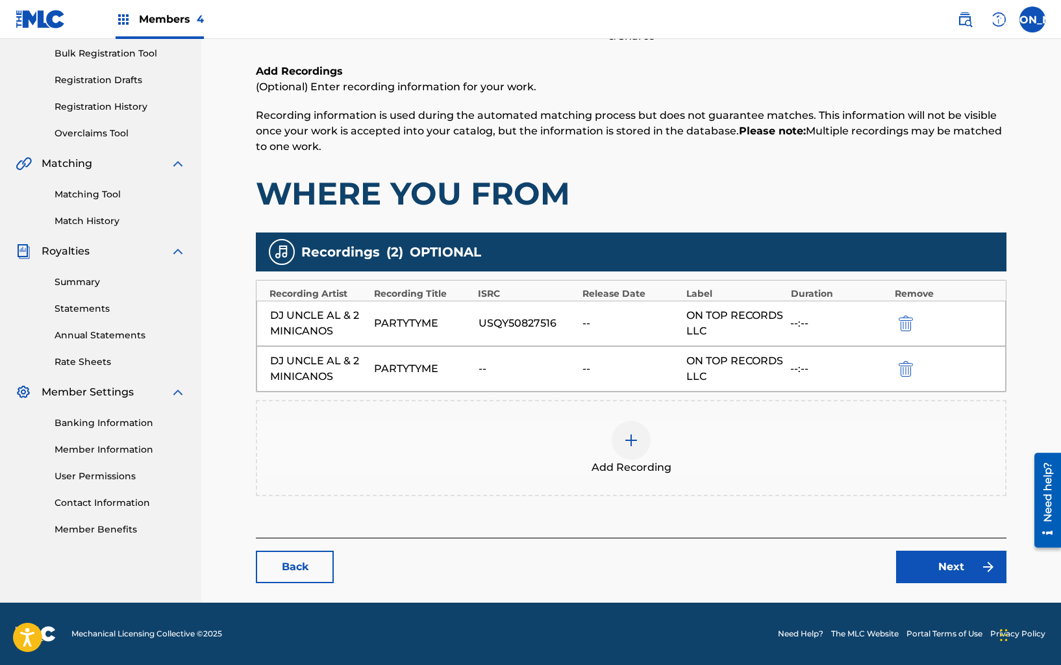
click at [906, 364] on img "submit" at bounding box center [905, 369] width 14 height 16
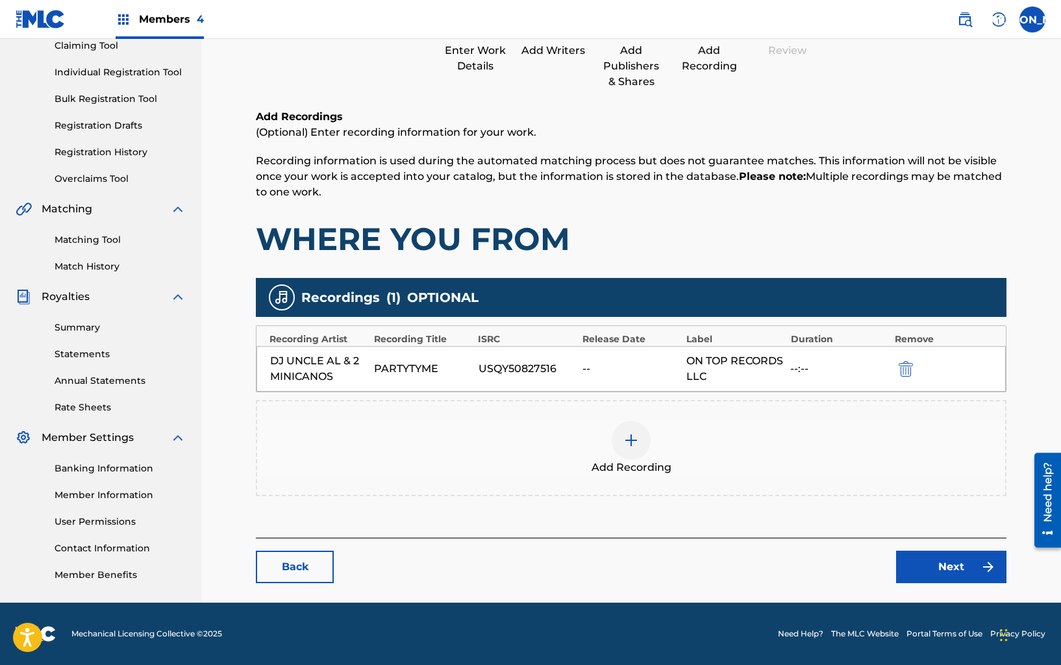
drag, startPoint x: 913, startPoint y: 510, endPoint x: 922, endPoint y: 525, distance: 17.7
click at [913, 510] on div "Add Recordings (Optional) Enter recording information for your work. Recording …" at bounding box center [631, 323] width 750 height 428
click at [940, 556] on link "Next" at bounding box center [951, 566] width 110 height 32
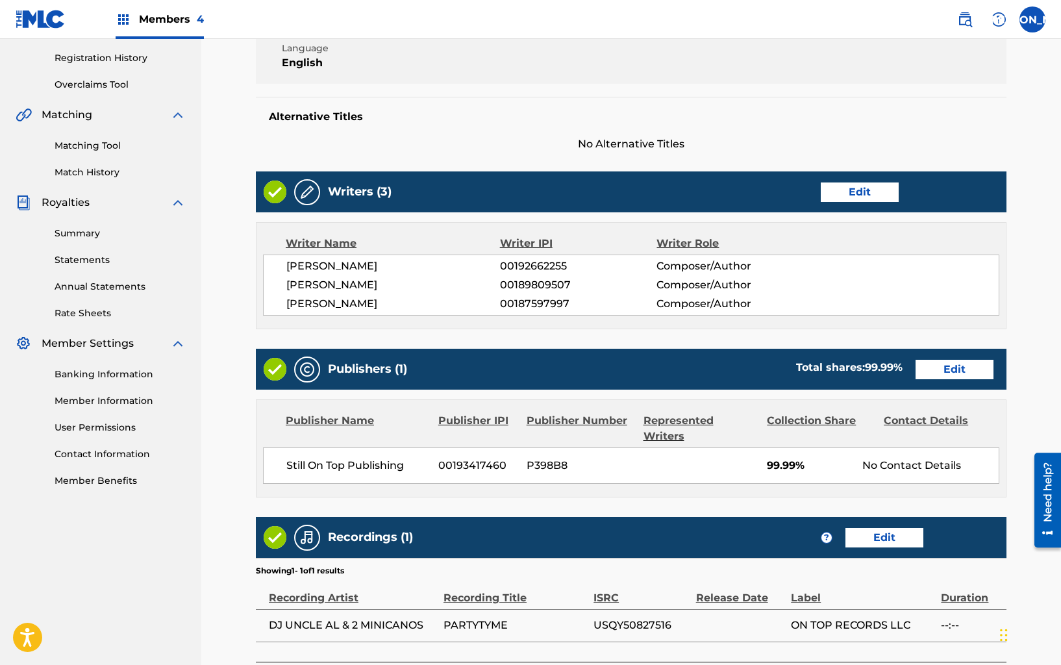
scroll to position [290, 0]
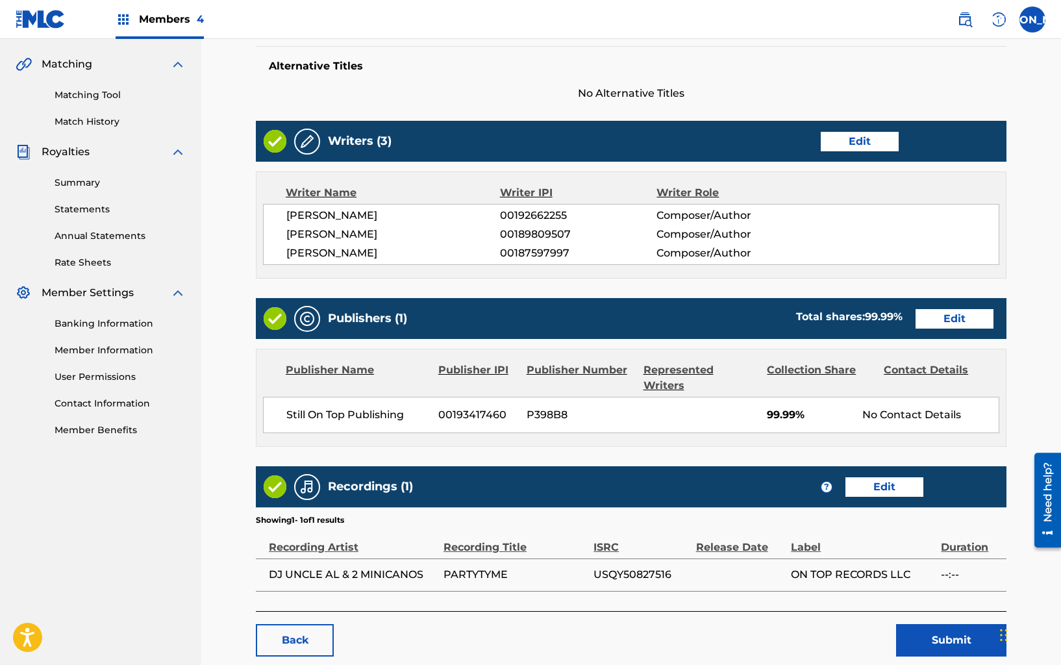
click at [934, 327] on link "Edit" at bounding box center [954, 318] width 78 height 19
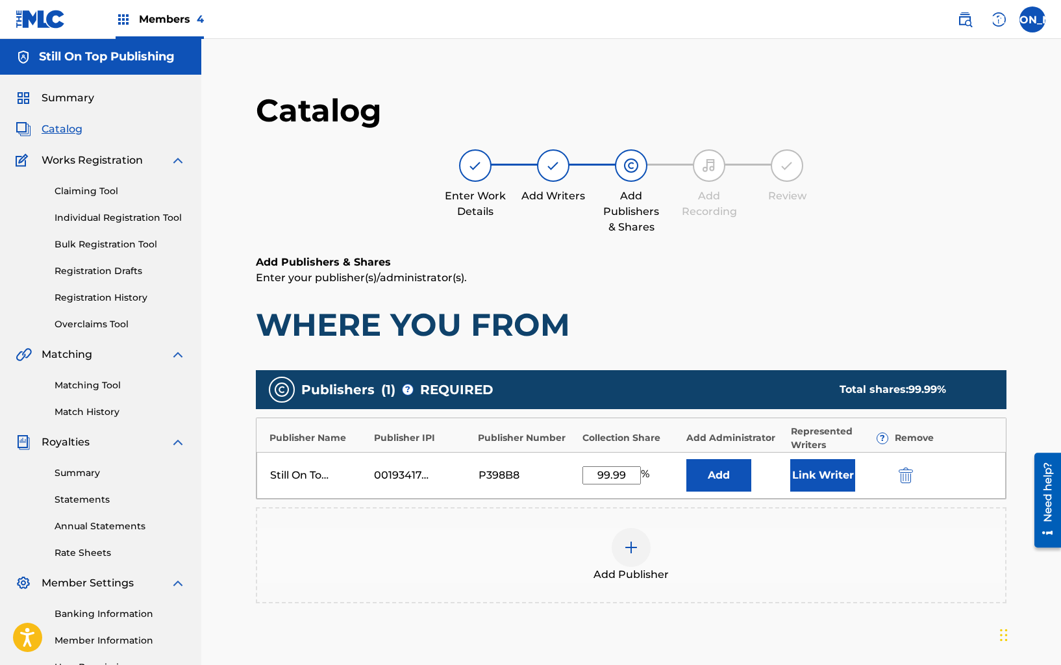
drag, startPoint x: 620, startPoint y: 473, endPoint x: 666, endPoint y: 474, distance: 46.1
click at [666, 474] on div "99.99 %" at bounding box center [630, 475] width 97 height 18
type input "100"
click at [806, 476] on button "Link Writer" at bounding box center [822, 475] width 65 height 32
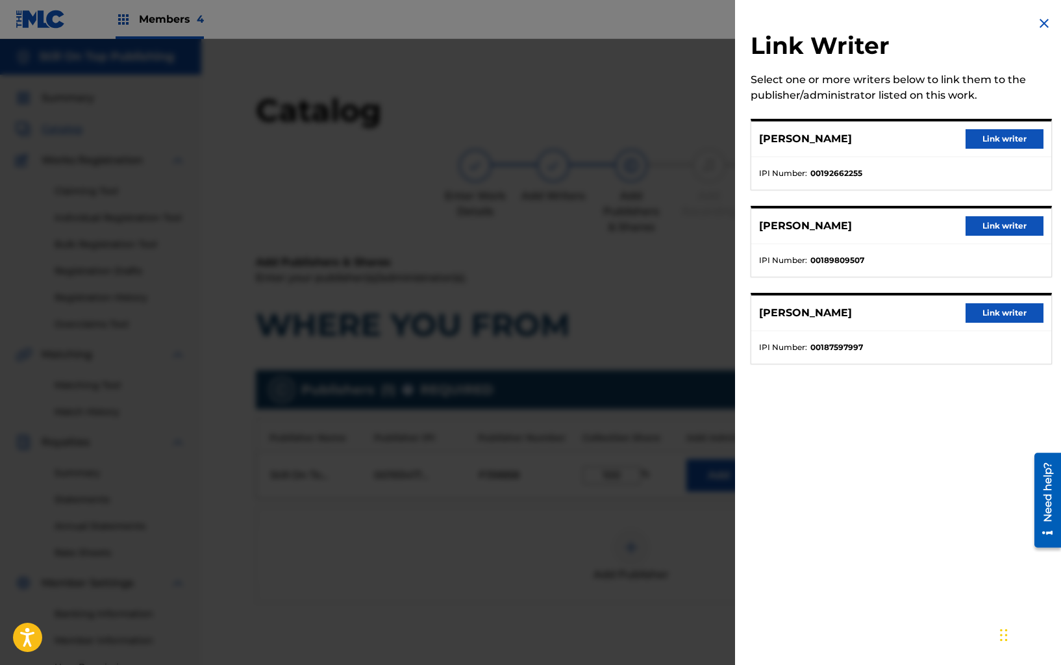
click at [977, 313] on button "Link writer" at bounding box center [1004, 312] width 78 height 19
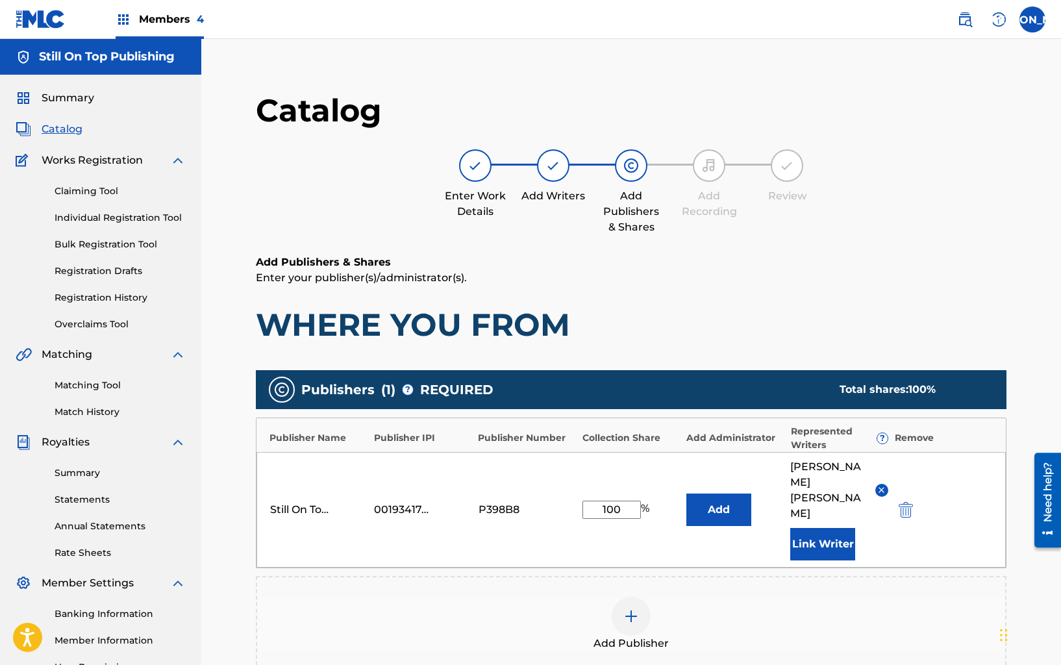
click at [811, 528] on button "Link Writer" at bounding box center [822, 544] width 65 height 32
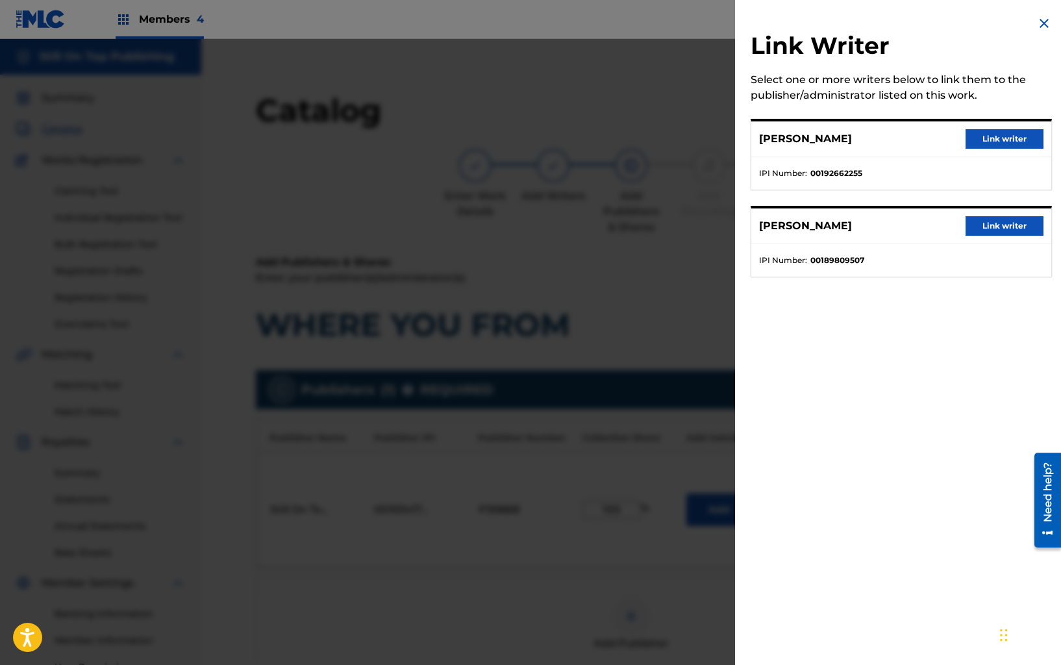
click at [983, 225] on button "Link writer" at bounding box center [1004, 225] width 78 height 19
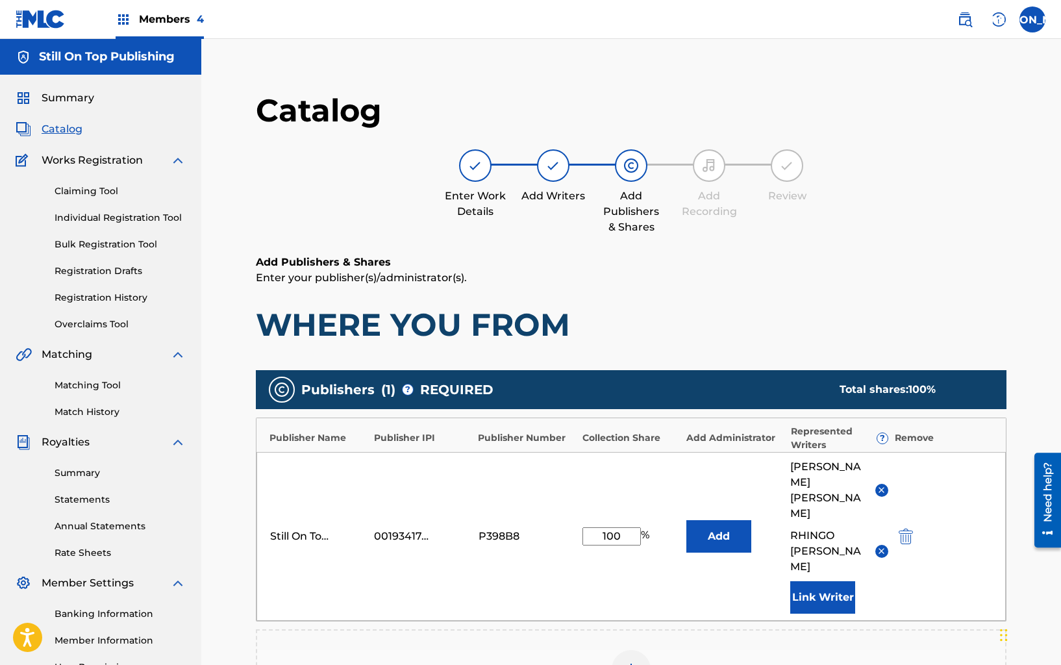
click at [802, 565] on div "Still On Top Publishing 00193417460 P398B8 100 % Add [PERSON_NAME] [PERSON_NAME…" at bounding box center [630, 536] width 749 height 169
click at [807, 581] on button "Link Writer" at bounding box center [822, 597] width 65 height 32
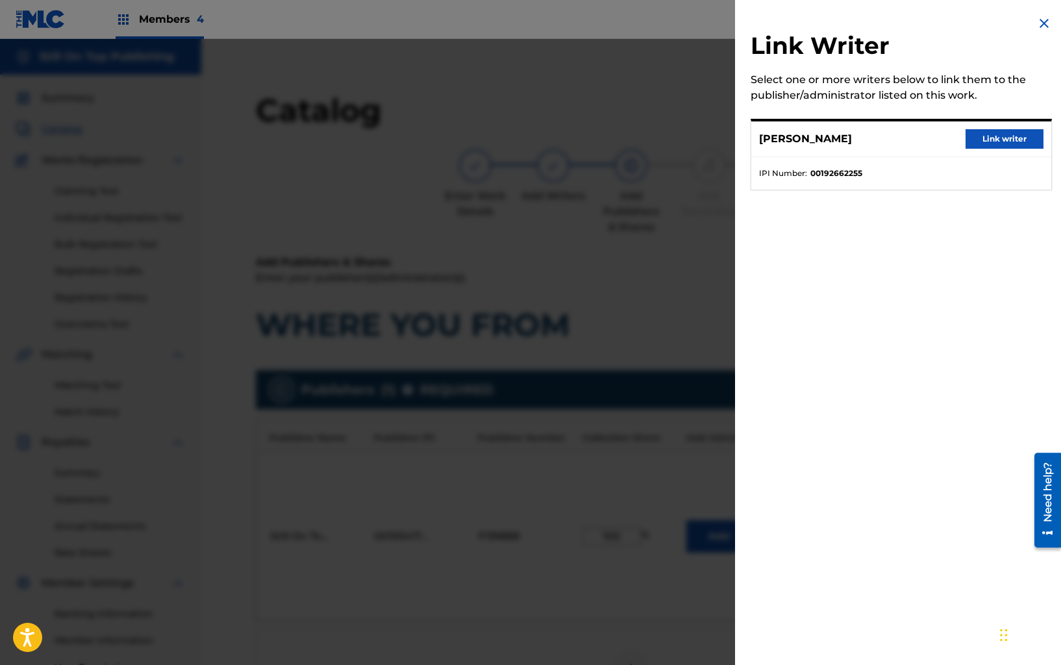
click at [975, 143] on button "Link writer" at bounding box center [1004, 138] width 78 height 19
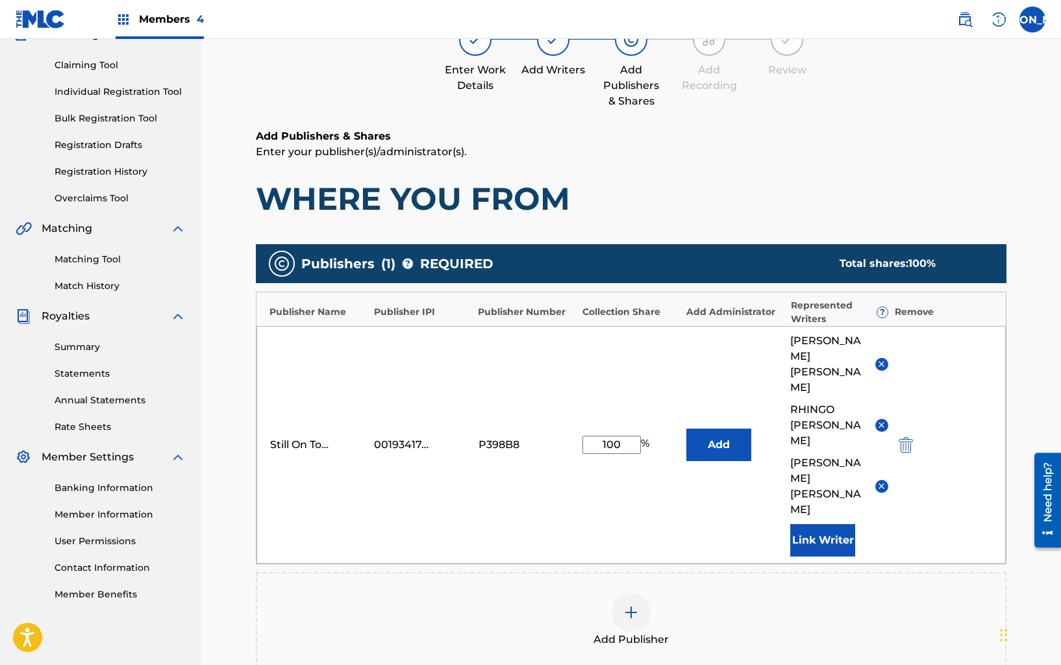
scroll to position [280, 0]
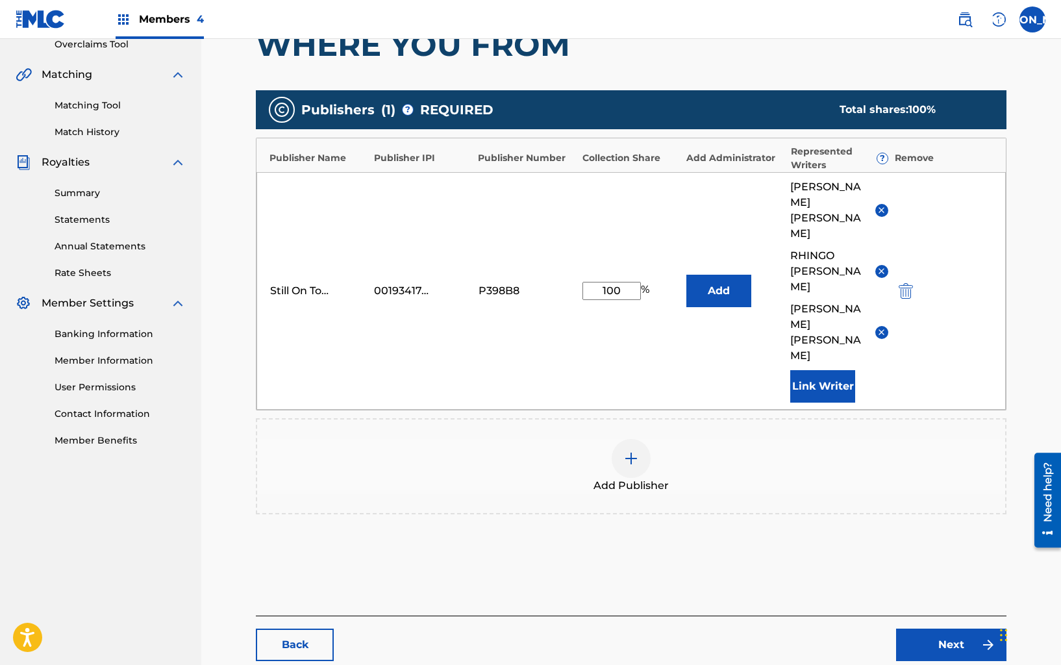
click at [934, 628] on link "Next" at bounding box center [951, 644] width 110 height 32
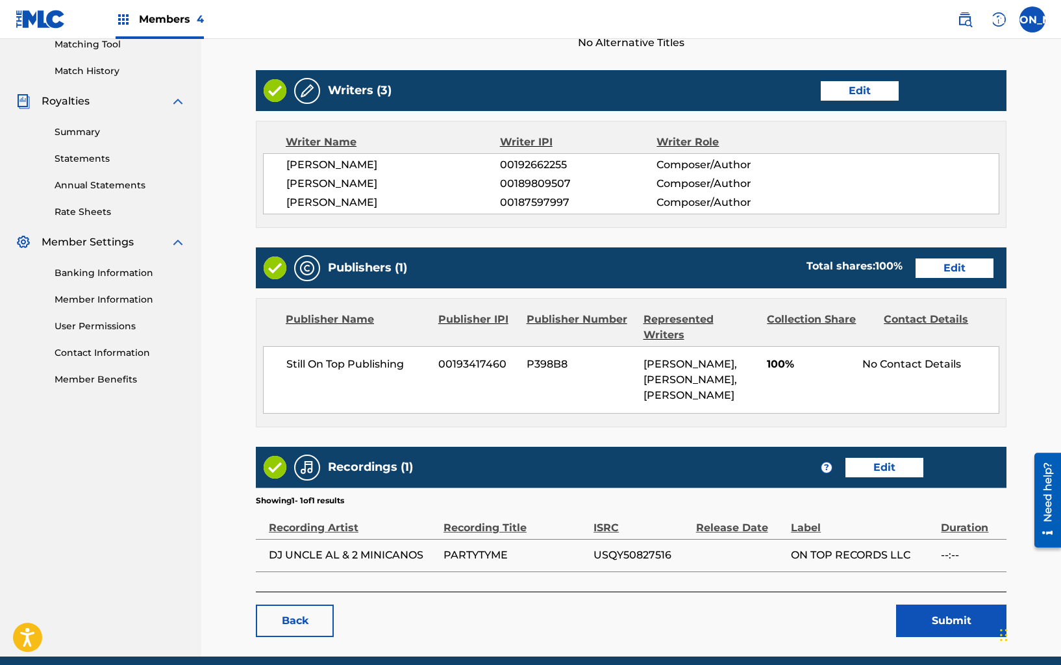
scroll to position [393, 0]
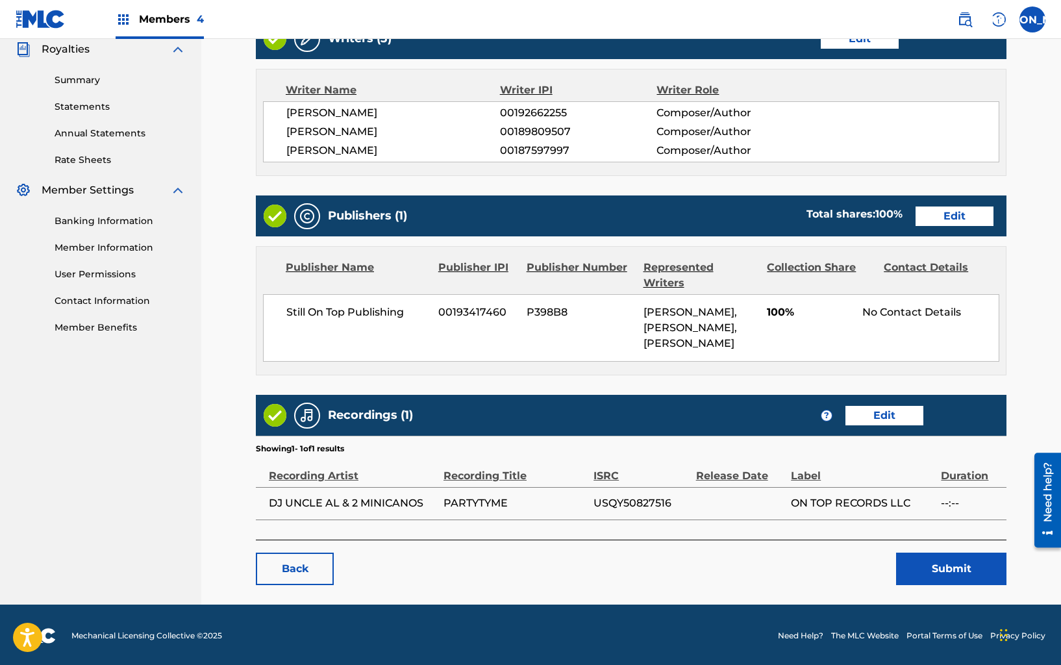
click at [908, 564] on button "Submit" at bounding box center [951, 568] width 110 height 32
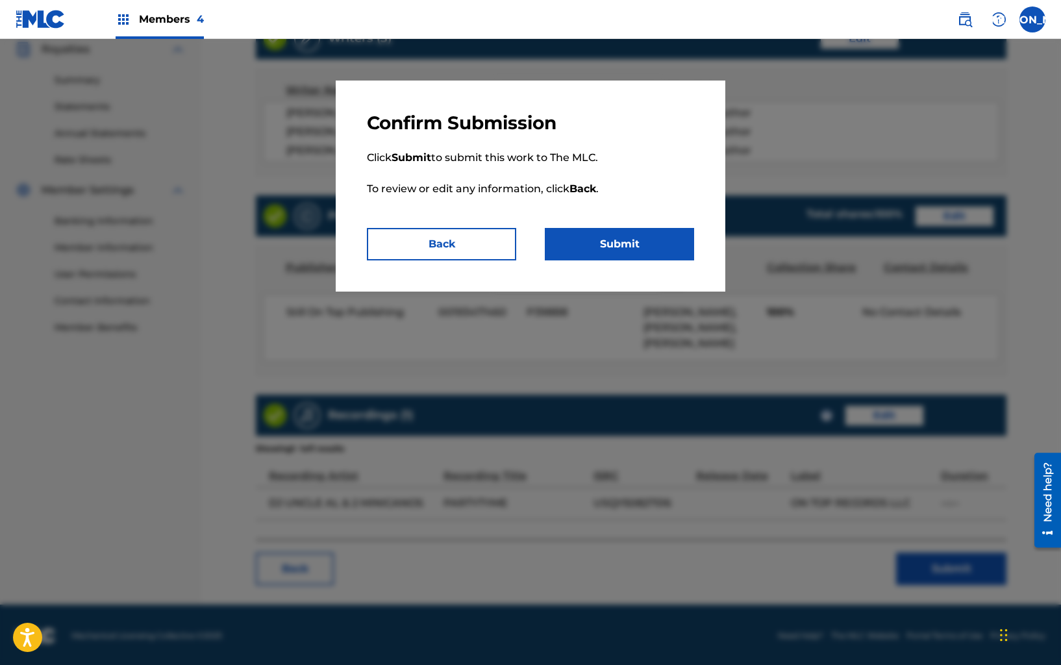
click at [648, 249] on button "Submit" at bounding box center [619, 244] width 149 height 32
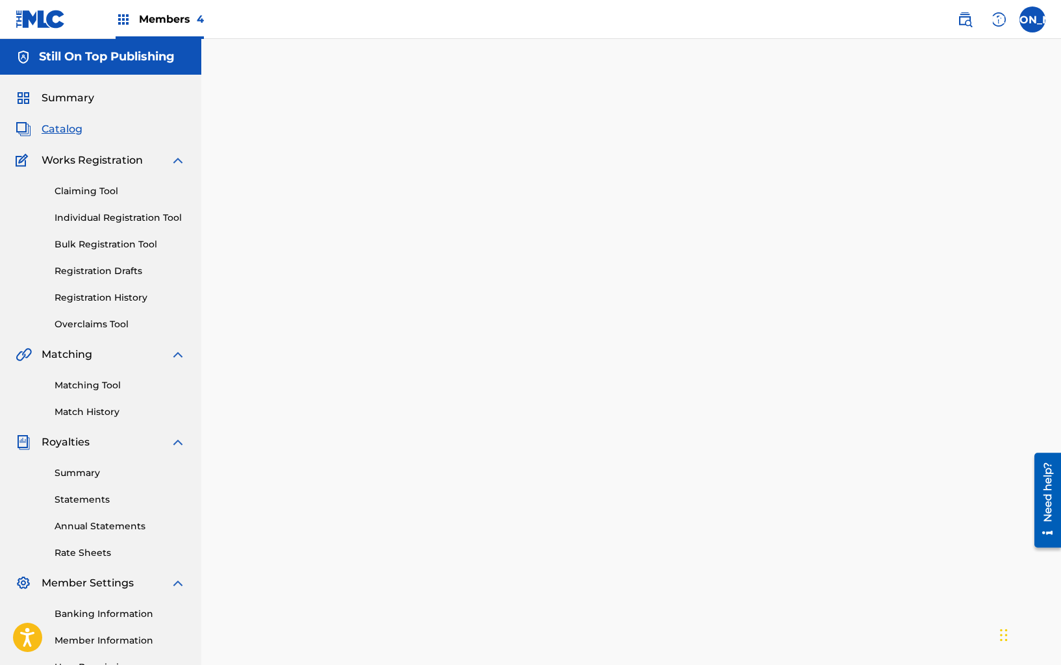
click at [60, 128] on span "Catalog" at bounding box center [62, 129] width 41 height 16
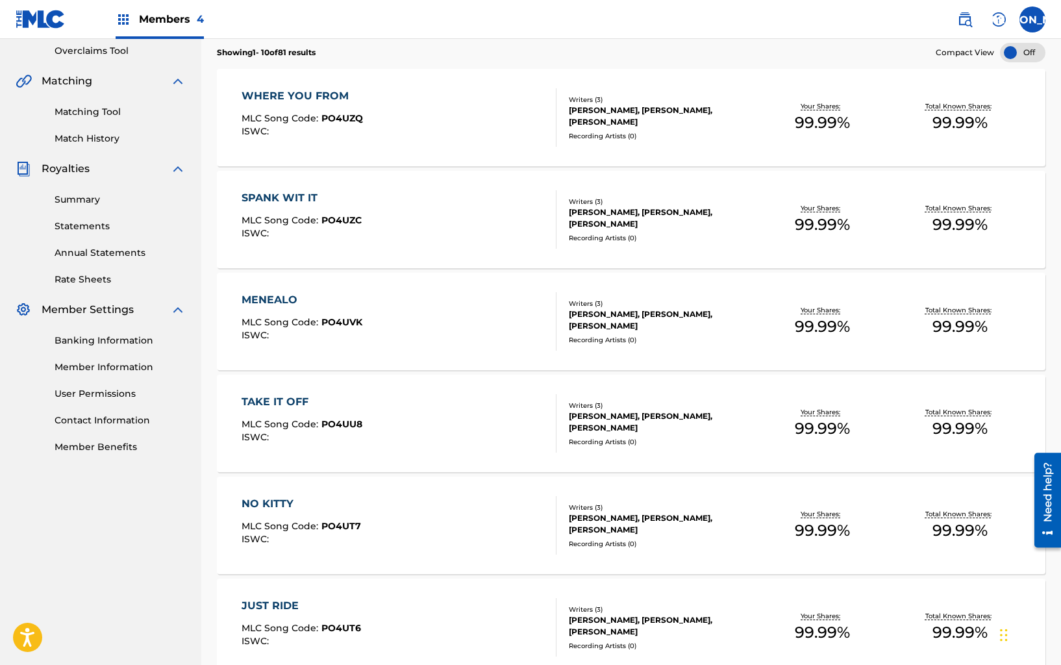
scroll to position [89, 0]
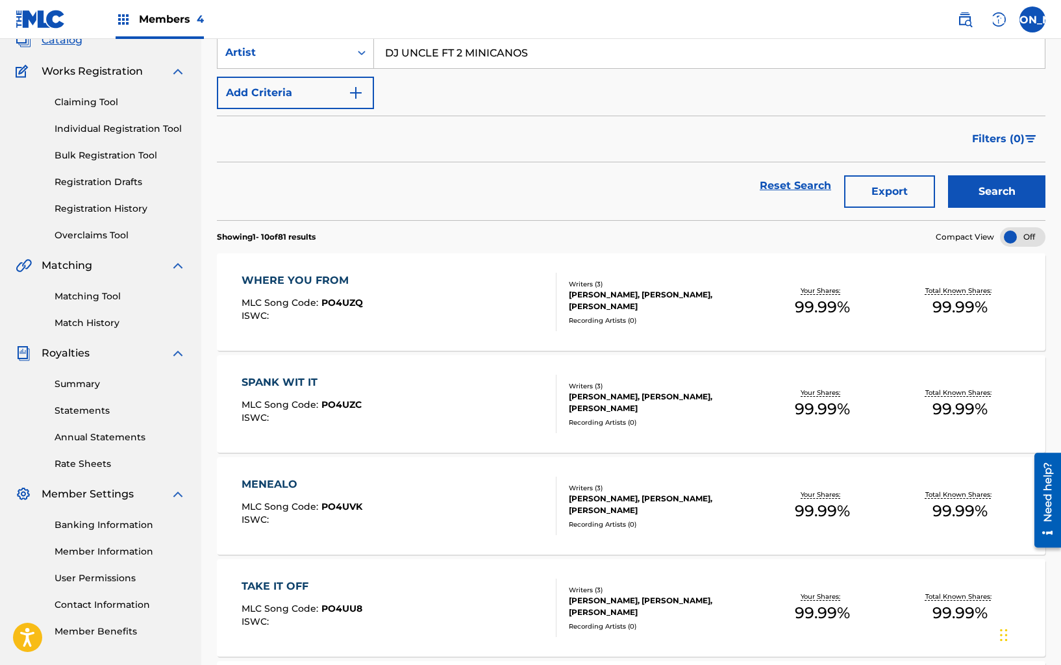
click at [508, 385] on div "SPANK WIT IT MLC Song Code : PO4UZC ISWC :" at bounding box center [398, 404] width 315 height 58
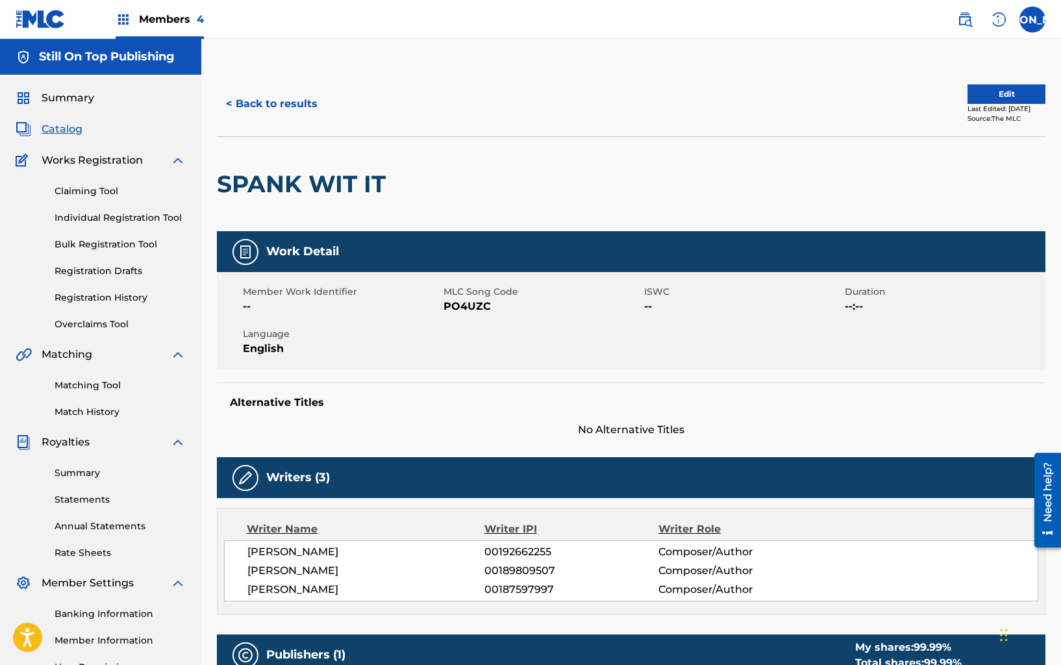
click at [993, 99] on button "Edit" at bounding box center [1006, 93] width 78 height 19
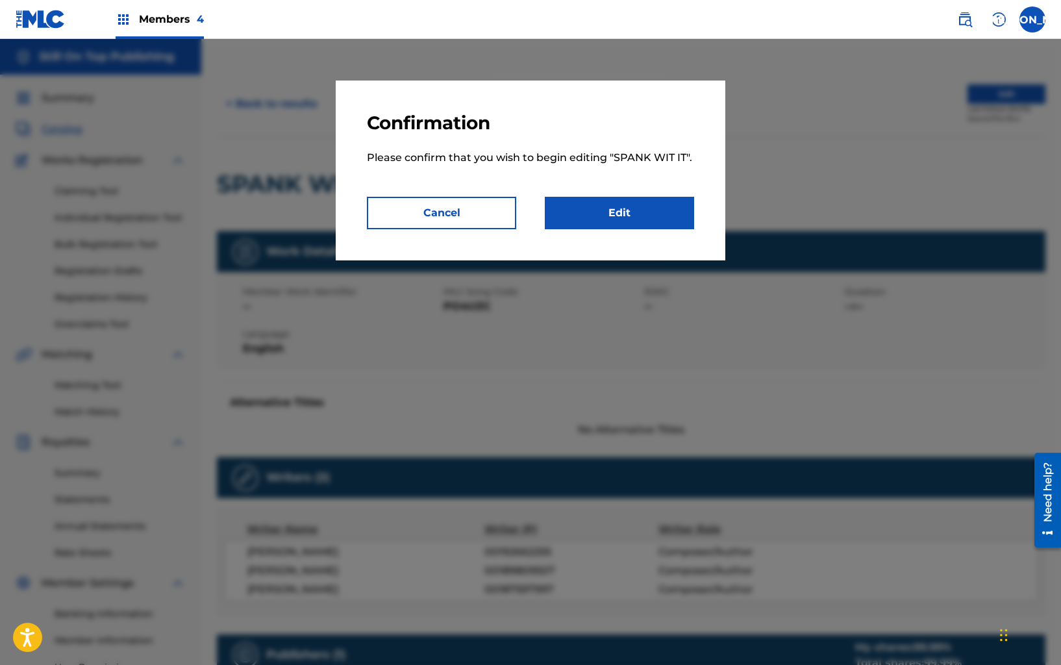
click at [645, 213] on link "Edit" at bounding box center [619, 213] width 149 height 32
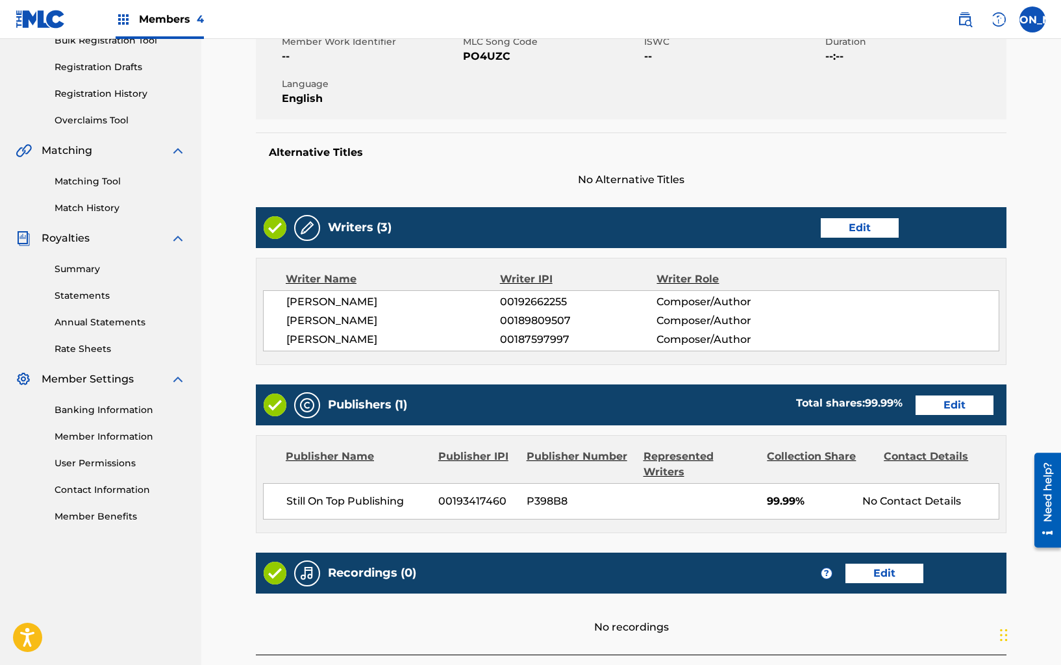
scroll to position [260, 0]
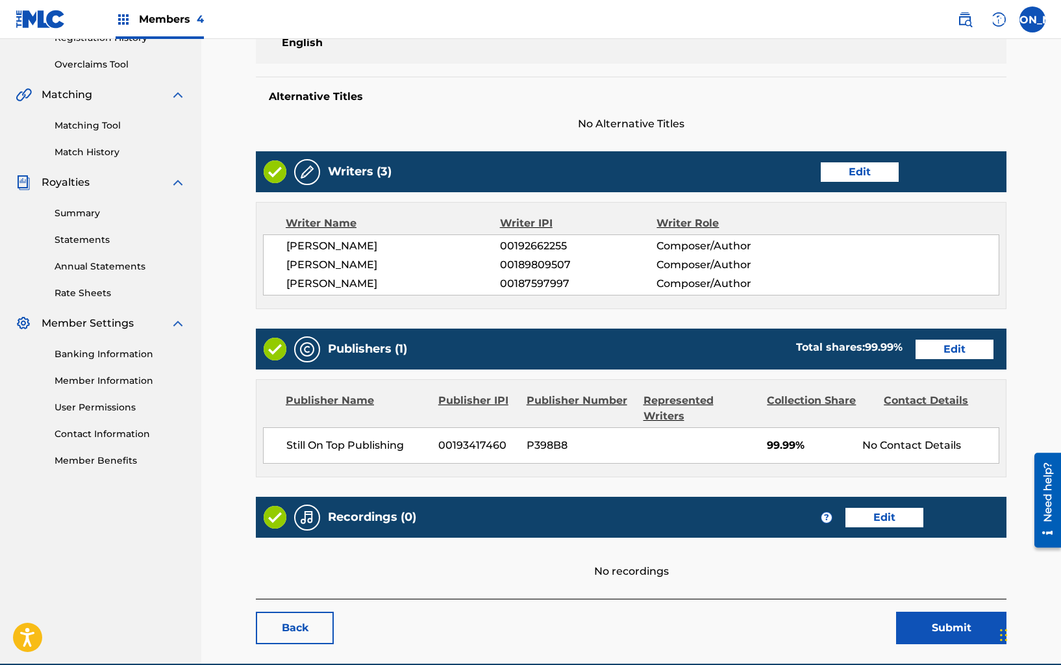
click at [949, 353] on link "Edit" at bounding box center [954, 348] width 78 height 19
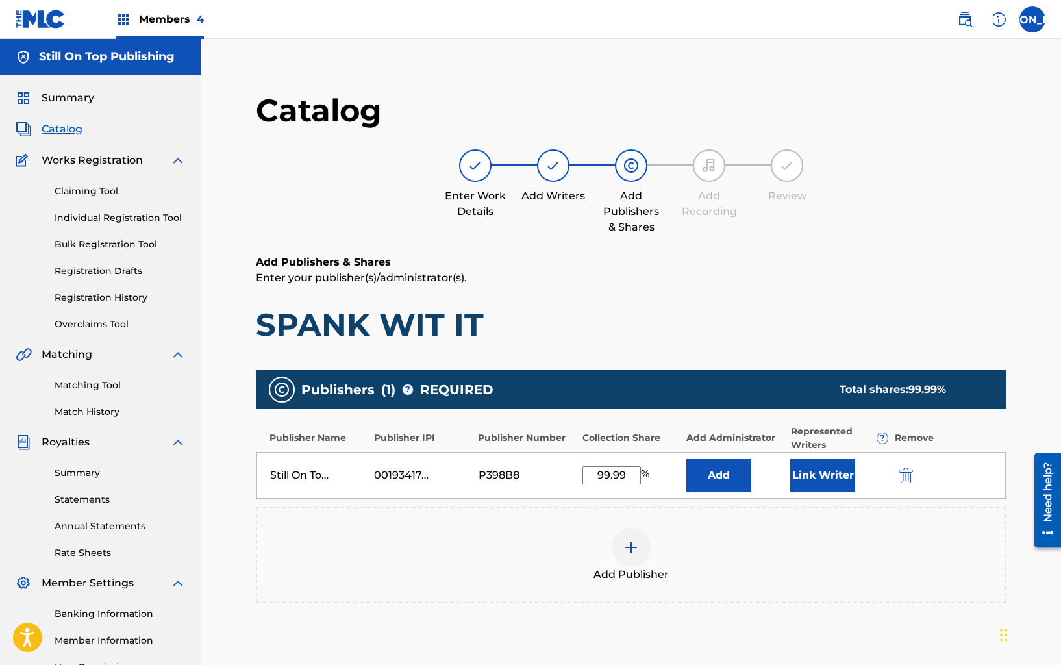
drag, startPoint x: 585, startPoint y: 472, endPoint x: 684, endPoint y: 482, distance: 99.9
click at [684, 482] on div "Still On Top Publishing 00193417460 P398B8 99.99 % Add Link Writer" at bounding box center [630, 475] width 749 height 47
type input "100"
click at [816, 471] on button "Link Writer" at bounding box center [822, 475] width 65 height 32
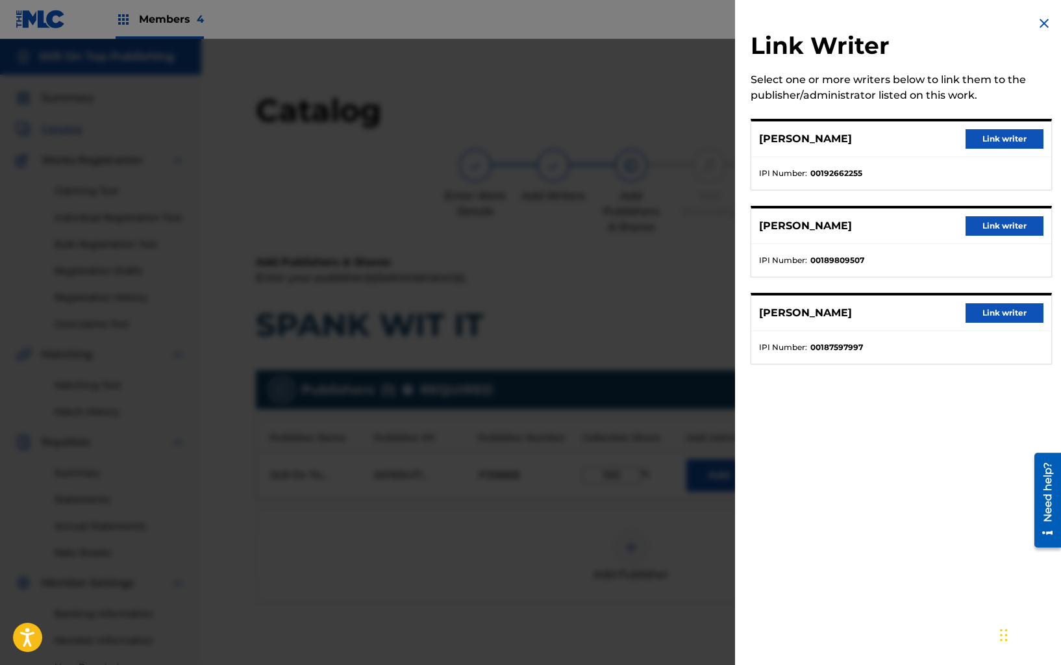
click at [1000, 310] on button "Link writer" at bounding box center [1004, 312] width 78 height 19
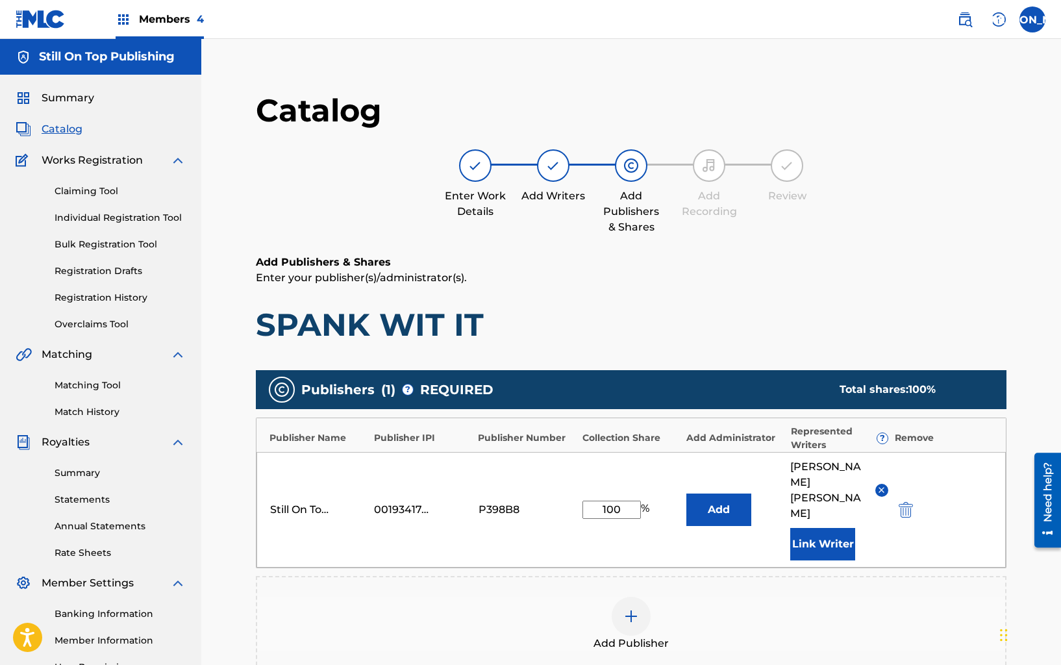
click at [825, 528] on button "Link Writer" at bounding box center [822, 544] width 65 height 32
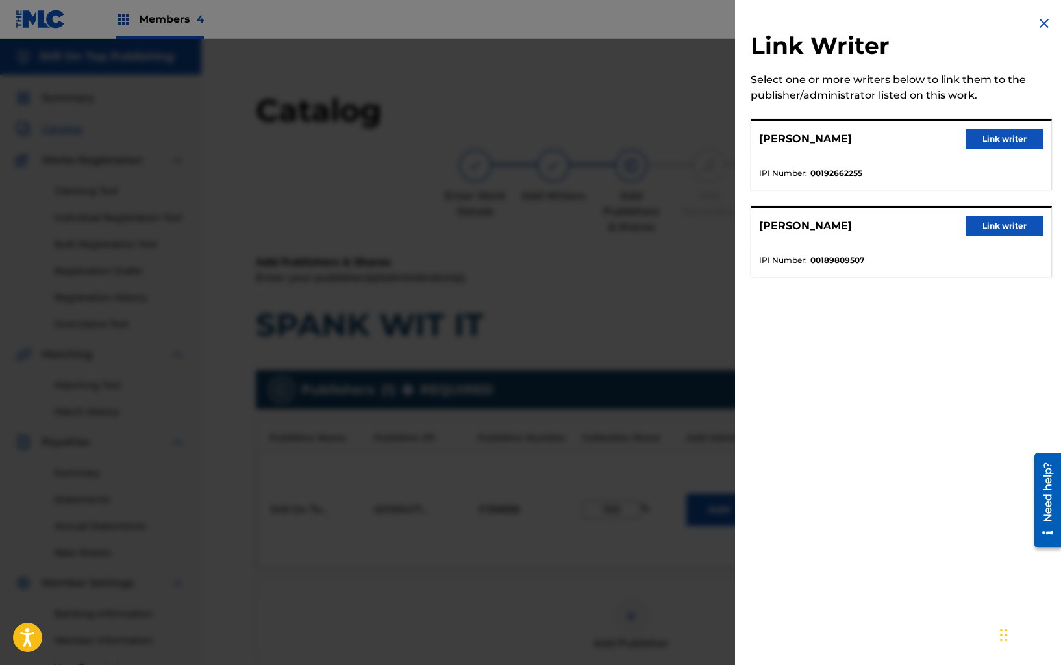
click at [978, 226] on button "Link writer" at bounding box center [1004, 225] width 78 height 19
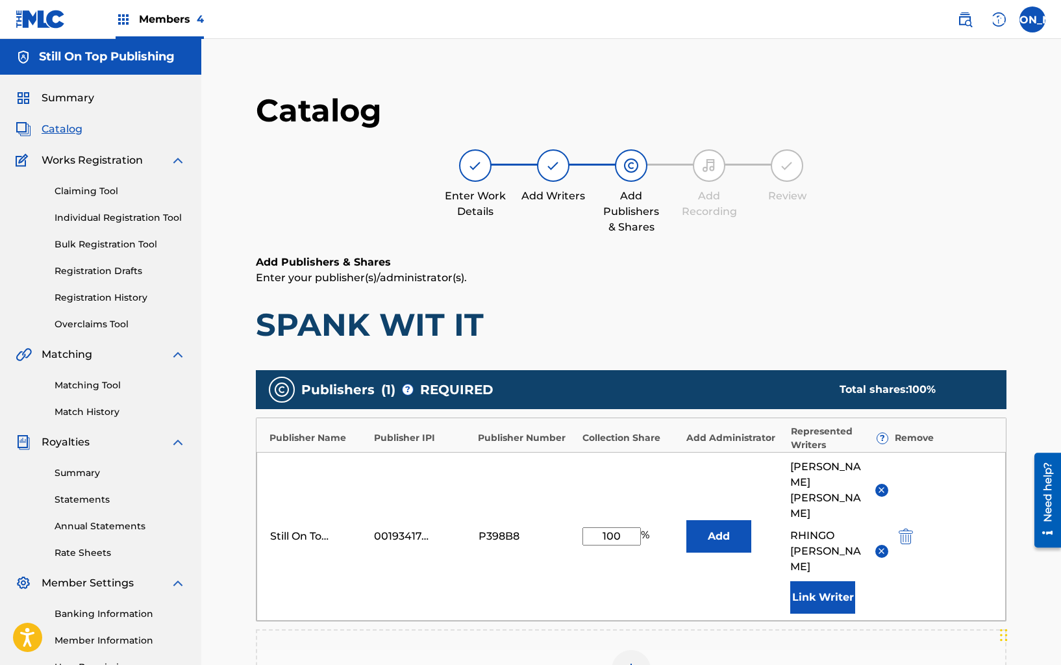
click at [833, 581] on button "Link Writer" at bounding box center [822, 597] width 65 height 32
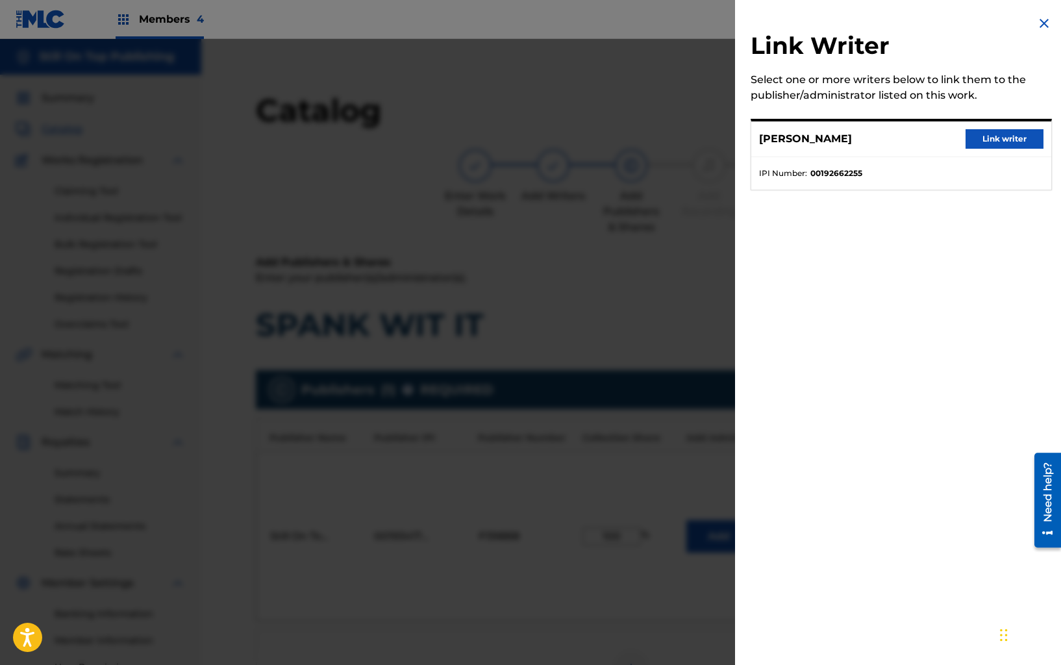
click at [976, 136] on button "Link writer" at bounding box center [1004, 138] width 78 height 19
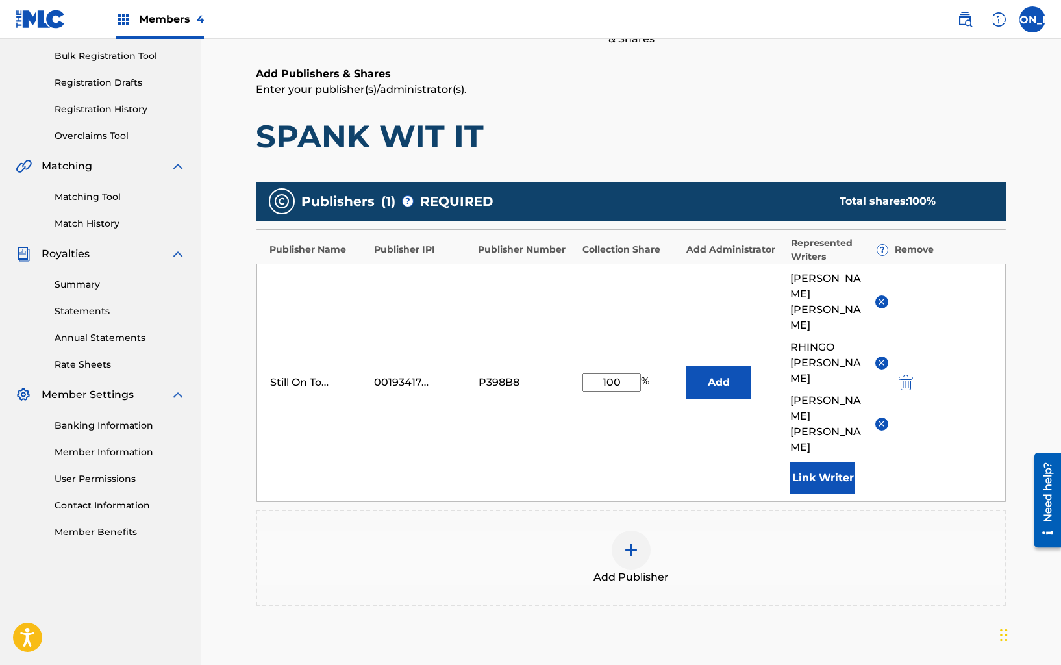
scroll to position [156, 0]
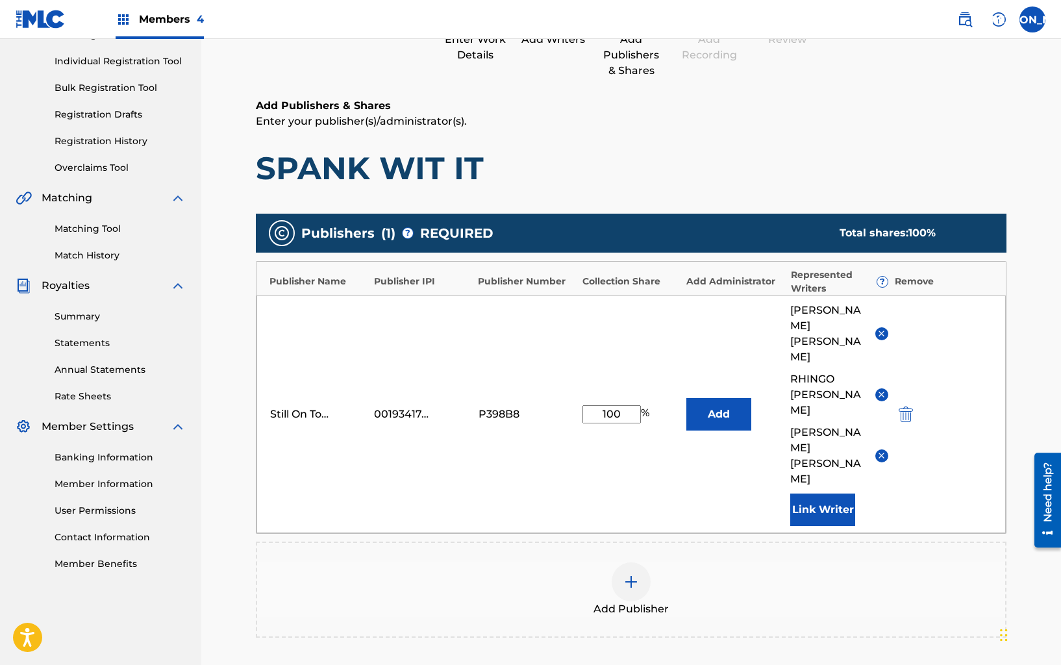
click at [699, 562] on div "Add Publisher" at bounding box center [631, 589] width 748 height 55
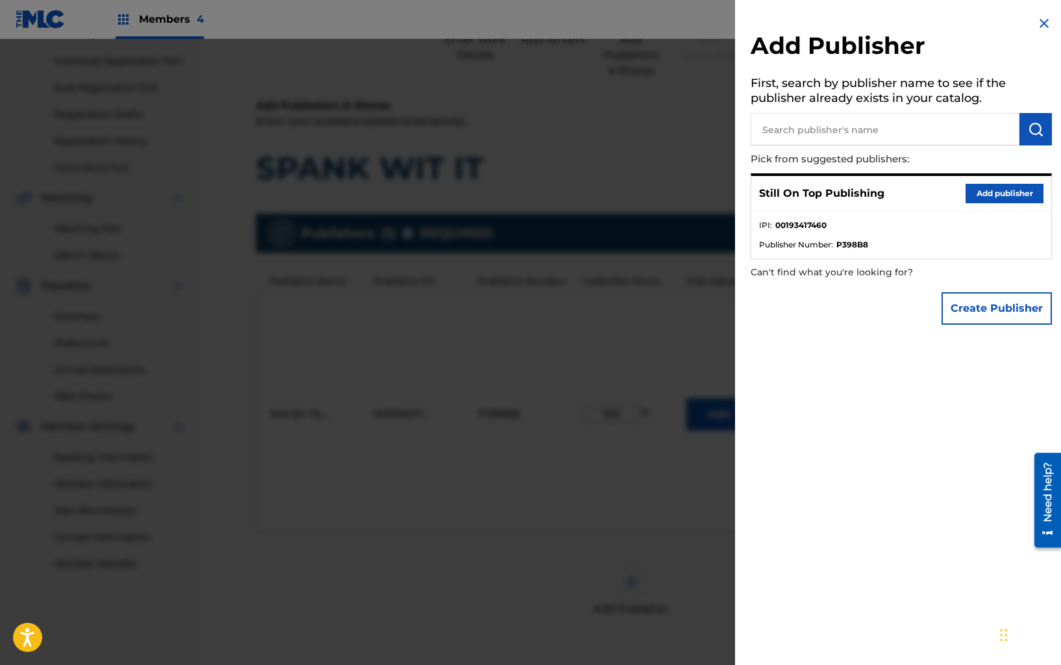
click at [699, 488] on div at bounding box center [530, 371] width 1061 height 665
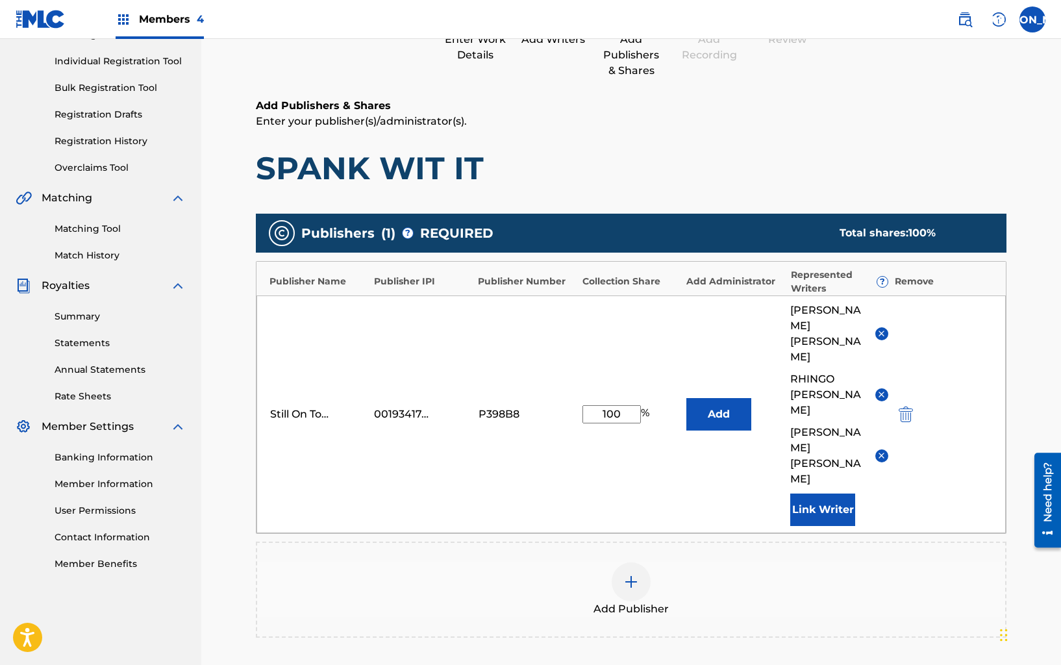
scroll to position [280, 0]
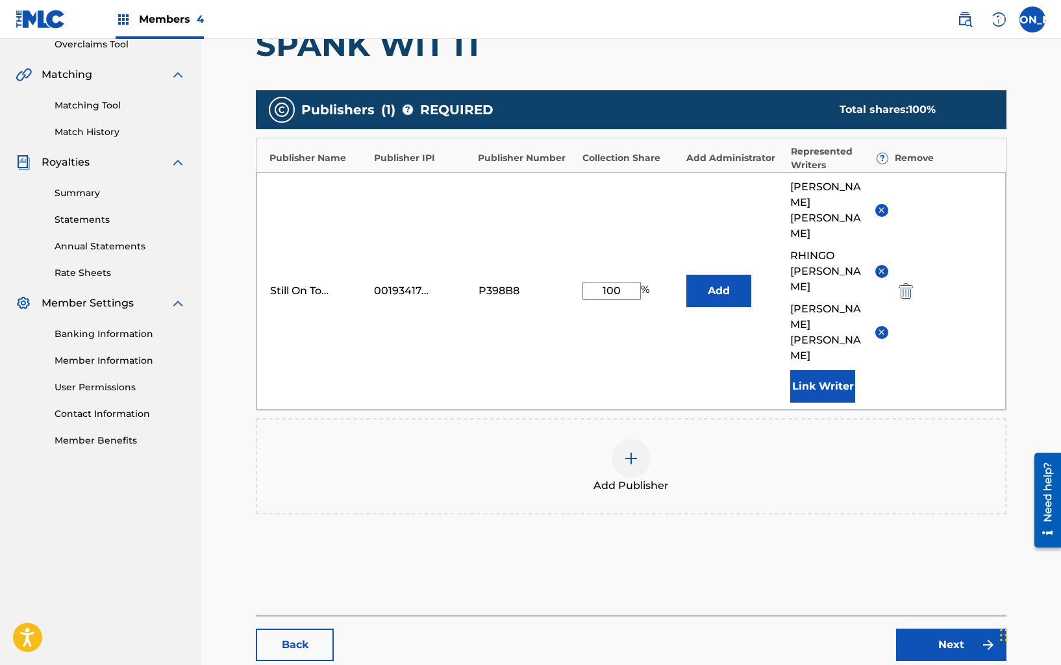
click at [952, 628] on link "Next" at bounding box center [951, 644] width 110 height 32
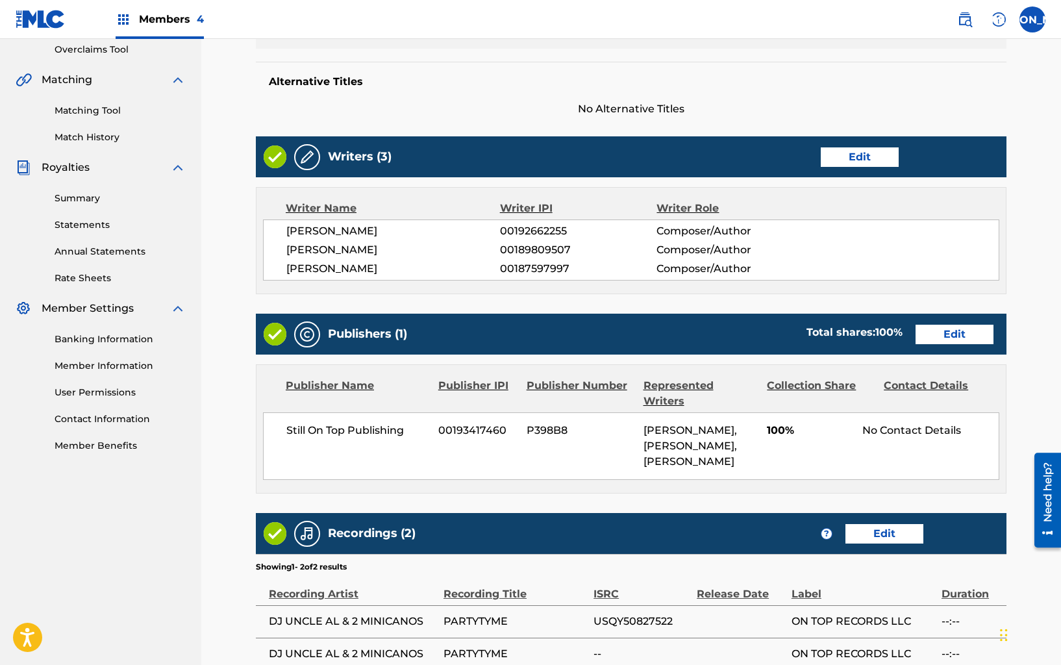
scroll to position [278, 0]
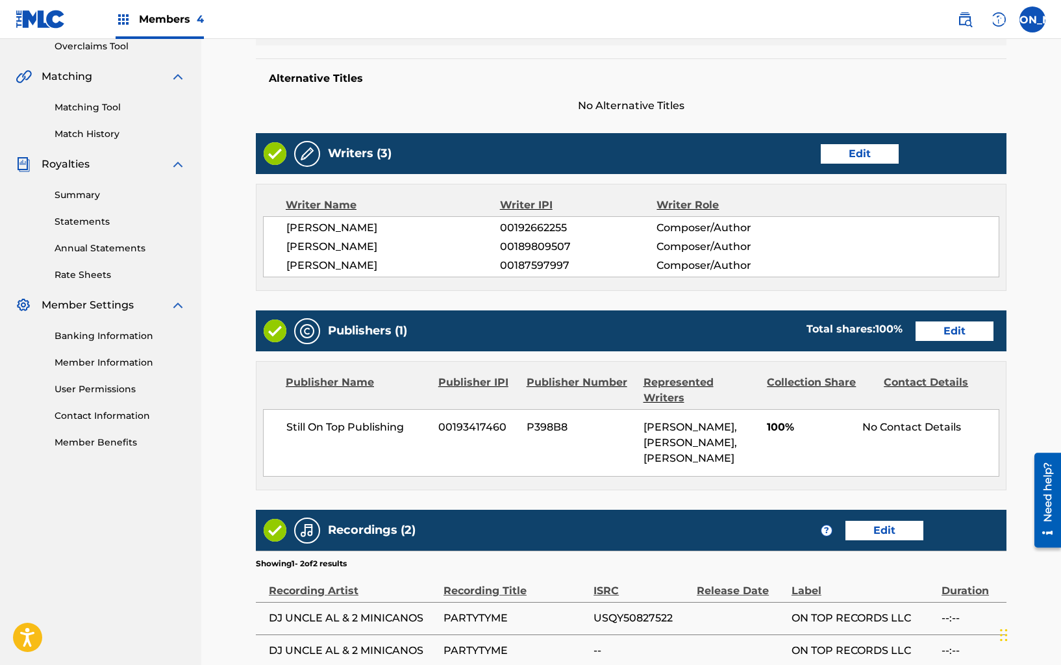
click at [880, 528] on link "Edit" at bounding box center [884, 530] width 78 height 19
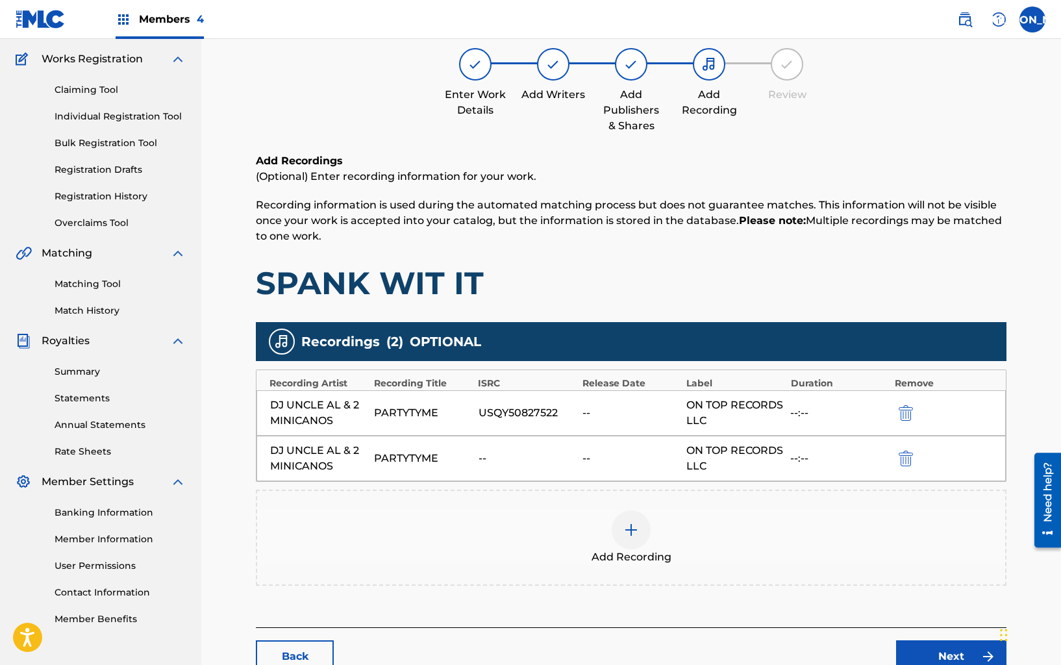
scroll to position [191, 0]
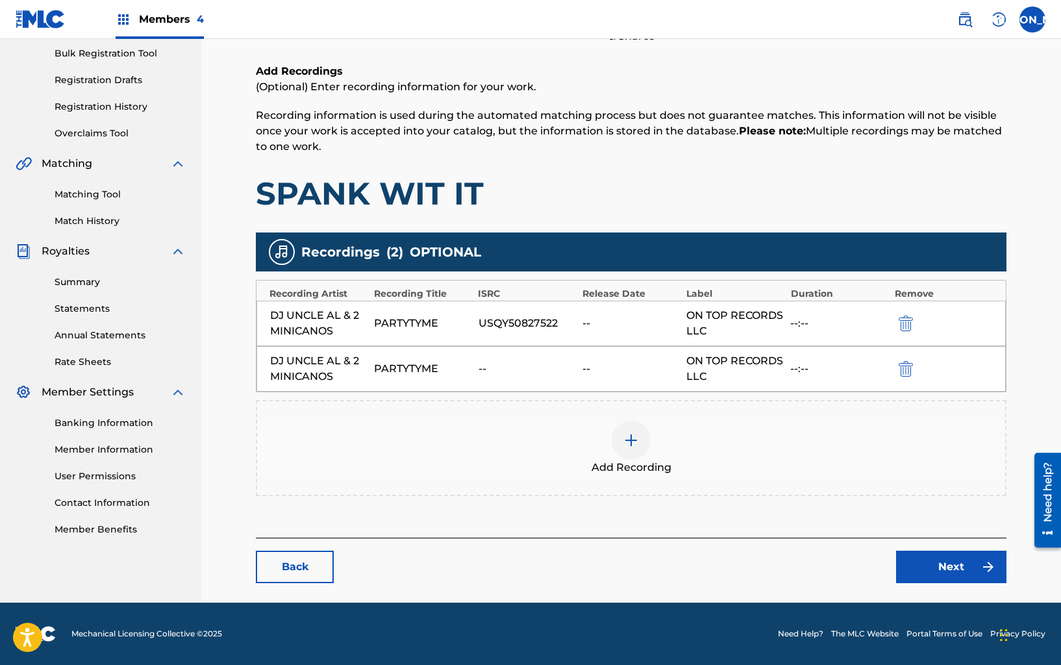
click at [907, 361] on img "submit" at bounding box center [905, 369] width 14 height 16
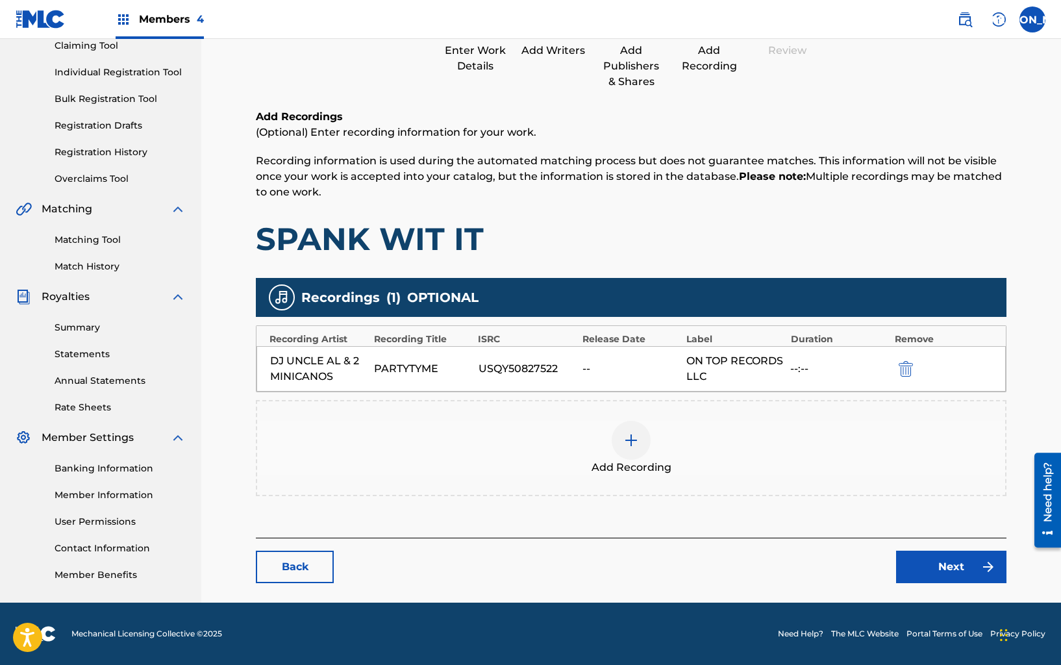
click at [939, 563] on link "Next" at bounding box center [951, 566] width 110 height 32
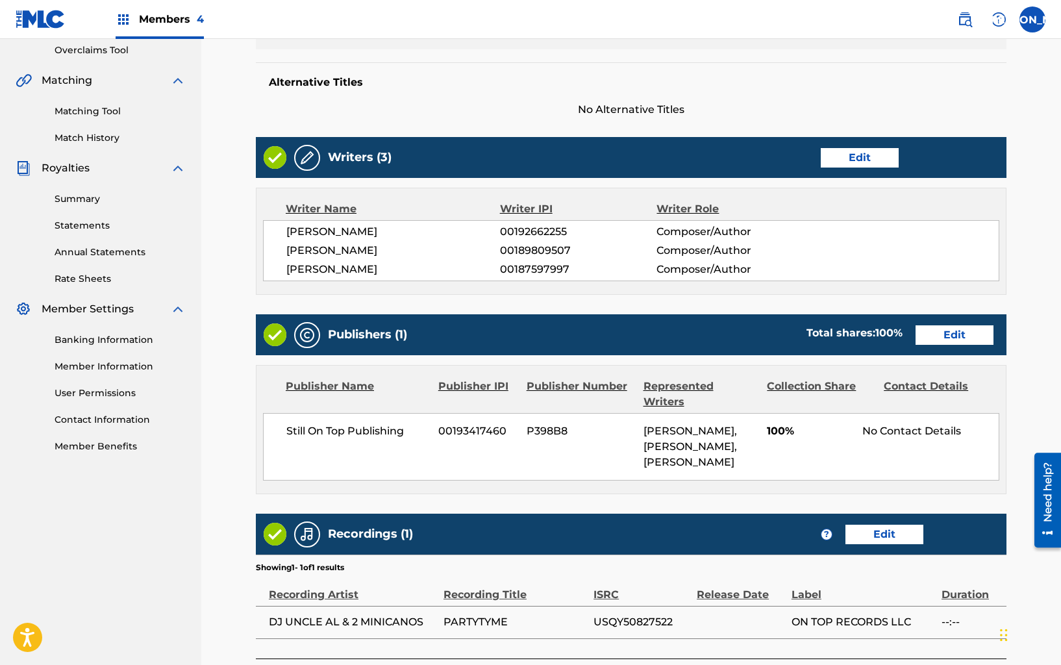
scroll to position [336, 0]
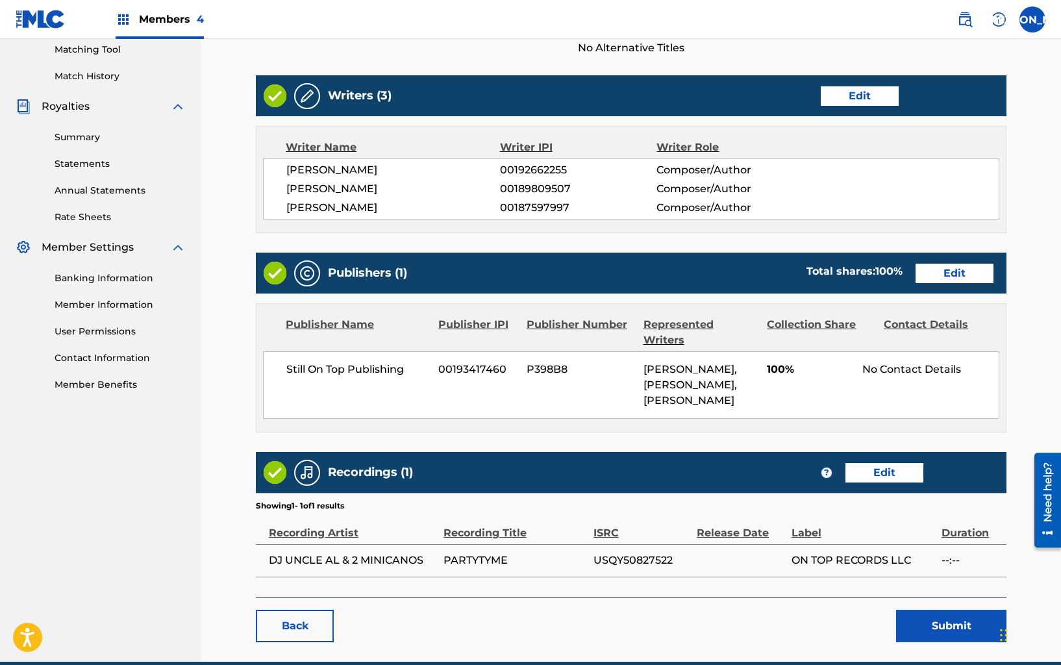
click at [946, 630] on button "Submit" at bounding box center [951, 626] width 110 height 32
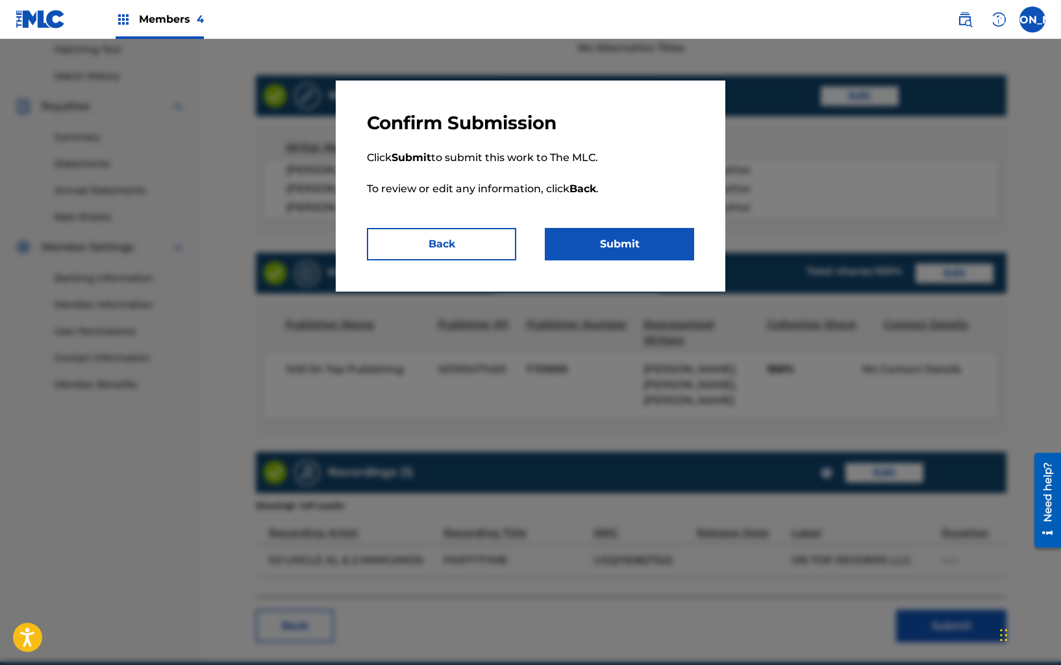
click at [623, 243] on button "Submit" at bounding box center [619, 244] width 149 height 32
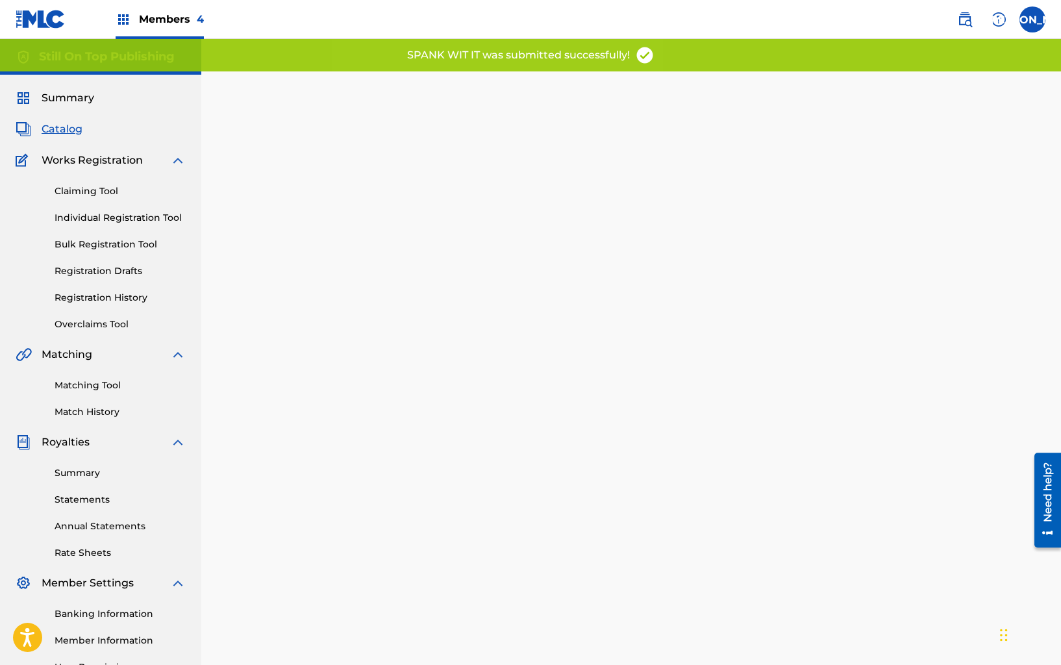
click at [277, 43] on div "SPANK WIT IT was submitted successfully!" at bounding box center [530, 55] width 1061 height 32
click at [72, 101] on span "Summary" at bounding box center [68, 98] width 53 height 16
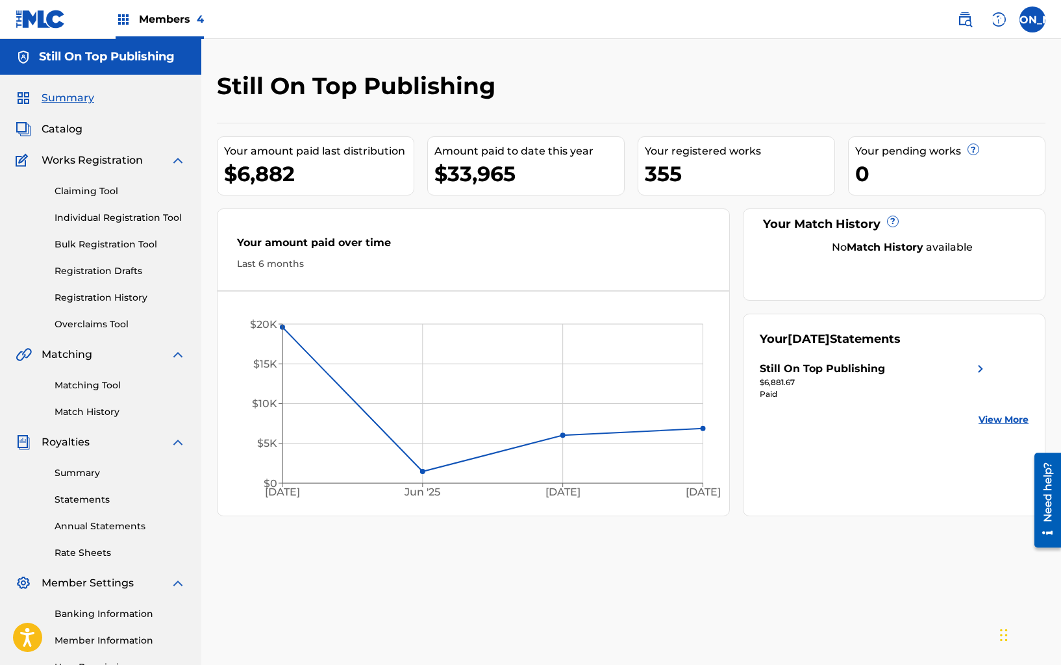
click at [1034, 33] on nav "Members 4 JA JA [PERSON_NAME] [EMAIL_ADDRESS][DOMAIN_NAME] Notification Prefere…" at bounding box center [530, 19] width 1061 height 39
click at [1028, 23] on label at bounding box center [1032, 19] width 26 height 26
click at [1032, 19] on input "JA [PERSON_NAME] [EMAIL_ADDRESS][DOMAIN_NAME] Notification Preferences Profile …" at bounding box center [1032, 19] width 0 height 0
click at [904, 183] on p "Log out" at bounding box center [906, 184] width 31 height 12
click at [1032, 19] on input "JA [PERSON_NAME] [EMAIL_ADDRESS][DOMAIN_NAME] Notification Preferences Profile …" at bounding box center [1032, 19] width 0 height 0
